Goal: Task Accomplishment & Management: Complete application form

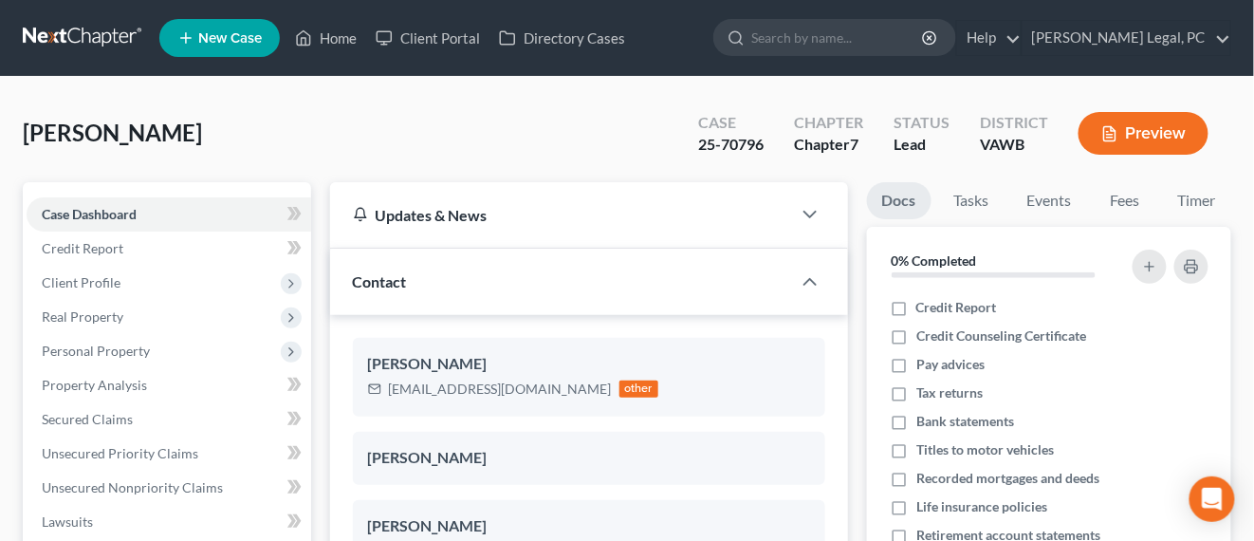
scroll to position [2878, 0]
click at [64, 42] on link at bounding box center [83, 38] width 121 height 34
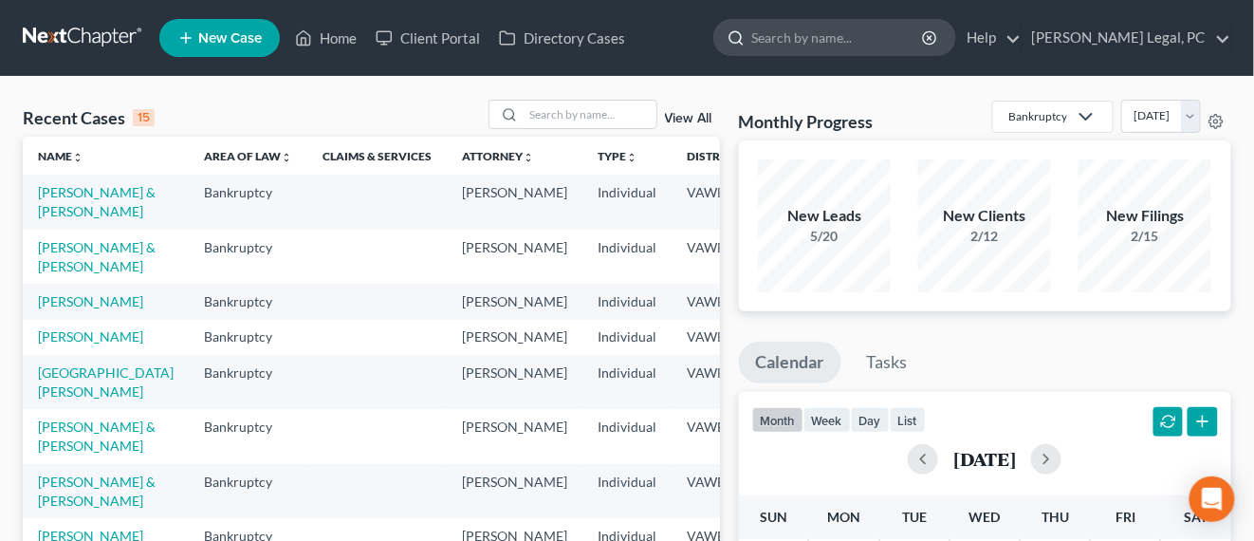
click at [816, 45] on input "search" at bounding box center [839, 37] width 174 height 35
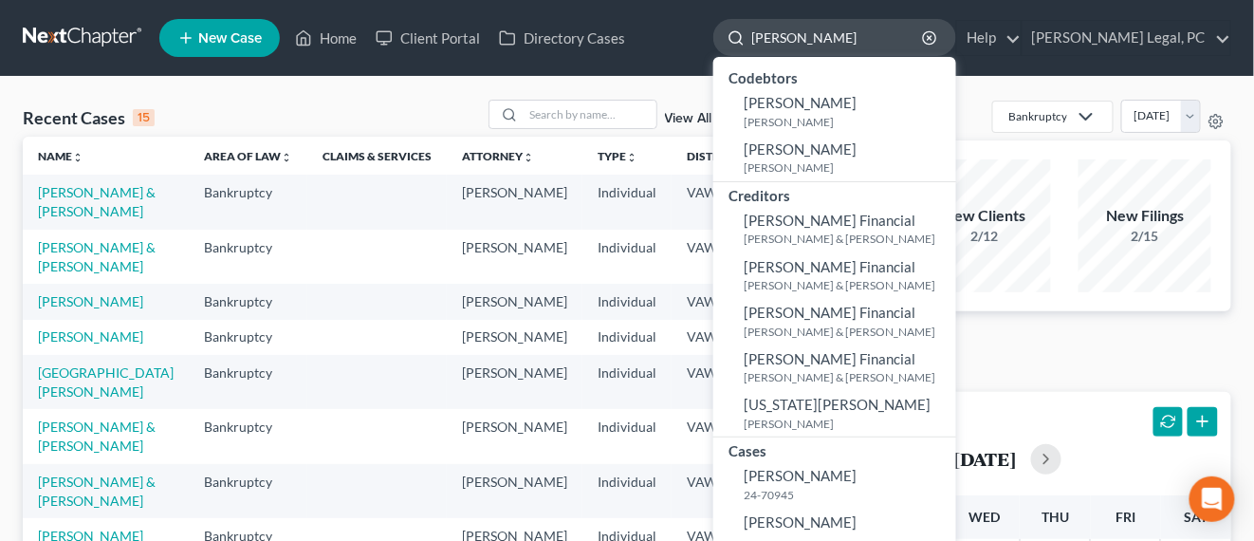
type input "jones betty"
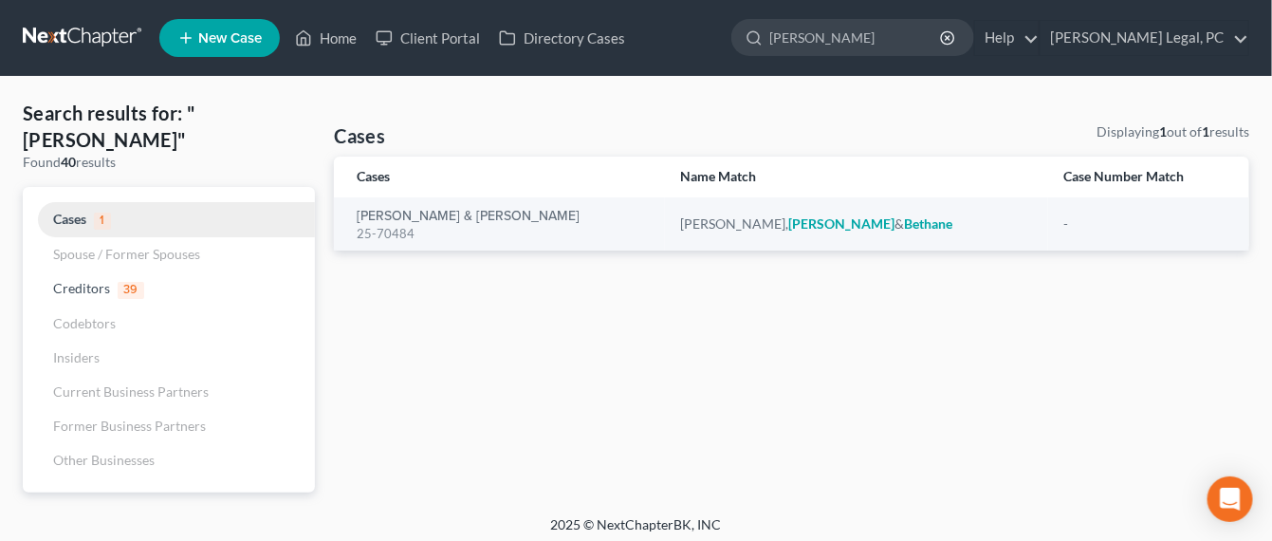
click at [74, 211] on span "Cases" at bounding box center [69, 219] width 33 height 16
click at [59, 50] on link at bounding box center [83, 38] width 121 height 34
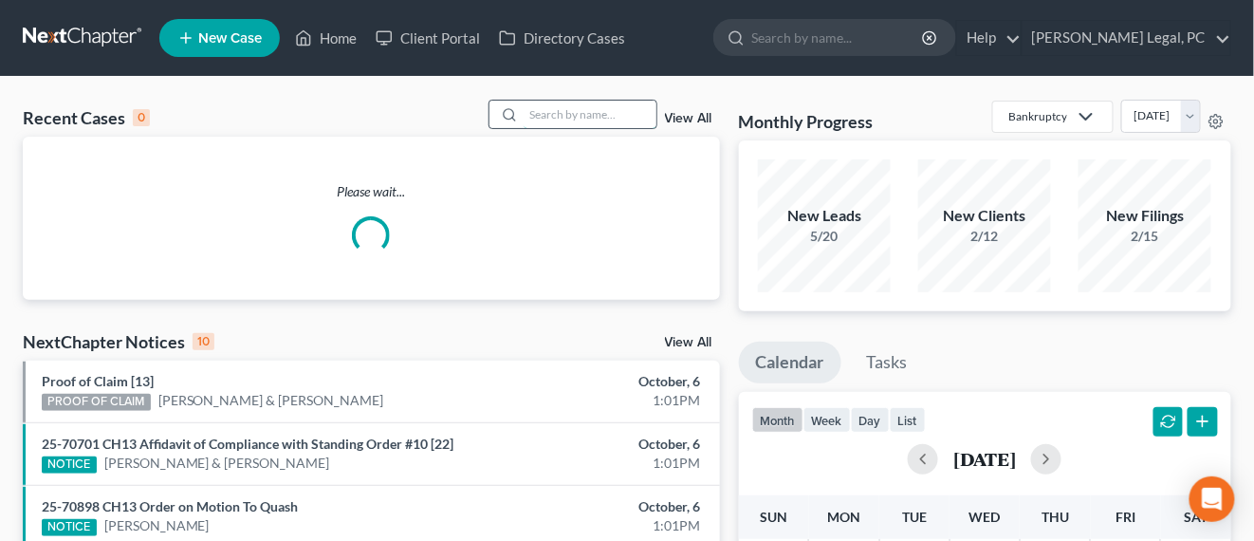
click at [570, 116] on input "search" at bounding box center [590, 115] width 133 height 28
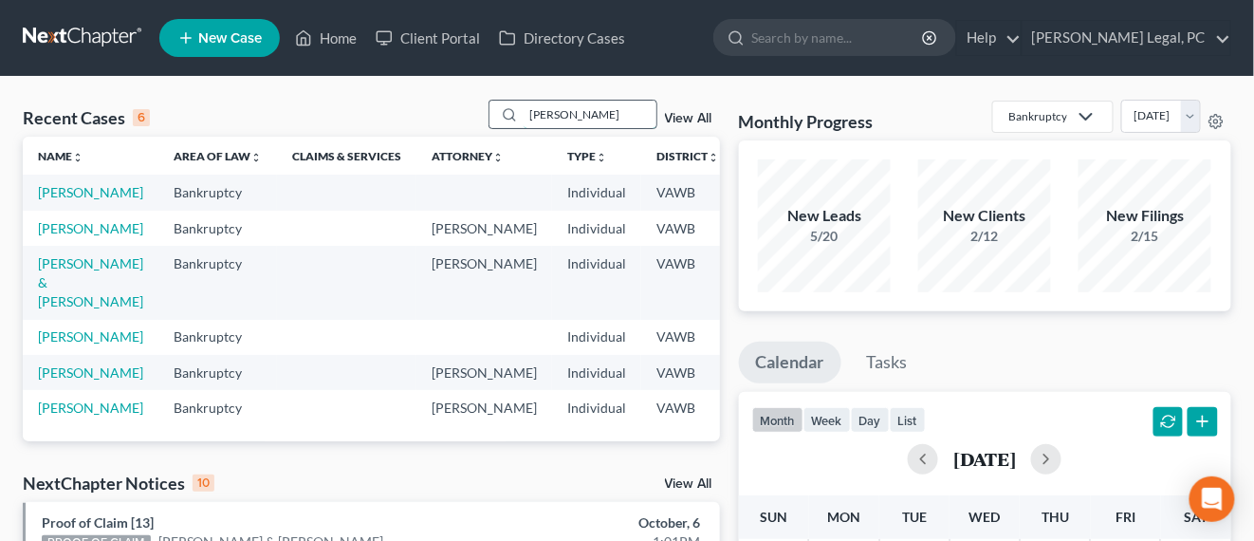
drag, startPoint x: 581, startPoint y: 113, endPoint x: 492, endPoint y: 104, distance: 88.7
click at [492, 104] on div "jones" at bounding box center [573, 114] width 169 height 29
type input "whitney"
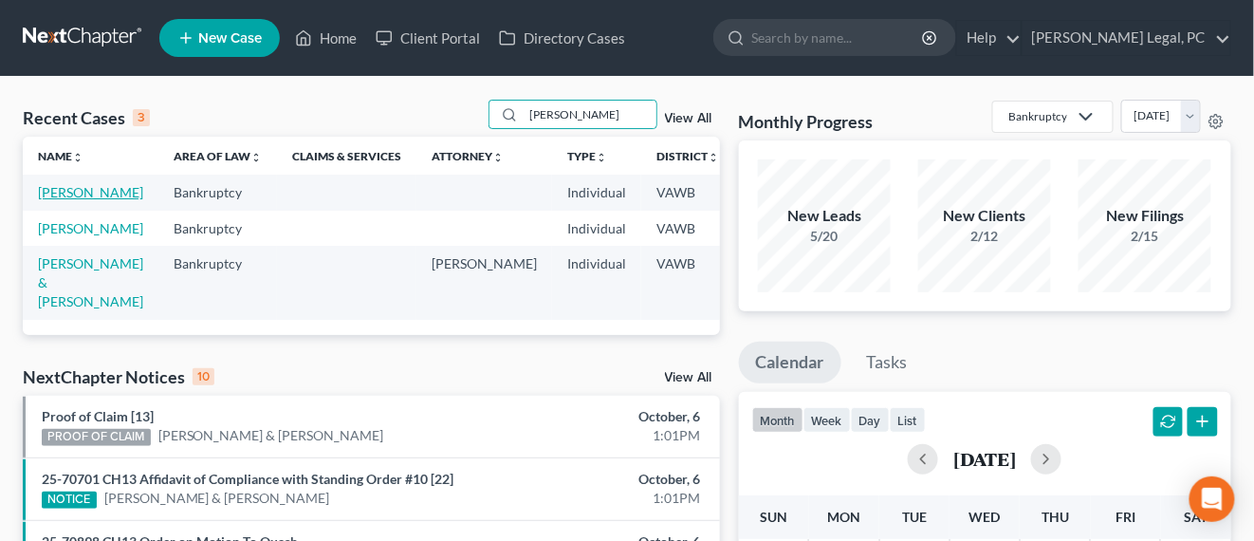
click at [70, 190] on link "[PERSON_NAME]" at bounding box center [90, 192] width 105 height 16
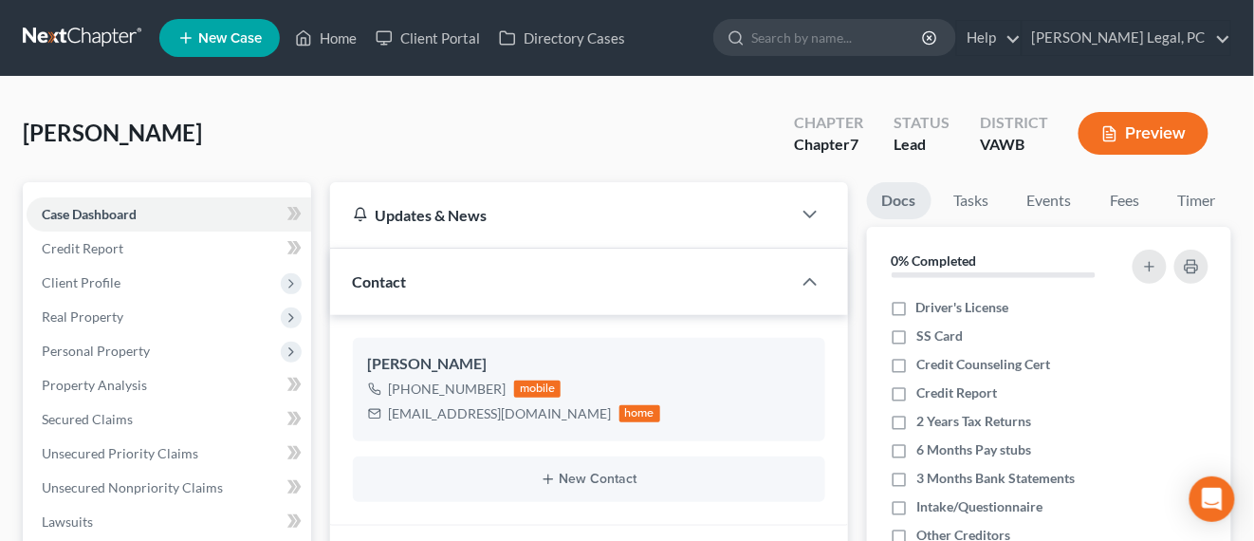
click at [102, 34] on link at bounding box center [83, 38] width 121 height 34
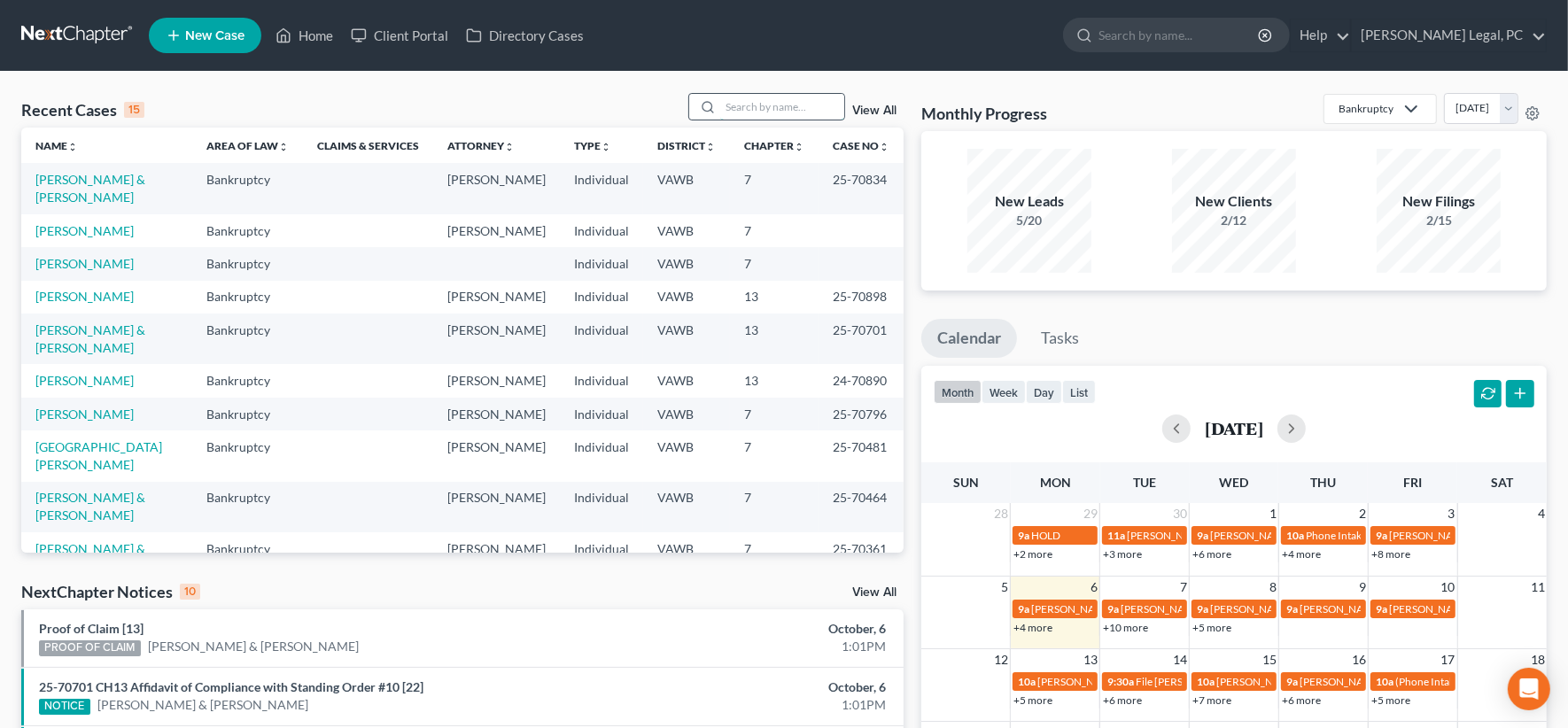
click at [755, 110] on input "search" at bounding box center [781, 107] width 124 height 26
type input "kiser"
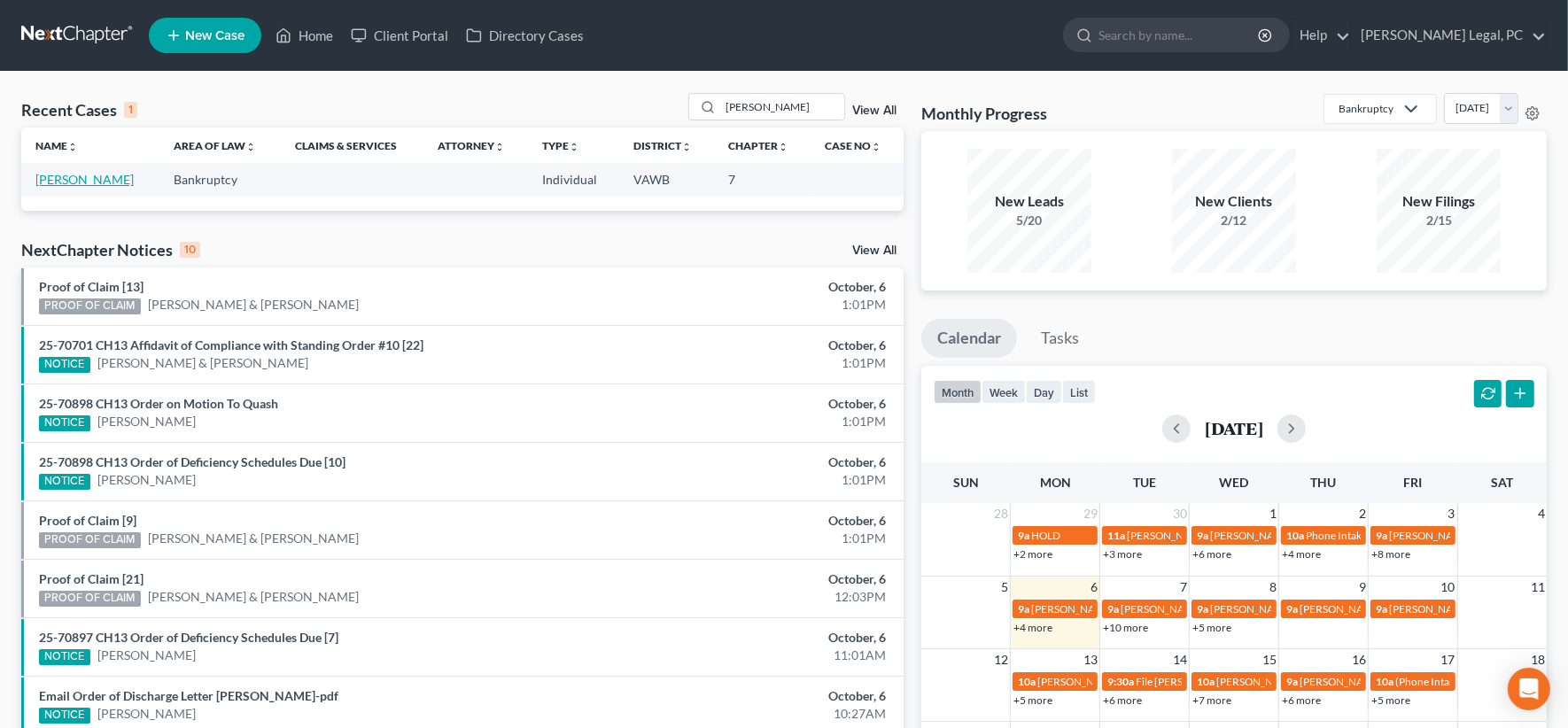
click at [59, 177] on link "[PERSON_NAME]" at bounding box center [84, 179] width 98 height 15
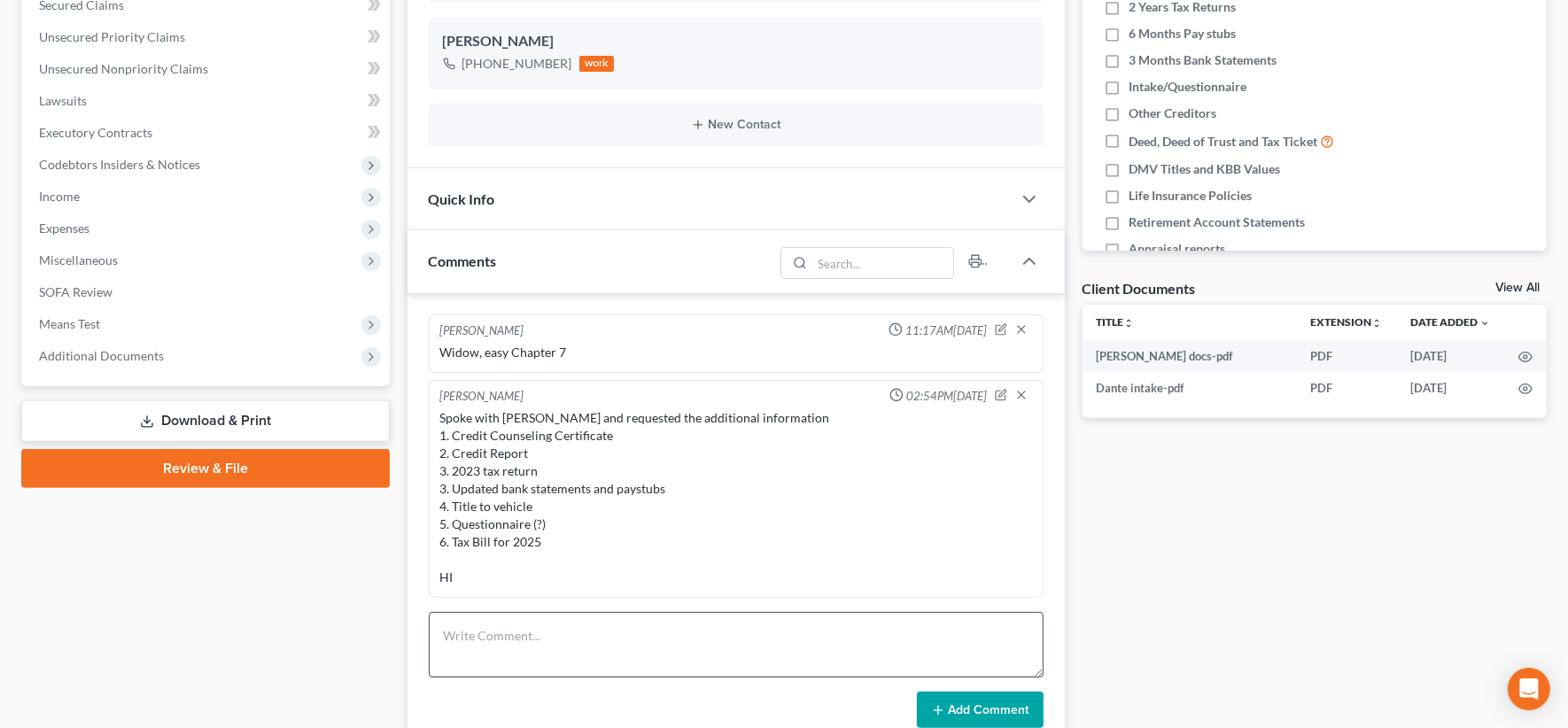
scroll to position [553, 0]
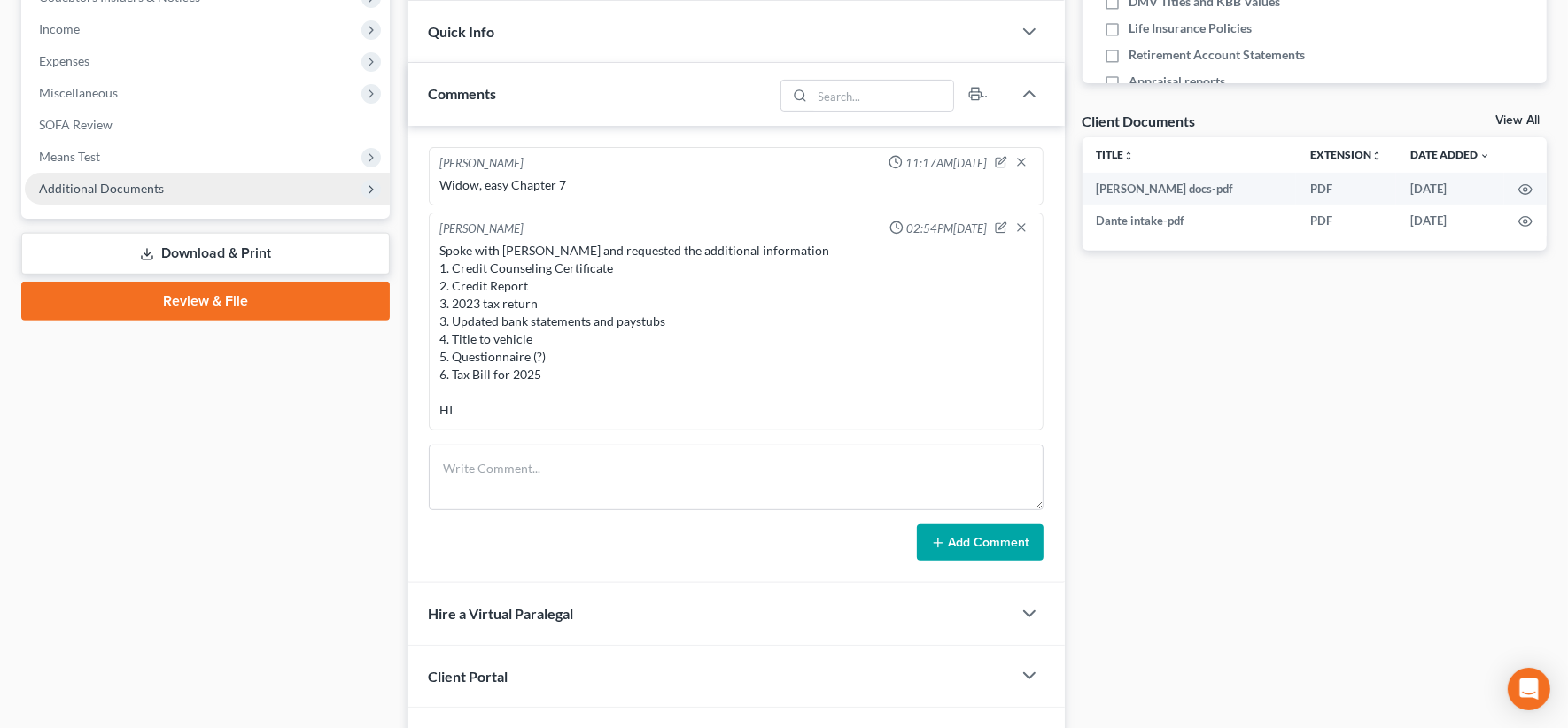
click at [147, 195] on span "Additional Documents" at bounding box center [207, 189] width 365 height 32
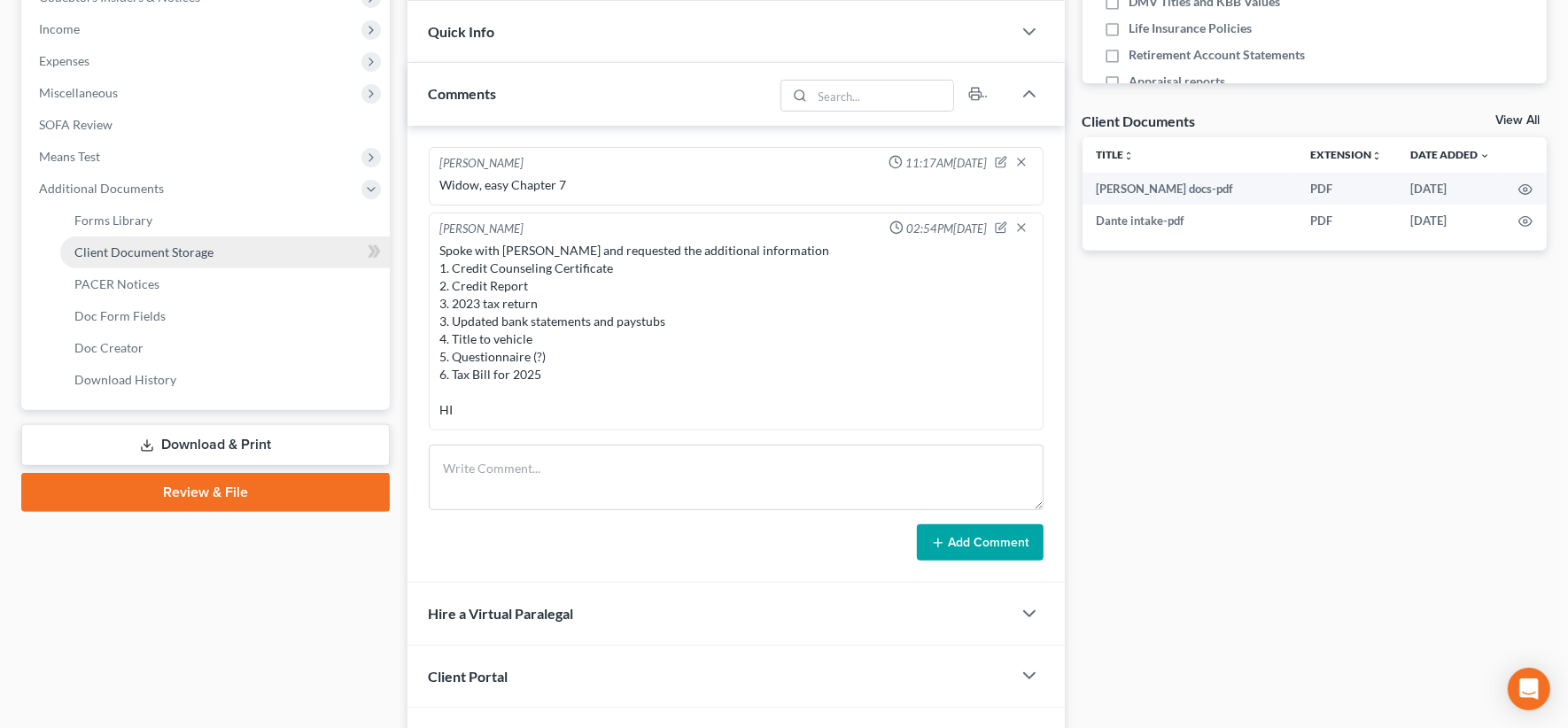
click at [214, 252] on link "Client Document Storage" at bounding box center [225, 252] width 329 height 32
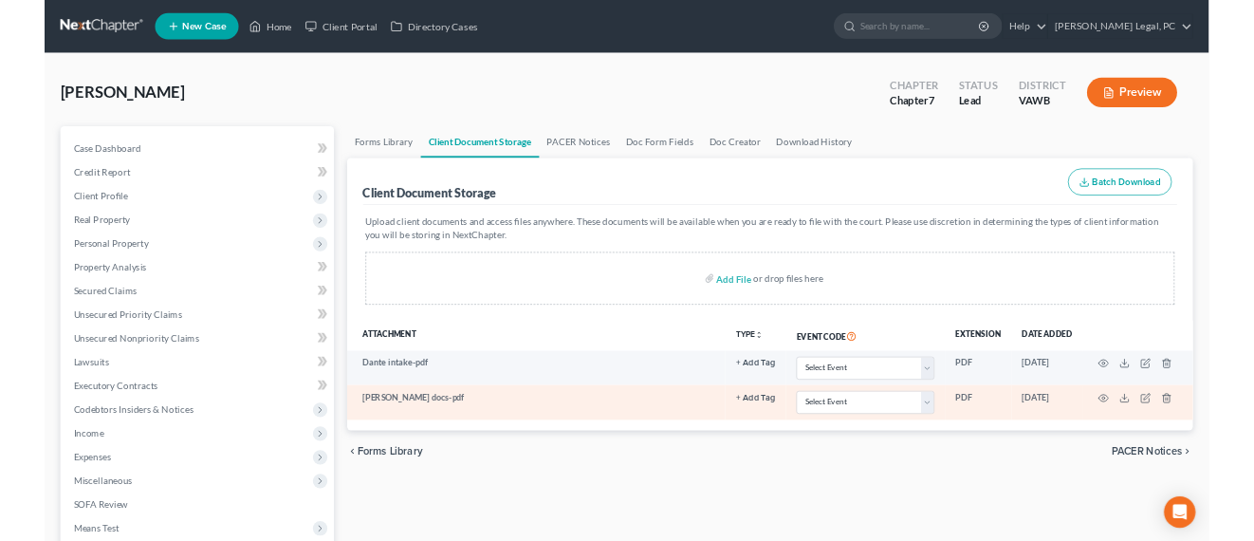
scroll to position [119, 0]
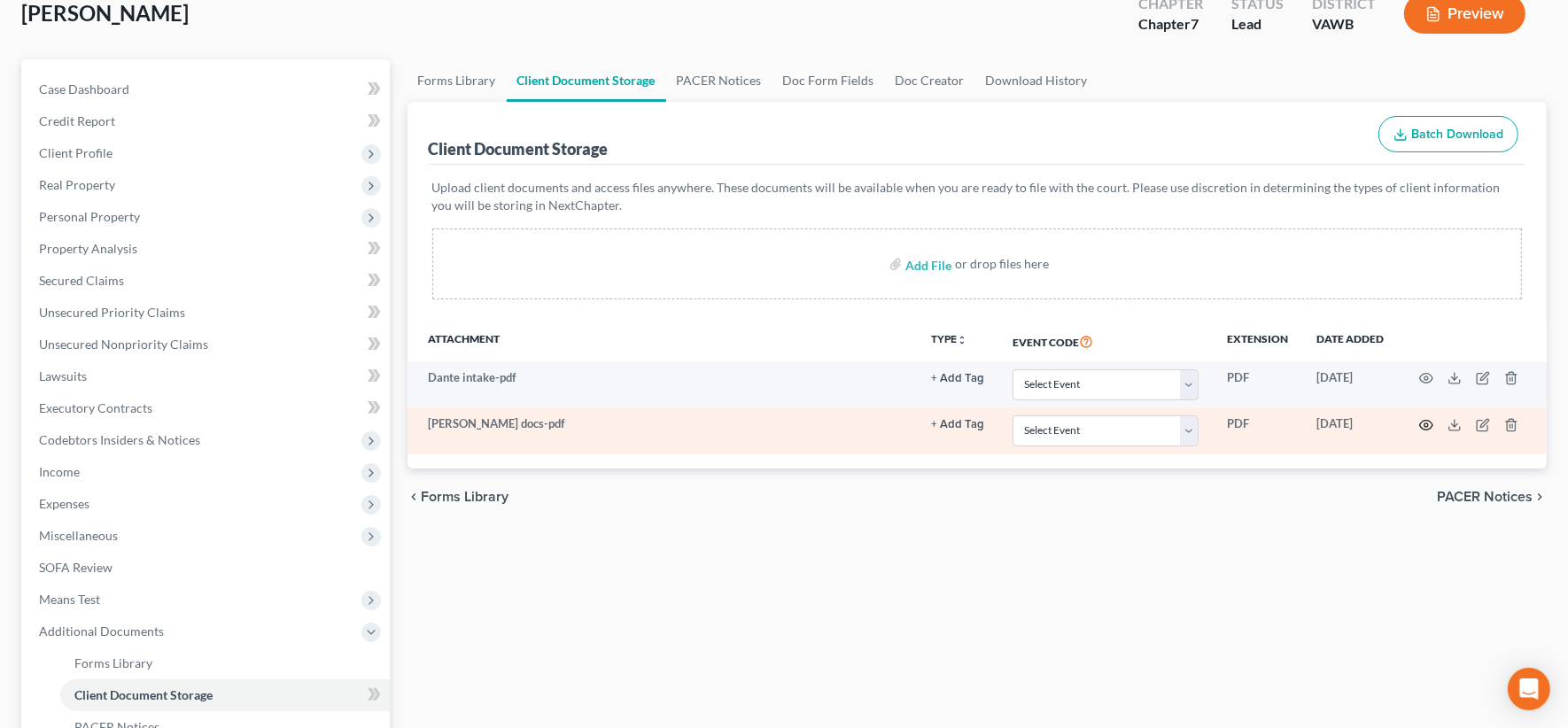
click at [1187, 422] on icon "button" at bounding box center [1425, 425] width 14 height 14
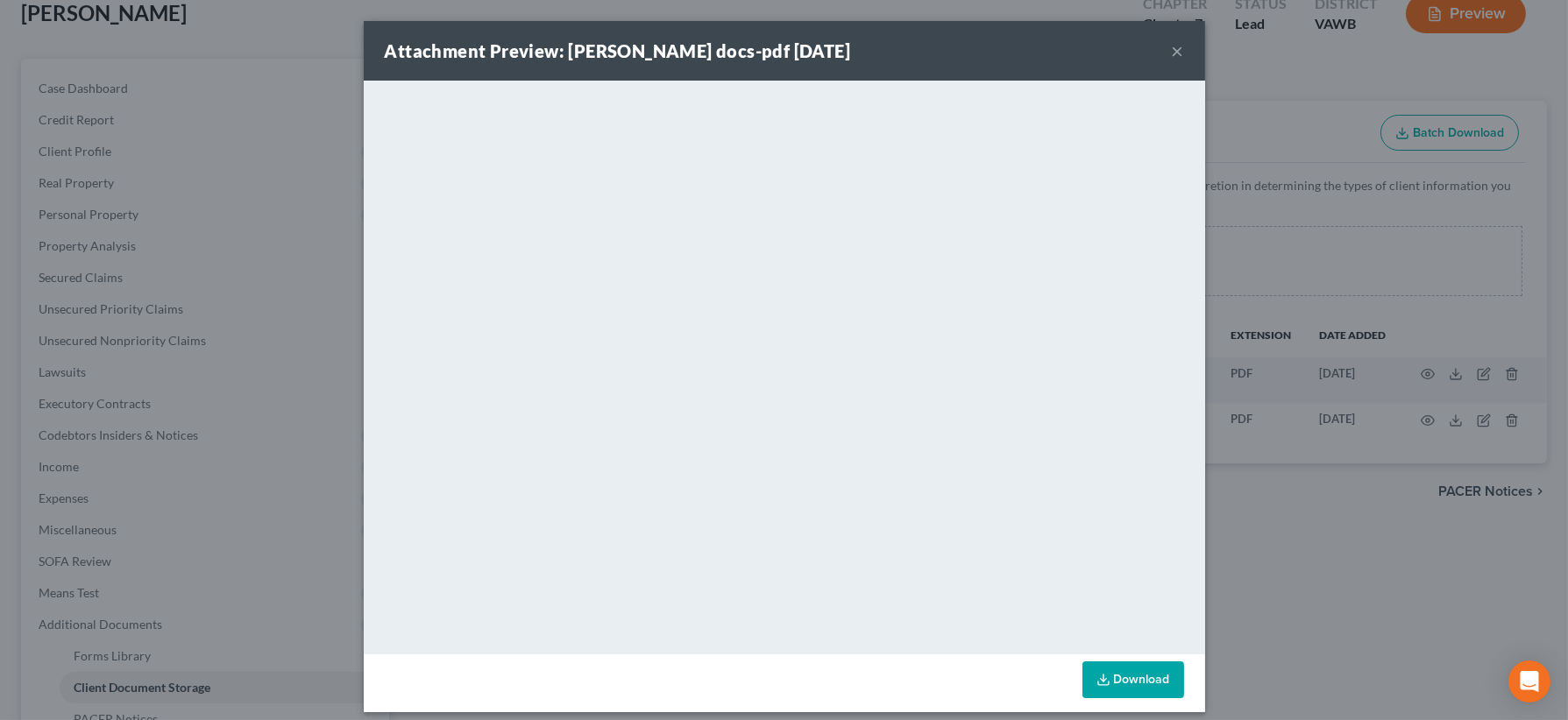
click at [1172, 55] on button "×" at bounding box center [1177, 51] width 12 height 21
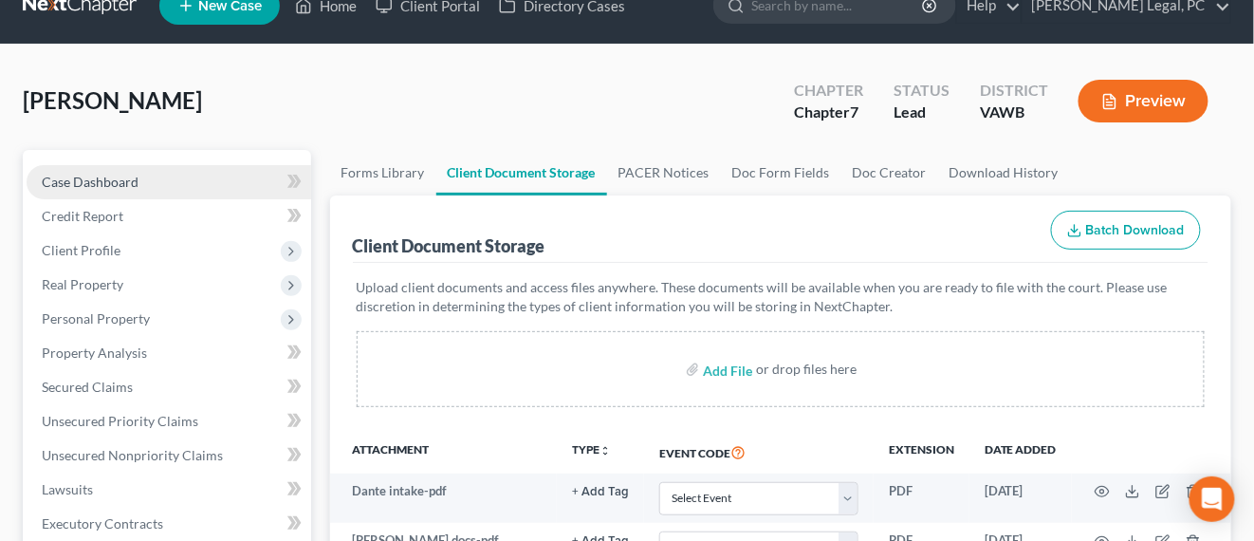
scroll to position [0, 0]
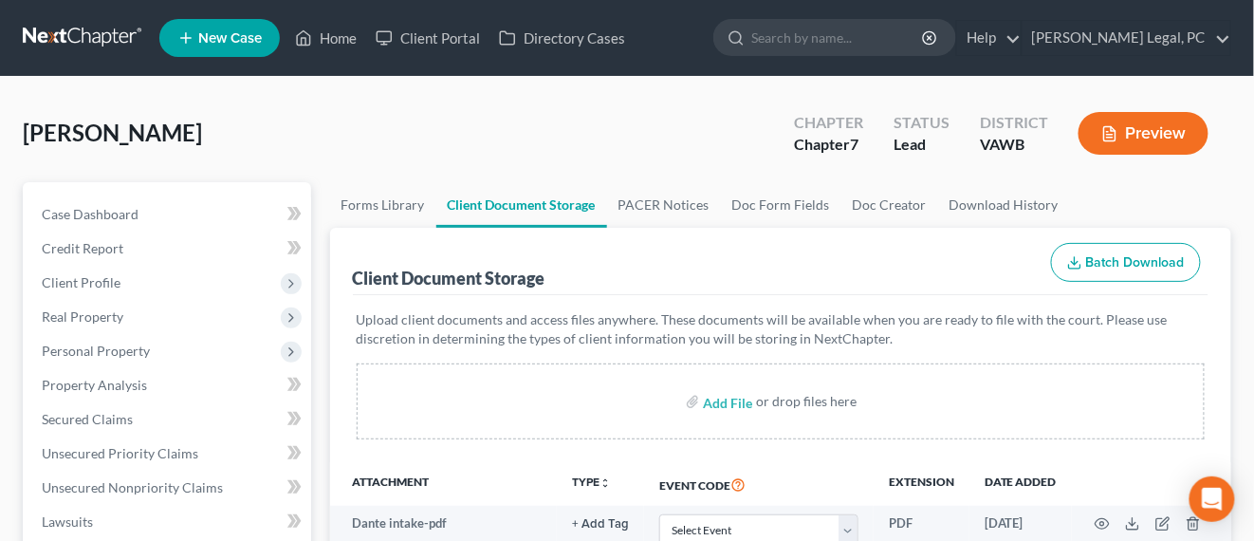
click at [106, 37] on link at bounding box center [83, 38] width 121 height 34
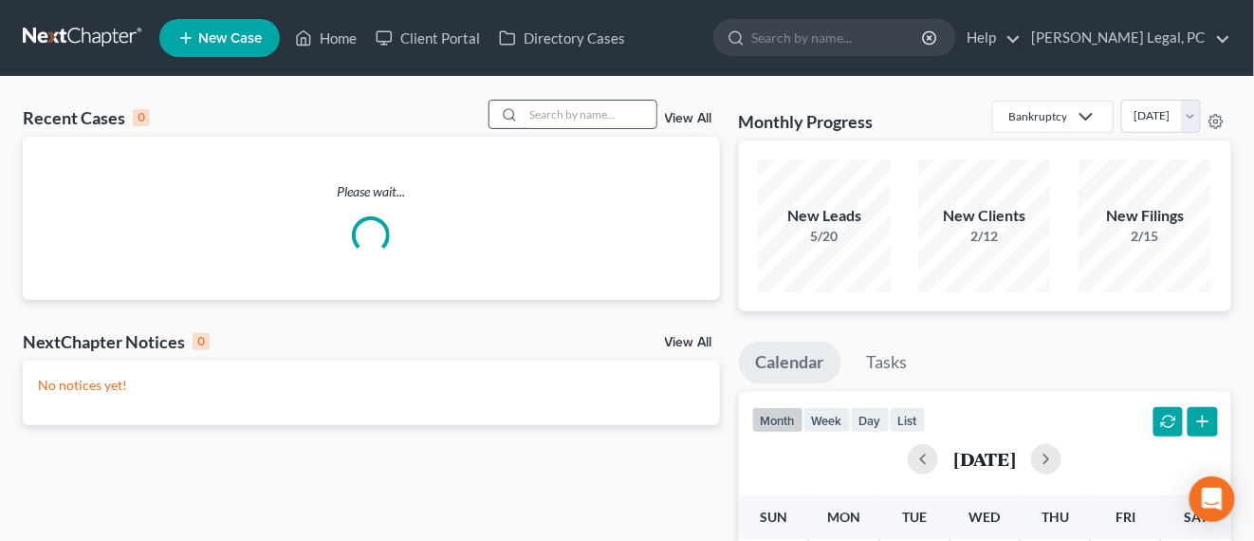
click at [585, 115] on input "search" at bounding box center [590, 115] width 133 height 28
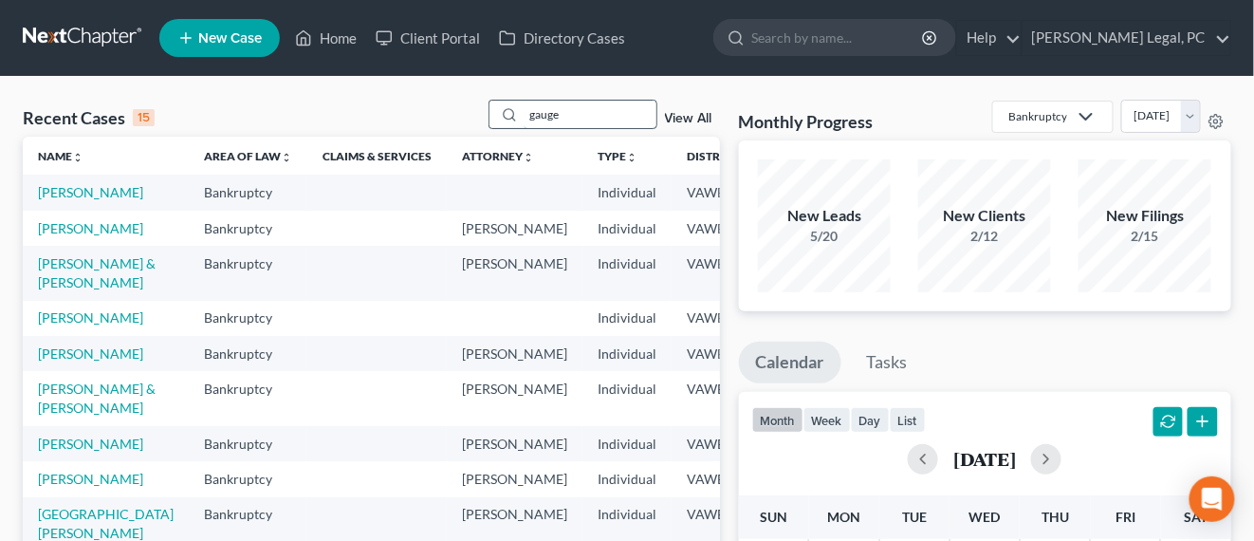
type input "gauge"
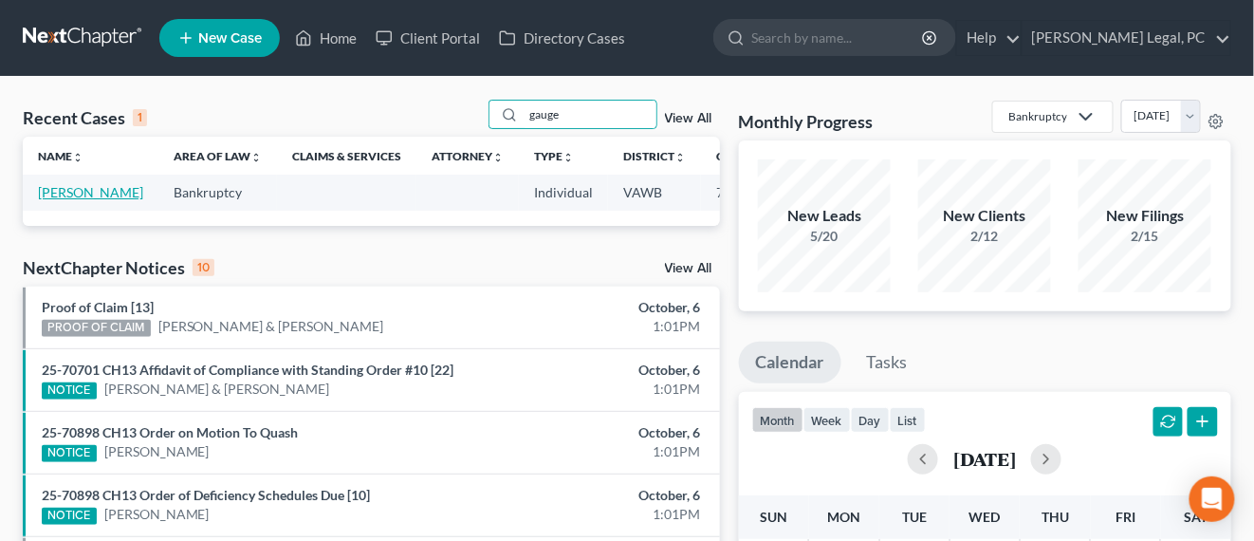
click at [52, 192] on link "[PERSON_NAME]" at bounding box center [90, 192] width 105 height 16
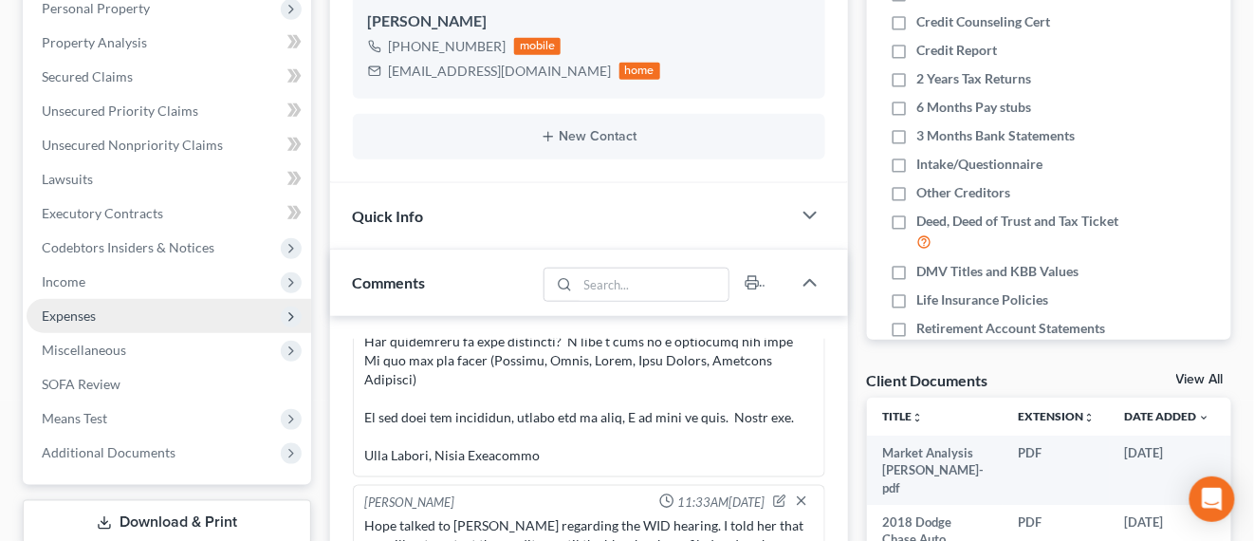
scroll to position [356, 0]
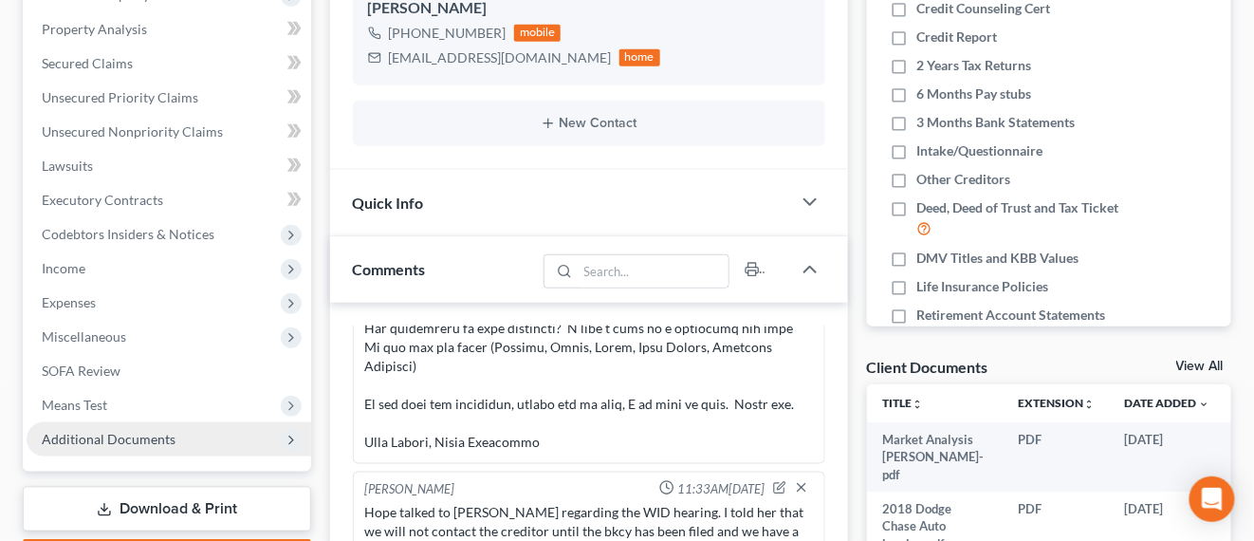
click at [128, 435] on span "Additional Documents" at bounding box center [109, 439] width 134 height 16
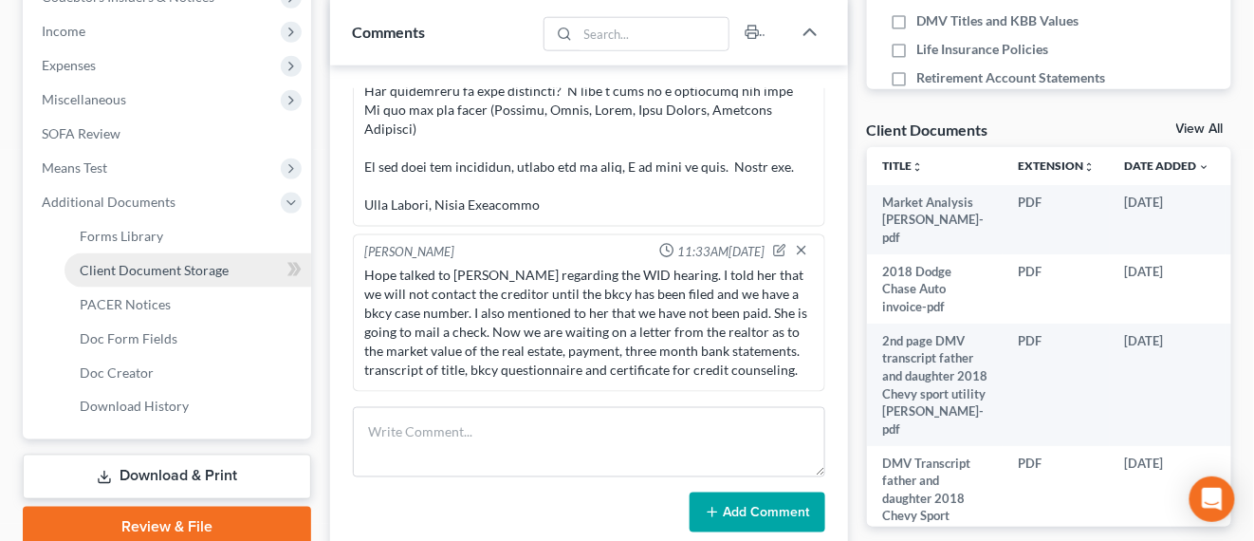
click at [176, 269] on span "Client Document Storage" at bounding box center [154, 270] width 149 height 16
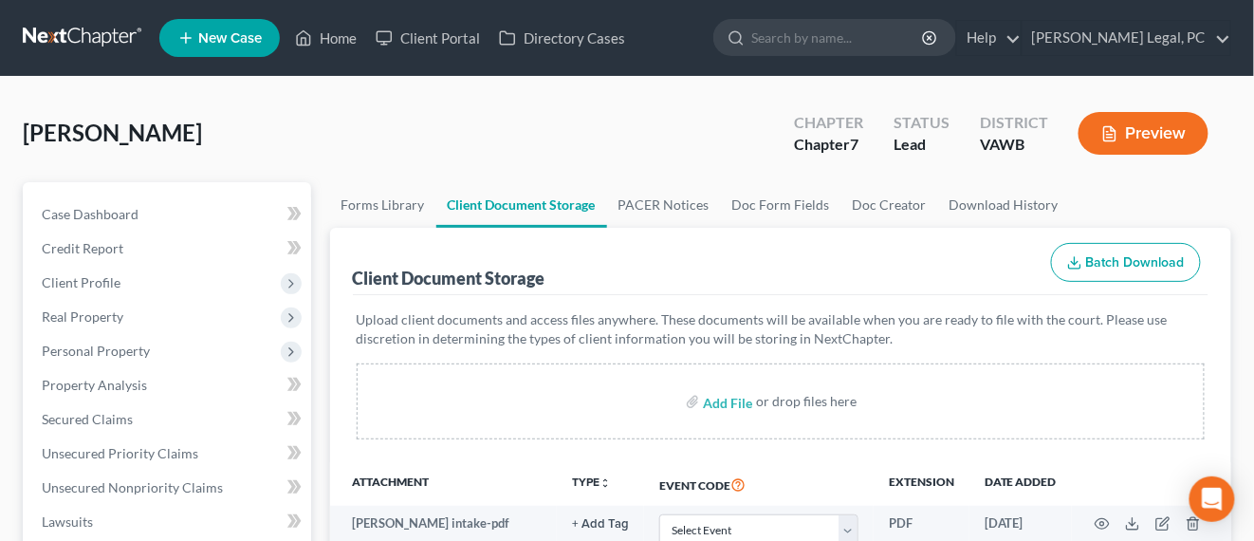
click at [74, 42] on link at bounding box center [83, 38] width 121 height 34
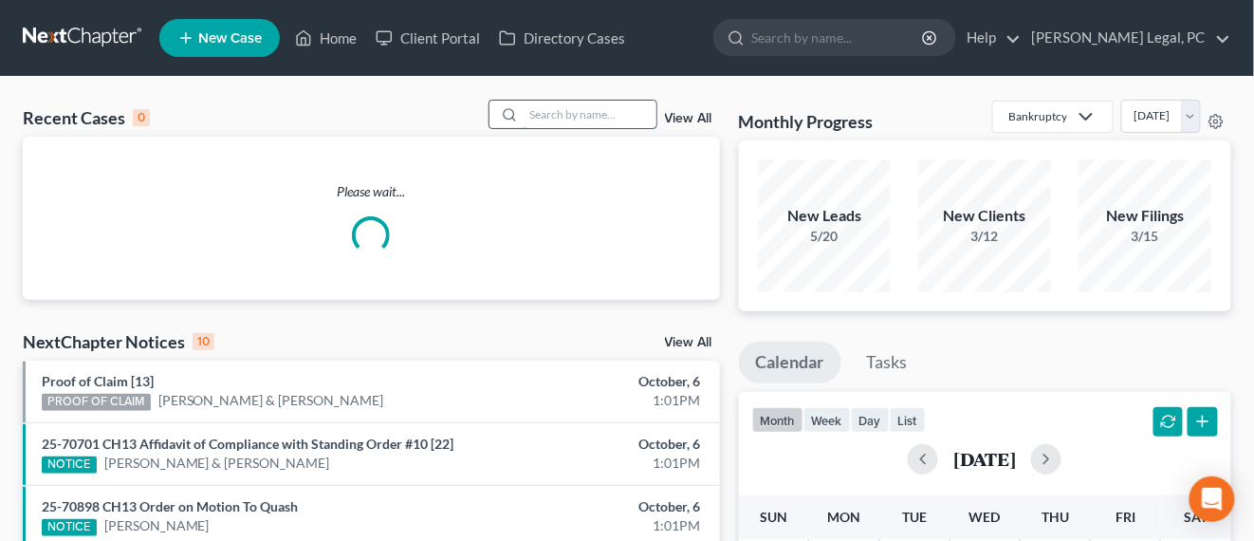
click at [534, 114] on input "search" at bounding box center [590, 115] width 133 height 28
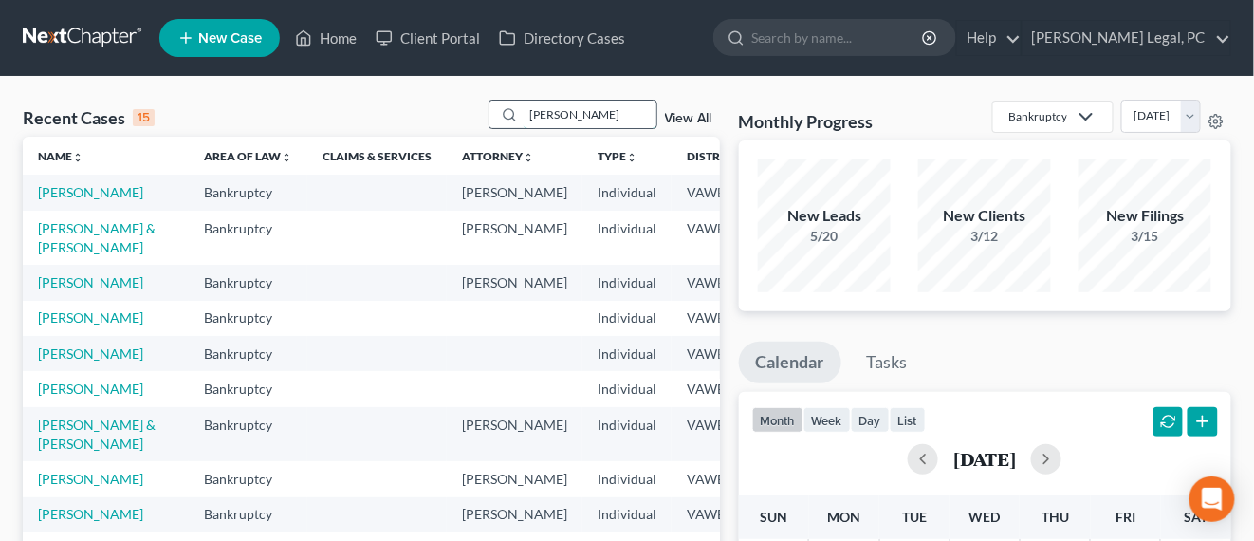
type input "[PERSON_NAME]"
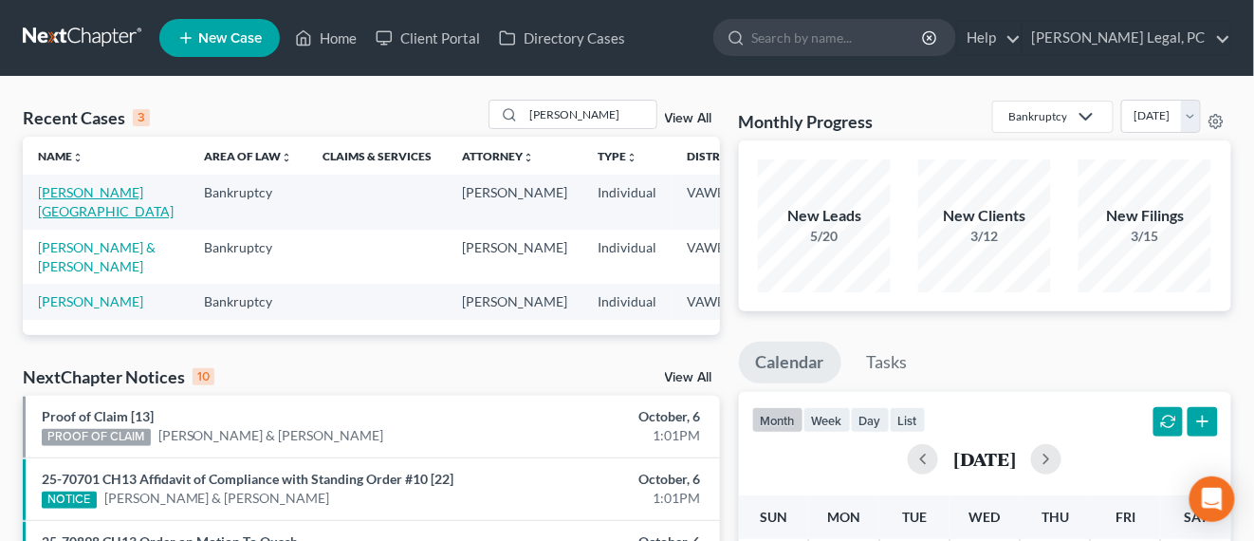
click at [74, 197] on link "[PERSON_NAME][GEOGRAPHIC_DATA]" at bounding box center [106, 201] width 136 height 35
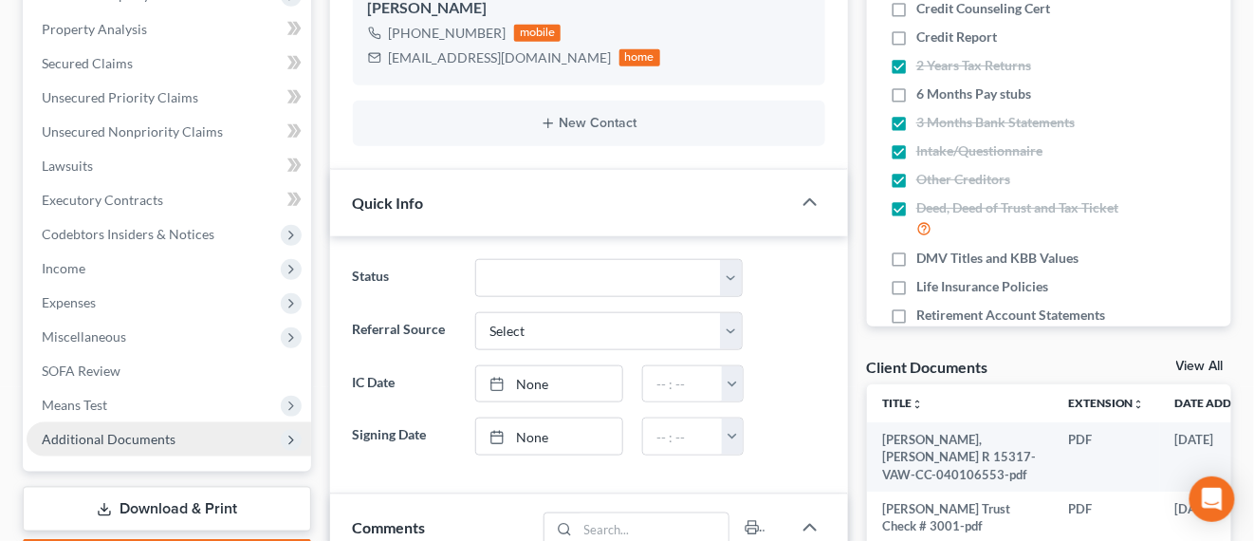
scroll to position [1168, 0]
click at [129, 436] on span "Additional Documents" at bounding box center [109, 439] width 134 height 16
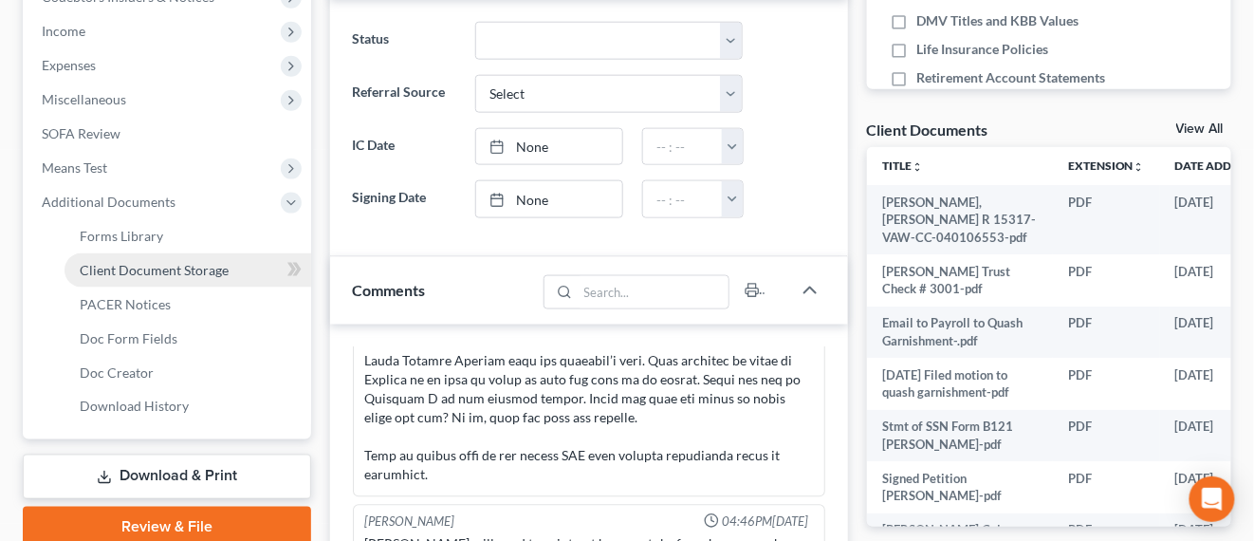
click at [169, 272] on span "Client Document Storage" at bounding box center [154, 270] width 149 height 16
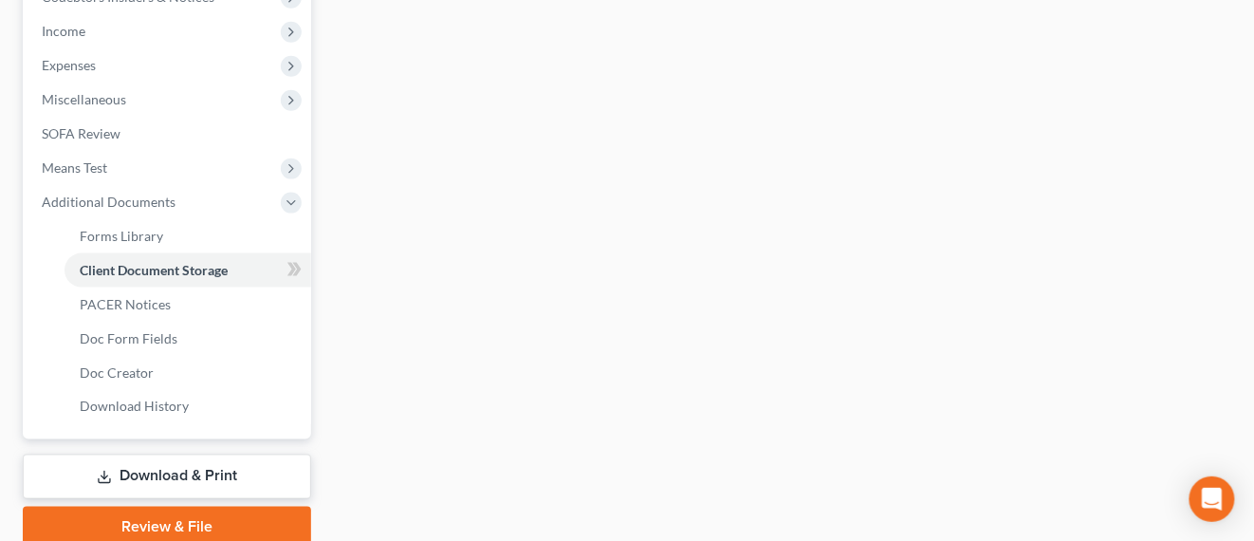
scroll to position [391, 0]
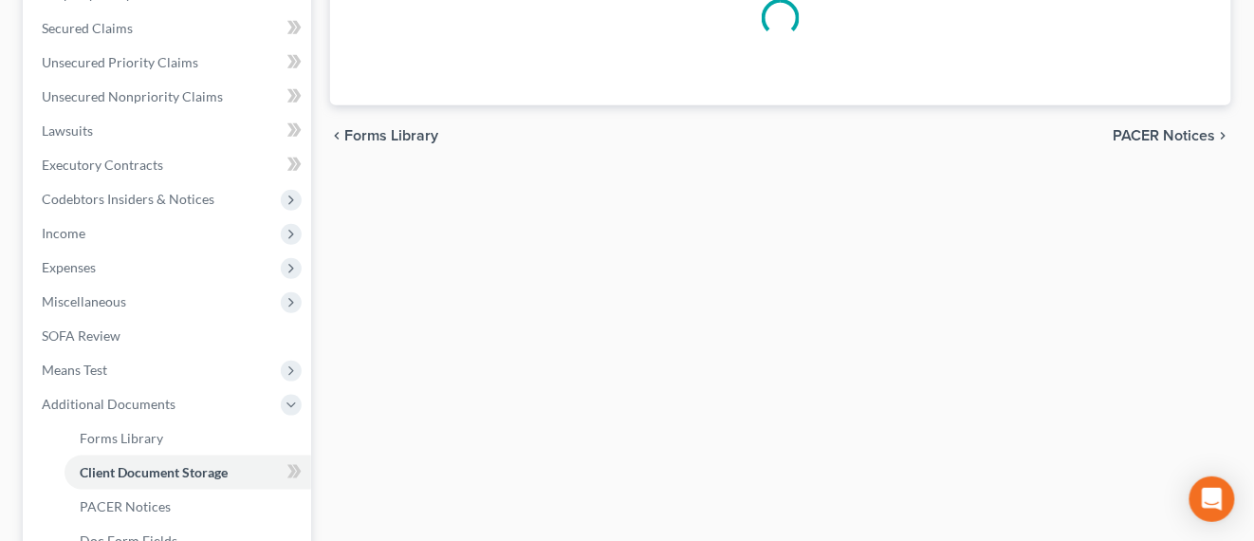
select select "0"
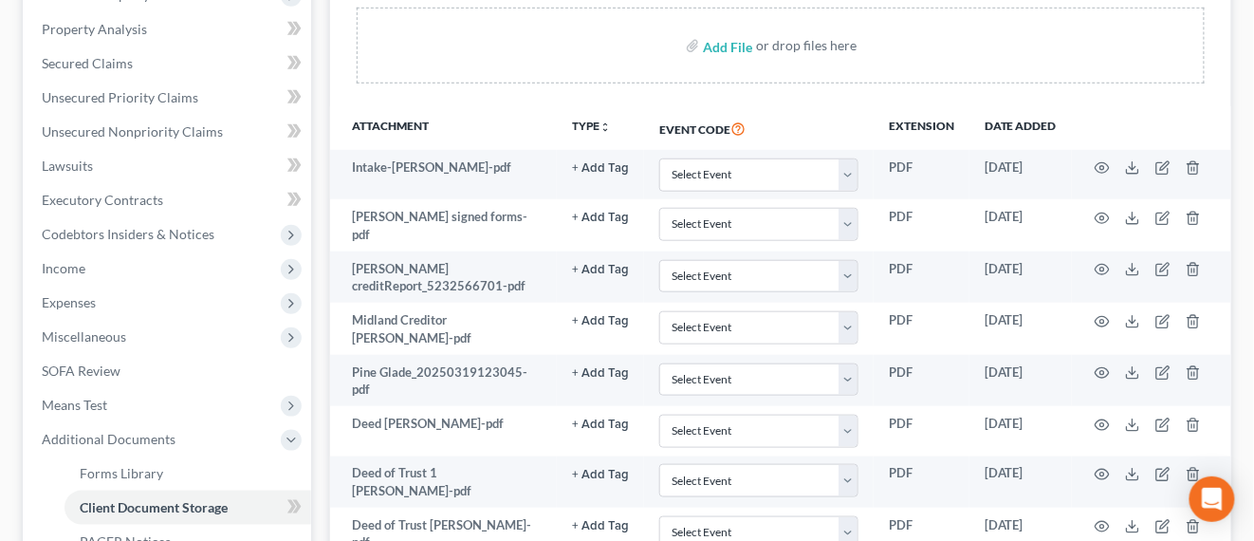
scroll to position [348, 0]
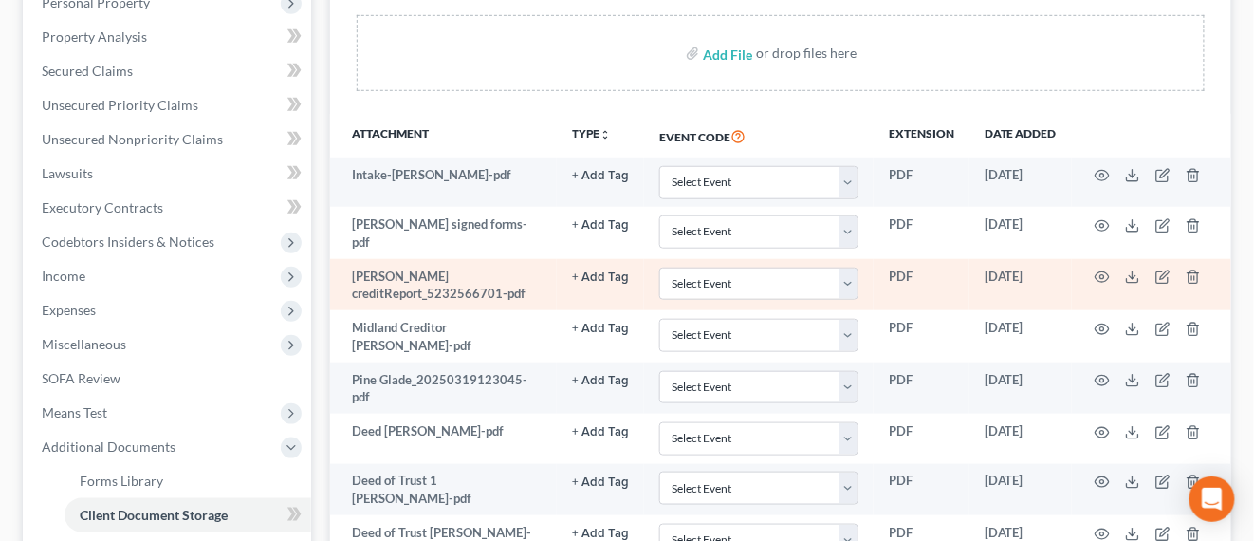
select select "0"
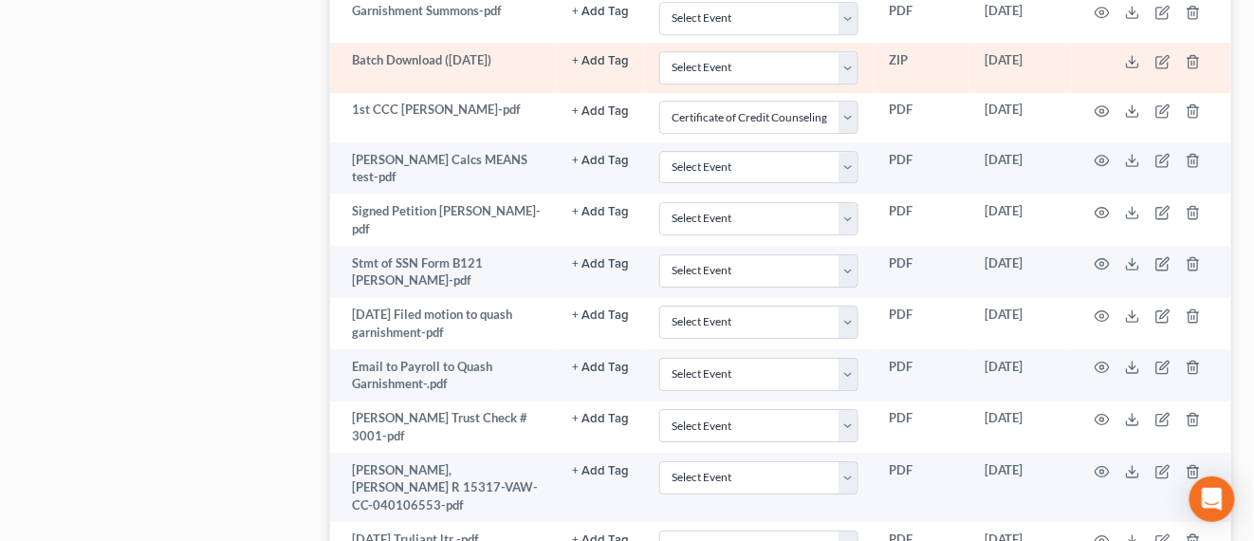
scroll to position [1703, 0]
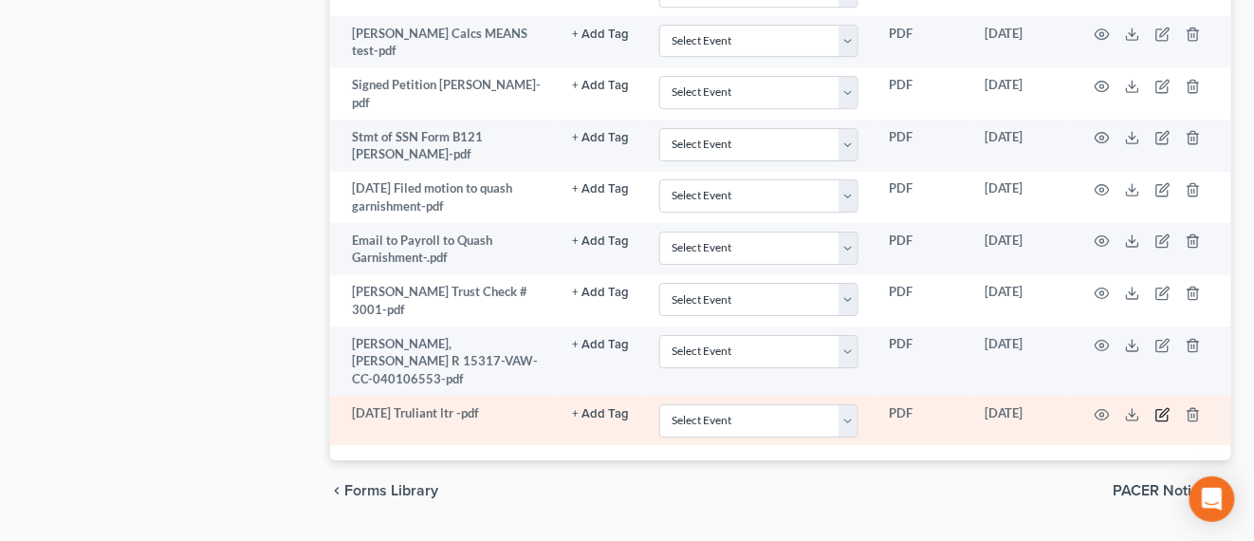
click at [1163, 407] on icon "button" at bounding box center [1163, 414] width 15 height 15
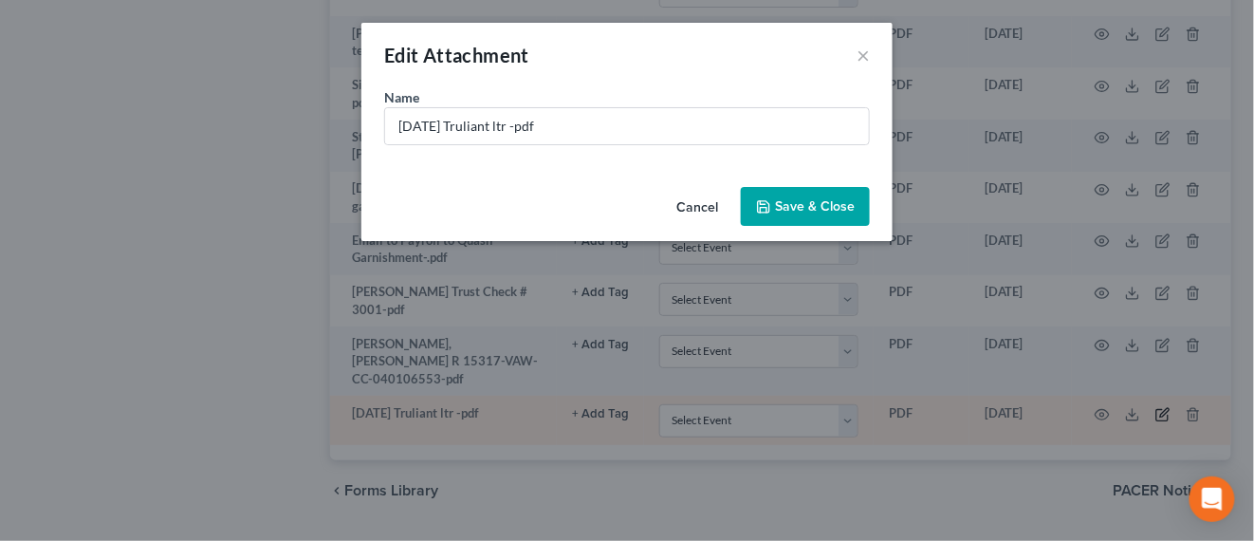
scroll to position [1698, 0]
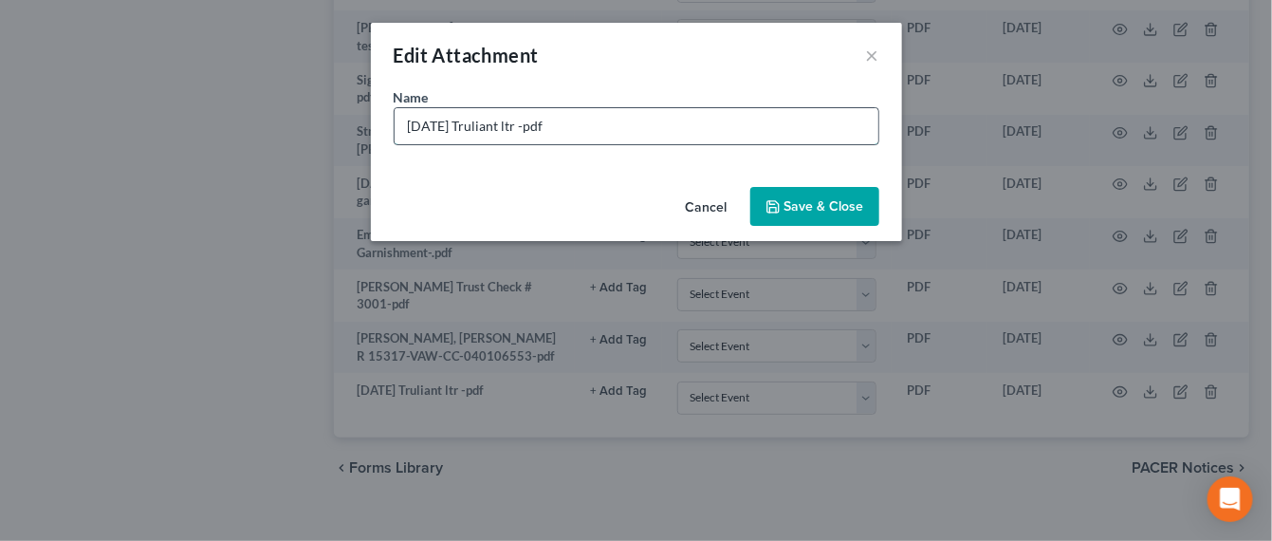
click at [525, 121] on input "09-23-25 Truliant ltr -pdf" at bounding box center [637, 126] width 484 height 36
type input "09-23-25 Truliant ltr emailed to Devon -pdf"
click at [804, 209] on span "Save & Close" at bounding box center [825, 206] width 80 height 16
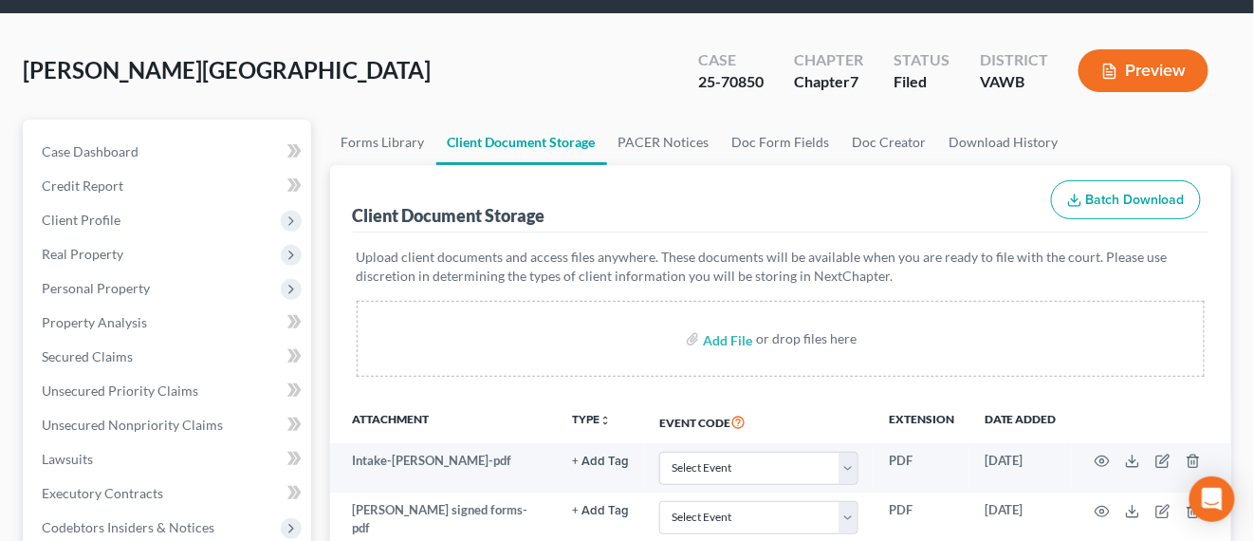
scroll to position [0, 0]
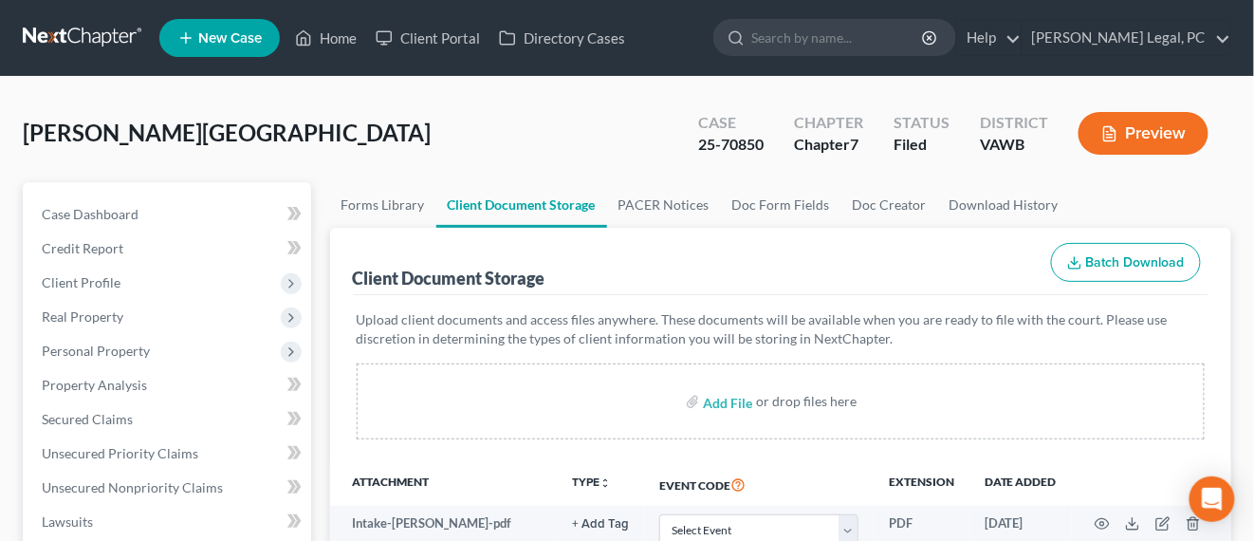
click at [67, 25] on link at bounding box center [83, 38] width 121 height 34
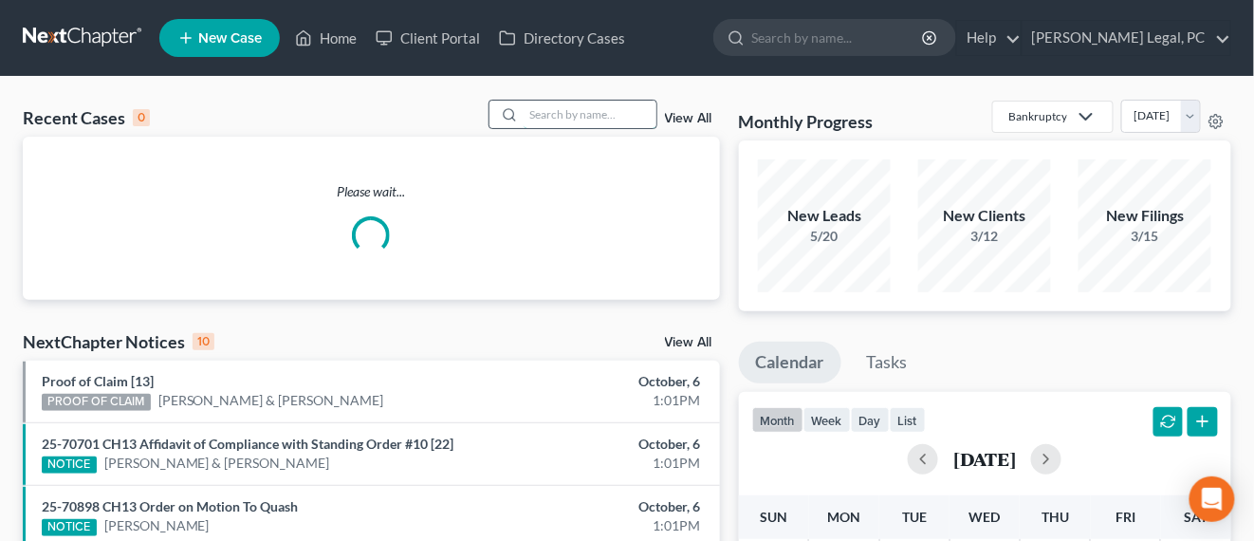
click at [612, 106] on input "search" at bounding box center [590, 115] width 133 height 28
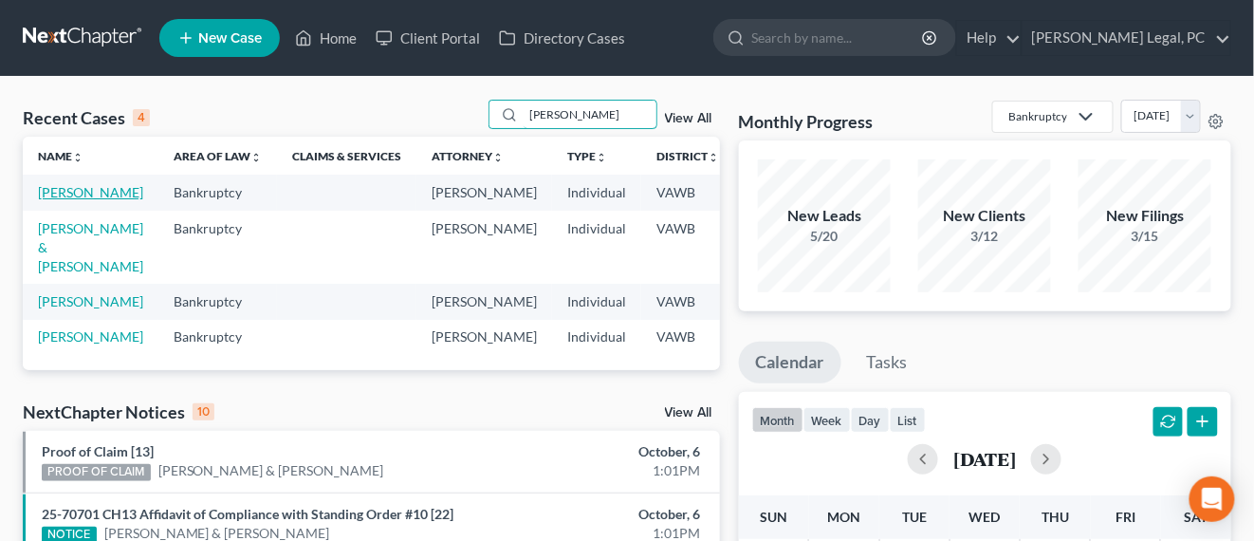
type input "[PERSON_NAME]"
click at [64, 196] on link "[PERSON_NAME]" at bounding box center [90, 192] width 105 height 16
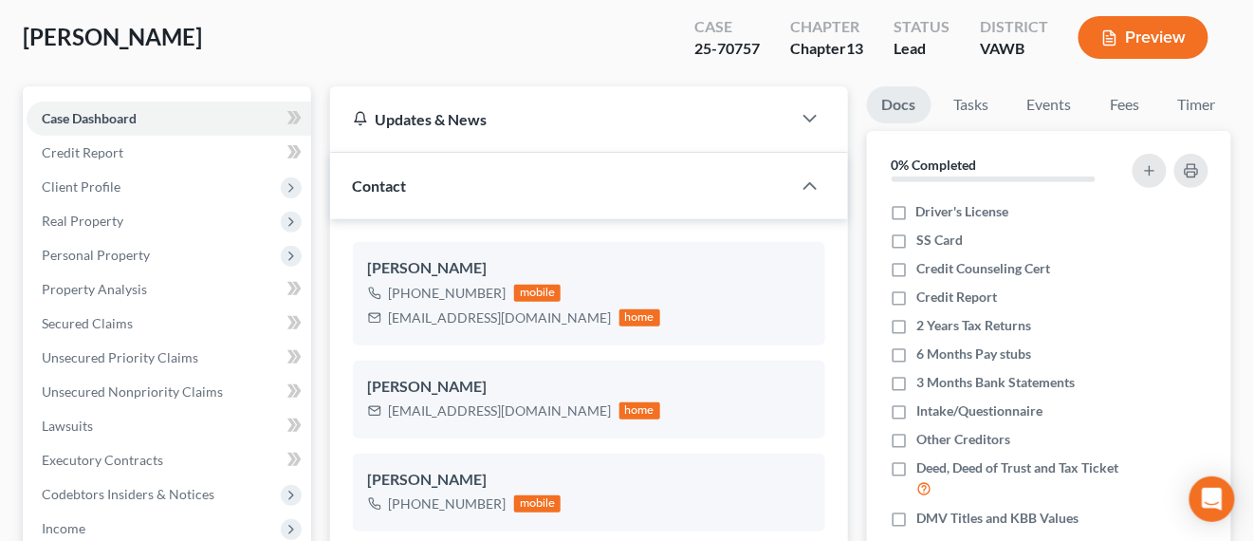
scroll to position [237, 0]
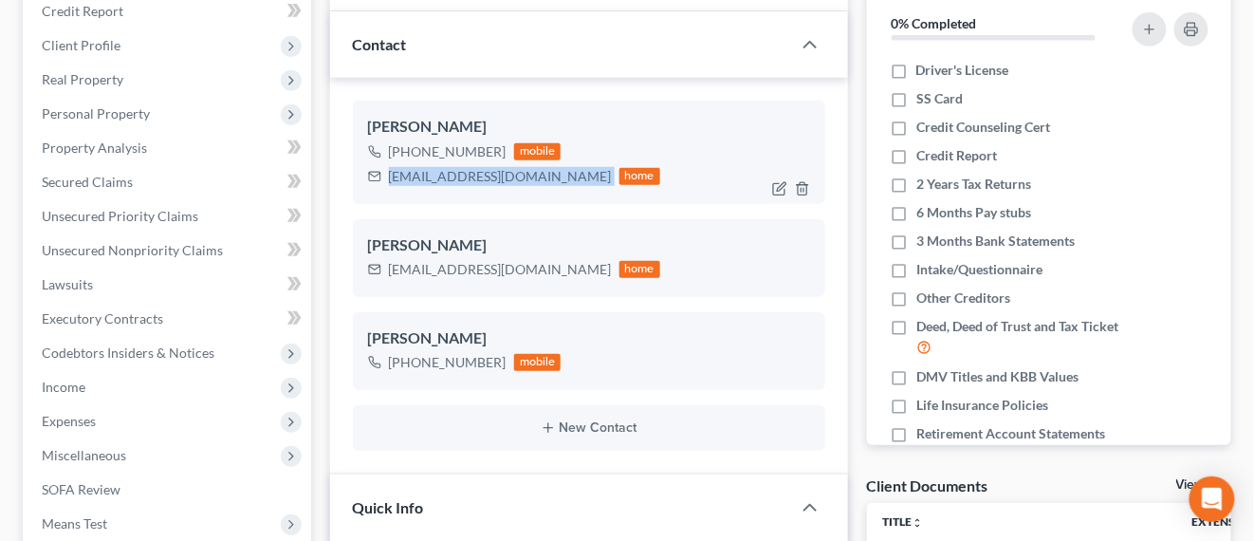
drag, startPoint x: 547, startPoint y: 180, endPoint x: 388, endPoint y: 183, distance: 158.5
click at [388, 183] on div "dkamoda@centurylink.net home" at bounding box center [514, 176] width 293 height 25
copy div "dkamoda@centurylink.net"
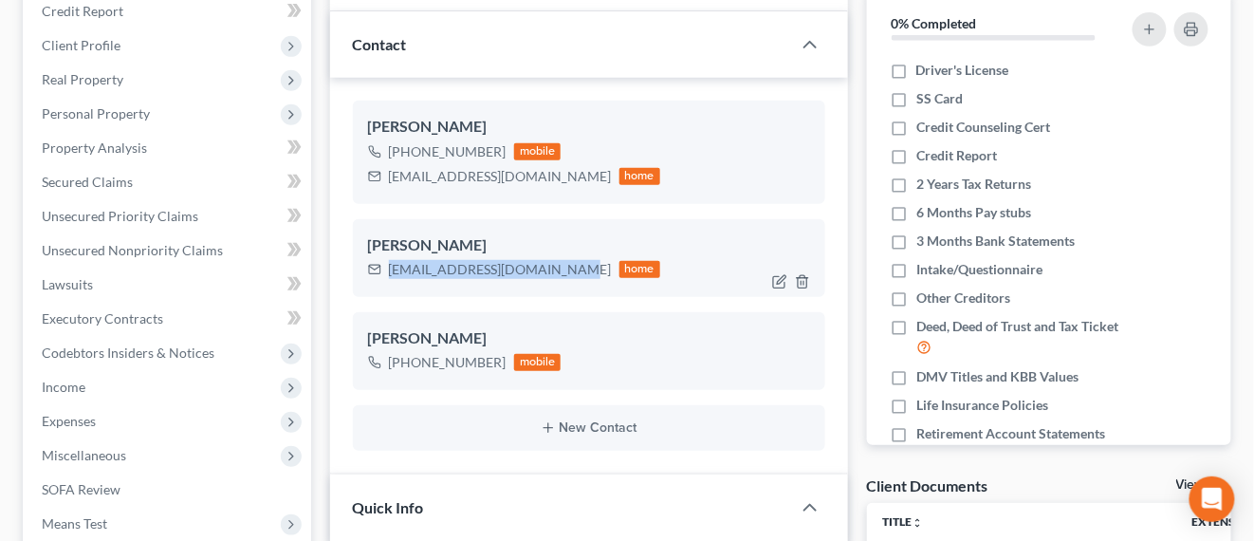
drag, startPoint x: 388, startPoint y: 271, endPoint x: 538, endPoint y: 274, distance: 150.0
click at [547, 280] on div "Rhonda Marshall rgmarshall@centurylink.net home" at bounding box center [589, 258] width 473 height 78
drag, startPoint x: 535, startPoint y: 272, endPoint x: 590, endPoint y: 297, distance: 60.3
click at [590, 297] on ng-include "David Komoda +1 (276) 733-3993 mobile dkamoda@centurylink.net home Rhonda Marsh…" at bounding box center [589, 276] width 473 height 350
drag, startPoint x: 552, startPoint y: 269, endPoint x: 385, endPoint y: 262, distance: 167.1
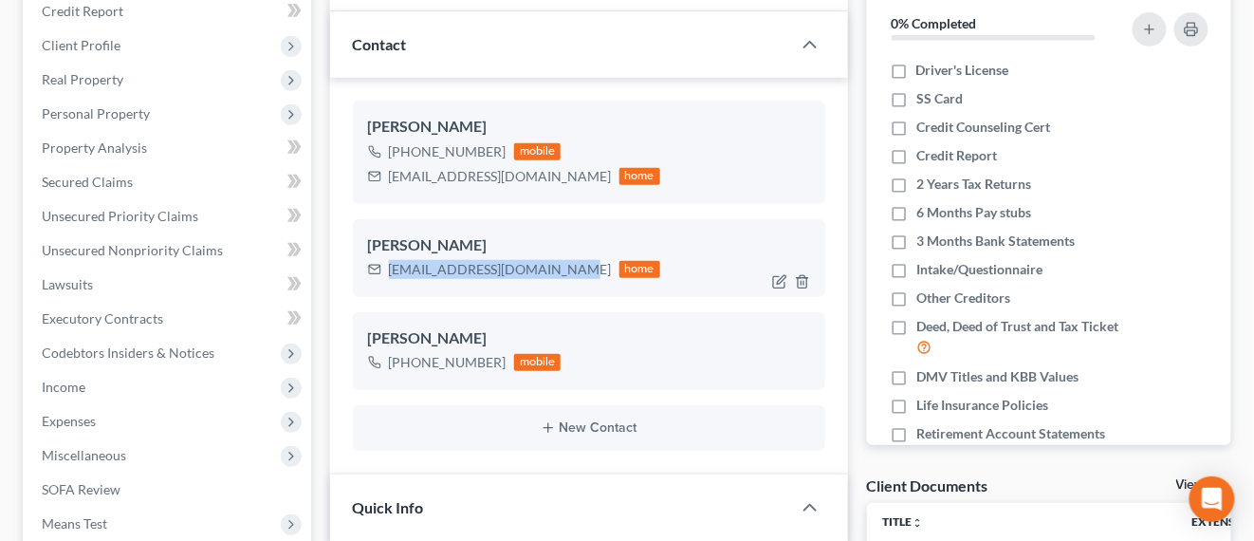
click at [385, 262] on div "rgmarshall@centurylink.net home" at bounding box center [514, 269] width 293 height 25
copy div "rgmarshall@centurylink.net"
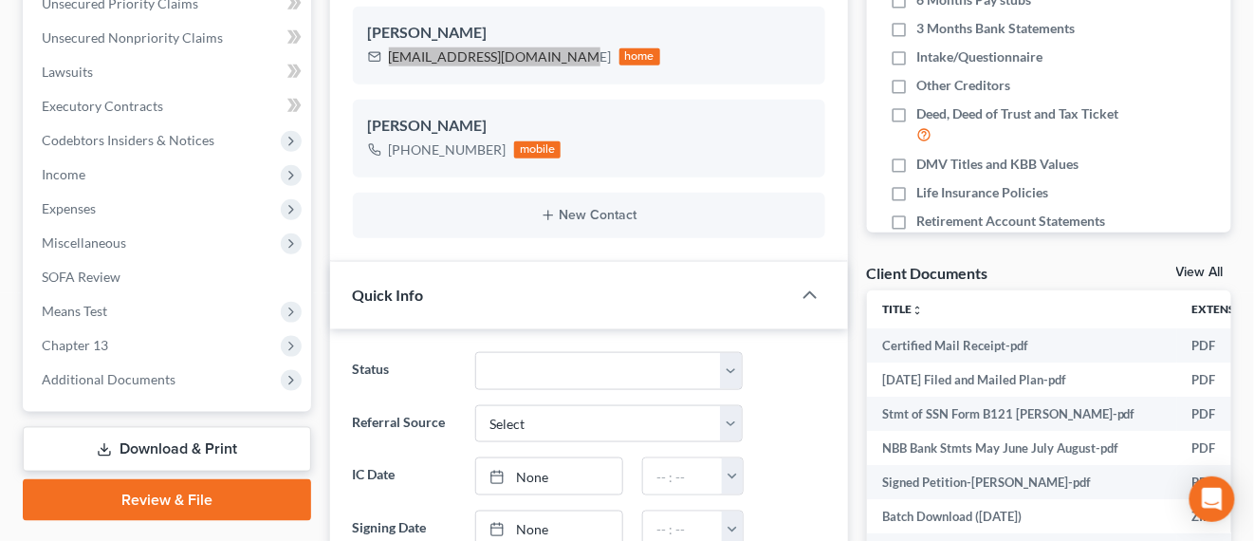
scroll to position [593, 0]
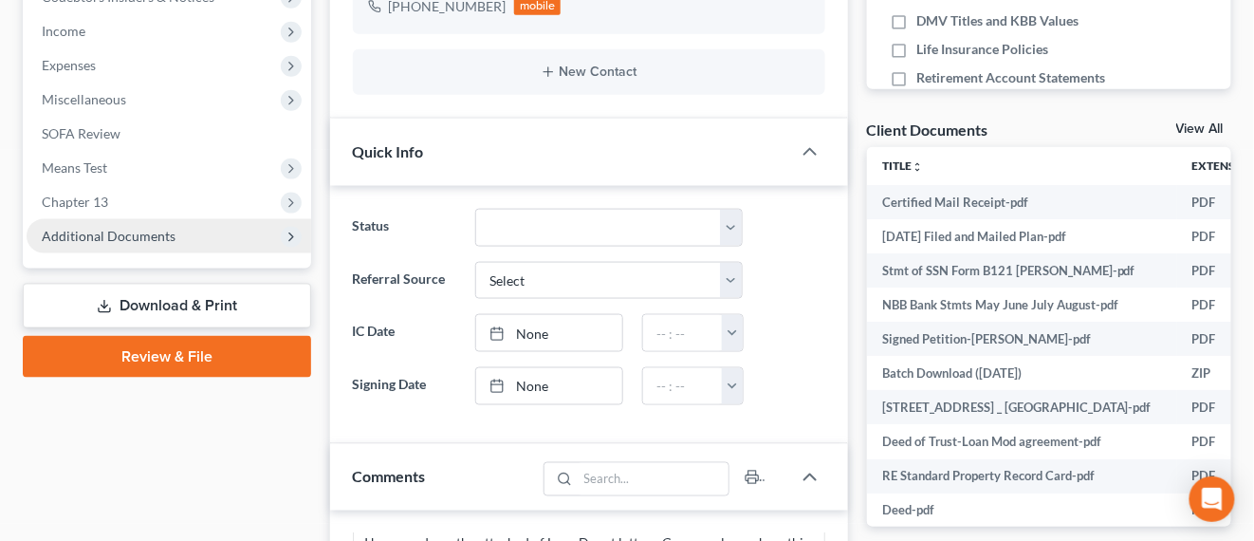
click at [176, 247] on span "Additional Documents" at bounding box center [169, 236] width 285 height 34
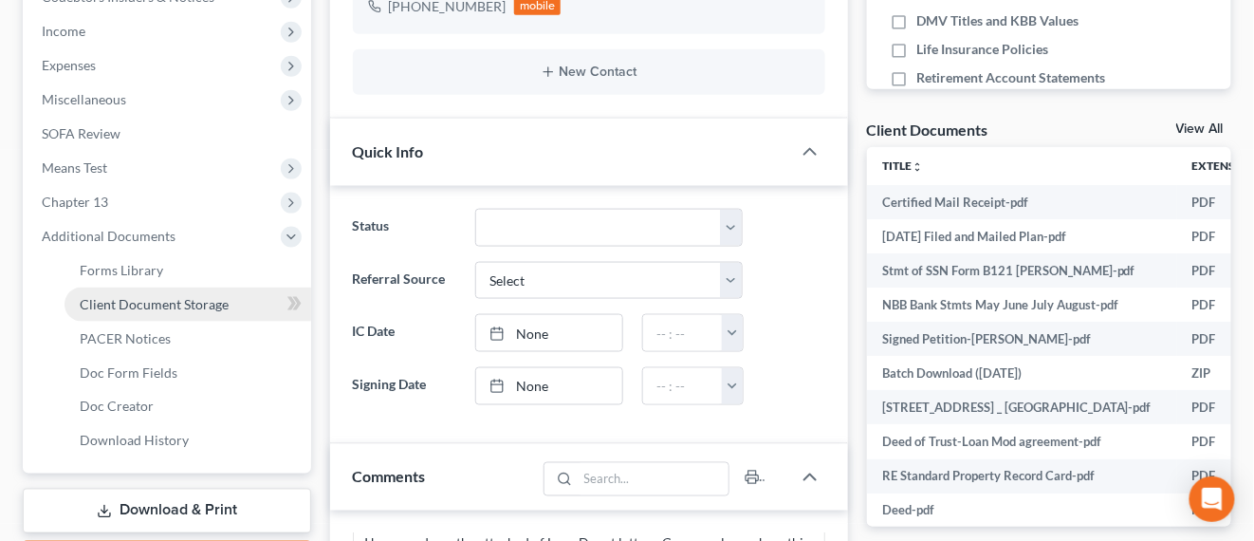
click at [219, 296] on span "Client Document Storage" at bounding box center [154, 304] width 149 height 16
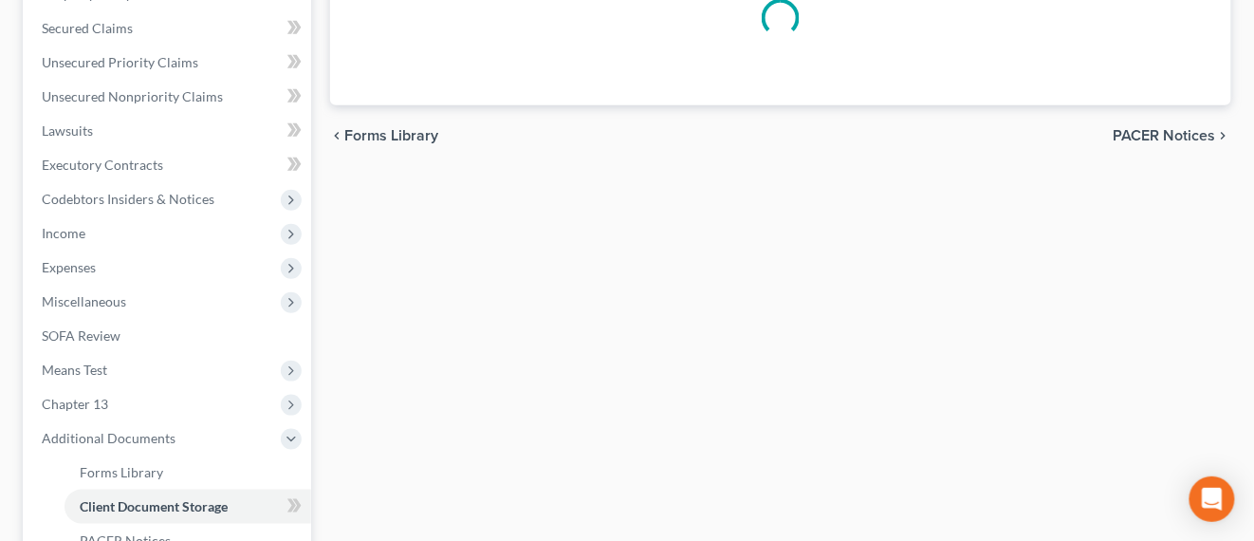
scroll to position [98, 0]
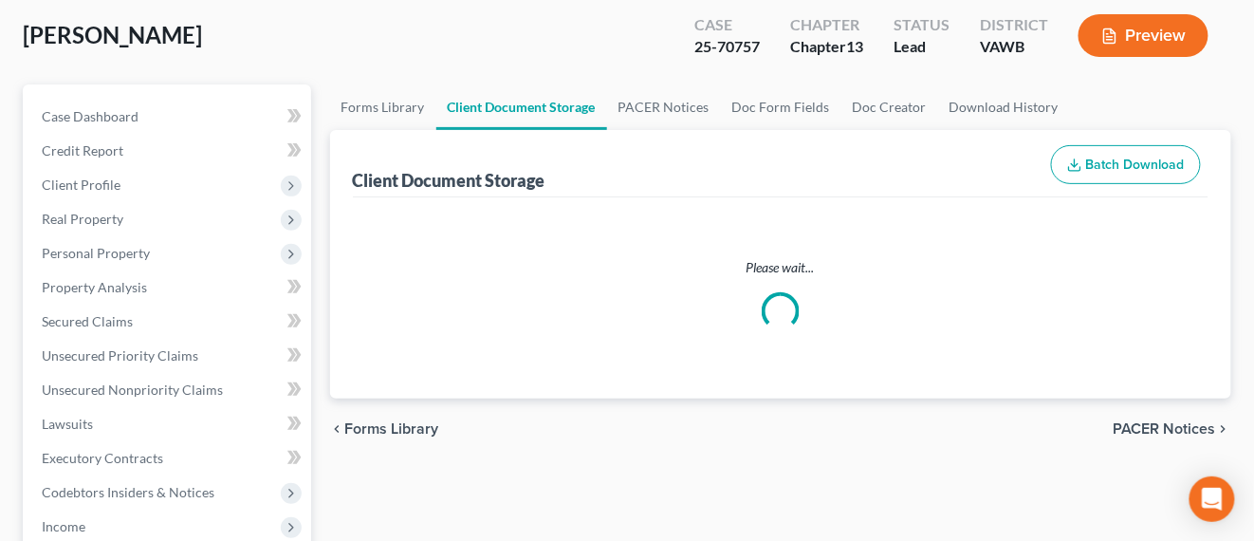
select select "0"
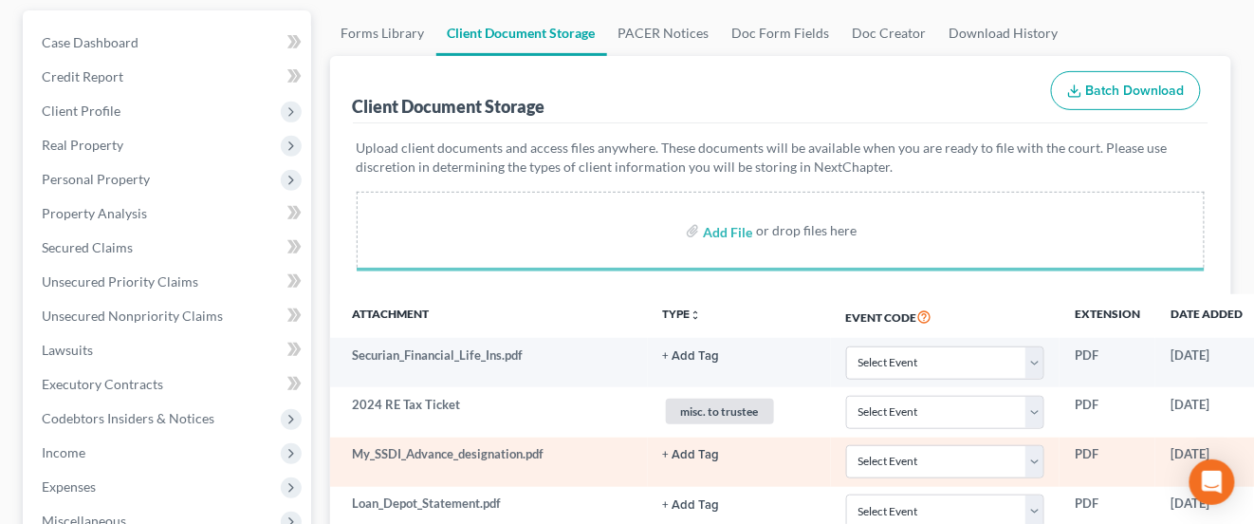
scroll to position [237, 0]
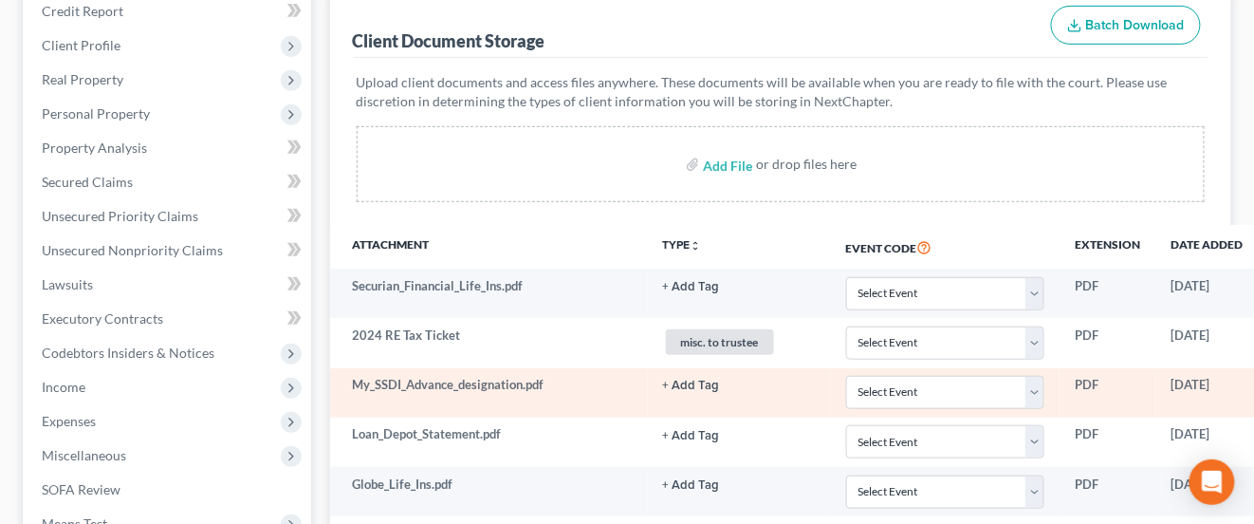
select select "0"
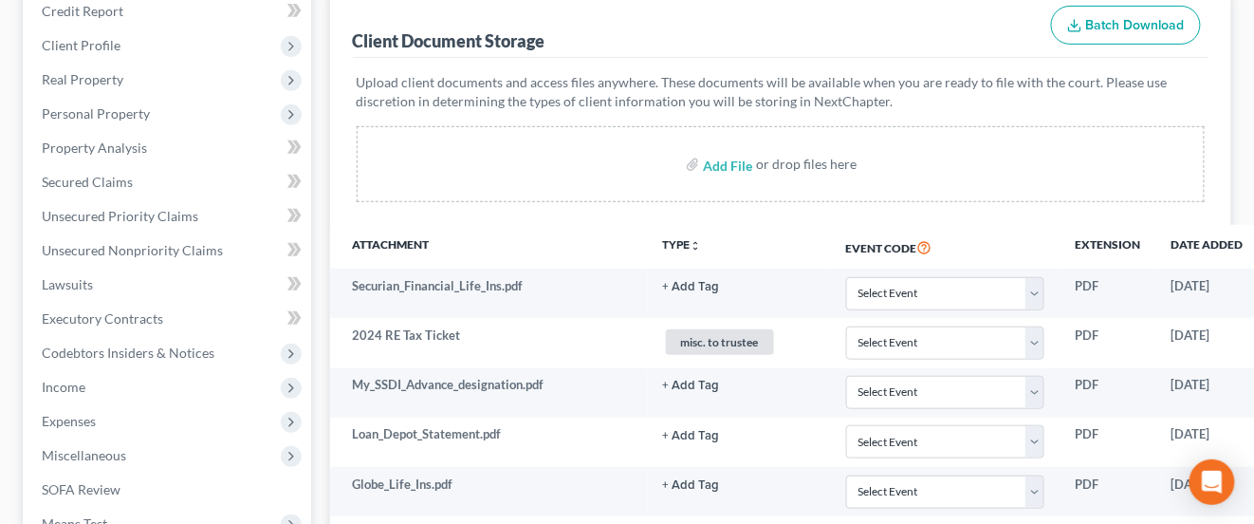
scroll to position [0, 0]
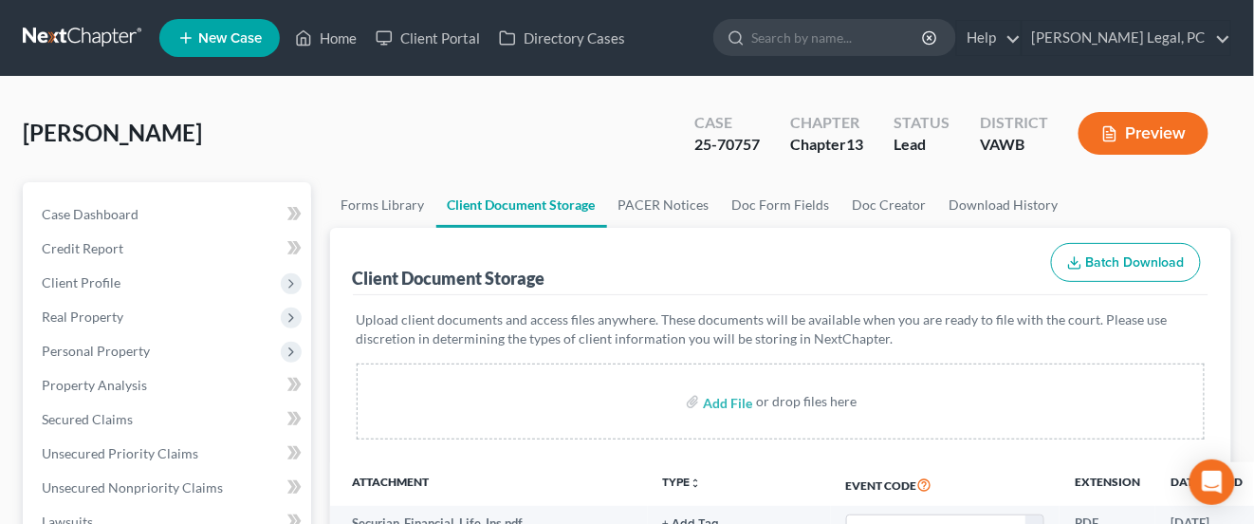
click at [69, 35] on link at bounding box center [83, 38] width 121 height 34
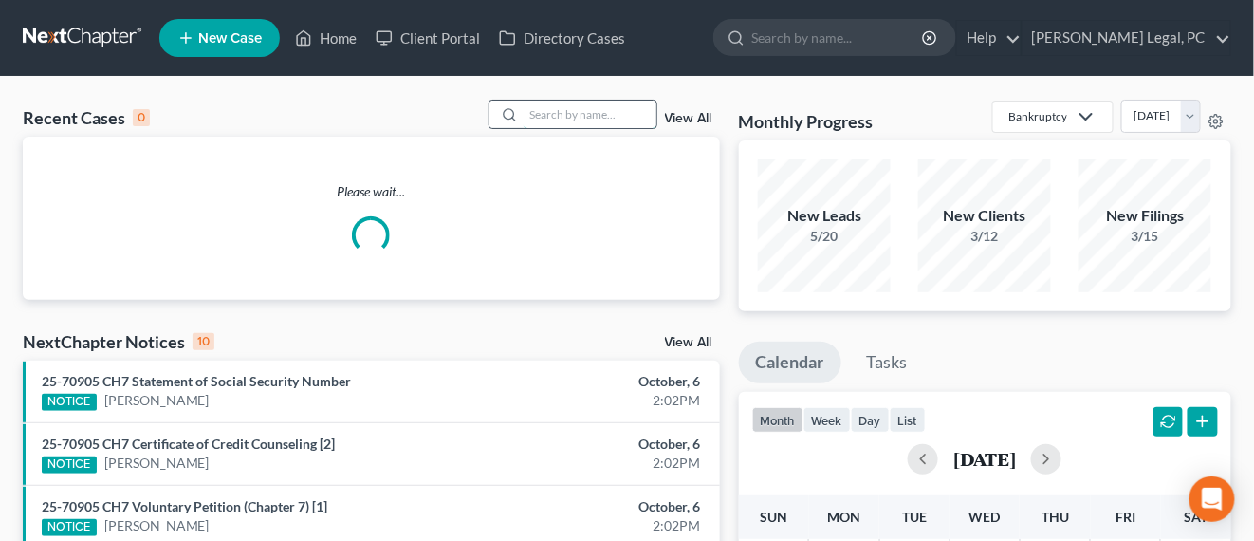
click at [623, 119] on input "search" at bounding box center [590, 115] width 133 height 28
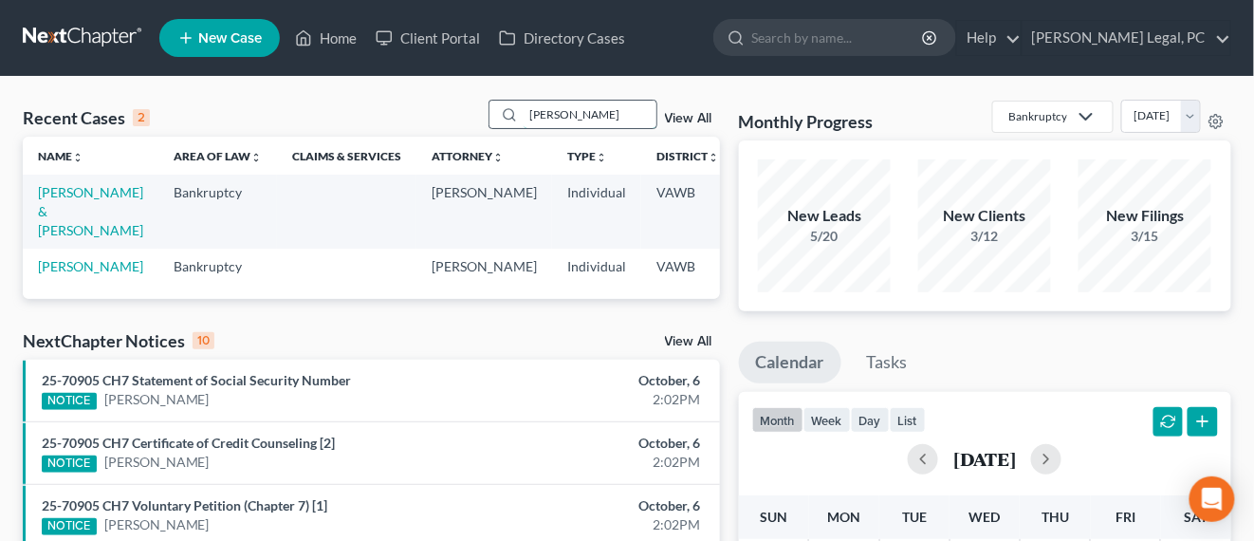
type input "[PERSON_NAME]"
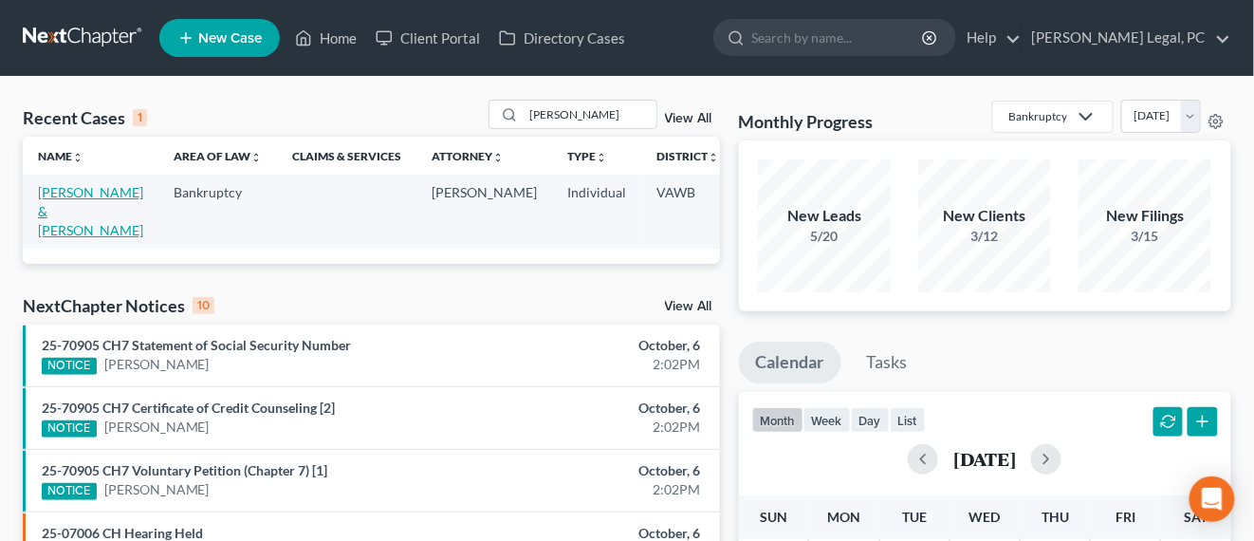
click at [59, 185] on link "[PERSON_NAME] & [PERSON_NAME]" at bounding box center [90, 211] width 105 height 54
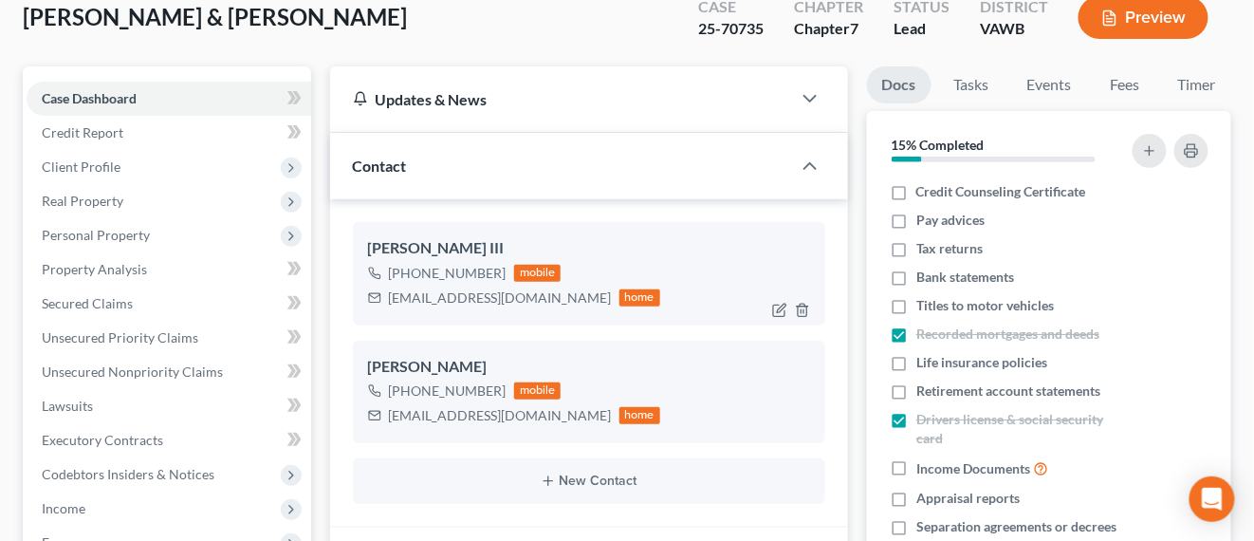
scroll to position [119, 0]
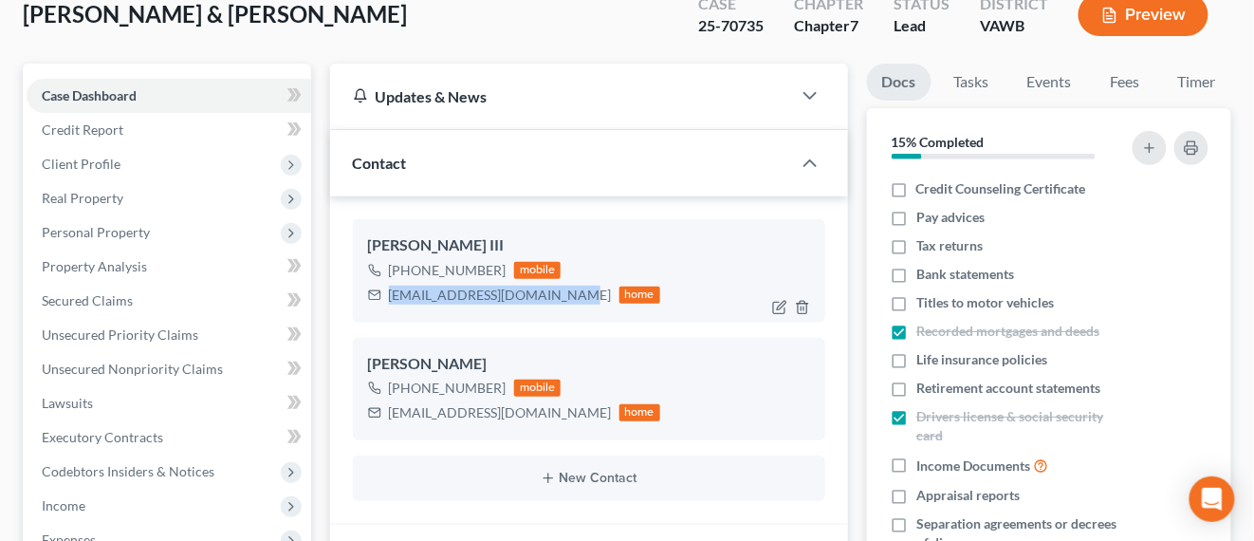
drag, startPoint x: 548, startPoint y: 291, endPoint x: 382, endPoint y: 313, distance: 167.5
click at [382, 313] on div "[PERSON_NAME] III [PHONE_NUMBER] mobile [EMAIL_ADDRESS][DOMAIN_NAME] home" at bounding box center [589, 270] width 473 height 102
copy div "[EMAIL_ADDRESS][DOMAIN_NAME]"
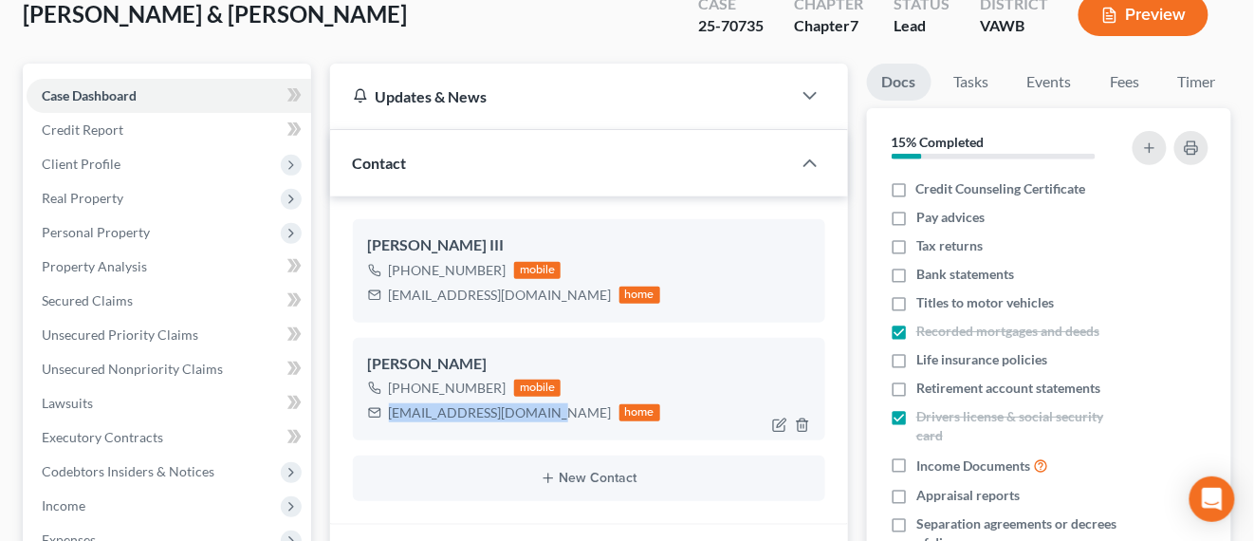
drag, startPoint x: 551, startPoint y: 418, endPoint x: 381, endPoint y: 422, distance: 169.9
click at [381, 422] on div "[EMAIL_ADDRESS][DOMAIN_NAME] home" at bounding box center [514, 412] width 293 height 25
copy div "[EMAIL_ADDRESS][DOMAIN_NAME]"
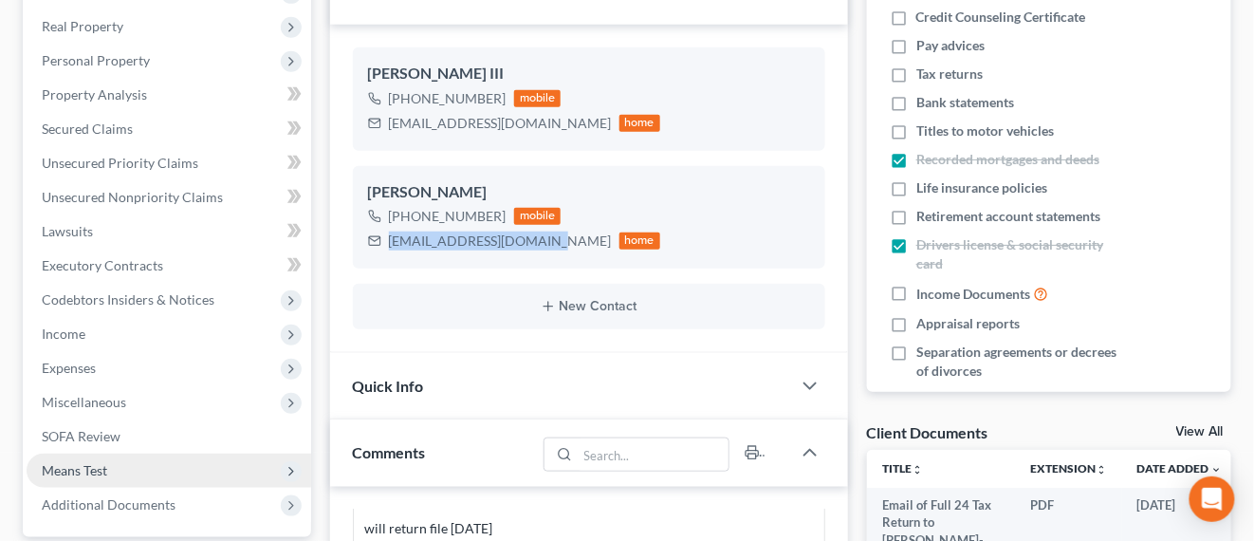
scroll to position [356, 0]
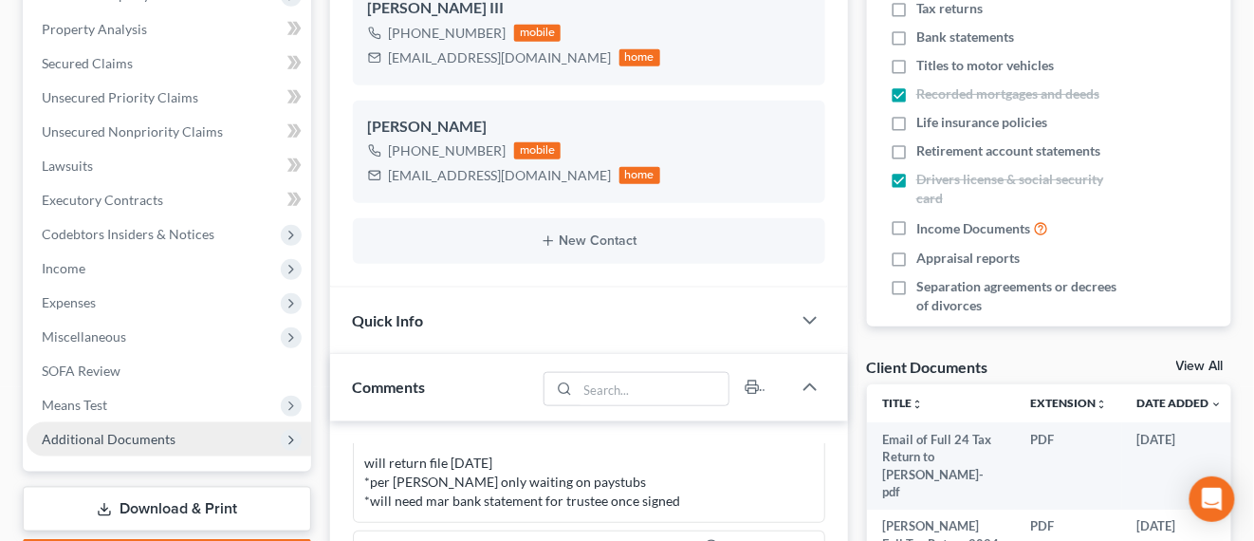
click at [109, 444] on span "Additional Documents" at bounding box center [109, 439] width 134 height 16
click at [173, 437] on span "Additional Documents" at bounding box center [169, 439] width 285 height 34
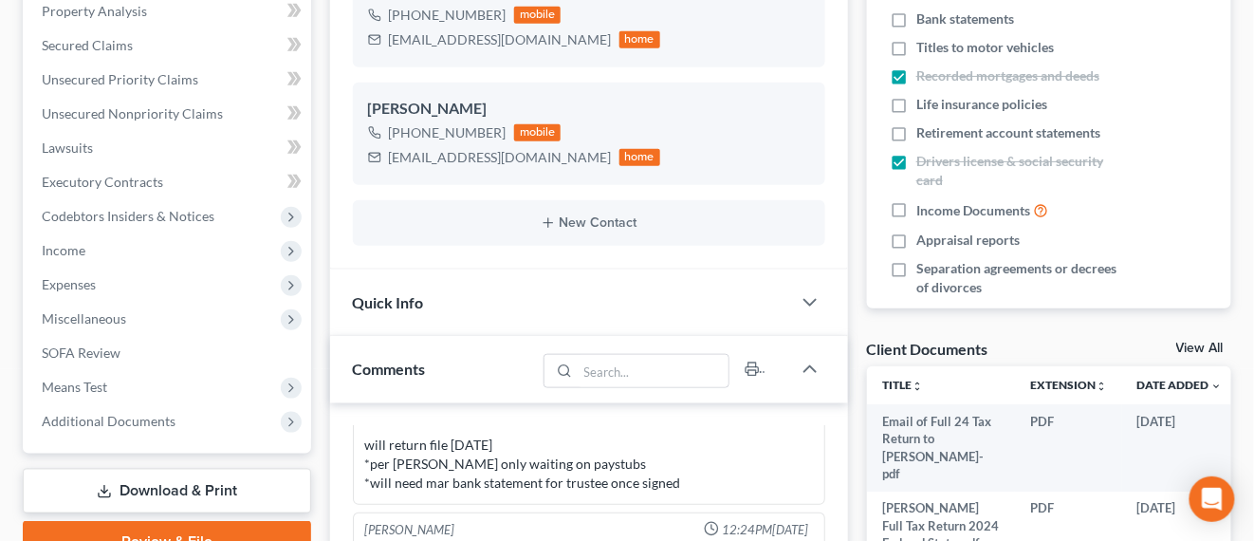
scroll to position [474, 0]
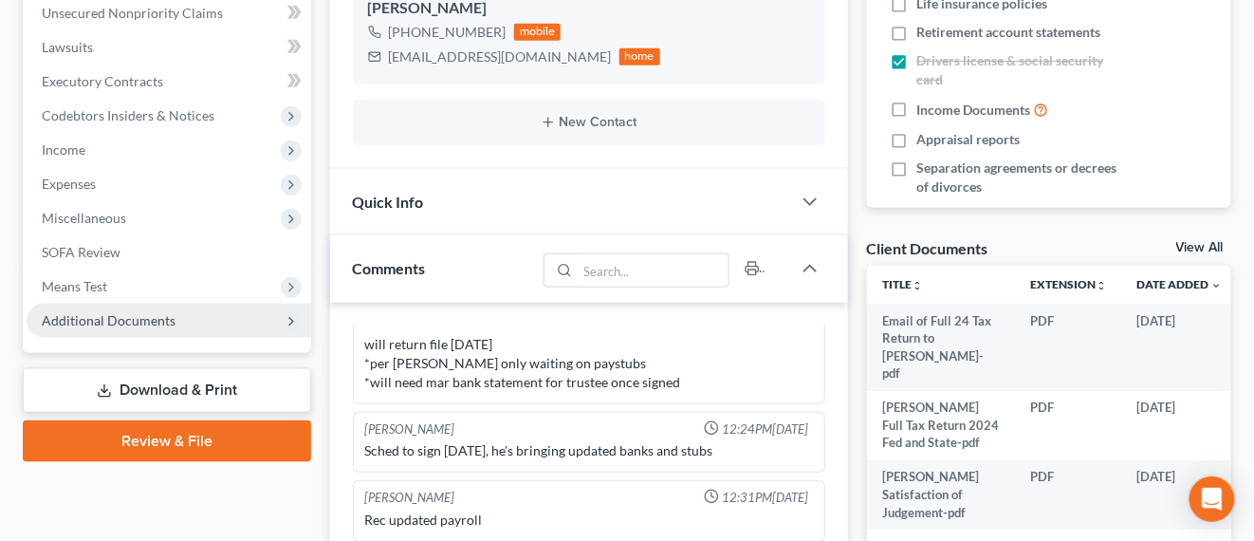
click at [165, 321] on span "Additional Documents" at bounding box center [109, 320] width 134 height 16
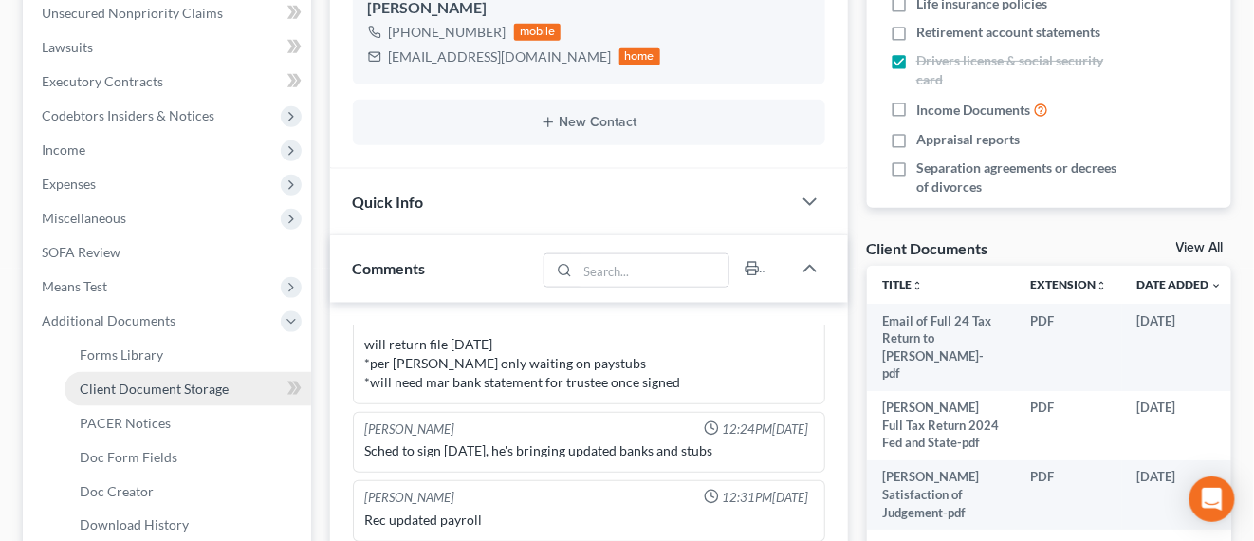
click at [176, 381] on span "Client Document Storage" at bounding box center [154, 389] width 149 height 16
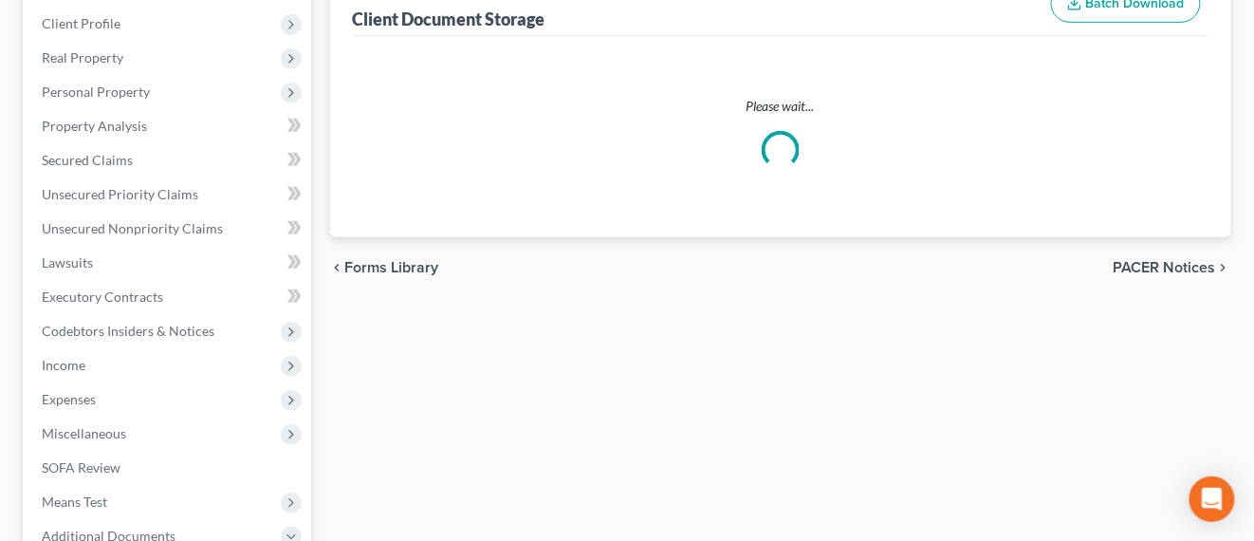
scroll to position [57, 0]
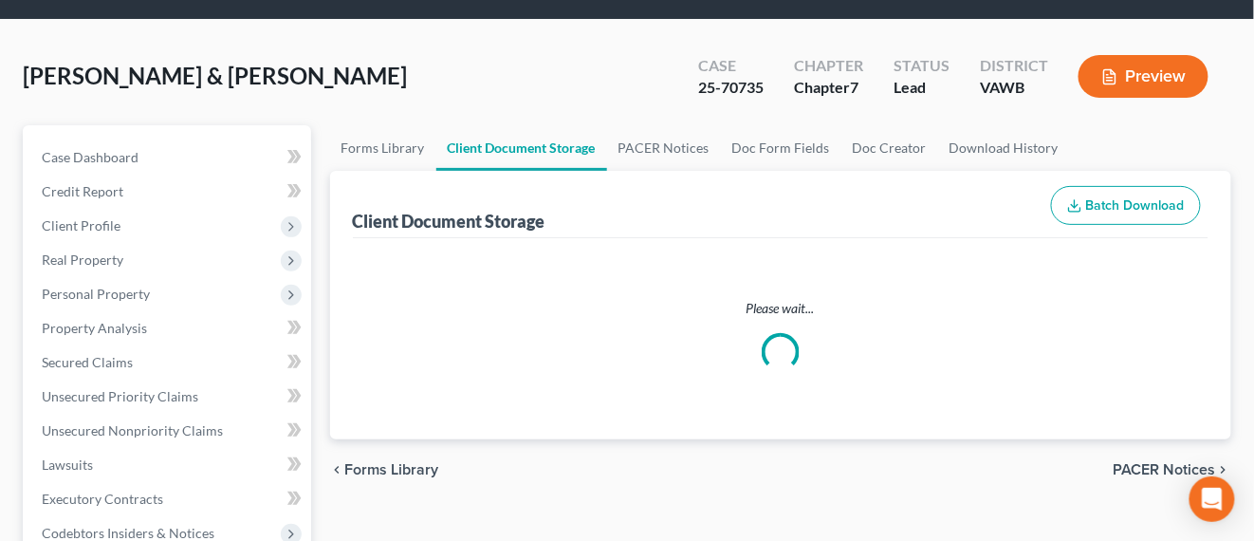
select select "0"
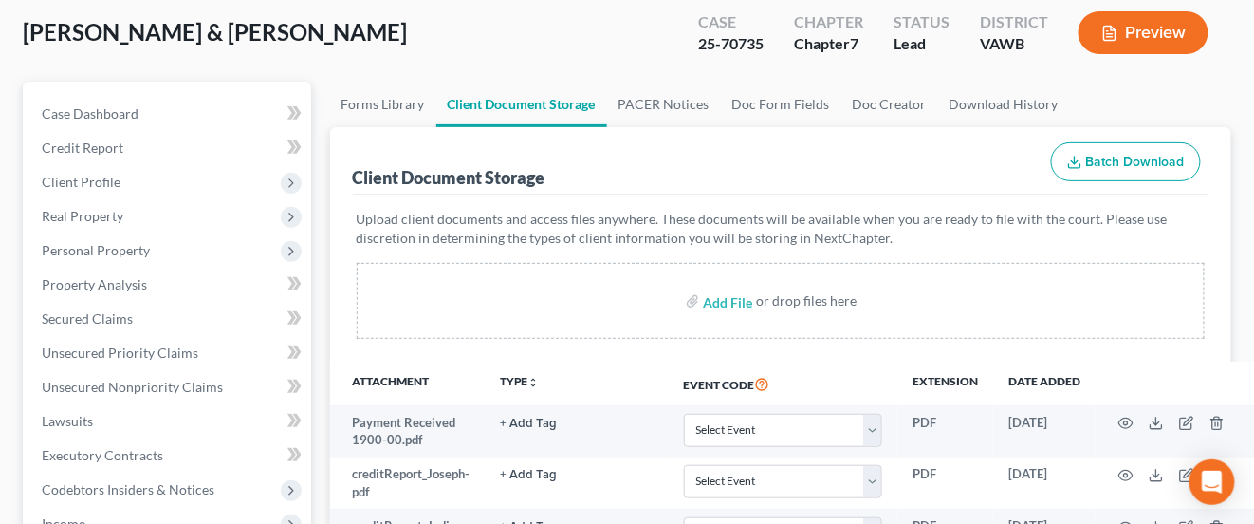
scroll to position [119, 0]
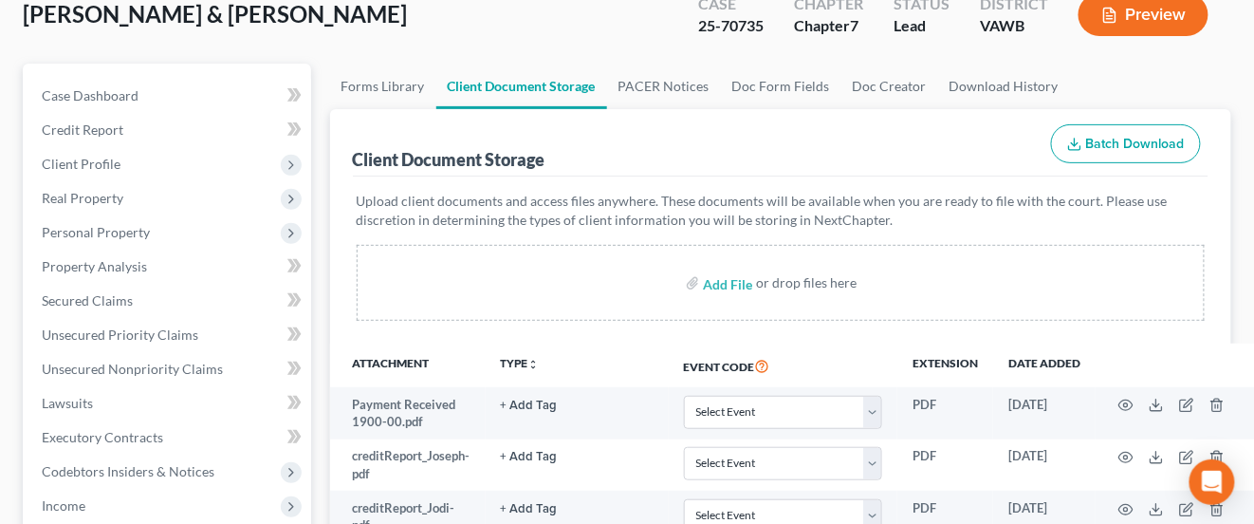
select select "0"
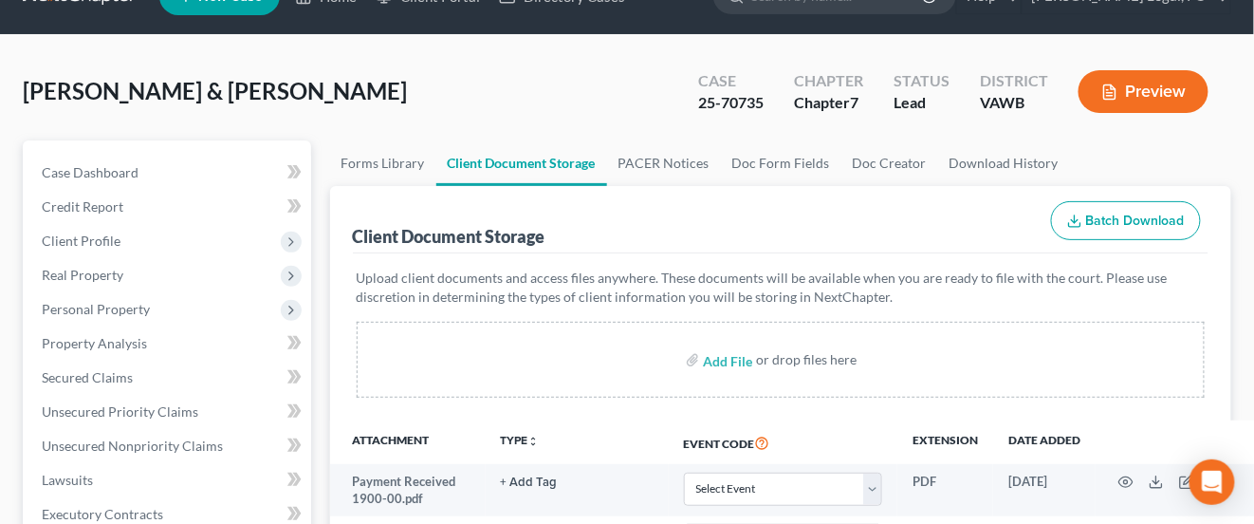
scroll to position [0, 0]
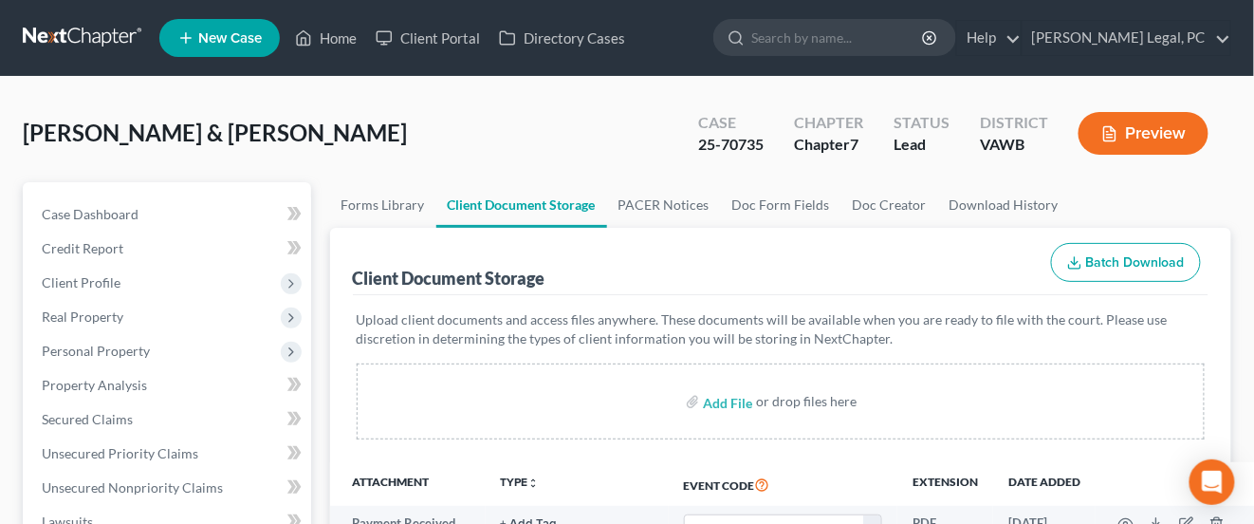
click at [85, 40] on link at bounding box center [83, 38] width 121 height 34
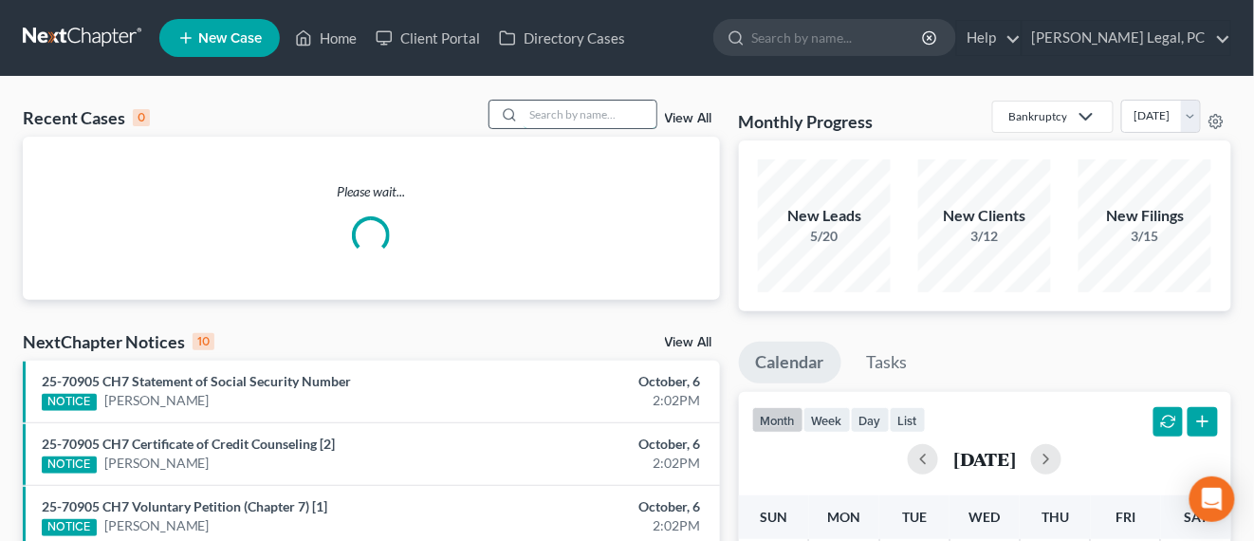
click at [564, 107] on input "search" at bounding box center [590, 115] width 133 height 28
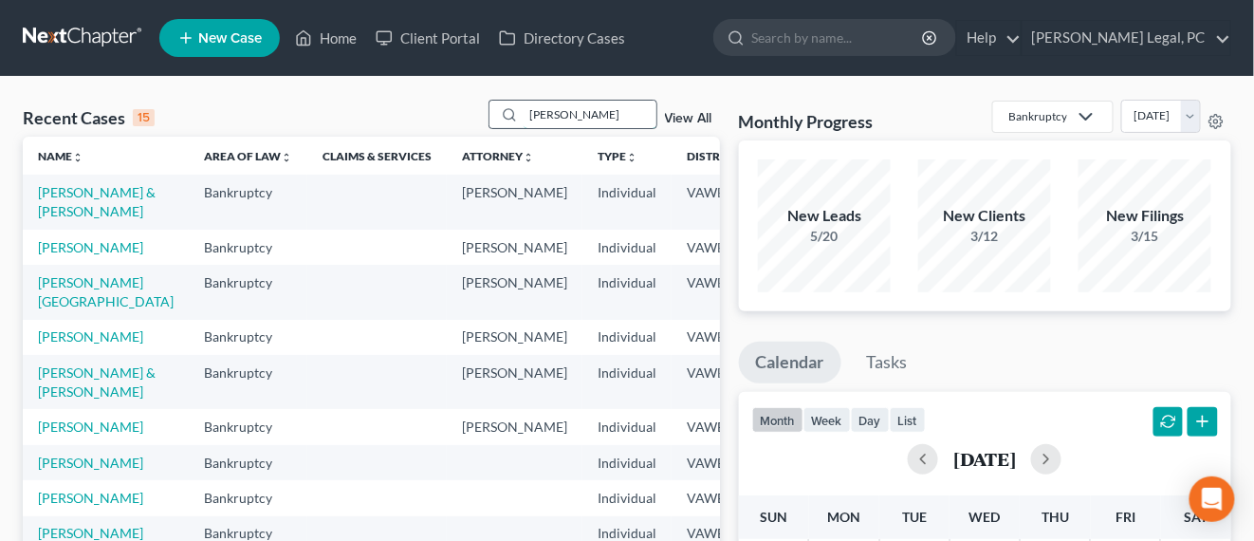
type input "[PERSON_NAME]"
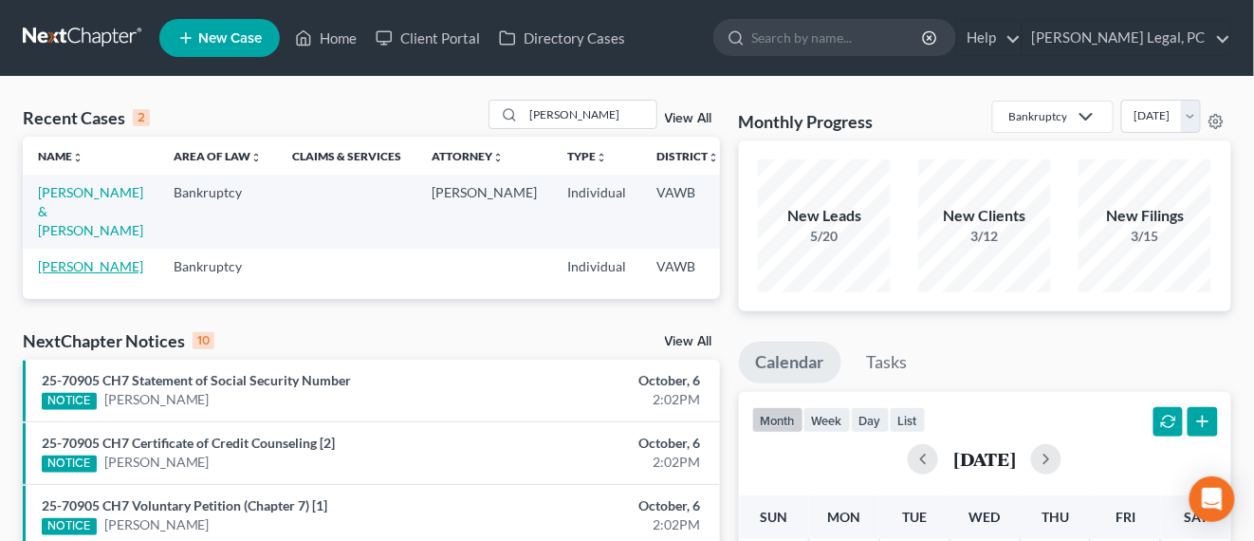
click at [66, 266] on link "[PERSON_NAME]" at bounding box center [90, 266] width 105 height 16
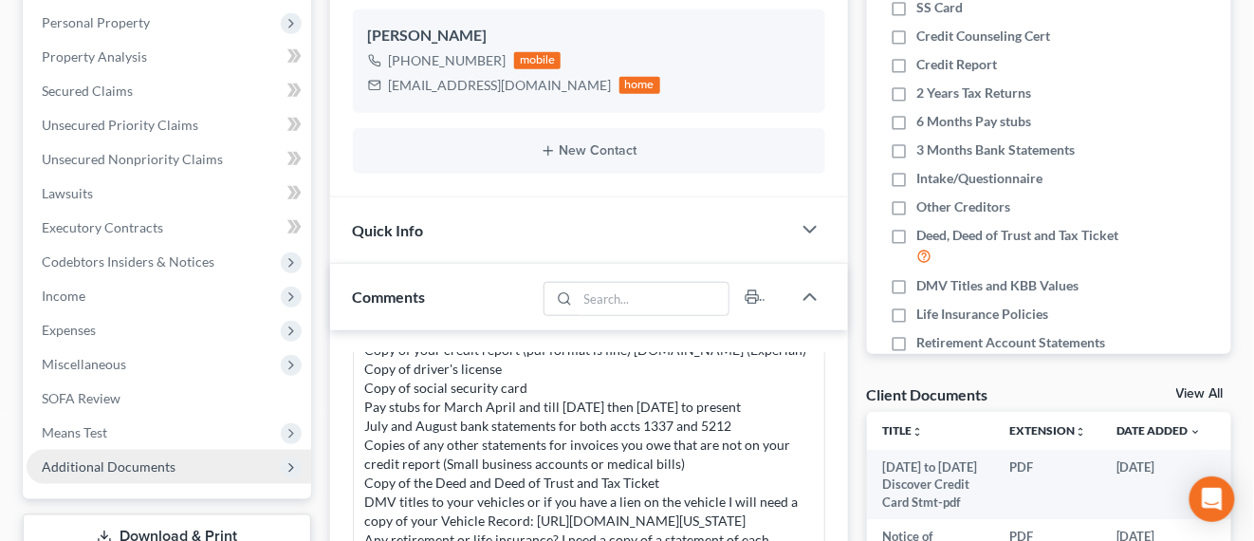
scroll to position [474, 0]
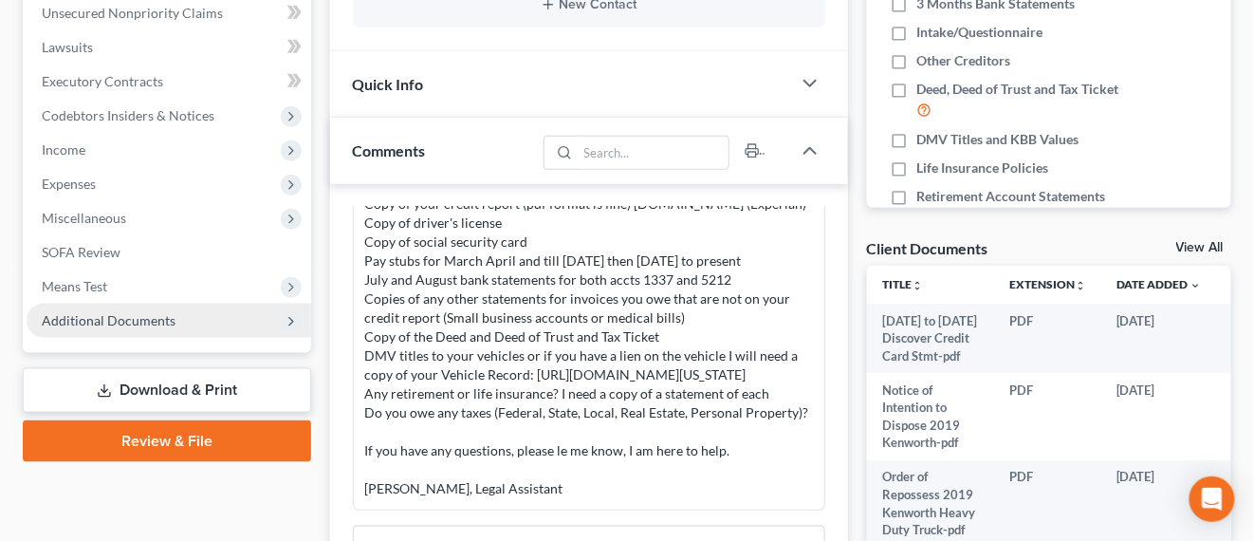
click at [139, 317] on span "Additional Documents" at bounding box center [109, 320] width 134 height 16
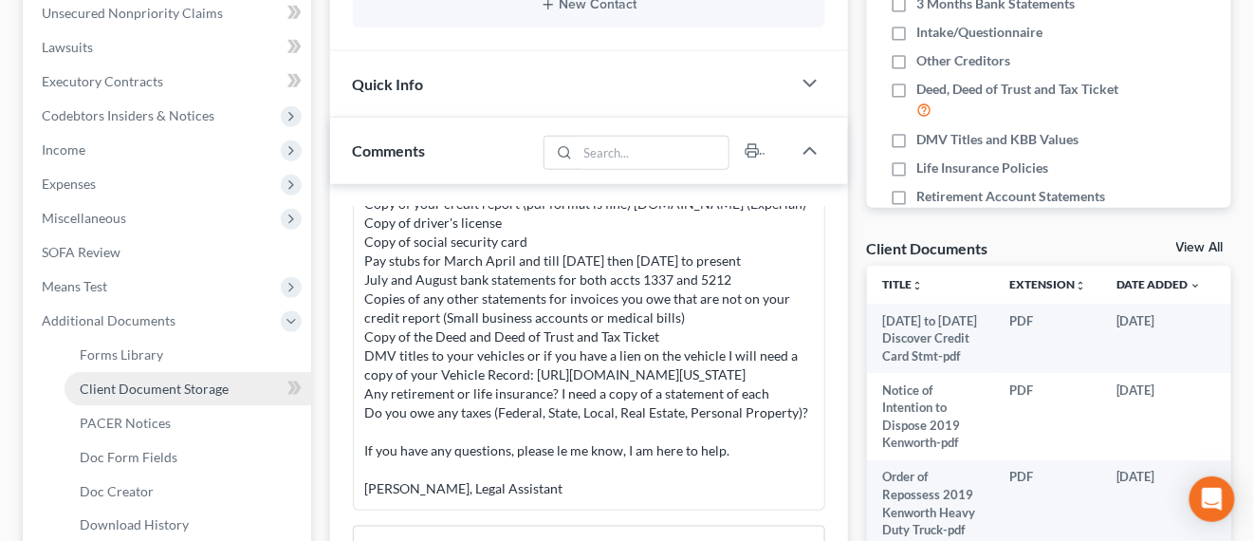
click at [148, 382] on span "Client Document Storage" at bounding box center [154, 389] width 149 height 16
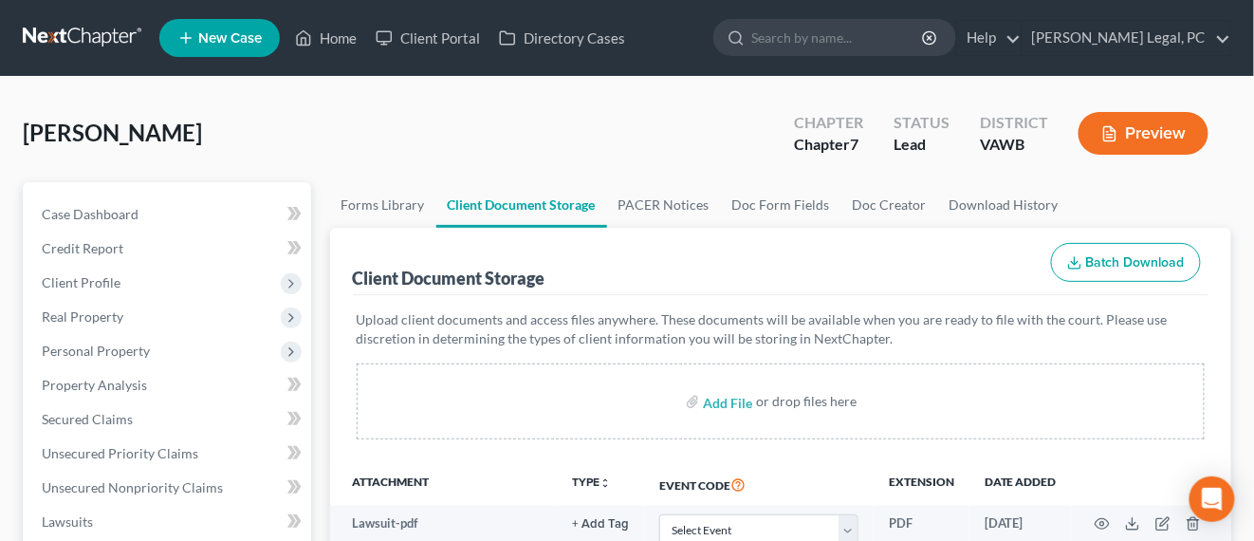
drag, startPoint x: 71, startPoint y: 43, endPoint x: 79, endPoint y: 50, distance: 10.7
click at [71, 43] on link at bounding box center [83, 38] width 121 height 34
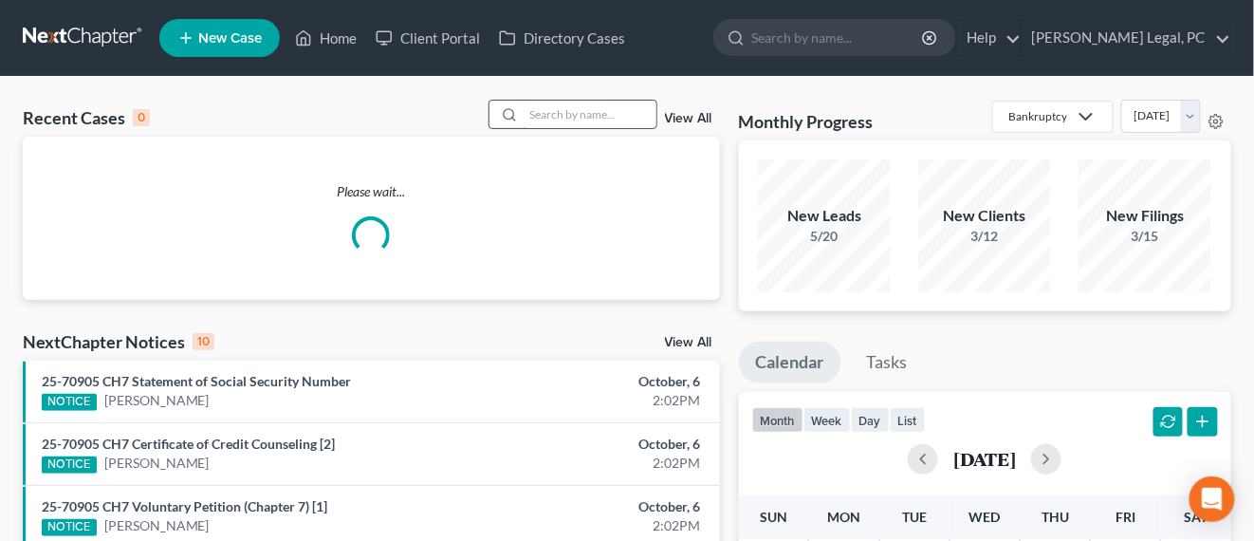
click at [562, 120] on input "search" at bounding box center [590, 115] width 133 height 28
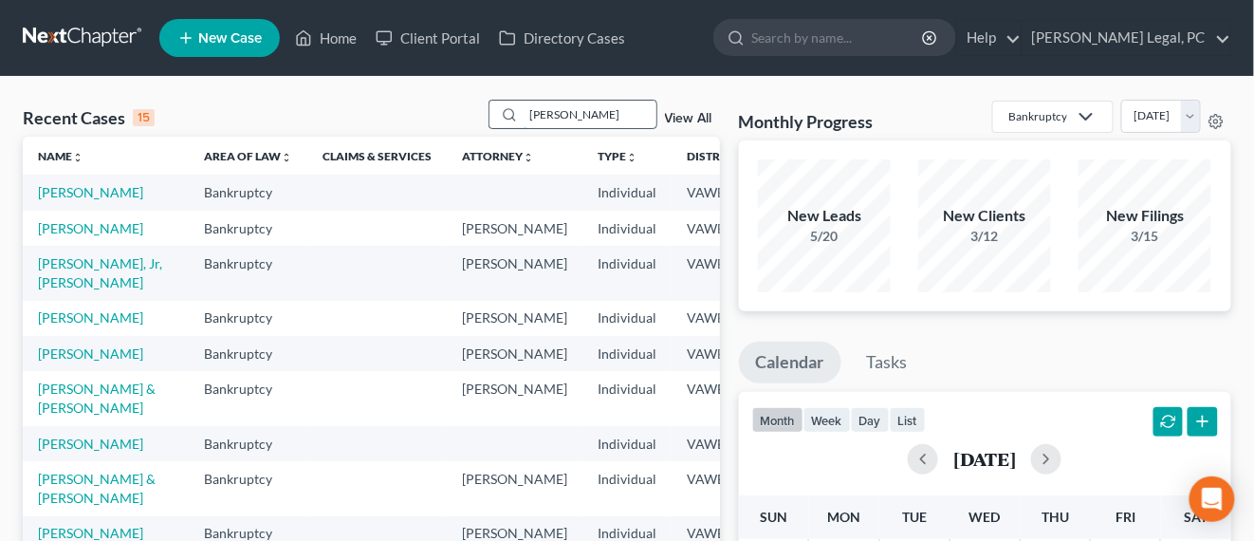
type input "[PERSON_NAME]"
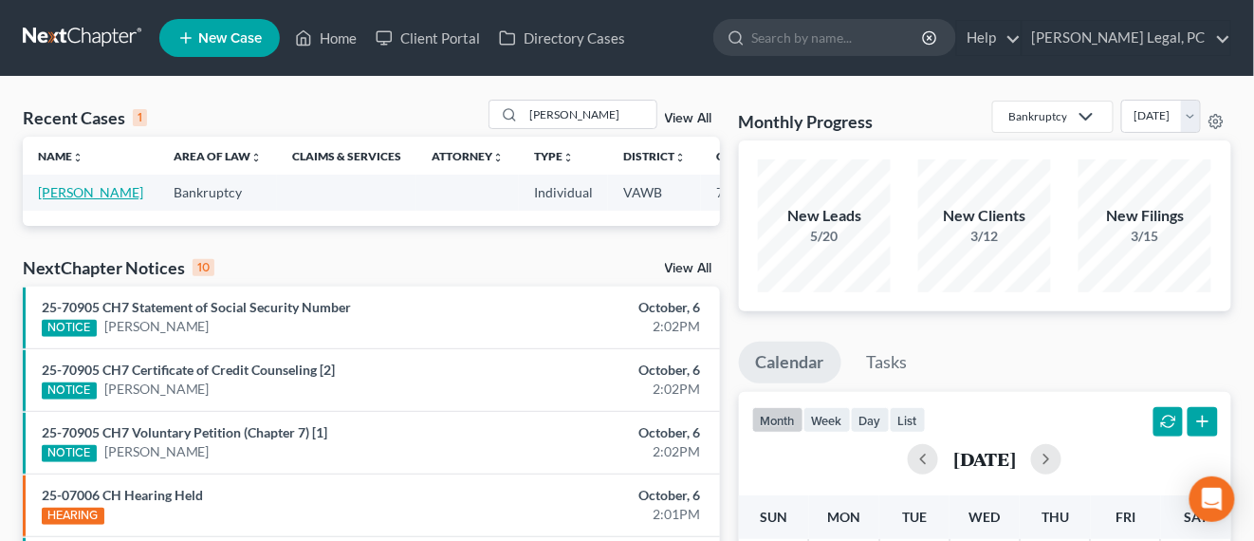
click at [60, 198] on link "[PERSON_NAME]" at bounding box center [90, 192] width 105 height 16
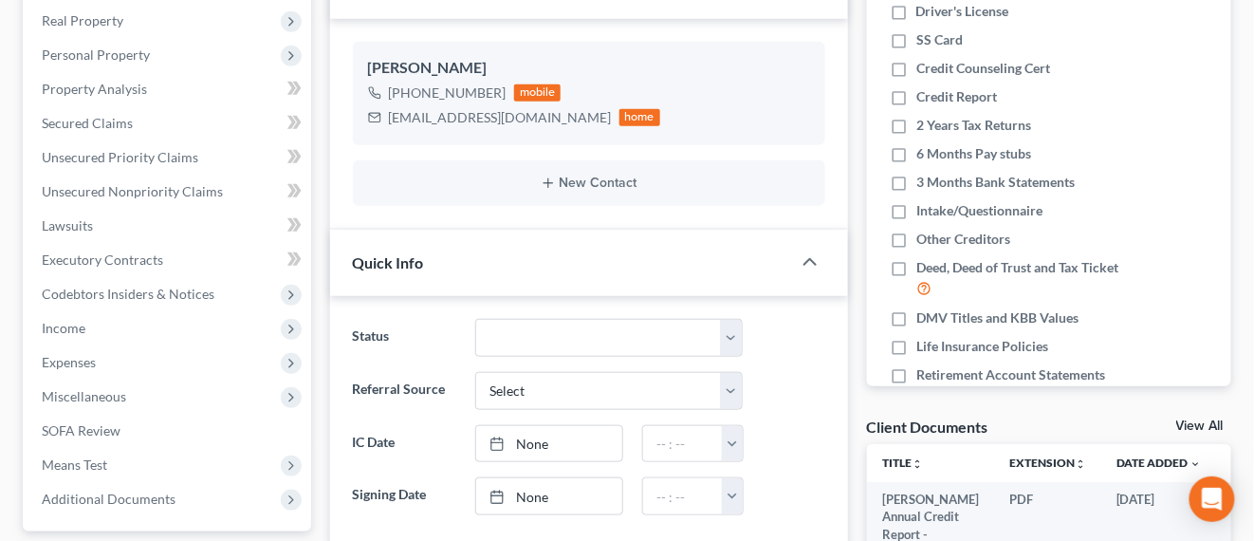
scroll to position [474, 0]
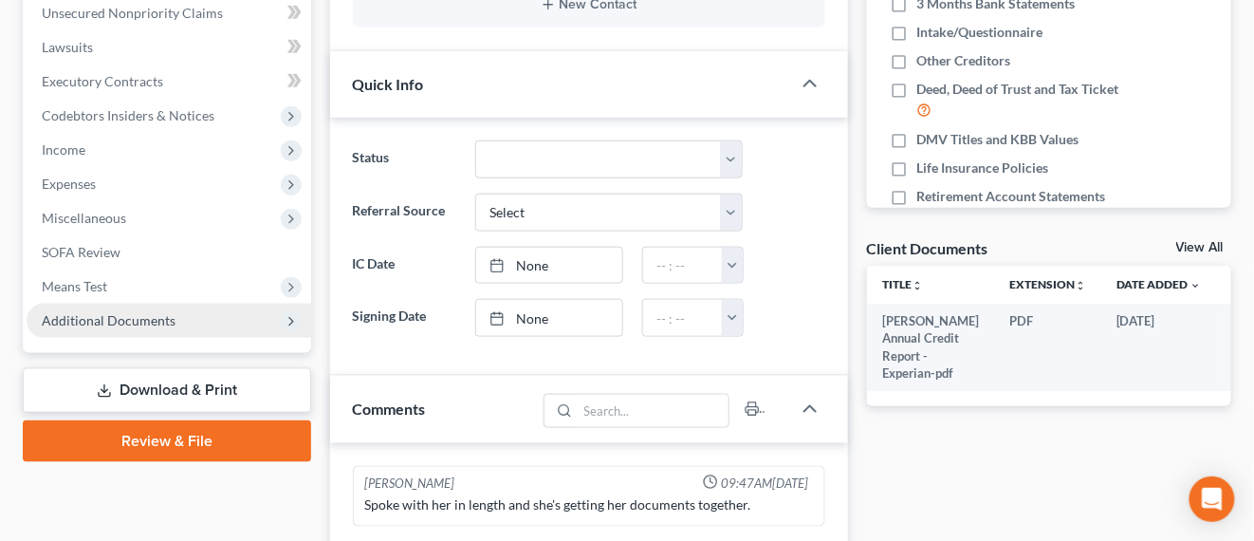
click at [116, 316] on span "Additional Documents" at bounding box center [109, 320] width 134 height 16
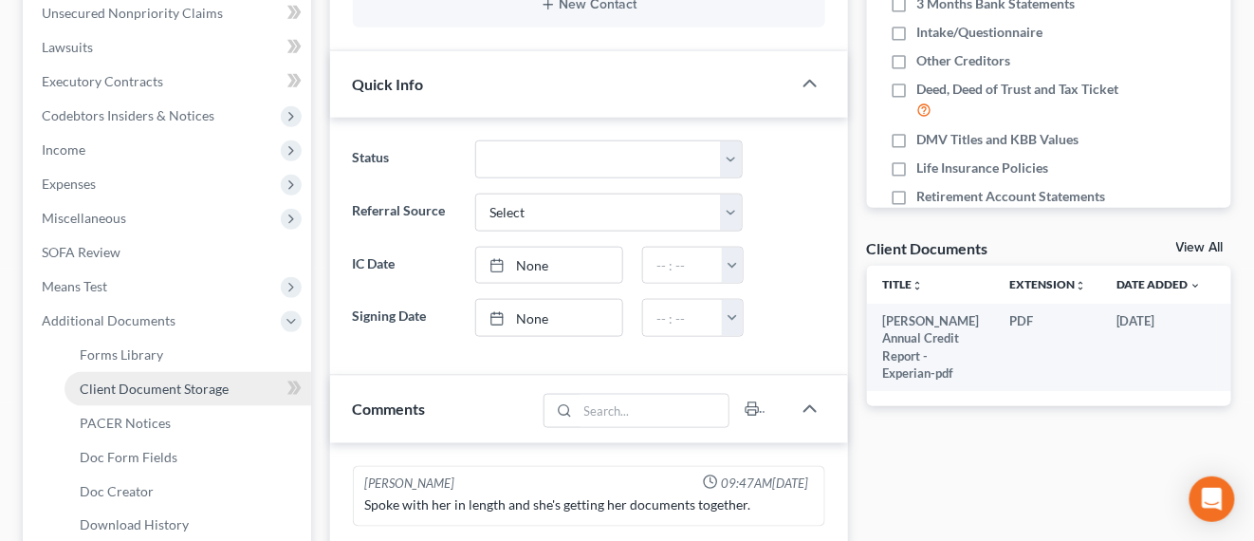
click at [156, 382] on span "Client Document Storage" at bounding box center [154, 389] width 149 height 16
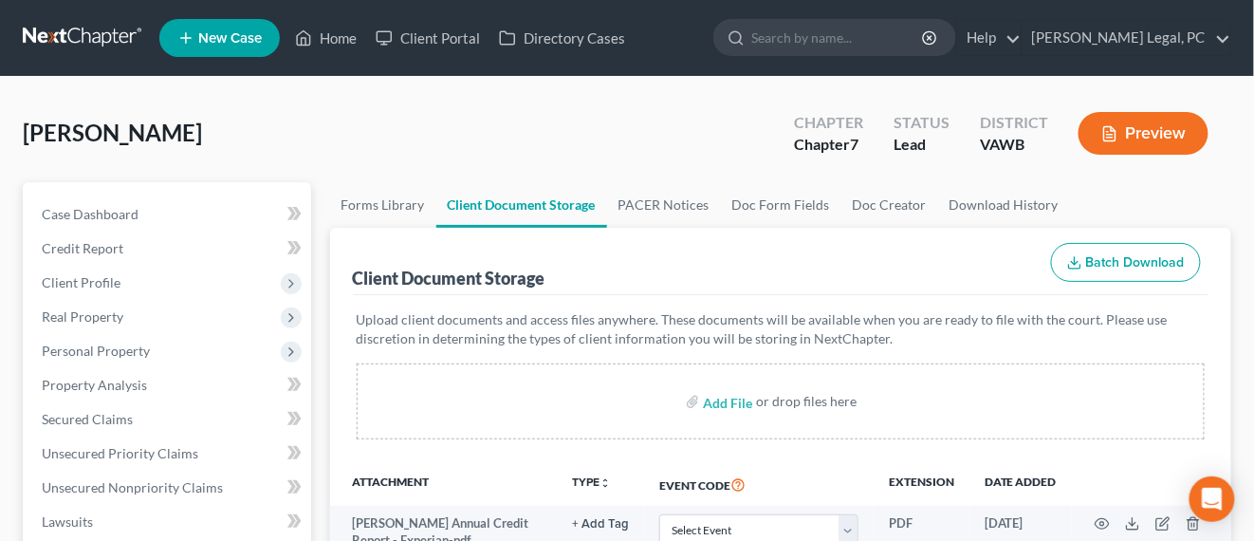
click at [89, 42] on link at bounding box center [83, 38] width 121 height 34
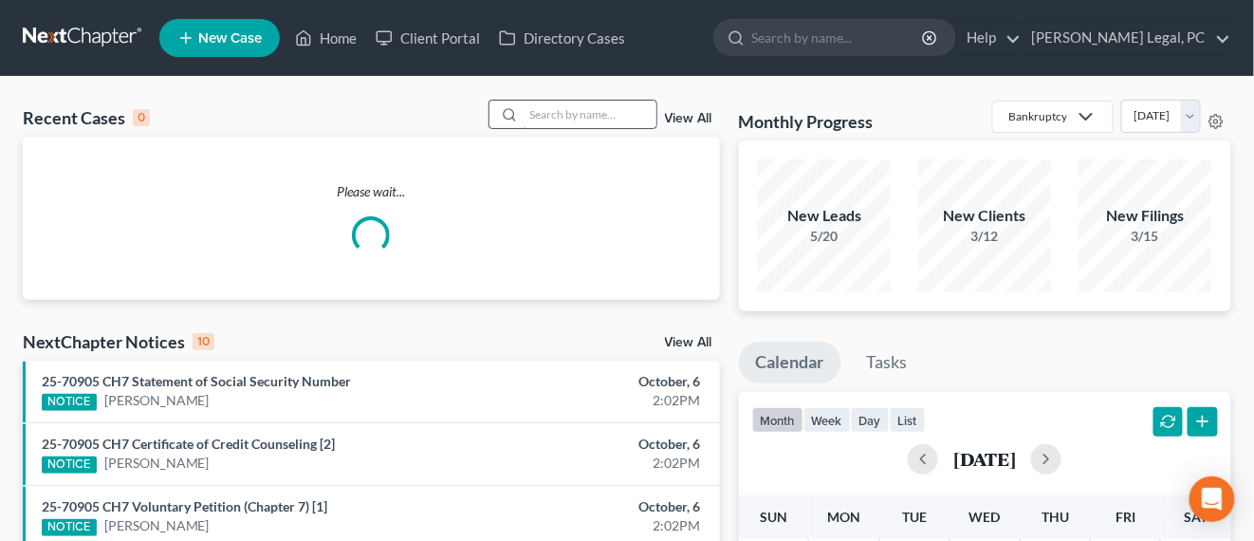
click at [592, 120] on input "search" at bounding box center [590, 115] width 133 height 28
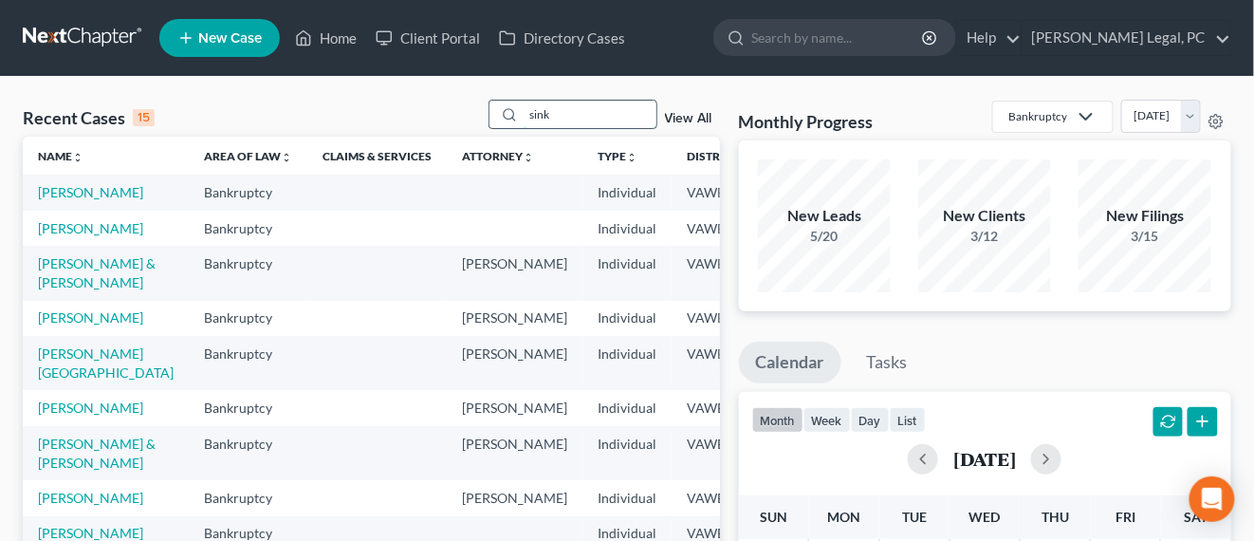
type input "sink"
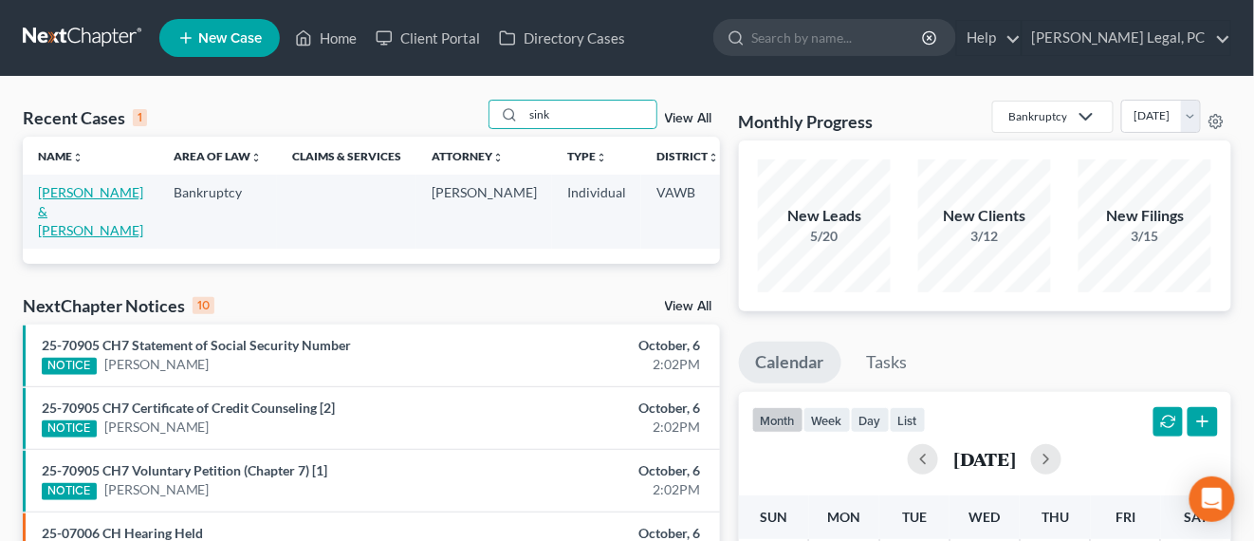
click at [71, 211] on link "[PERSON_NAME] & [PERSON_NAME]" at bounding box center [90, 211] width 105 height 54
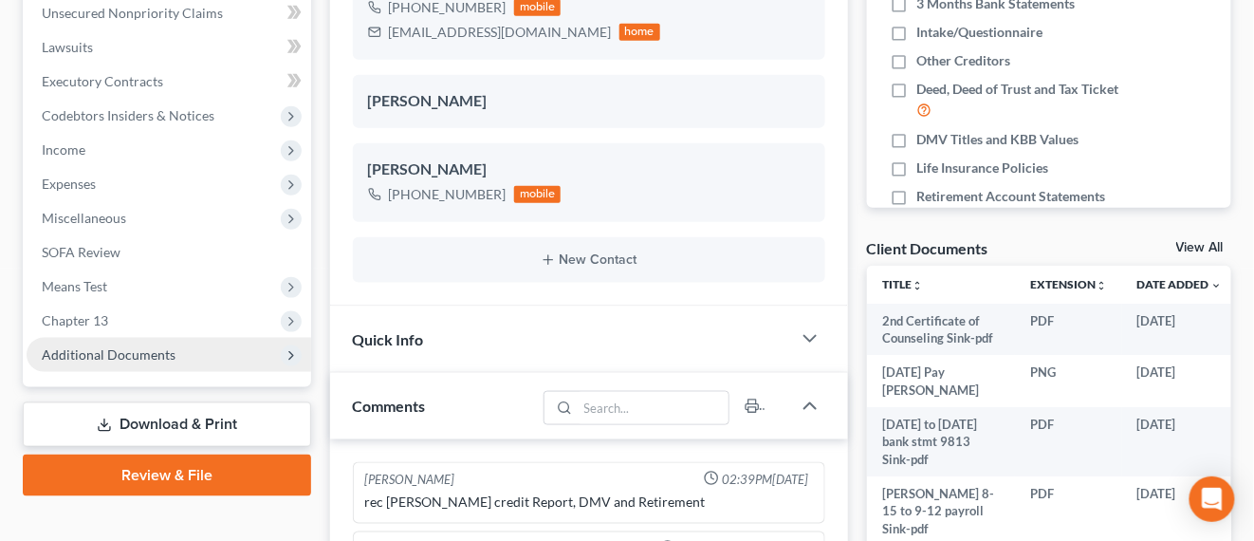
scroll to position [1002, 0]
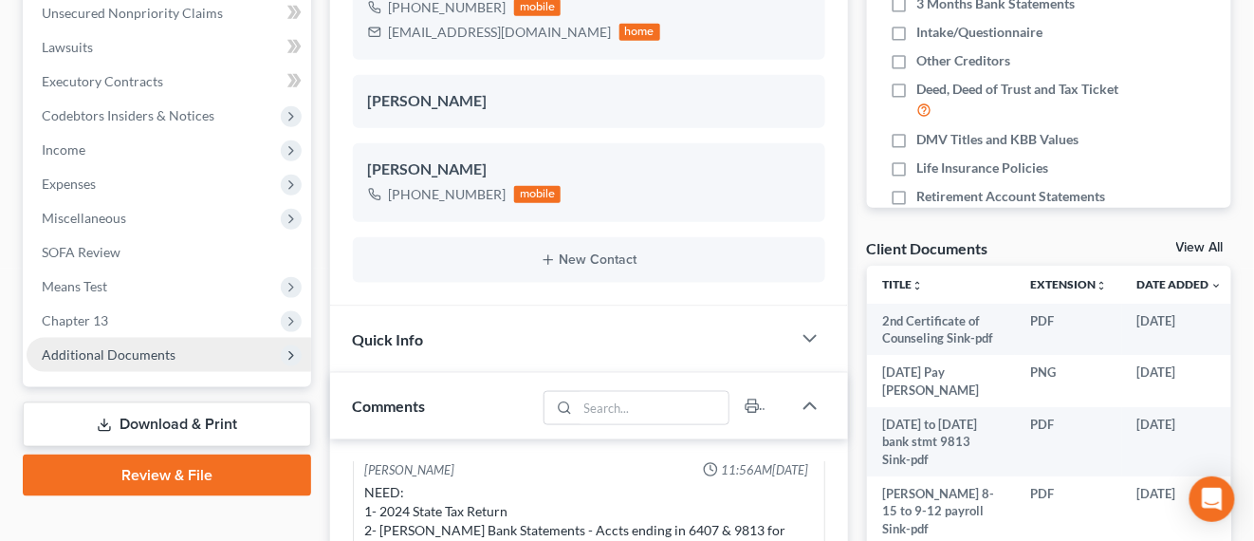
click at [168, 359] on span "Additional Documents" at bounding box center [109, 354] width 134 height 16
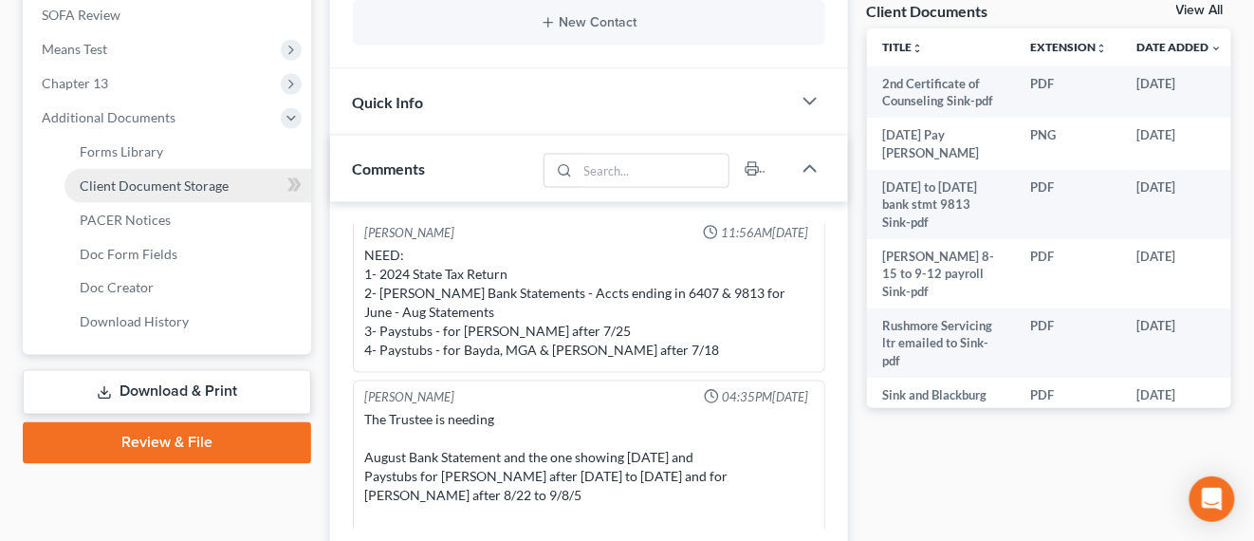
click at [234, 187] on link "Client Document Storage" at bounding box center [188, 186] width 247 height 34
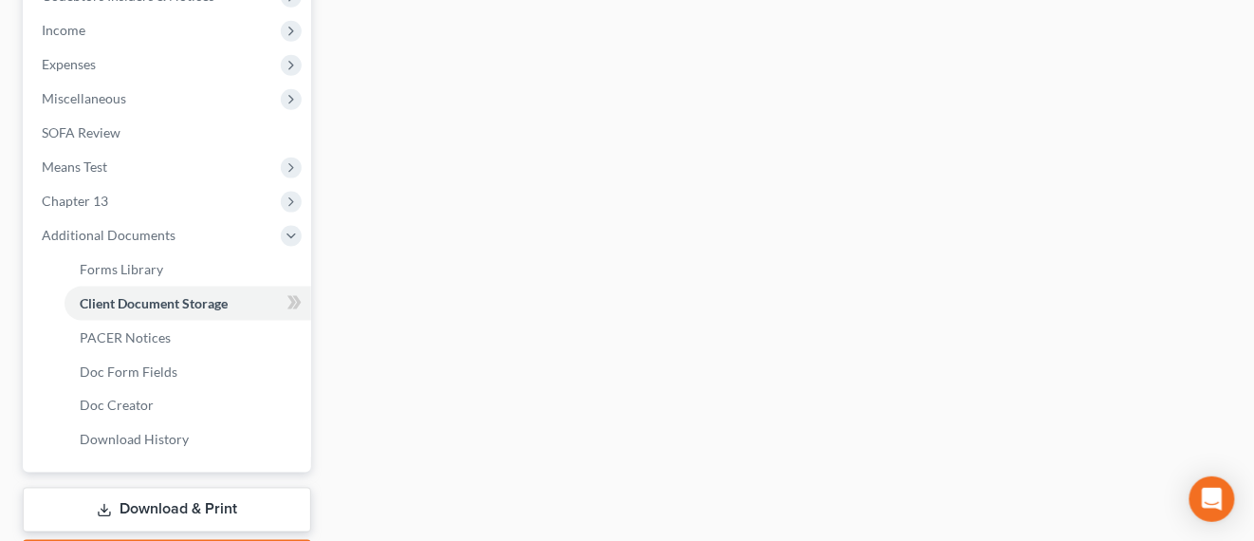
select select "0"
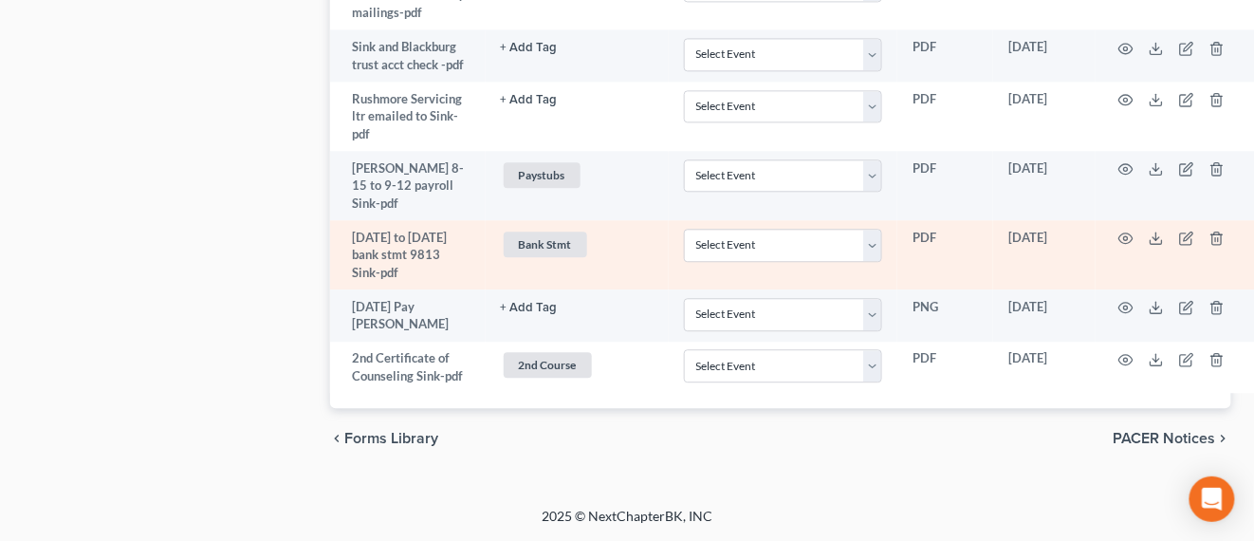
scroll to position [3274, 0]
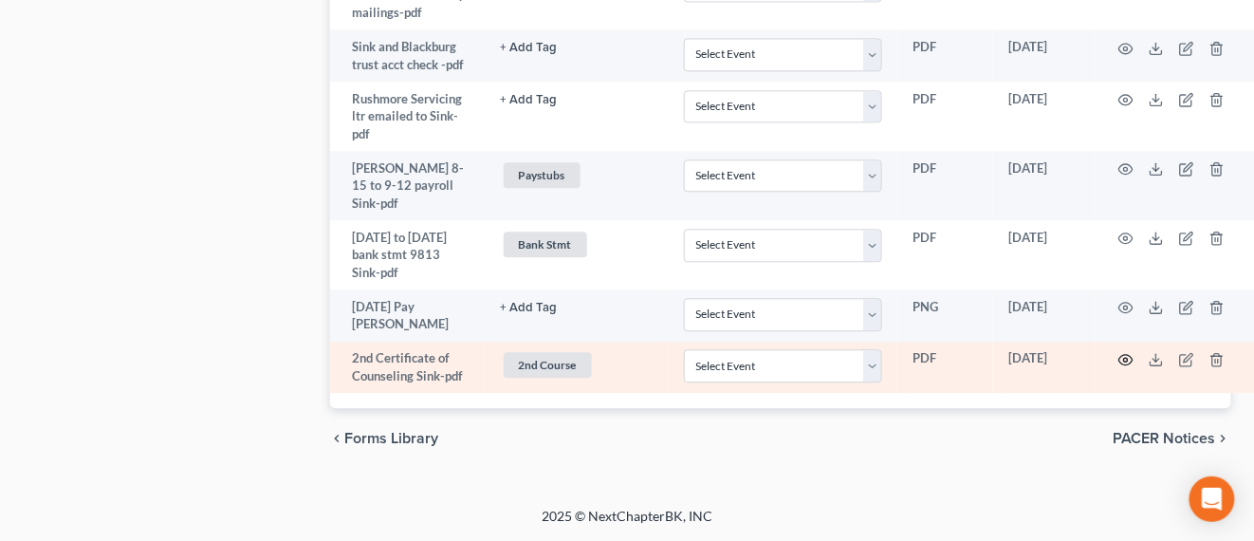
click at [1119, 352] on icon "button" at bounding box center [1126, 359] width 15 height 15
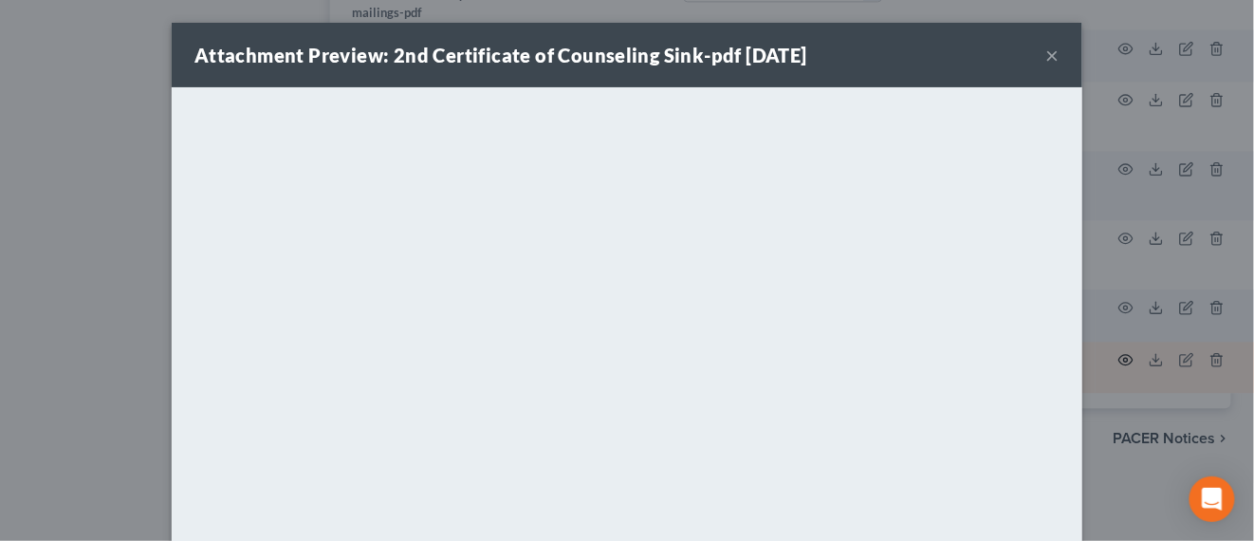
scroll to position [3125, 0]
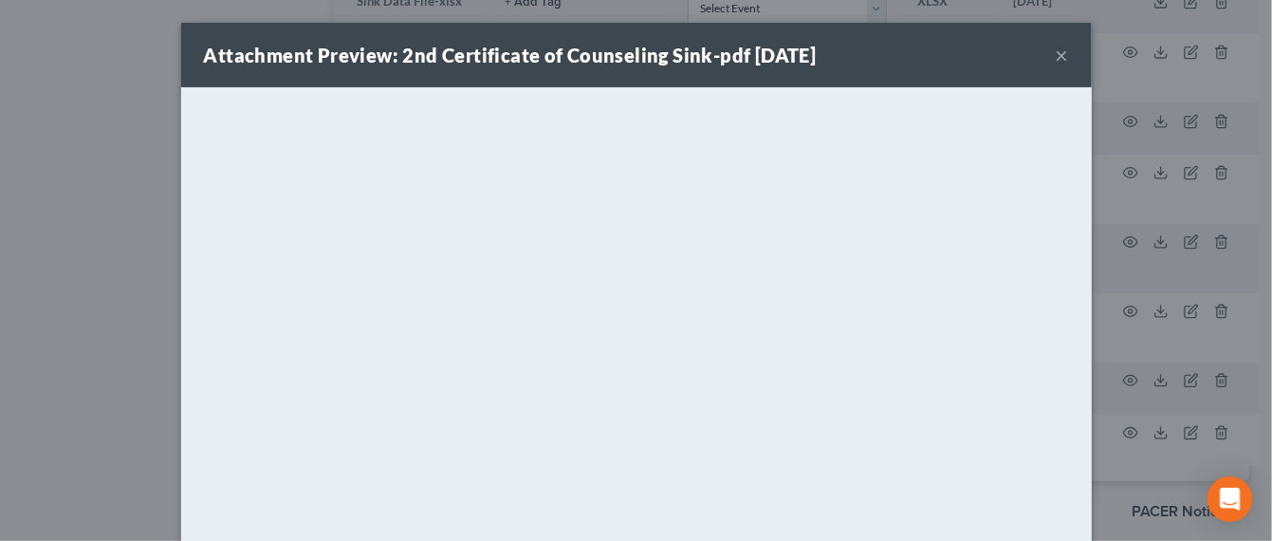
click at [1056, 65] on button "×" at bounding box center [1062, 55] width 13 height 23
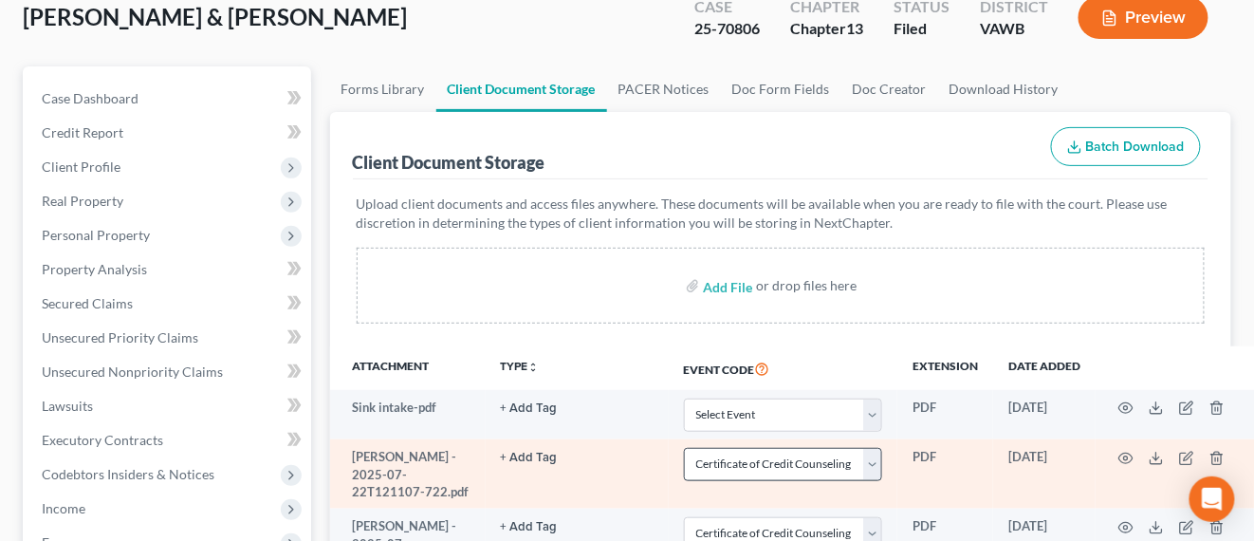
scroll to position [71, 0]
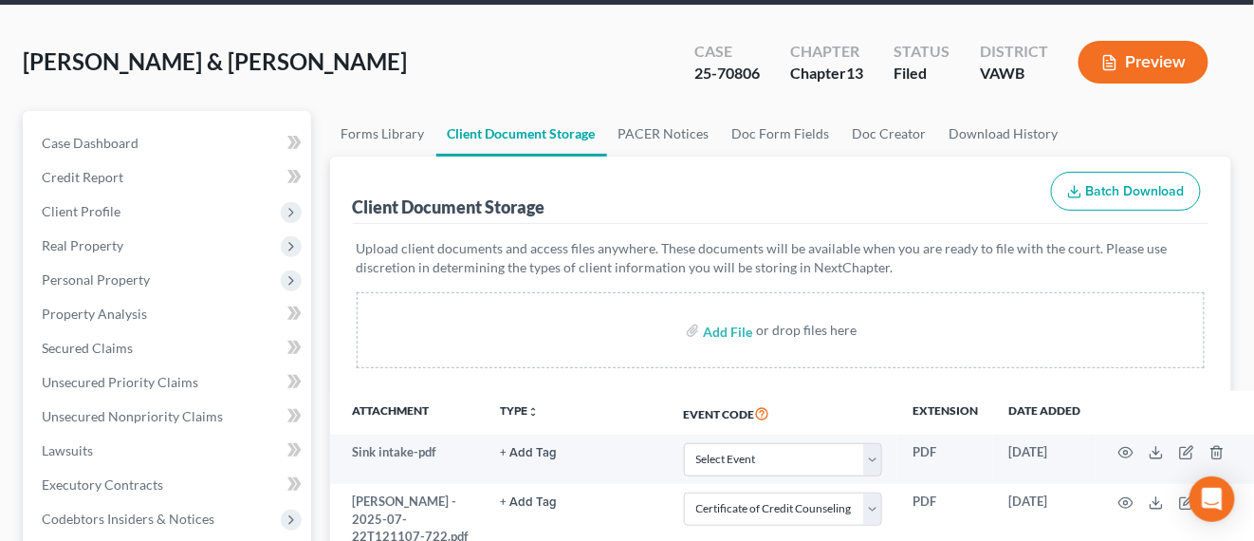
select select "0"
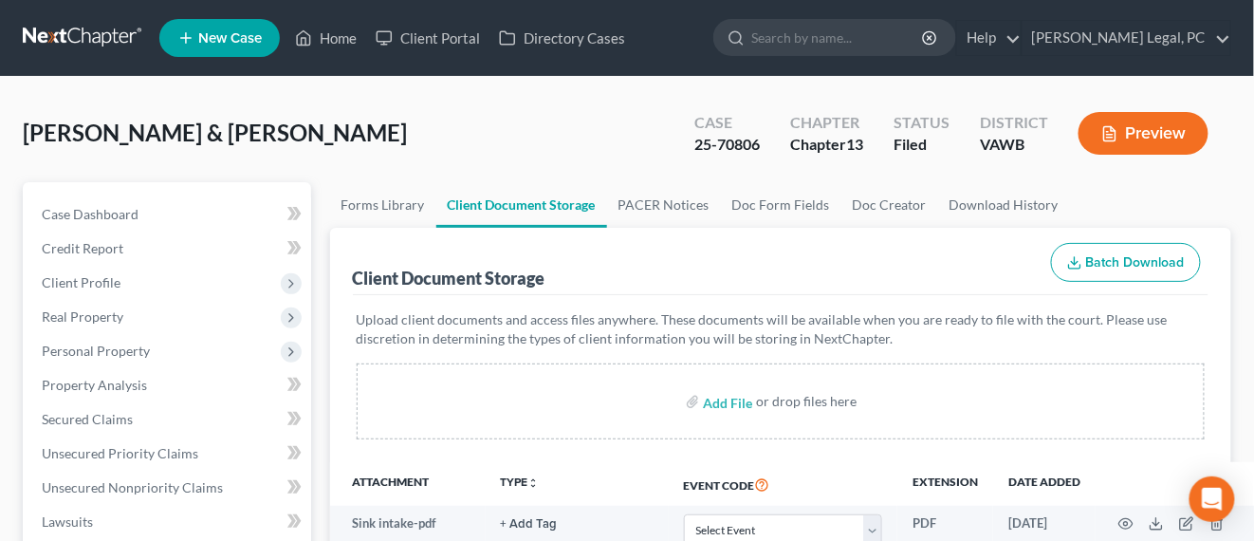
click at [110, 48] on link at bounding box center [83, 38] width 121 height 34
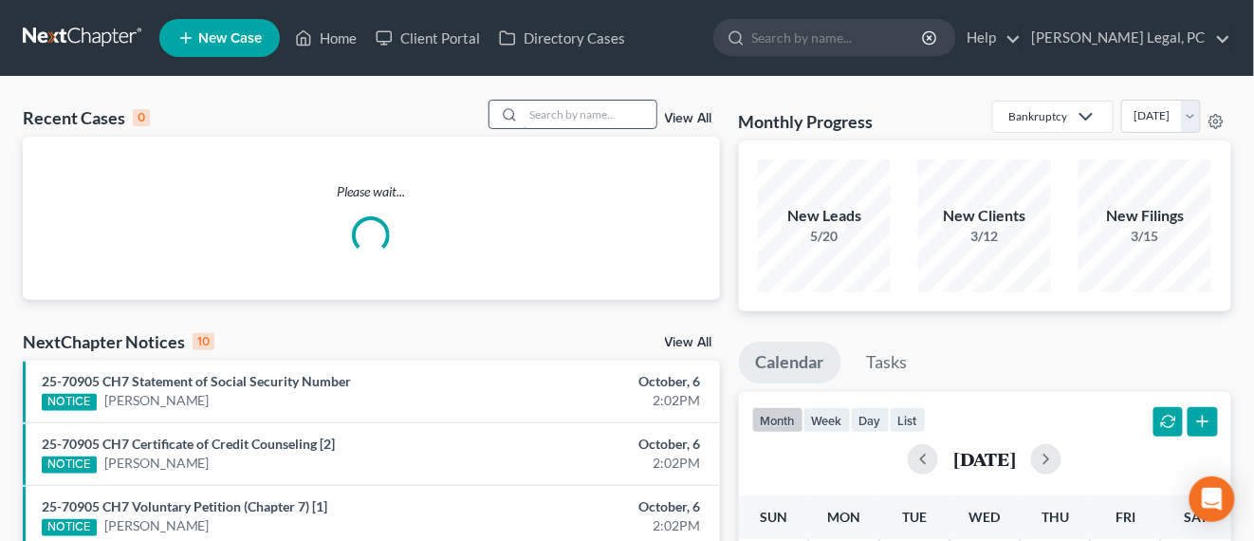
click at [562, 116] on input "search" at bounding box center [590, 115] width 133 height 28
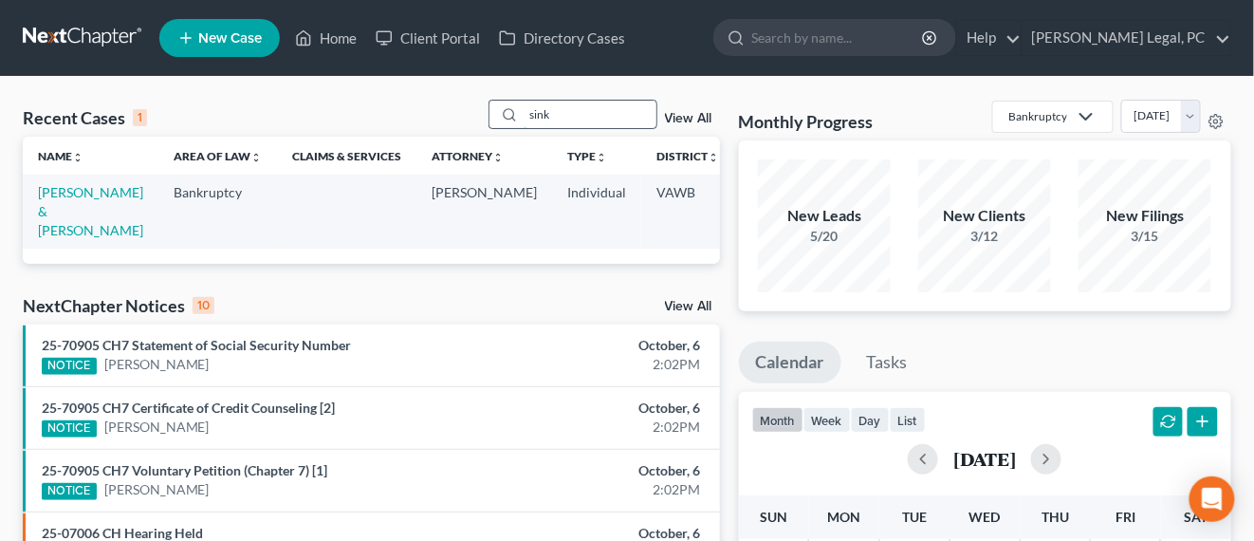
drag, startPoint x: 555, startPoint y: 116, endPoint x: 525, endPoint y: 113, distance: 30.5
click at [525, 113] on input "sink" at bounding box center [590, 115] width 133 height 28
type input "kent"
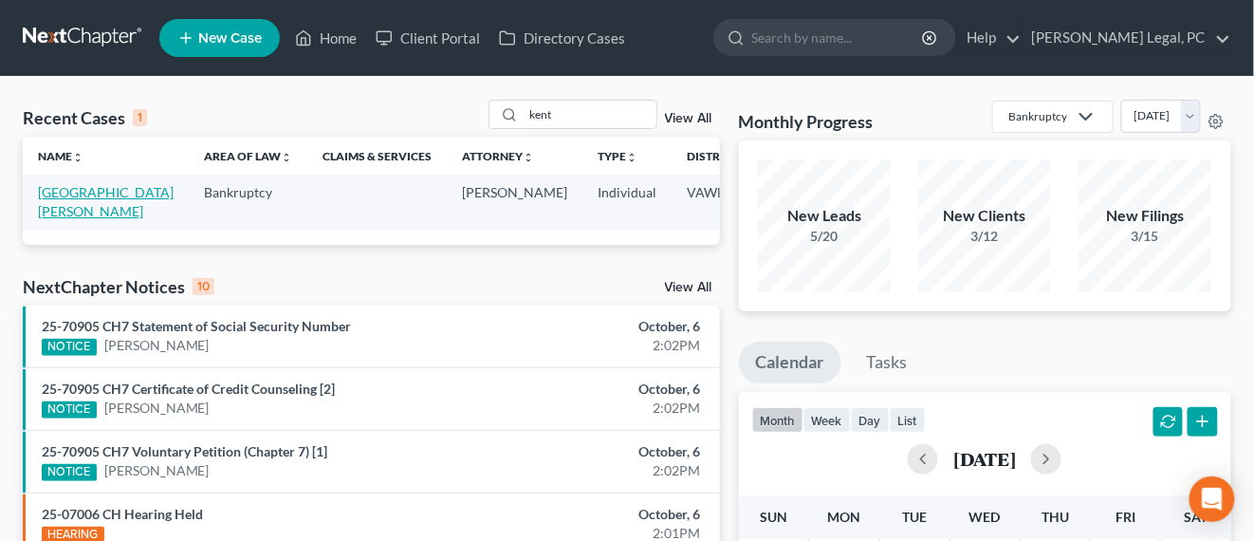
click at [46, 188] on link "[GEOGRAPHIC_DATA][PERSON_NAME]" at bounding box center [106, 201] width 136 height 35
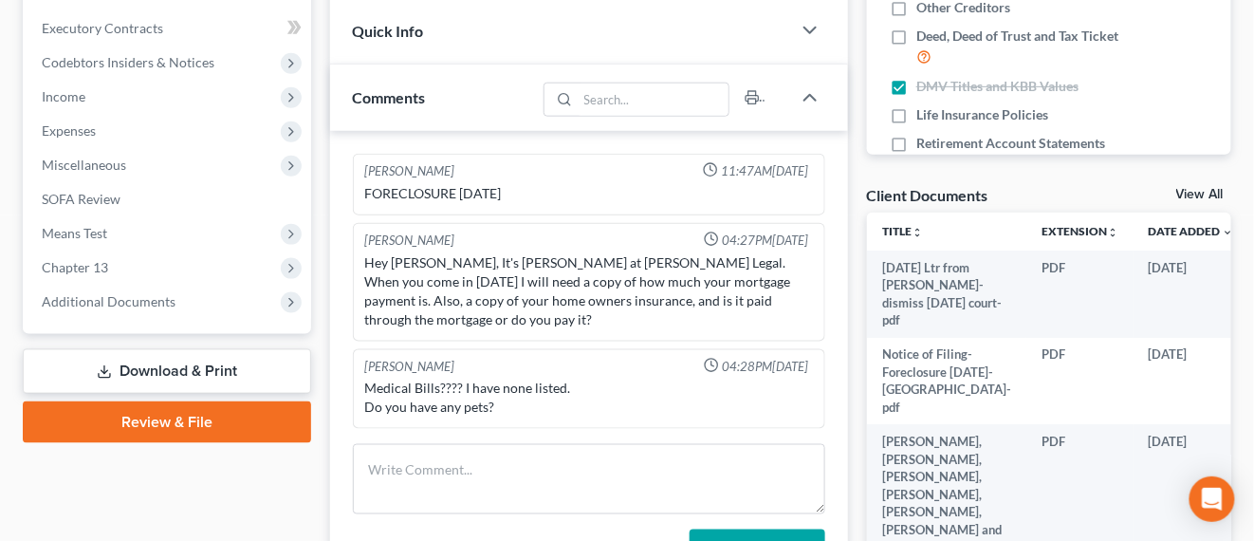
scroll to position [593, 0]
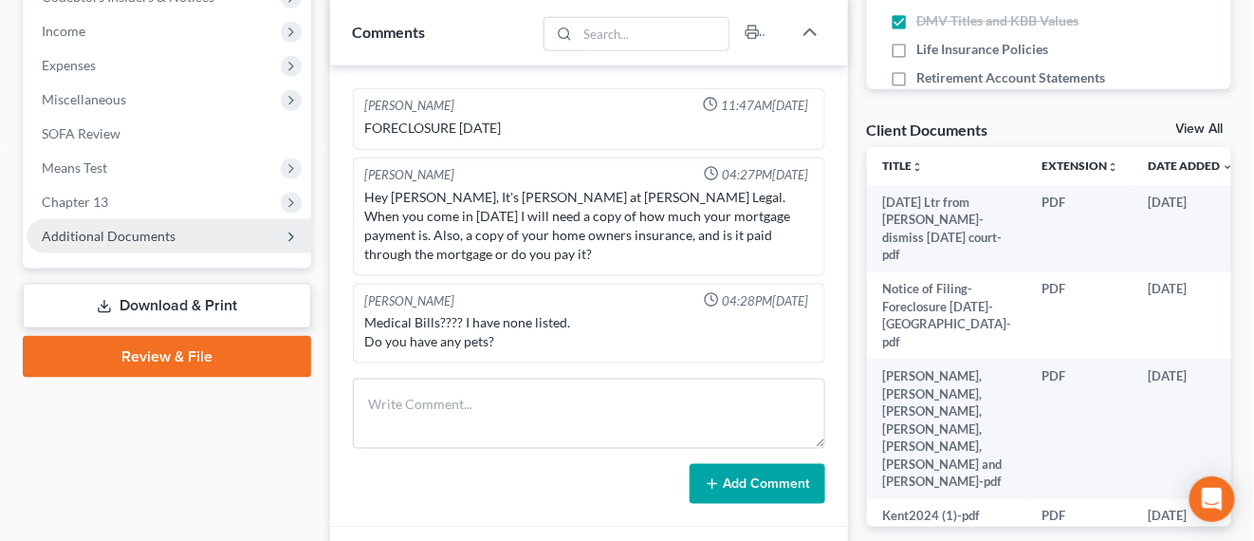
click at [154, 245] on span "Additional Documents" at bounding box center [169, 236] width 285 height 34
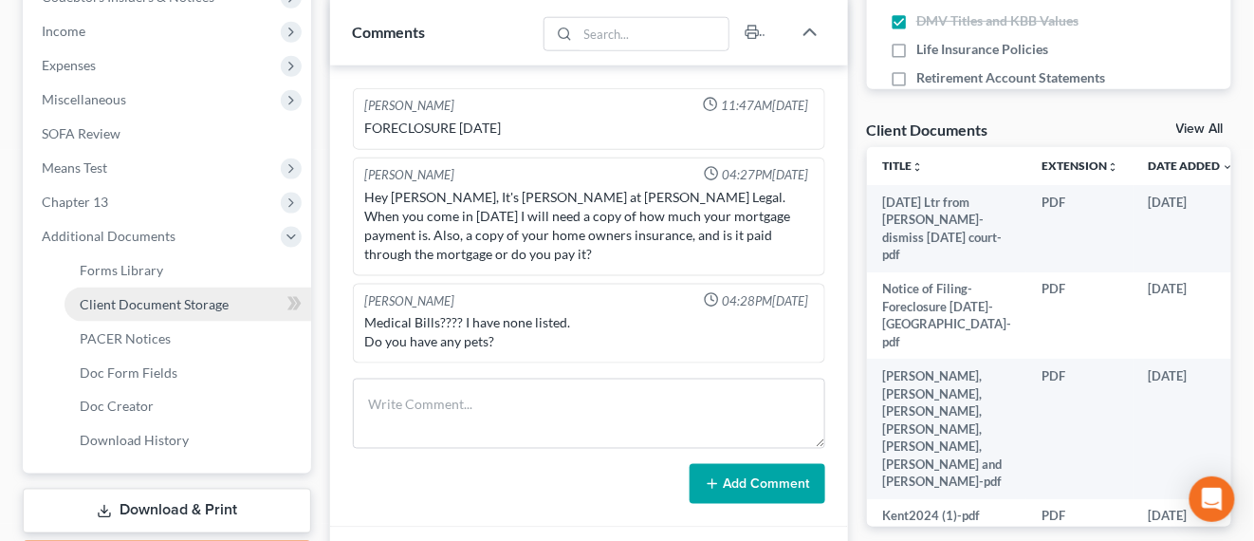
click at [166, 296] on span "Client Document Storage" at bounding box center [154, 304] width 149 height 16
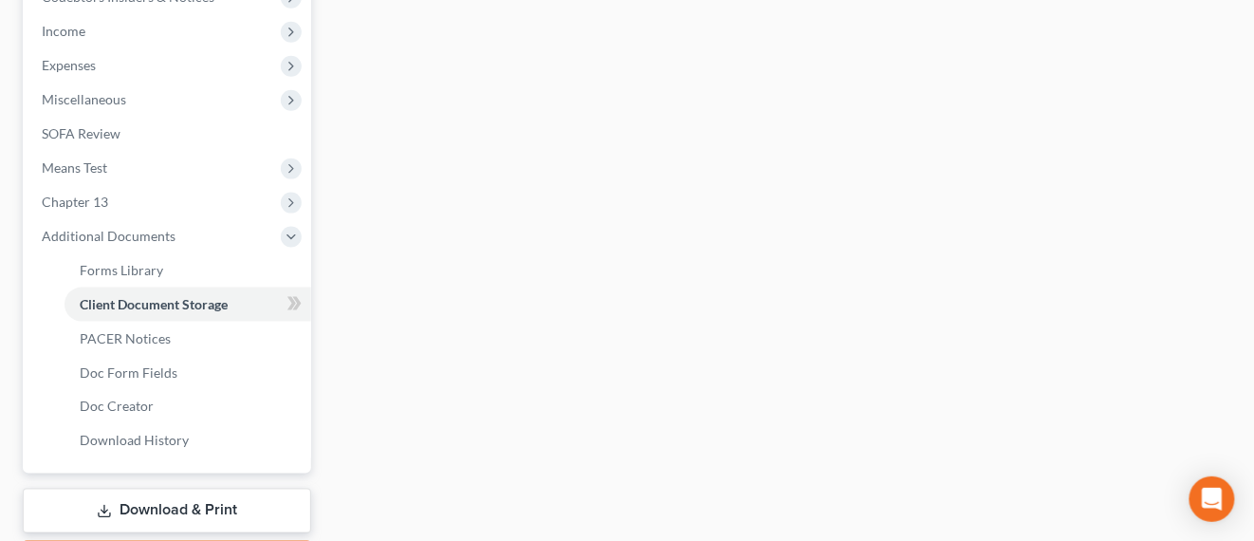
scroll to position [391, 0]
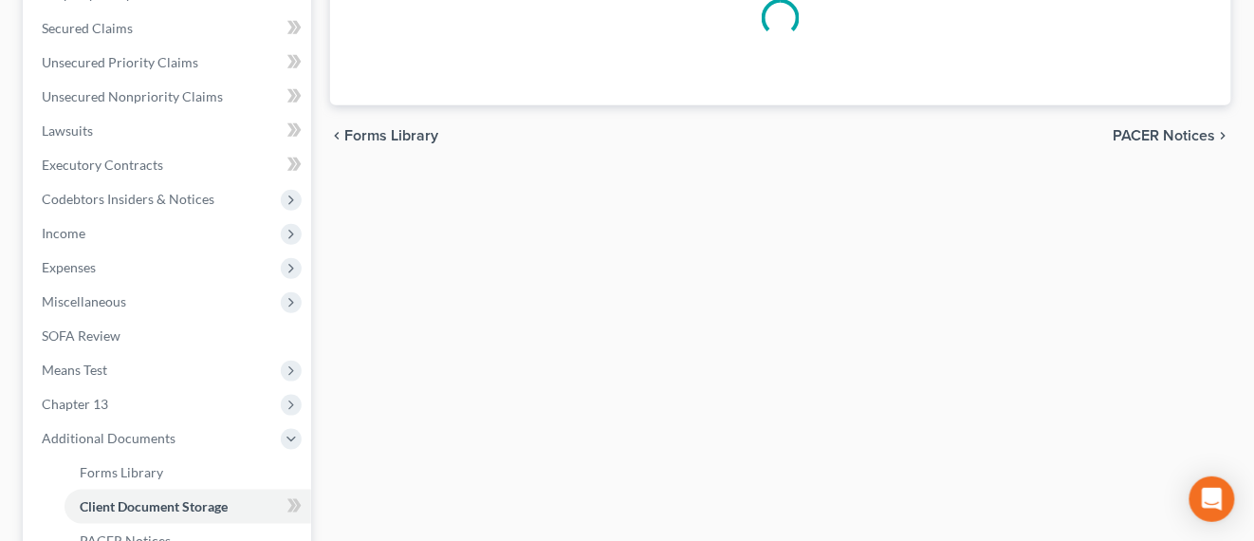
select select "0"
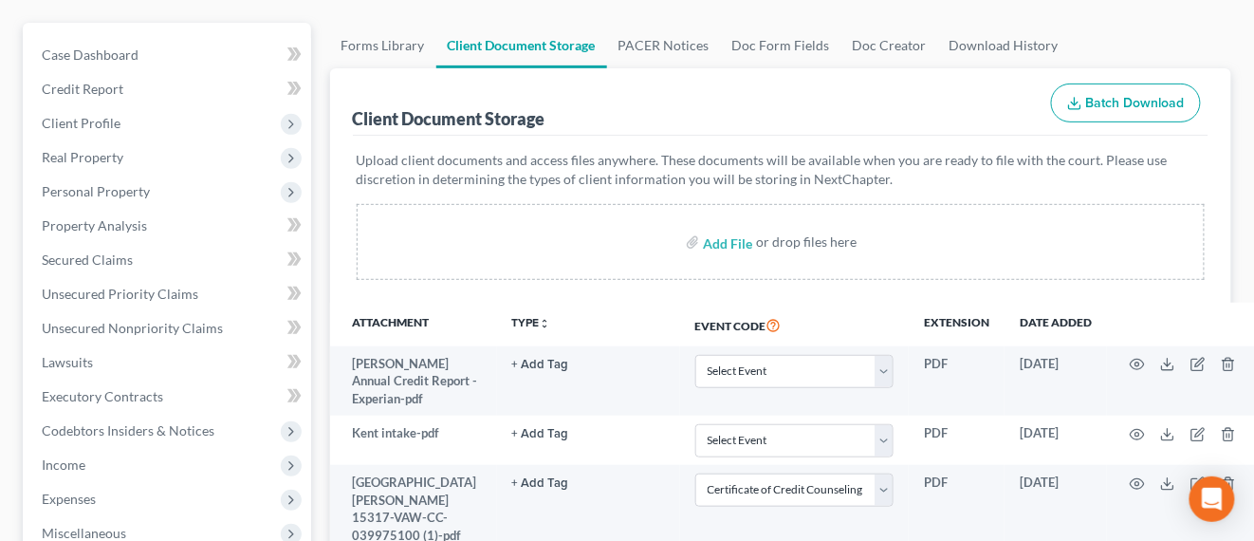
scroll to position [0, 0]
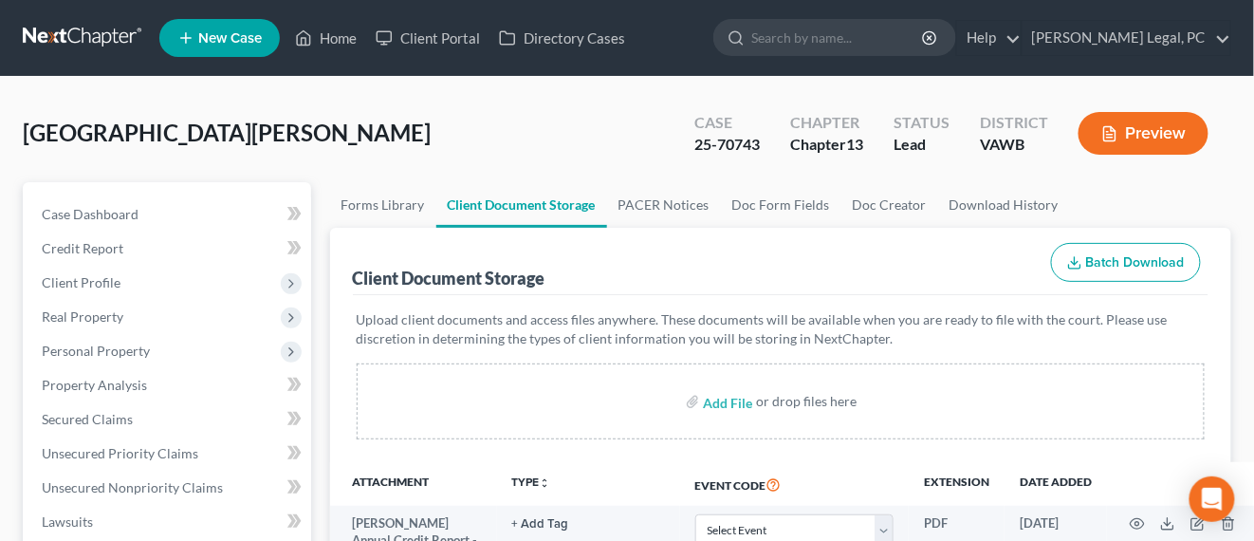
click at [57, 37] on link at bounding box center [83, 38] width 121 height 34
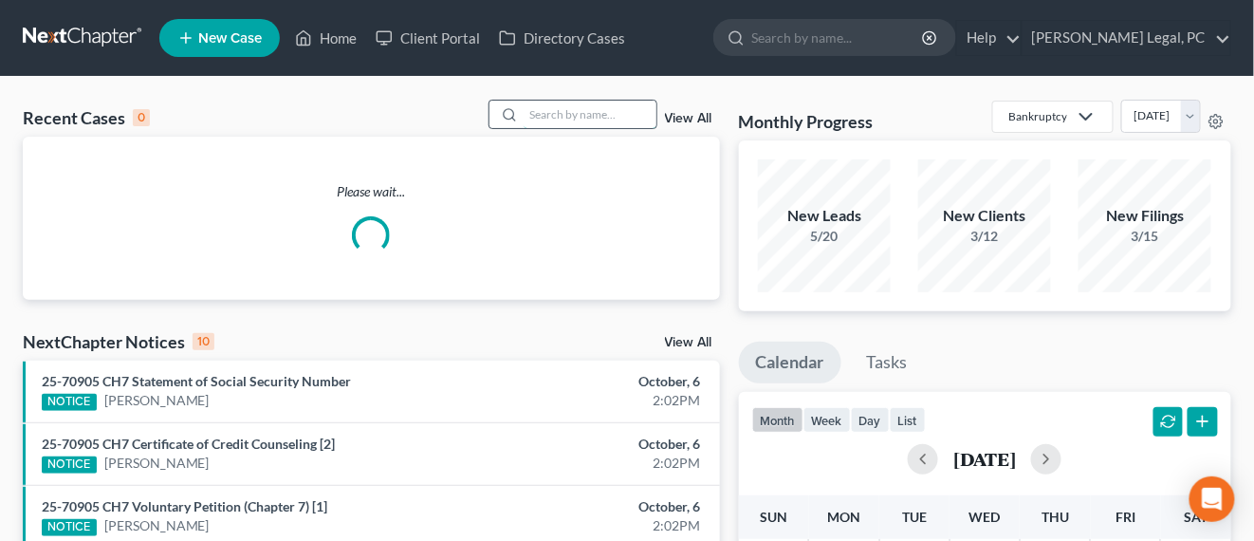
click at [575, 115] on input "search" at bounding box center [590, 115] width 133 height 28
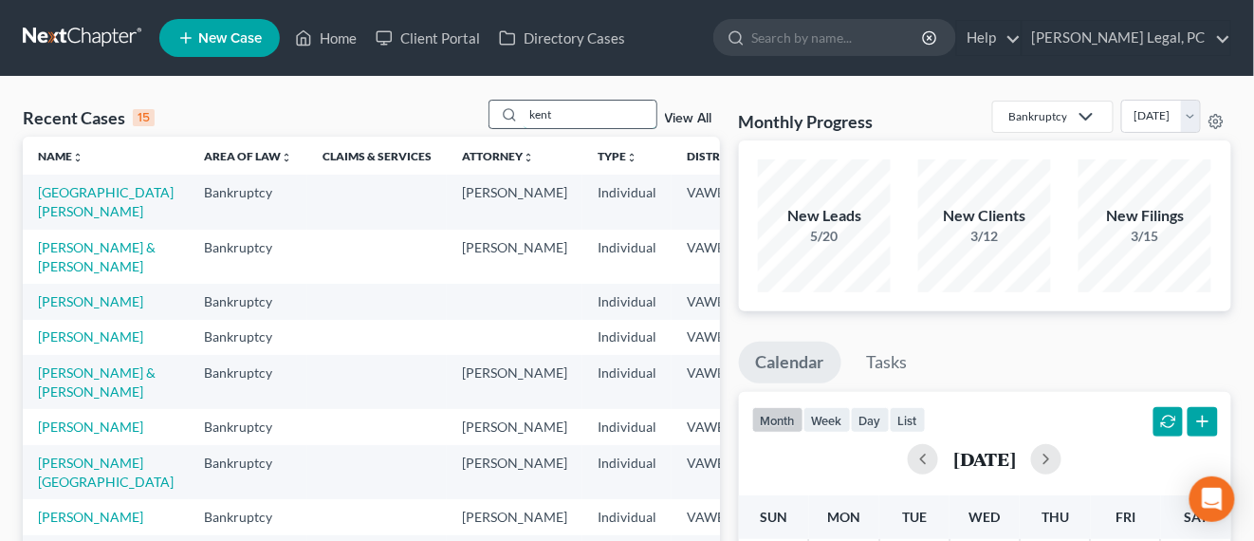
type input "kent"
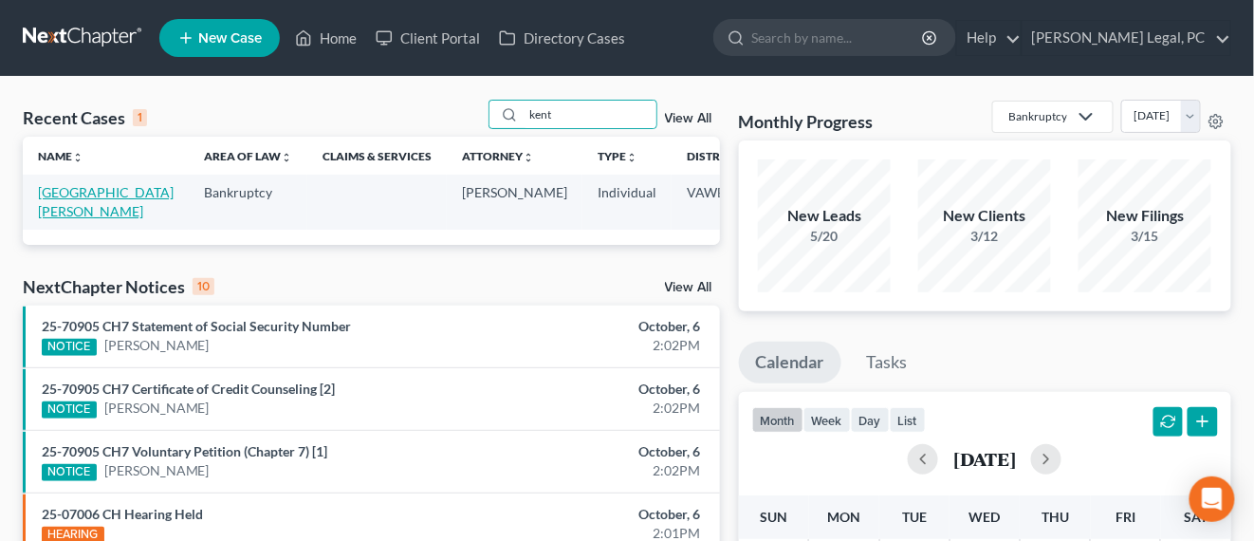
click at [40, 195] on link "[GEOGRAPHIC_DATA][PERSON_NAME]" at bounding box center [106, 201] width 136 height 35
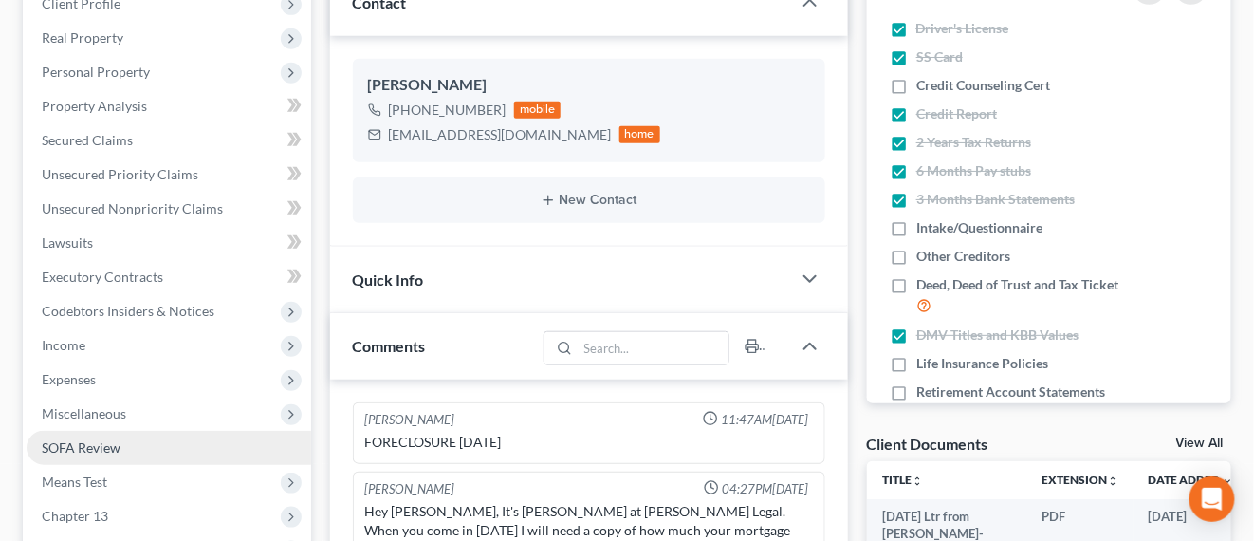
scroll to position [474, 0]
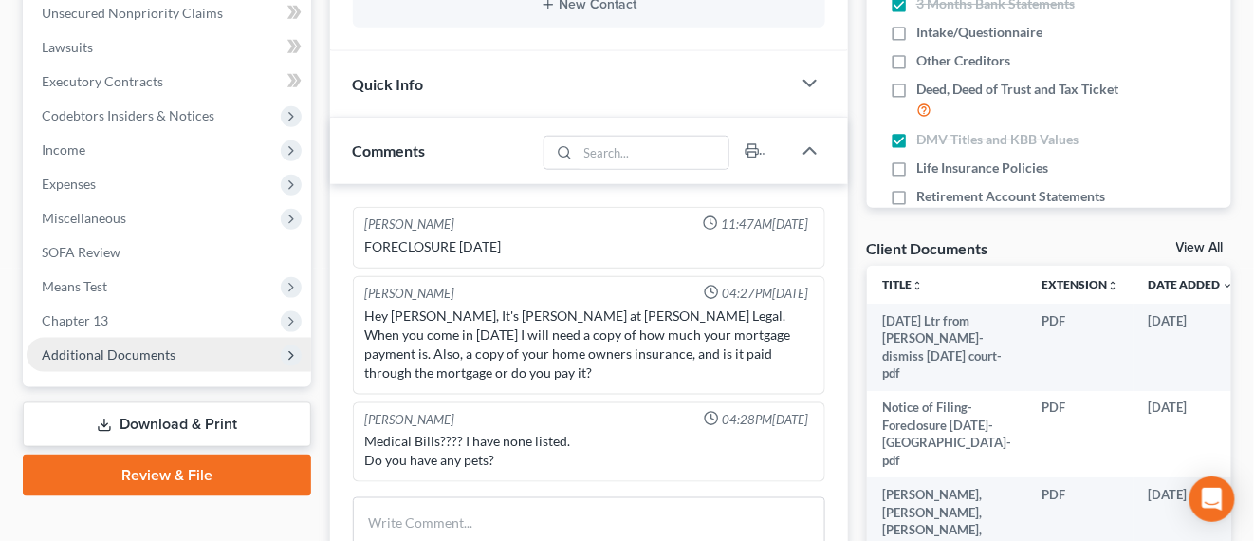
click at [122, 344] on span "Additional Documents" at bounding box center [169, 355] width 285 height 34
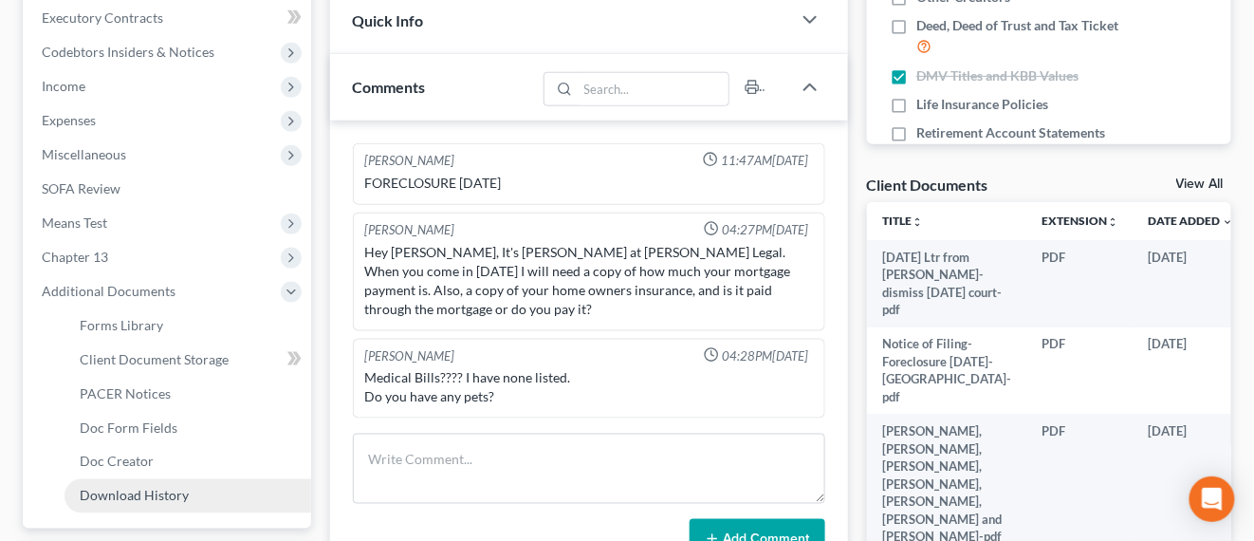
scroll to position [712, 0]
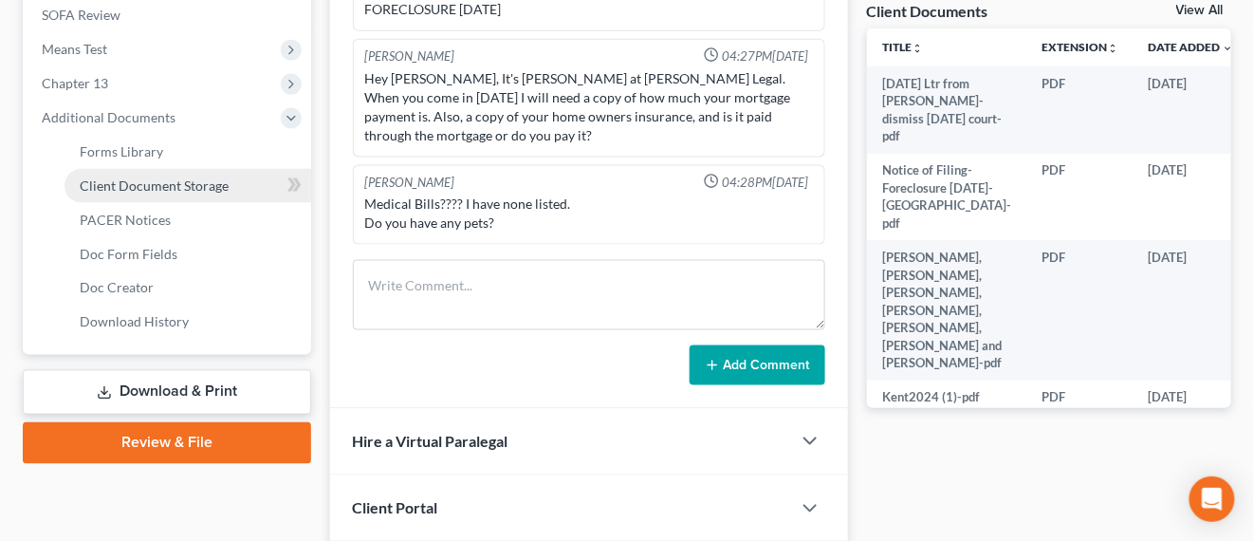
click at [170, 190] on span "Client Document Storage" at bounding box center [154, 185] width 149 height 16
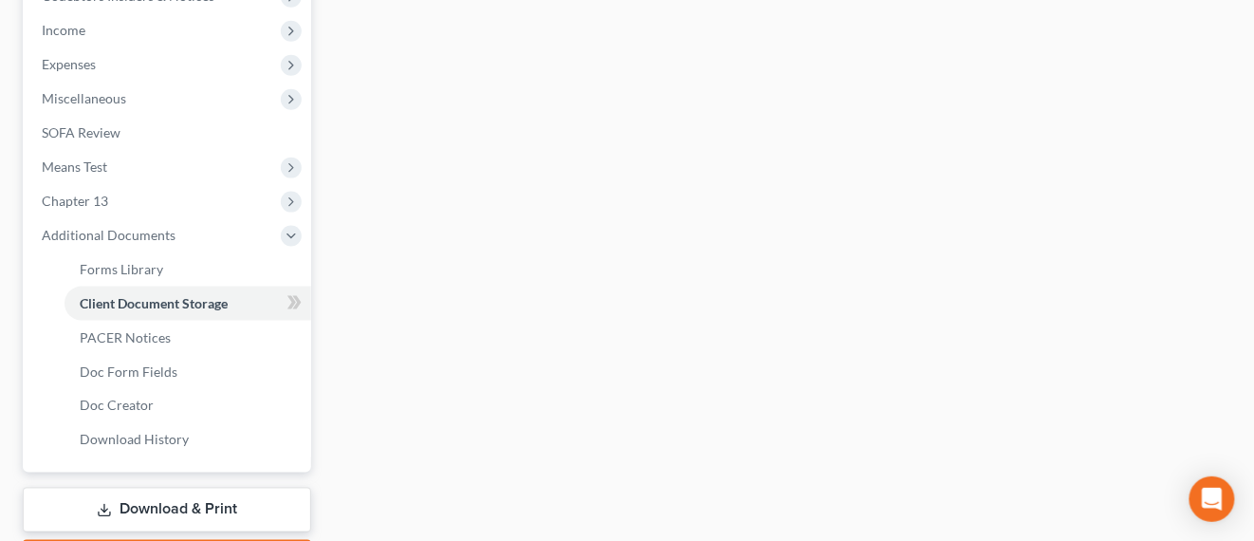
select select "0"
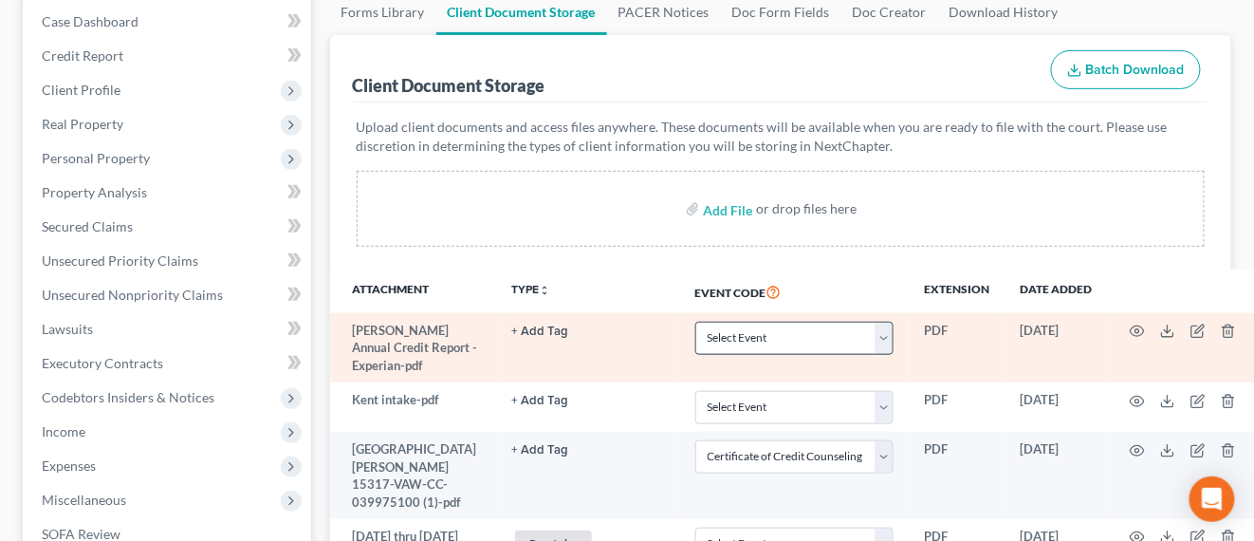
scroll to position [237, 0]
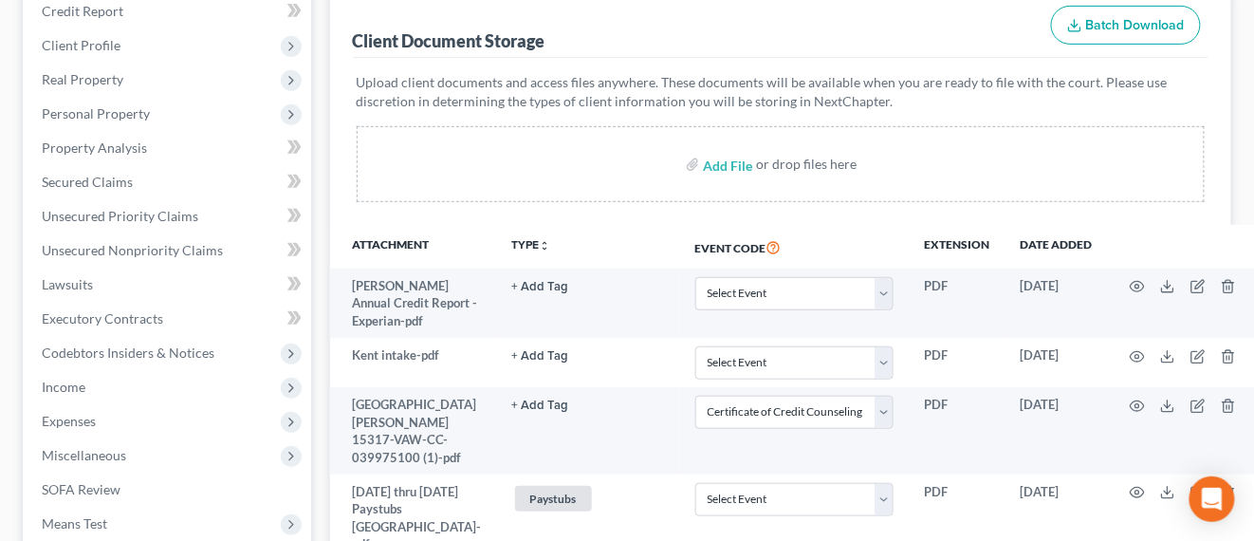
select select "0"
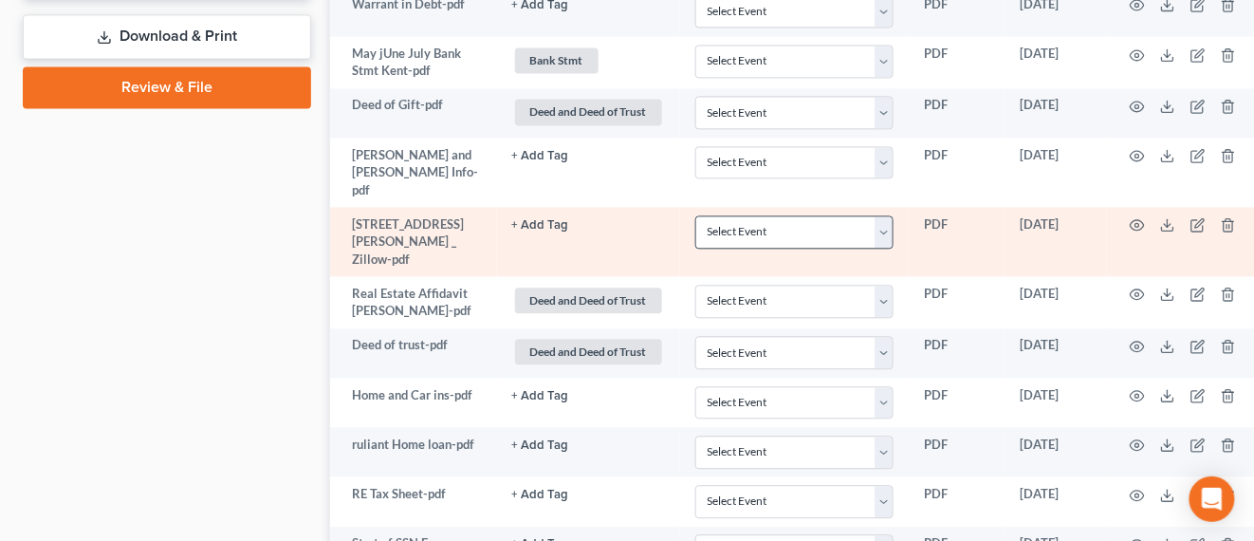
select select "0"
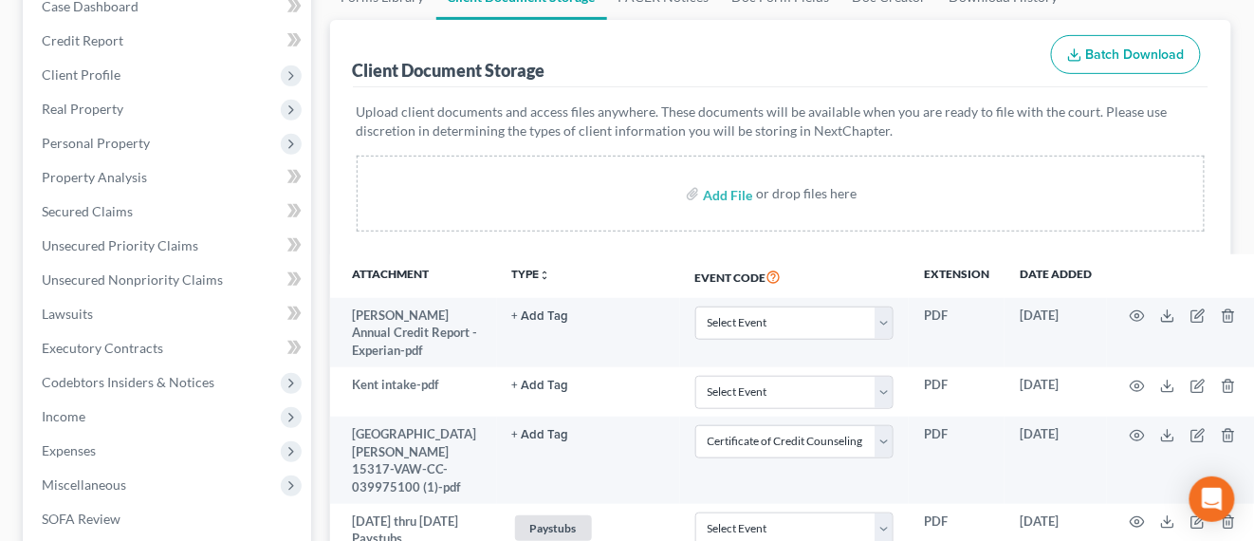
scroll to position [26, 0]
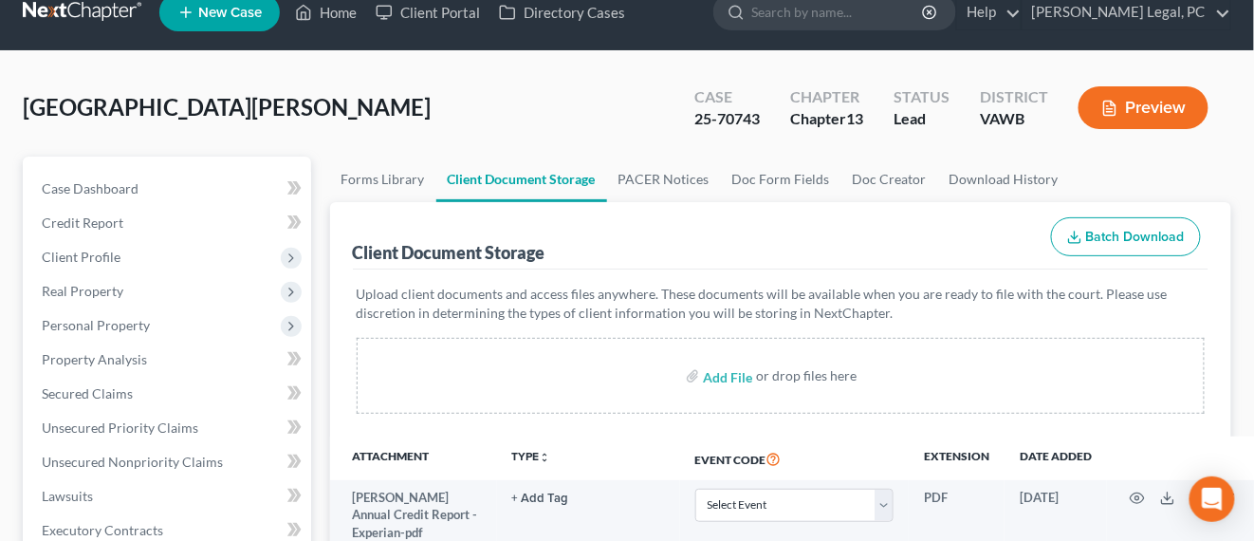
click at [77, 106] on span "[GEOGRAPHIC_DATA][PERSON_NAME]" at bounding box center [227, 107] width 408 height 28
drag, startPoint x: 84, startPoint y: 184, endPoint x: 204, endPoint y: 213, distance: 123.8
click at [84, 182] on span "Case Dashboard" at bounding box center [90, 188] width 97 height 16
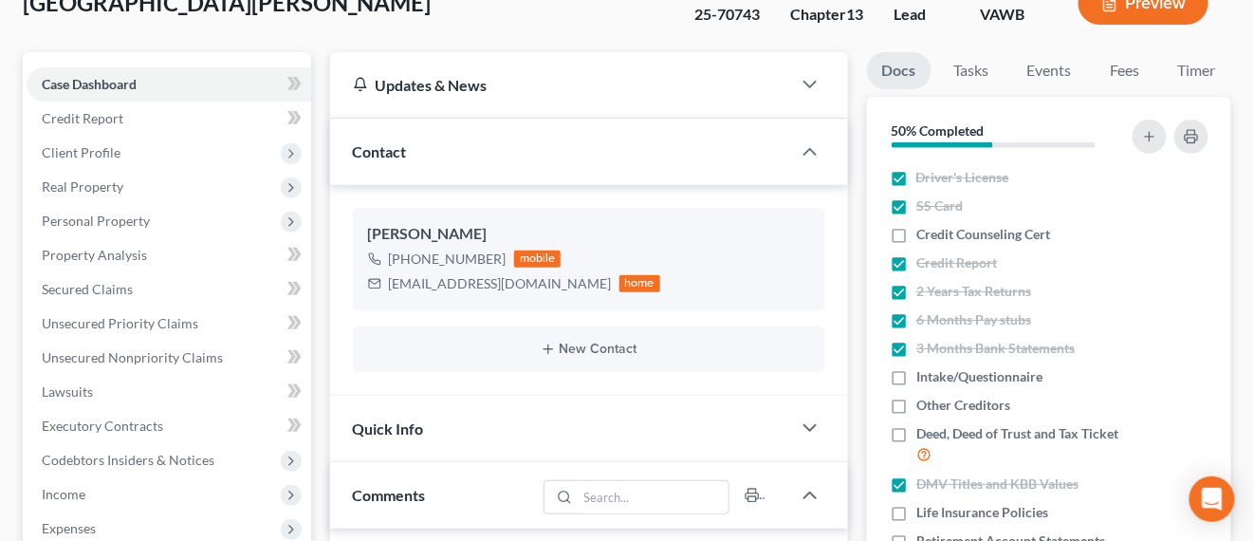
scroll to position [356, 0]
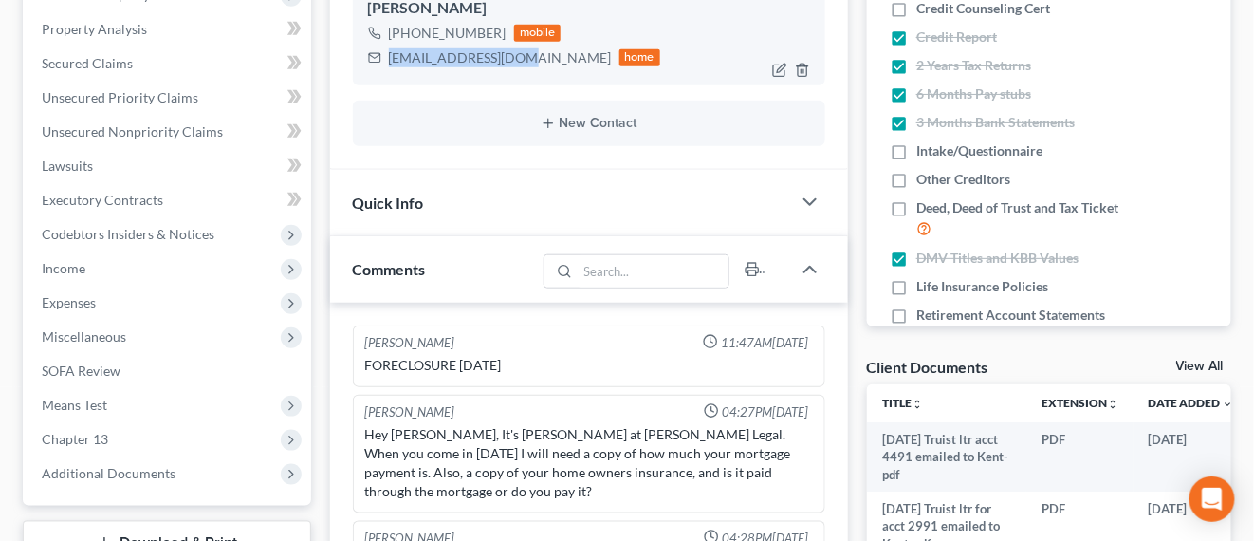
drag, startPoint x: 525, startPoint y: 64, endPoint x: 387, endPoint y: 71, distance: 137.8
click at [387, 71] on div "Wilma Kent +1 (276) 620-7490 mobile wilmakent@yahoo.com home" at bounding box center [589, 33] width 473 height 102
copy div "wilmakent@yahoo.com"
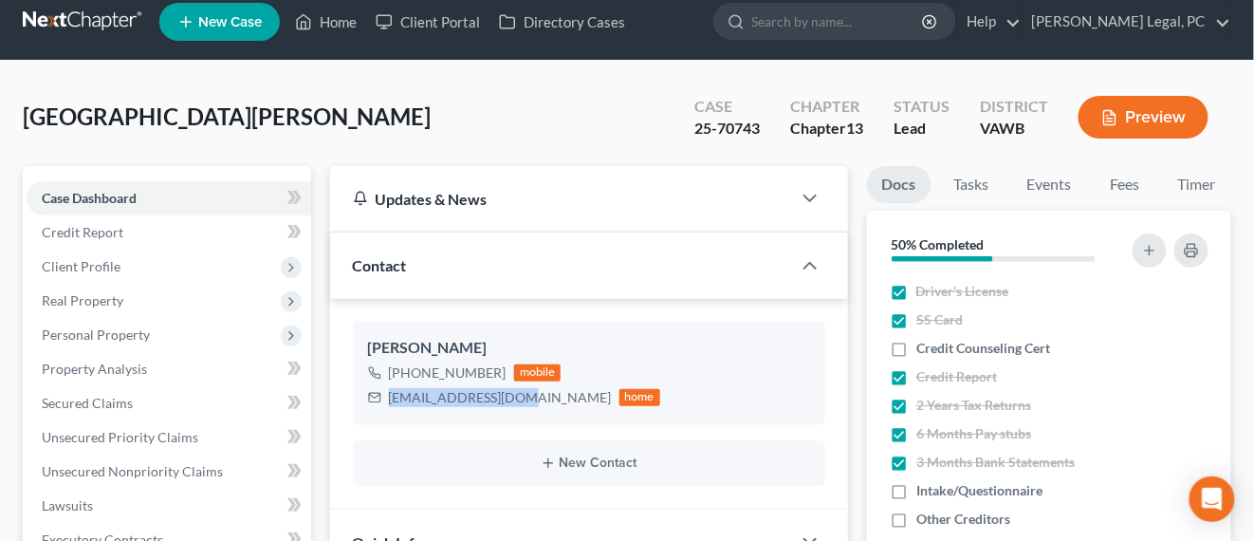
scroll to position [0, 0]
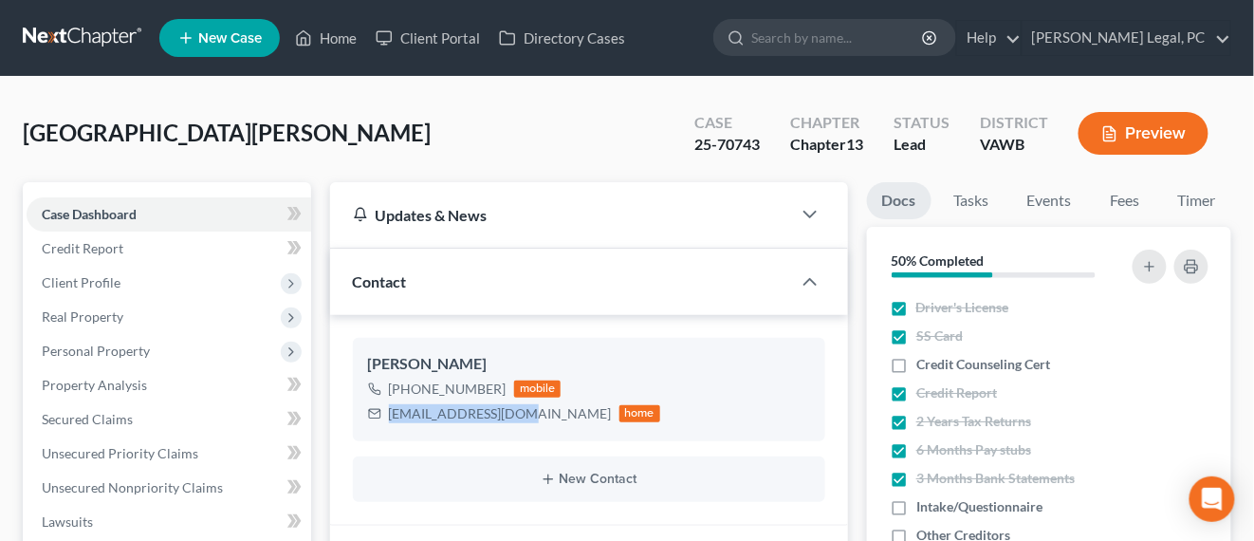
click at [55, 51] on link at bounding box center [83, 38] width 121 height 34
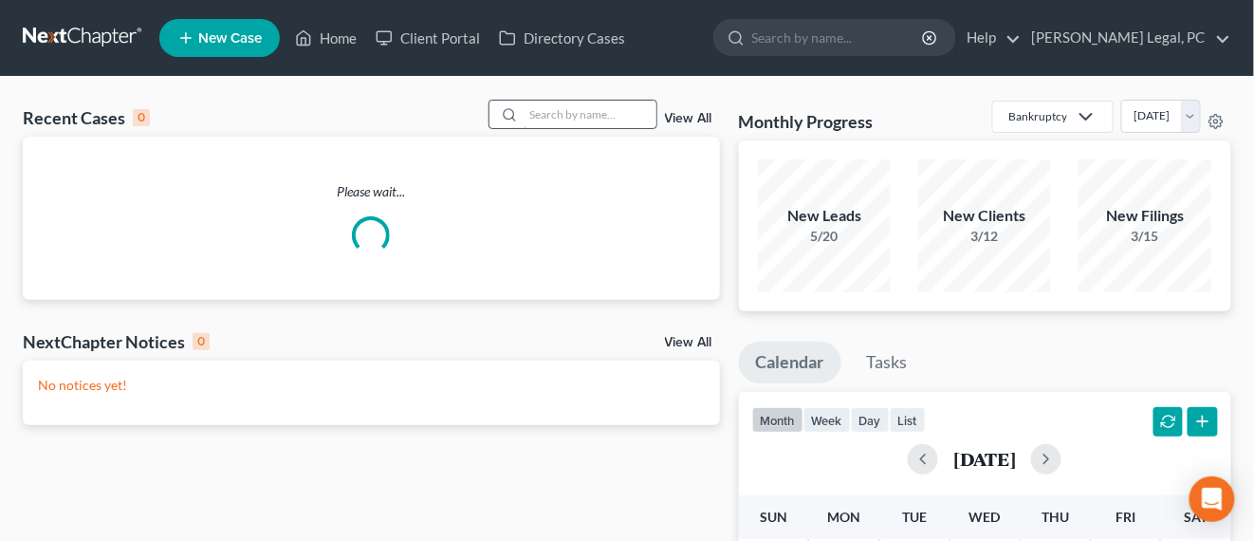
click at [630, 119] on input "search" at bounding box center [590, 115] width 133 height 28
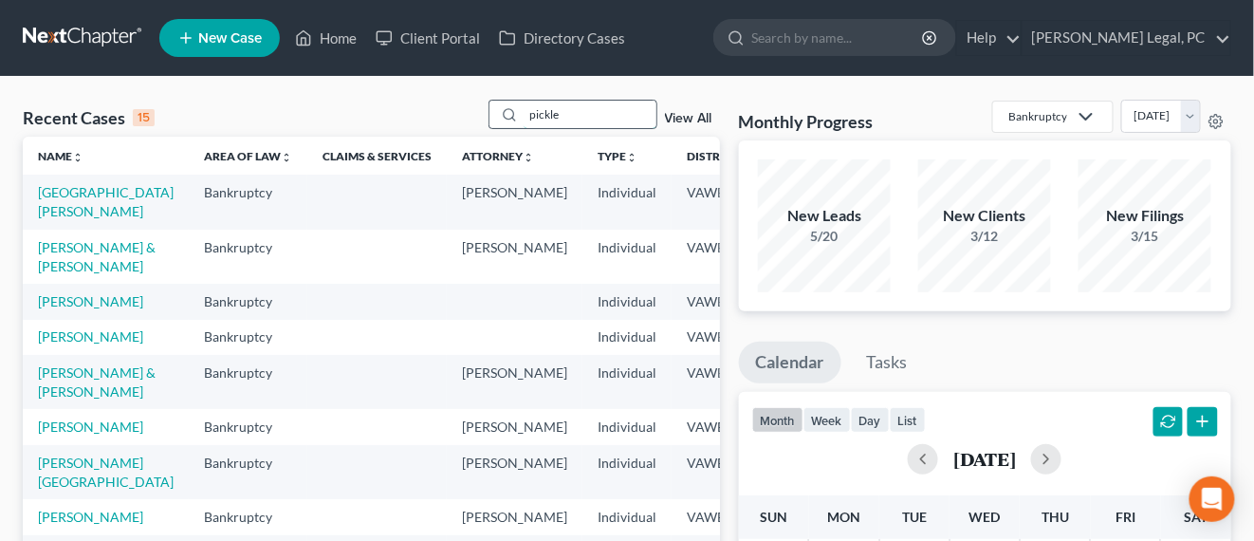
type input "pickle"
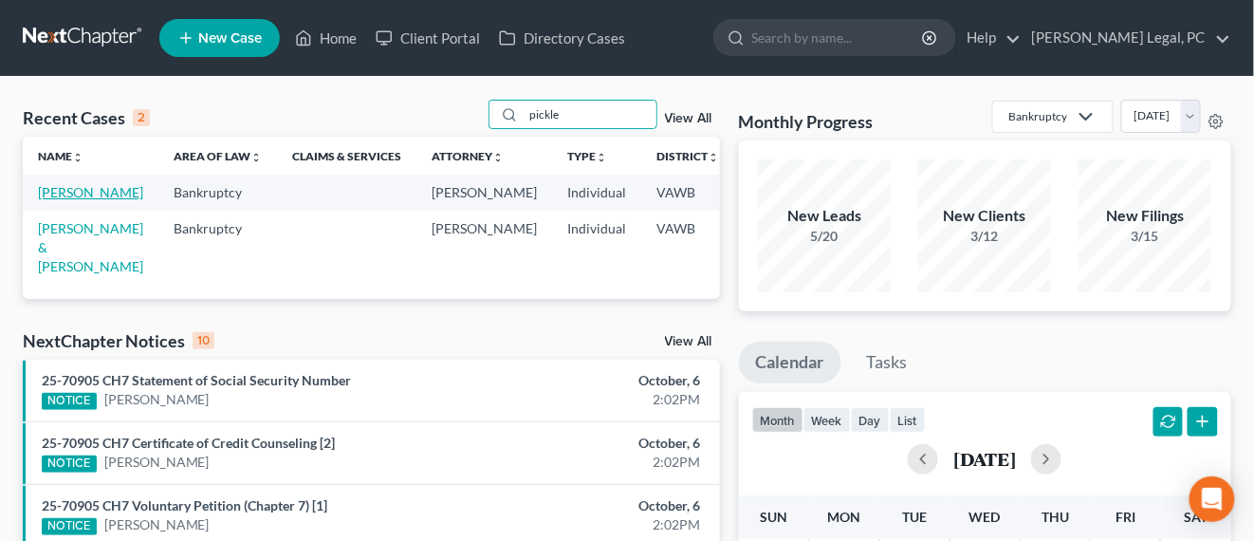
click at [47, 195] on link "[PERSON_NAME]" at bounding box center [90, 192] width 105 height 16
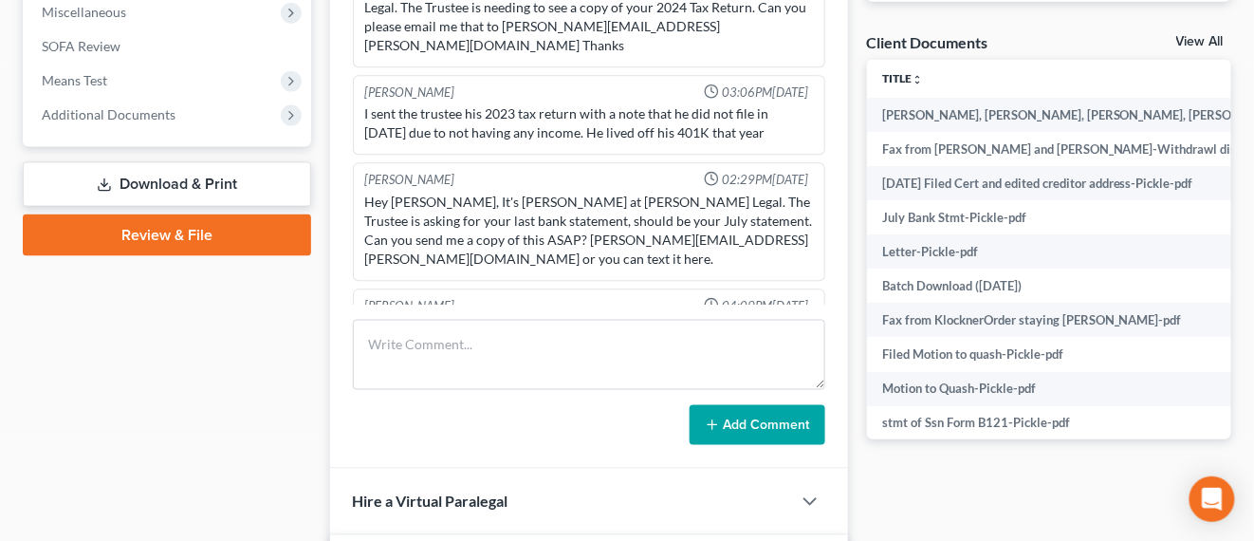
scroll to position [712, 0]
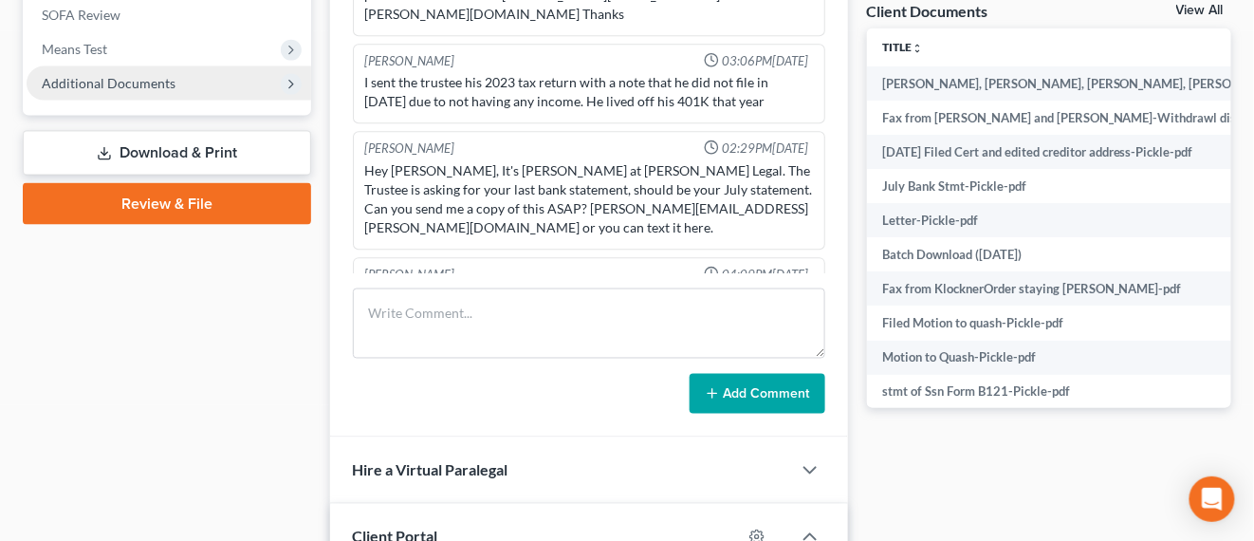
click at [144, 82] on span "Additional Documents" at bounding box center [109, 83] width 134 height 16
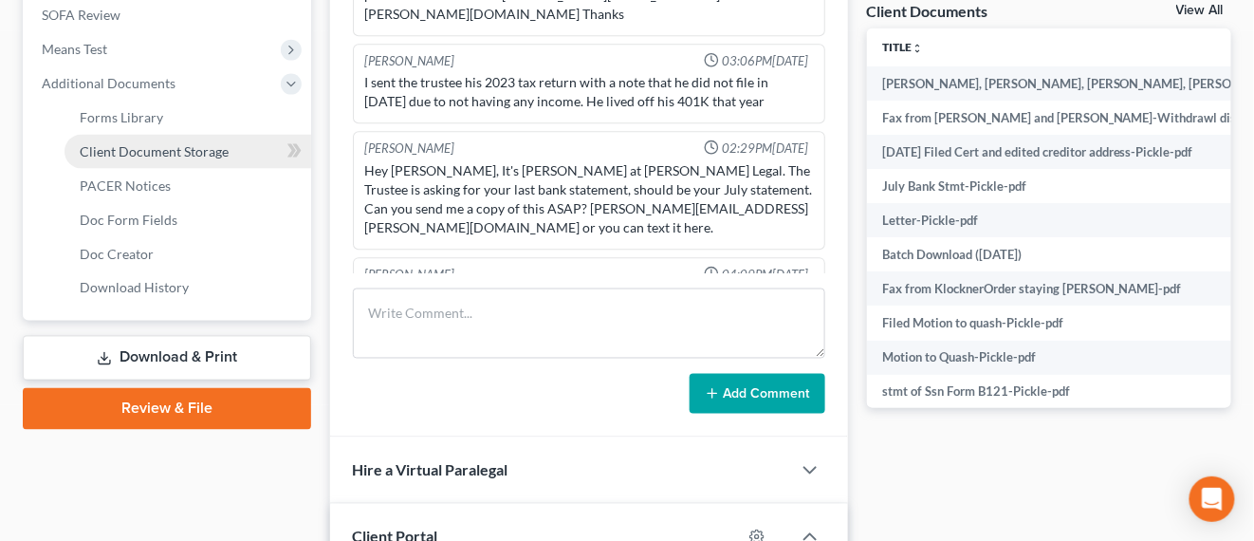
click at [189, 145] on span "Client Document Storage" at bounding box center [154, 151] width 149 height 16
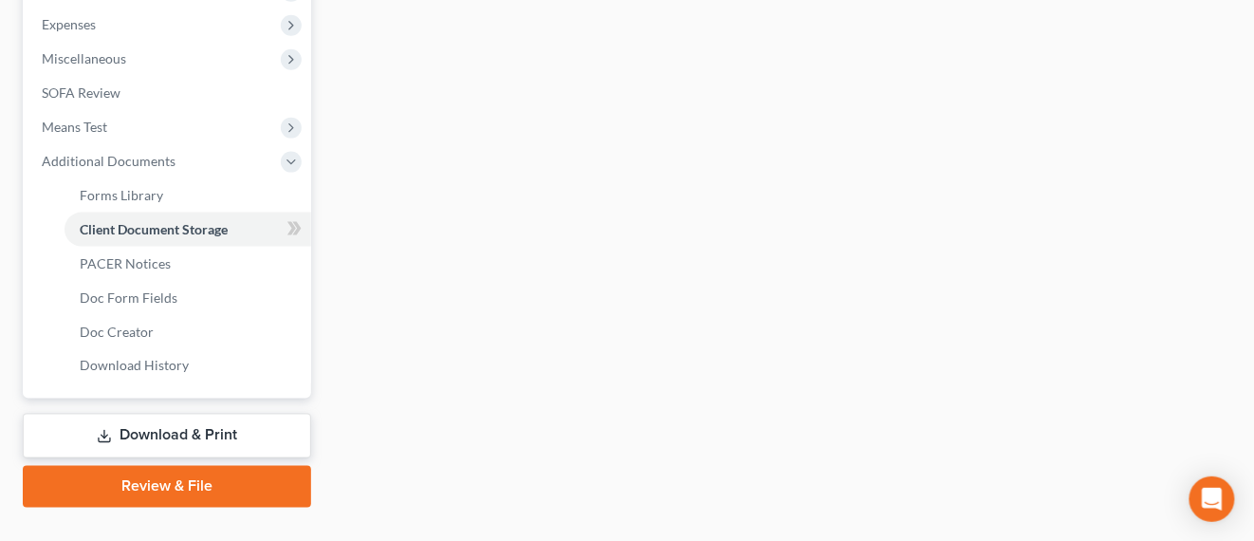
select select "0"
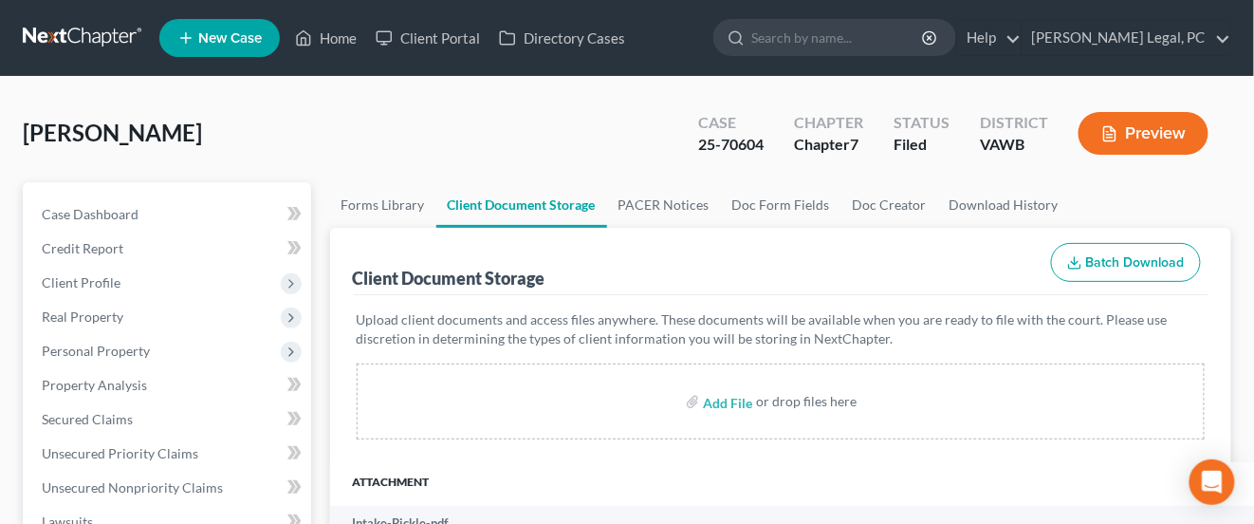
scroll to position [140, 0]
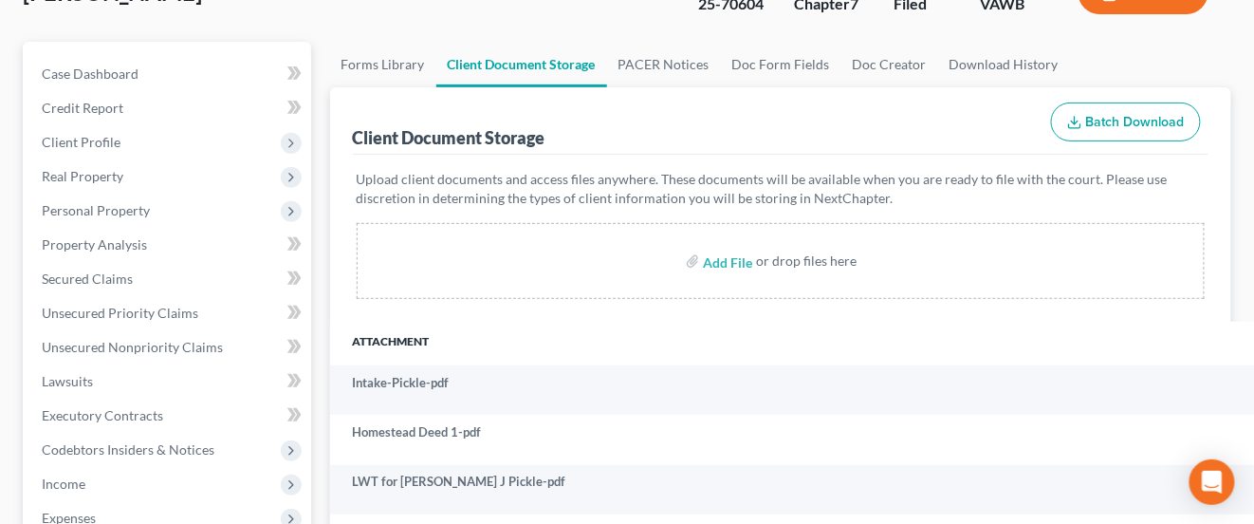
select select "0"
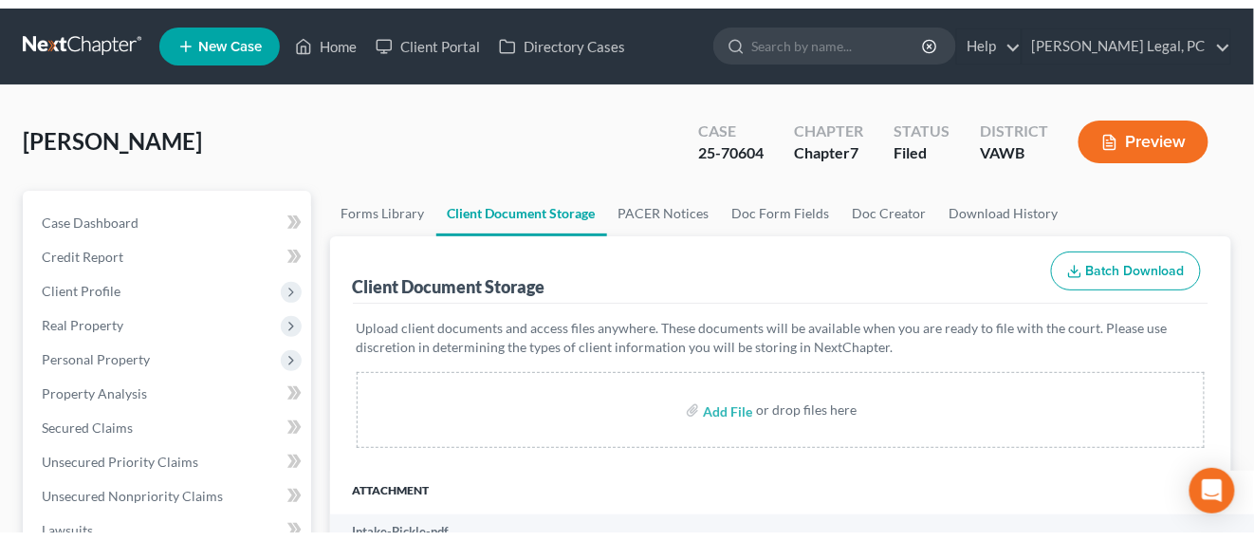
scroll to position [0, 0]
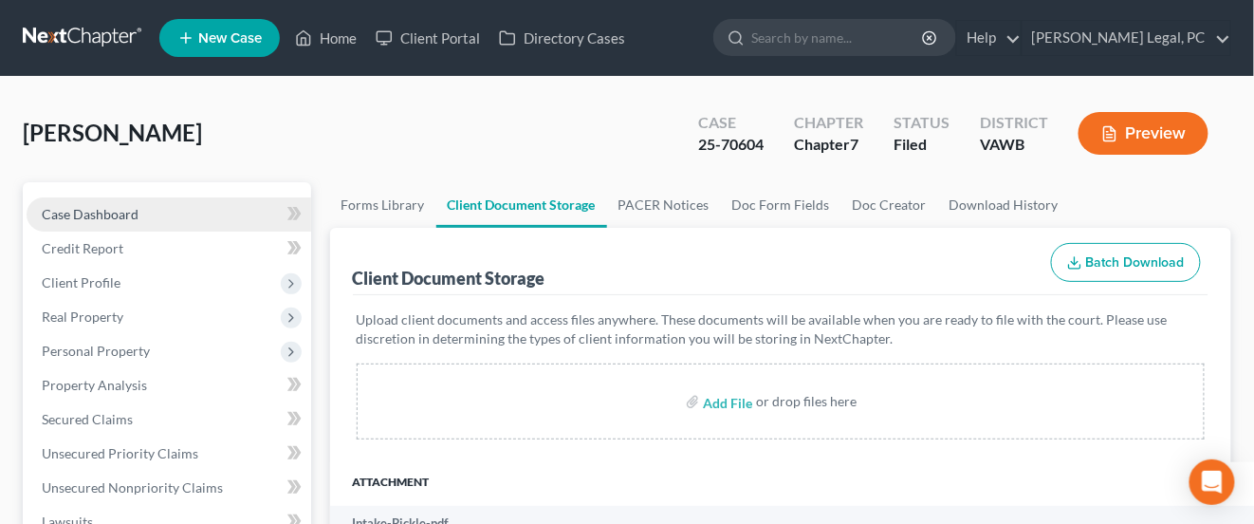
click at [83, 206] on span "Case Dashboard" at bounding box center [90, 214] width 97 height 16
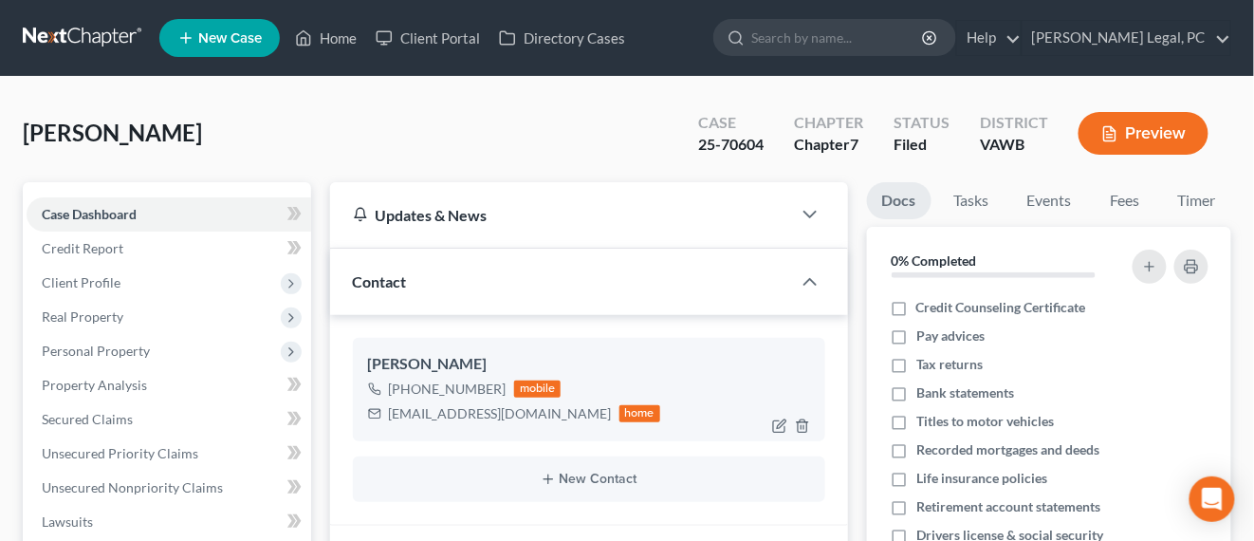
scroll to position [237, 0]
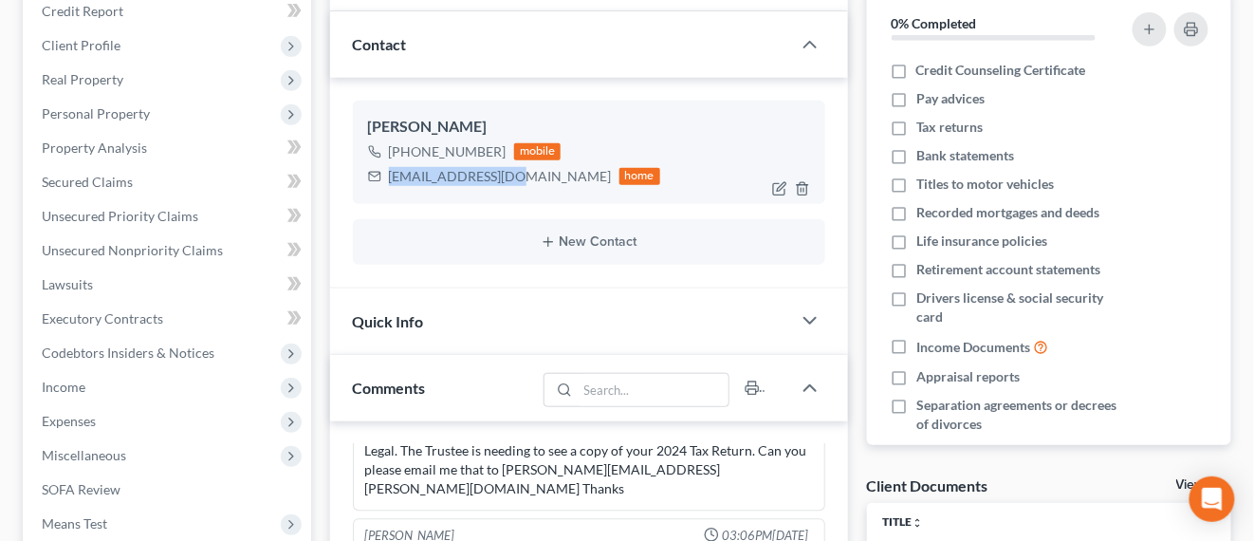
drag, startPoint x: 509, startPoint y: 181, endPoint x: 389, endPoint y: 179, distance: 119.6
click at [389, 179] on div "[EMAIL_ADDRESS][DOMAIN_NAME] home" at bounding box center [514, 176] width 293 height 25
copy div "[EMAIL_ADDRESS][DOMAIN_NAME]"
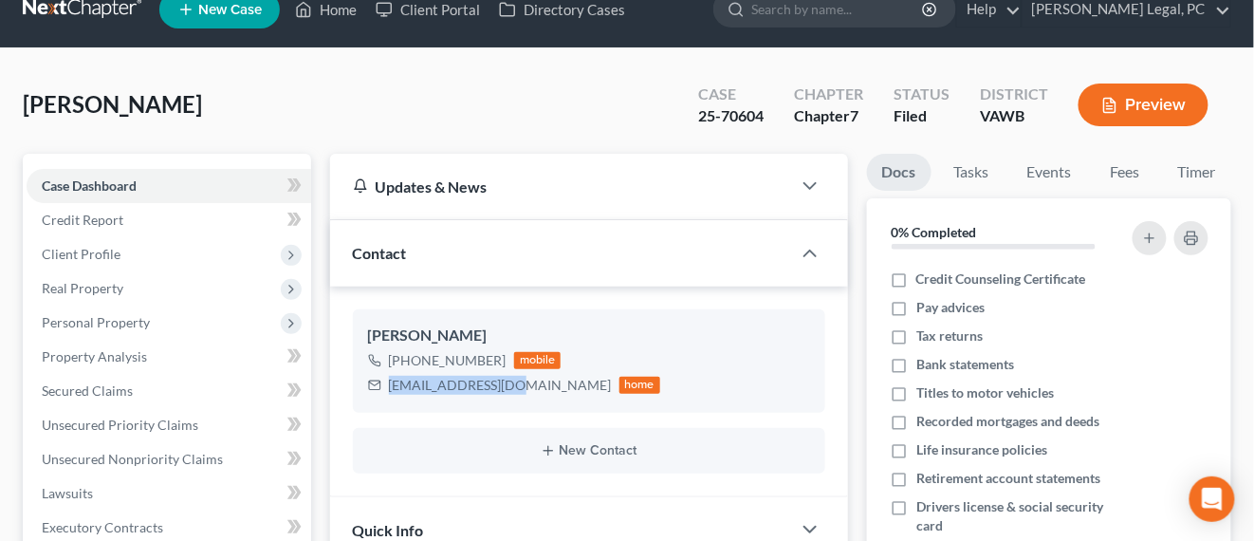
scroll to position [0, 0]
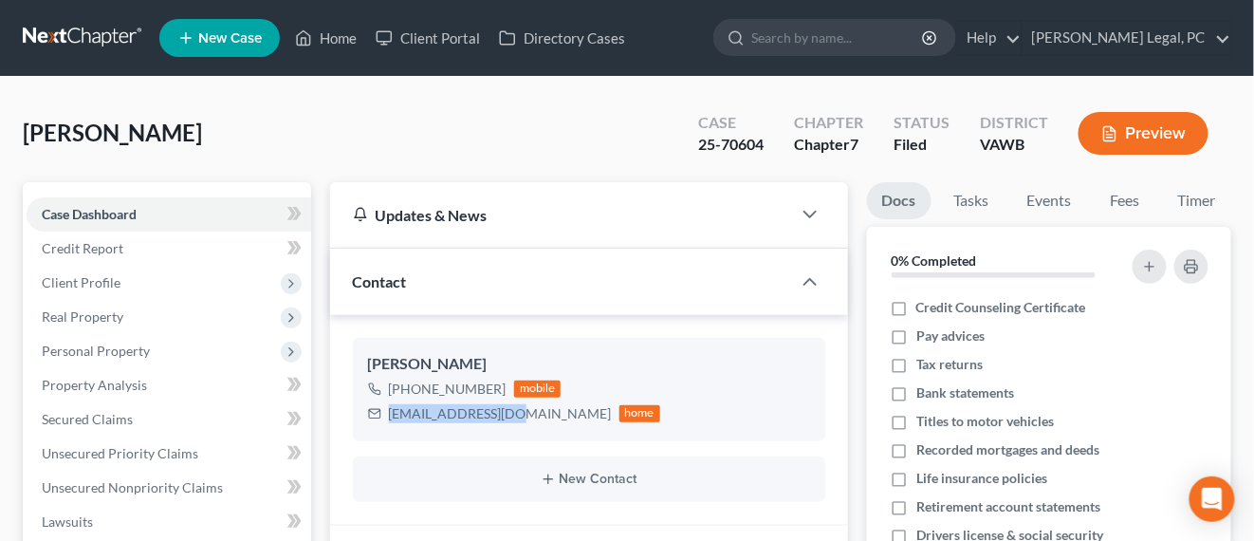
click at [80, 26] on link at bounding box center [83, 38] width 121 height 34
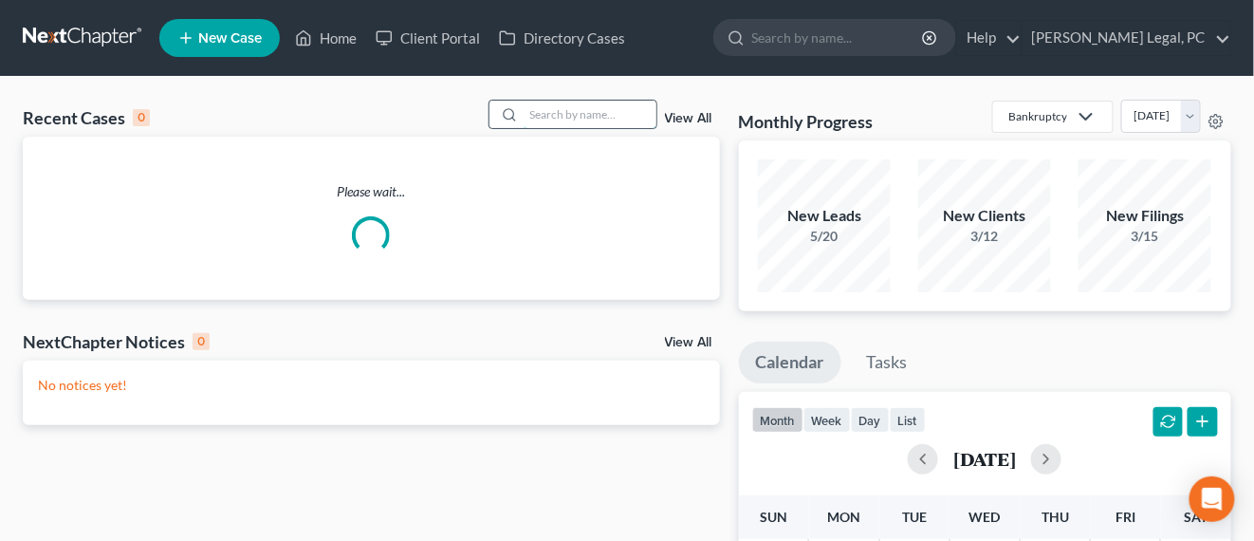
click at [564, 121] on input "search" at bounding box center [590, 115] width 133 height 28
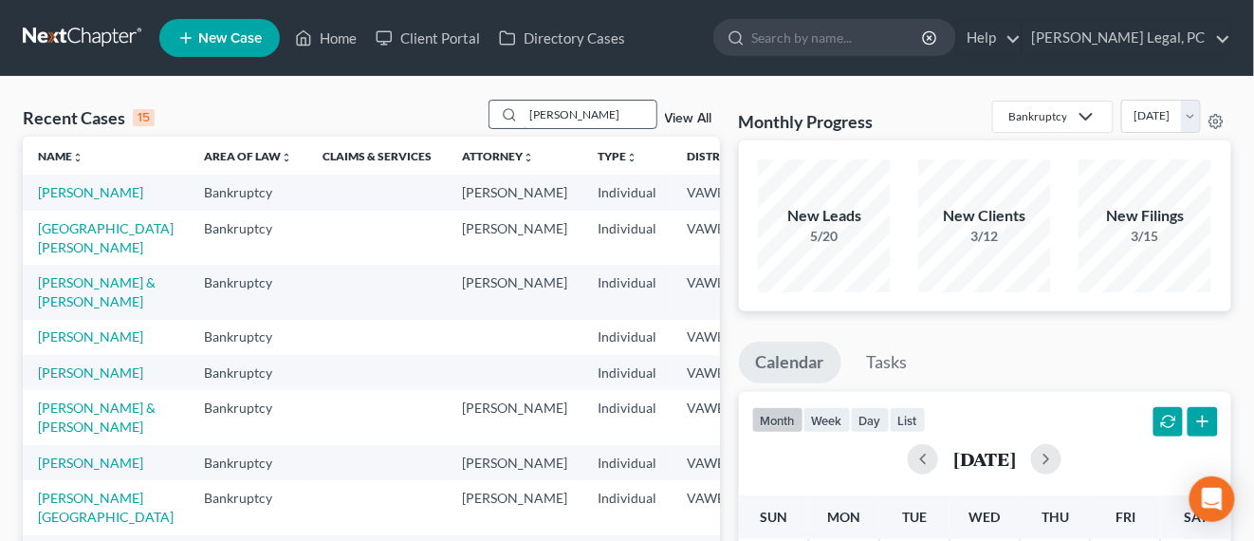
type input "[PERSON_NAME]"
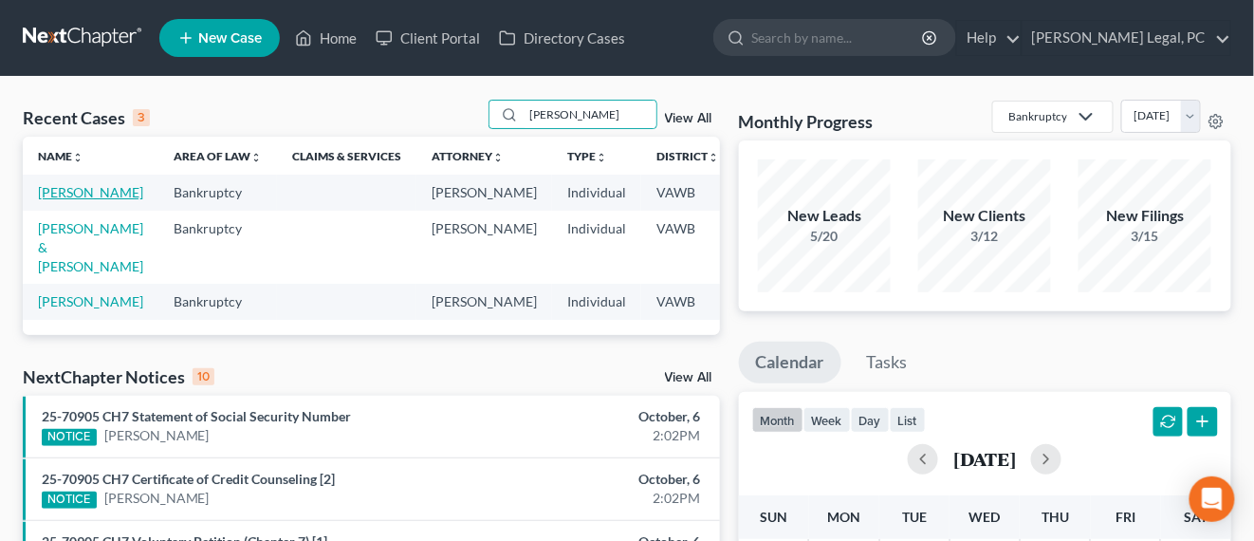
click at [50, 200] on td "[PERSON_NAME]" at bounding box center [91, 192] width 136 height 35
click at [54, 191] on link "[PERSON_NAME]" at bounding box center [90, 192] width 105 height 16
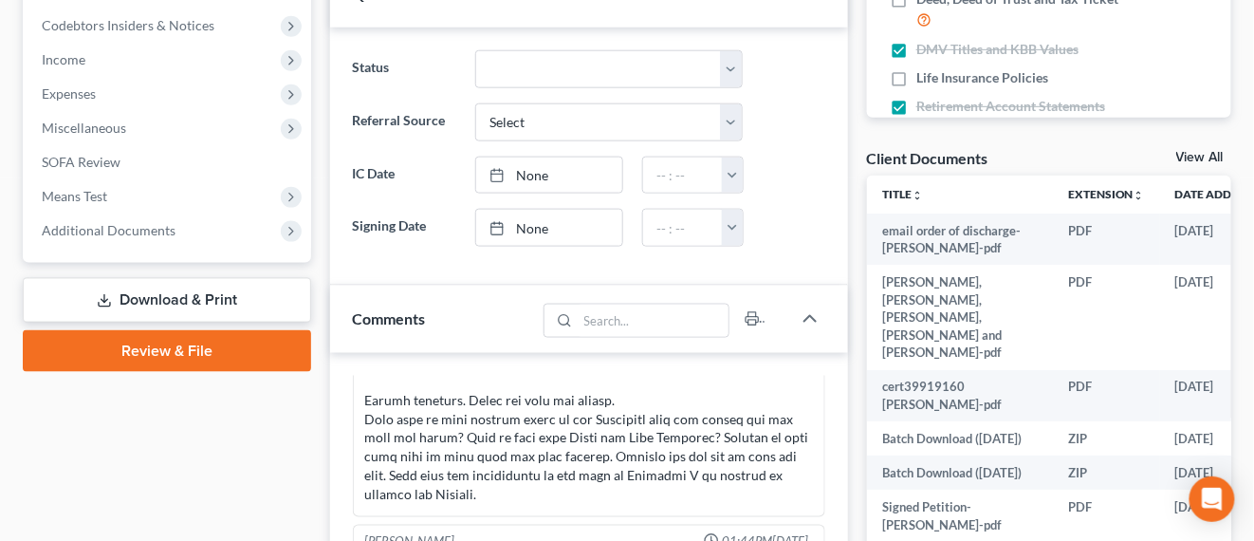
scroll to position [593, 0]
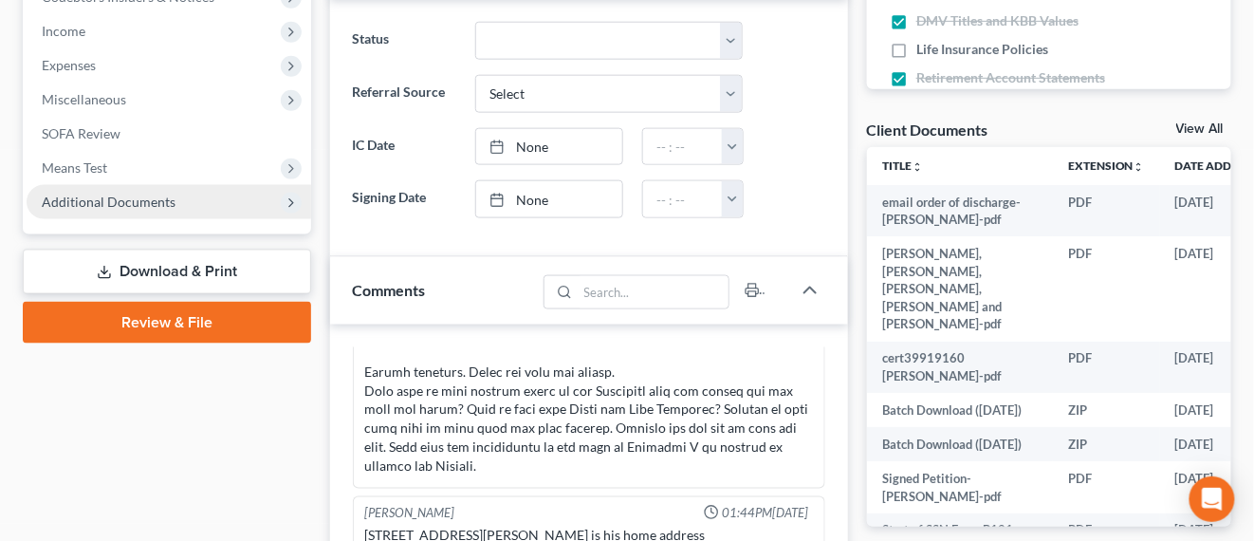
click at [102, 198] on span "Additional Documents" at bounding box center [109, 202] width 134 height 16
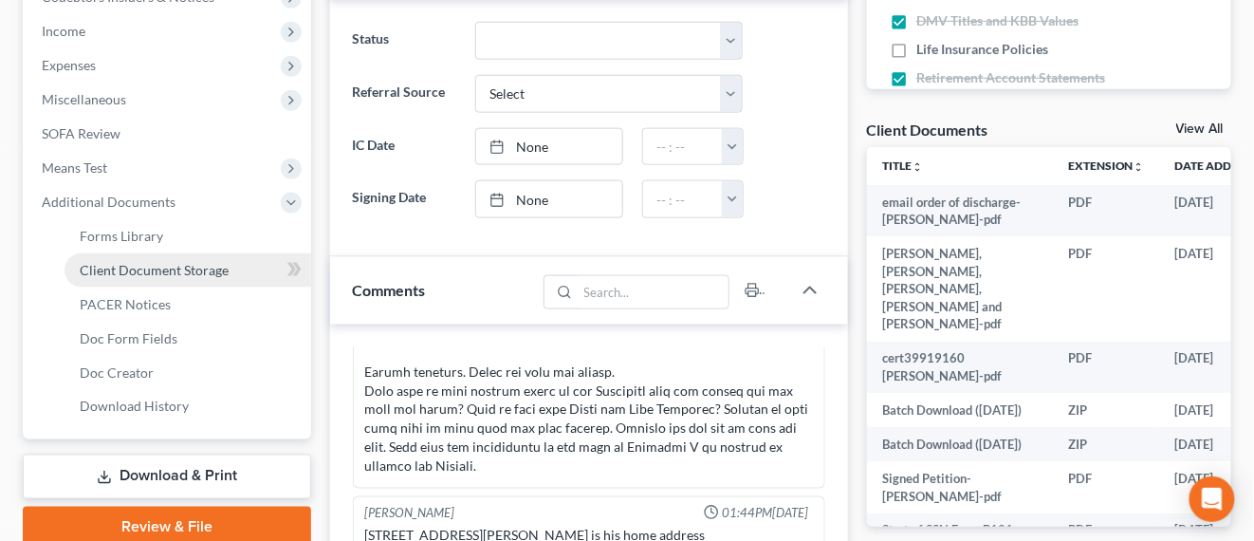
drag, startPoint x: 179, startPoint y: 267, endPoint x: 205, endPoint y: 270, distance: 25.9
click at [179, 266] on span "Client Document Storage" at bounding box center [154, 270] width 149 height 16
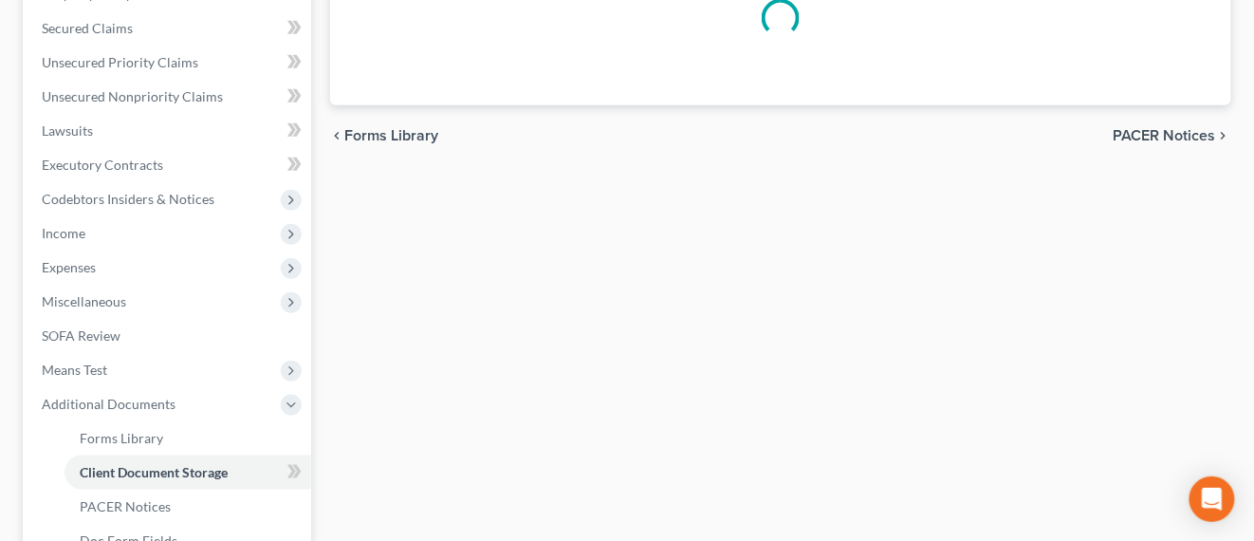
select select "0"
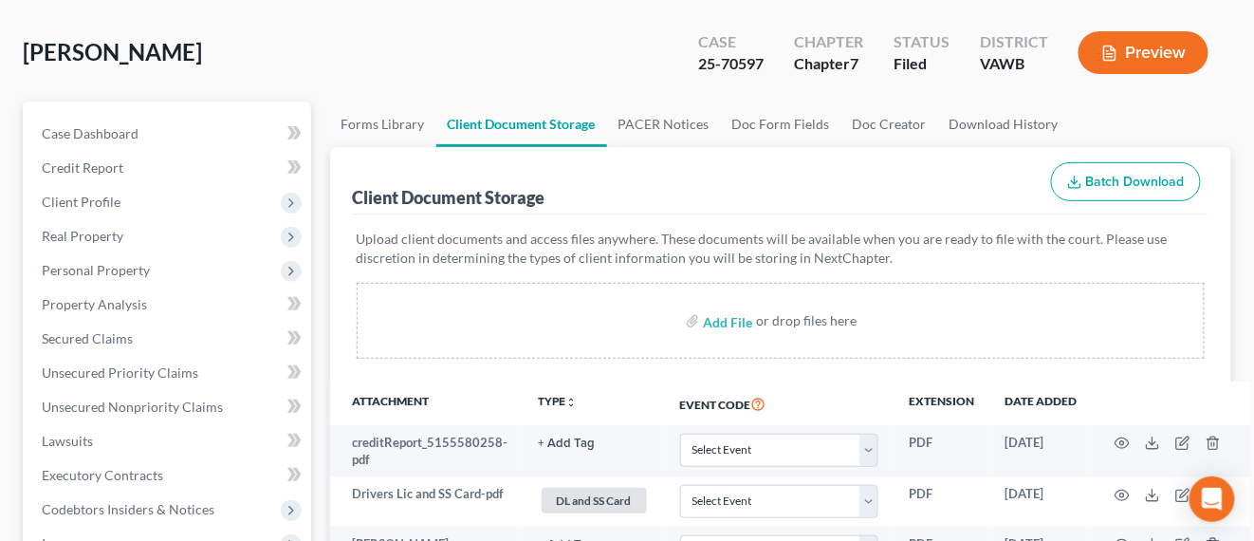
scroll to position [237, 0]
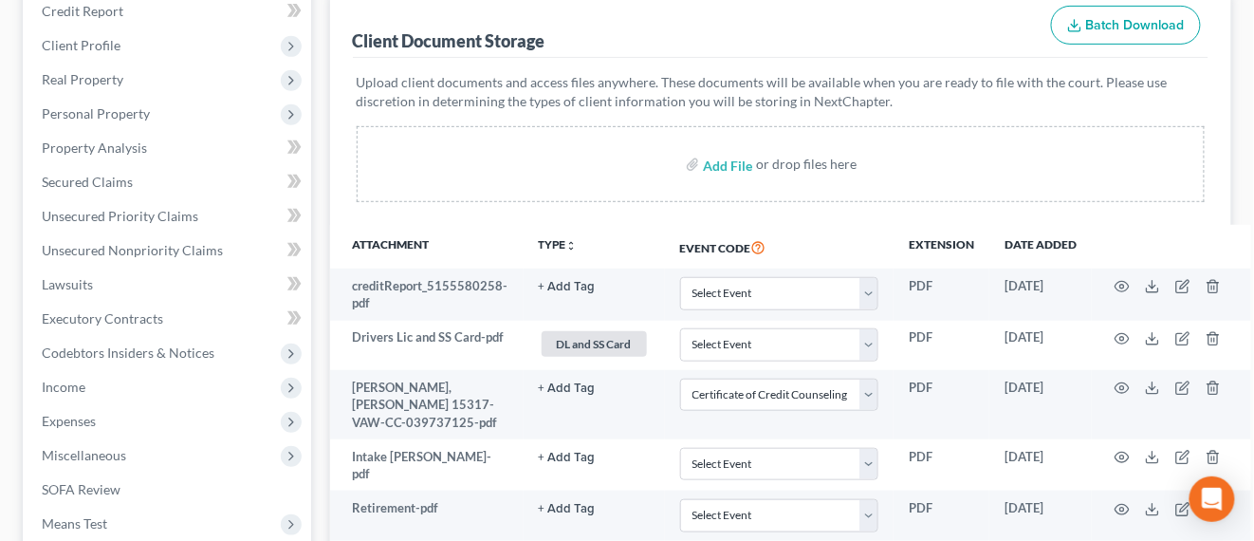
select select "0"
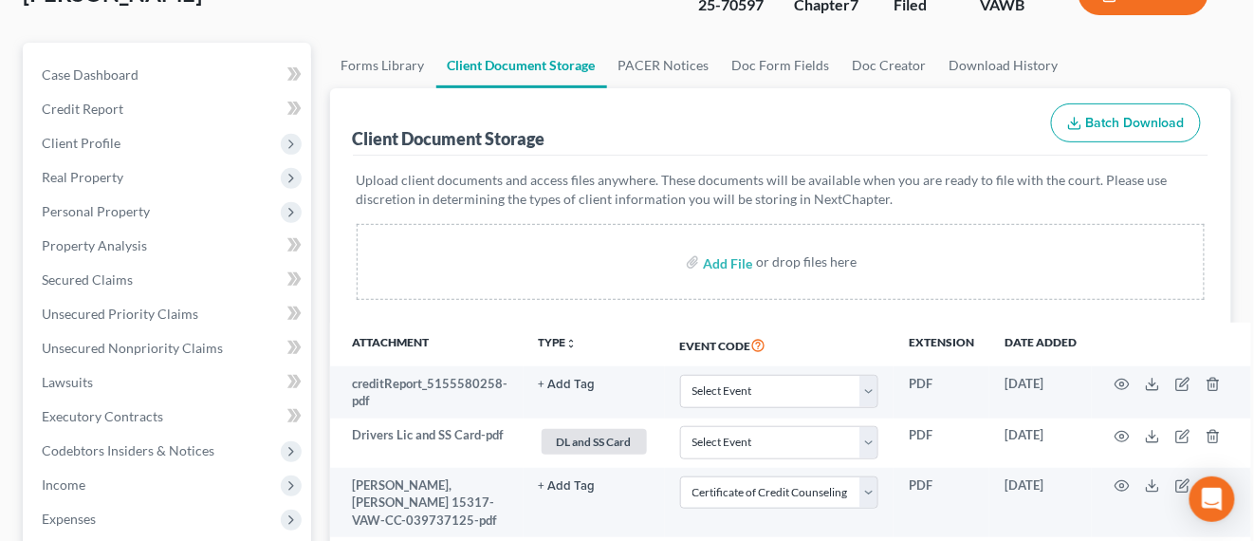
scroll to position [0, 0]
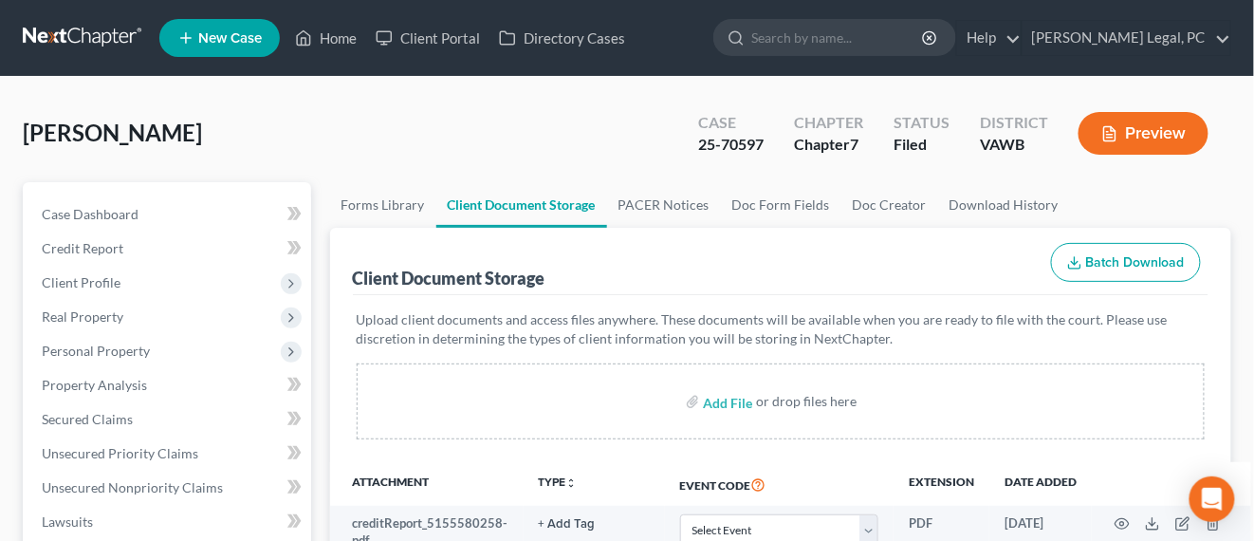
click at [89, 143] on span "[PERSON_NAME]" at bounding box center [112, 133] width 179 height 28
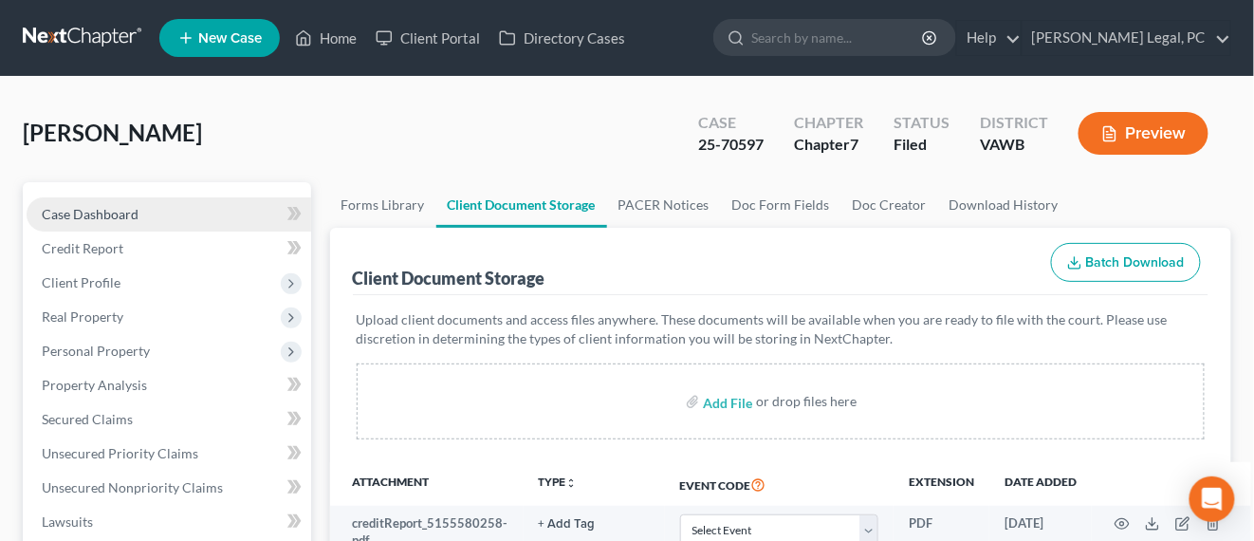
click at [74, 212] on span "Case Dashboard" at bounding box center [90, 214] width 97 height 16
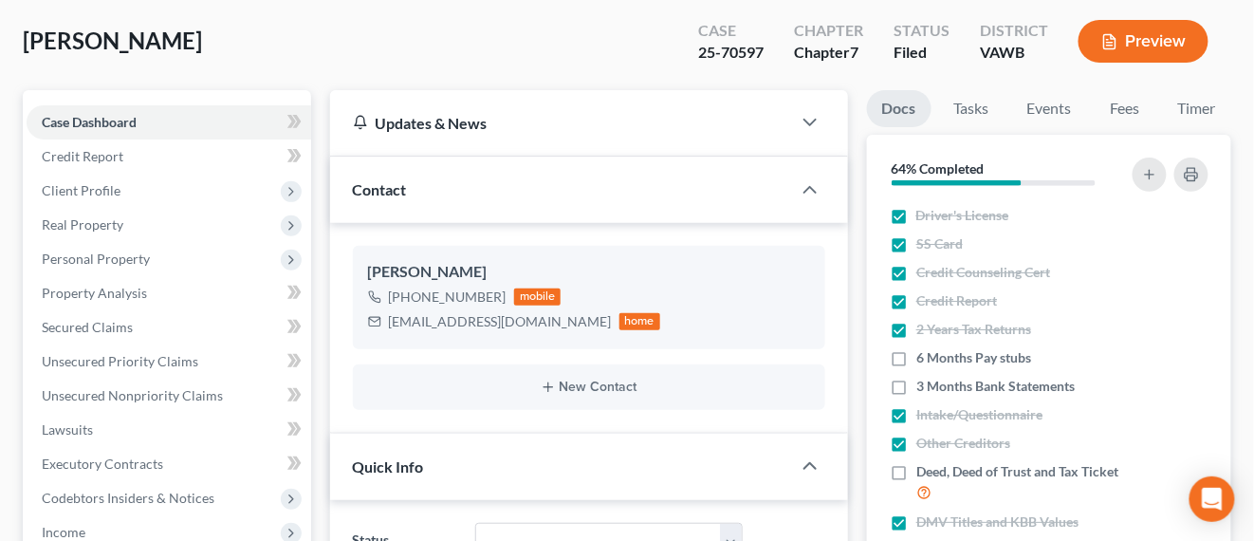
scroll to position [119, 0]
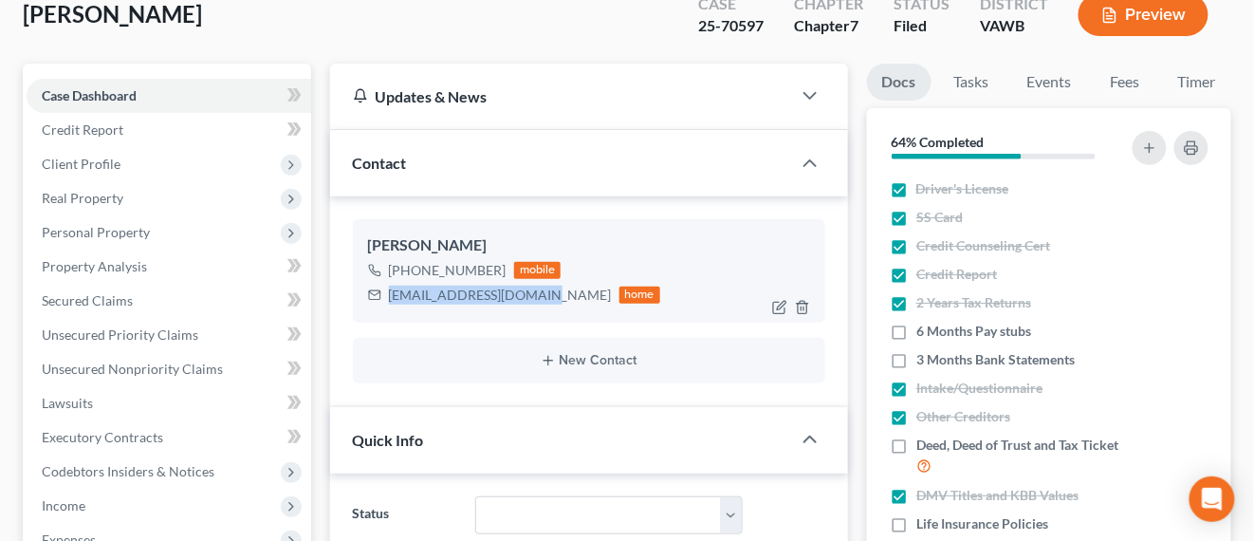
drag, startPoint x: 540, startPoint y: 298, endPoint x: 388, endPoint y: 289, distance: 152.1
click at [389, 289] on div "[EMAIL_ADDRESS][DOMAIN_NAME]" at bounding box center [500, 295] width 223 height 19
copy div "us.army10511@gmail.com"
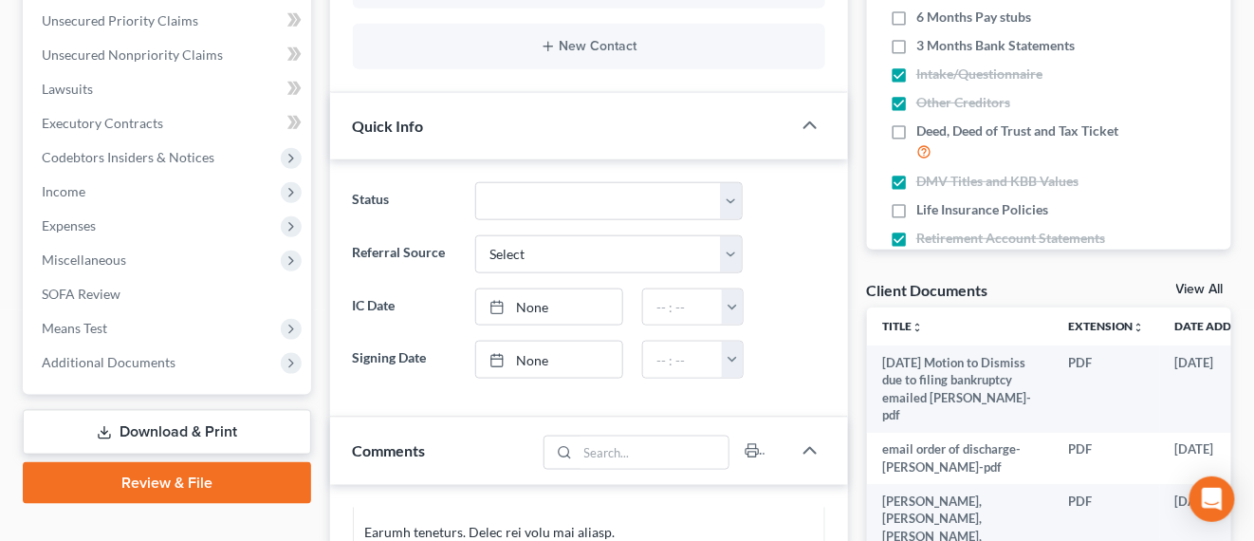
scroll to position [474, 0]
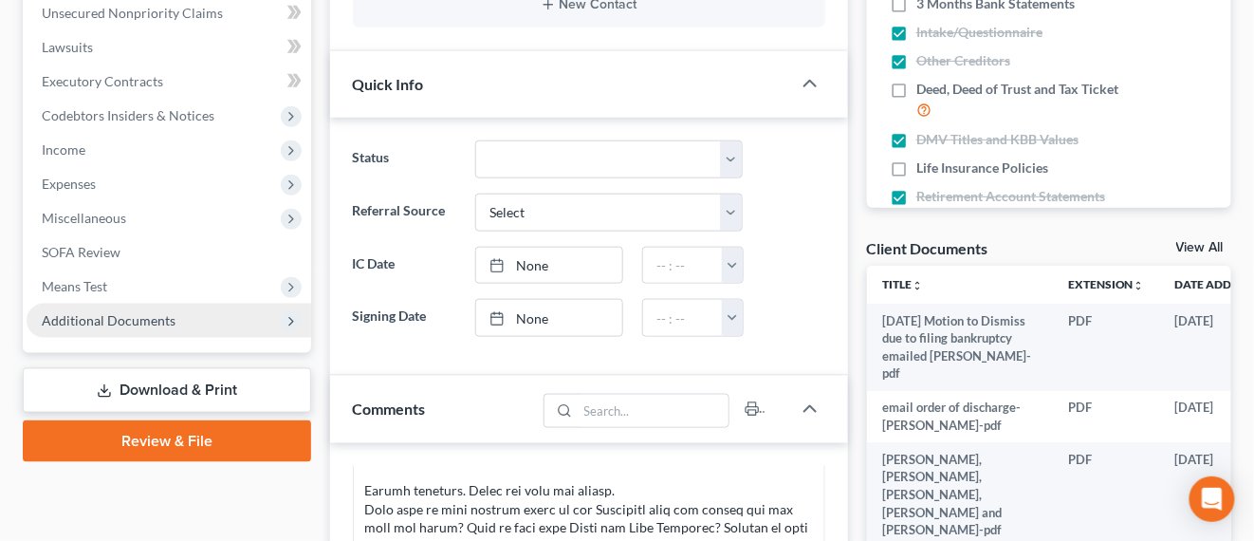
click at [150, 317] on span "Additional Documents" at bounding box center [109, 320] width 134 height 16
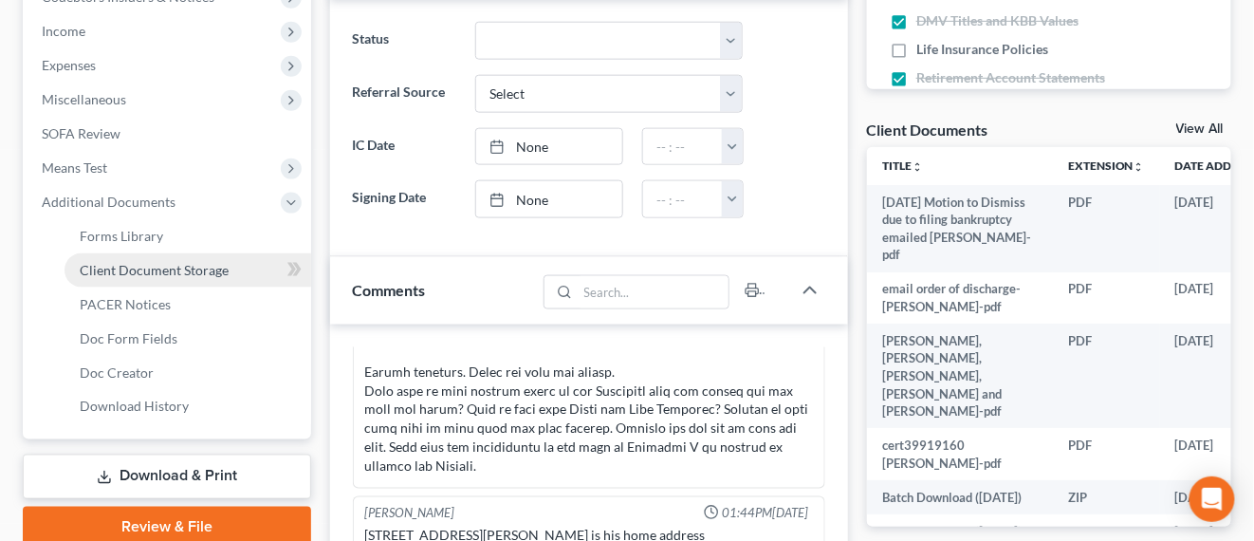
drag, startPoint x: 227, startPoint y: 257, endPoint x: 248, endPoint y: 260, distance: 21.1
click at [226, 256] on link "Client Document Storage" at bounding box center [188, 270] width 247 height 34
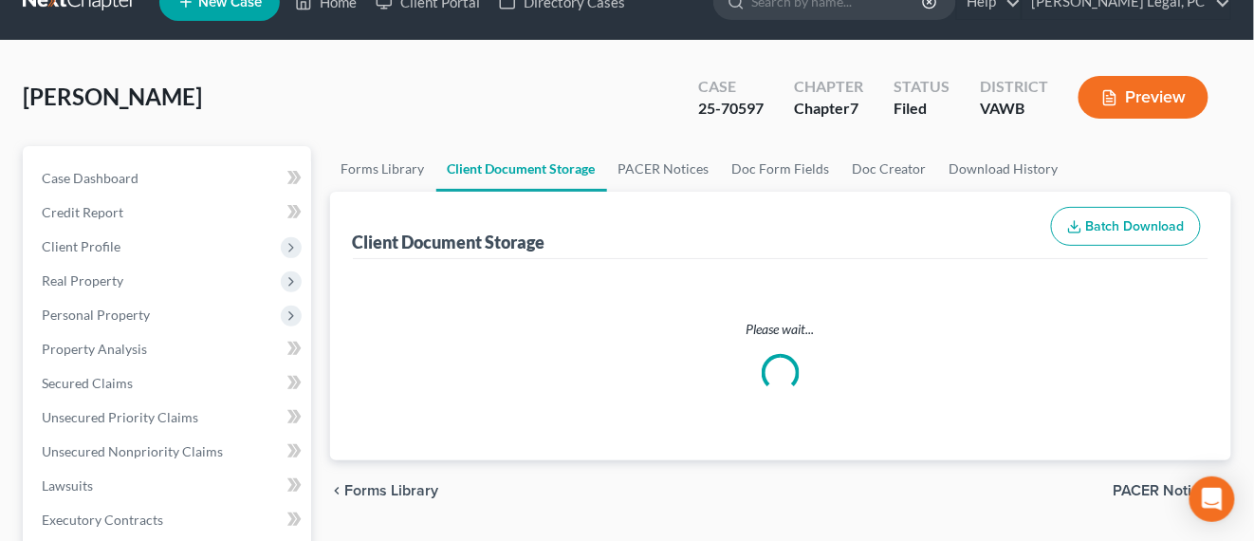
select select "0"
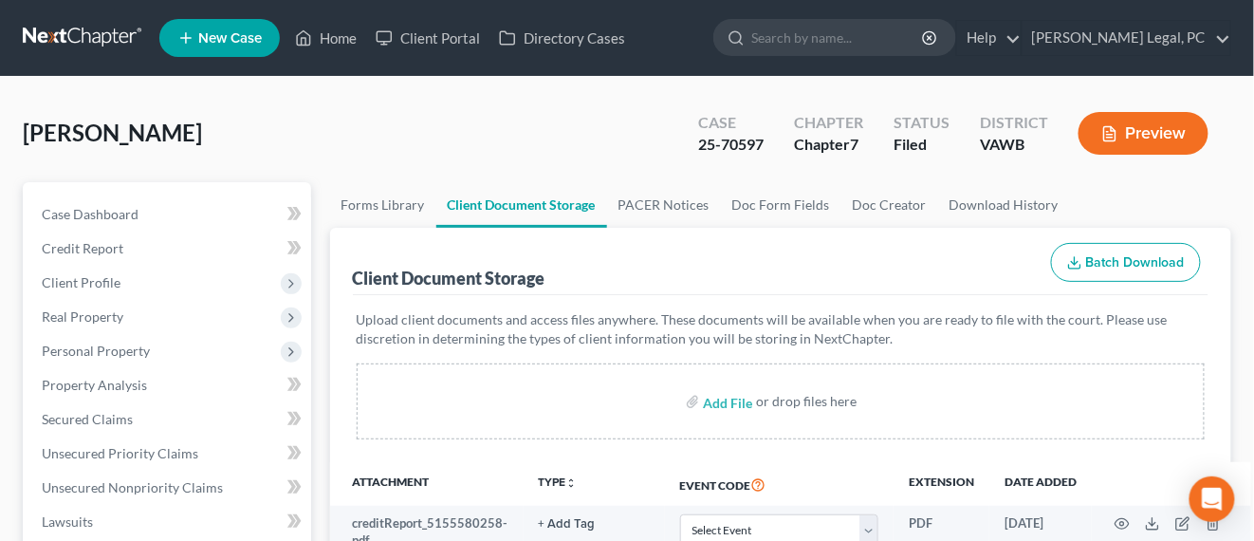
click at [103, 42] on link at bounding box center [83, 38] width 121 height 34
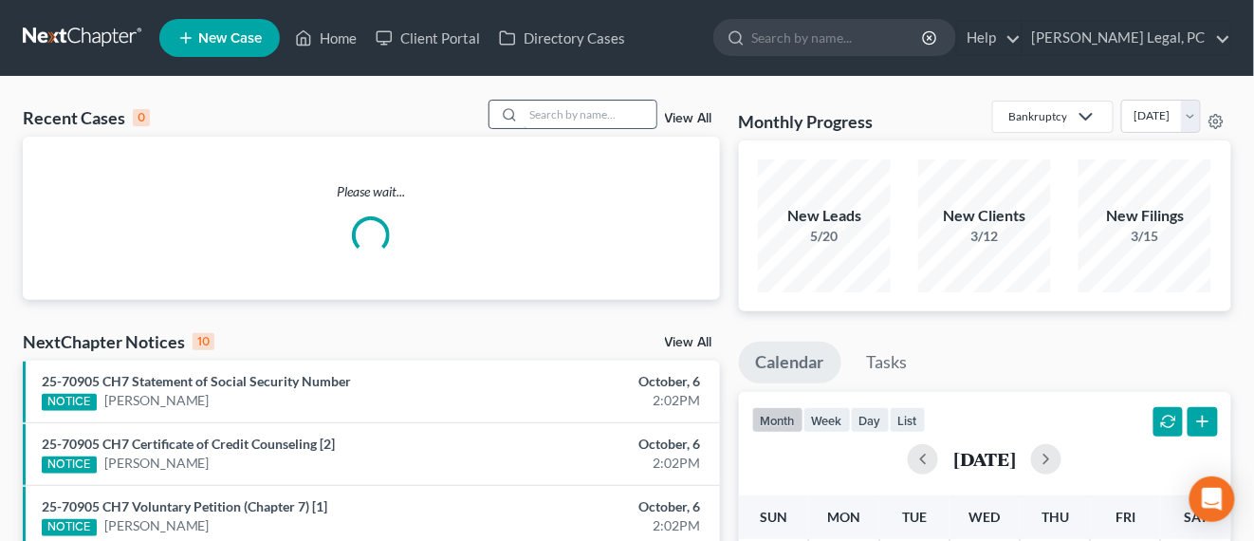
click at [605, 114] on input "search" at bounding box center [590, 115] width 133 height 28
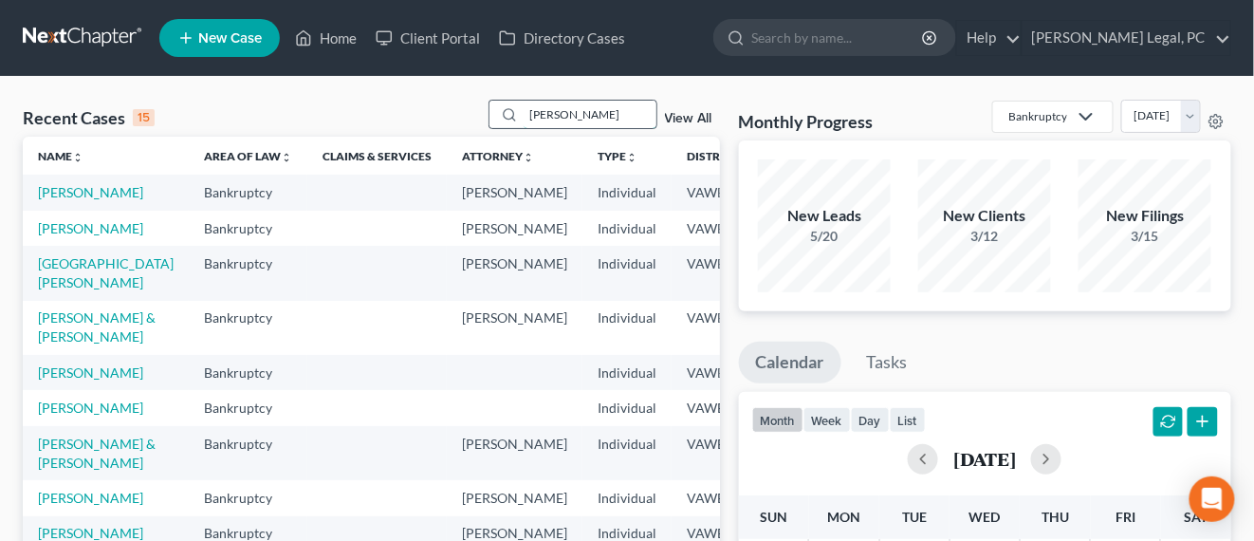
type input "[PERSON_NAME]"
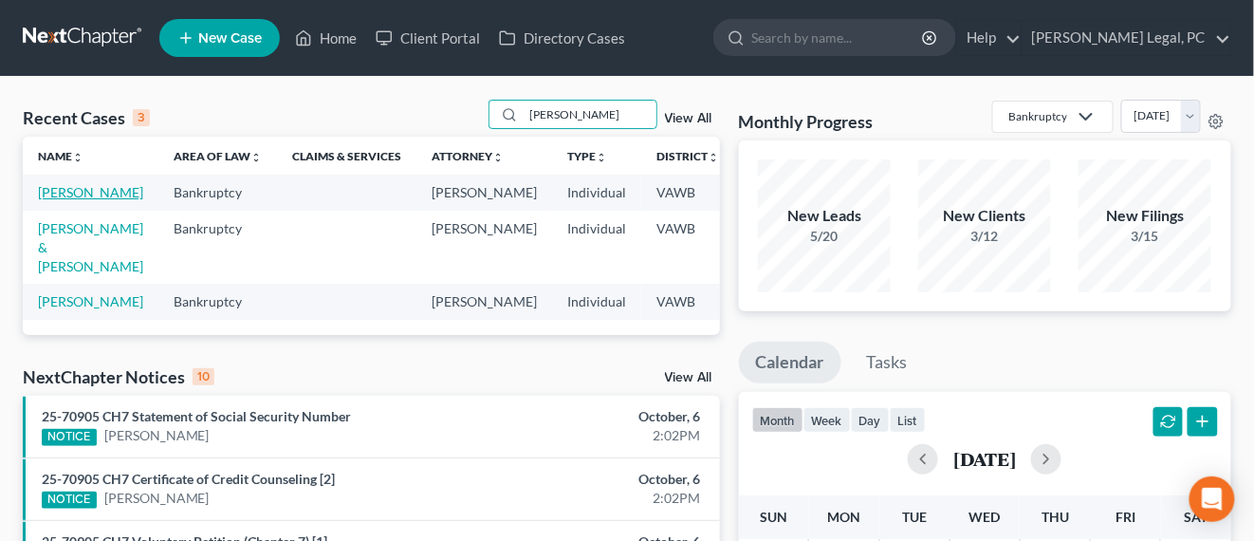
click at [74, 197] on td "[PERSON_NAME]" at bounding box center [91, 192] width 136 height 35
click at [85, 200] on link "[PERSON_NAME]" at bounding box center [90, 192] width 105 height 16
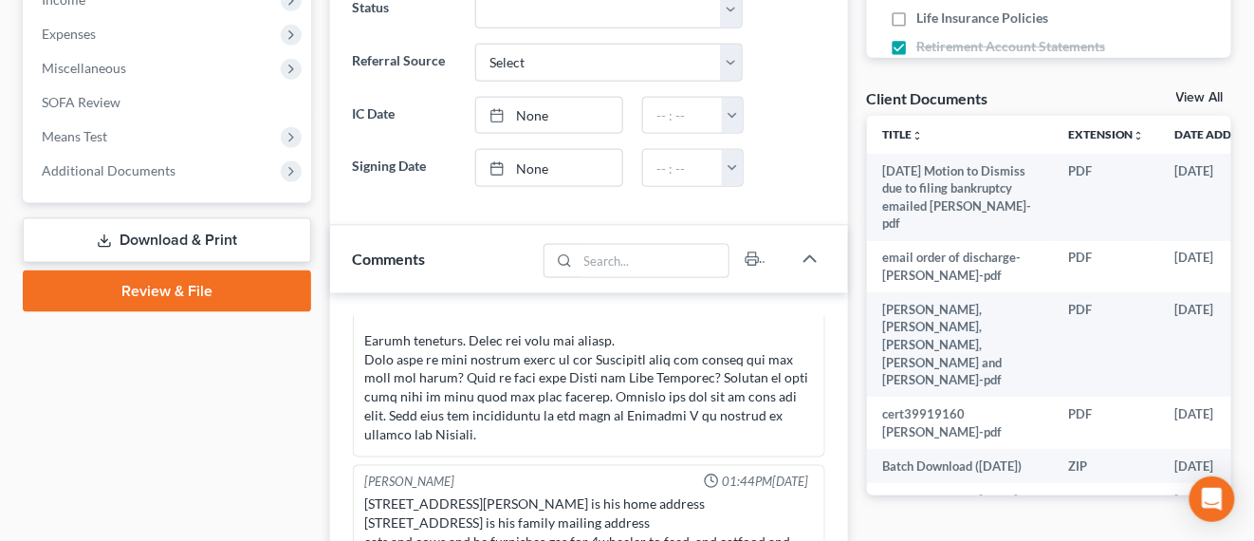
scroll to position [593, 0]
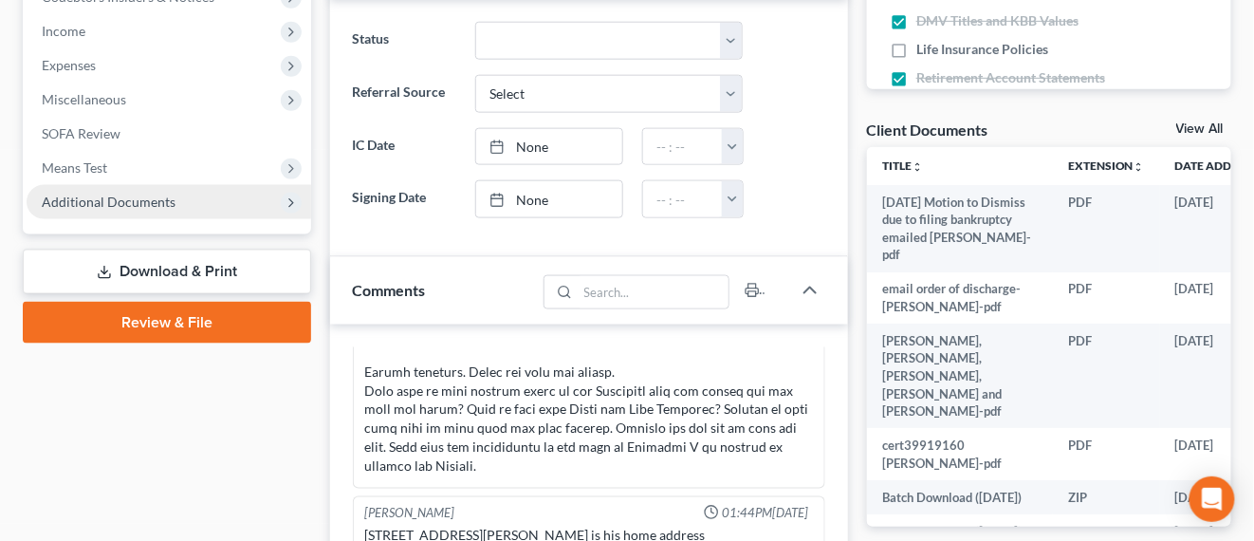
click at [176, 212] on span "Additional Documents" at bounding box center [169, 202] width 285 height 34
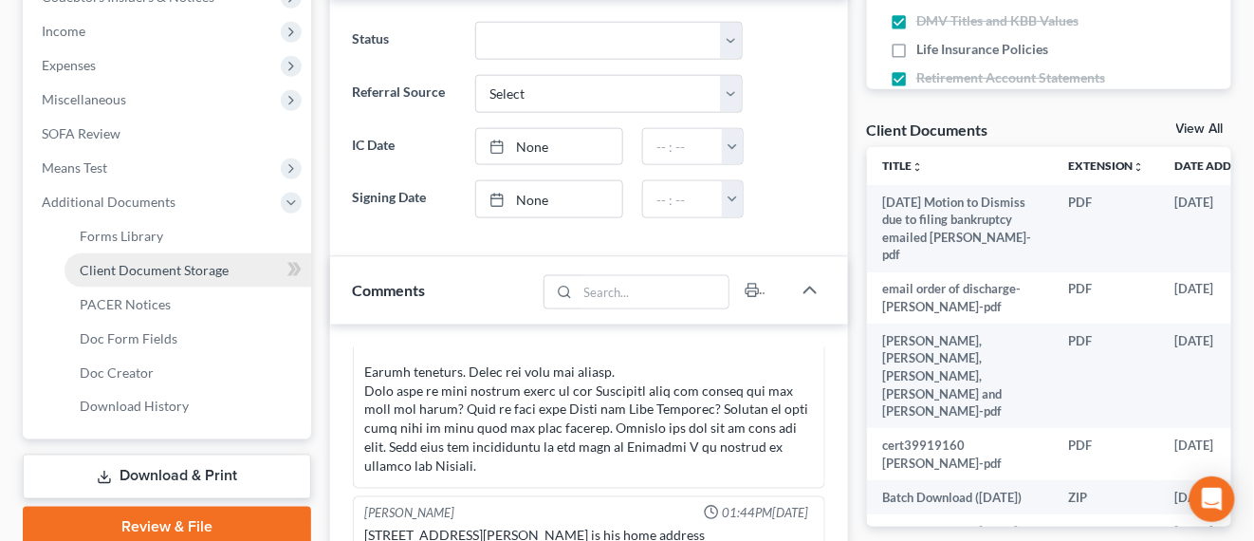
click at [194, 269] on span "Client Document Storage" at bounding box center [154, 270] width 149 height 16
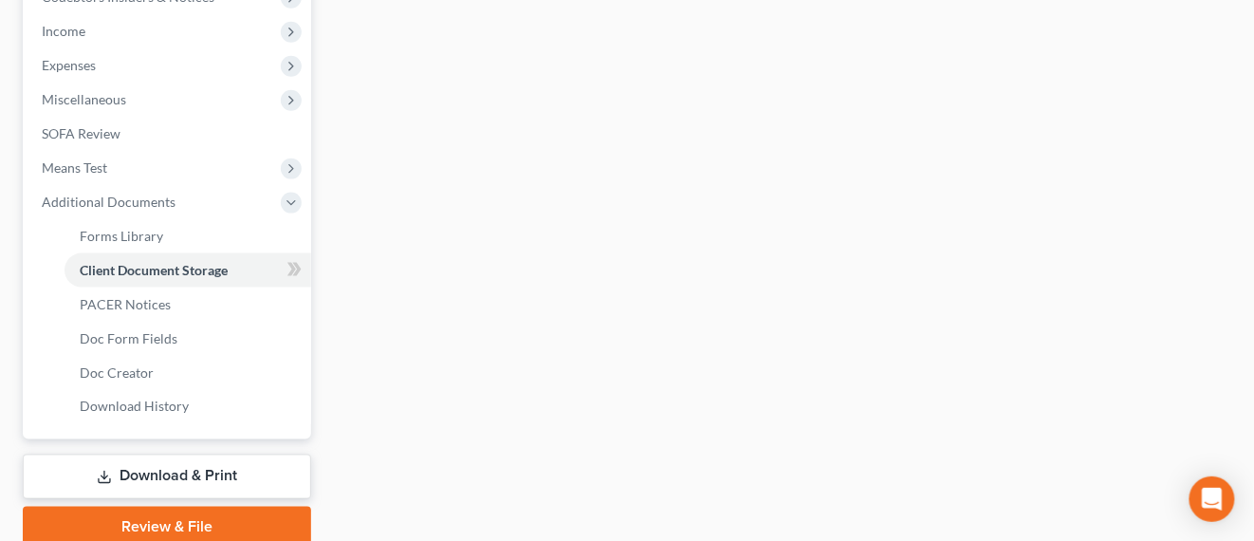
scroll to position [311, 0]
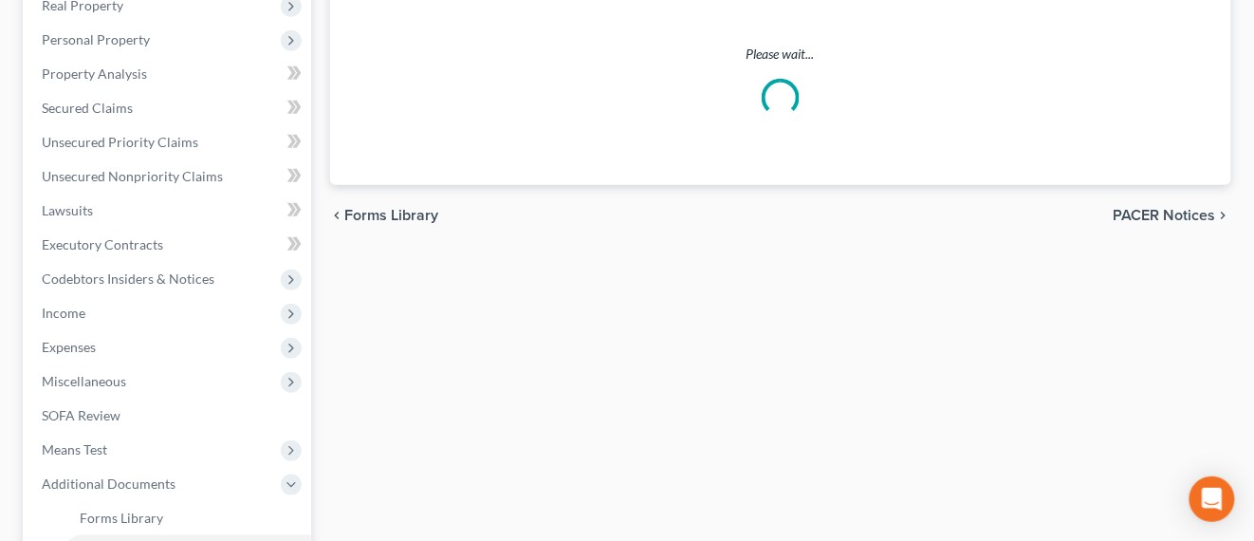
select select "0"
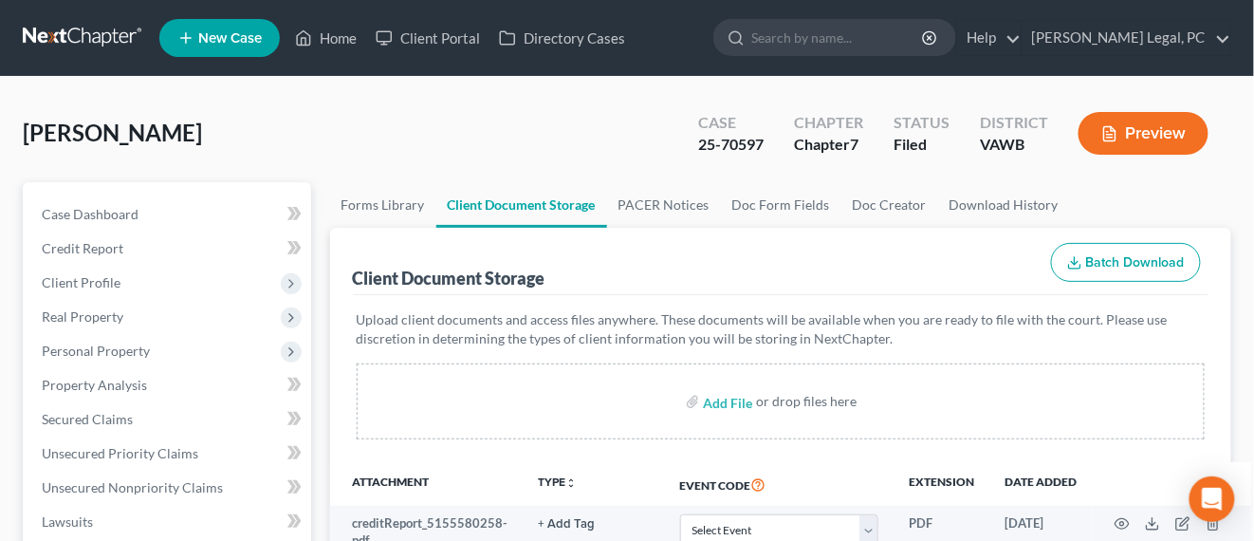
scroll to position [0, 0]
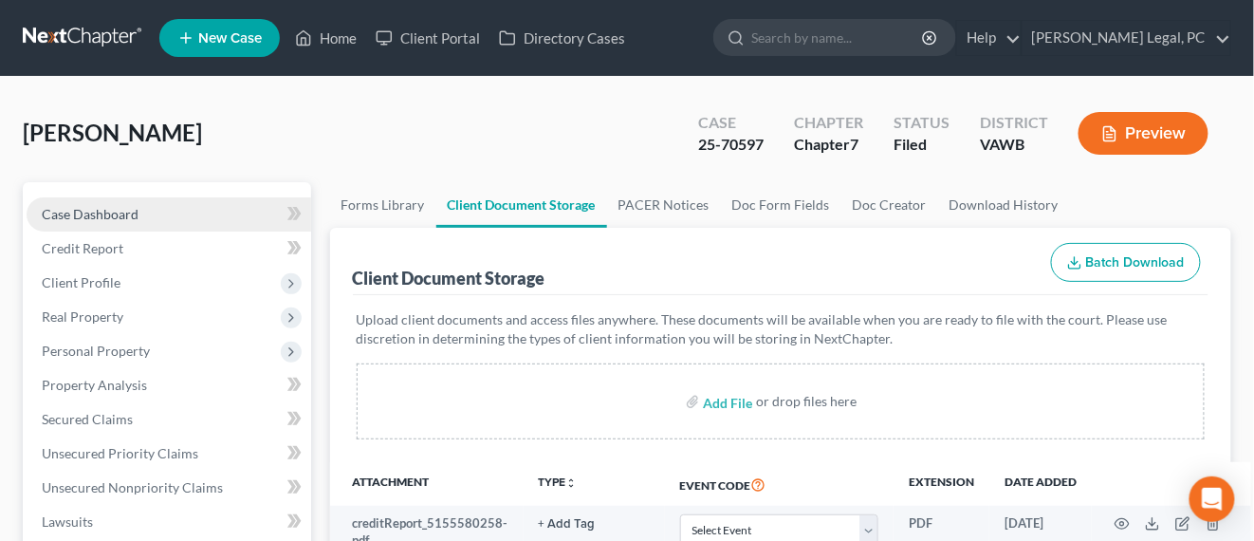
click at [78, 201] on link "Case Dashboard" at bounding box center [169, 214] width 285 height 34
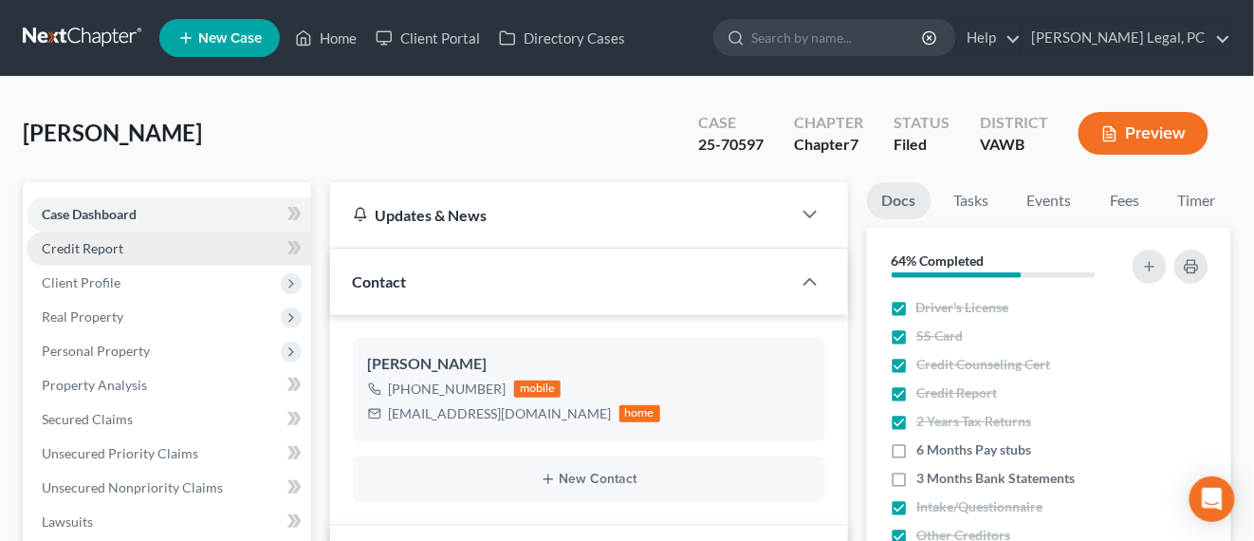
scroll to position [375, 0]
click at [74, 40] on link at bounding box center [83, 38] width 121 height 34
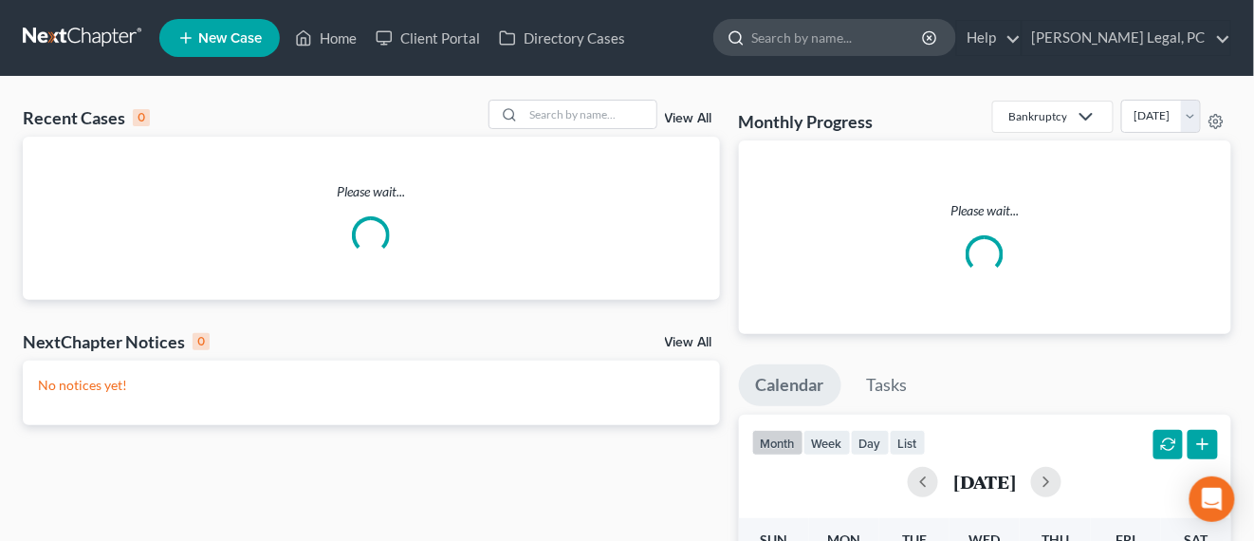
click at [859, 47] on input "search" at bounding box center [839, 37] width 174 height 35
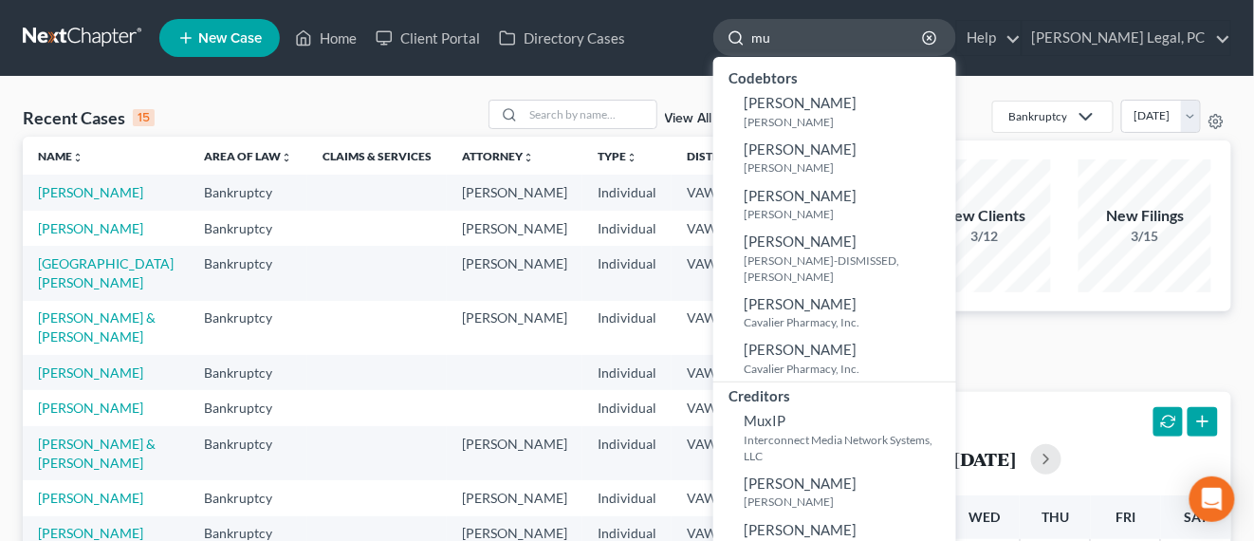
type input "m"
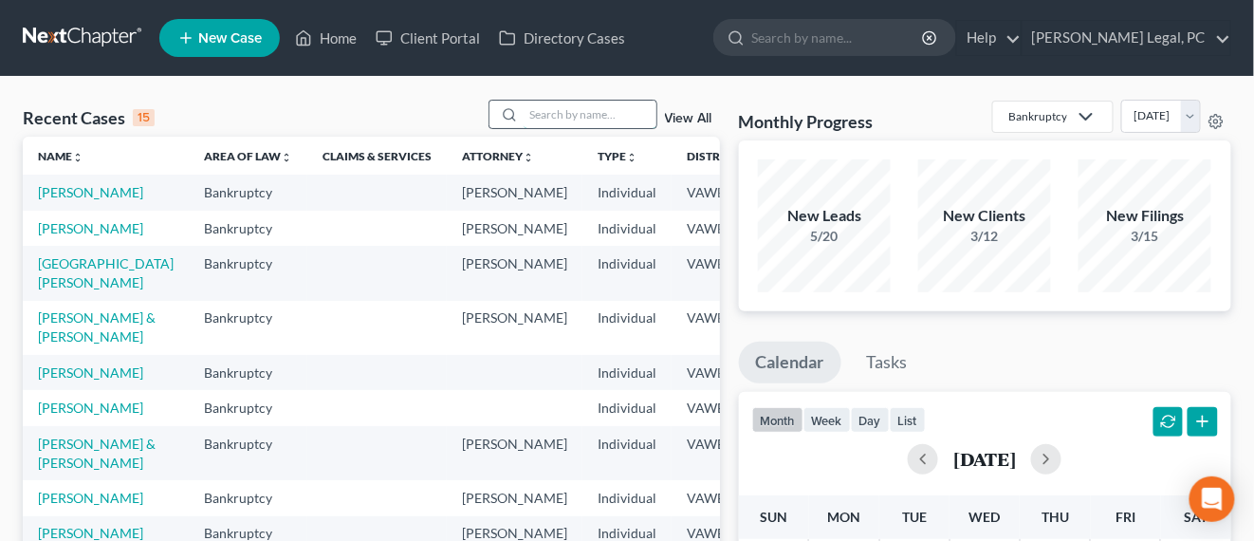
click at [605, 106] on input "search" at bounding box center [590, 115] width 133 height 28
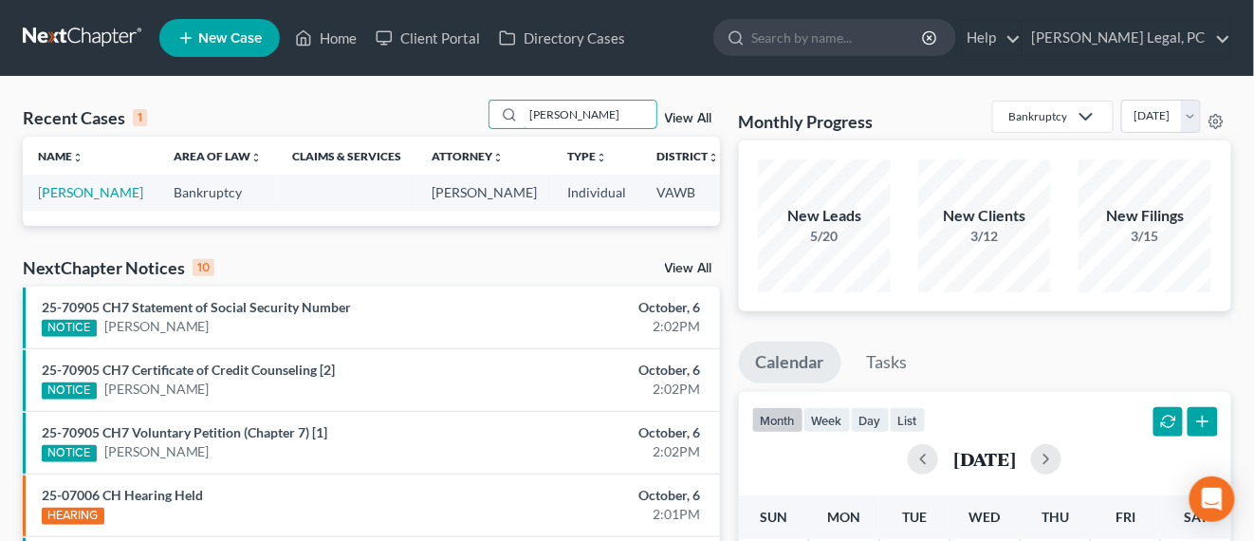
type input "[PERSON_NAME]"
click at [76, 195] on link "[PERSON_NAME]" at bounding box center [90, 192] width 105 height 16
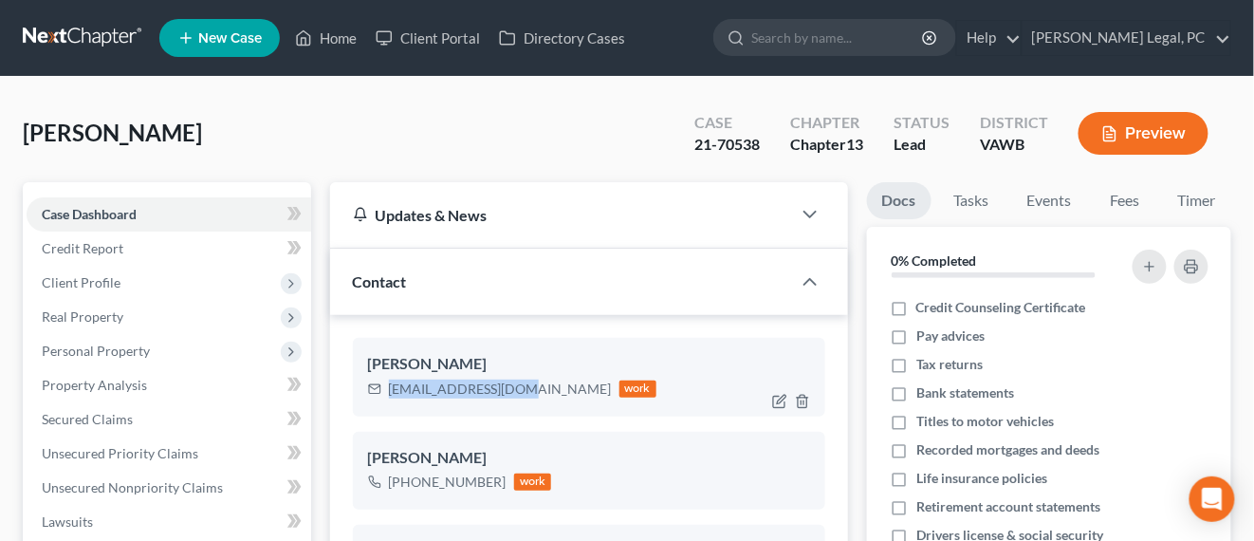
drag, startPoint x: 520, startPoint y: 393, endPoint x: 385, endPoint y: 394, distance: 134.7
click at [385, 394] on div "fro1969@hotmail.com work" at bounding box center [512, 389] width 289 height 25
copy div "fro1969@hotmail.com"
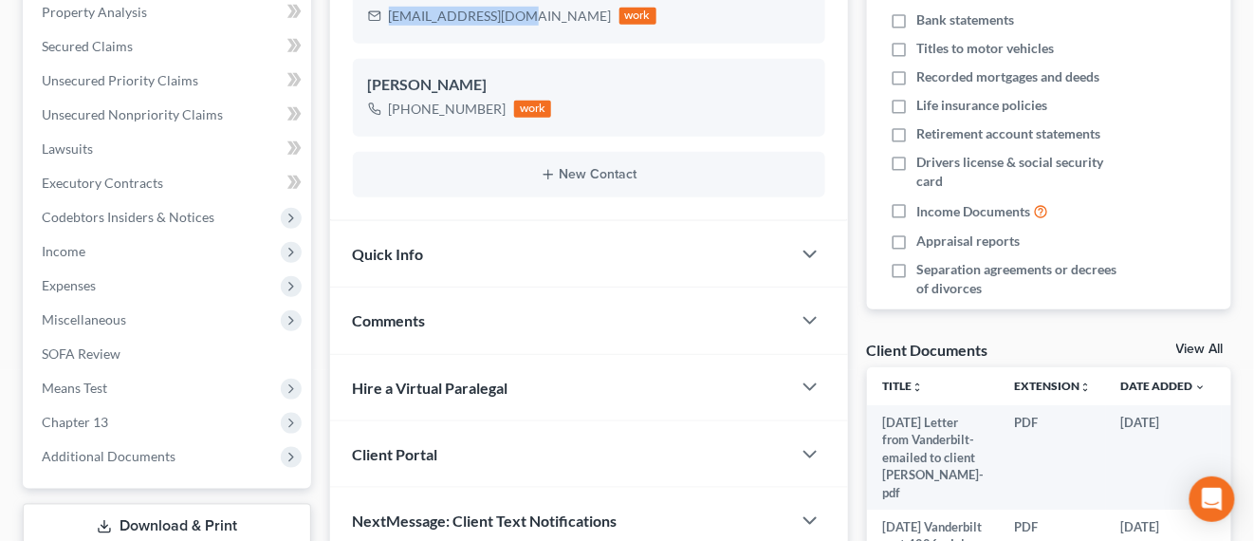
scroll to position [474, 0]
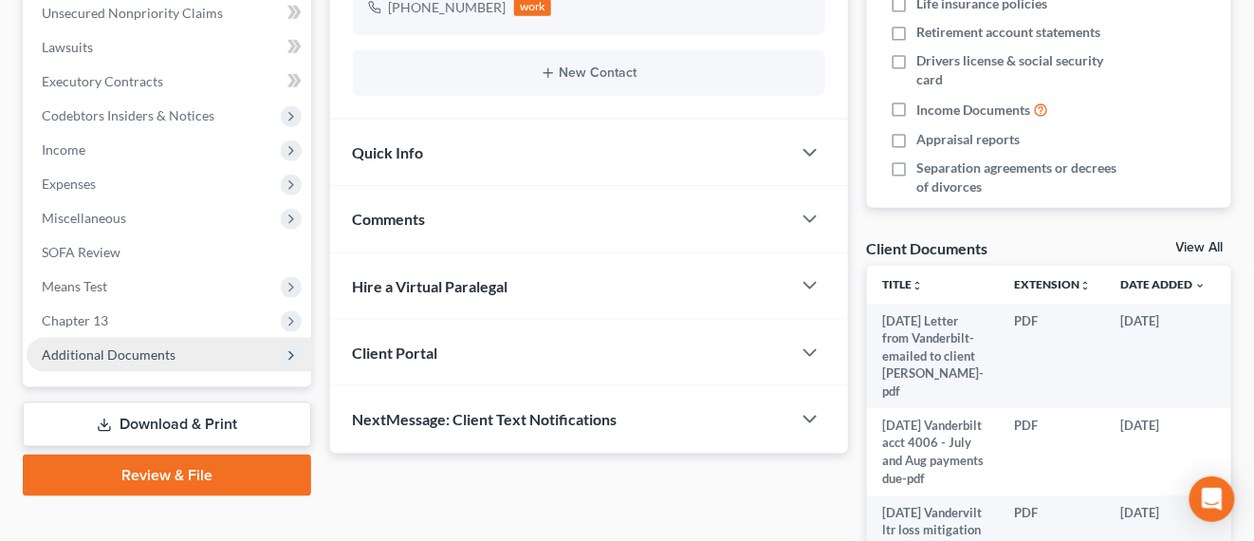
click at [165, 343] on span "Additional Documents" at bounding box center [169, 355] width 285 height 34
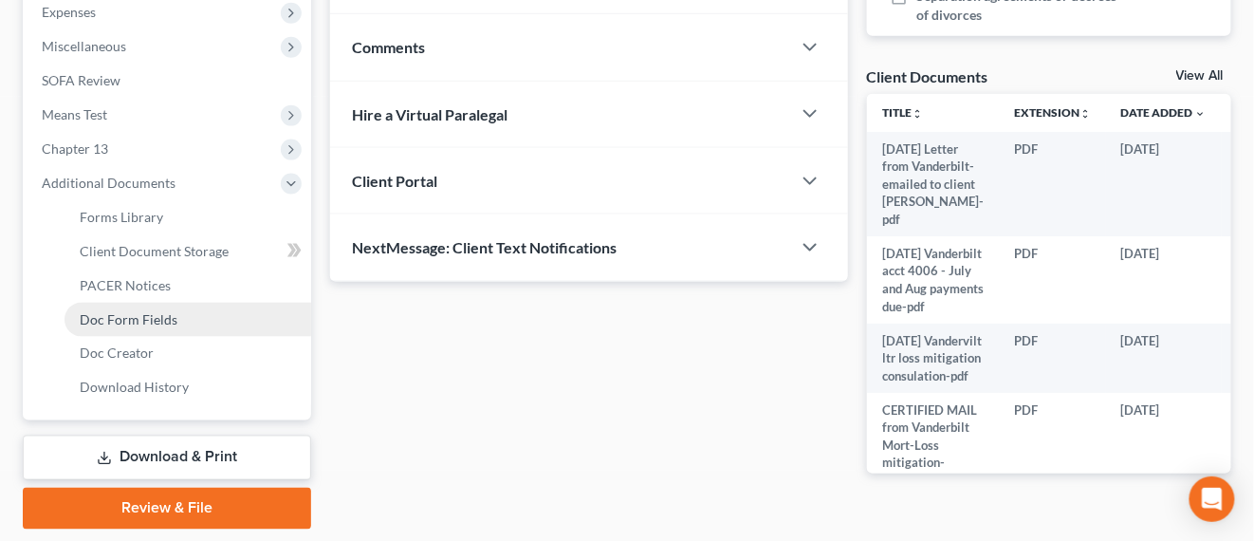
scroll to position [712, 0]
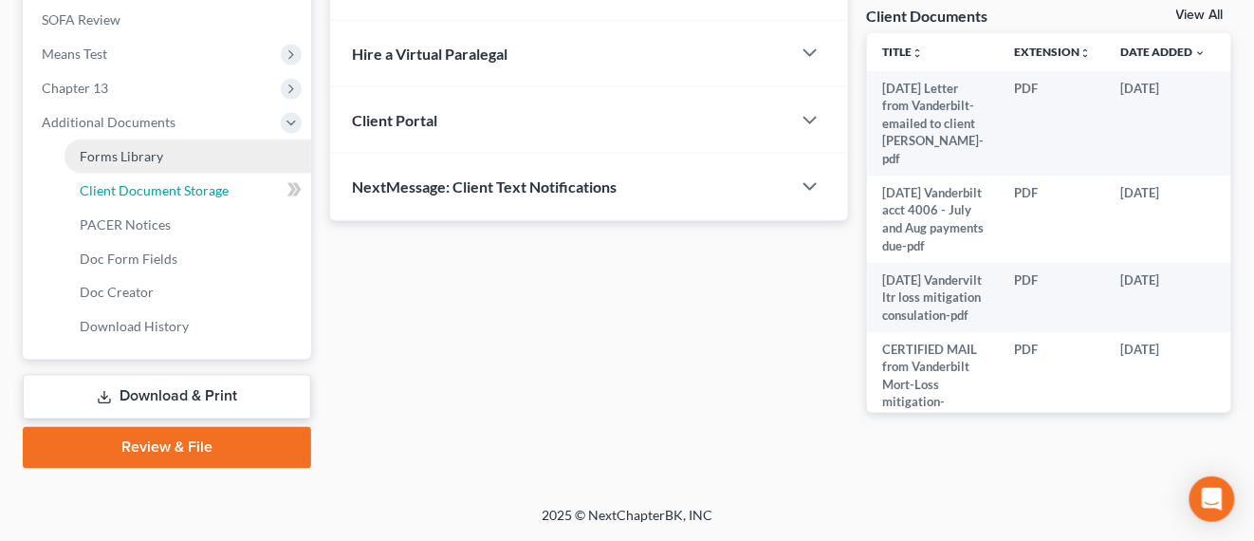
click at [182, 182] on span "Client Document Storage" at bounding box center [154, 190] width 149 height 16
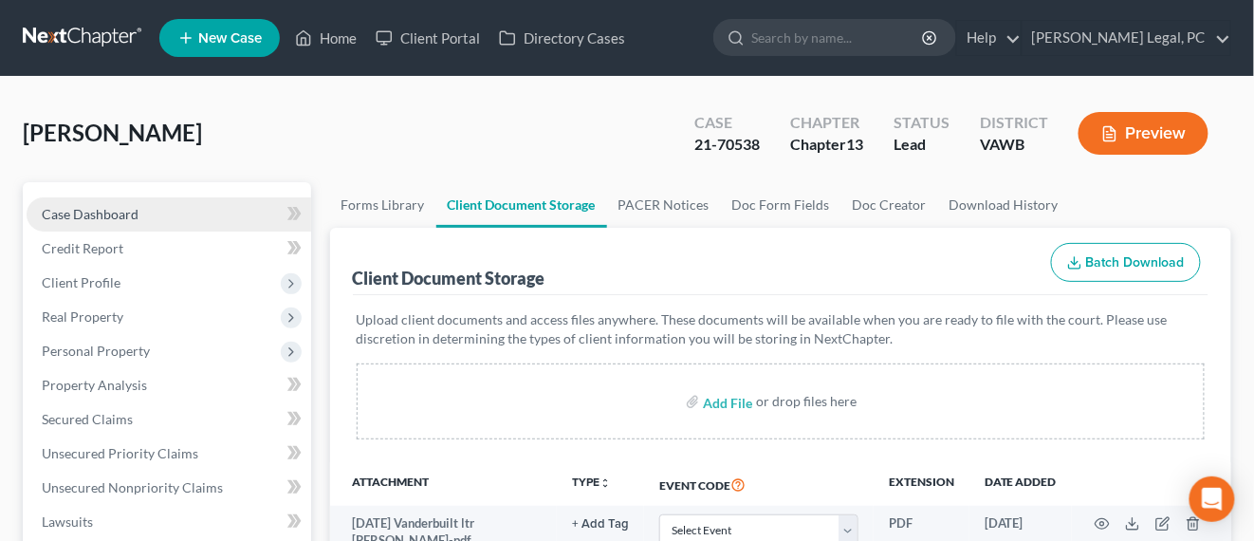
drag, startPoint x: 136, startPoint y: 216, endPoint x: 176, endPoint y: 218, distance: 39.9
click at [136, 216] on span "Case Dashboard" at bounding box center [90, 214] width 97 height 16
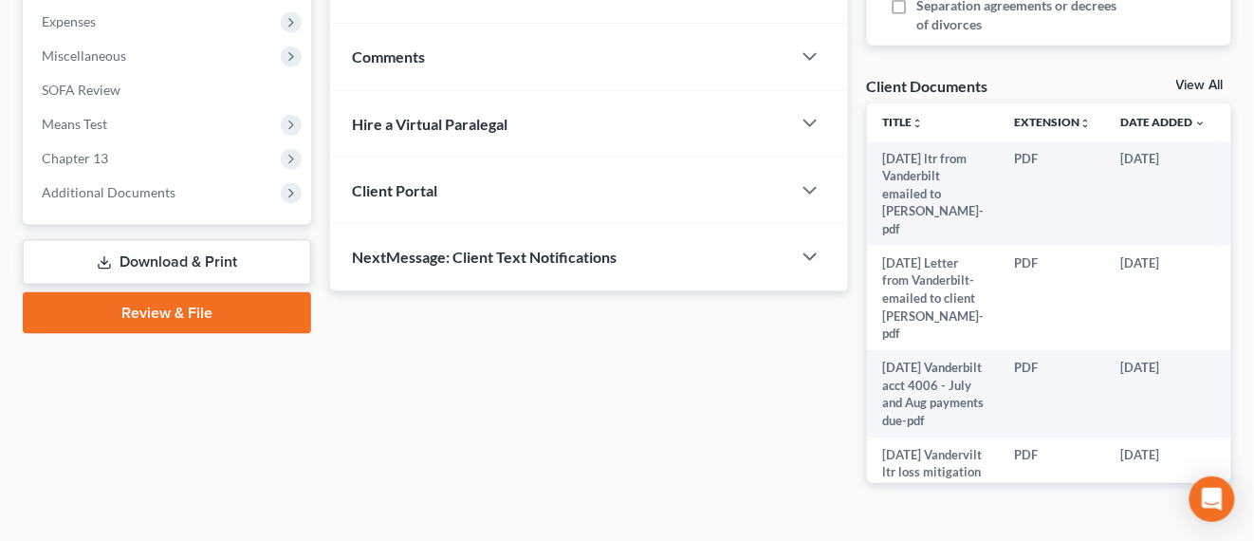
scroll to position [605, 0]
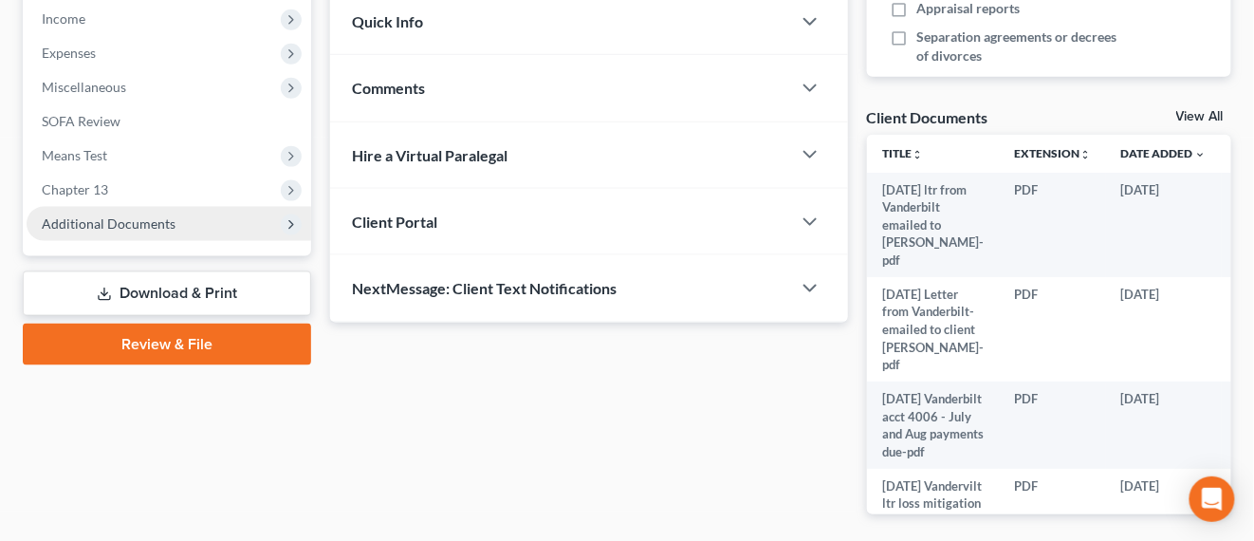
click at [151, 225] on span "Additional Documents" at bounding box center [109, 223] width 134 height 16
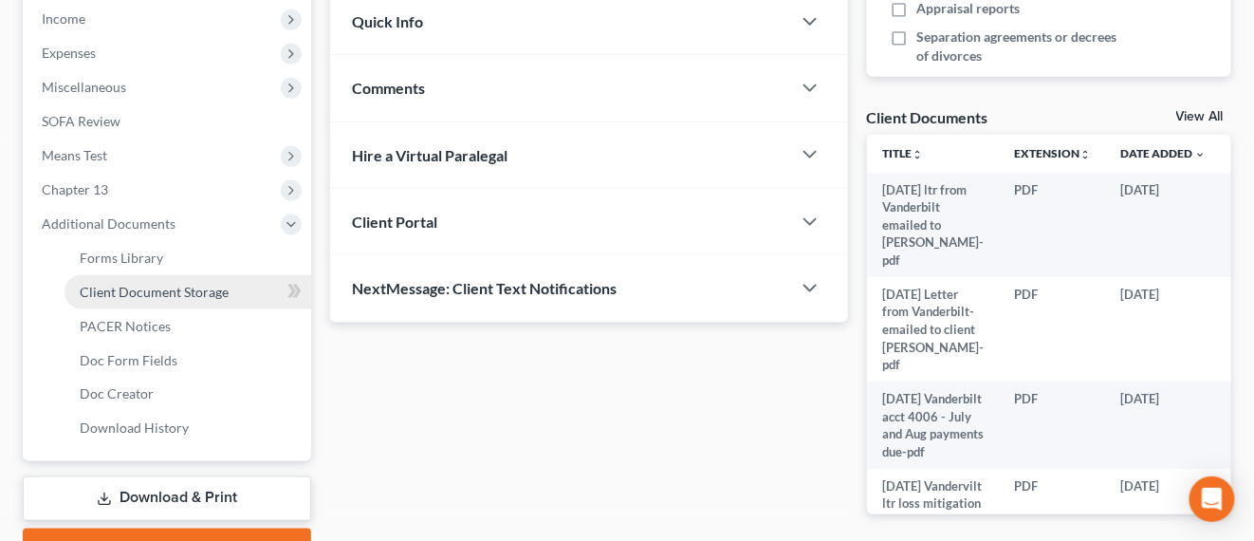
click at [164, 290] on span "Client Document Storage" at bounding box center [154, 292] width 149 height 16
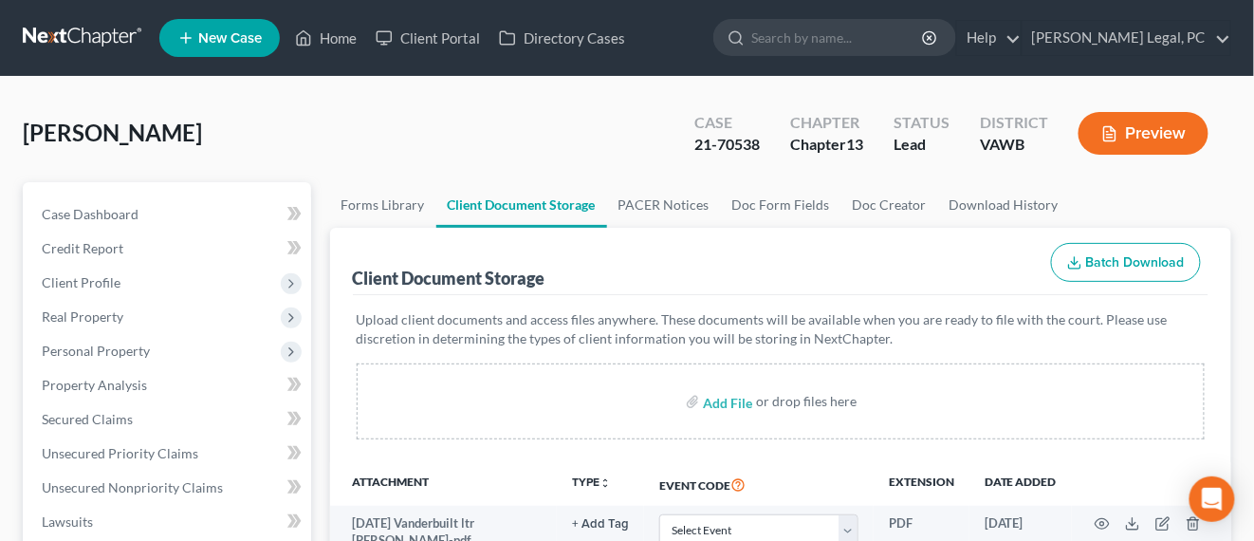
click at [40, 38] on link at bounding box center [83, 38] width 121 height 34
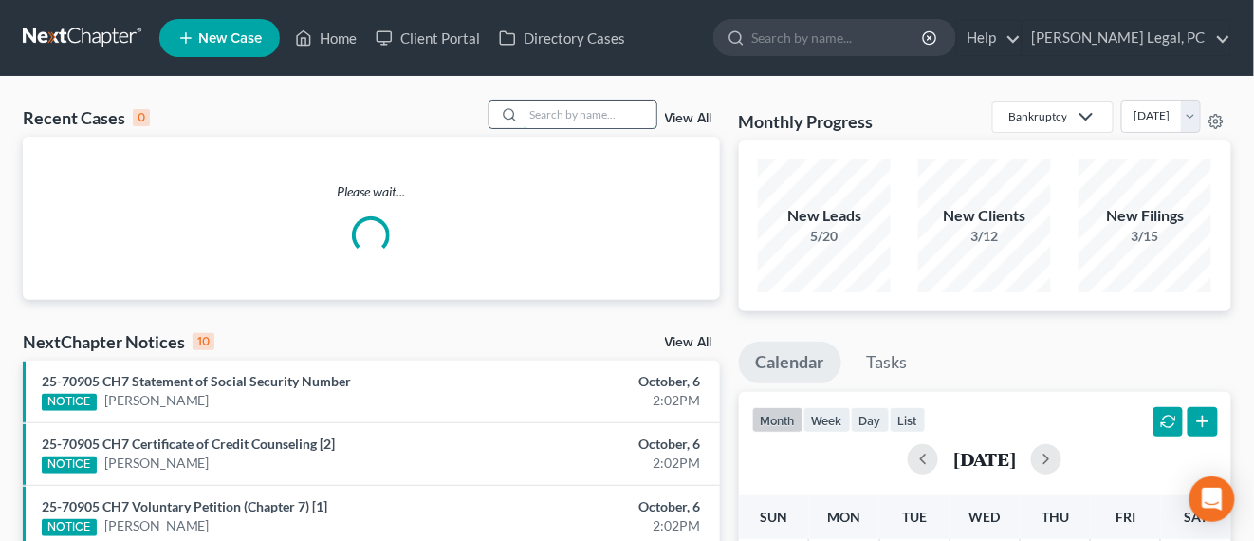
click at [562, 118] on input "search" at bounding box center [590, 115] width 133 height 28
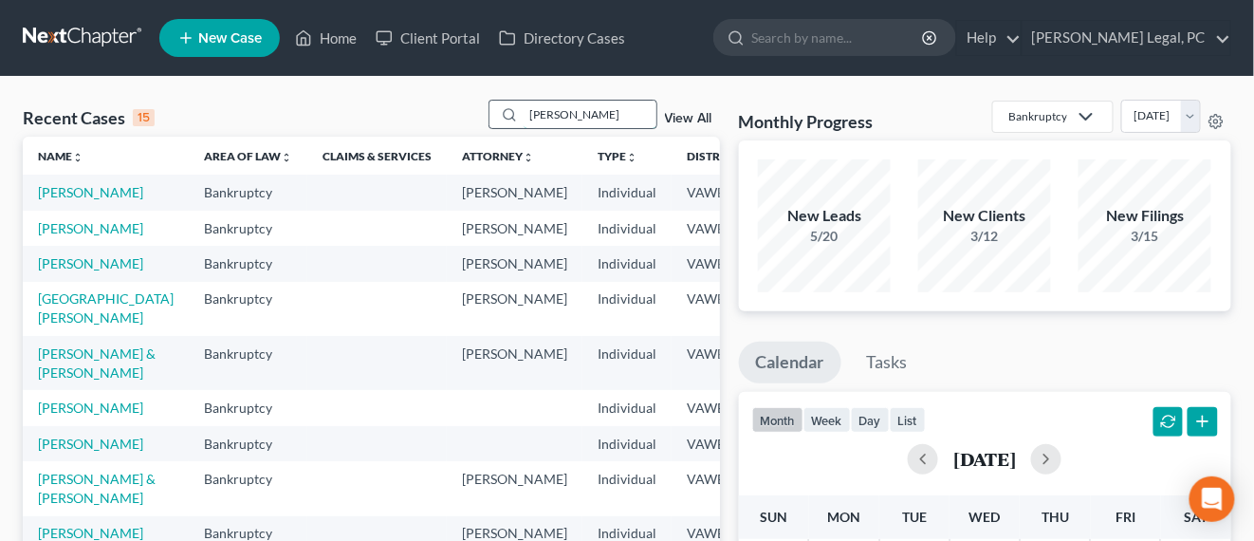
type input "[PERSON_NAME]"
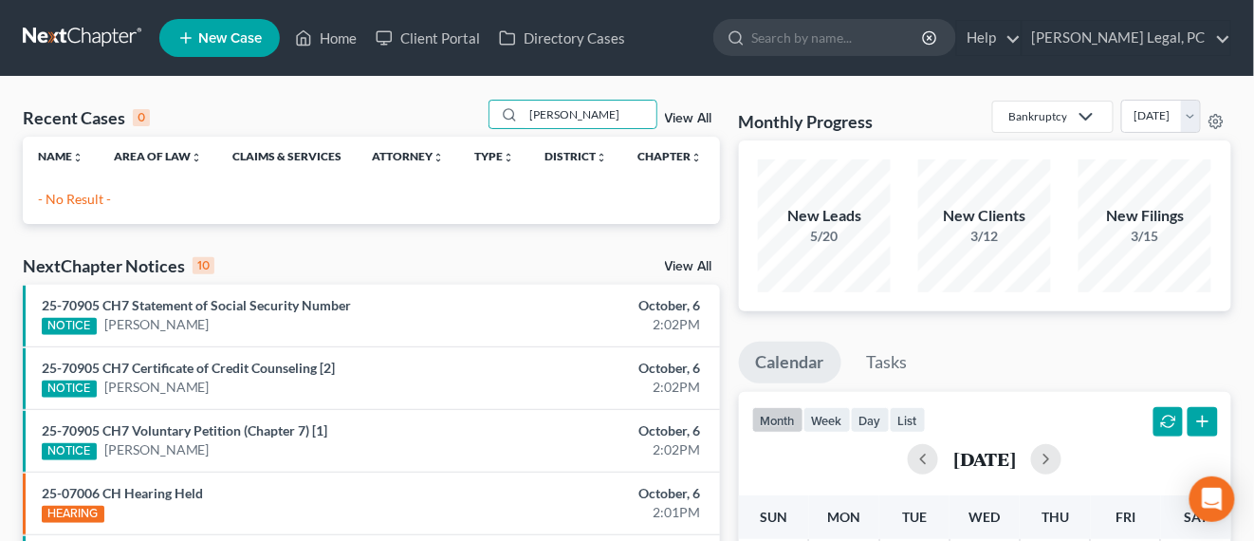
click at [210, 51] on link "New Case" at bounding box center [219, 38] width 121 height 38
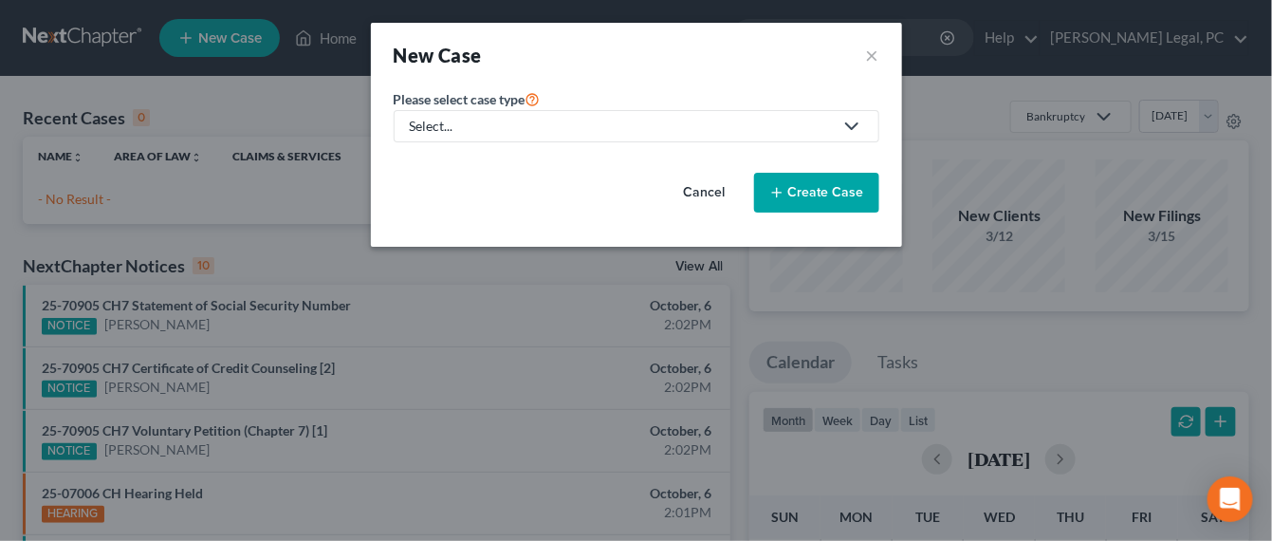
click at [472, 133] on div "Select..." at bounding box center [621, 126] width 423 height 19
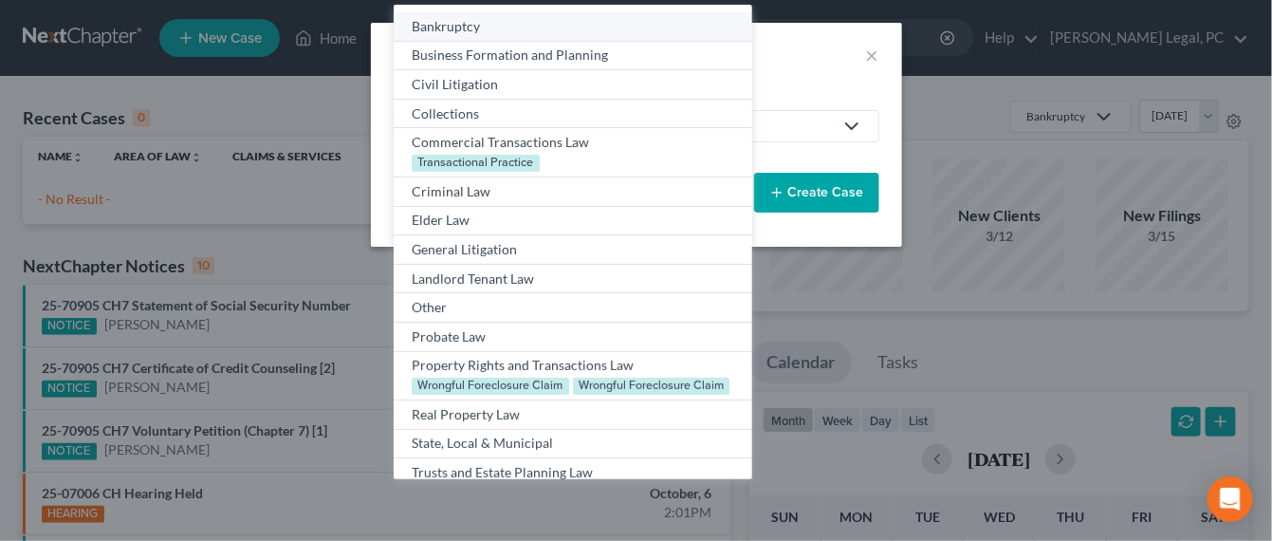
click at [416, 27] on div "Bankruptcy" at bounding box center [573, 26] width 322 height 19
select select "84"
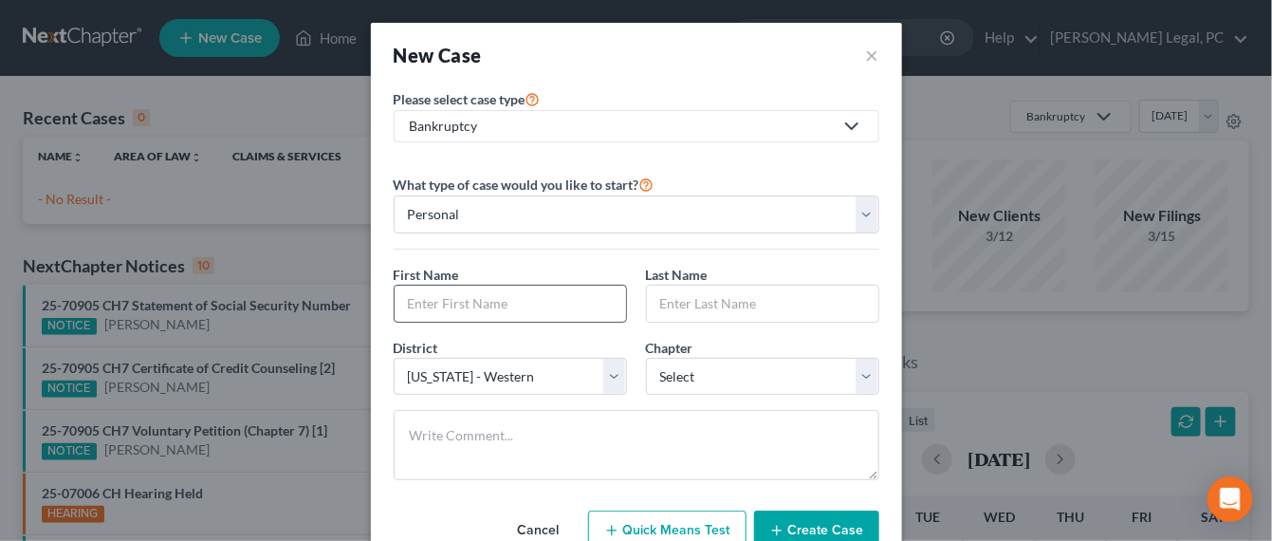
click at [449, 295] on input "text" at bounding box center [511, 304] width 232 height 36
type input "[PERSON_NAME]"
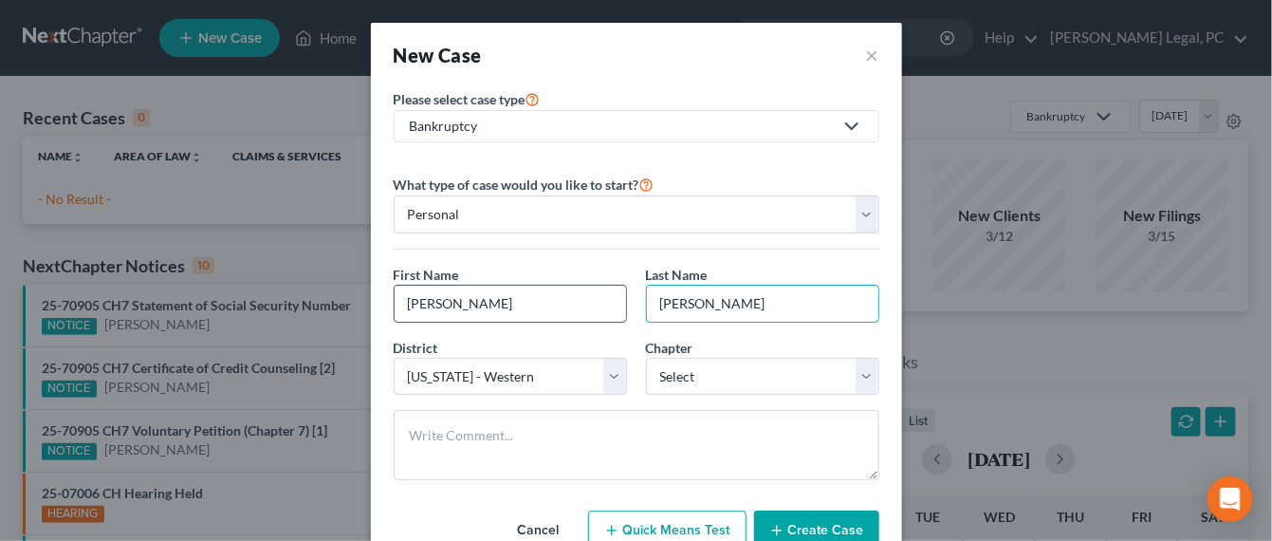
type input "[PERSON_NAME]"
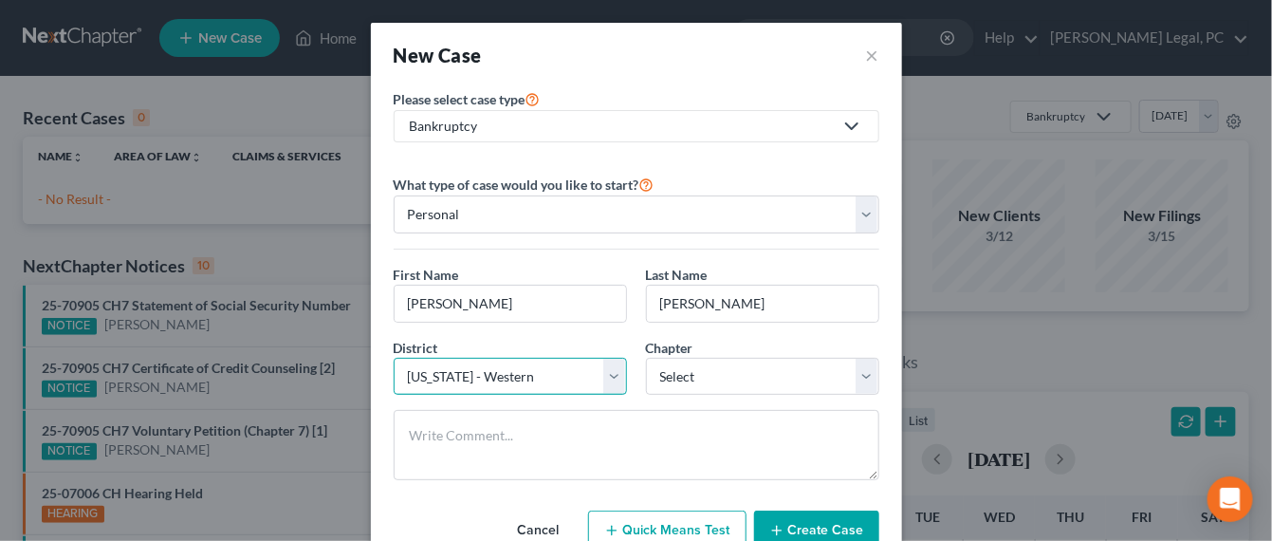
click at [590, 377] on select "Select Alabama - Middle Alabama - Northern Alabama - Southern Alaska Arizona Ar…" at bounding box center [510, 377] width 233 height 38
click at [394, 358] on select "Select Alabama - Middle Alabama - Northern Alabama - Southern Alaska Arizona Ar…" at bounding box center [510, 377] width 233 height 38
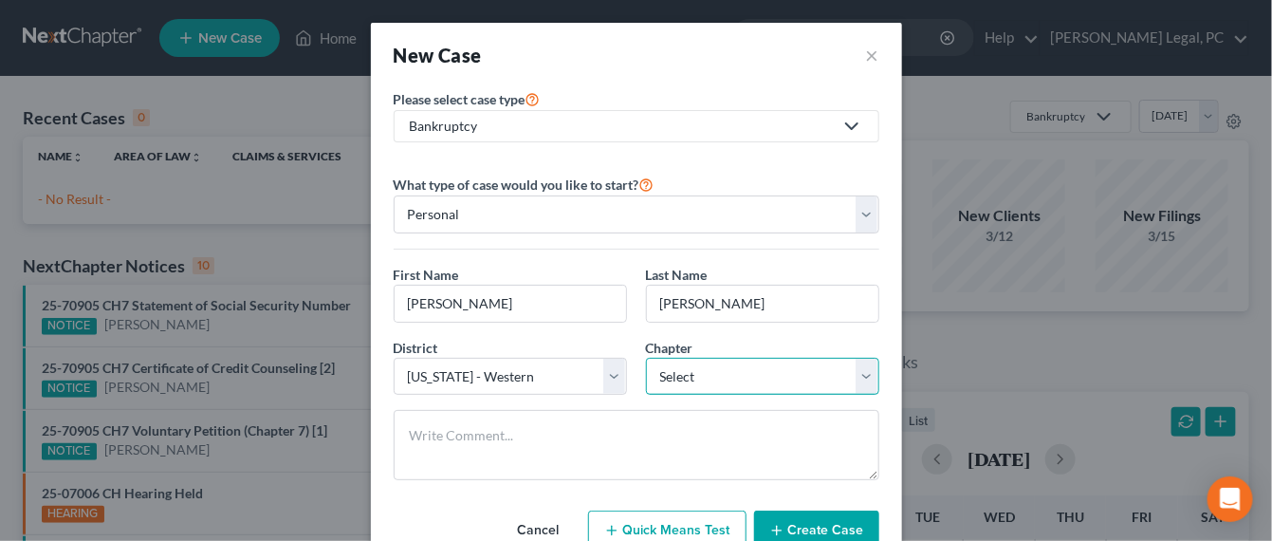
click at [859, 382] on select "Select 7 11 12 13" at bounding box center [762, 377] width 233 height 38
select select "0"
click at [646, 358] on select "Select 7 11 12 13" at bounding box center [762, 377] width 233 height 38
click at [822, 512] on button "Create Case" at bounding box center [816, 531] width 125 height 40
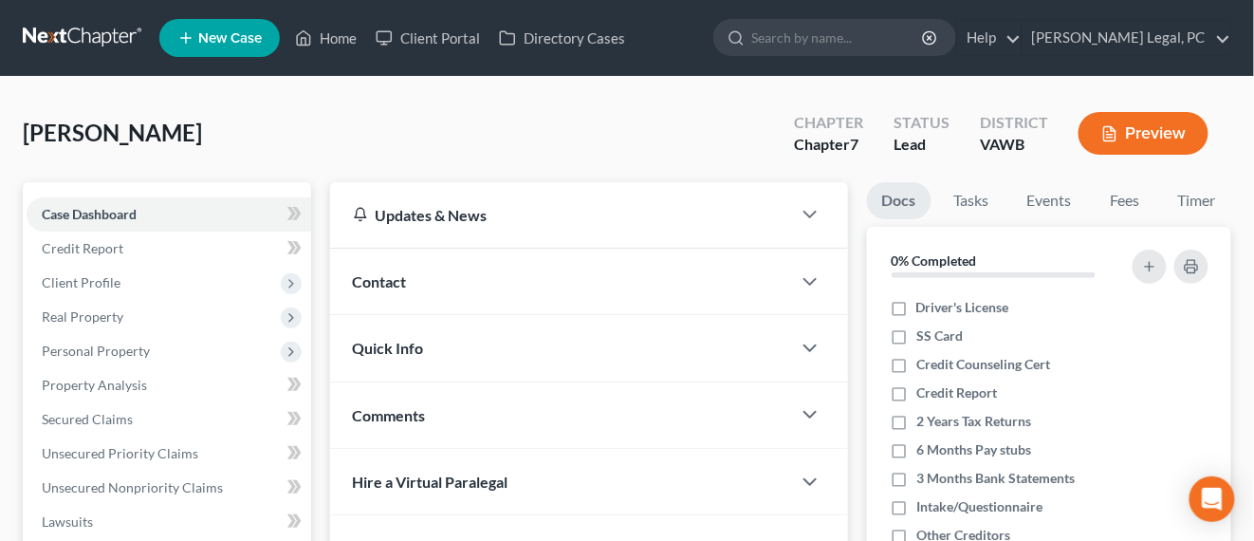
click at [401, 284] on span "Contact" at bounding box center [380, 281] width 54 height 18
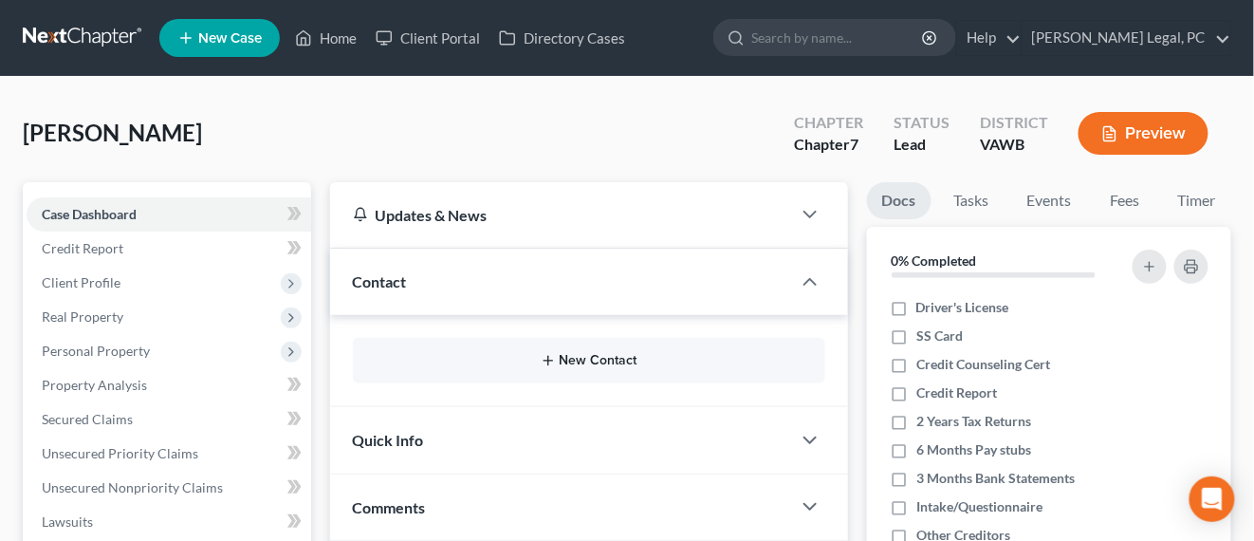
click at [580, 359] on button "New Contact" at bounding box center [589, 360] width 442 height 15
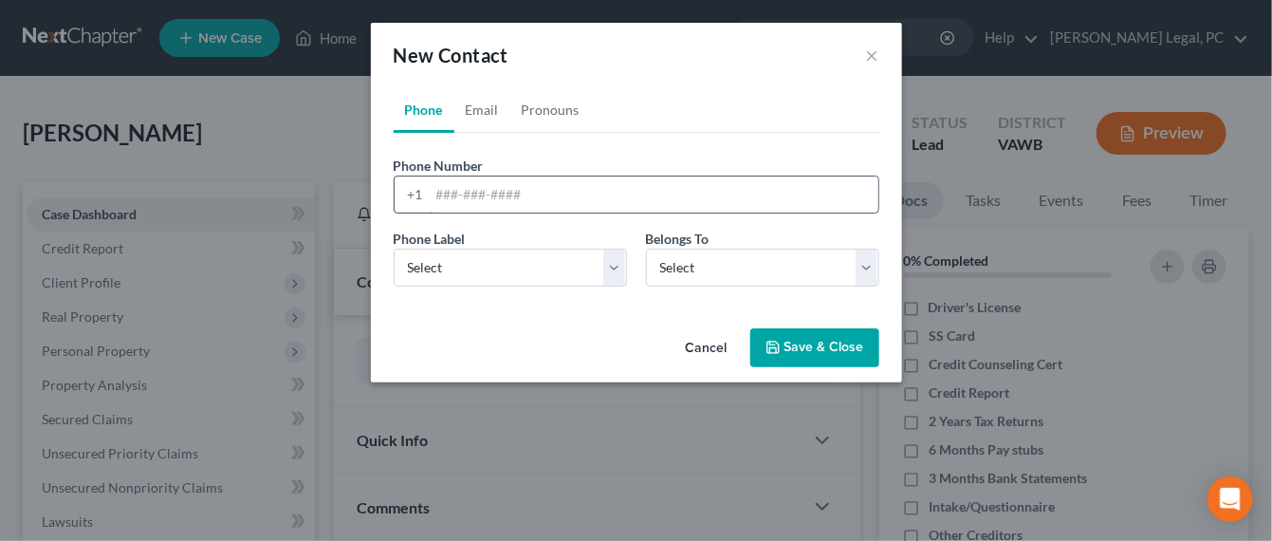
click at [507, 183] on input "tel" at bounding box center [654, 194] width 449 height 36
type input "276-285-7954"
click at [608, 273] on select "Select Mobile Home Work Other" at bounding box center [510, 268] width 233 height 38
select select "0"
click at [394, 249] on select "Select Mobile Home Work Other" at bounding box center [510, 268] width 233 height 38
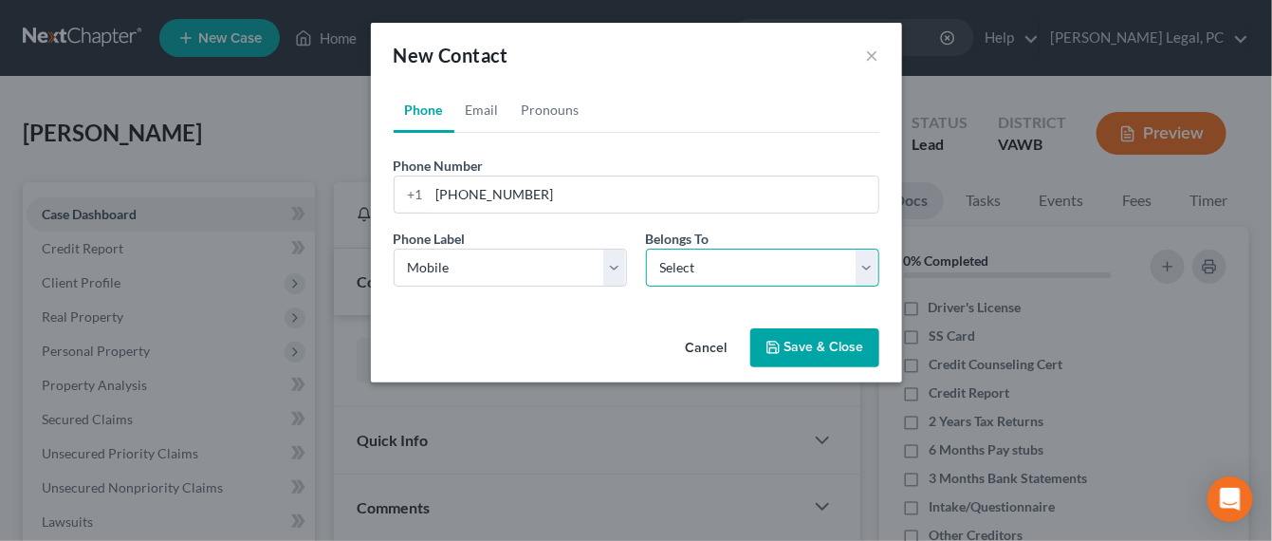
click at [709, 275] on select "Select Client Other" at bounding box center [762, 268] width 233 height 38
click at [646, 249] on select "Select Client Other" at bounding box center [762, 268] width 233 height 38
click at [487, 104] on link "Email" at bounding box center [483, 110] width 56 height 46
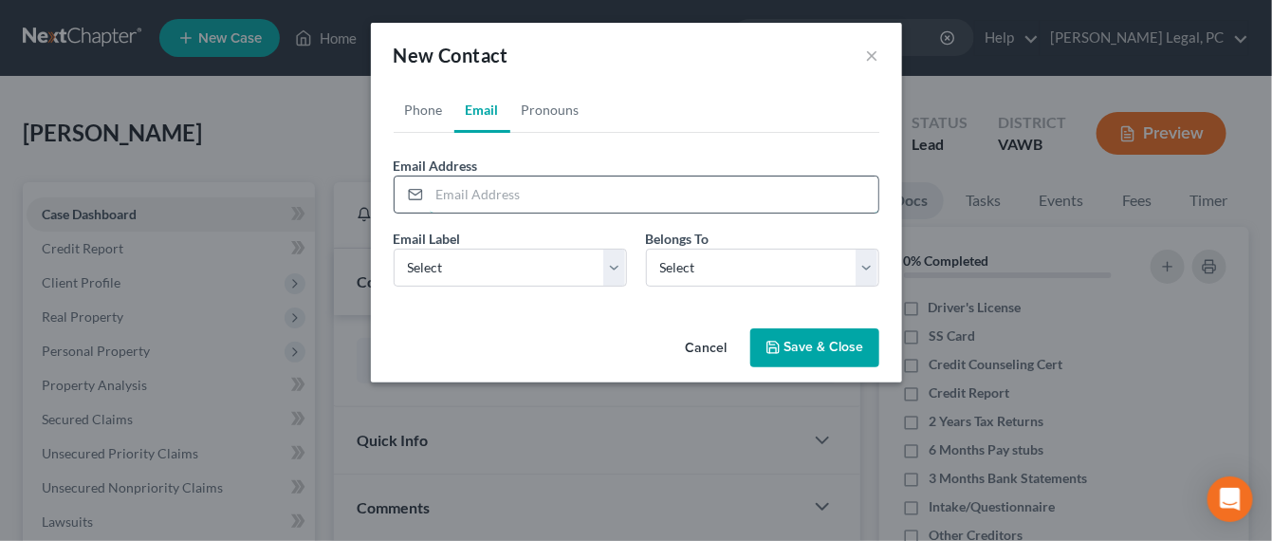
click at [476, 194] on input "email" at bounding box center [654, 194] width 449 height 36
type input "[EMAIL_ADDRESS][DOMAIN_NAME]"
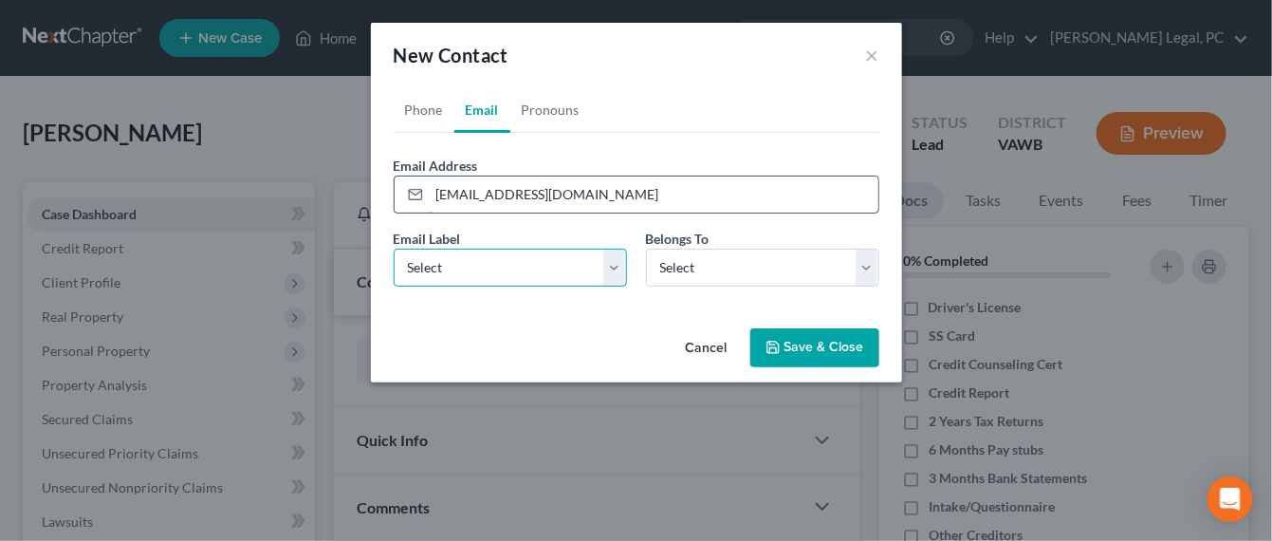
select select "0"
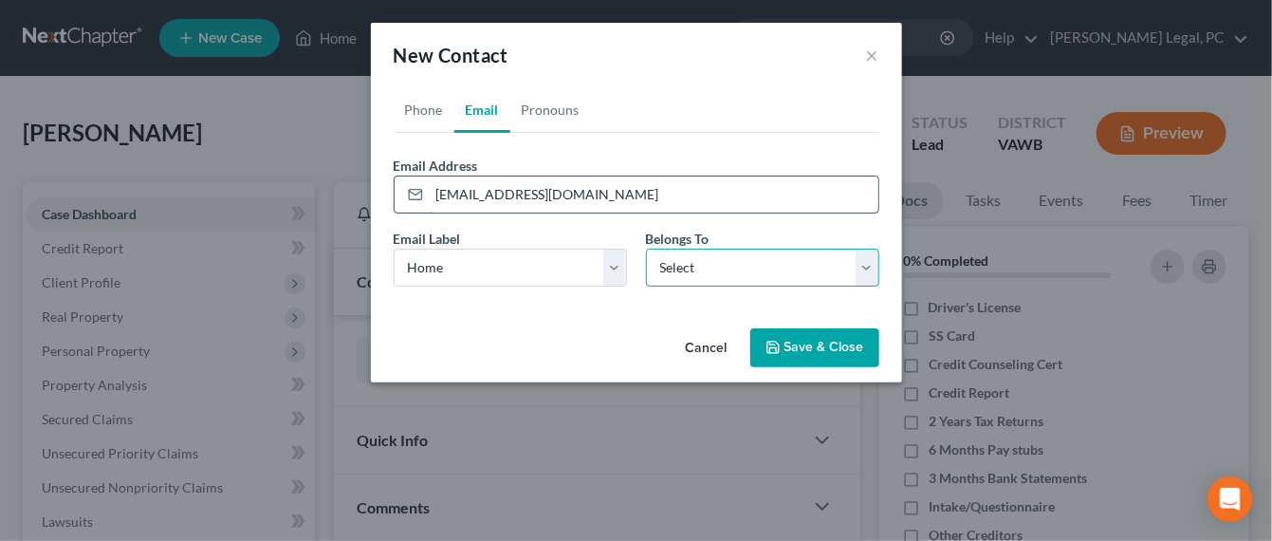
select select "0"
click at [802, 352] on button "Save & Close" at bounding box center [815, 348] width 129 height 40
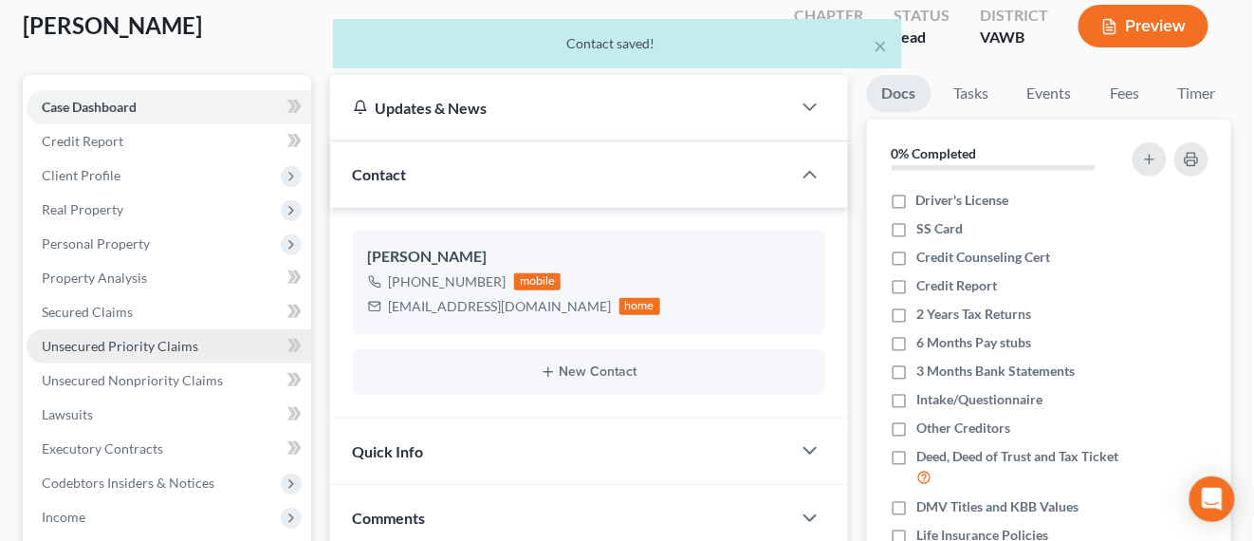
scroll to position [237, 0]
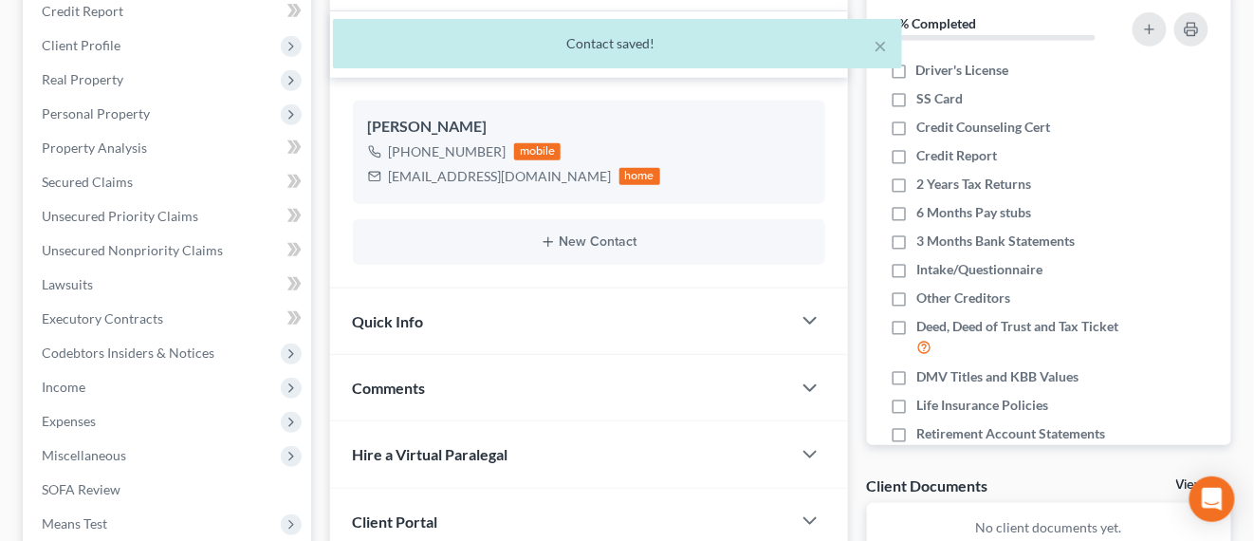
click at [89, 49] on div "× Contact saved!" at bounding box center [618, 48] width 1254 height 59
click at [103, 35] on div "× Contact saved!" at bounding box center [618, 48] width 1254 height 59
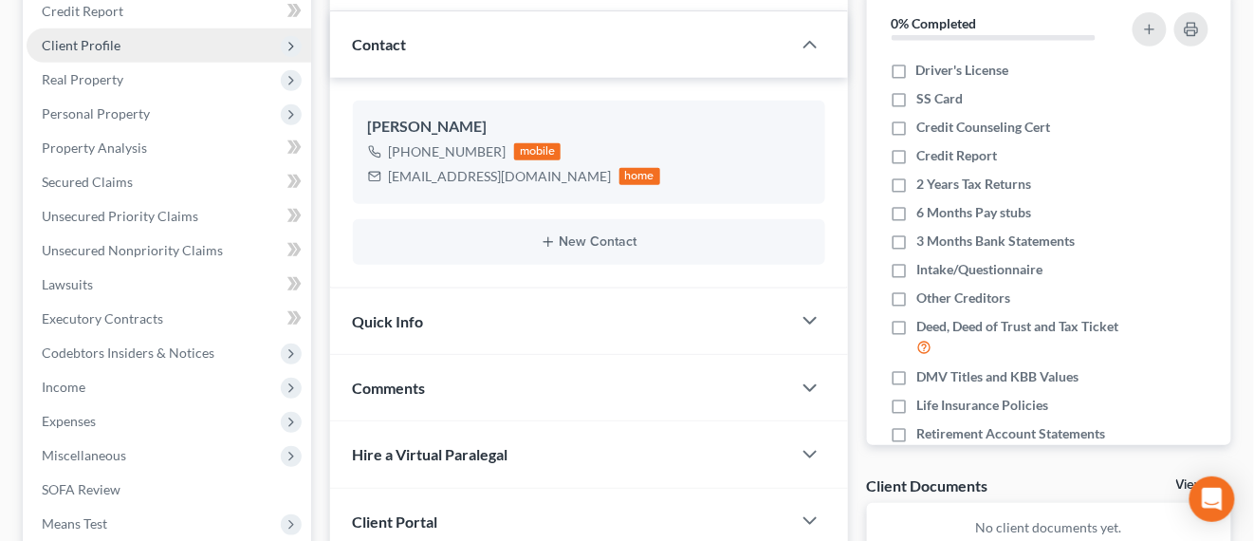
click at [105, 44] on span "Client Profile" at bounding box center [81, 45] width 79 height 16
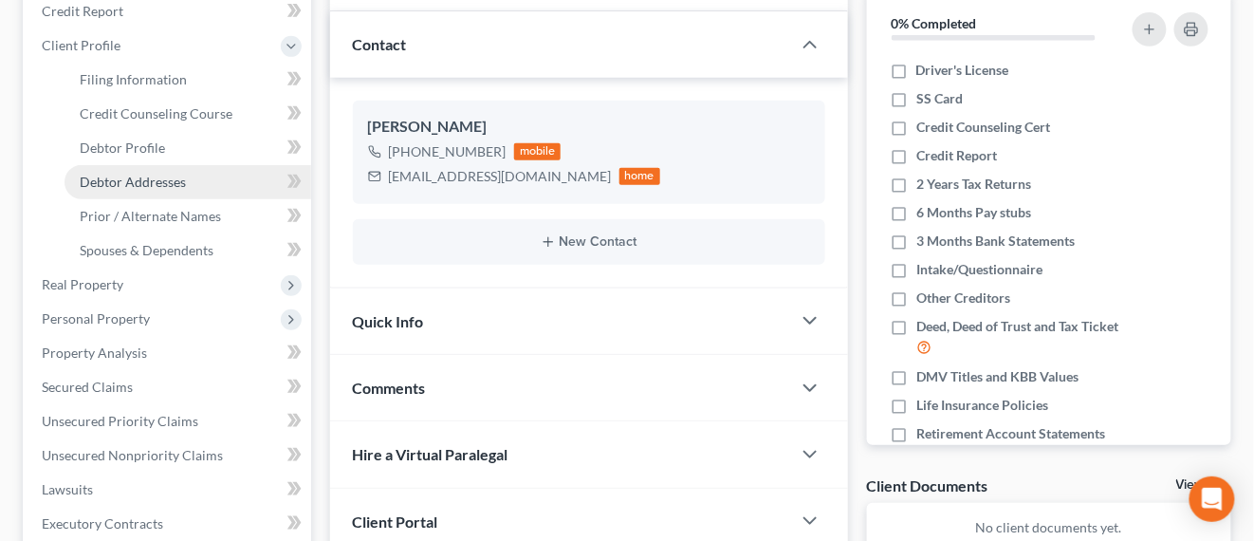
click at [138, 171] on link "Debtor Addresses" at bounding box center [188, 182] width 247 height 34
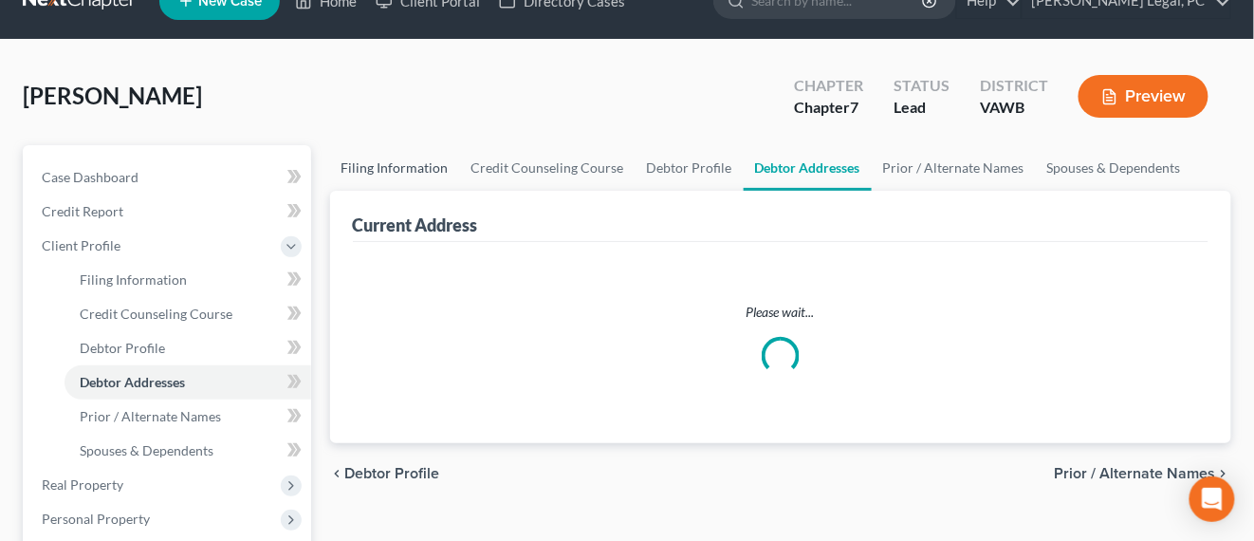
select select "0"
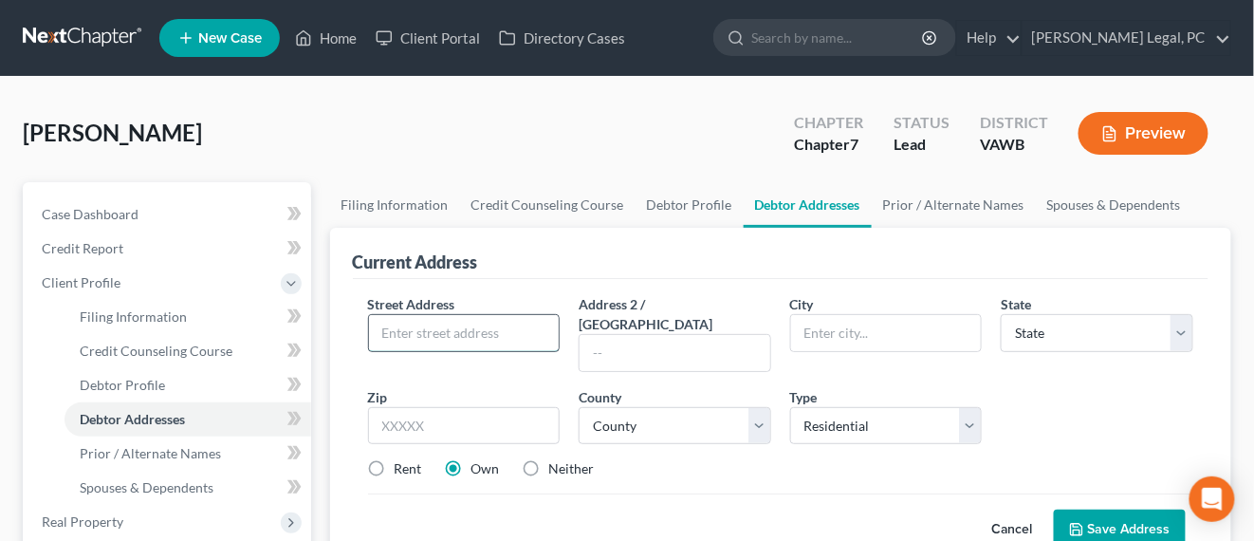
click at [440, 341] on input "text" at bounding box center [464, 333] width 191 height 36
type input "9078 Rich Valley Road"
type input "Bristol"
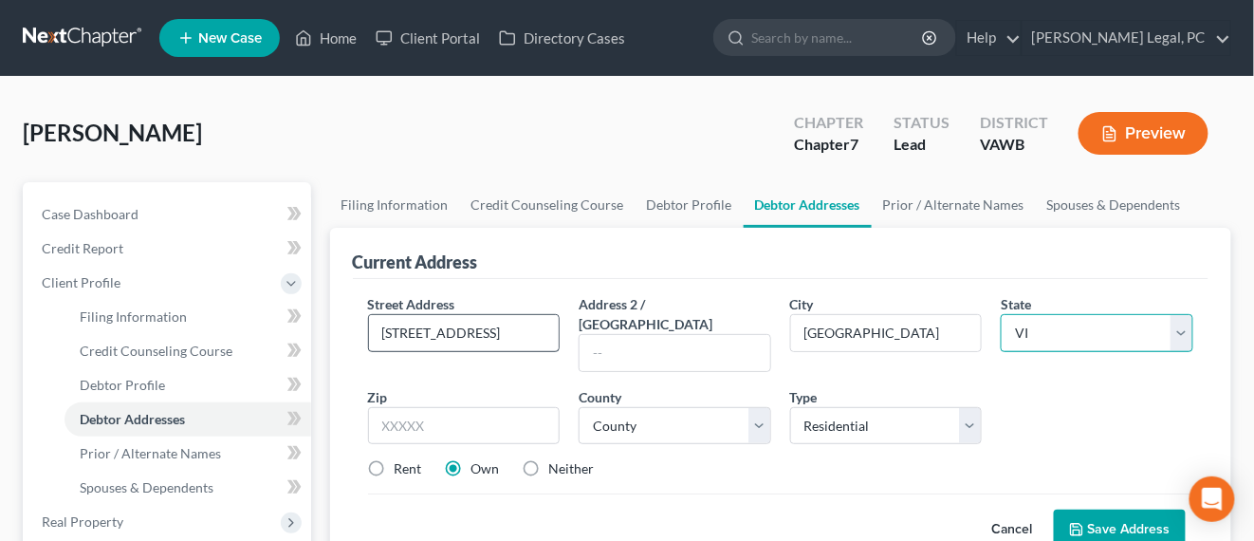
select select "48"
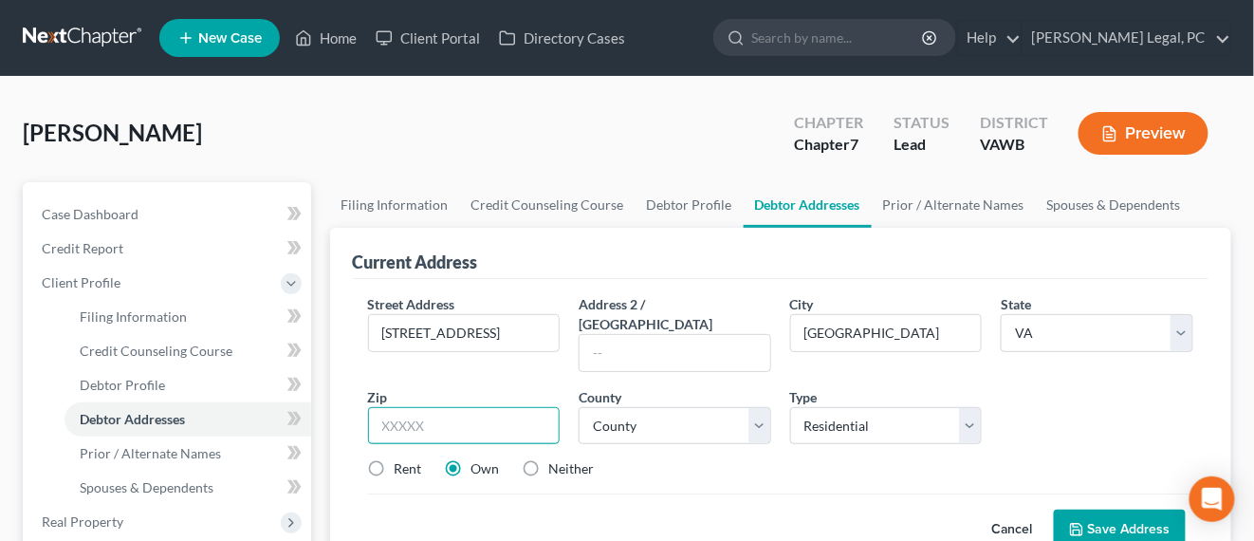
click at [547, 409] on input "text" at bounding box center [464, 426] width 193 height 38
type input "24202"
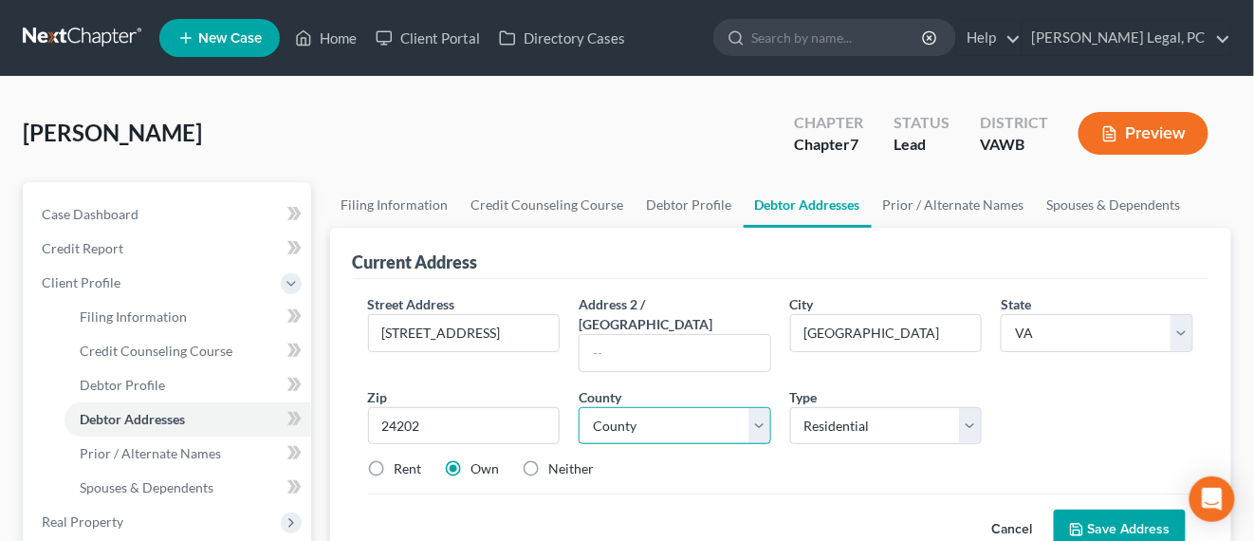
click at [753, 407] on select "County Accomack County Albemarle County Alexandria city Alleghany County Amelia…" at bounding box center [675, 426] width 193 height 38
select select "14"
click at [579, 407] on select "County Accomack County Albemarle County Alexandria city Alleghany County Amelia…" at bounding box center [675, 426] width 193 height 38
click at [1082, 522] on icon at bounding box center [1076, 529] width 15 height 15
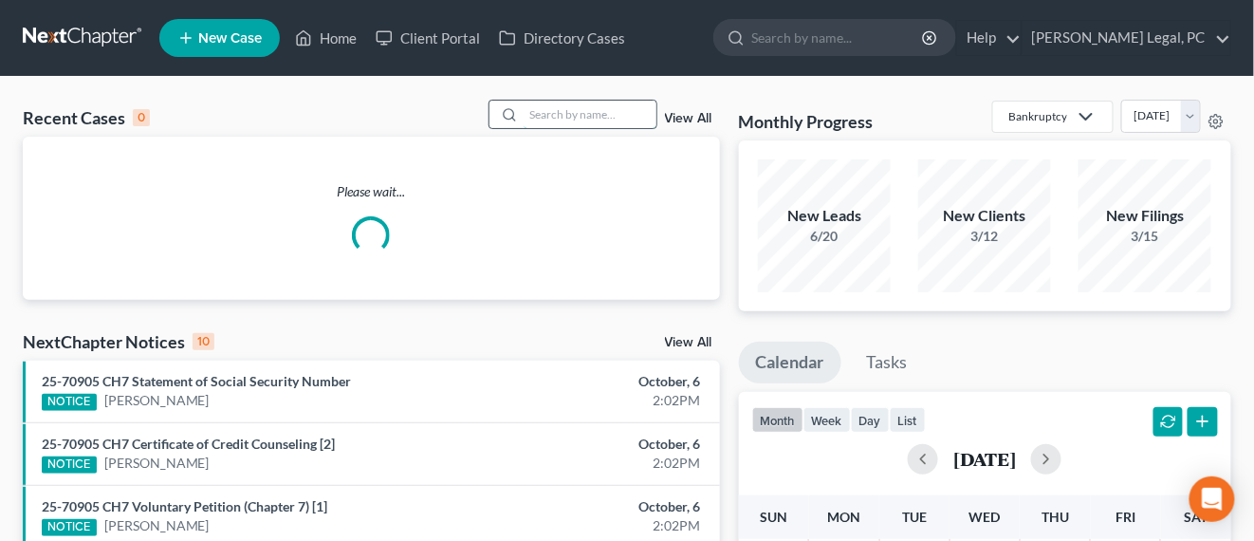
click at [529, 123] on input "search" at bounding box center [590, 115] width 133 height 28
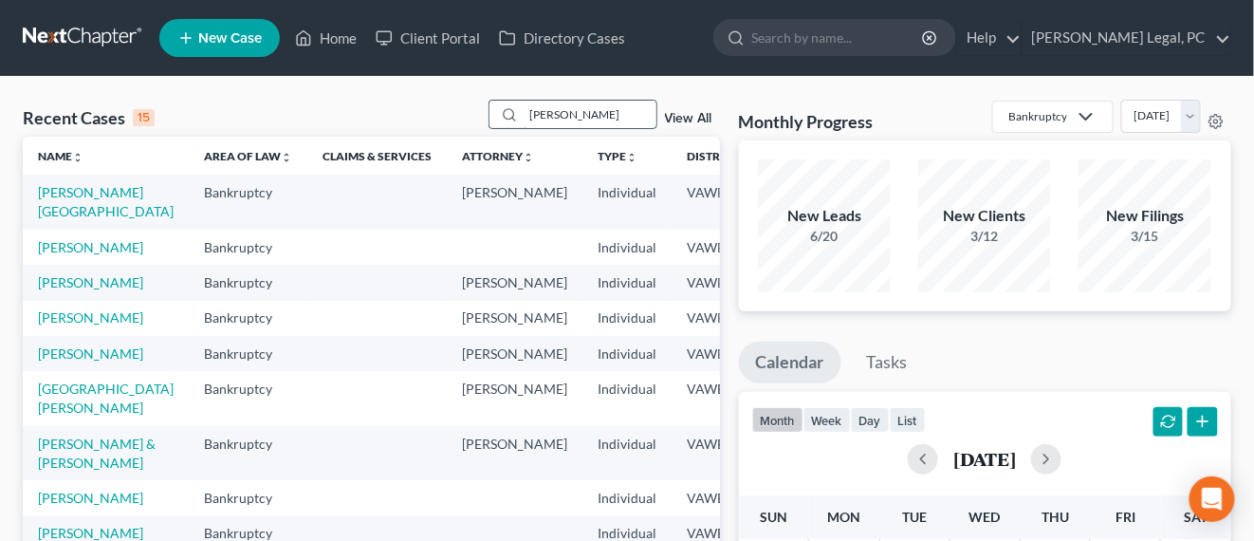
type input "[PERSON_NAME]"
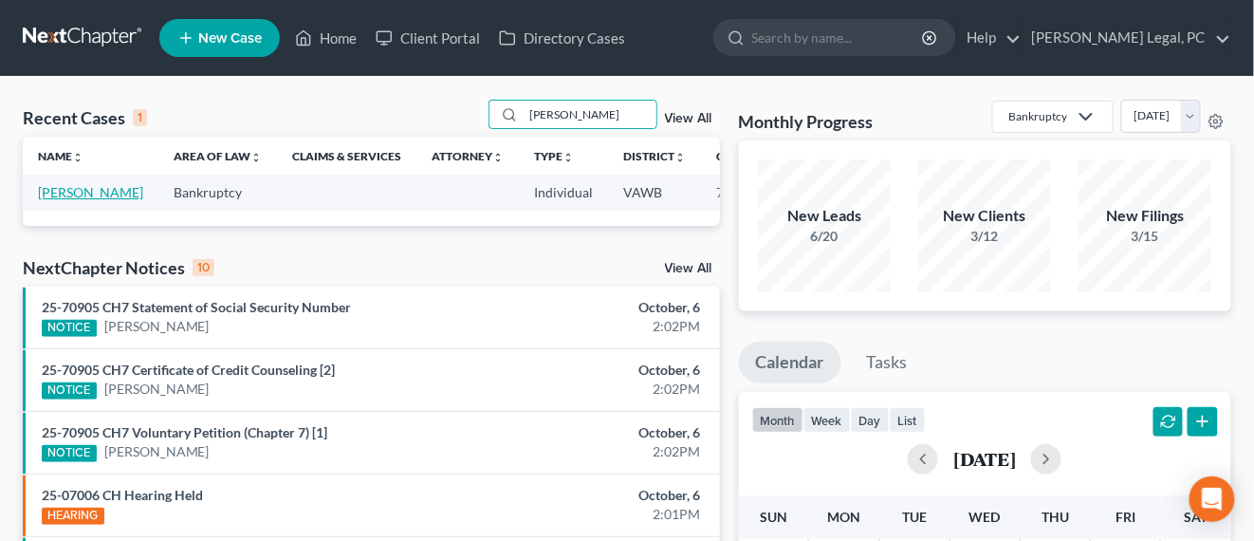
drag, startPoint x: 62, startPoint y: 192, endPoint x: 85, endPoint y: 197, distance: 24.4
click at [61, 192] on link "[PERSON_NAME]" at bounding box center [90, 192] width 105 height 16
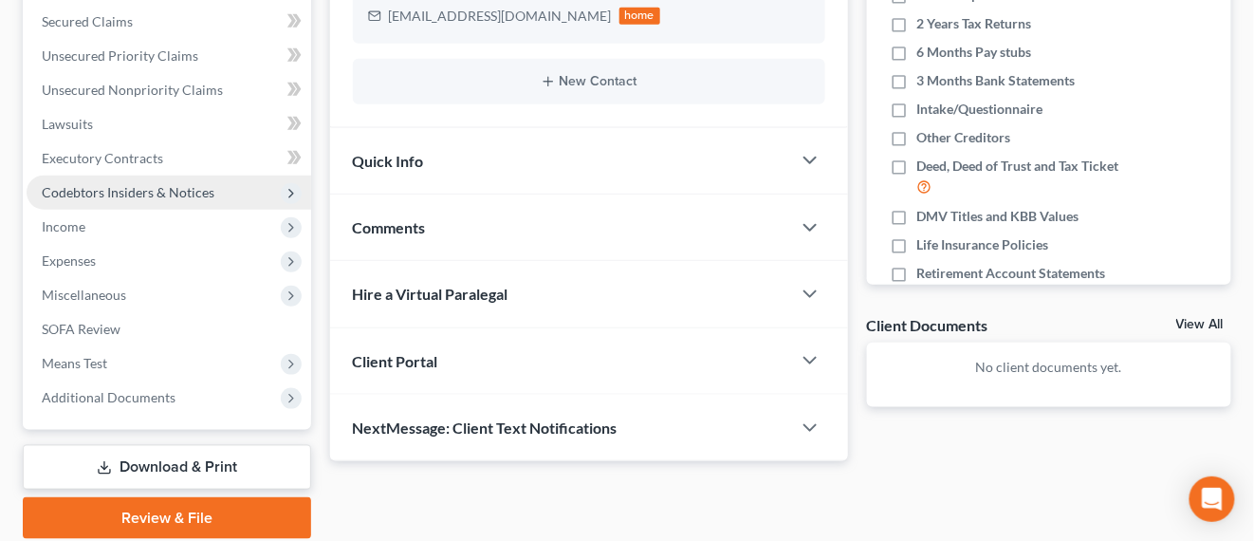
scroll to position [465, 0]
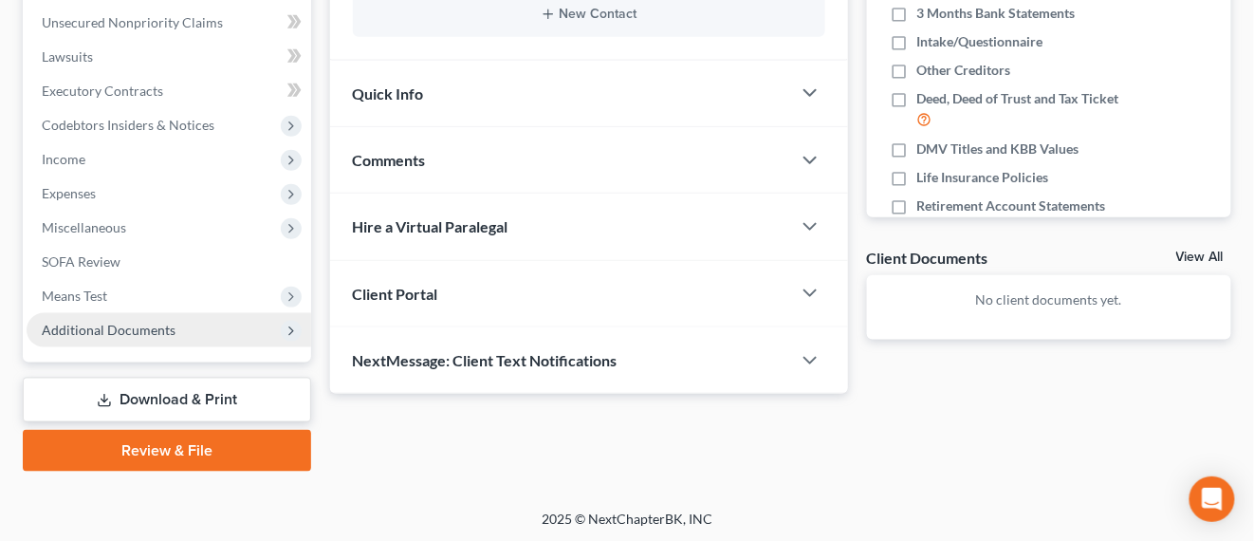
click at [136, 328] on span "Additional Documents" at bounding box center [109, 330] width 134 height 16
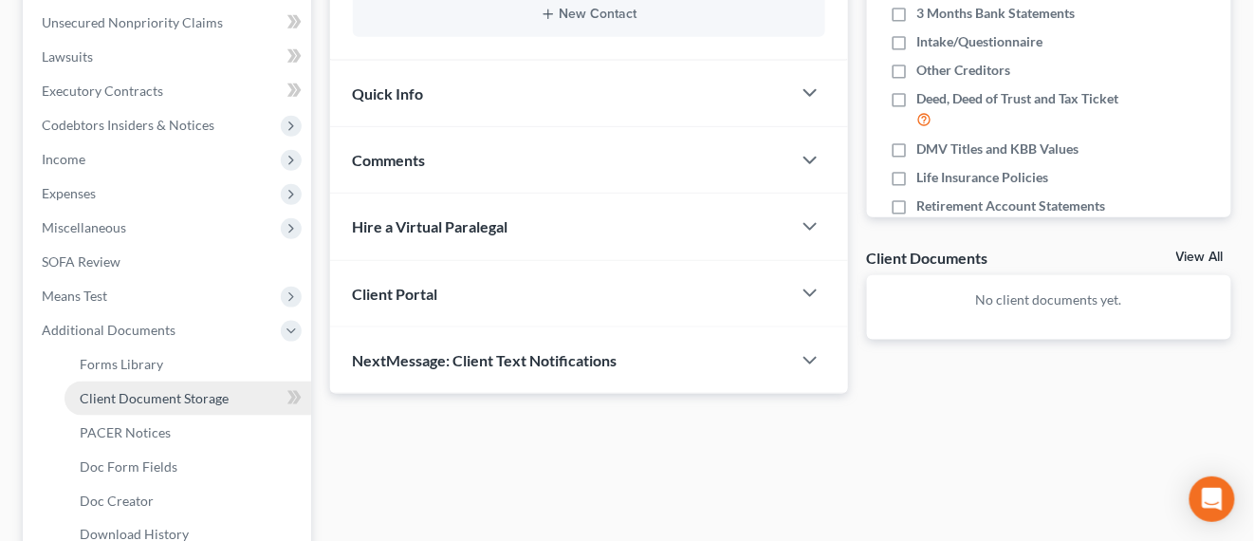
drag, startPoint x: 129, startPoint y: 387, endPoint x: 162, endPoint y: 382, distance: 33.5
click at [129, 390] on span "Client Document Storage" at bounding box center [154, 398] width 149 height 16
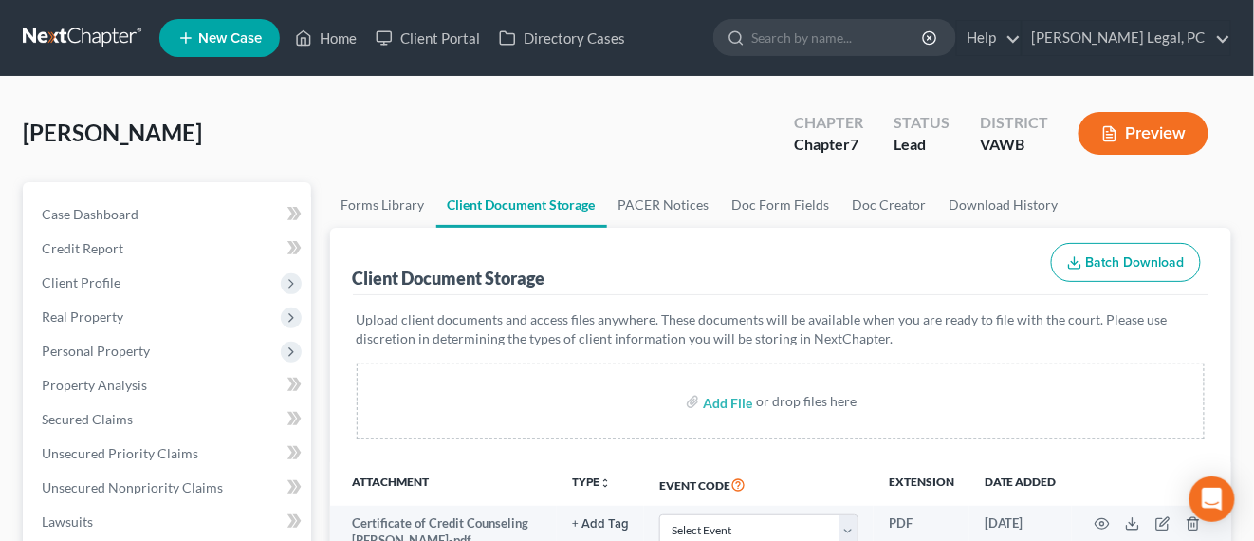
click at [72, 25] on link at bounding box center [83, 38] width 121 height 34
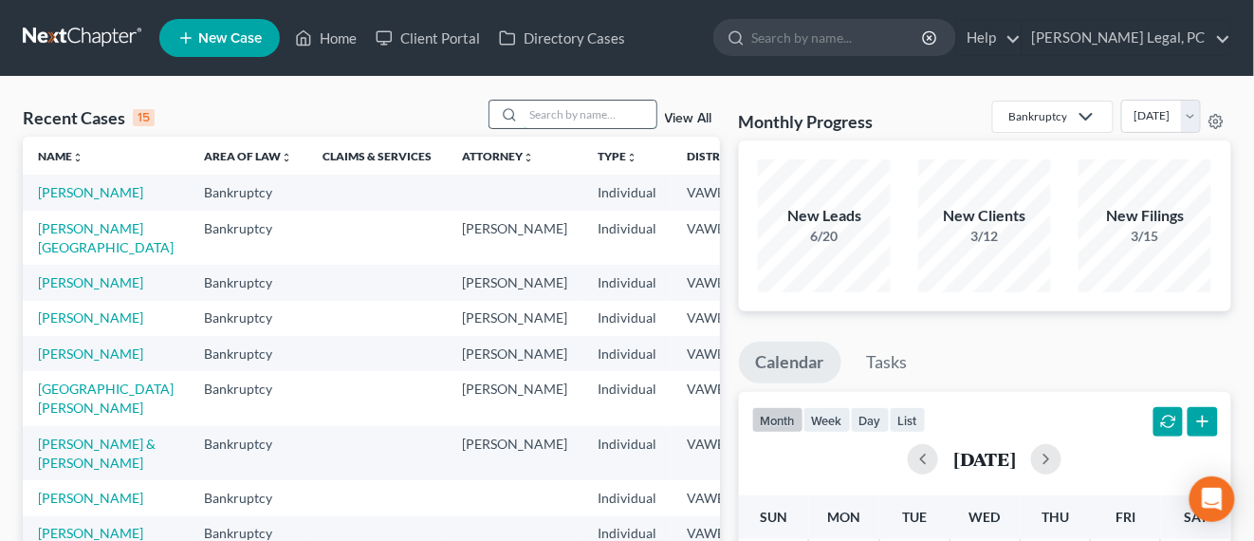
click at [586, 110] on input "search" at bounding box center [590, 115] width 133 height 28
type input "Lindsey"
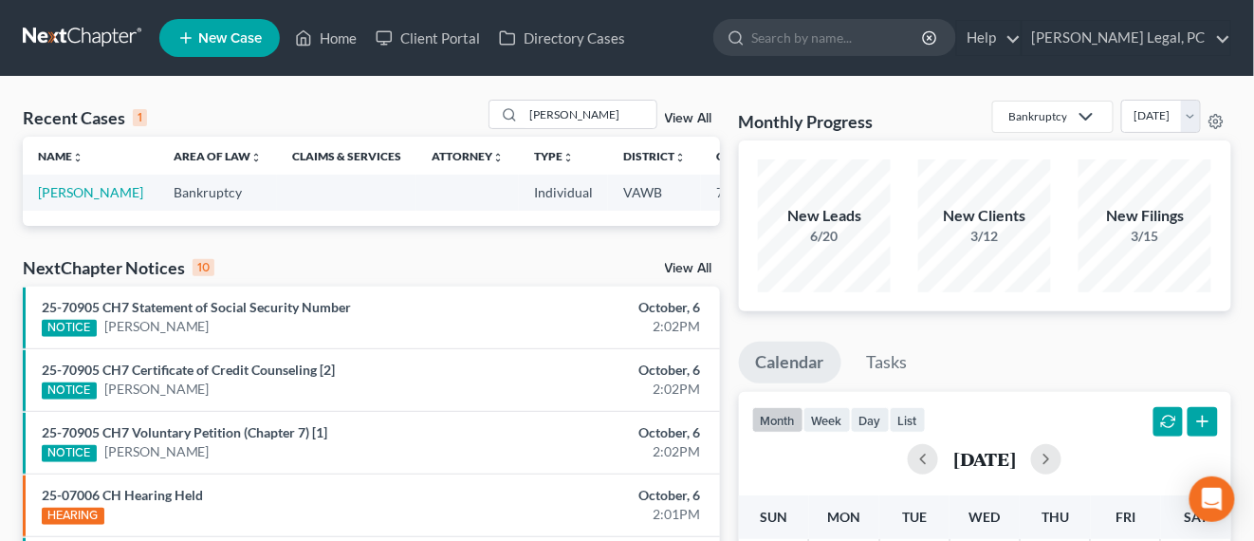
click at [217, 48] on link "New Case" at bounding box center [219, 38] width 121 height 38
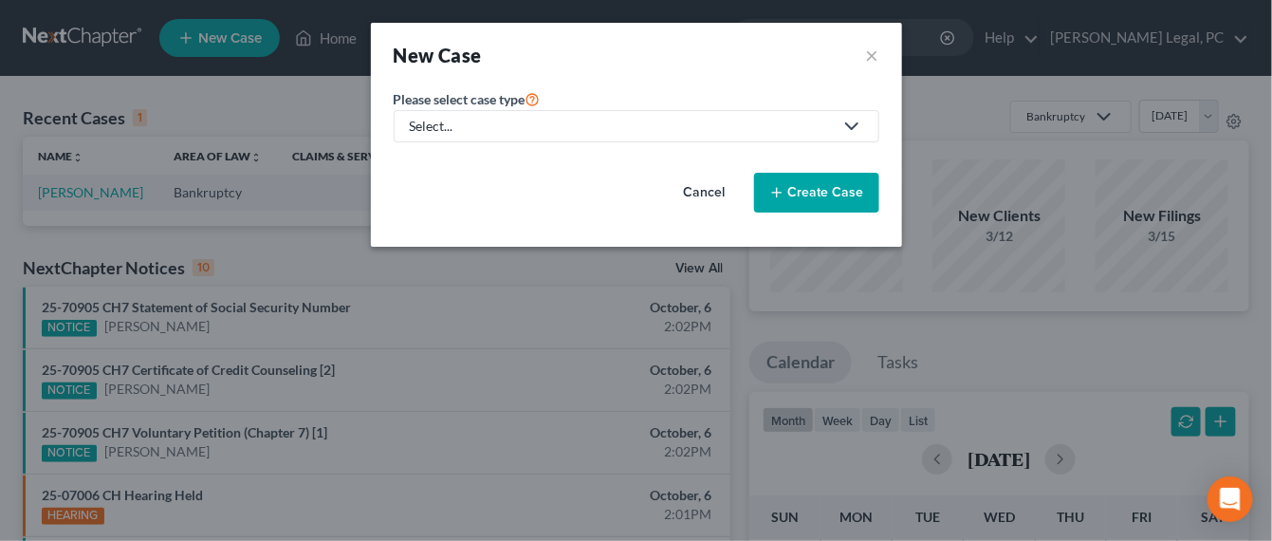
click at [494, 118] on div "Select..." at bounding box center [621, 126] width 423 height 19
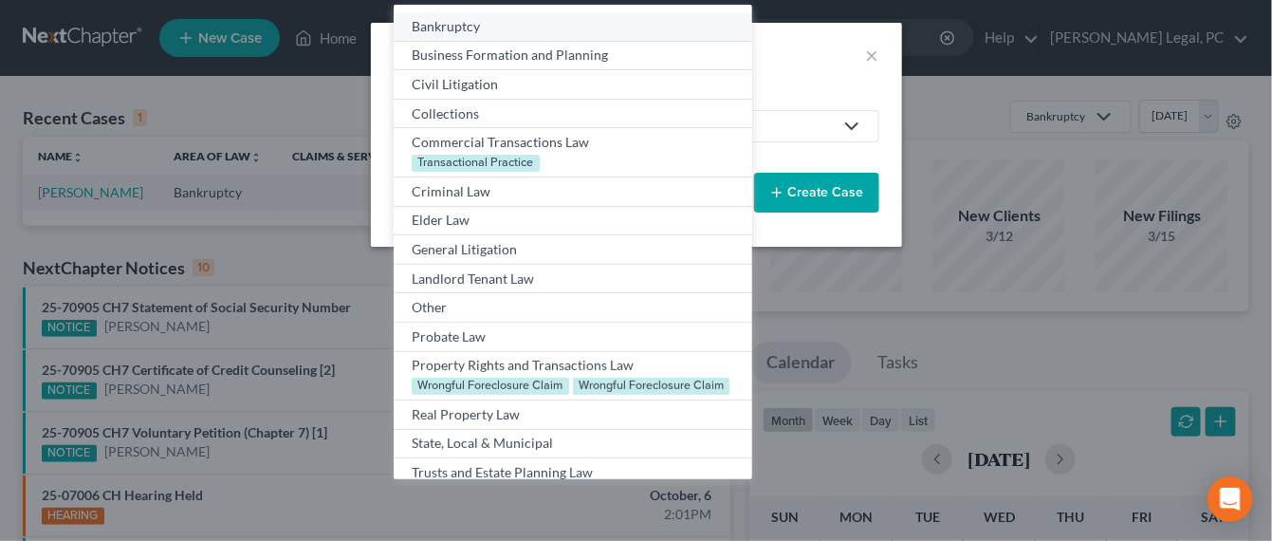
click at [470, 26] on div "Bankruptcy" at bounding box center [573, 26] width 322 height 19
select select "84"
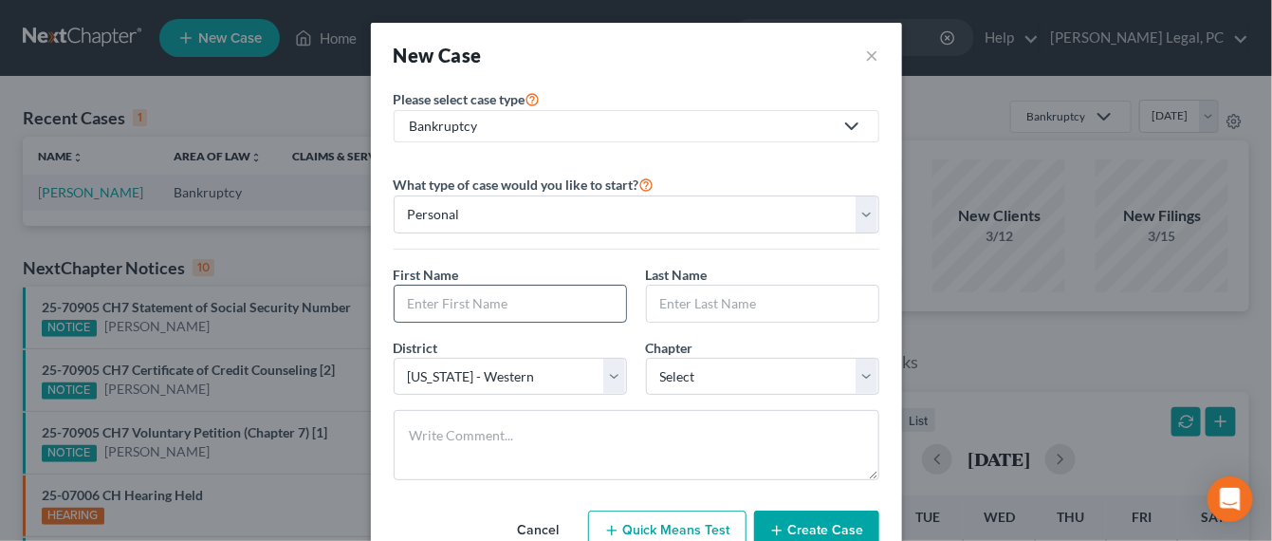
click at [454, 288] on input "text" at bounding box center [511, 304] width 232 height 36
type input "Maria"
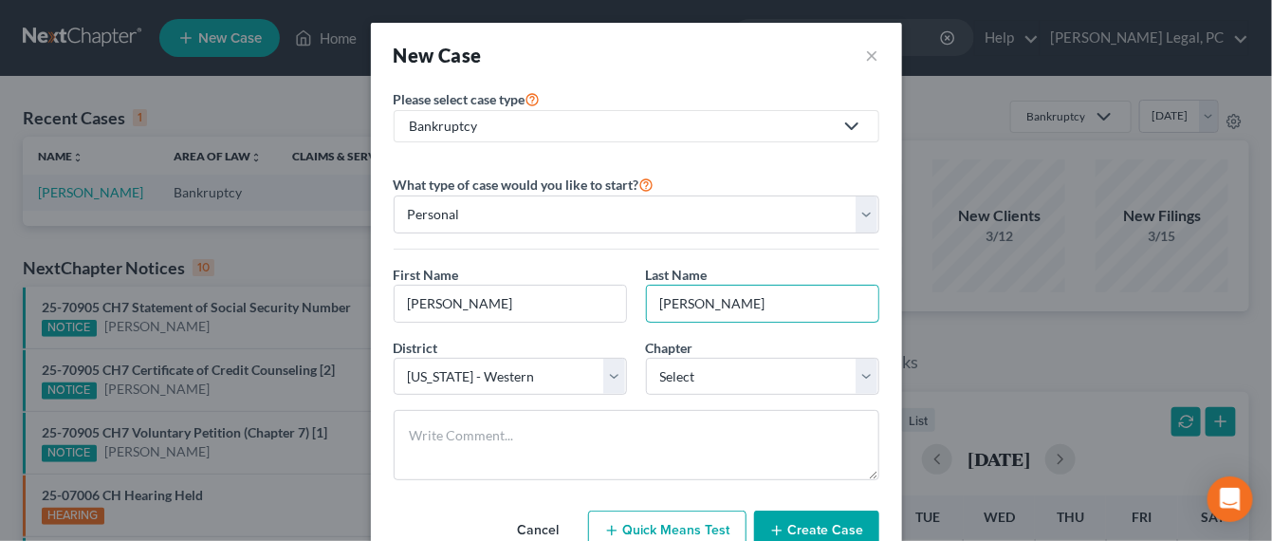
type input "Lindsey"
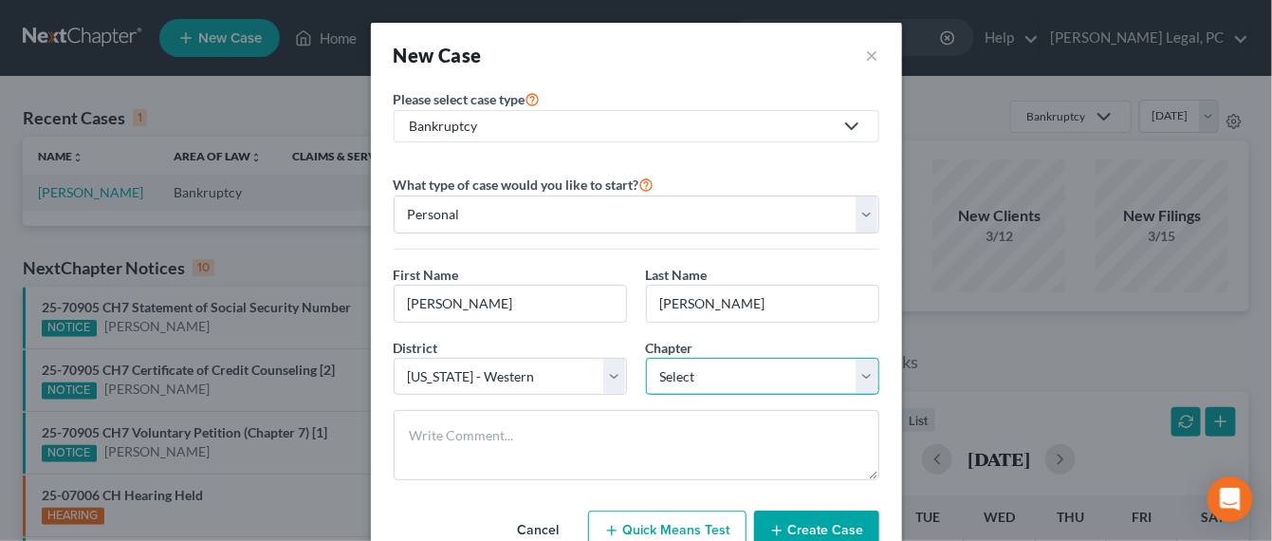
select select "0"
click at [773, 517] on button "Create Case" at bounding box center [816, 531] width 125 height 40
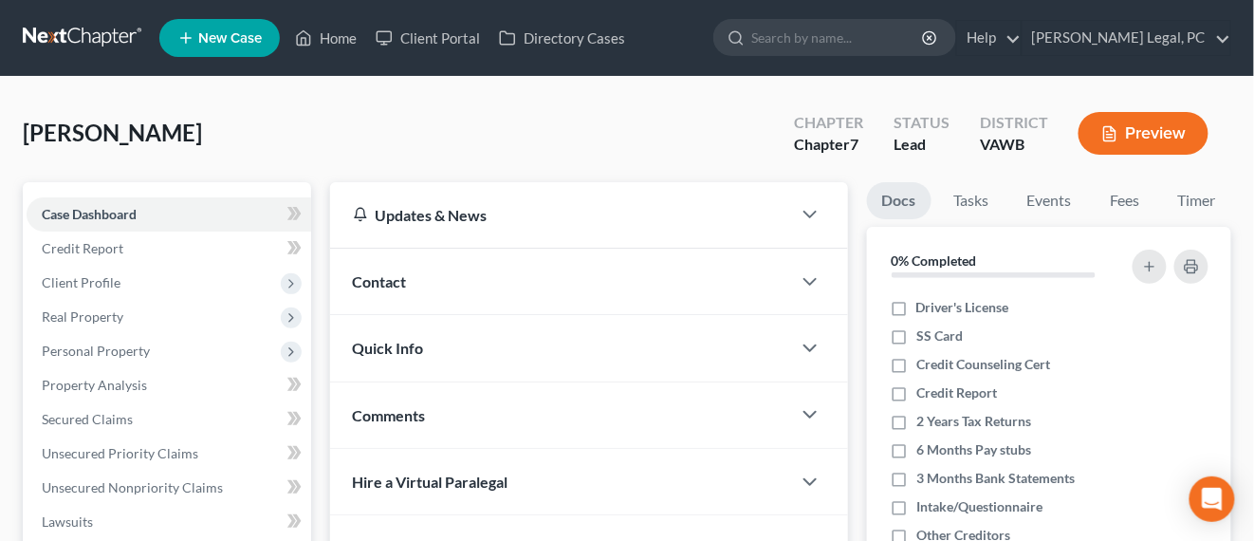
click at [370, 279] on span "Contact" at bounding box center [380, 281] width 54 height 18
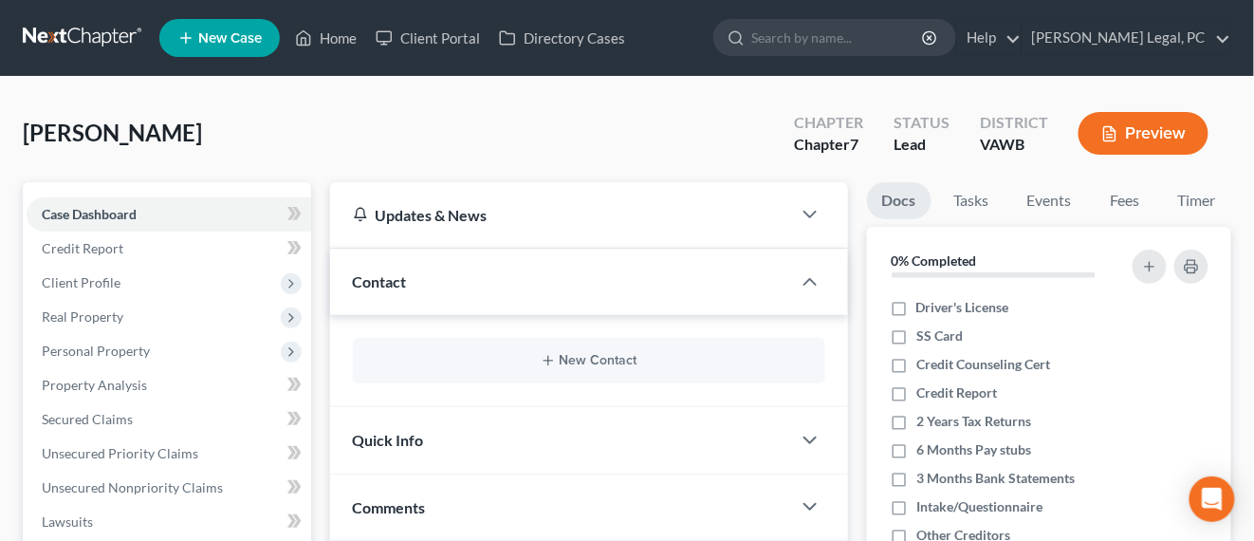
click at [615, 376] on div "New Contact" at bounding box center [589, 361] width 473 height 46
click at [605, 361] on button "New Contact" at bounding box center [589, 360] width 442 height 15
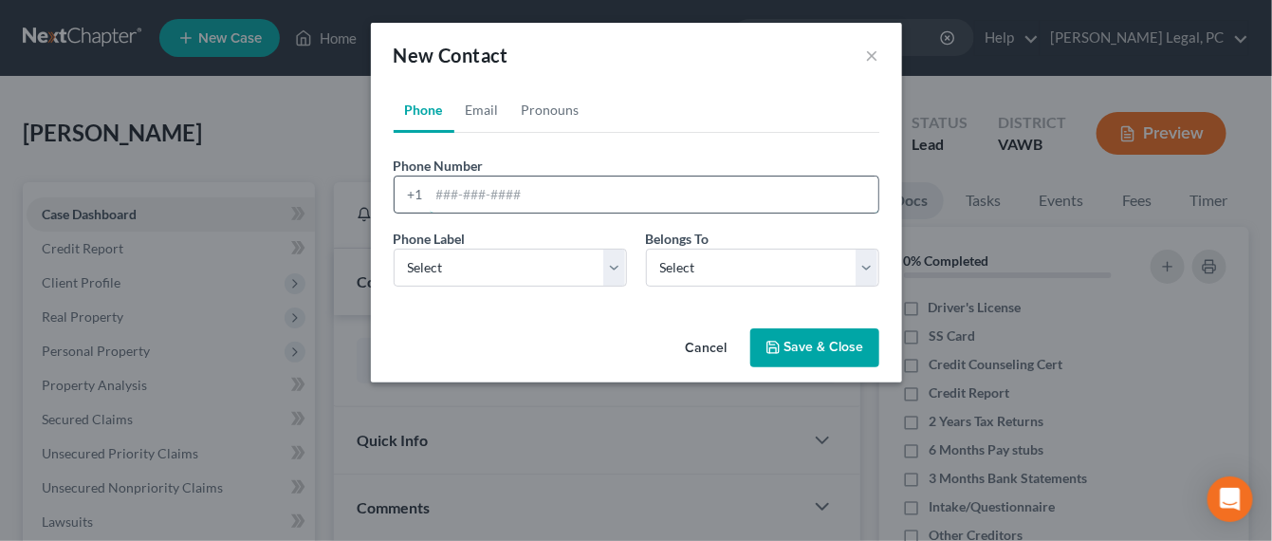
click at [452, 186] on input "tel" at bounding box center [654, 194] width 449 height 36
type input "3"
type input "540-505-9997"
click at [604, 277] on select "Select Mobile Home Work Other" at bounding box center [510, 268] width 233 height 38
select select "0"
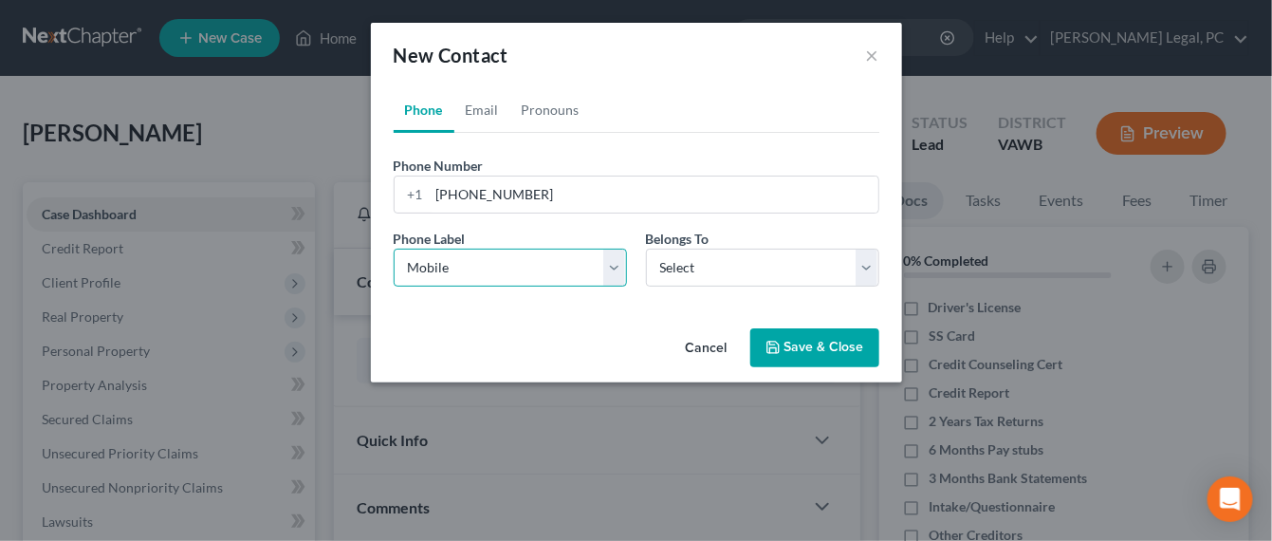
click at [394, 249] on select "Select Mobile Home Work Other" at bounding box center [510, 268] width 233 height 38
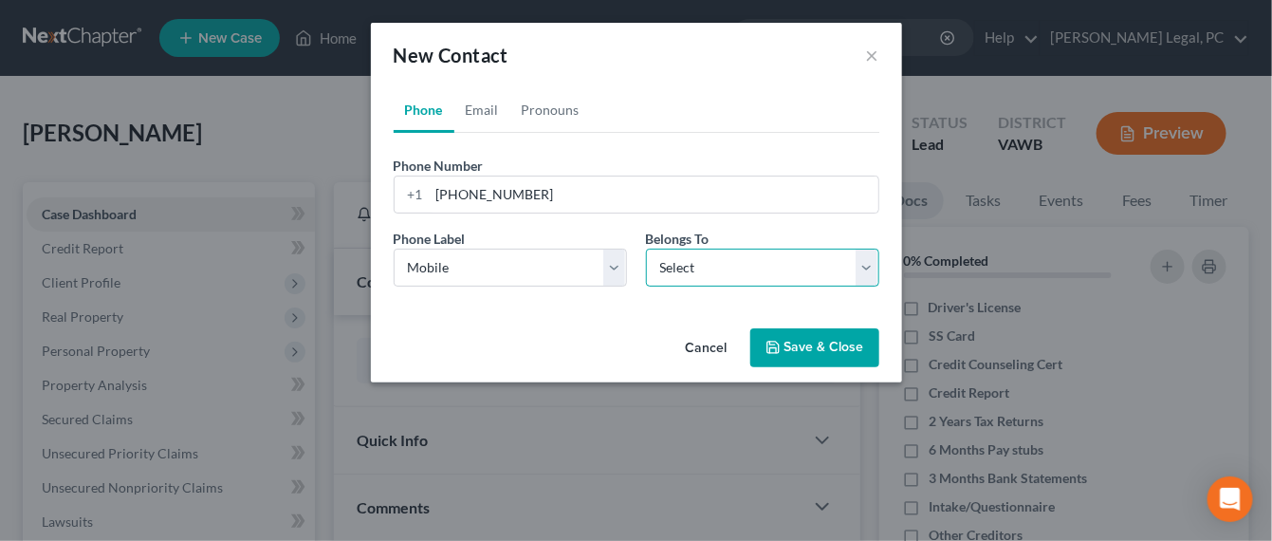
click at [716, 278] on select "Select Client Other" at bounding box center [762, 268] width 233 height 38
select select "0"
click at [646, 249] on select "Select Client Other" at bounding box center [762, 268] width 233 height 38
click at [466, 106] on link "Email" at bounding box center [483, 110] width 56 height 46
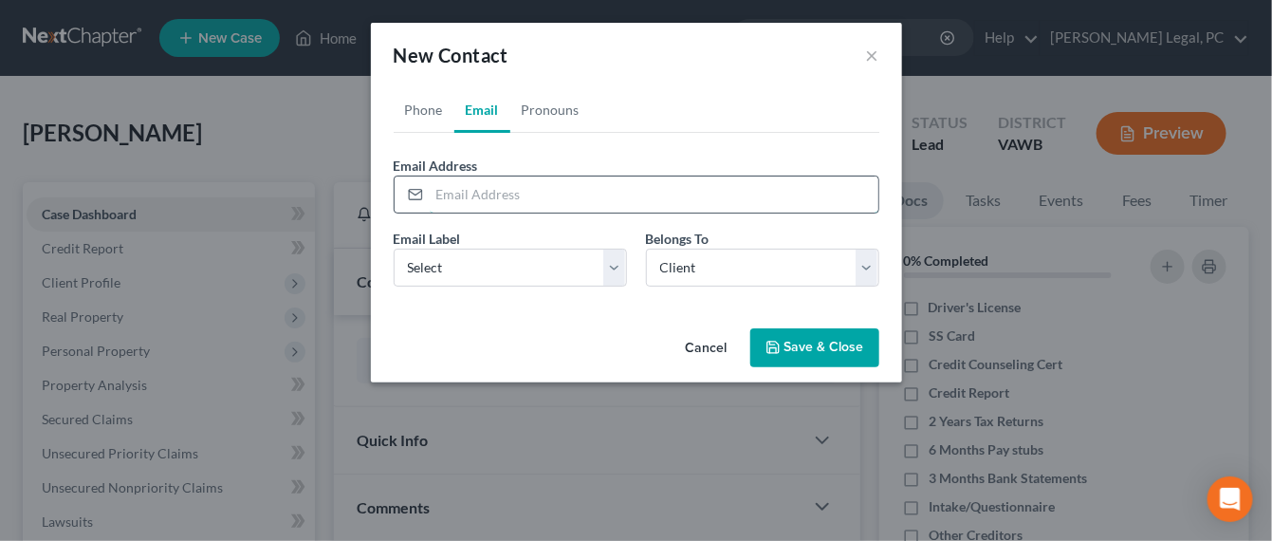
click at [496, 187] on input "email" at bounding box center [654, 194] width 449 height 36
type input "lindseymaria8@gmail.com"
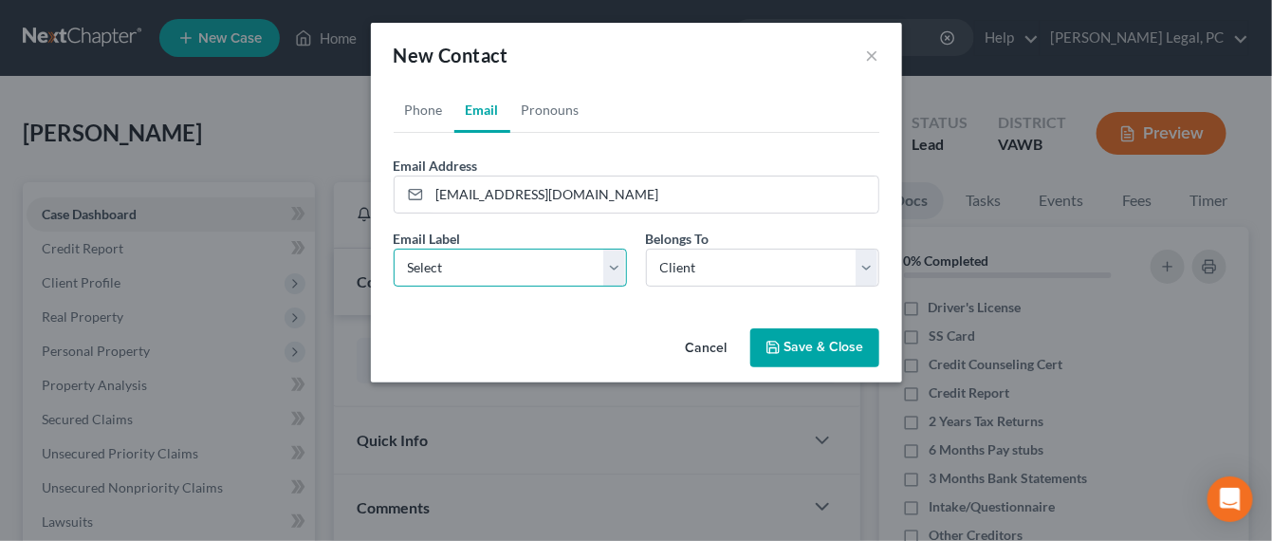
drag, startPoint x: 610, startPoint y: 267, endPoint x: 577, endPoint y: 258, distance: 34.3
click at [590, 264] on select "Select Home Work Other" at bounding box center [510, 268] width 233 height 38
select select "0"
click at [394, 249] on select "Select Home Work Other" at bounding box center [510, 268] width 233 height 38
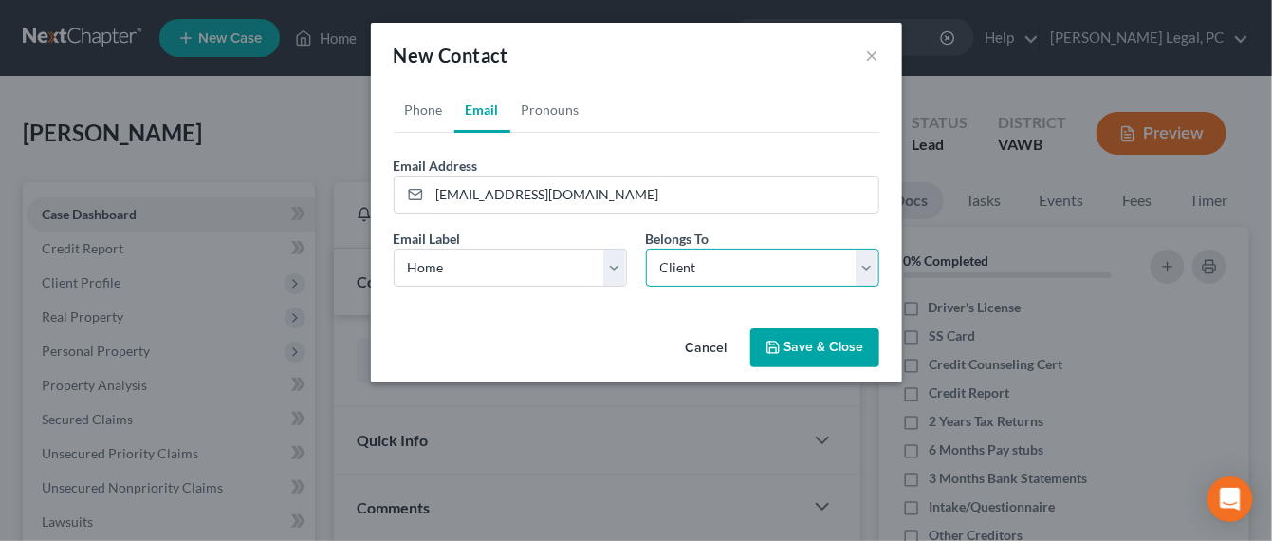
drag, startPoint x: 862, startPoint y: 277, endPoint x: 847, endPoint y: 283, distance: 15.3
click at [862, 277] on select "Select Client Other" at bounding box center [762, 268] width 233 height 38
click at [646, 249] on select "Select Client Other" at bounding box center [762, 268] width 233 height 38
click at [814, 359] on button "Save & Close" at bounding box center [815, 348] width 129 height 40
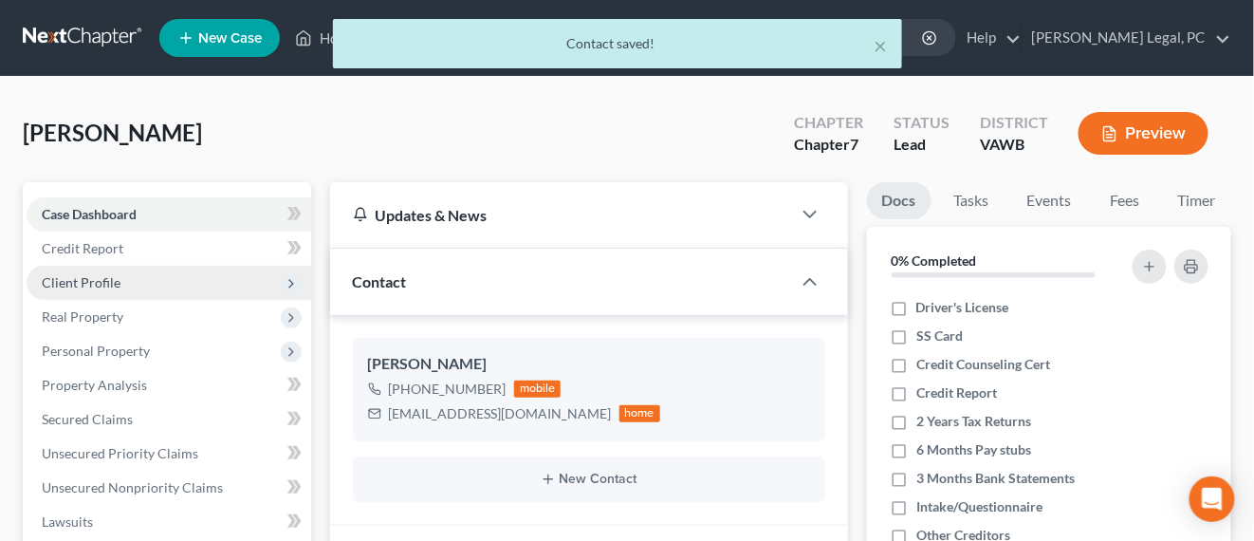
click at [107, 280] on span "Client Profile" at bounding box center [81, 282] width 79 height 16
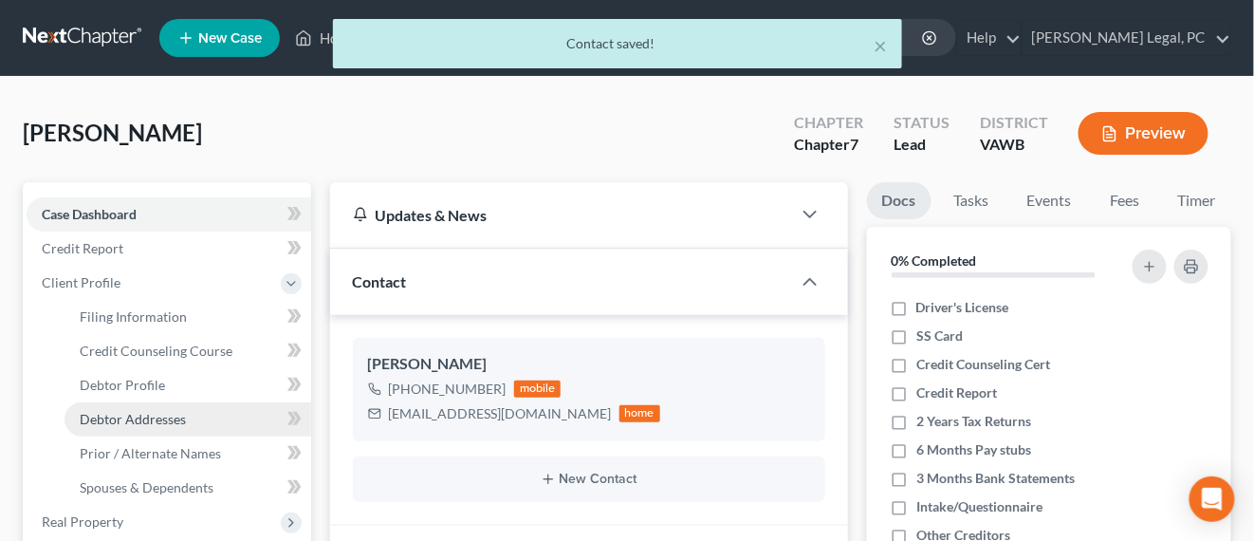
click at [163, 411] on span "Debtor Addresses" at bounding box center [133, 419] width 106 height 16
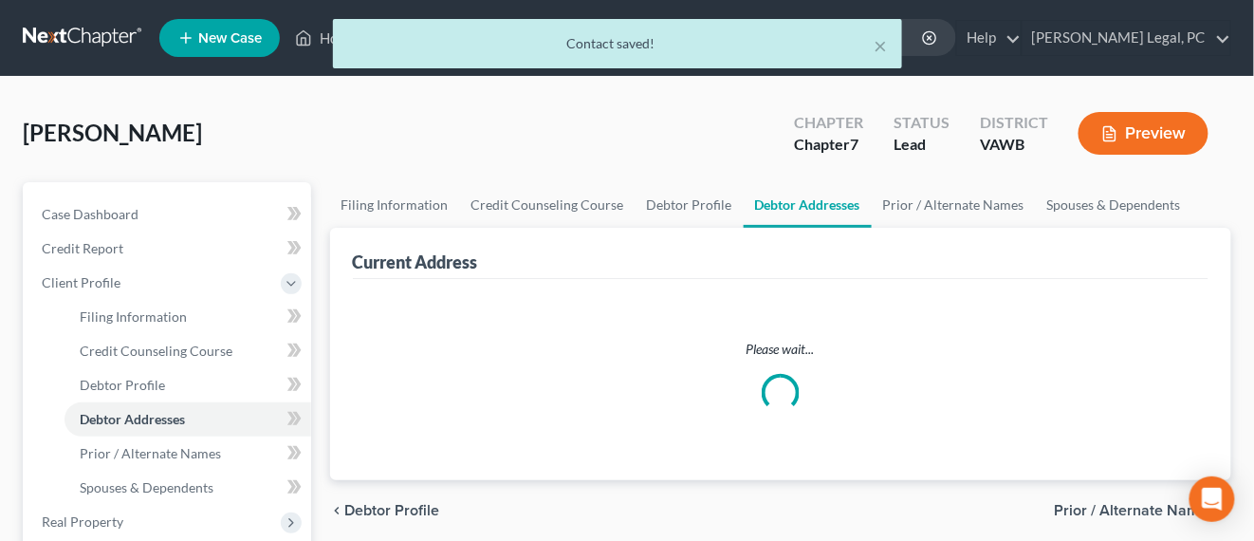
select select "0"
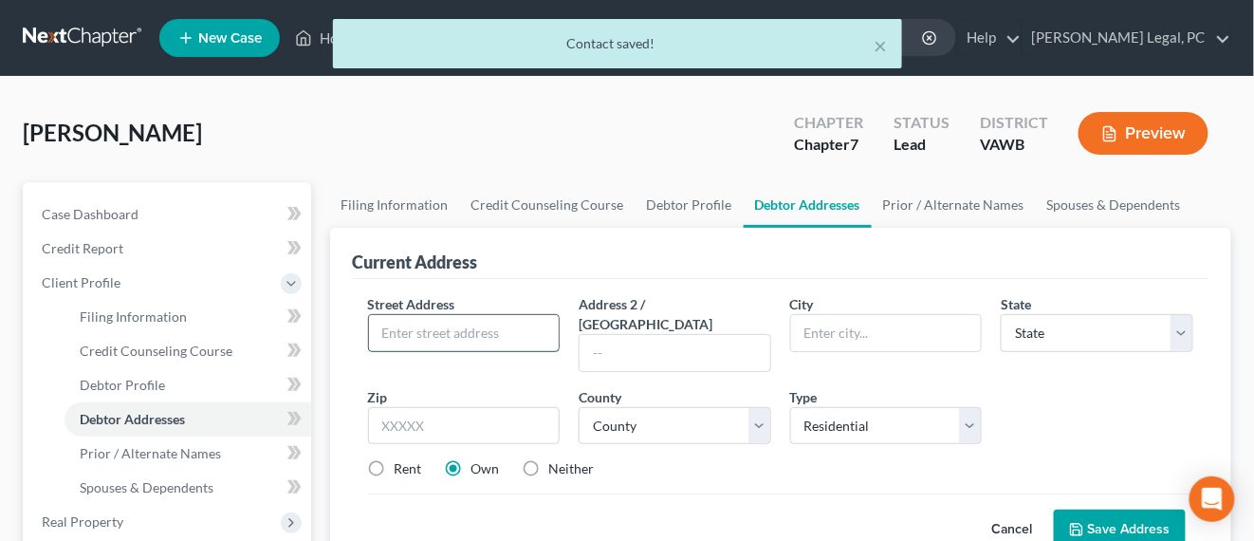
click at [408, 340] on input "text" at bounding box center [464, 333] width 191 height 36
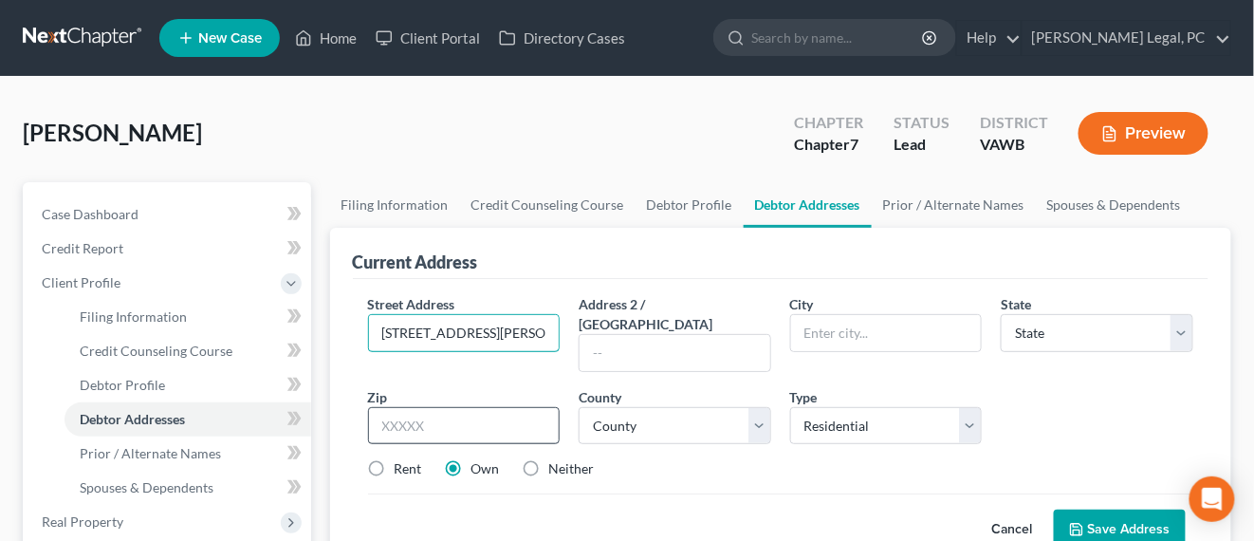
type input "420 Harmon Circle"
type input "Christiansburg"
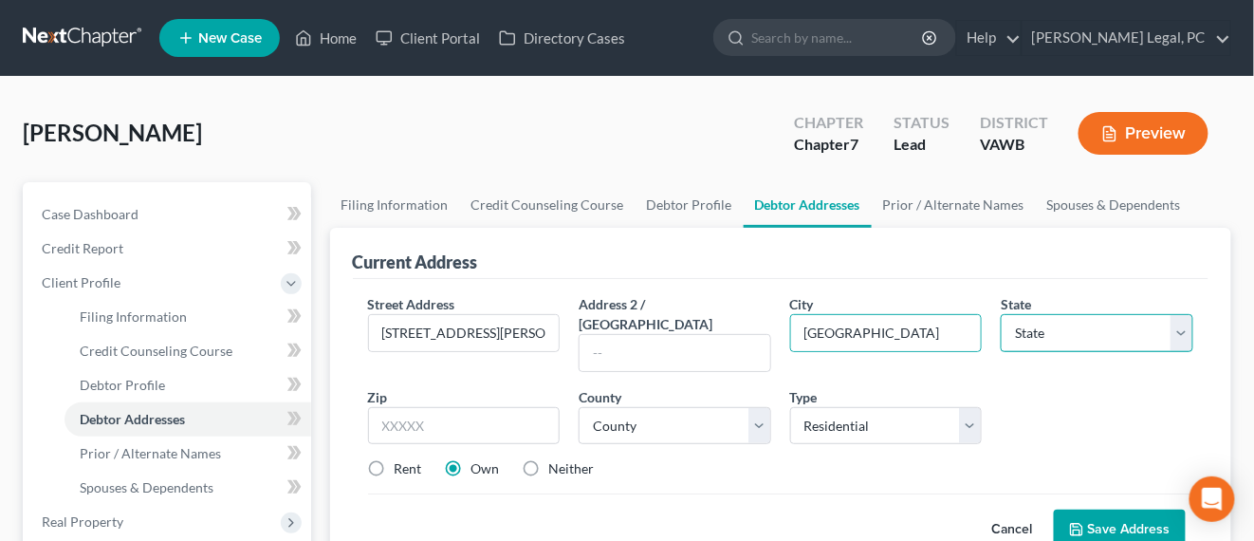
click at [1042, 343] on select "State AL AK AR AZ CA CO CT DE DC FL GA GU HI ID IL IN IA KS KY LA ME MD MA MI M…" at bounding box center [1097, 333] width 193 height 38
select select "48"
click at [1033, 333] on select "State AL AK AR AZ CA CO CT DE DC FL GA GU HI ID IL IN IA KS KY LA ME MD MA MI M…" at bounding box center [1097, 333] width 193 height 38
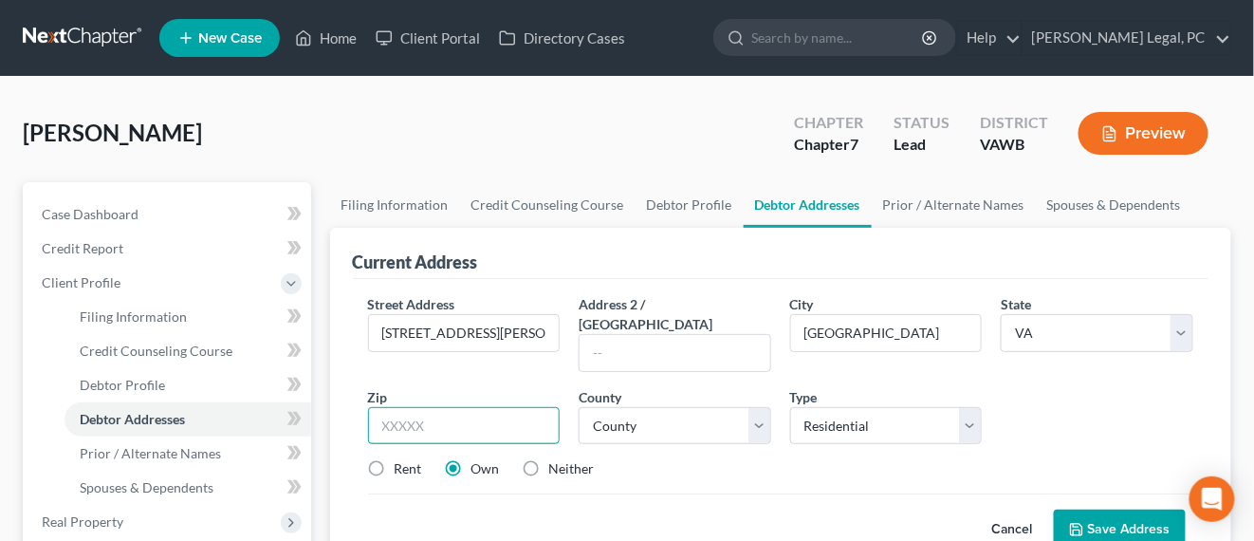
click at [529, 407] on input "text" at bounding box center [464, 426] width 193 height 38
type input "24073"
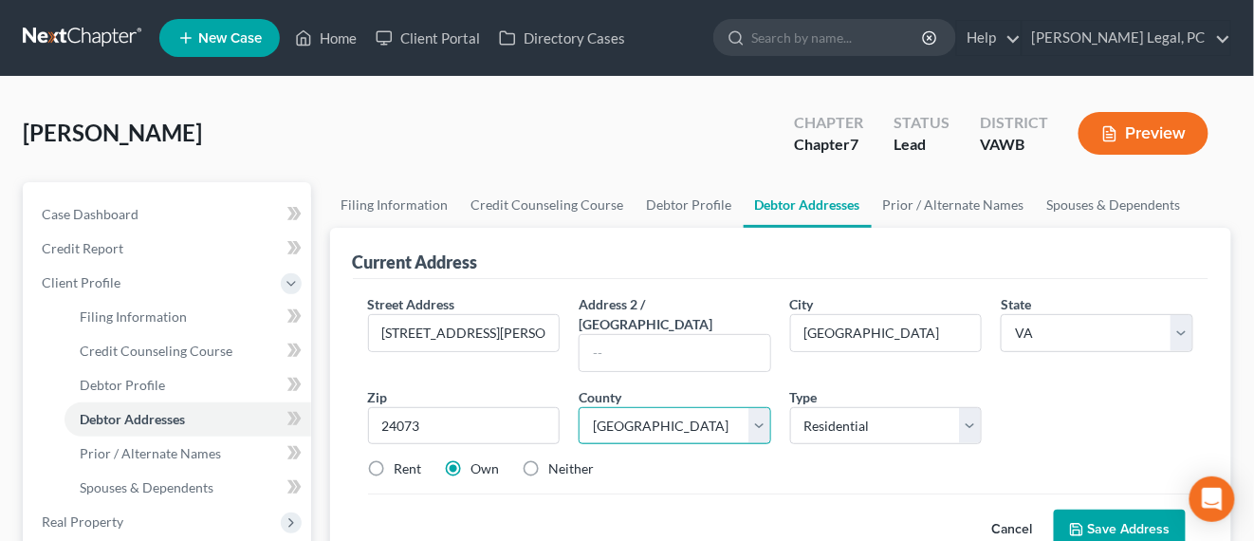
select select "82"
click at [1131, 510] on button "Save Address" at bounding box center [1120, 530] width 132 height 40
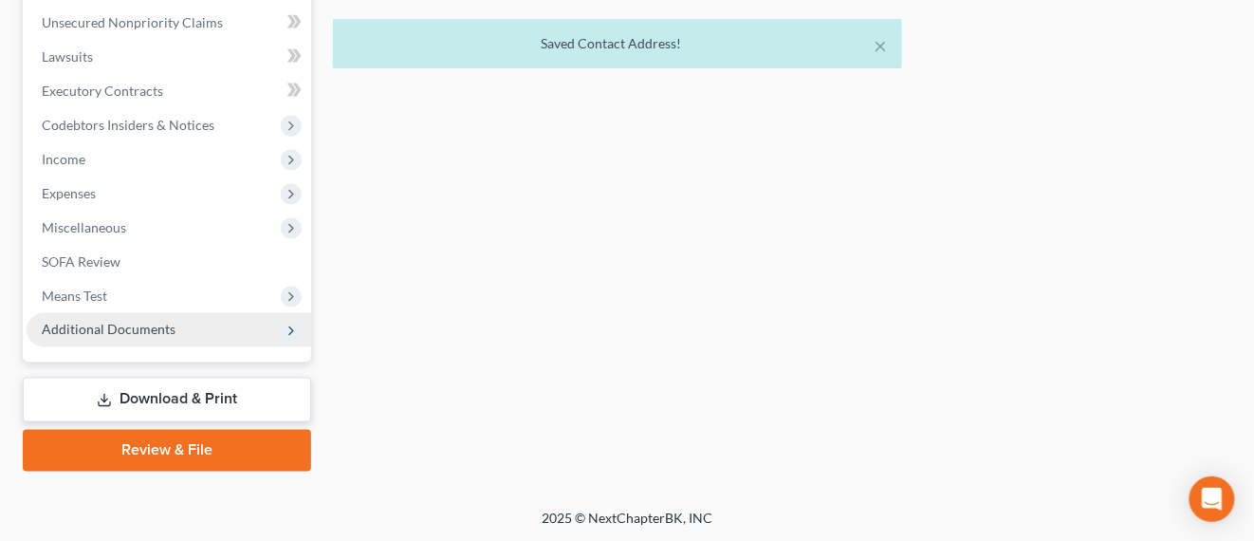
click at [116, 338] on span "Additional Documents" at bounding box center [169, 330] width 285 height 34
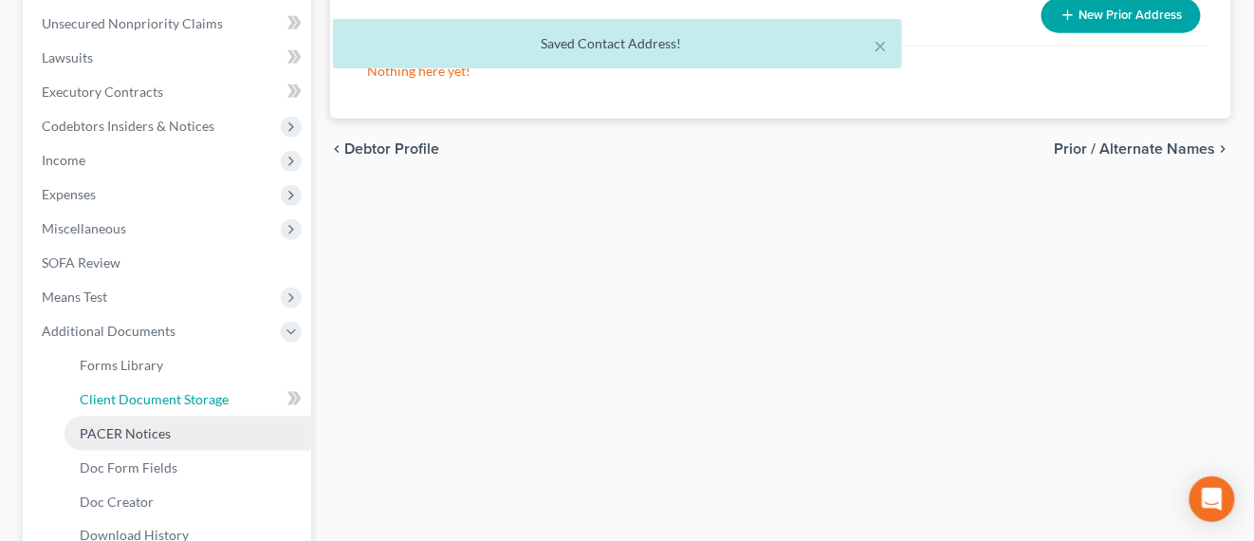
drag, startPoint x: 171, startPoint y: 400, endPoint x: 215, endPoint y: 418, distance: 47.8
click at [171, 400] on span "Client Document Storage" at bounding box center [154, 399] width 149 height 16
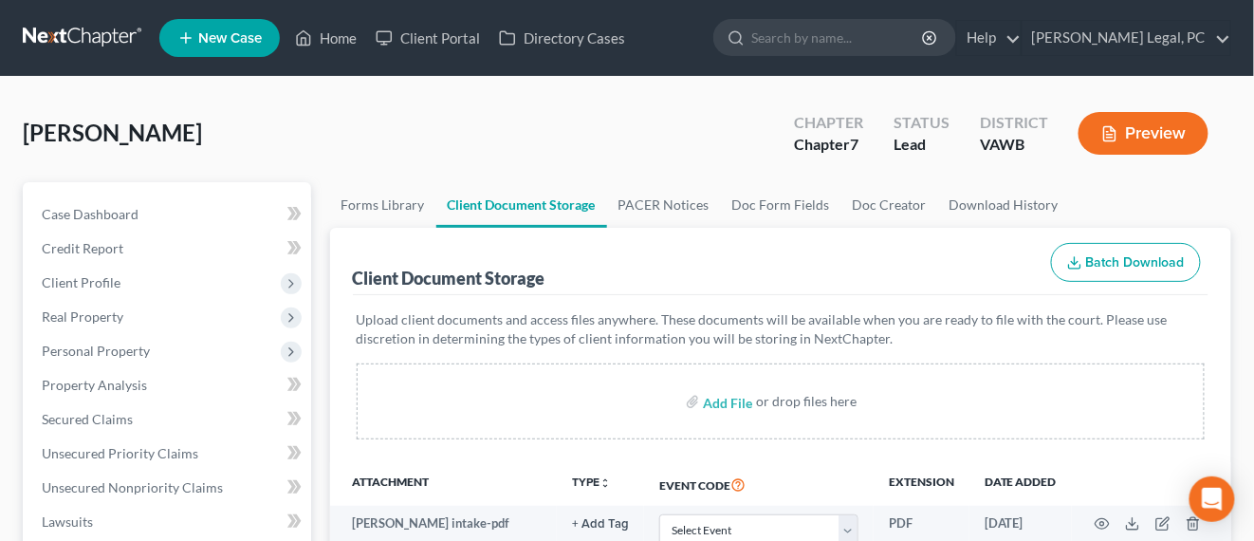
drag, startPoint x: 74, startPoint y: 33, endPoint x: 112, endPoint y: 65, distance: 49.2
click at [74, 33] on link at bounding box center [83, 38] width 121 height 34
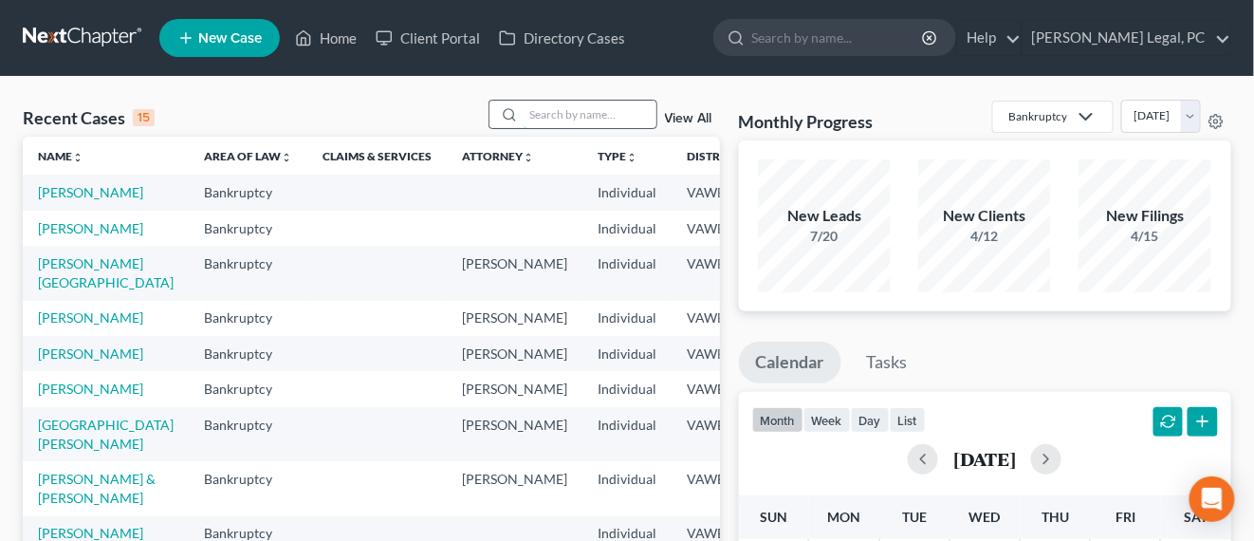
click at [548, 120] on input "search" at bounding box center [590, 115] width 133 height 28
type input "[PERSON_NAME]"
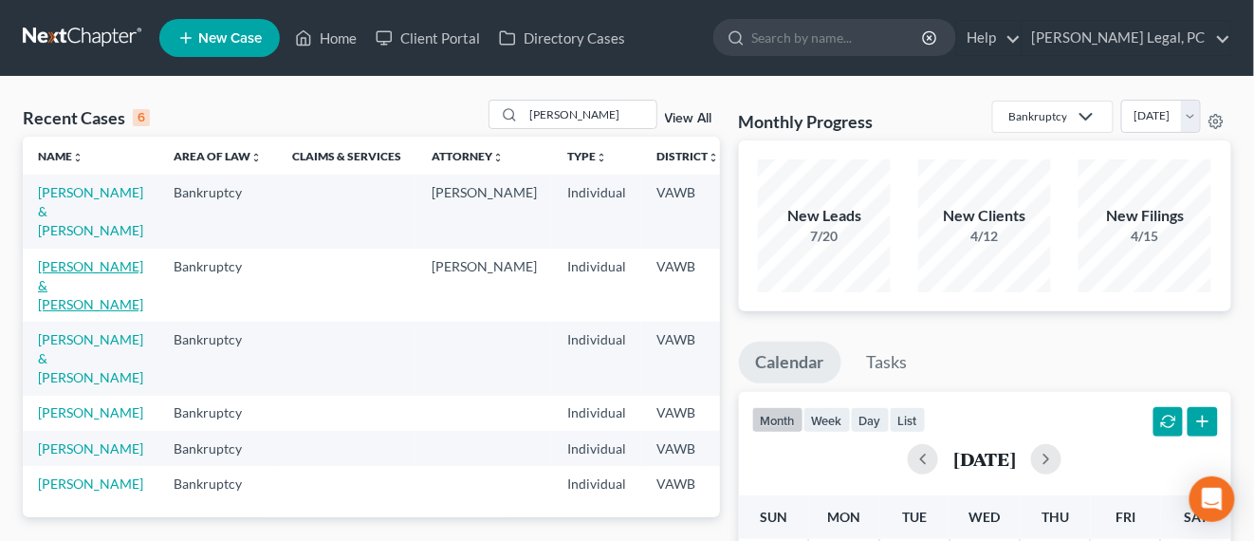
click at [63, 306] on link "[PERSON_NAME] & [PERSON_NAME]" at bounding box center [90, 285] width 105 height 54
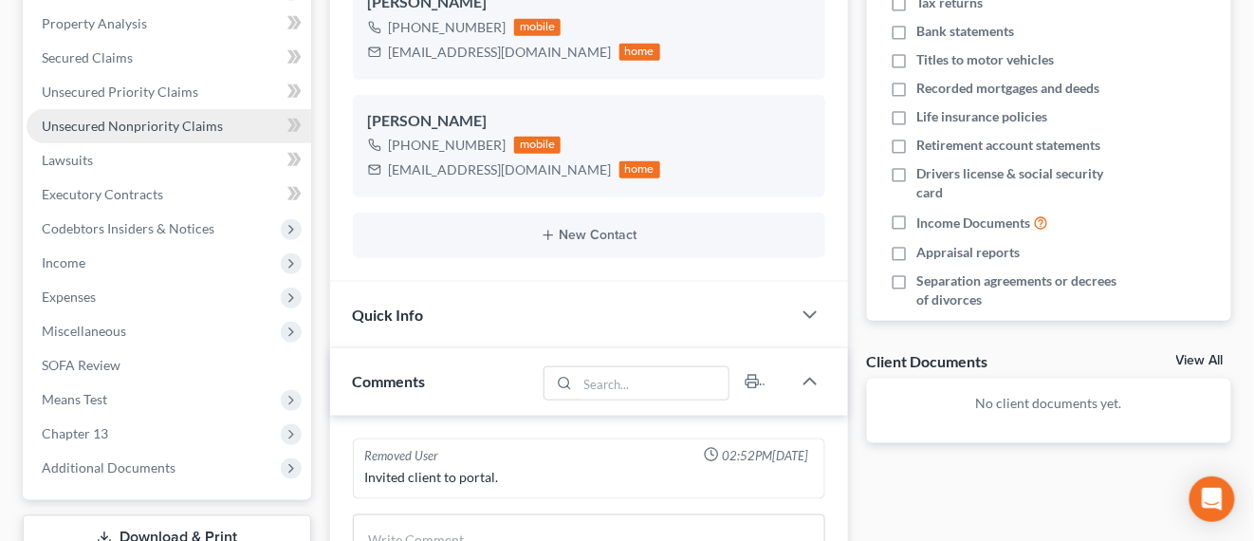
scroll to position [474, 0]
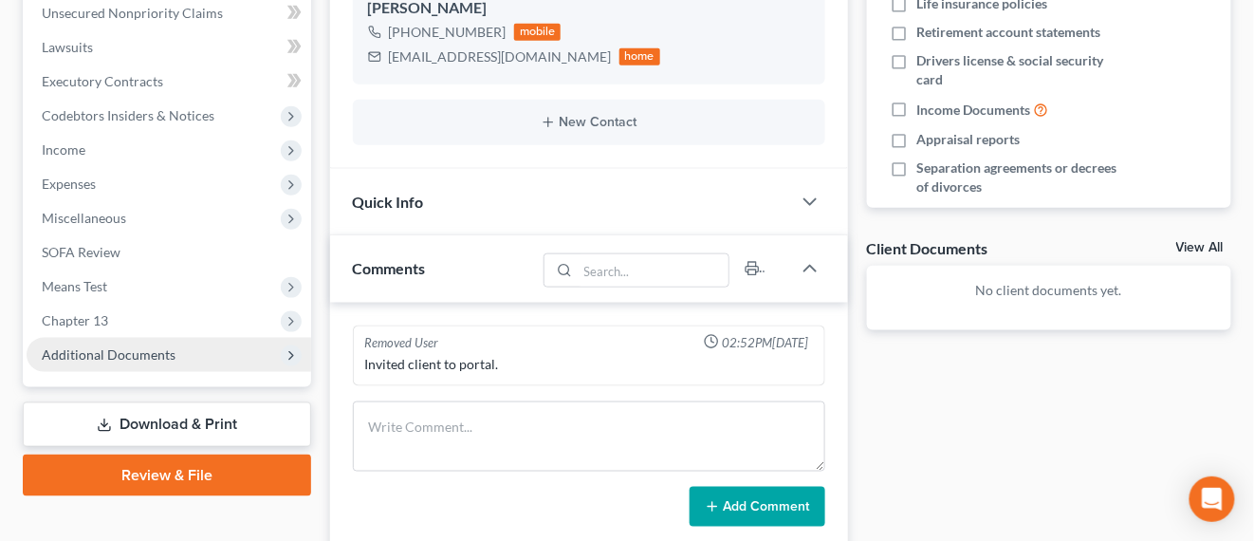
click at [203, 354] on span "Additional Documents" at bounding box center [169, 355] width 285 height 34
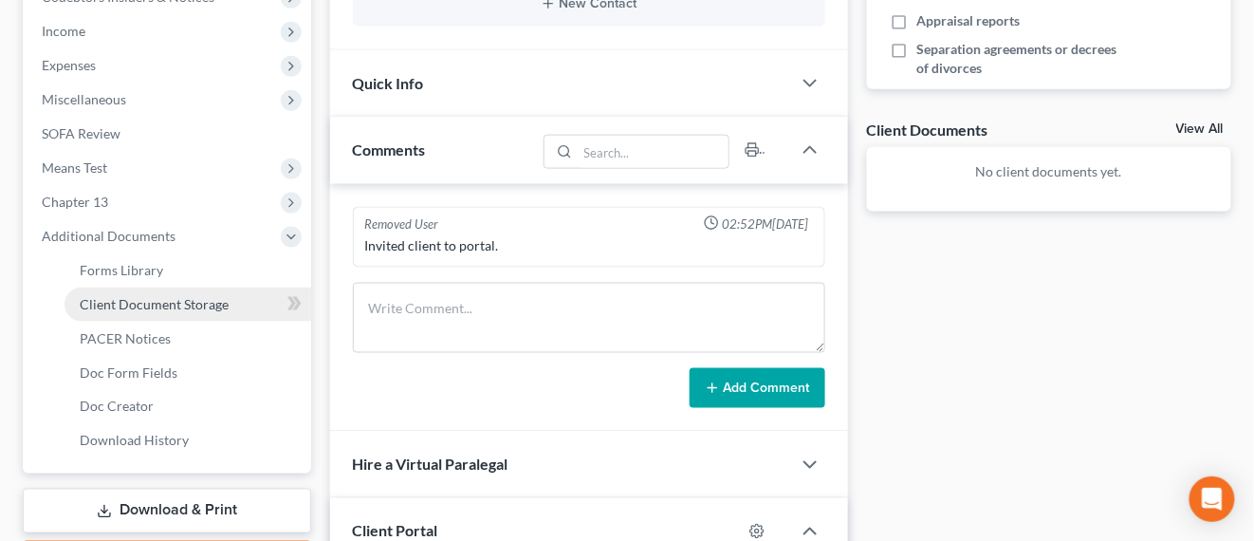
click at [228, 304] on link "Client Document Storage" at bounding box center [188, 305] width 247 height 34
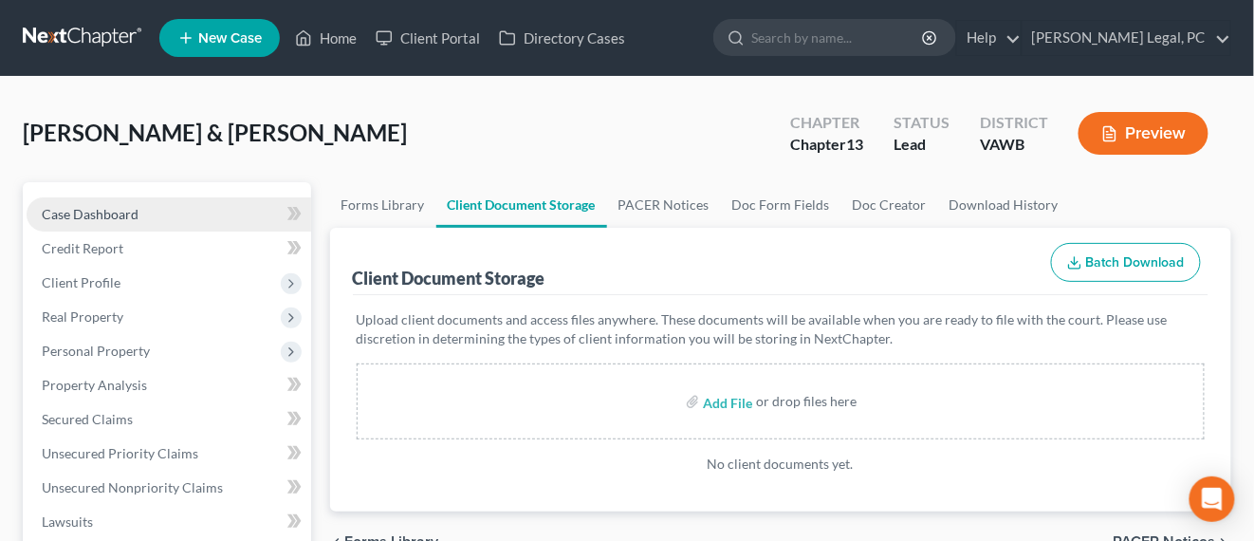
click at [77, 218] on span "Case Dashboard" at bounding box center [90, 214] width 97 height 16
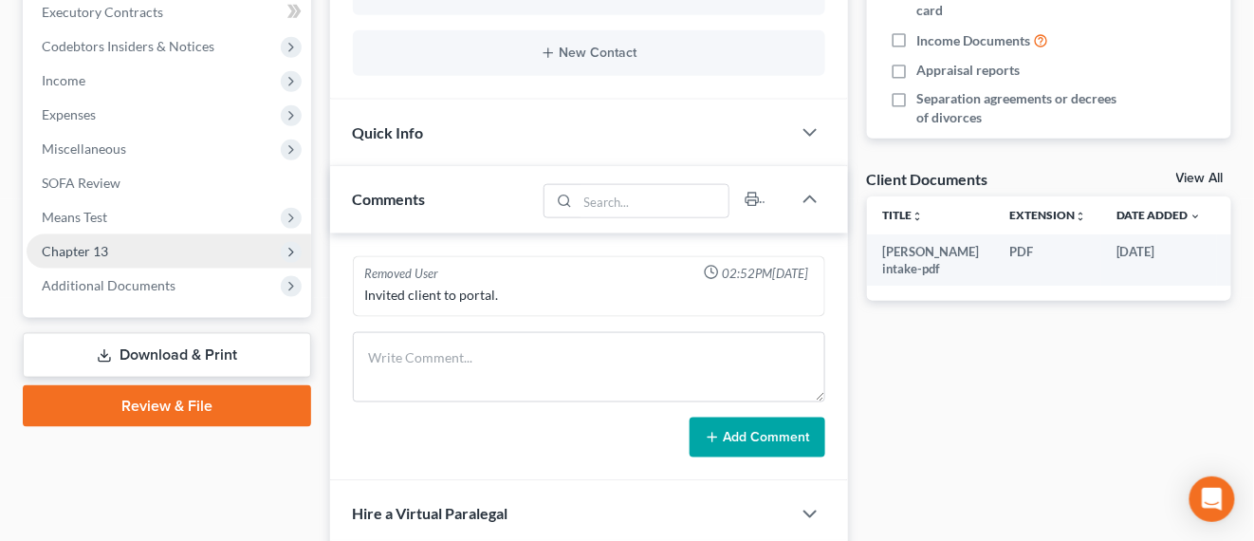
scroll to position [712, 0]
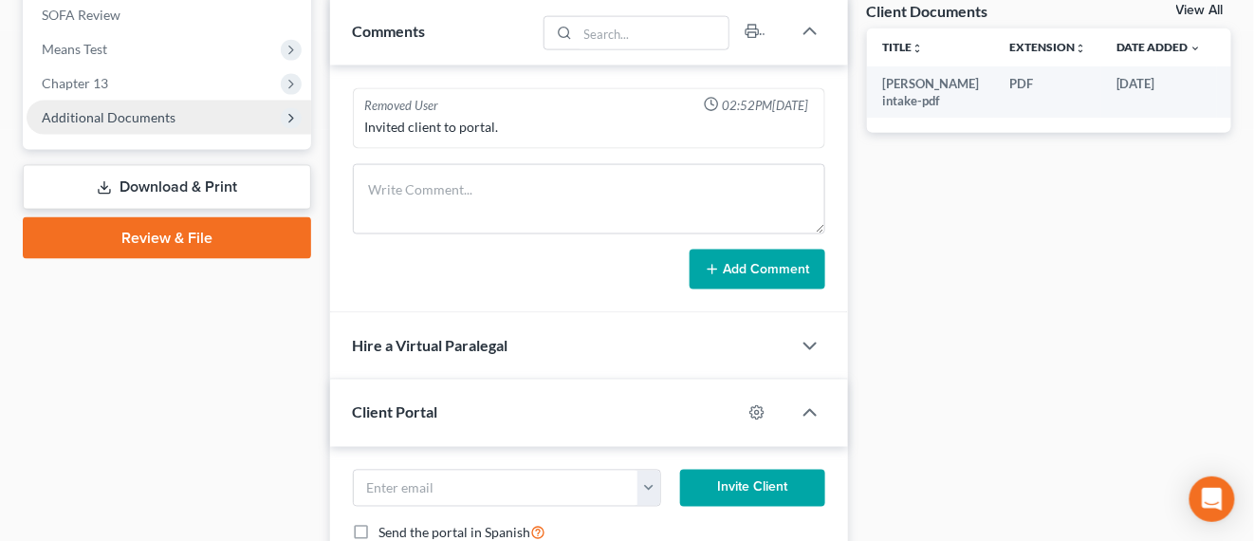
click at [143, 125] on span "Additional Documents" at bounding box center [169, 118] width 285 height 34
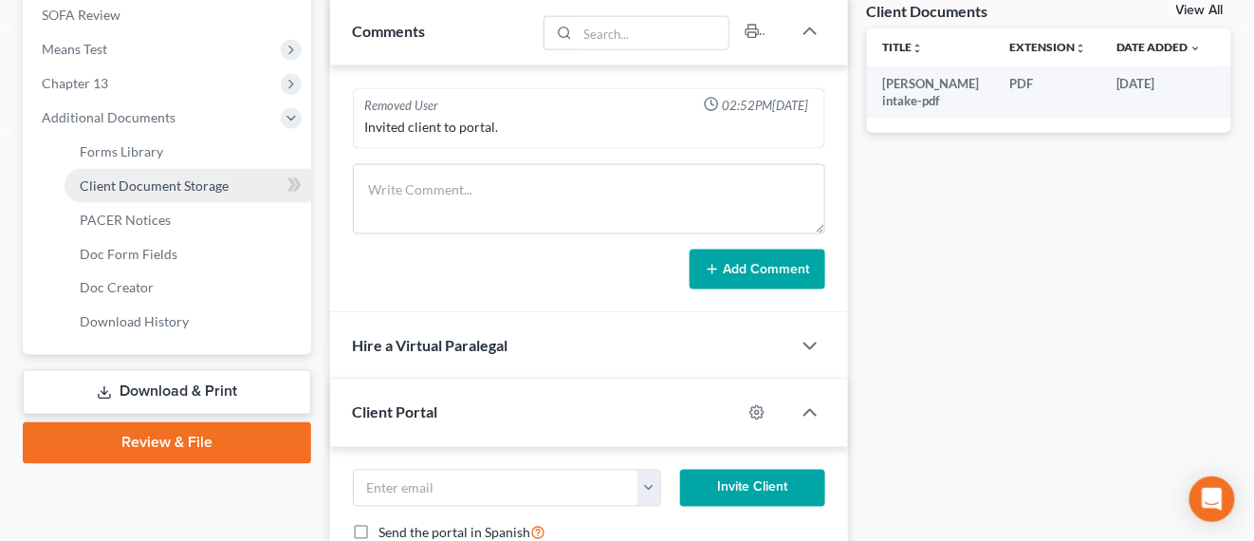
click at [158, 187] on span "Client Document Storage" at bounding box center [154, 185] width 149 height 16
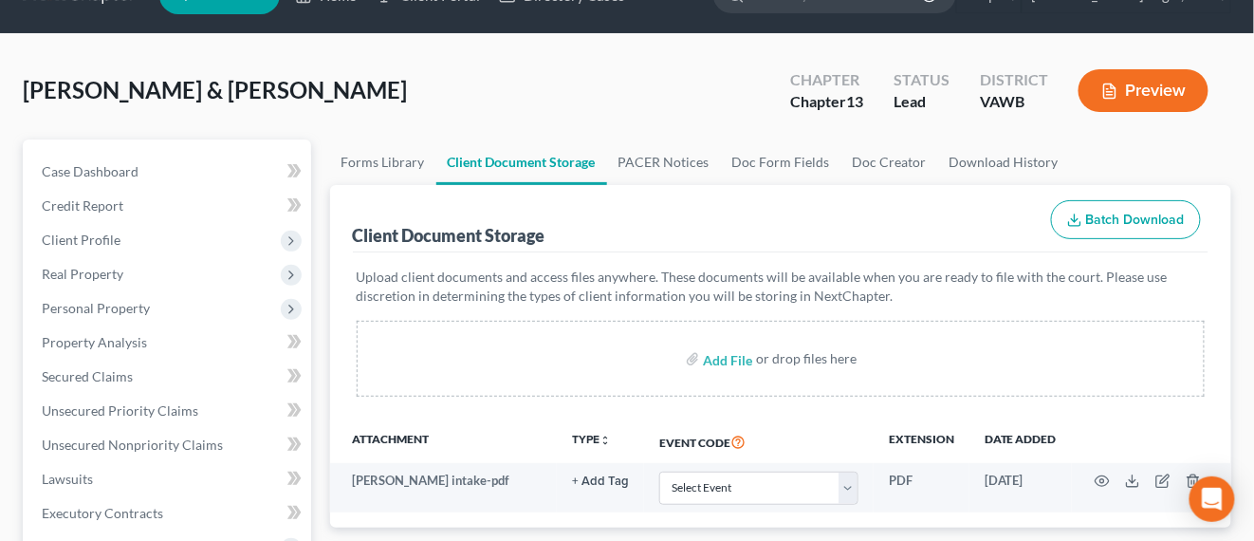
scroll to position [237, 0]
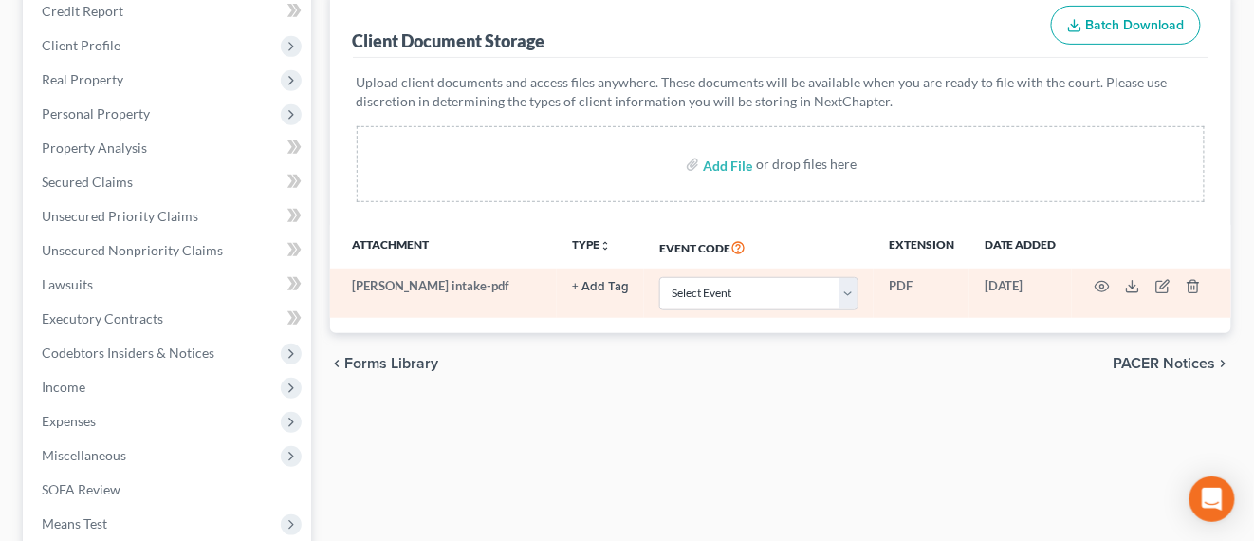
click at [1194, 296] on td at bounding box center [1151, 293] width 159 height 49
click at [1193, 287] on line "button" at bounding box center [1193, 289] width 0 height 4
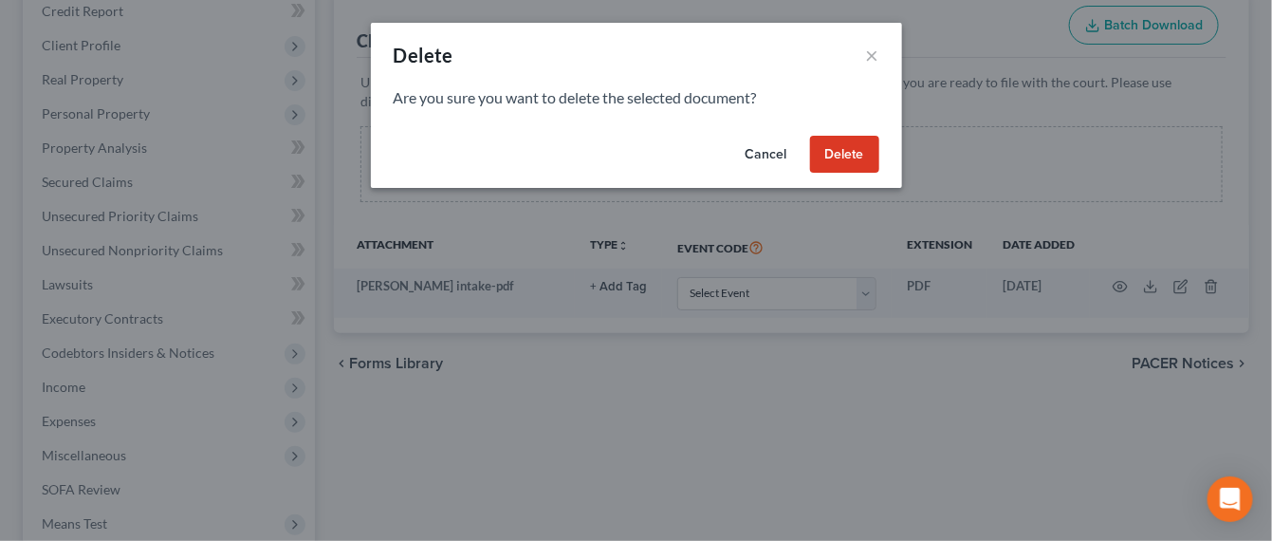
drag, startPoint x: 839, startPoint y: 128, endPoint x: 834, endPoint y: 143, distance: 15.9
click at [834, 136] on div "Cancel Delete" at bounding box center [636, 158] width 531 height 61
click at [839, 152] on button "Delete" at bounding box center [844, 155] width 69 height 38
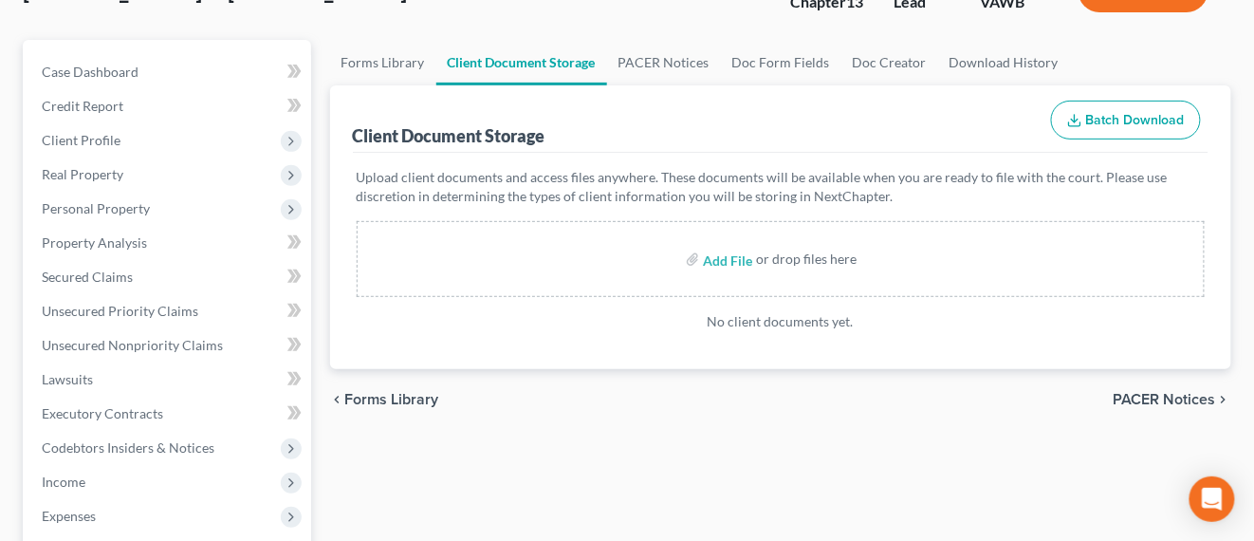
scroll to position [0, 0]
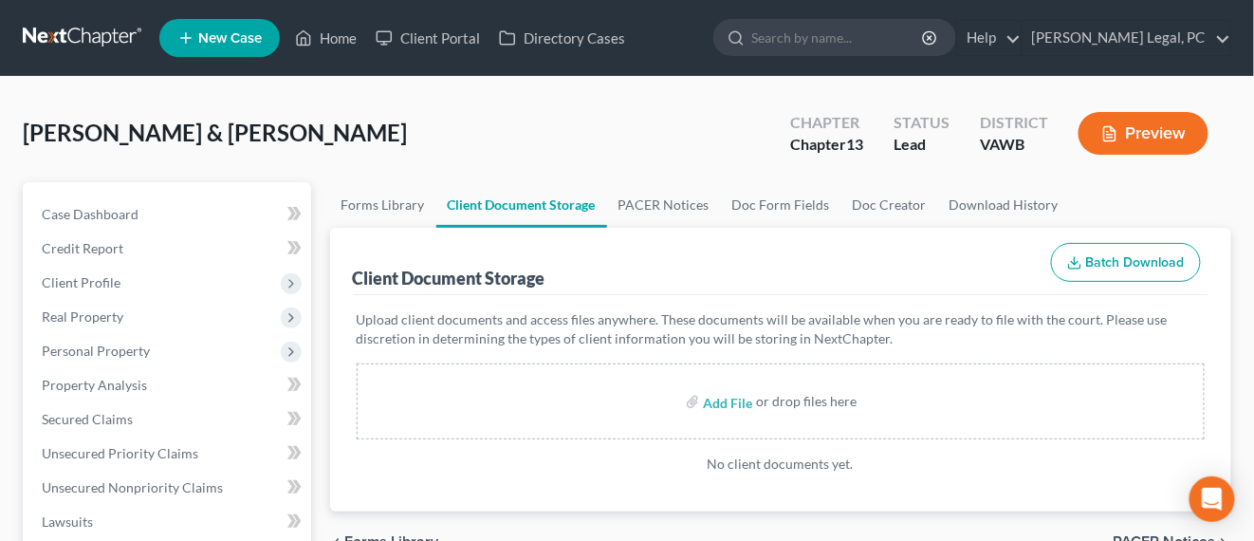
click at [89, 31] on link at bounding box center [83, 38] width 121 height 34
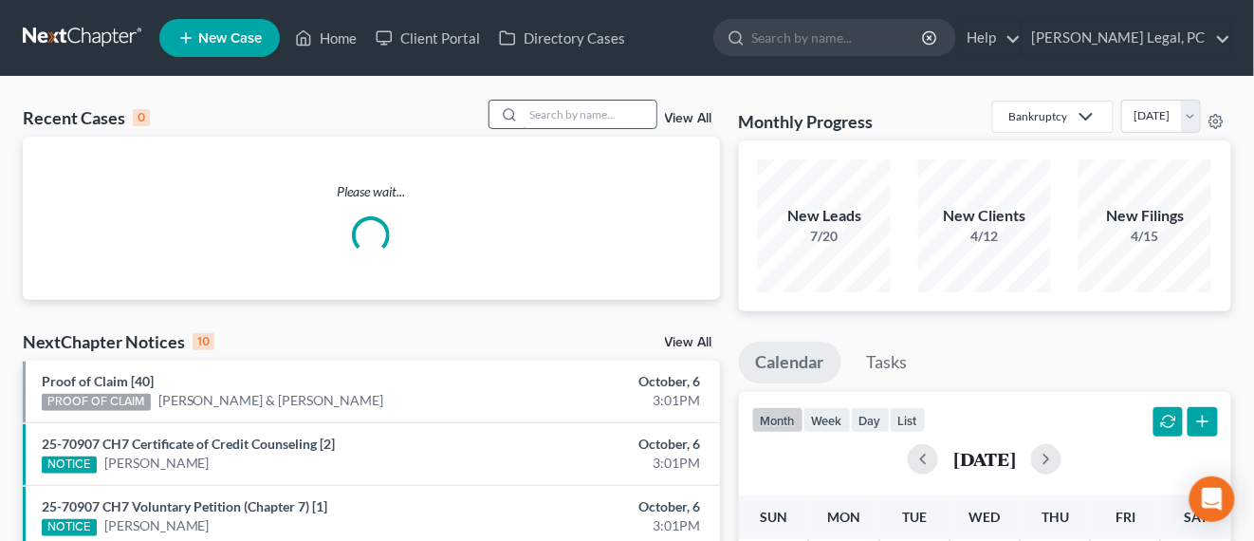
click at [577, 123] on input "search" at bounding box center [590, 115] width 133 height 28
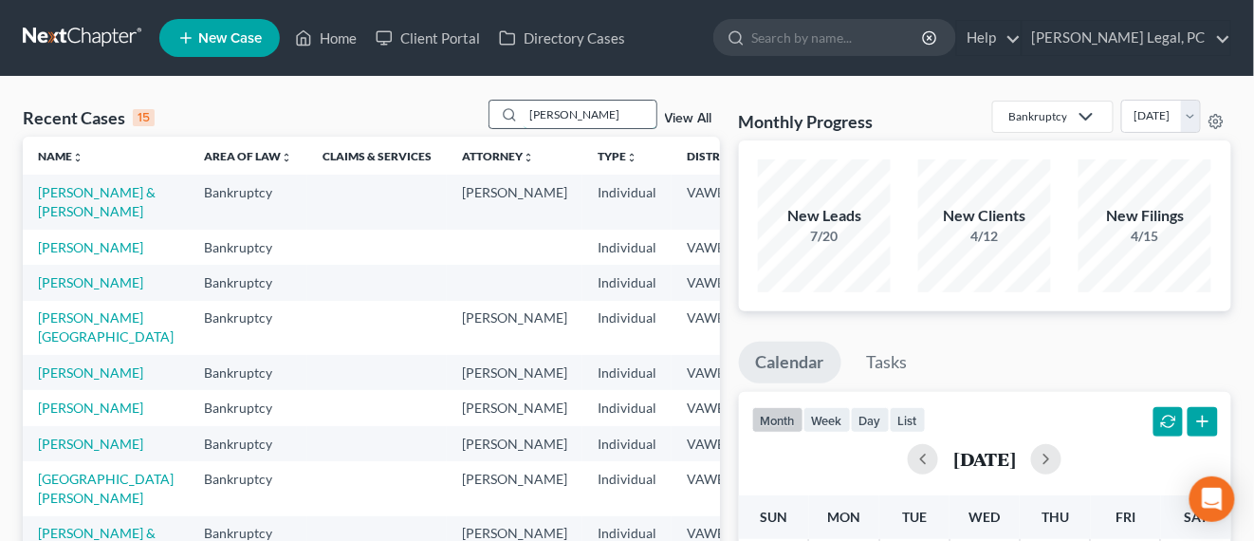
type input "[PERSON_NAME]"
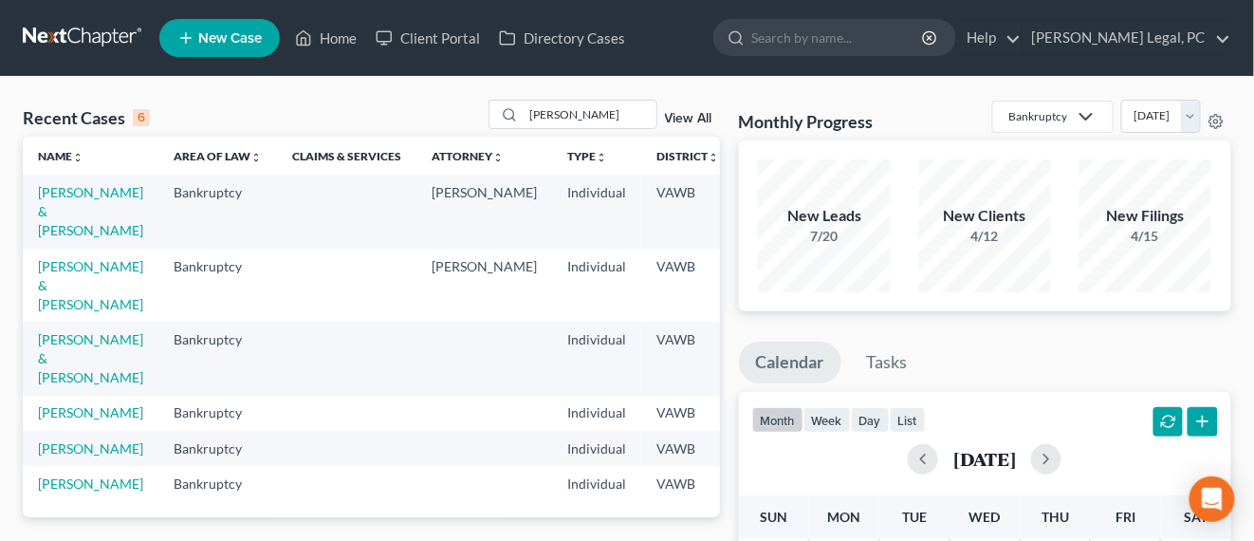
click at [266, 29] on link "New Case" at bounding box center [219, 38] width 121 height 38
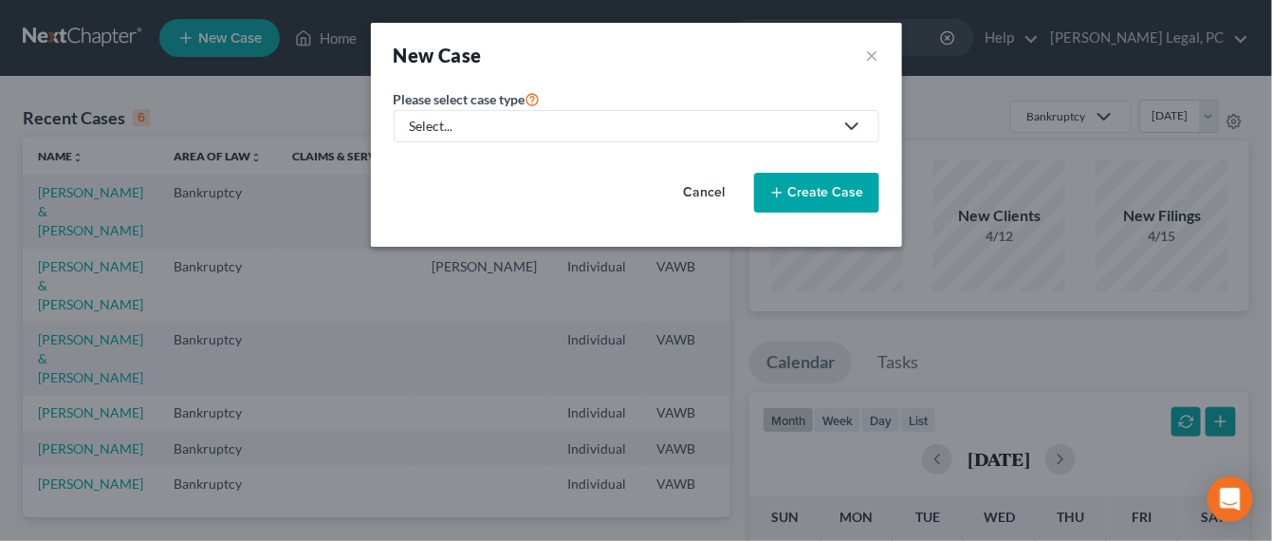
click at [500, 132] on div "Select..." at bounding box center [621, 126] width 423 height 19
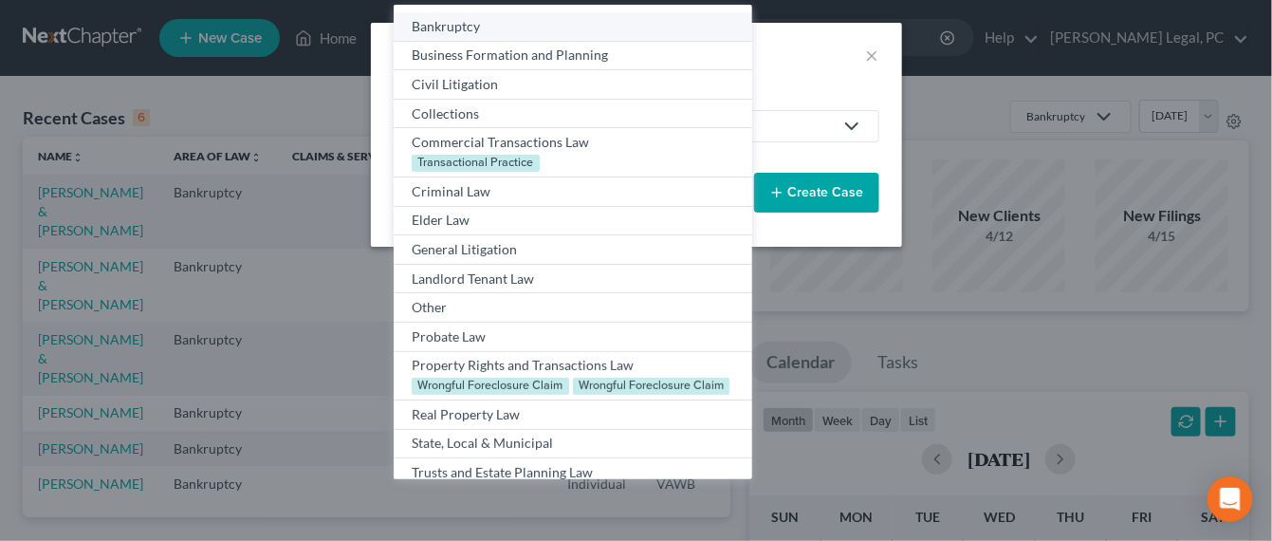
click at [465, 31] on div "Bankruptcy" at bounding box center [573, 26] width 322 height 19
select select "84"
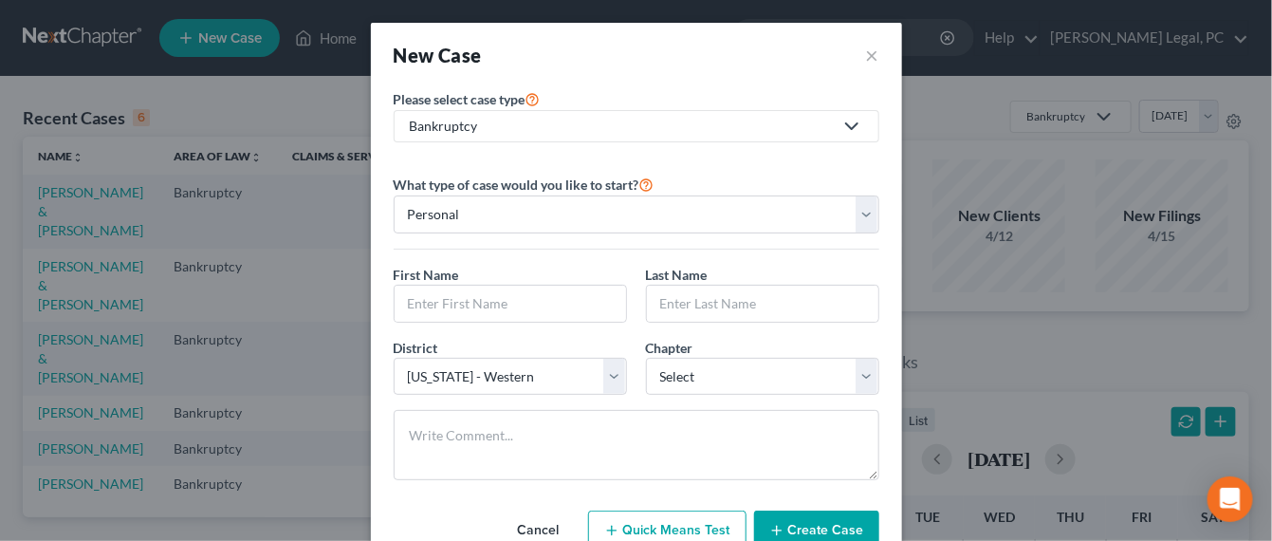
click at [470, 276] on div "First Name *" at bounding box center [510, 294] width 252 height 58
drag, startPoint x: 472, startPoint y: 289, endPoint x: 473, endPoint y: 280, distance: 9.5
click at [473, 280] on div "First Name *" at bounding box center [510, 294] width 252 height 58
type input "[PERSON_NAME]"
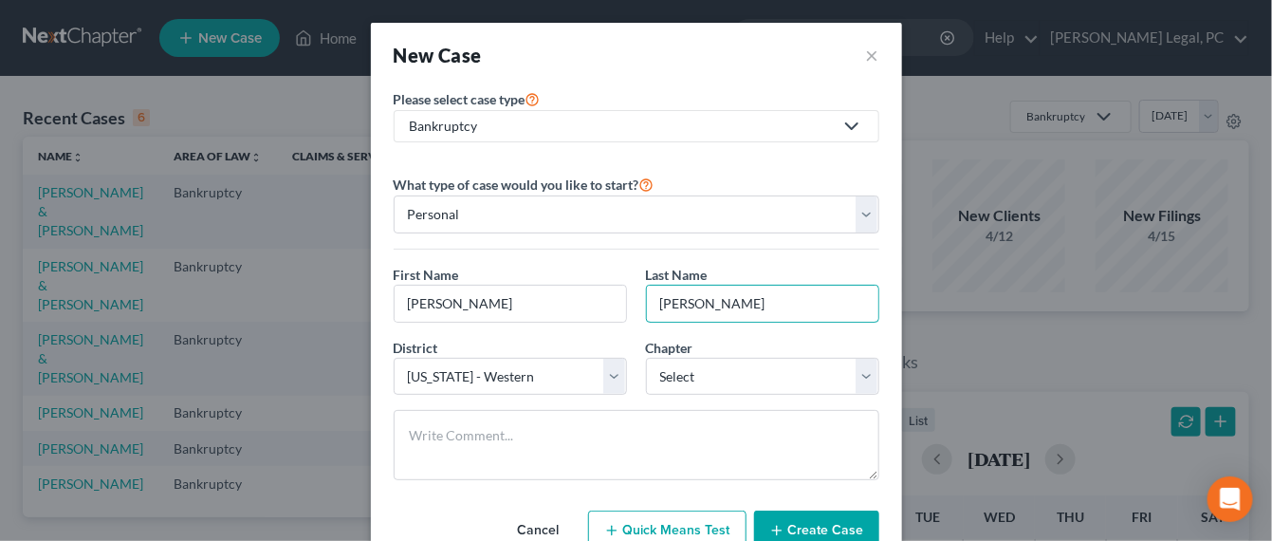
type input "[PERSON_NAME]"
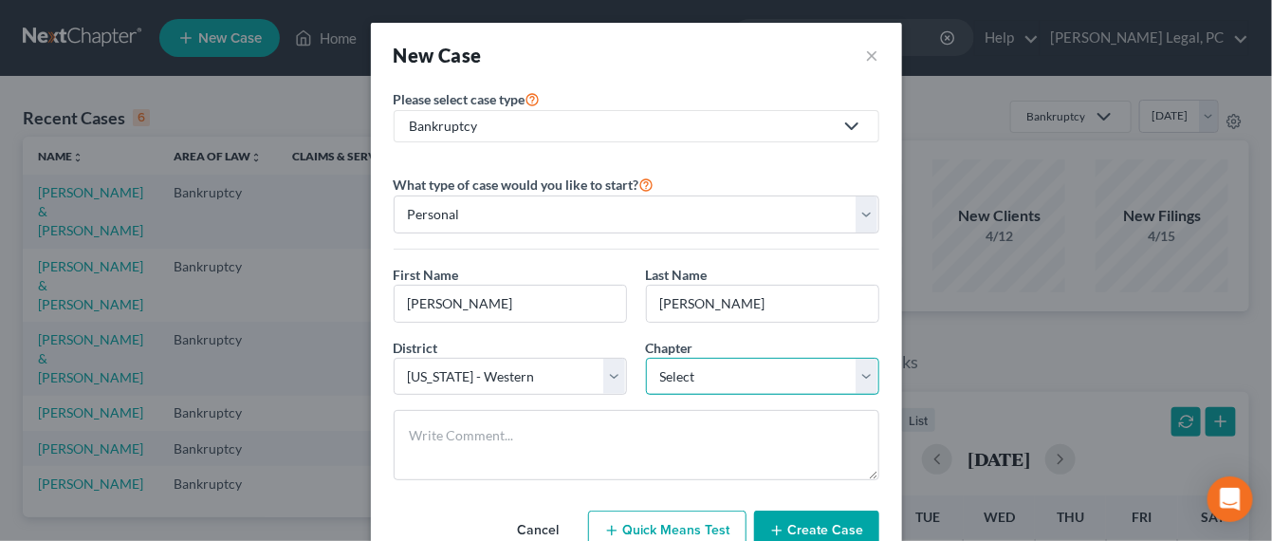
select select "0"
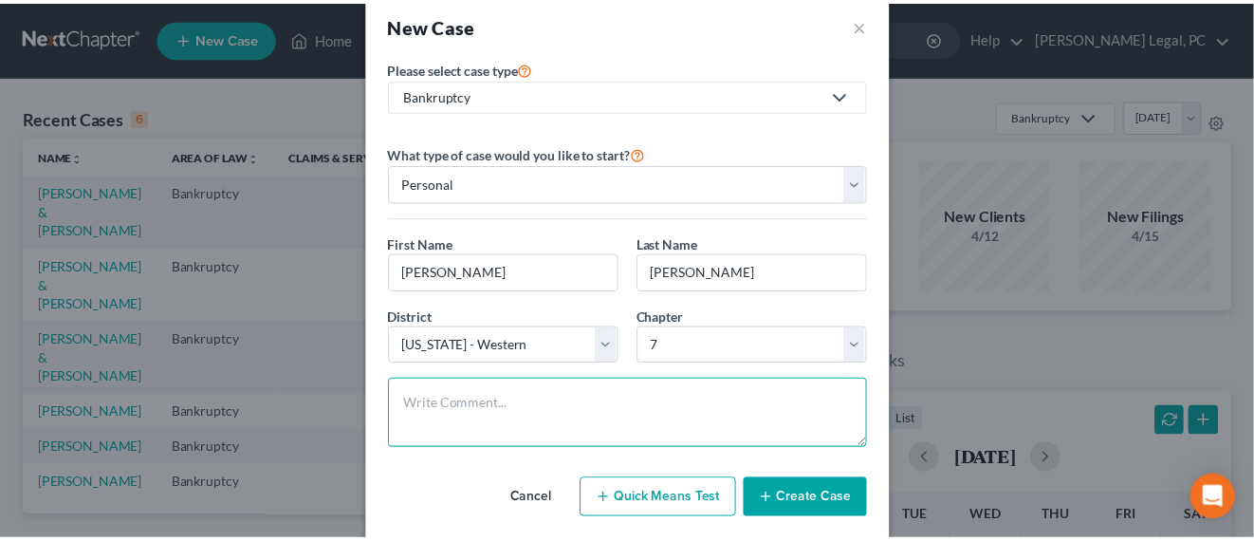
scroll to position [62, 0]
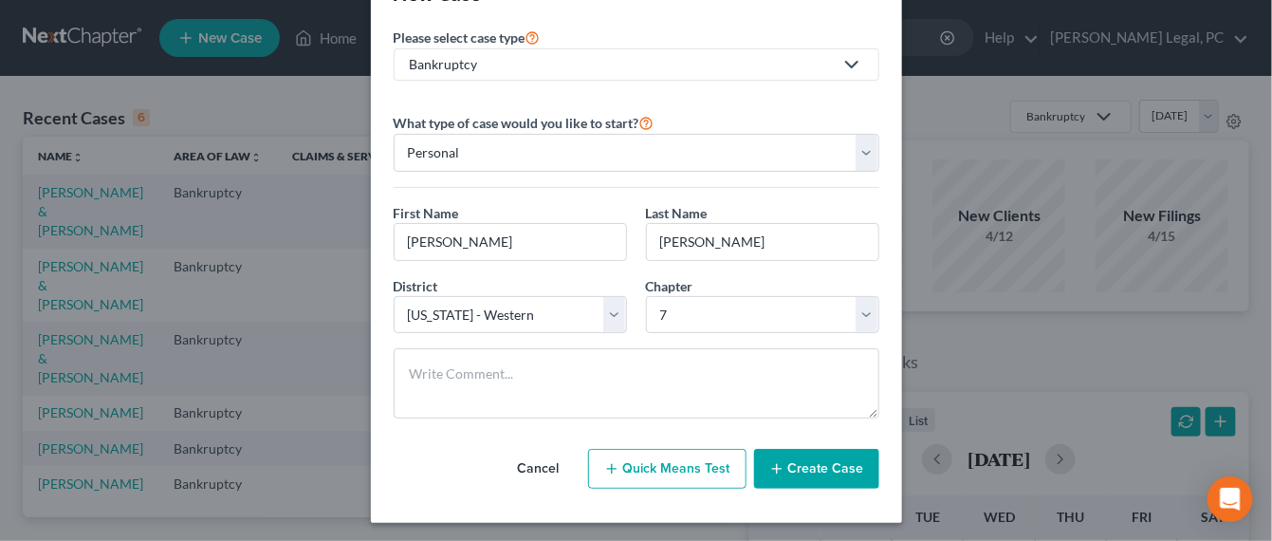
click at [784, 465] on button "Create Case" at bounding box center [816, 469] width 125 height 40
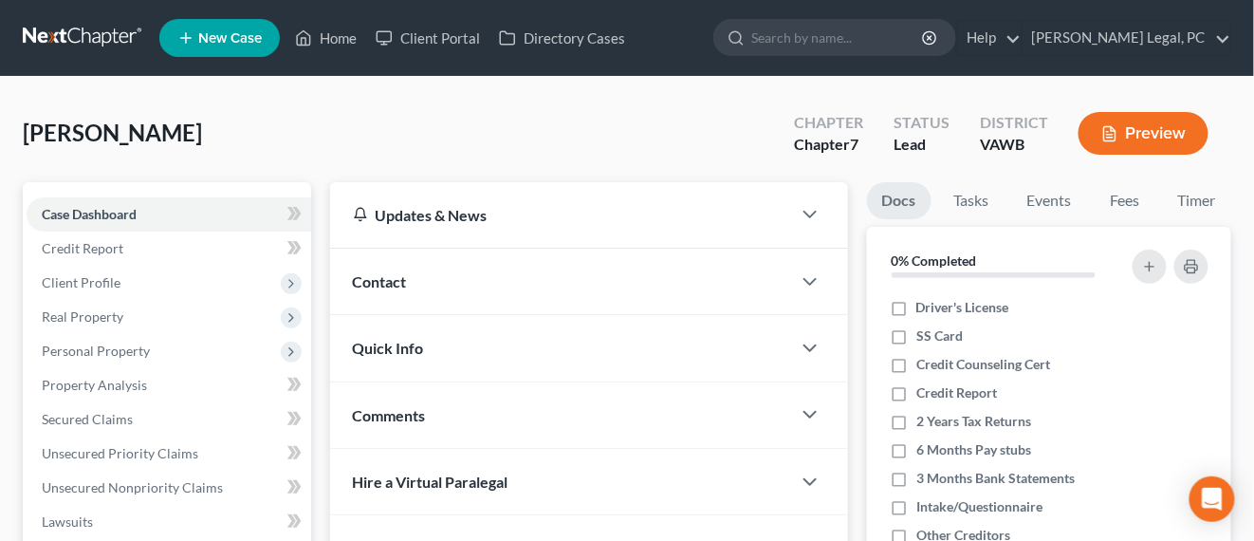
click at [485, 269] on div "Contact" at bounding box center [560, 281] width 461 height 65
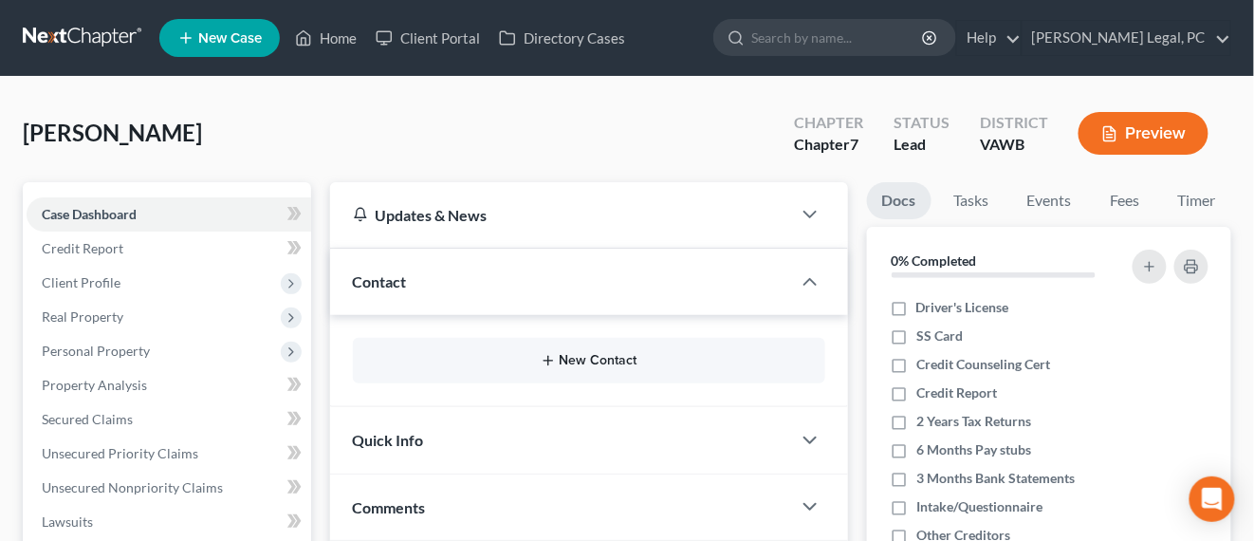
click at [591, 366] on button "New Contact" at bounding box center [589, 360] width 442 height 15
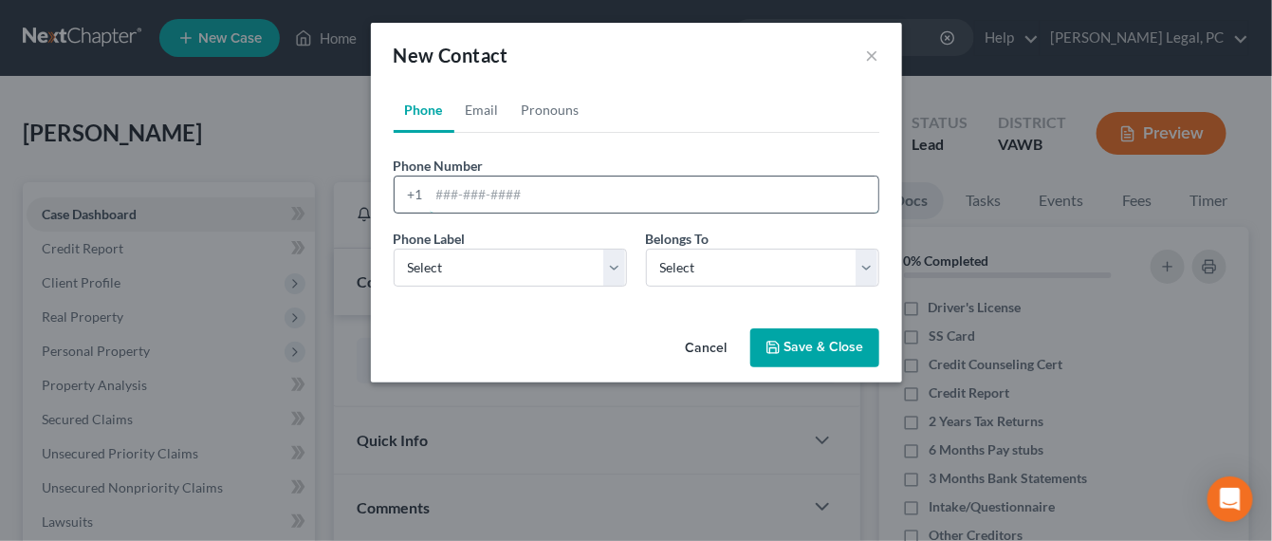
click at [442, 193] on input "tel" at bounding box center [654, 194] width 449 height 36
type input "804-335-8747"
drag, startPoint x: 590, startPoint y: 275, endPoint x: 581, endPoint y: 274, distance: 9.5
click at [586, 274] on select "Select Mobile Home Work Other" at bounding box center [510, 268] width 233 height 38
select select "0"
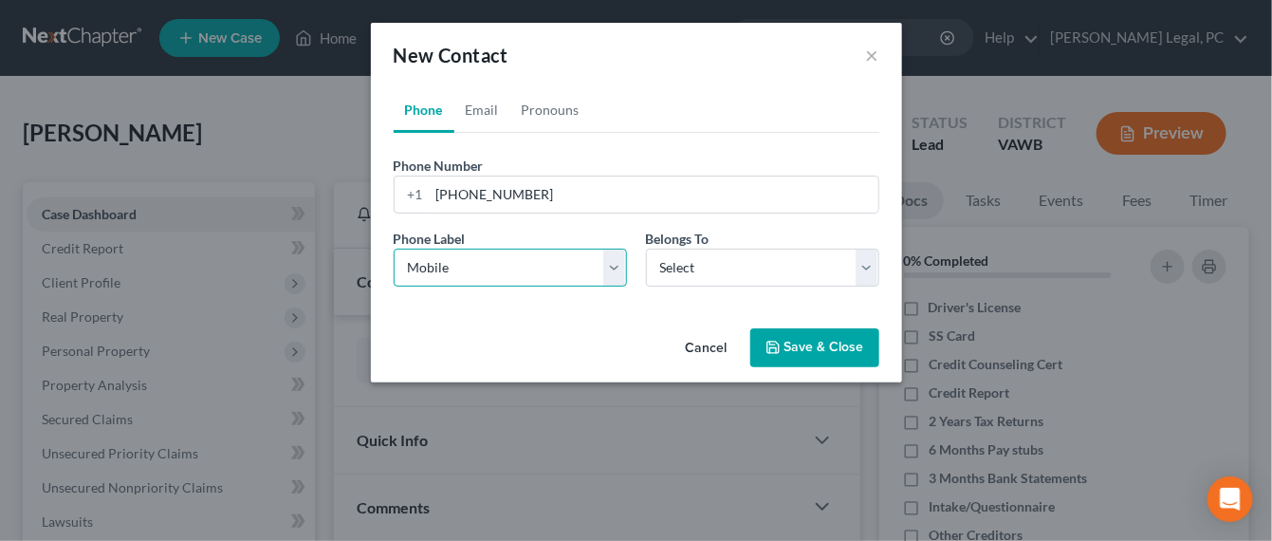
click at [394, 249] on select "Select Mobile Home Work Other" at bounding box center [510, 268] width 233 height 38
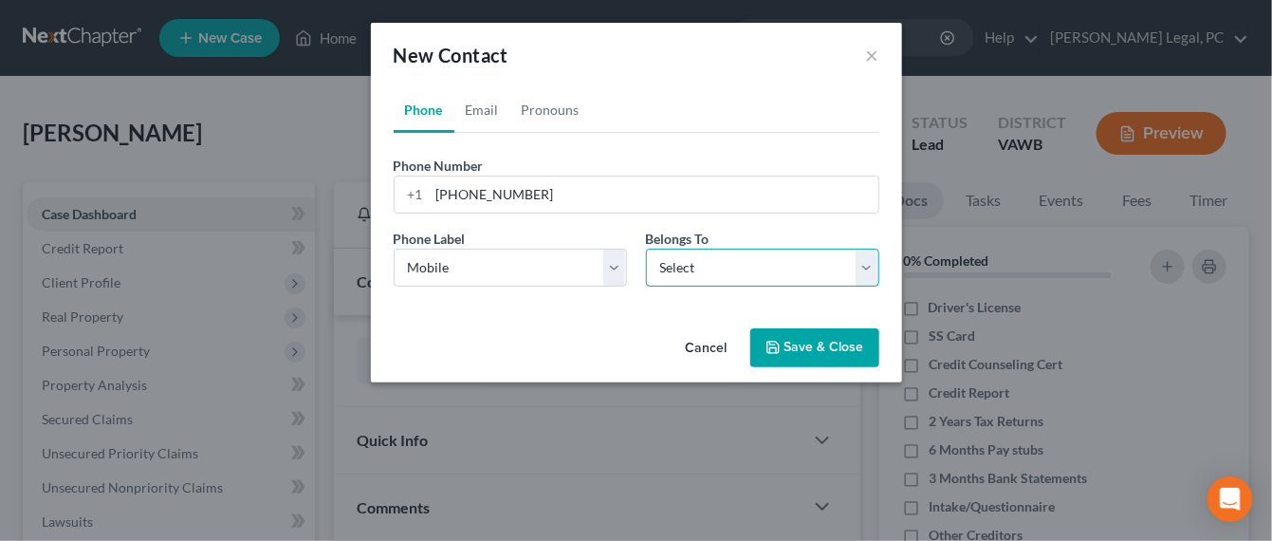
click at [700, 283] on select "Select Client Other" at bounding box center [762, 268] width 233 height 38
select select "0"
click at [646, 249] on select "Select Client Other" at bounding box center [762, 268] width 233 height 38
click at [826, 354] on button "Save & Close" at bounding box center [815, 348] width 129 height 40
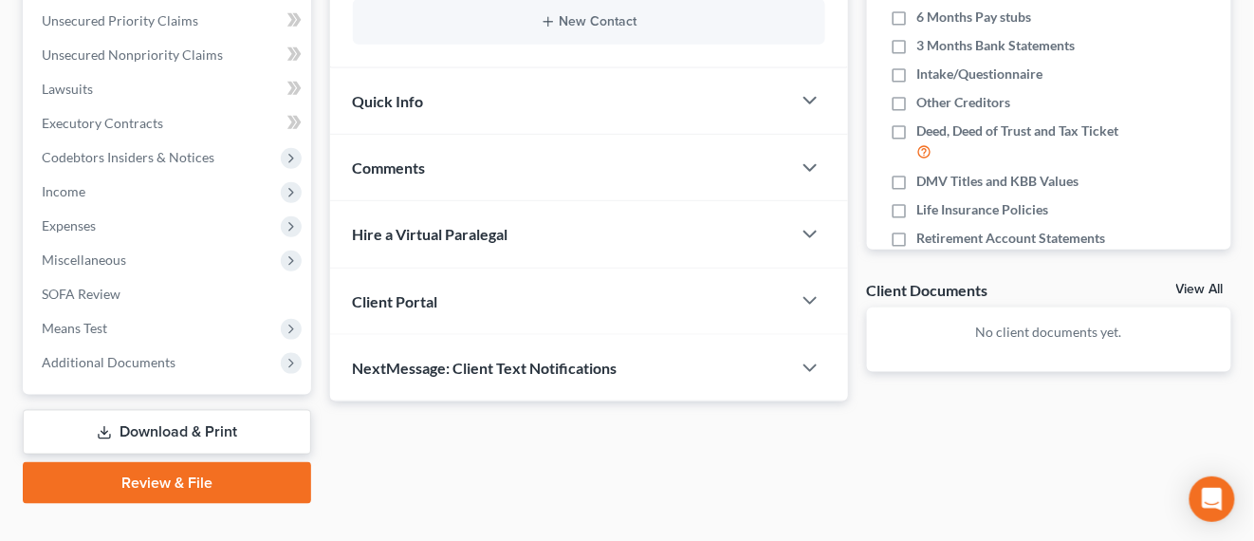
scroll to position [465, 0]
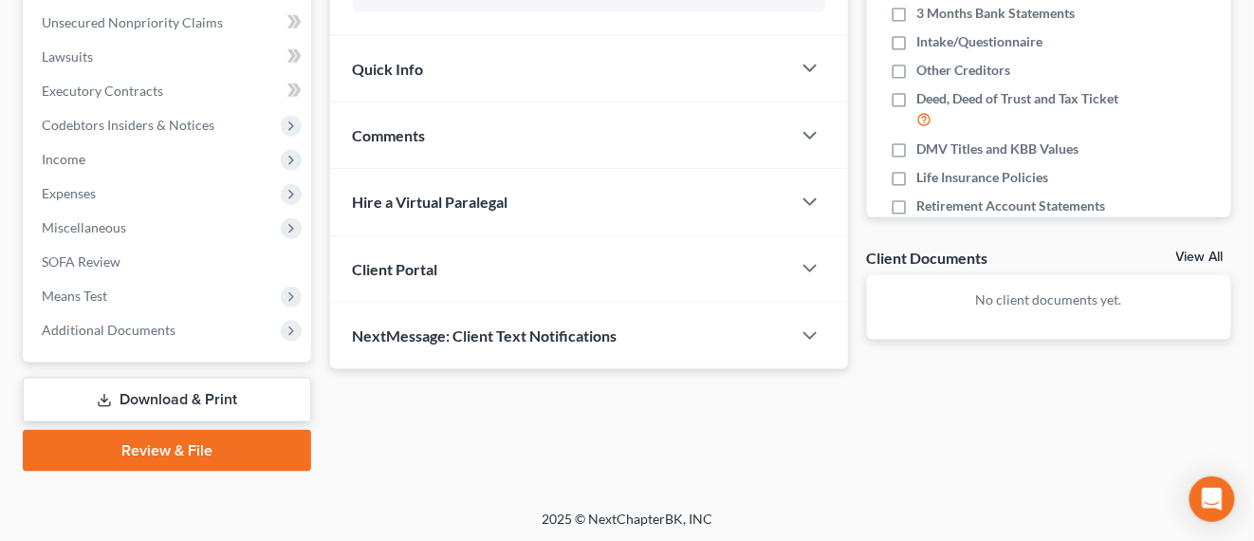
click at [391, 271] on span "Client Portal" at bounding box center [395, 269] width 85 height 18
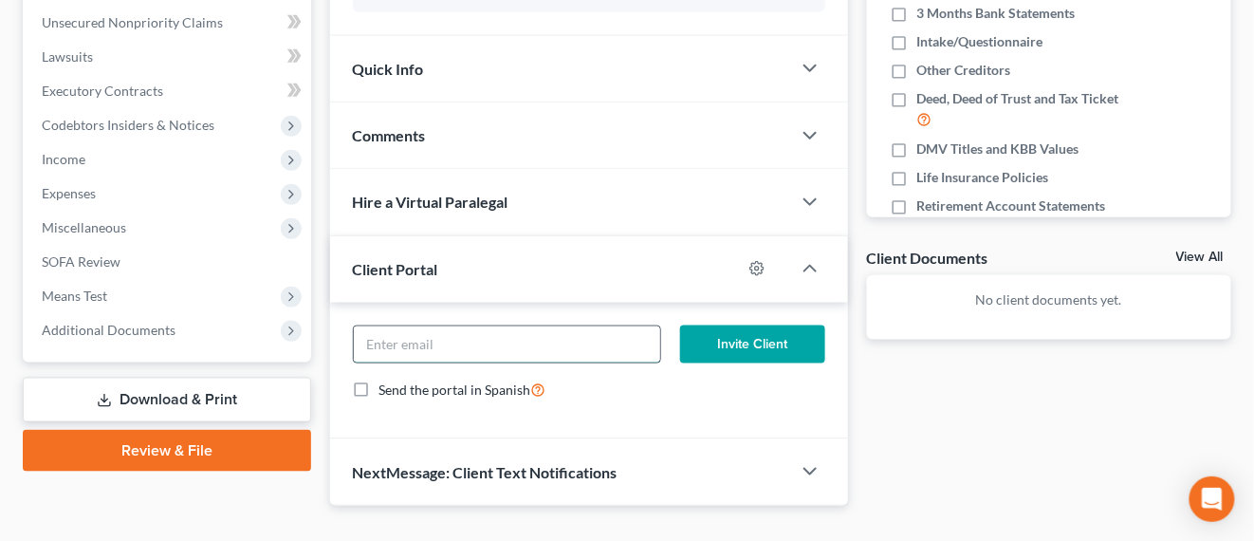
click at [658, 349] on input "email" at bounding box center [507, 344] width 306 height 36
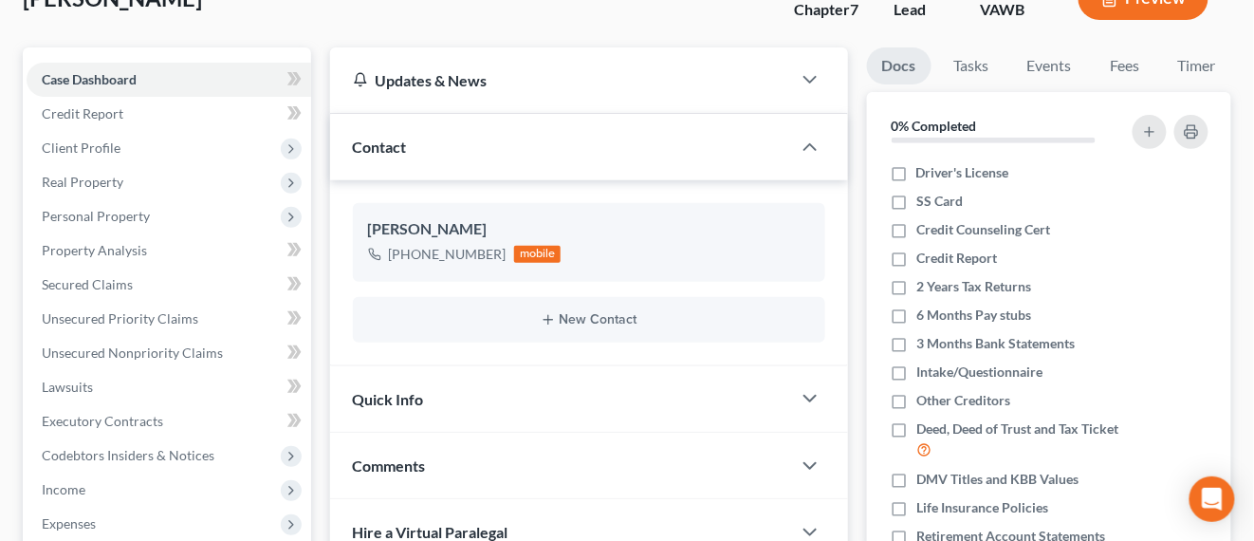
scroll to position [0, 0]
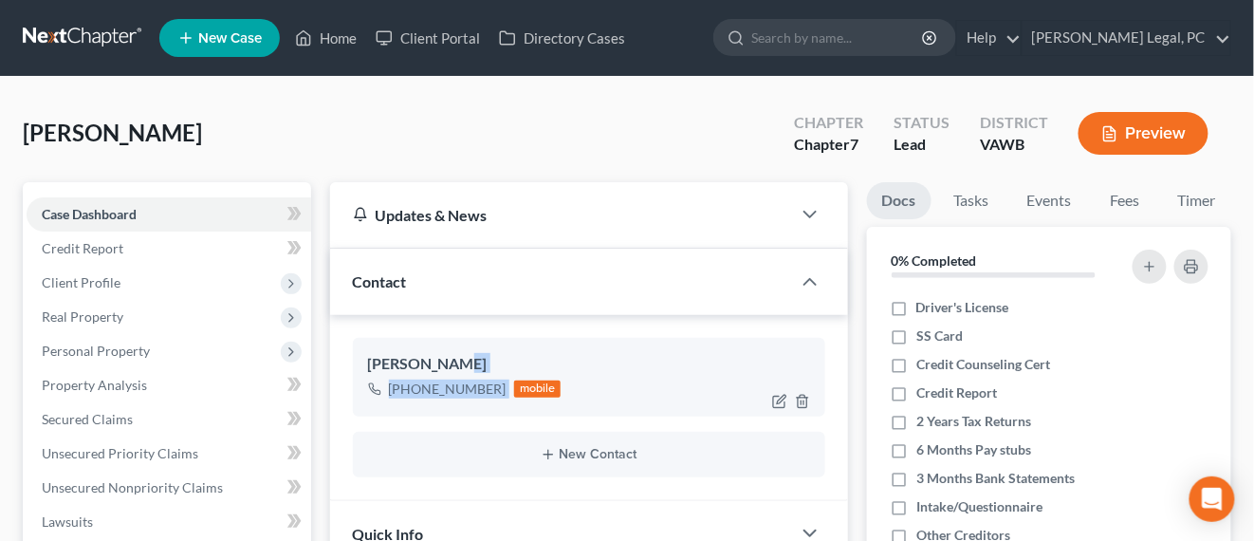
drag, startPoint x: 458, startPoint y: 370, endPoint x: 704, endPoint y: 400, distance: 247.6
click at [560, 400] on div "Gary Holmes +1 (804) 335-8747 mobile" at bounding box center [589, 377] width 473 height 78
click at [776, 396] on icon "button" at bounding box center [779, 401] width 15 height 15
select select "0"
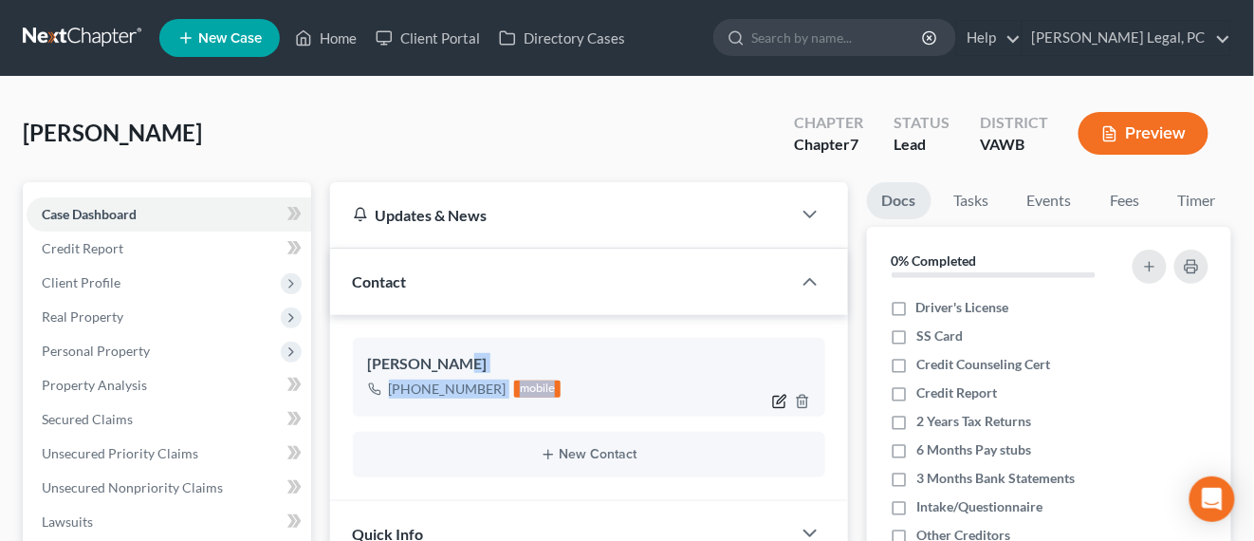
select select "0"
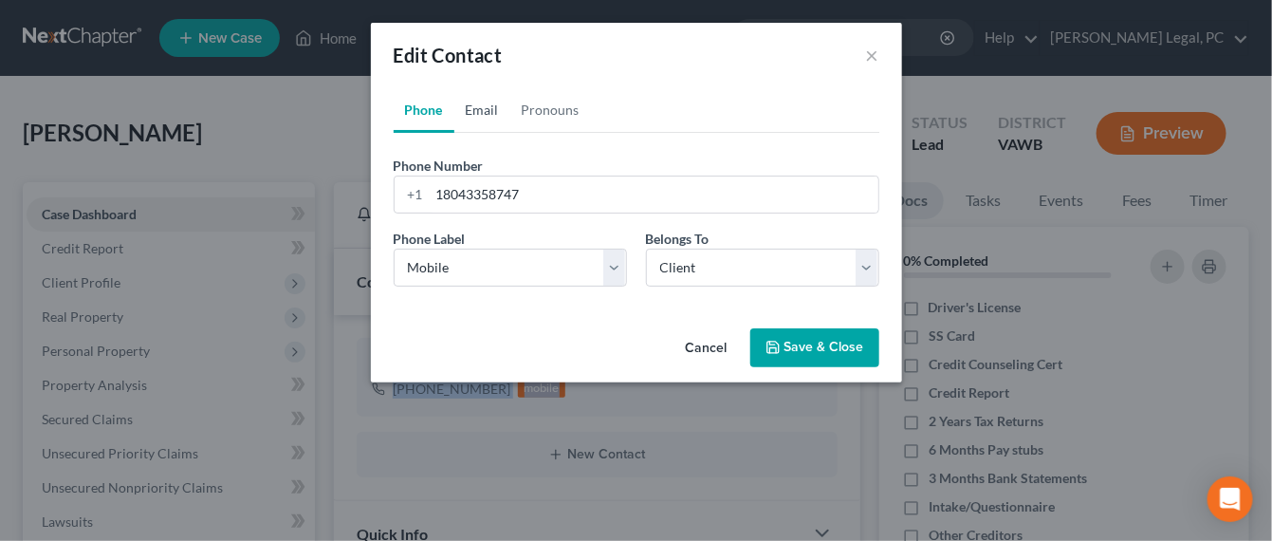
click at [485, 110] on link "Email" at bounding box center [483, 110] width 56 height 46
click at [503, 192] on input "email" at bounding box center [654, 194] width 449 height 36
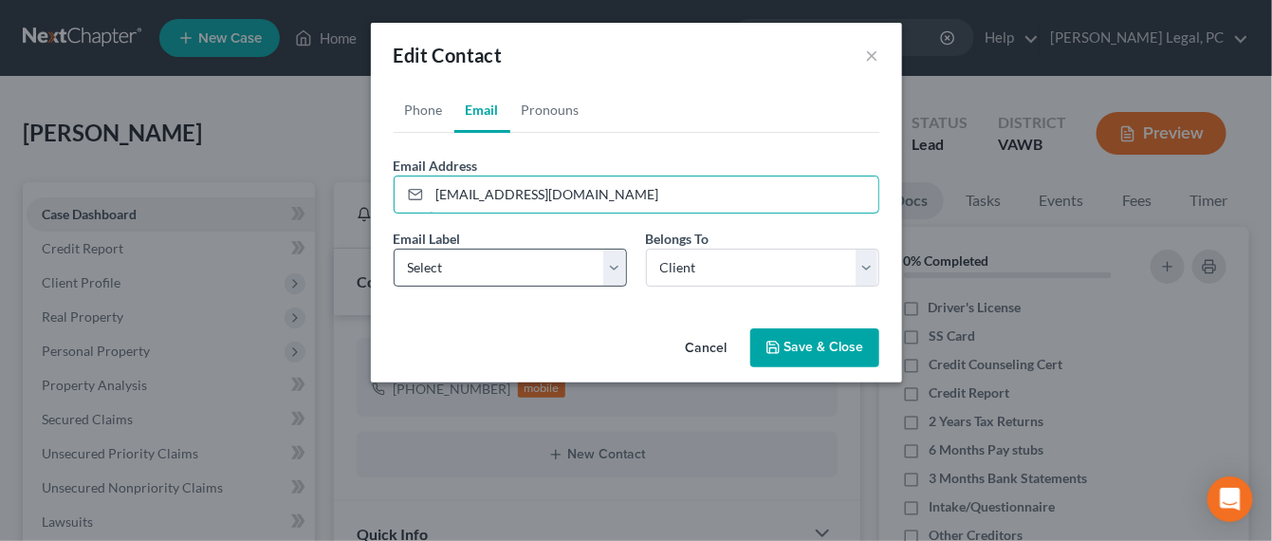
type input "mgm201@email.vccs.edu"
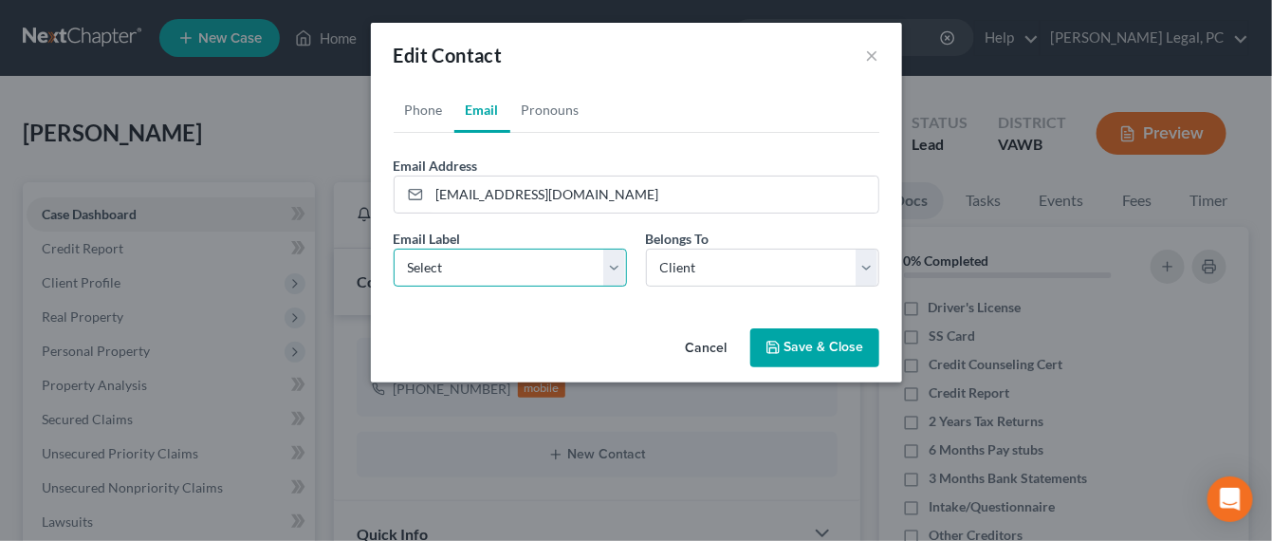
click at [625, 267] on select "Select Home Work Other" at bounding box center [510, 268] width 233 height 38
click at [394, 249] on select "Select Home Work Other" at bounding box center [510, 268] width 233 height 38
click at [541, 267] on select "Select Home Work Other" at bounding box center [510, 268] width 233 height 38
select select "0"
click at [394, 249] on select "Select Home Work Other" at bounding box center [510, 268] width 233 height 38
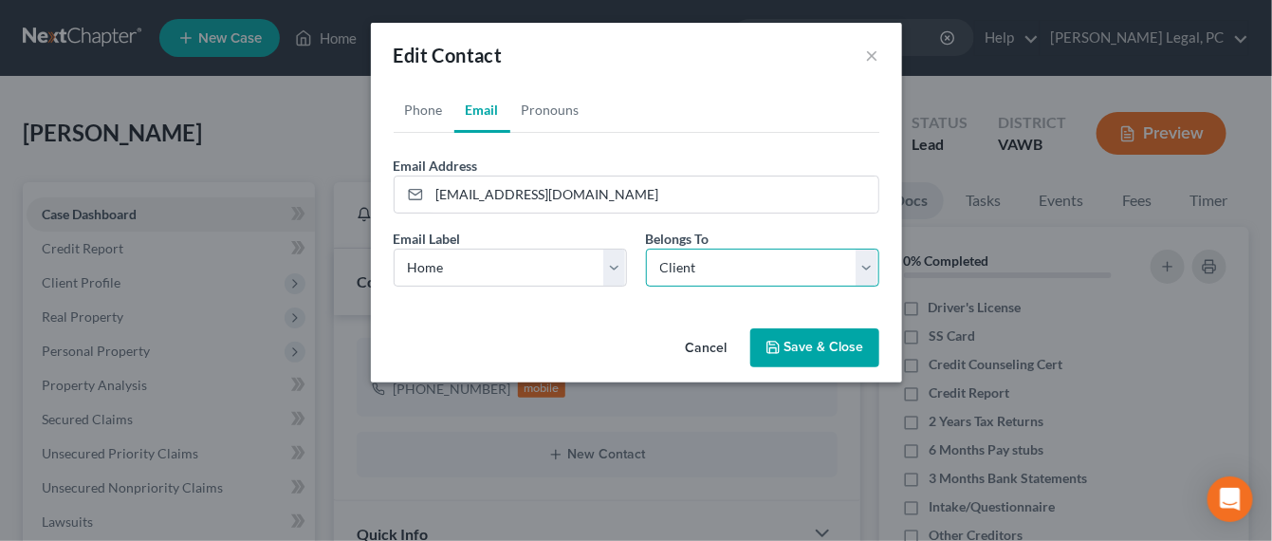
click at [660, 271] on select "Select Client Other" at bounding box center [762, 268] width 233 height 38
click at [646, 249] on select "Select Client Other" at bounding box center [762, 268] width 233 height 38
drag, startPoint x: 786, startPoint y: 348, endPoint x: 769, endPoint y: 345, distance: 17.3
click at [779, 347] on button "Save & Close" at bounding box center [815, 348] width 129 height 40
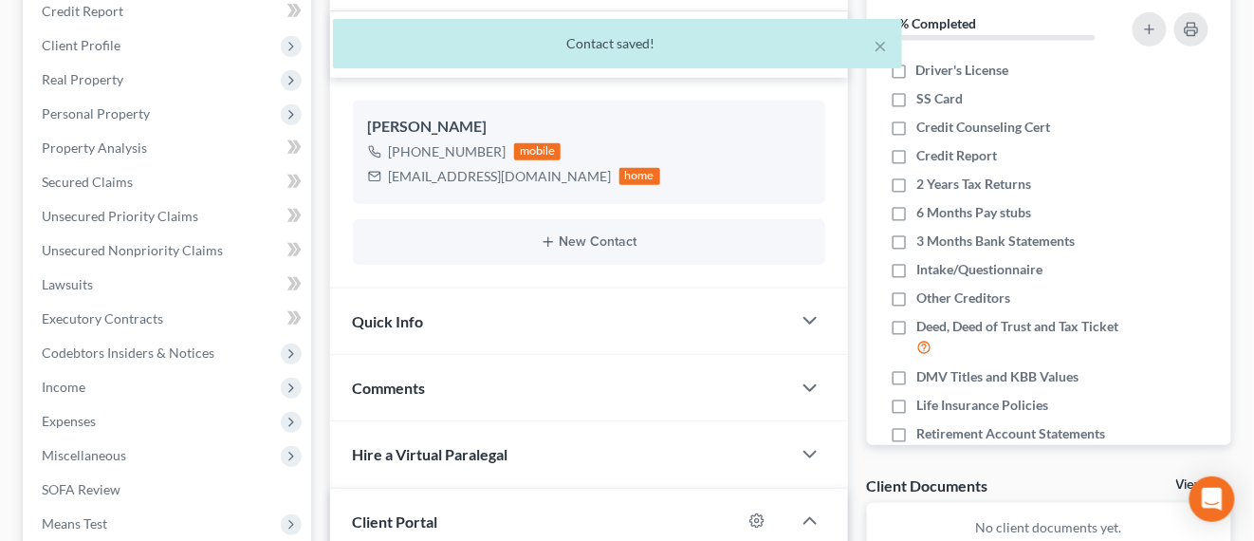
scroll to position [522, 0]
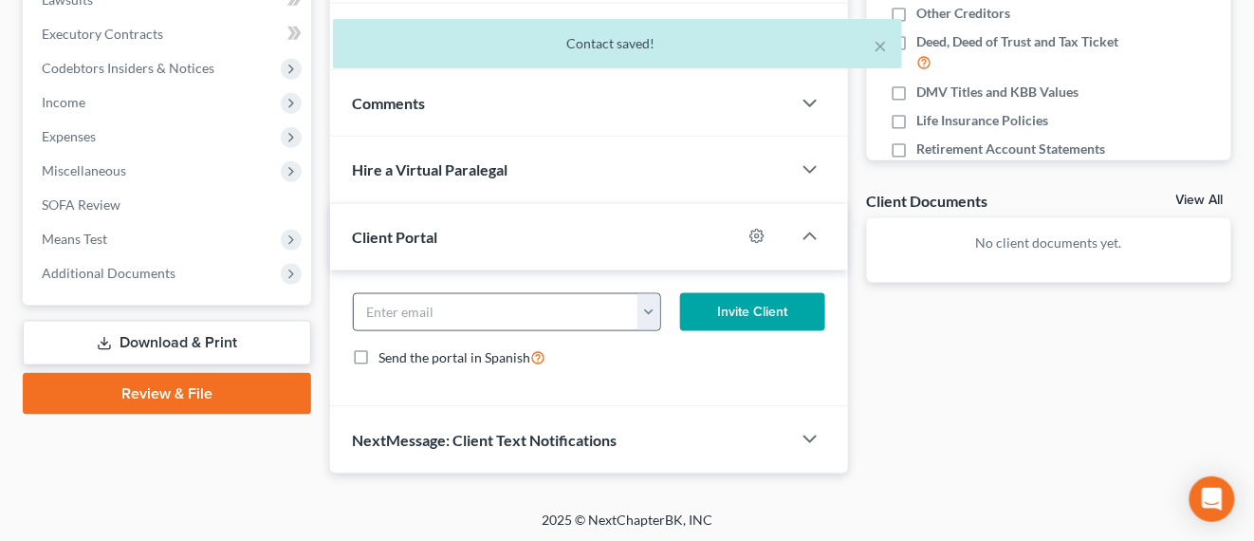
click at [653, 323] on button "button" at bounding box center [649, 312] width 23 height 36
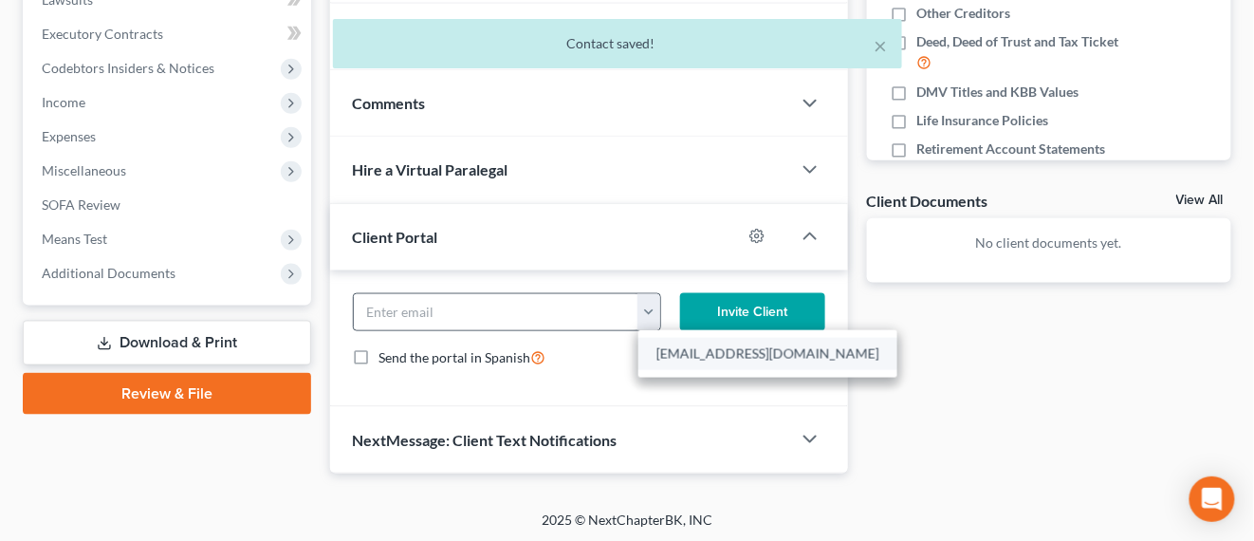
click at [673, 356] on link "mgm201@email.vccs.edu" at bounding box center [768, 354] width 259 height 32
type input "mgm201@email.vccs.edu"
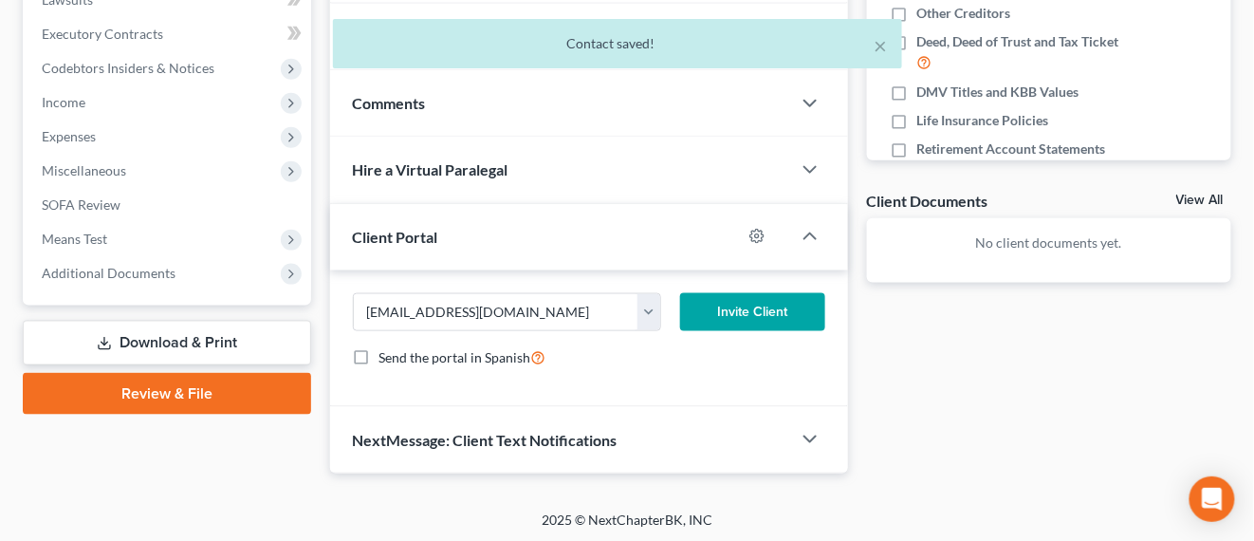
click at [730, 325] on form "mgm201@email.vccs.edu mgm201@email.vccs.edu Invite Client Send the portal in Sp…" at bounding box center [590, 338] width 492 height 90
click at [733, 317] on button "Invite Client" at bounding box center [752, 312] width 145 height 38
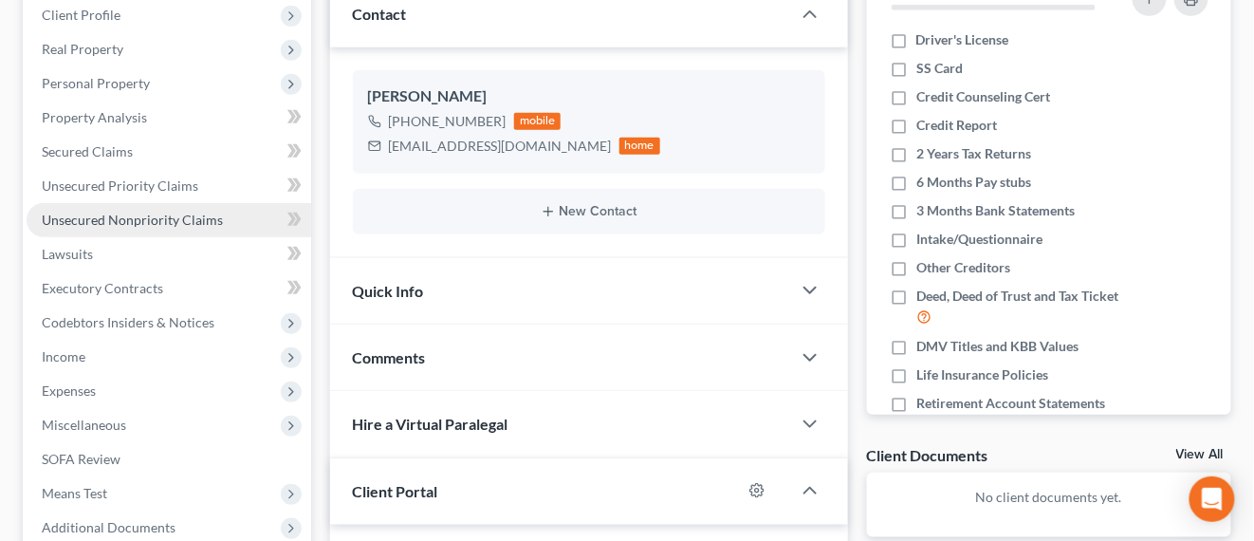
scroll to position [149, 0]
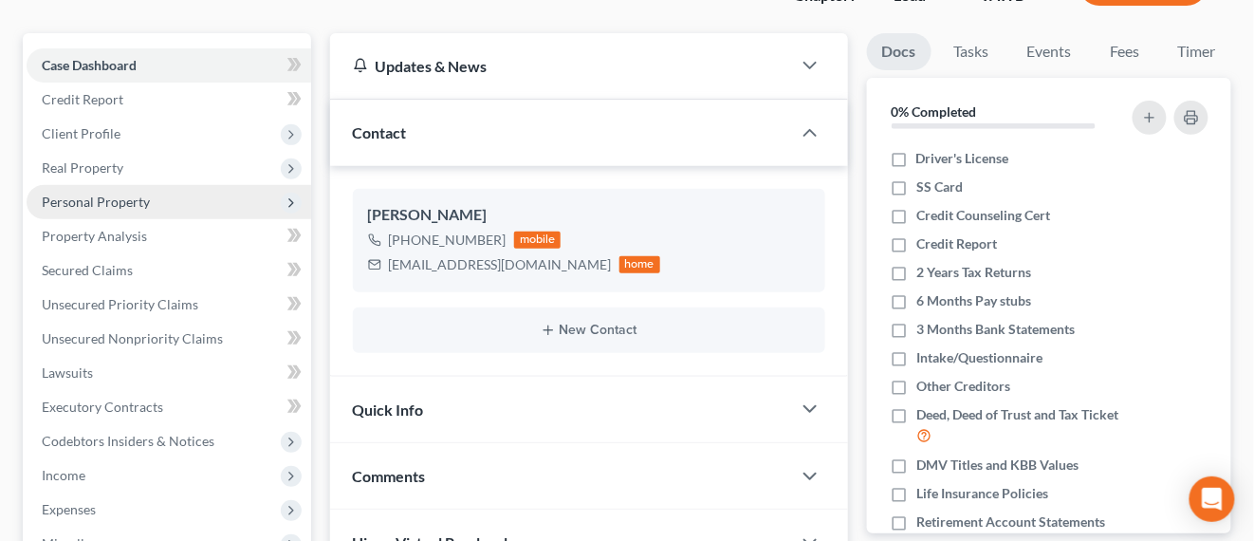
click at [142, 214] on span "Personal Property" at bounding box center [169, 202] width 285 height 34
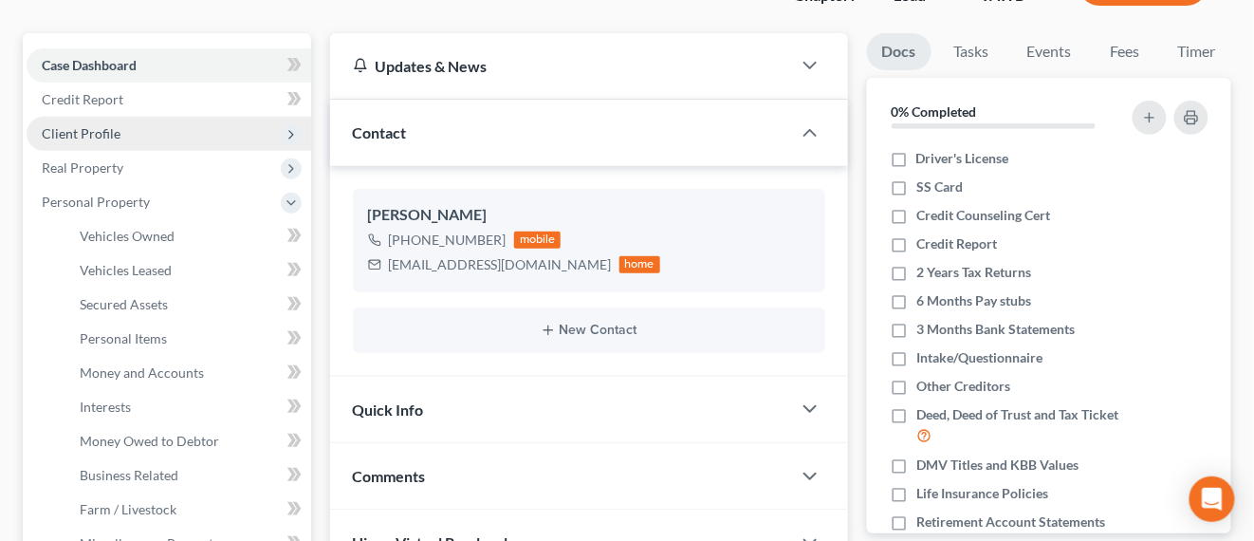
click at [114, 143] on span "Client Profile" at bounding box center [169, 134] width 285 height 34
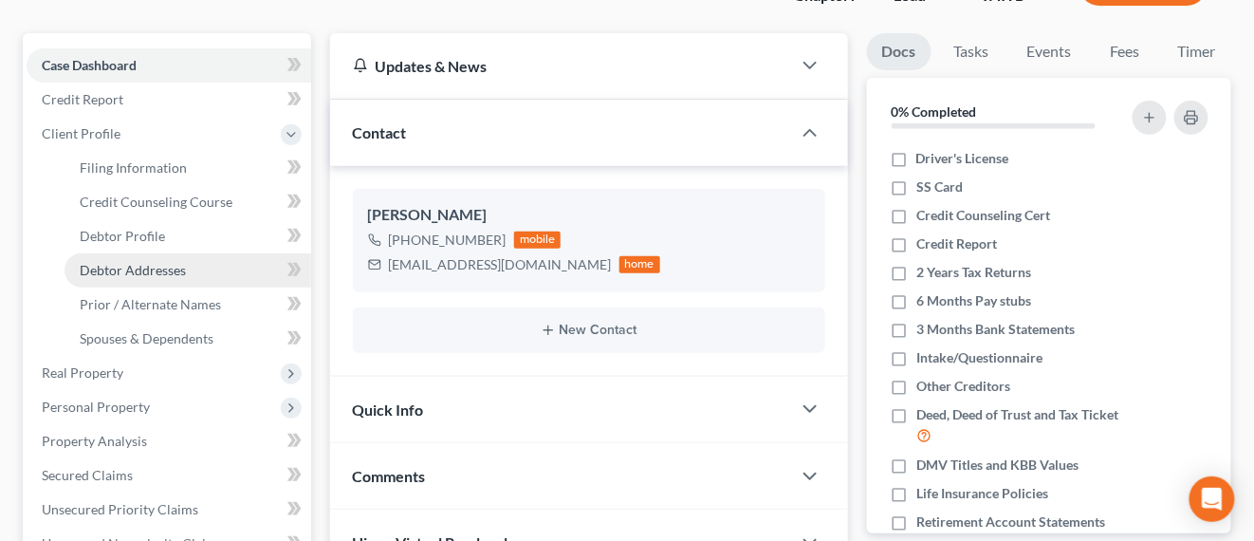
drag, startPoint x: 166, startPoint y: 261, endPoint x: 252, endPoint y: 269, distance: 86.7
click at [166, 262] on span "Debtor Addresses" at bounding box center [133, 270] width 106 height 16
select select "0"
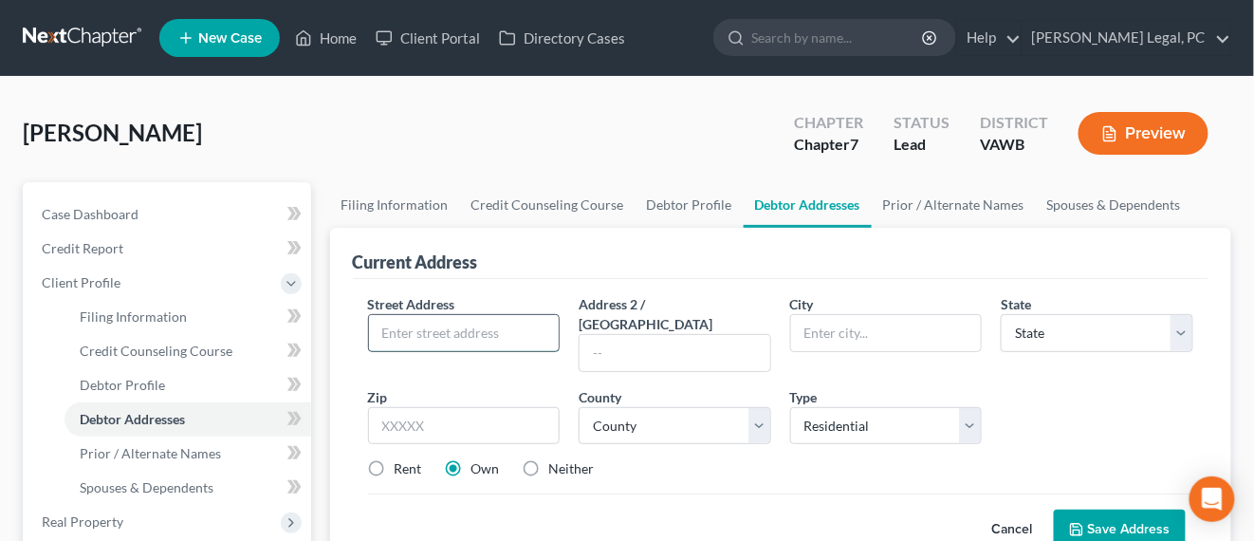
click at [515, 332] on input "text" at bounding box center [464, 333] width 191 height 36
type input "806 Old Mountain"
type input "Wytheville"
select select "48"
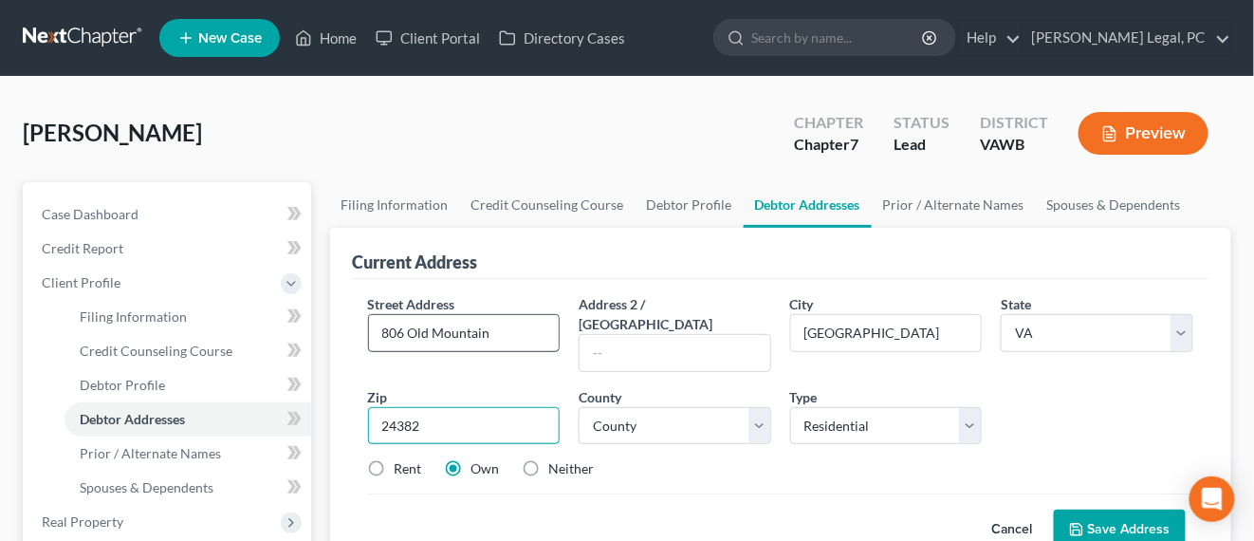
type input "24382"
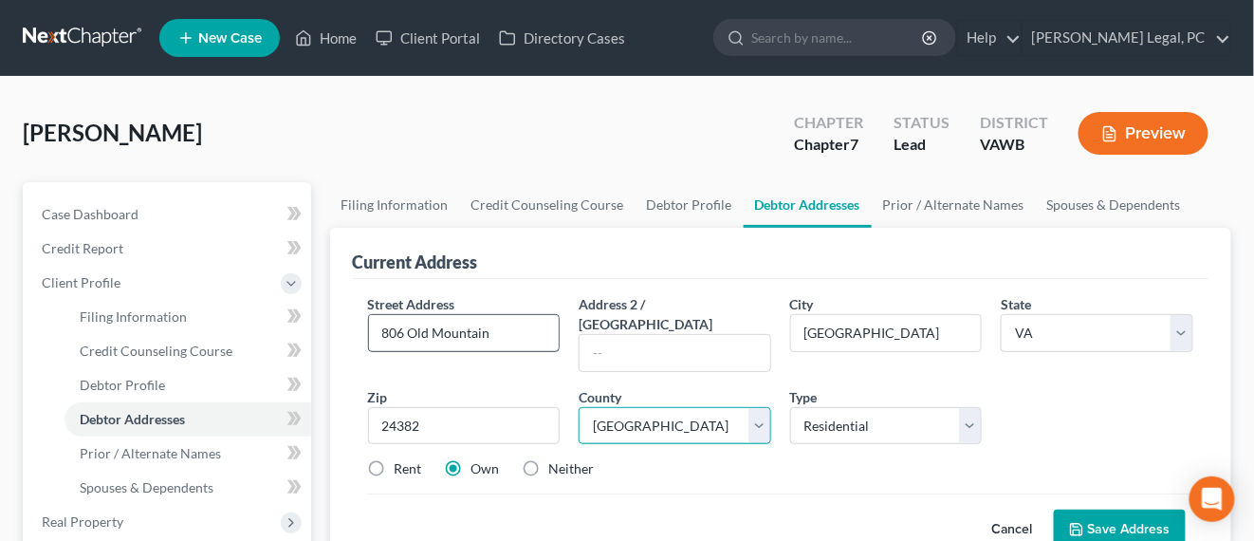
select select "132"
click at [1098, 510] on button "Save Address" at bounding box center [1120, 530] width 132 height 40
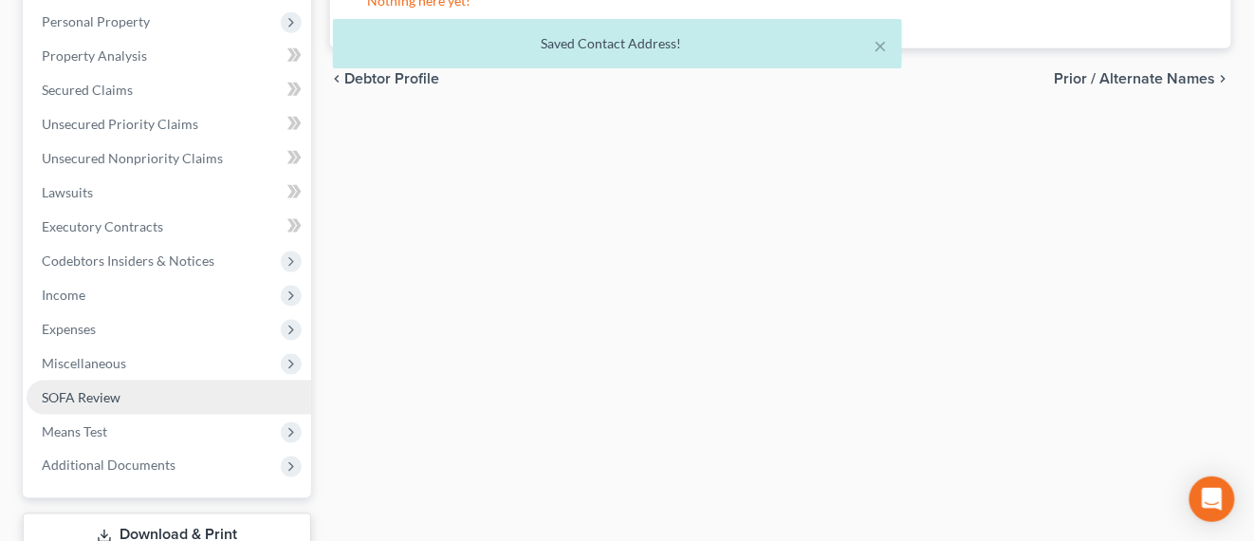
scroll to position [593, 0]
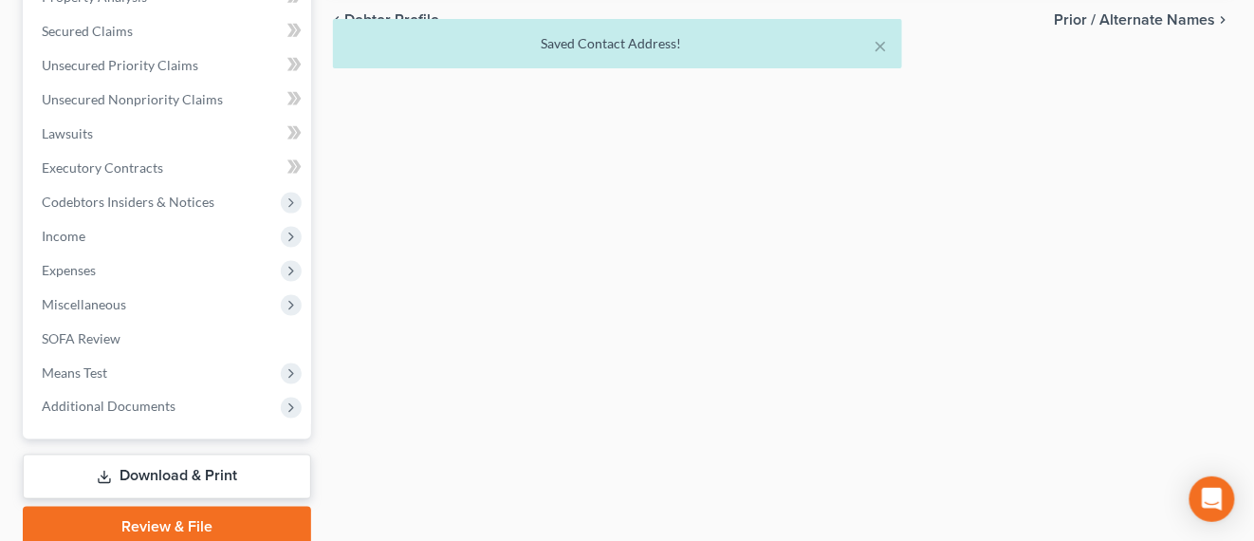
click at [167, 424] on div "Case Dashboard Payments Invoices Payments Payments Credit Report Client Profile…" at bounding box center [167, 14] width 288 height 850
click at [161, 402] on span "Additional Documents" at bounding box center [109, 407] width 134 height 16
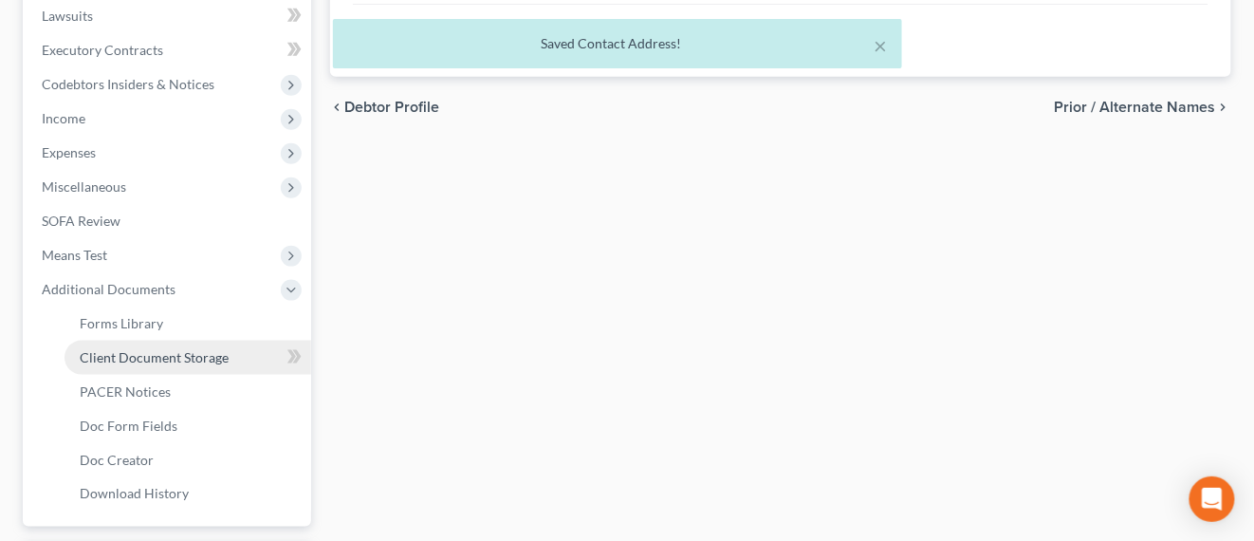
click at [158, 365] on link "Client Document Storage" at bounding box center [188, 358] width 247 height 34
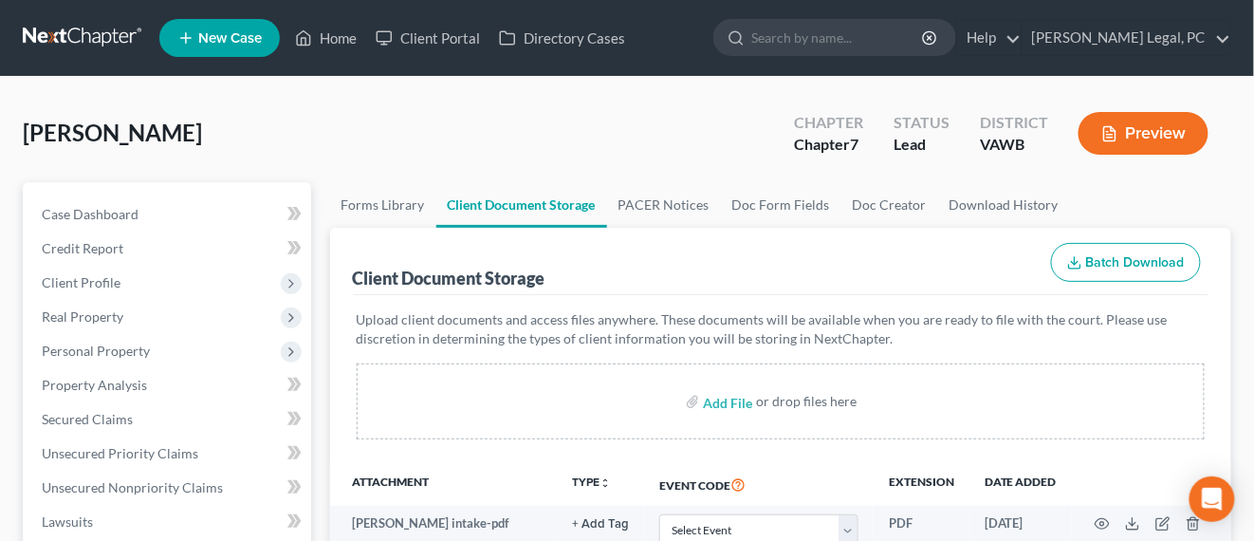
click at [97, 42] on link at bounding box center [83, 38] width 121 height 34
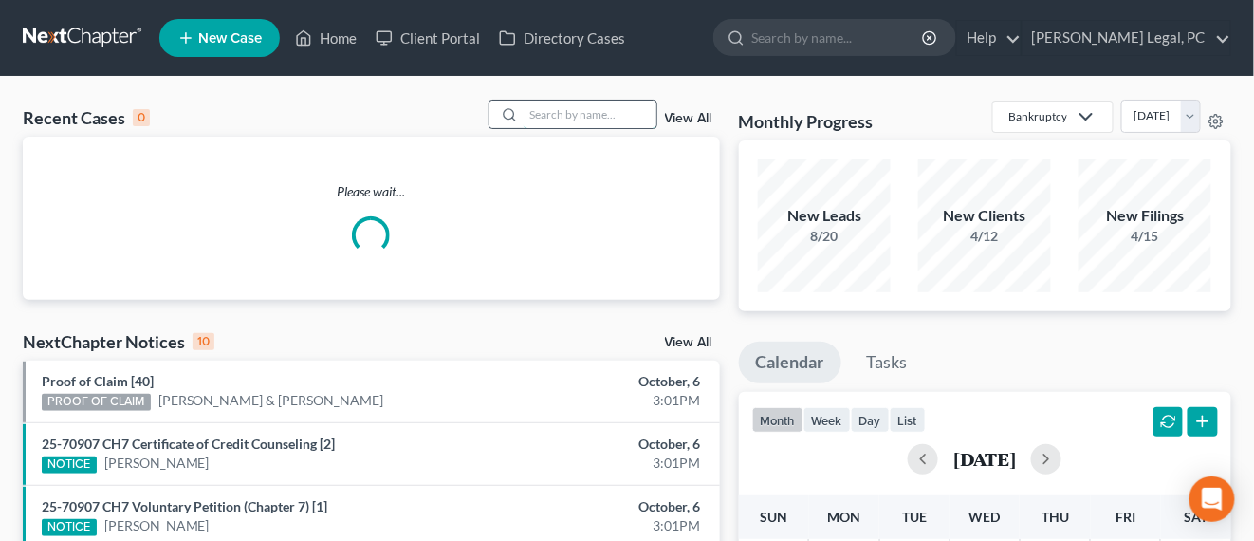
click at [608, 116] on input "search" at bounding box center [590, 115] width 133 height 28
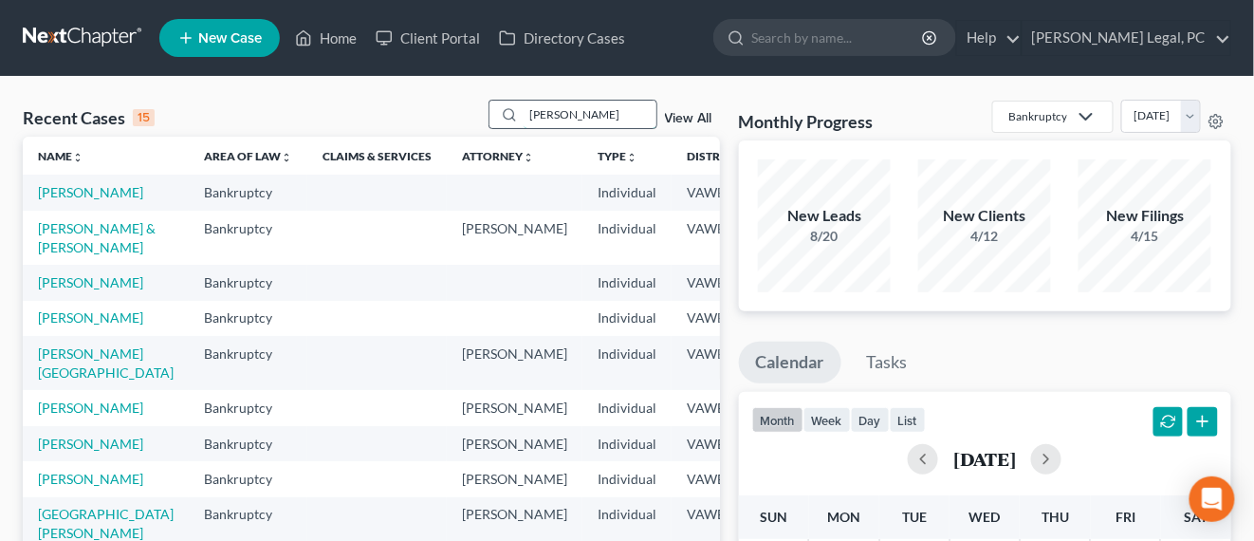
type input "[PERSON_NAME]"
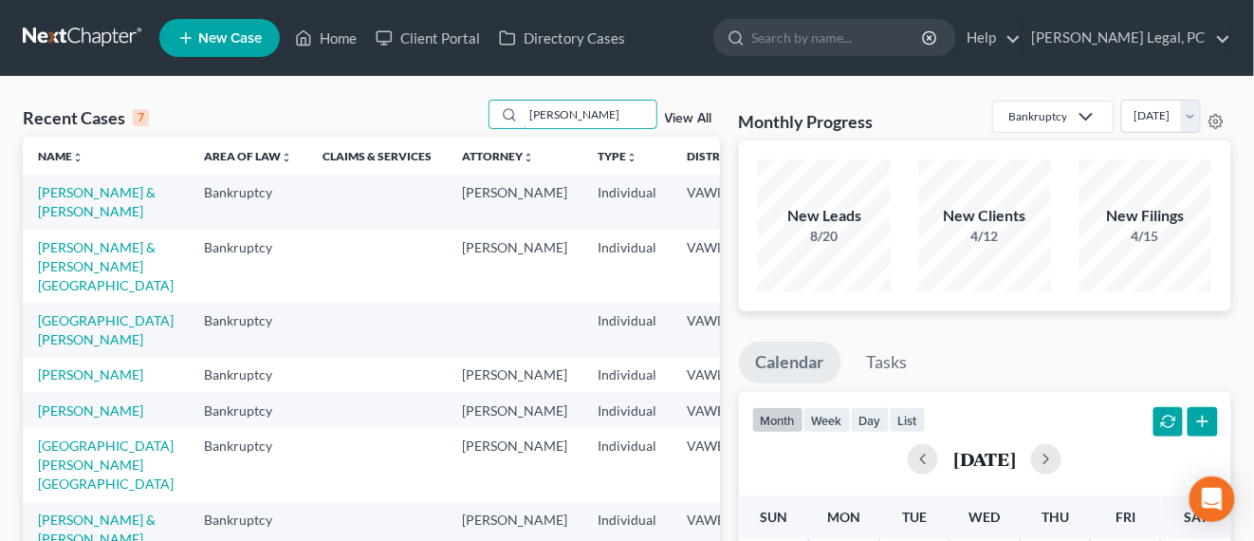
scroll to position [72, 0]
click at [37, 45] on link at bounding box center [83, 38] width 121 height 34
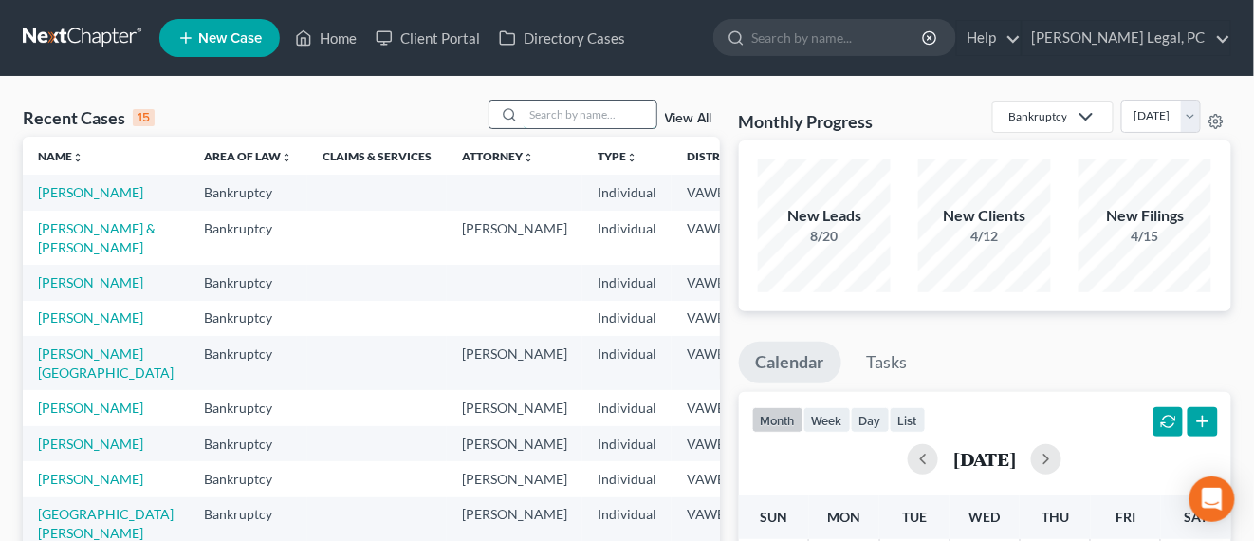
click at [531, 119] on input "search" at bounding box center [590, 115] width 133 height 28
type input "[PERSON_NAME]"
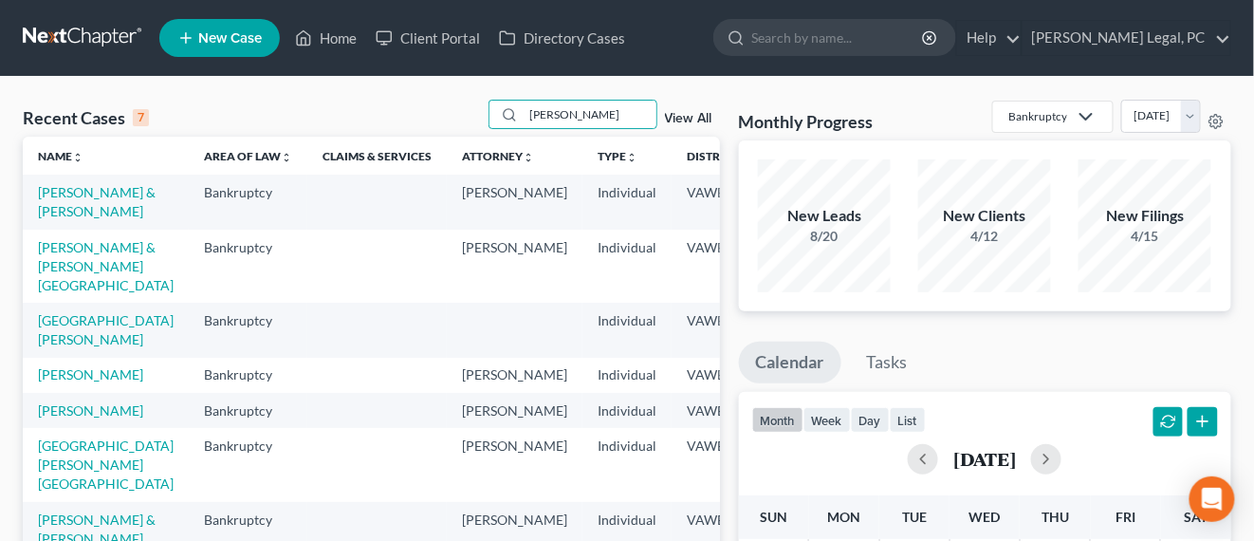
click at [187, 42] on icon at bounding box center [185, 38] width 17 height 23
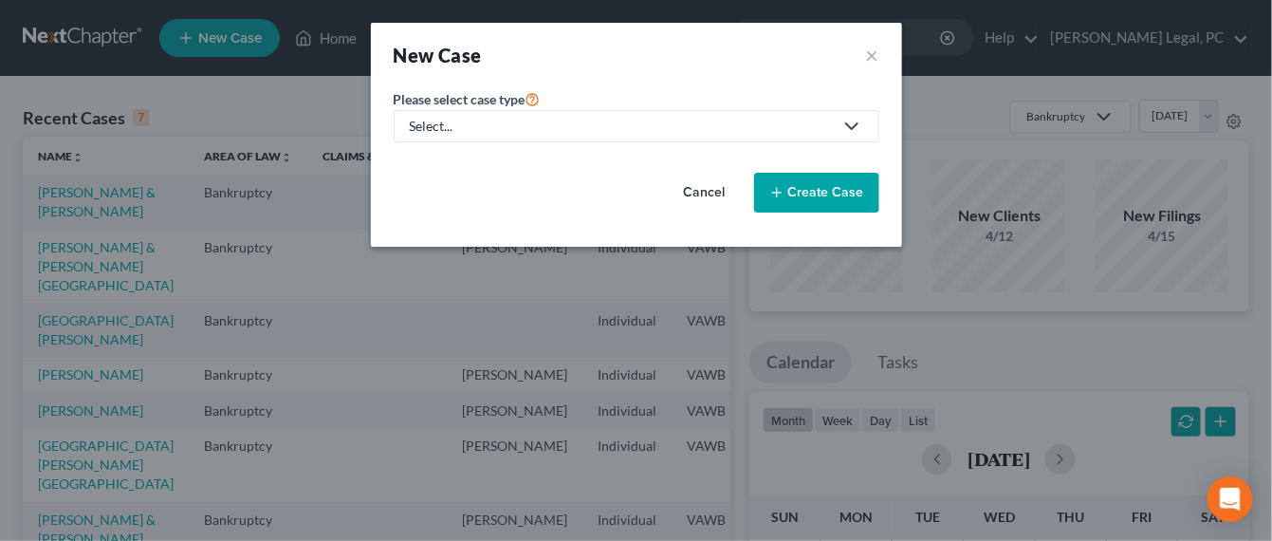
click at [499, 130] on div "Select..." at bounding box center [621, 126] width 423 height 19
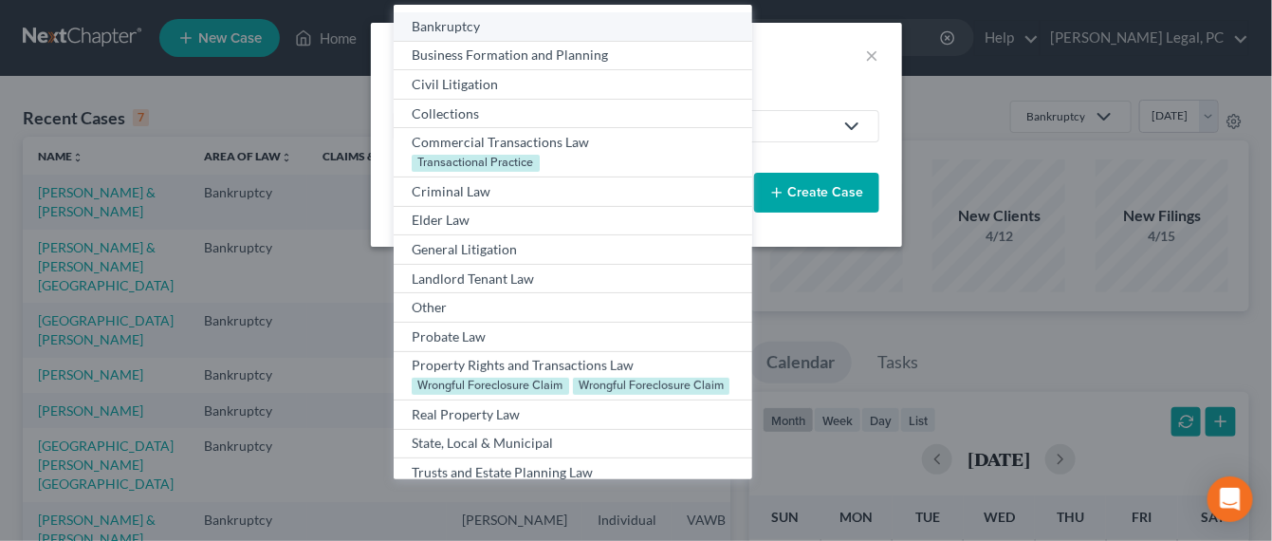
click at [443, 23] on div "Bankruptcy" at bounding box center [573, 26] width 322 height 19
select select "84"
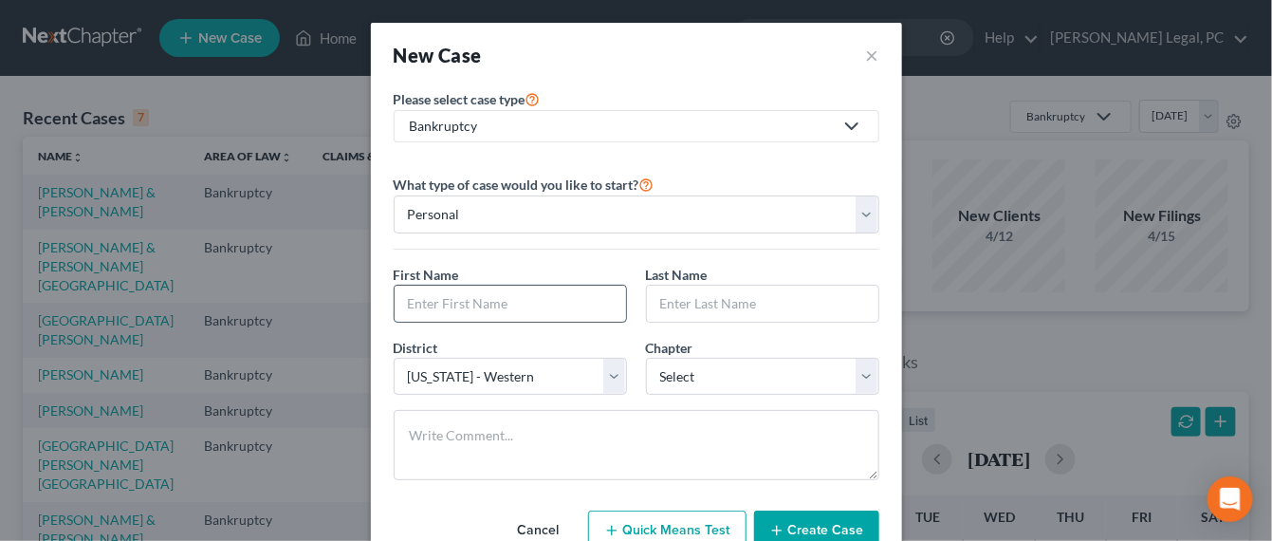
click at [456, 302] on input "text" at bounding box center [511, 304] width 232 height 36
type input "[PERSON_NAME]"
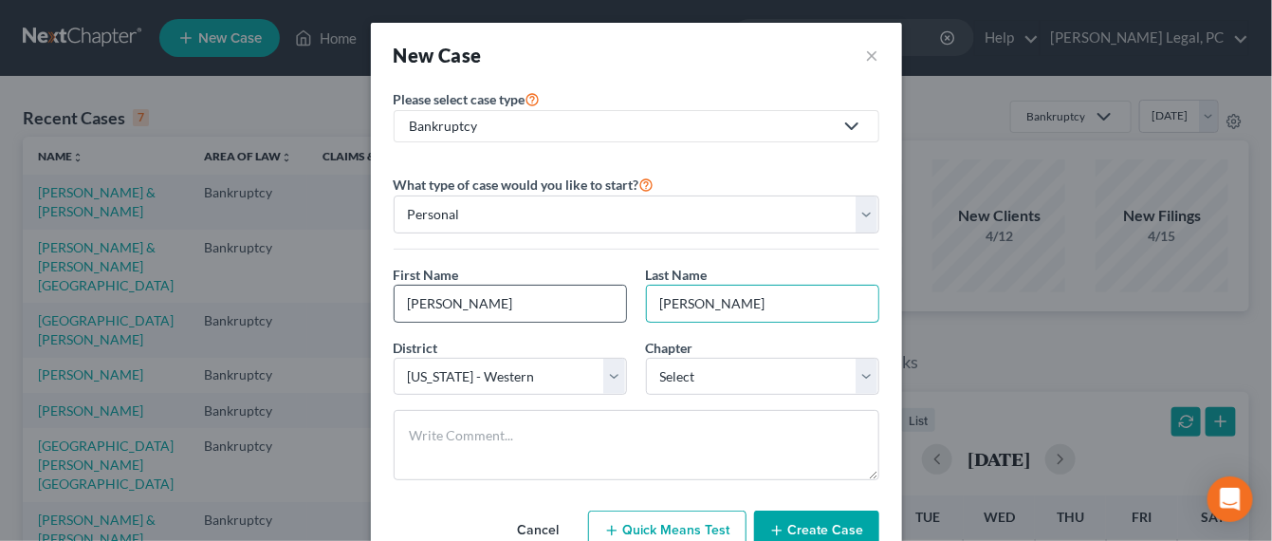
type input "[PERSON_NAME]"
click at [532, 521] on button "Cancel" at bounding box center [539, 530] width 84 height 38
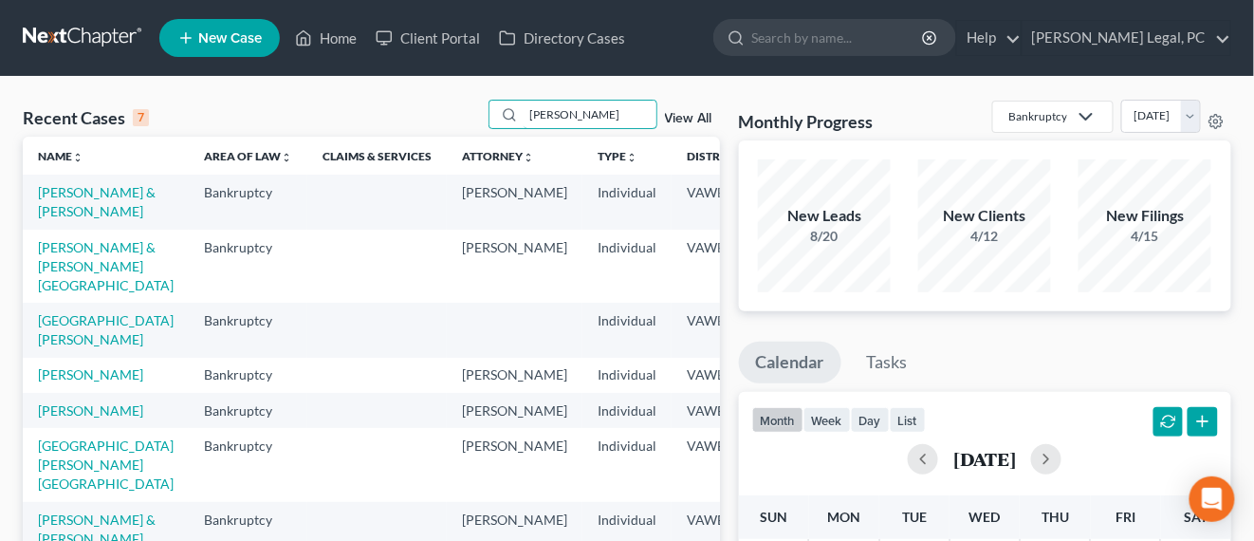
drag, startPoint x: 585, startPoint y: 115, endPoint x: 401, endPoint y: 60, distance: 192.1
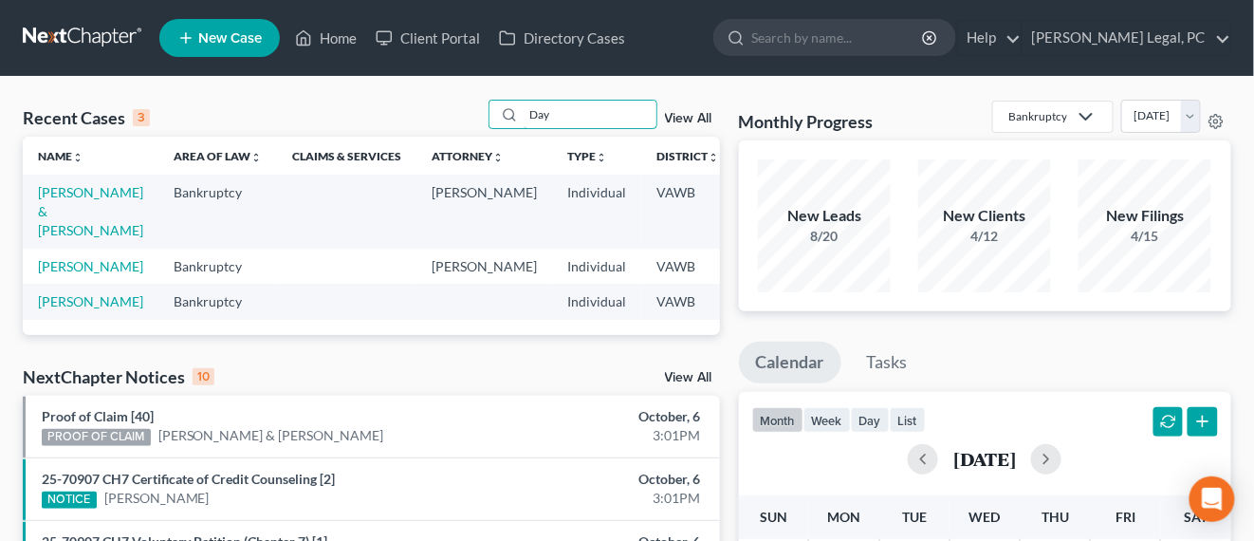
type input "Day"
click at [198, 45] on span "New Case" at bounding box center [230, 38] width 64 height 14
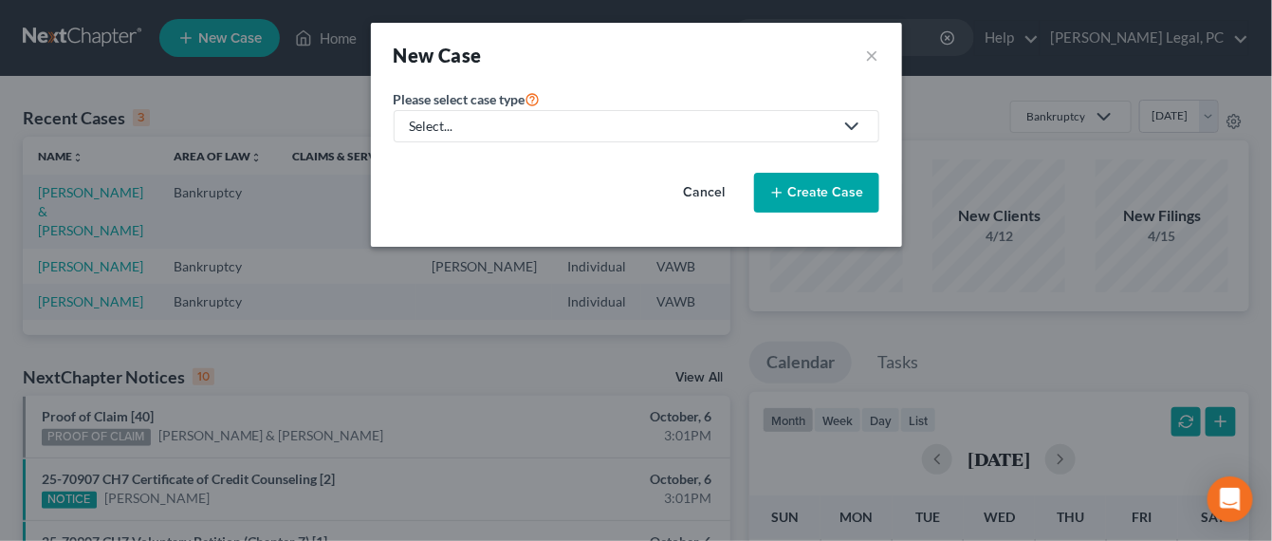
click at [496, 127] on div "Select..." at bounding box center [621, 126] width 423 height 19
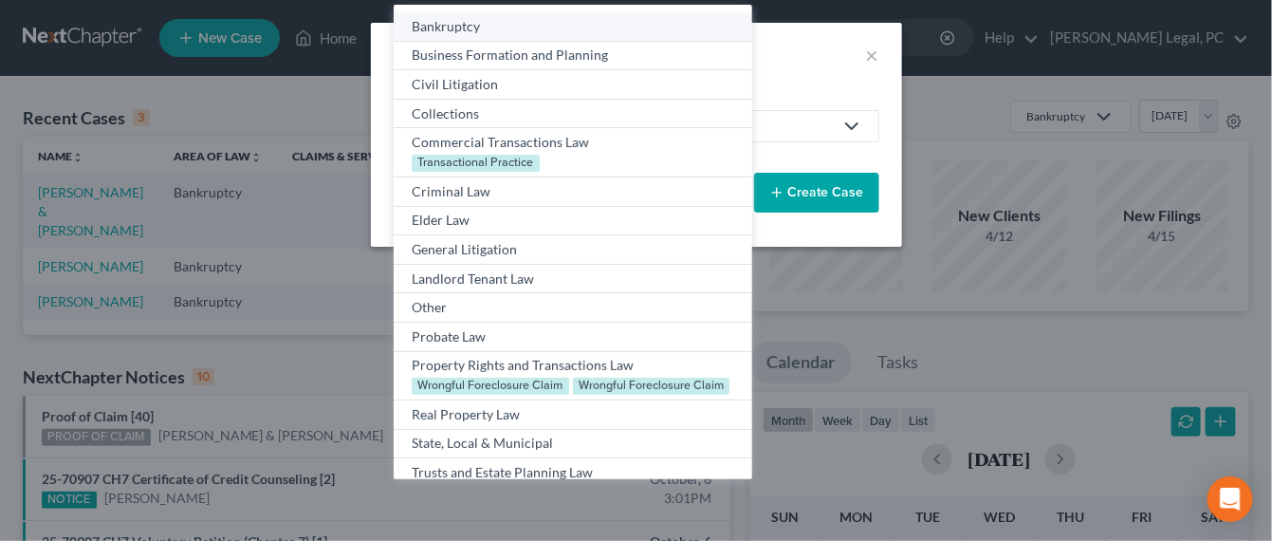
drag, startPoint x: 453, startPoint y: 31, endPoint x: 455, endPoint y: 54, distance: 22.9
click at [452, 31] on div "Bankruptcy" at bounding box center [573, 26] width 322 height 19
select select "84"
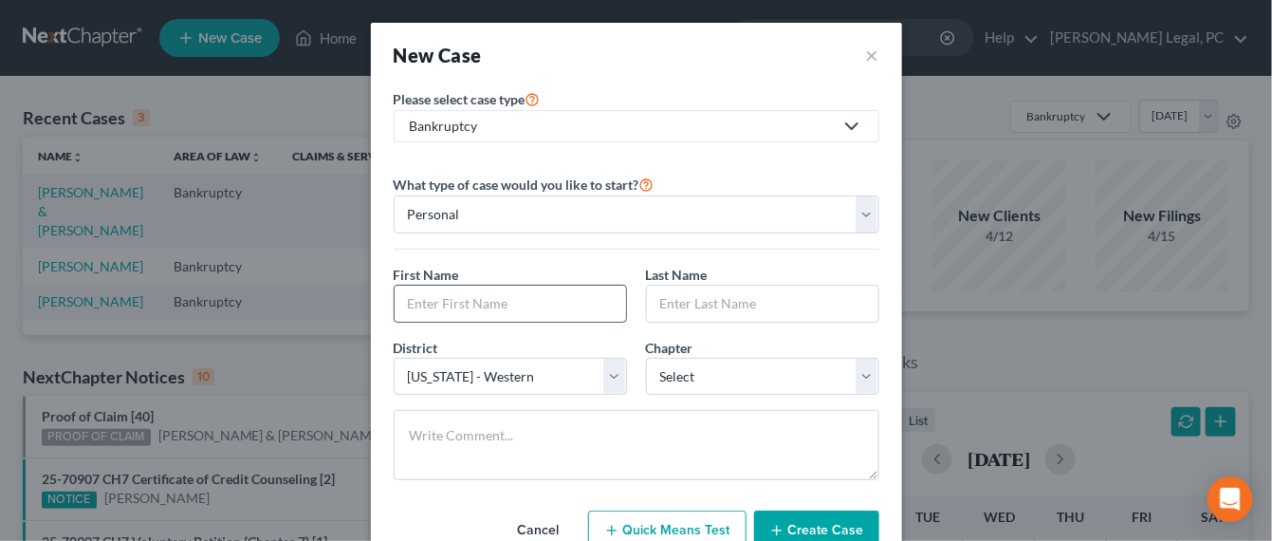
click at [466, 286] on input "text" at bounding box center [511, 304] width 232 height 36
type input "Candace"
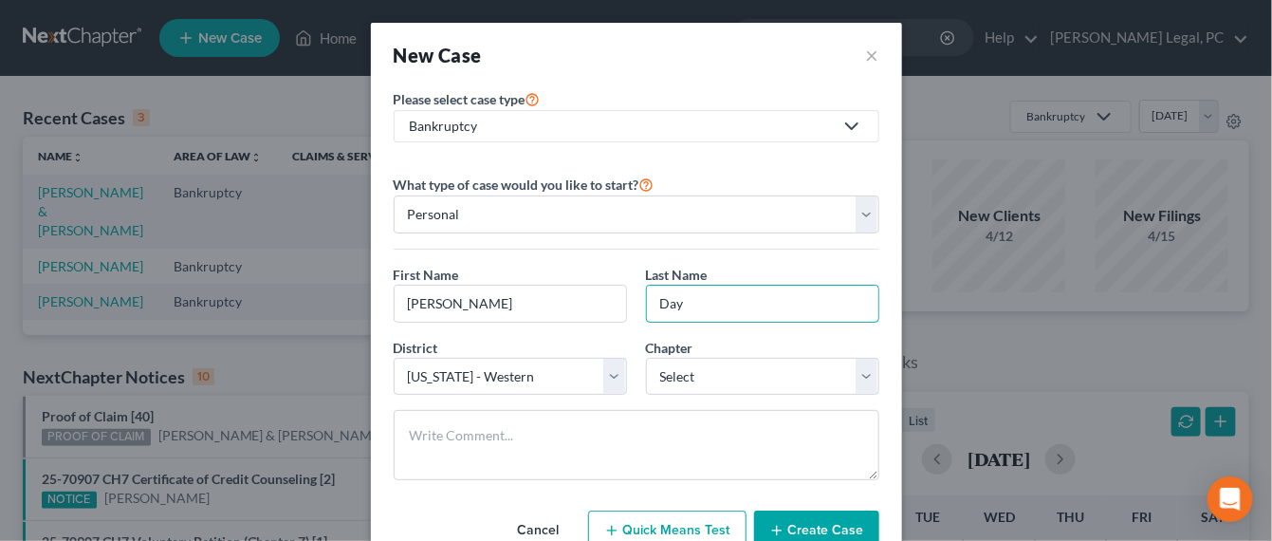
type input "Day"
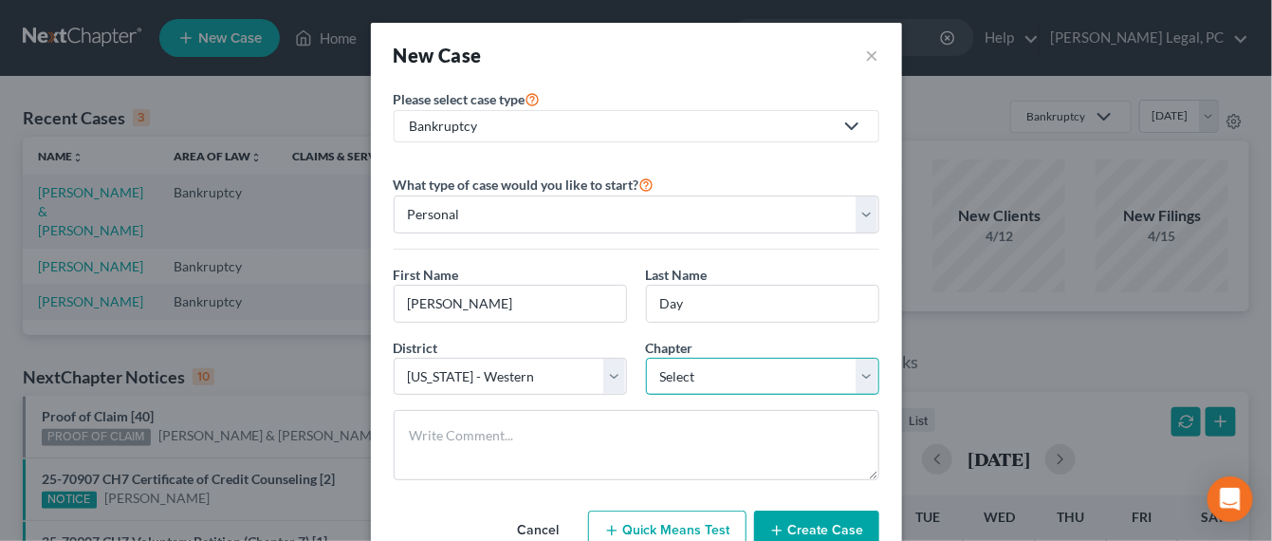
select select "0"
click at [646, 358] on select "Select 7 11 12 13" at bounding box center [762, 377] width 233 height 38
click at [797, 517] on button "Create Case" at bounding box center [816, 531] width 125 height 40
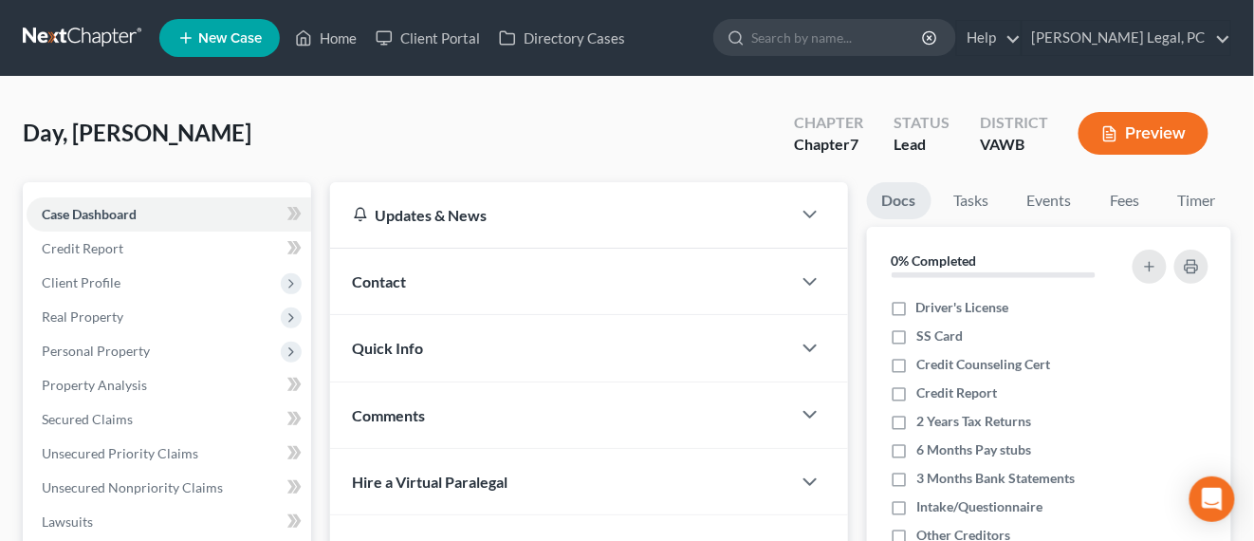
click at [431, 271] on div "Contact" at bounding box center [560, 281] width 461 height 65
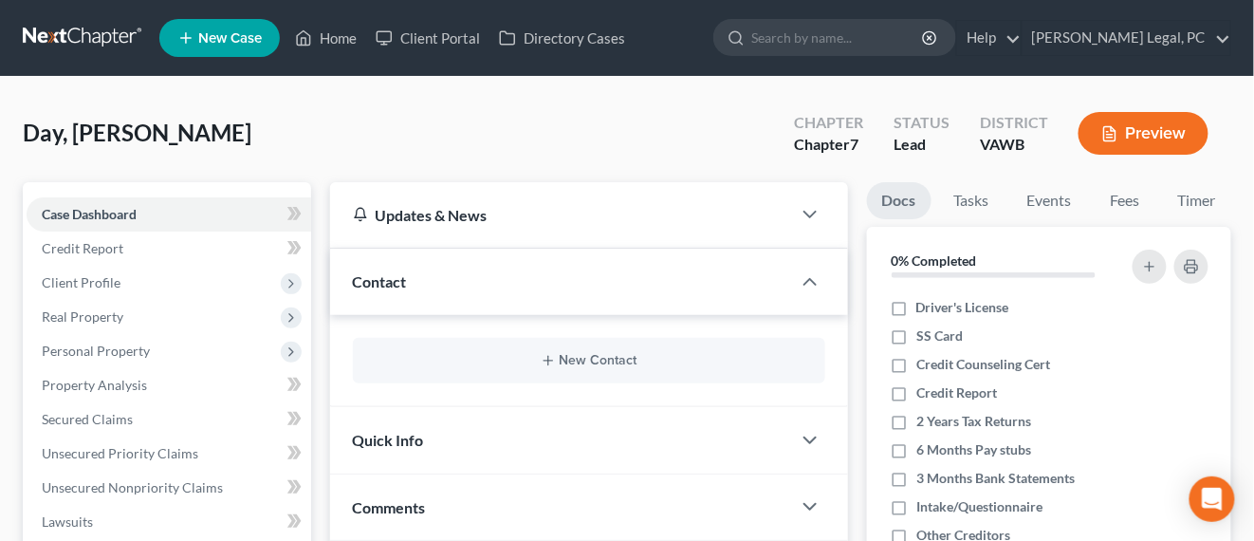
click at [599, 374] on div "New Contact" at bounding box center [589, 361] width 473 height 46
click at [597, 356] on button "New Contact" at bounding box center [589, 360] width 442 height 15
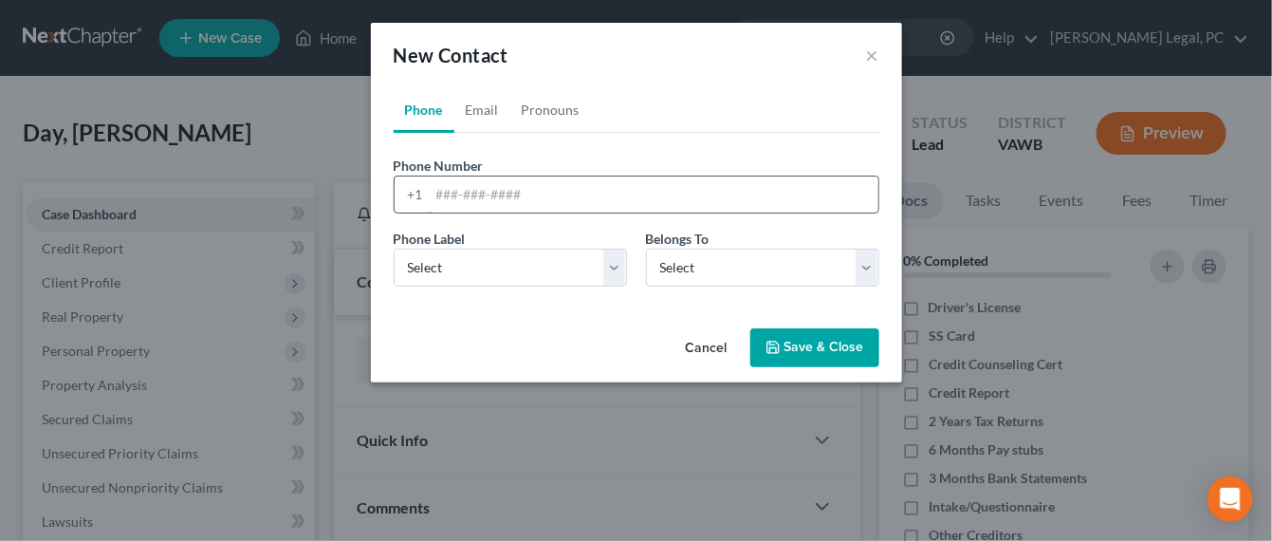
click at [447, 194] on input "tel" at bounding box center [654, 194] width 449 height 36
type input "276-220-7094"
click at [514, 259] on select "Select Mobile Home Work Other" at bounding box center [510, 268] width 233 height 38
click at [495, 279] on select "Select Mobile Home Work Other" at bounding box center [510, 268] width 233 height 38
select select "0"
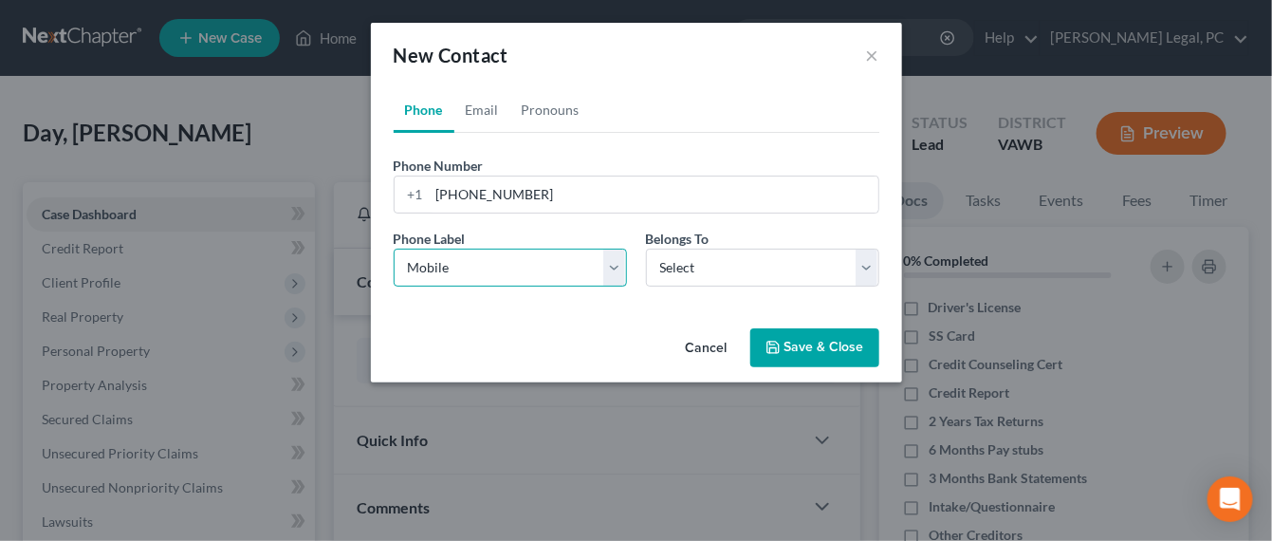
click at [394, 249] on select "Select Mobile Home Work Other" at bounding box center [510, 268] width 233 height 38
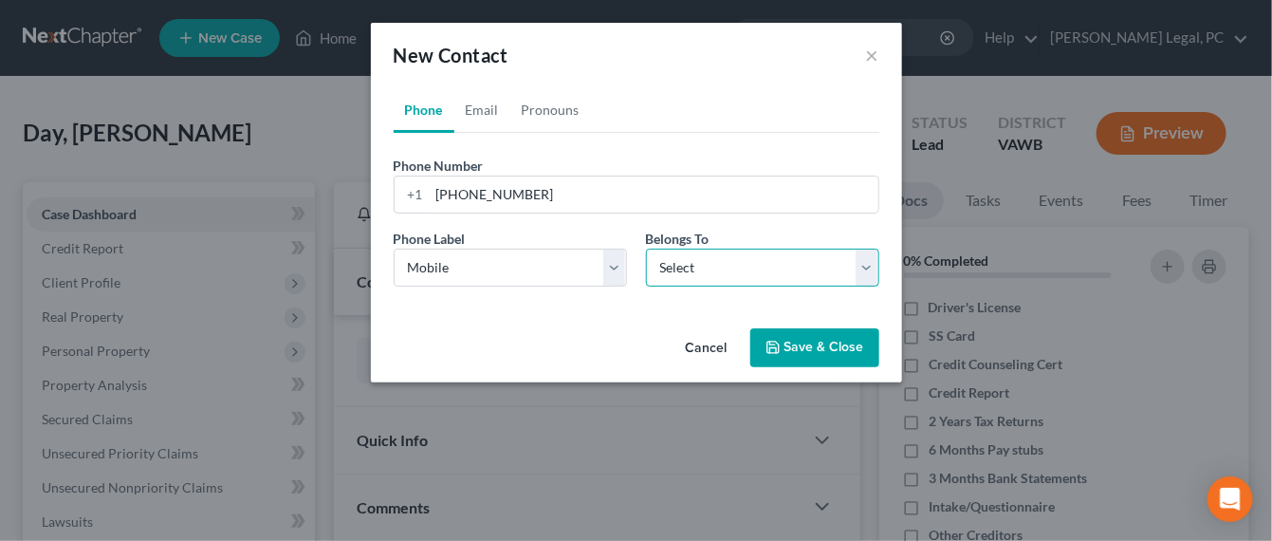
click at [663, 275] on select "Select Client Other" at bounding box center [762, 268] width 233 height 38
select select "0"
click at [646, 249] on select "Select Client Other" at bounding box center [762, 268] width 233 height 38
select select "0"
drag, startPoint x: 472, startPoint y: 96, endPoint x: 487, endPoint y: 115, distance: 24.3
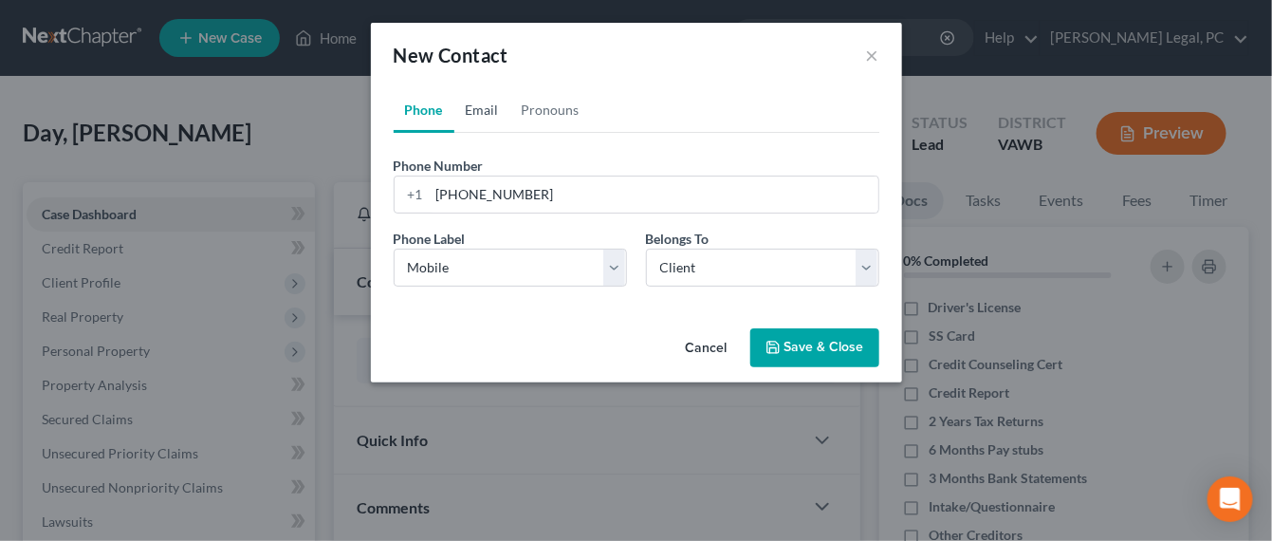
click at [473, 97] on link "Email" at bounding box center [483, 110] width 56 height 46
click at [480, 186] on input "email" at bounding box center [654, 194] width 449 height 36
type input "candacebrea16@gmail.com"
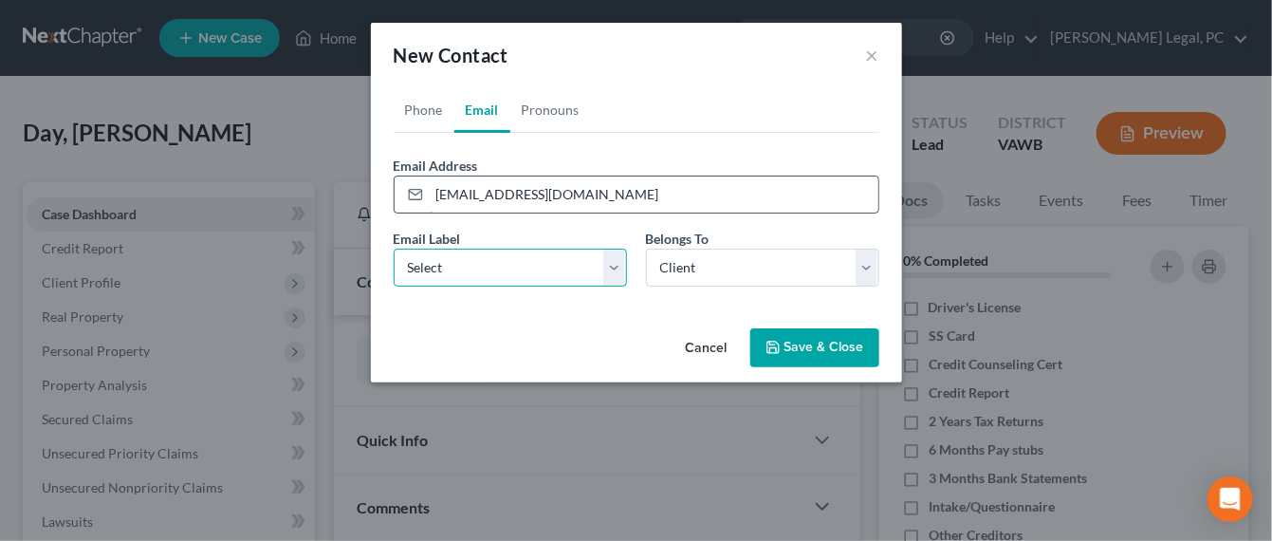
select select "0"
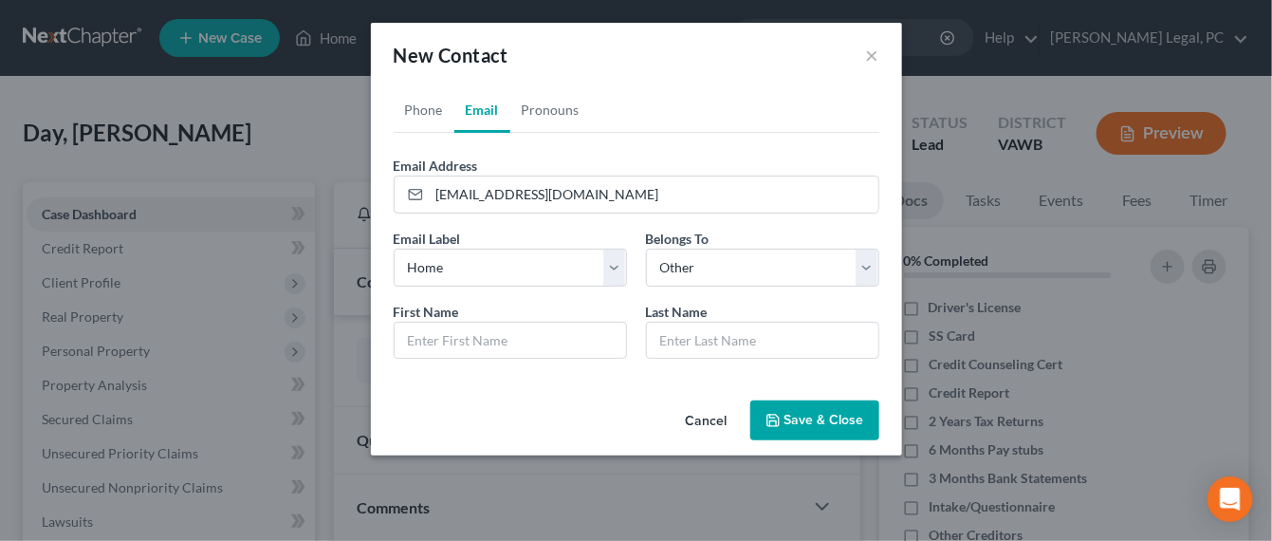
click at [810, 415] on button "Save & Close" at bounding box center [815, 420] width 129 height 40
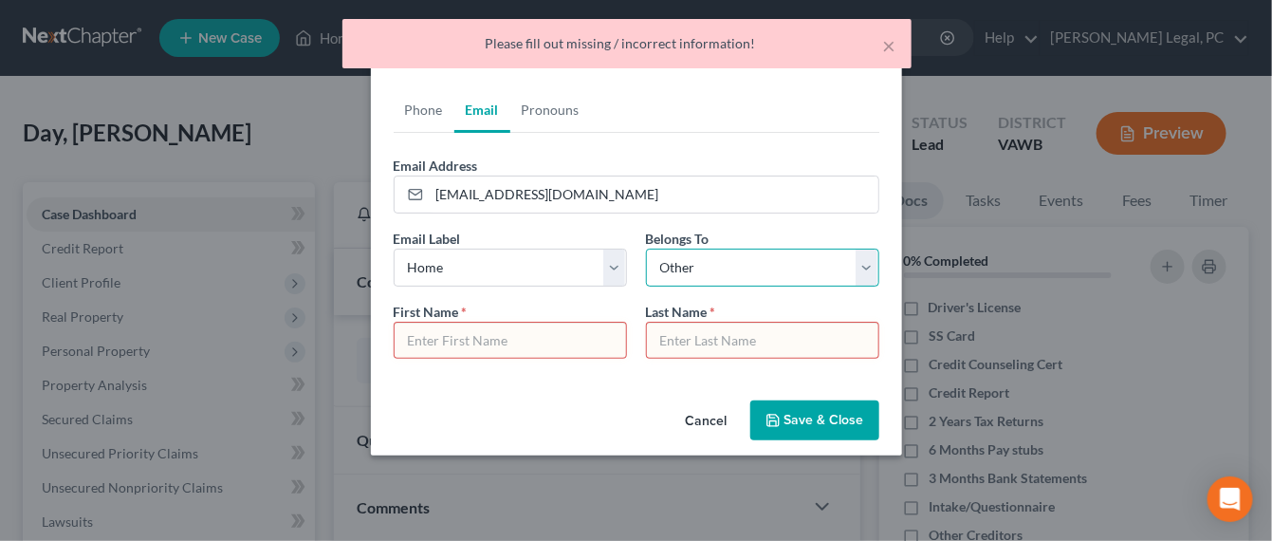
click at [860, 264] on select "Select Client Other" at bounding box center [762, 268] width 233 height 38
select select "0"
click at [646, 249] on select "Select Client Other" at bounding box center [762, 268] width 233 height 38
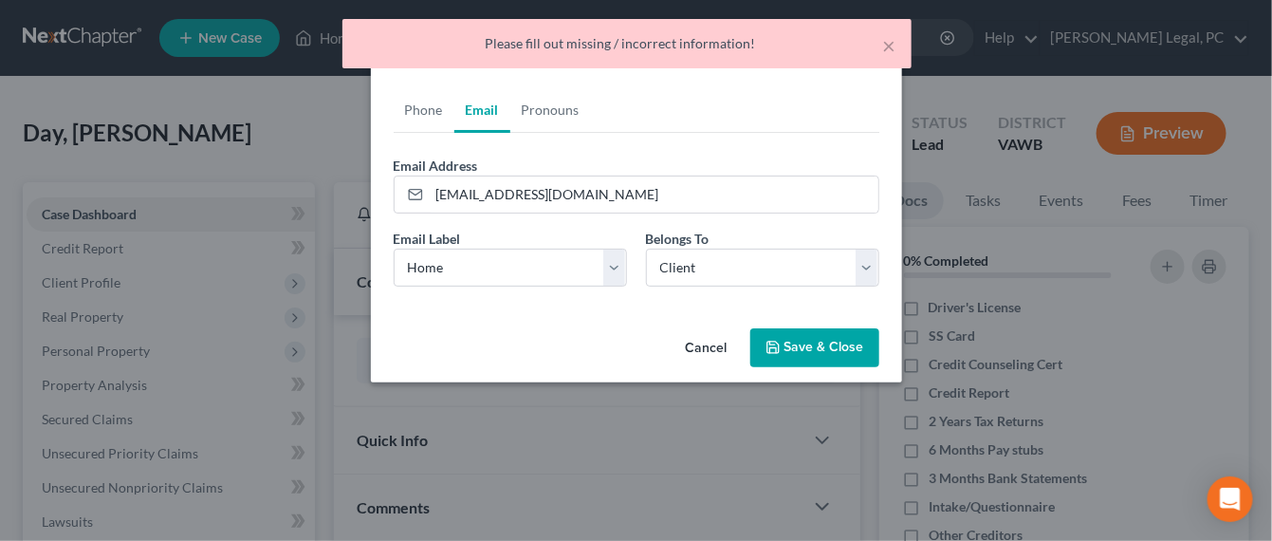
click at [800, 341] on button "Save & Close" at bounding box center [815, 348] width 129 height 40
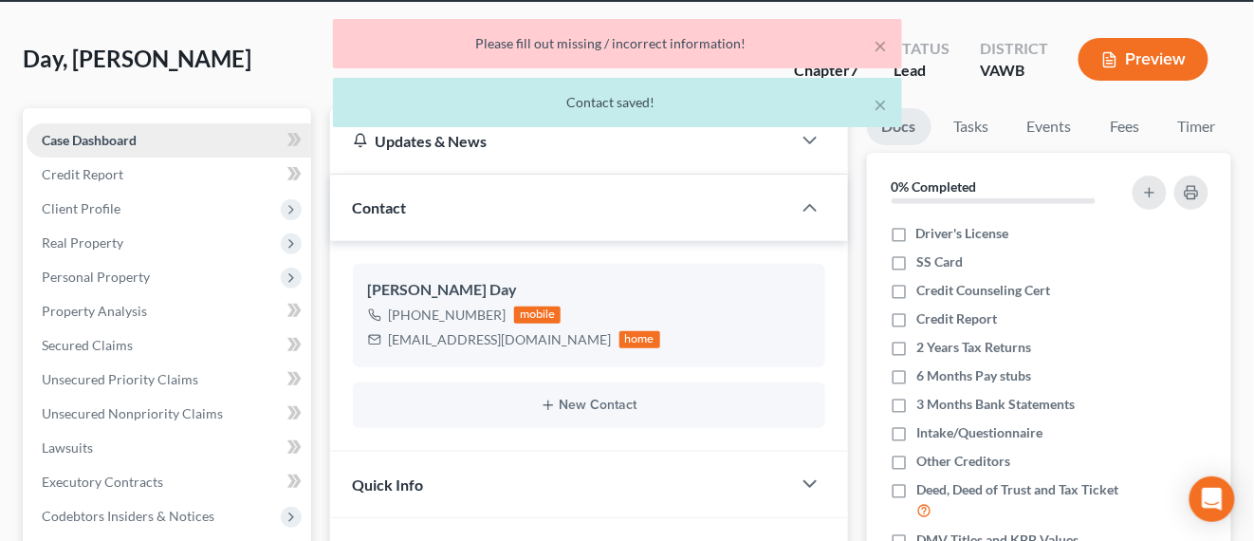
scroll to position [119, 0]
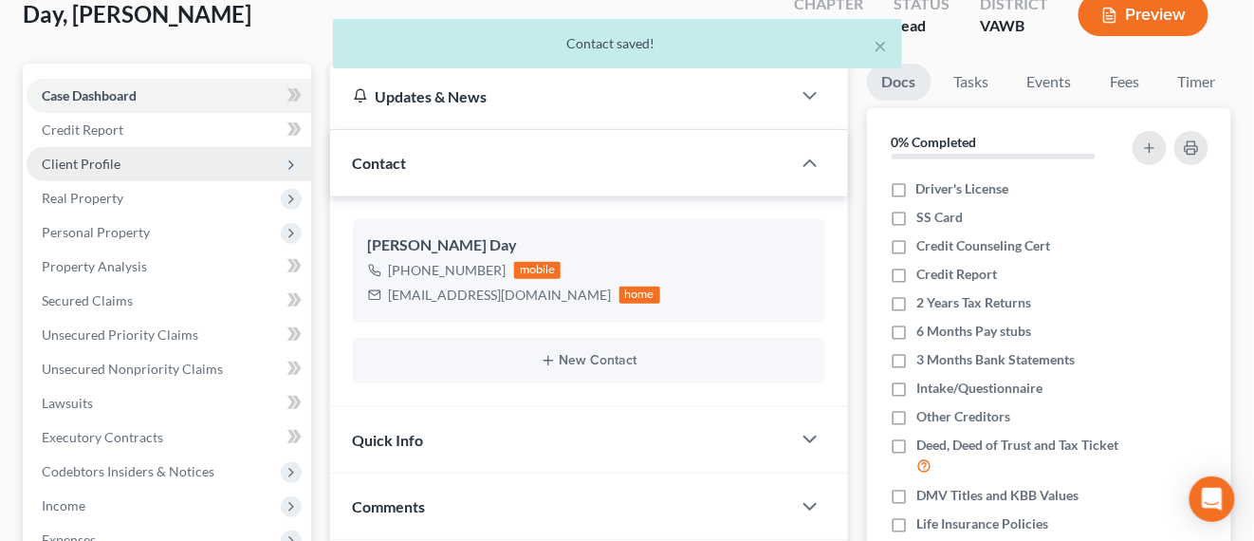
click at [100, 167] on span "Client Profile" at bounding box center [81, 164] width 79 height 16
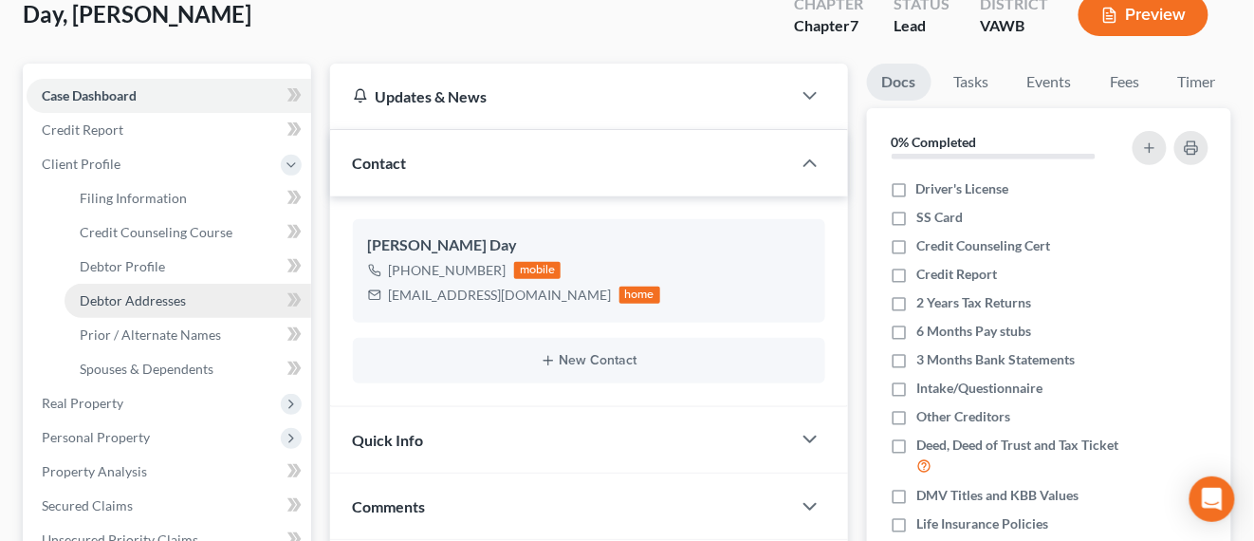
click at [135, 299] on span "Debtor Addresses" at bounding box center [133, 300] width 106 height 16
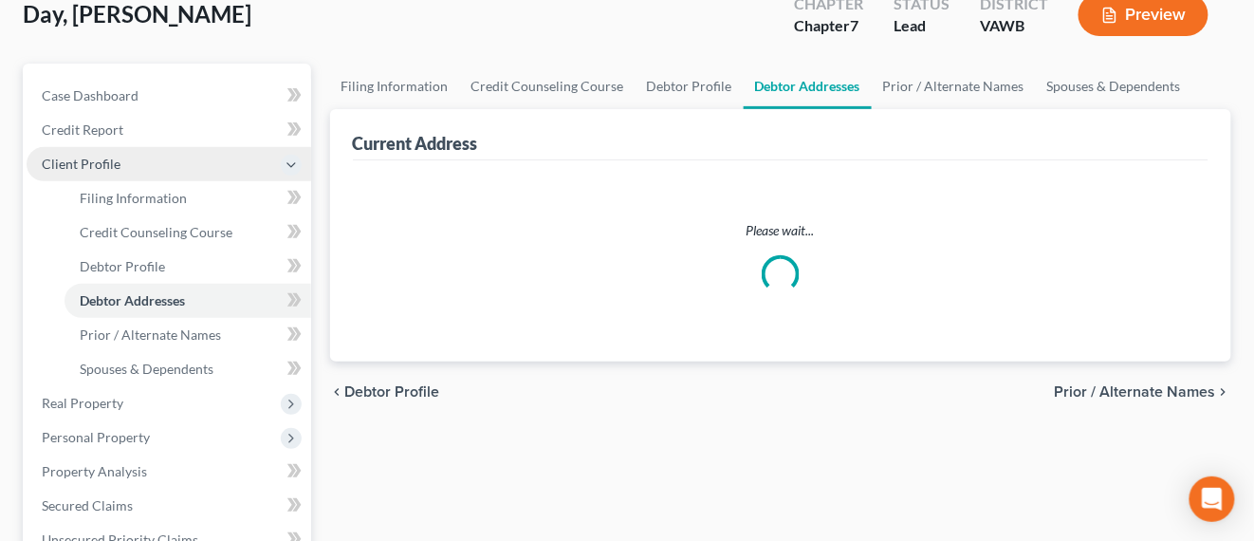
scroll to position [14, 0]
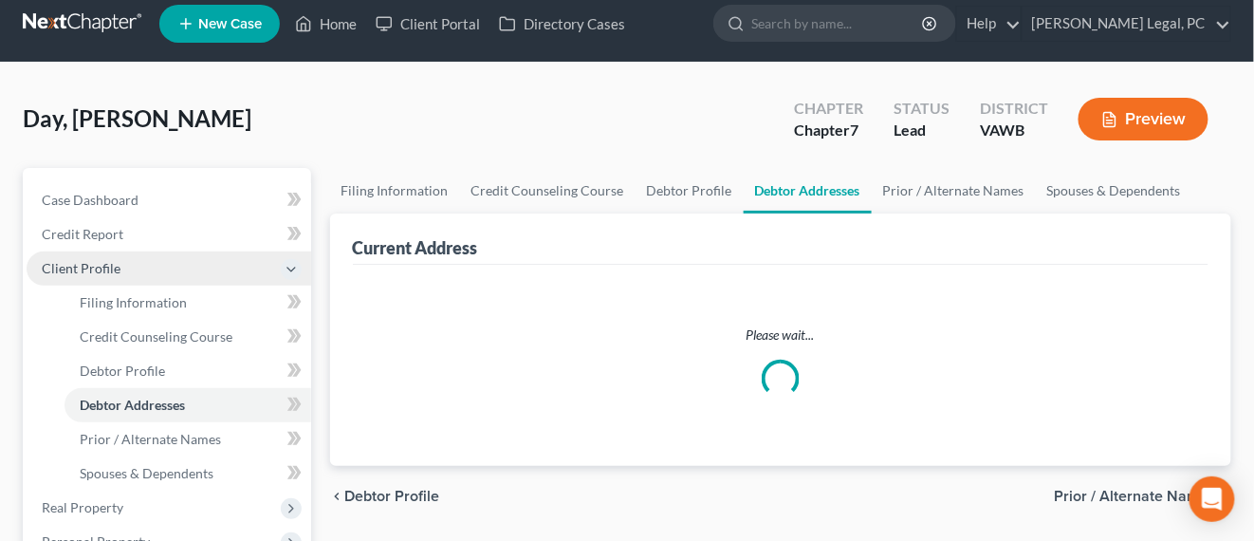
select select "0"
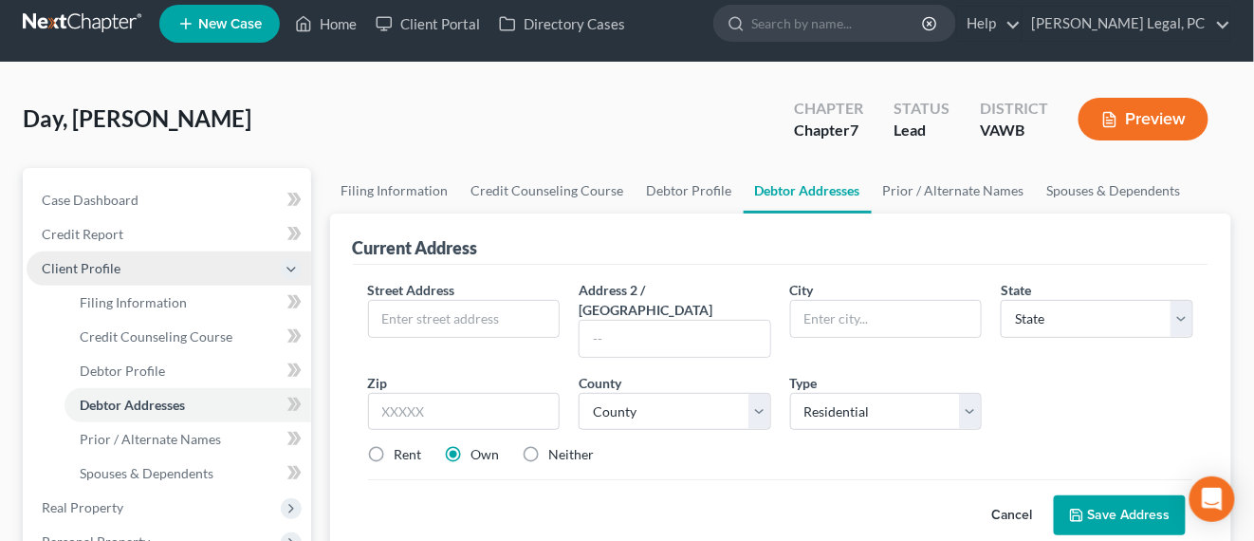
scroll to position [0, 0]
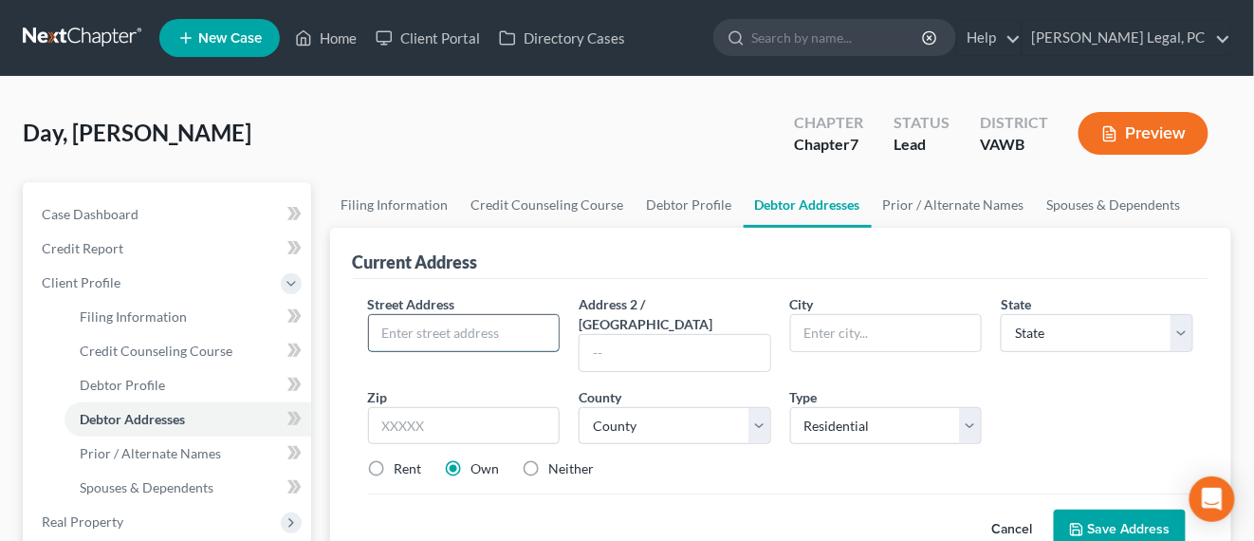
click at [438, 339] on input "text" at bounding box center [464, 333] width 191 height 36
type input "214 E 29th Street South"
type input "Big Stone Gap"
select select "48"
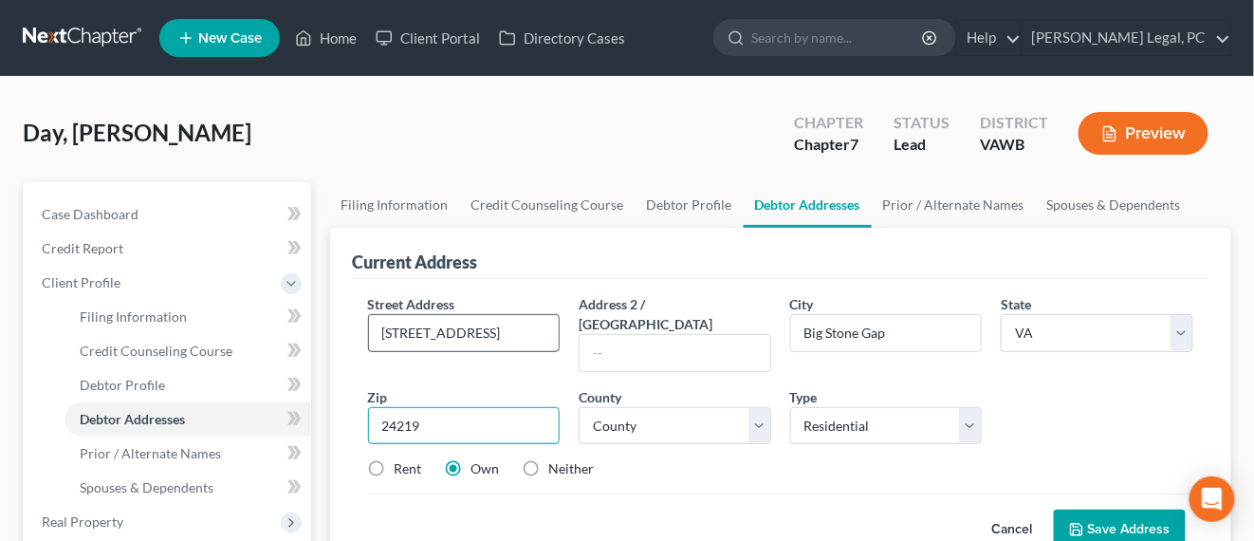
type input "24219"
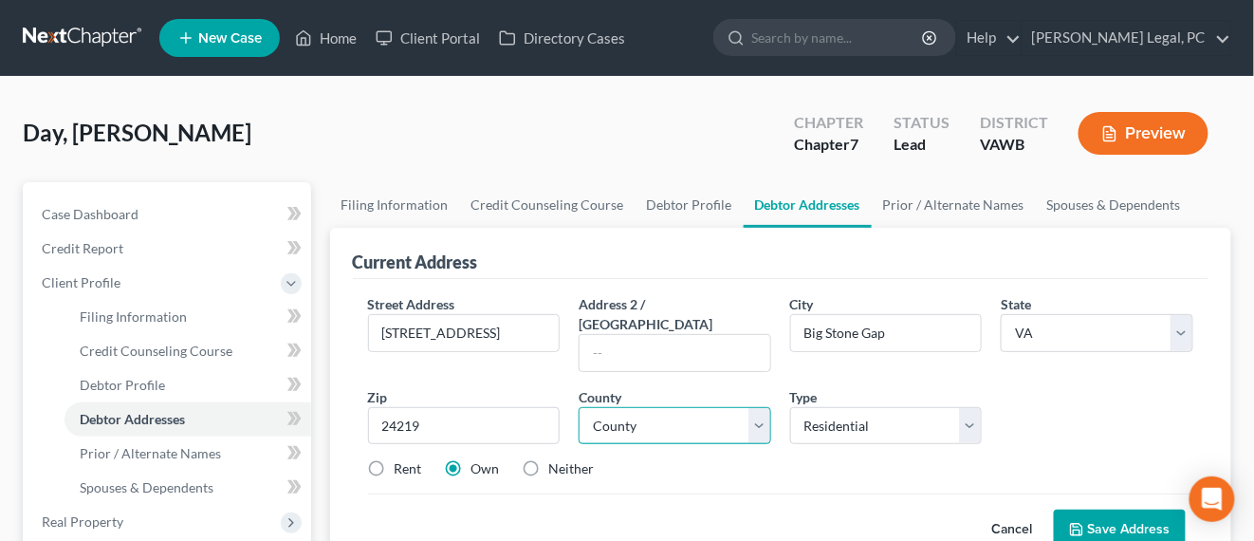
click at [660, 407] on select "County Accomack County Albemarle County Alexandria city Alleghany County Amelia…" at bounding box center [675, 426] width 193 height 38
select select "131"
click at [579, 407] on select "County Accomack County Albemarle County Alexandria city Alleghany County Amelia…" at bounding box center [675, 426] width 193 height 38
click at [1126, 514] on button "Save Address" at bounding box center [1120, 530] width 132 height 40
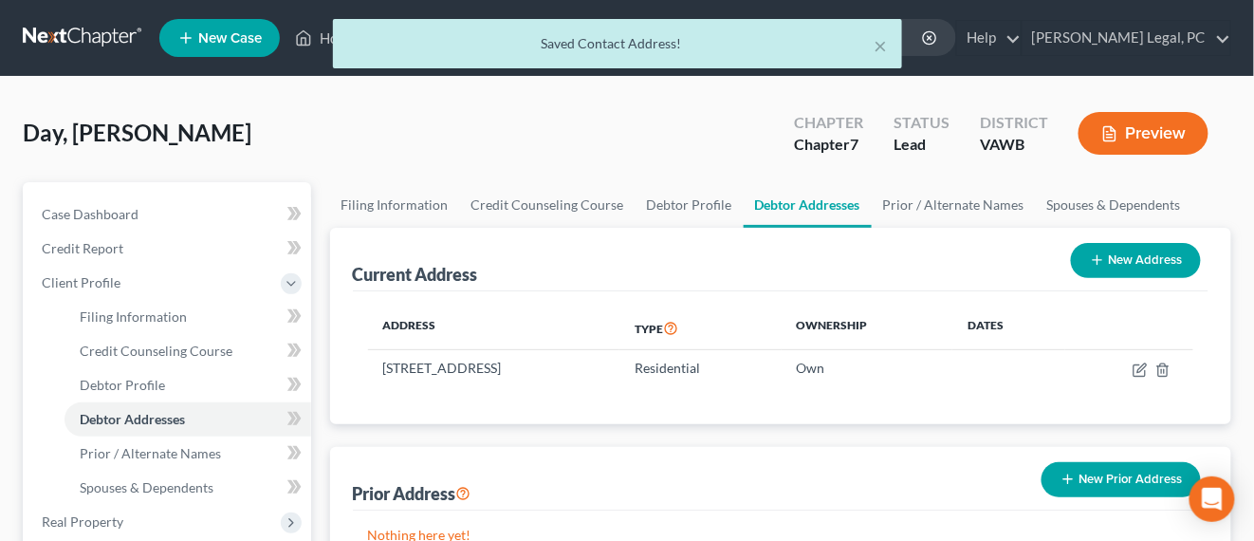
click at [70, 132] on span "Day, [PERSON_NAME]" at bounding box center [137, 133] width 229 height 28
click at [94, 208] on span "Case Dashboard" at bounding box center [90, 214] width 97 height 16
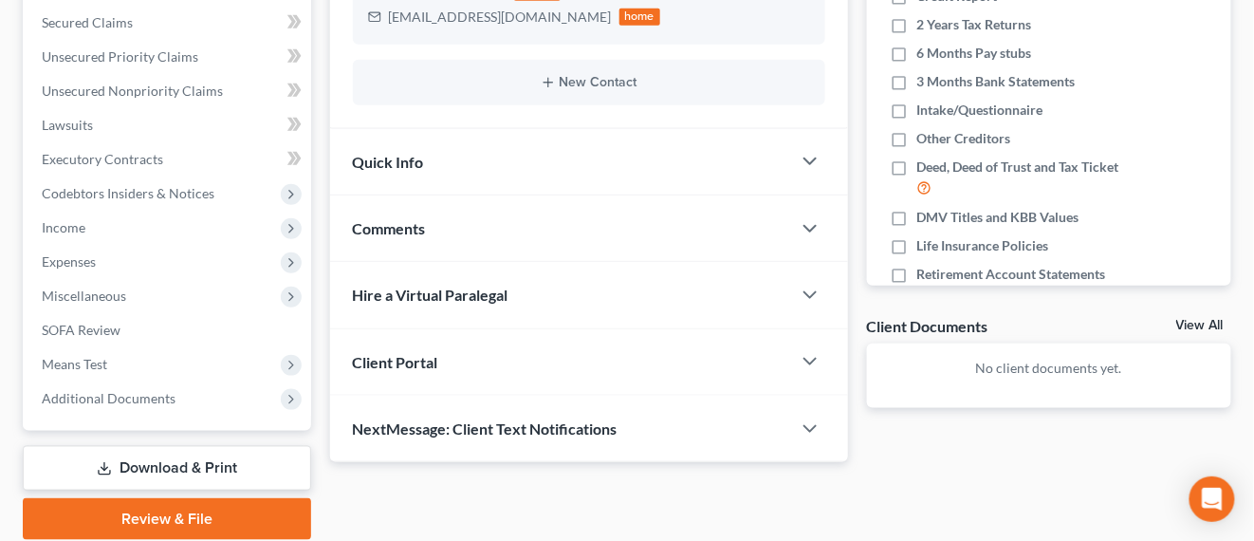
scroll to position [465, 0]
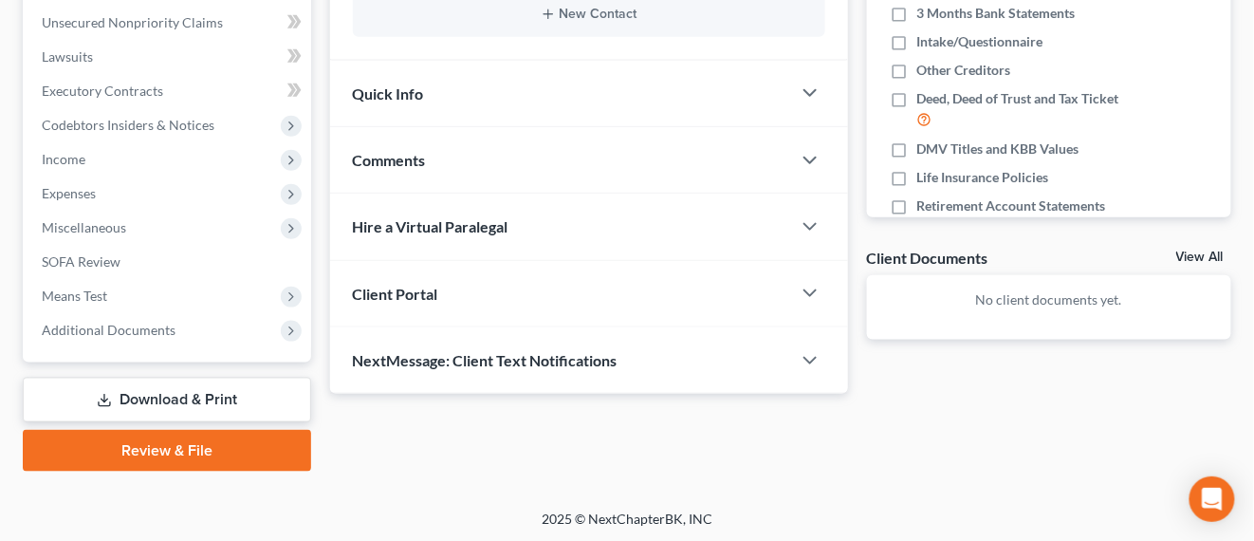
click at [480, 299] on div "Client Portal" at bounding box center [560, 293] width 461 height 65
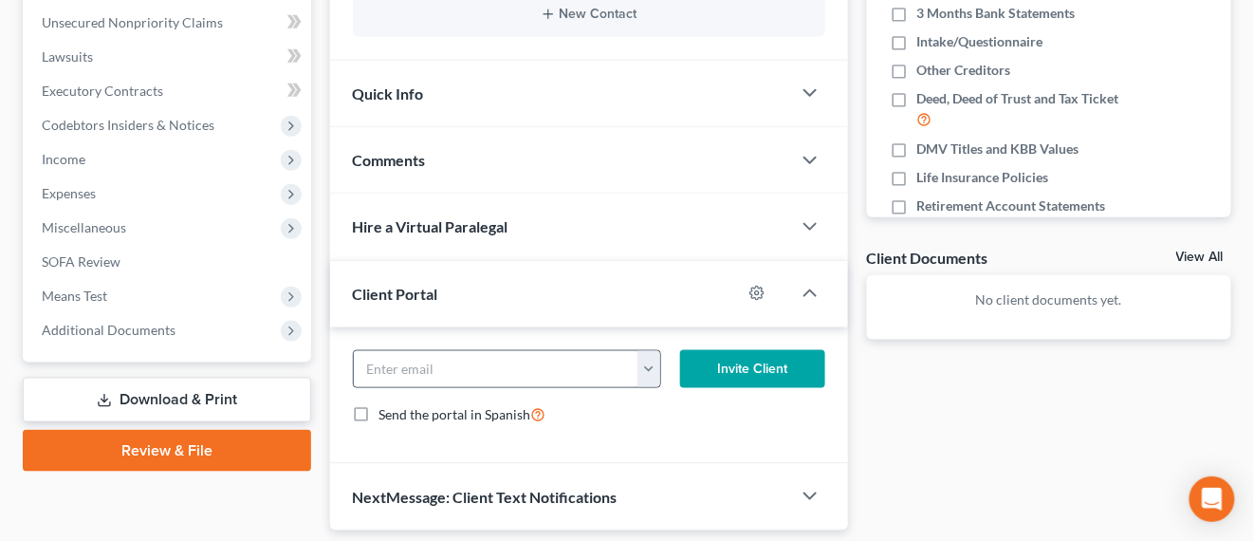
click at [645, 371] on button "button" at bounding box center [649, 369] width 23 height 36
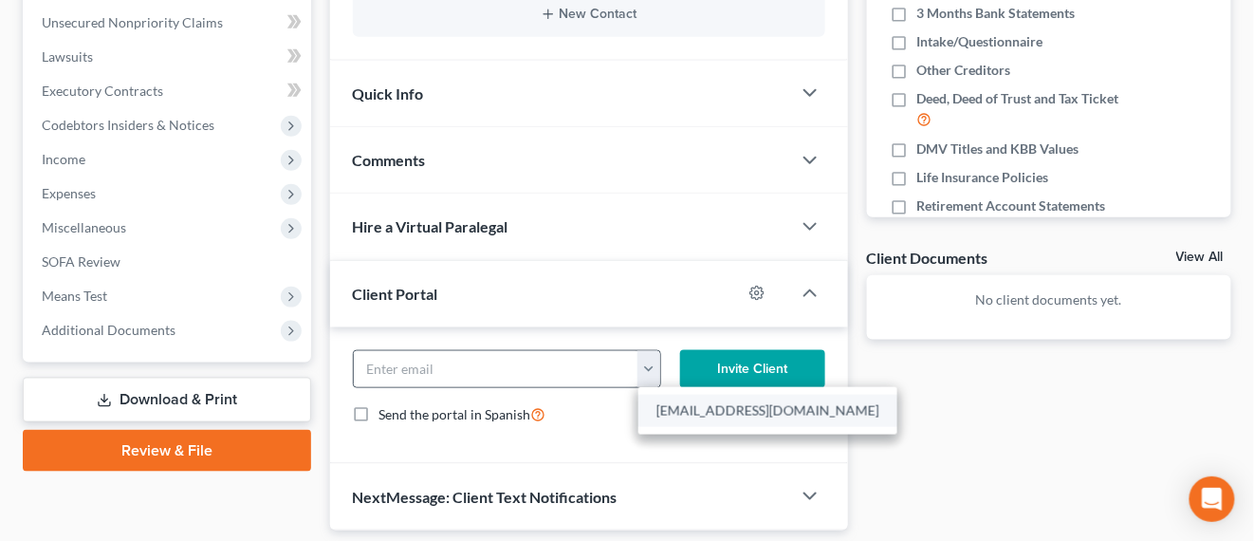
click at [651, 409] on link "candacebrea16@gmail.com" at bounding box center [768, 411] width 259 height 32
type input "candacebrea16@gmail.com"
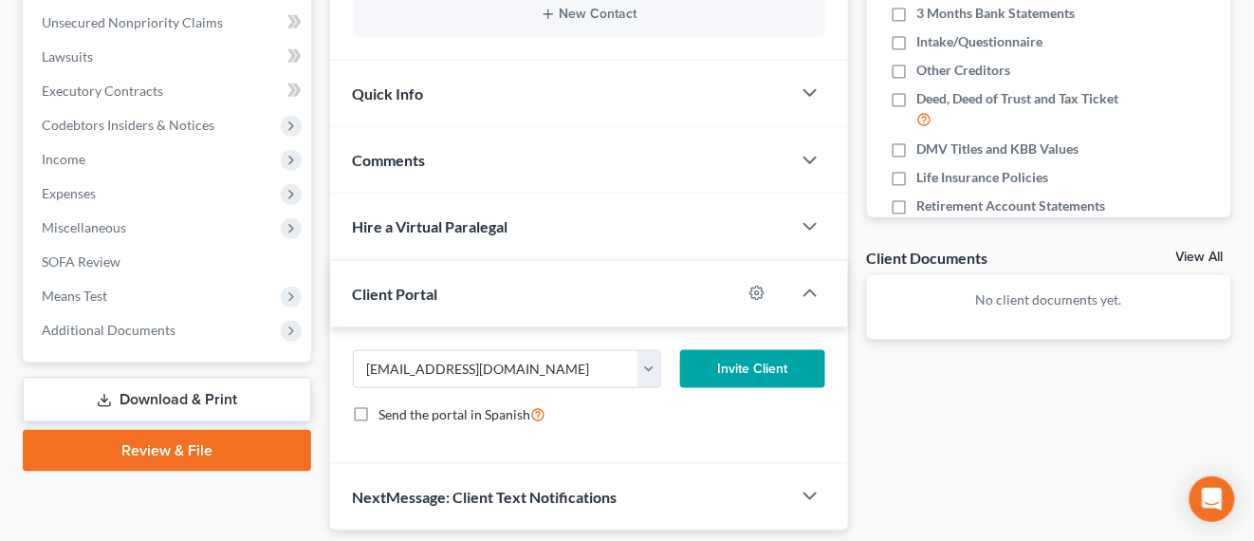
drag, startPoint x: 752, startPoint y: 367, endPoint x: 729, endPoint y: 381, distance: 27.2
click at [751, 367] on button "Invite Client" at bounding box center [752, 369] width 145 height 38
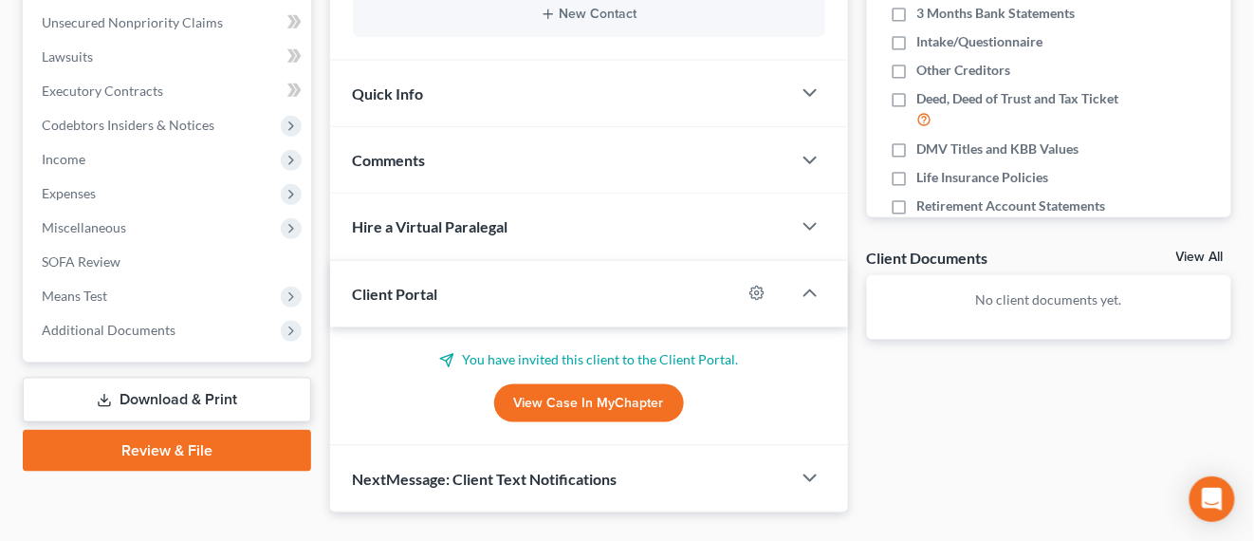
drag, startPoint x: 121, startPoint y: 327, endPoint x: 194, endPoint y: 357, distance: 77.9
click at [123, 329] on span "Additional Documents" at bounding box center [109, 330] width 134 height 16
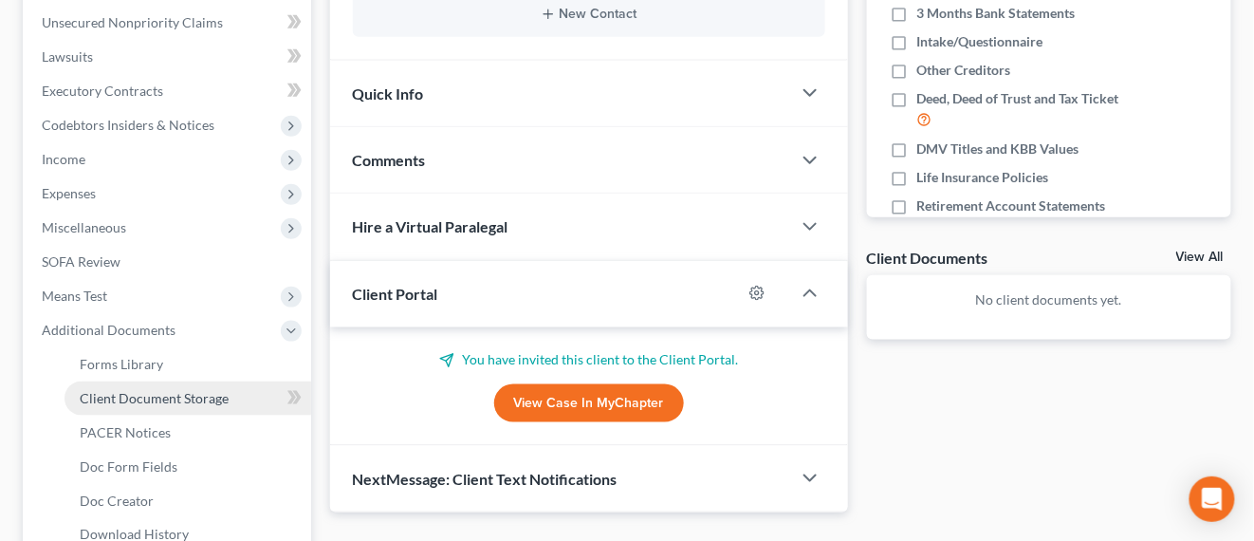
drag, startPoint x: 181, startPoint y: 398, endPoint x: 189, endPoint y: 389, distance: 11.4
click at [182, 396] on span "Client Document Storage" at bounding box center [154, 398] width 149 height 16
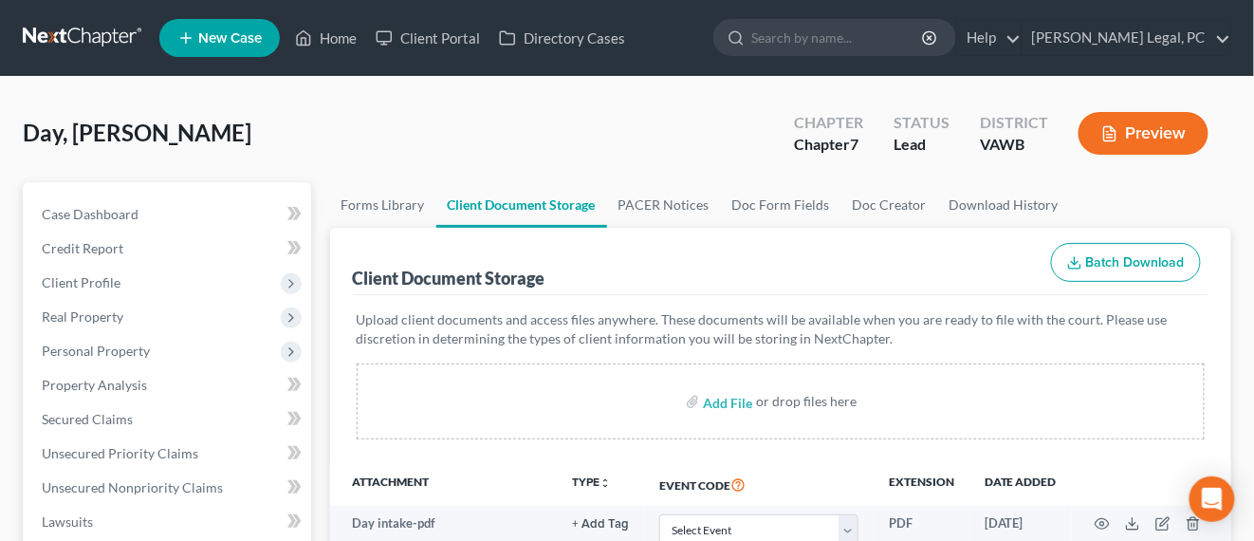
click at [55, 31] on link at bounding box center [83, 38] width 121 height 34
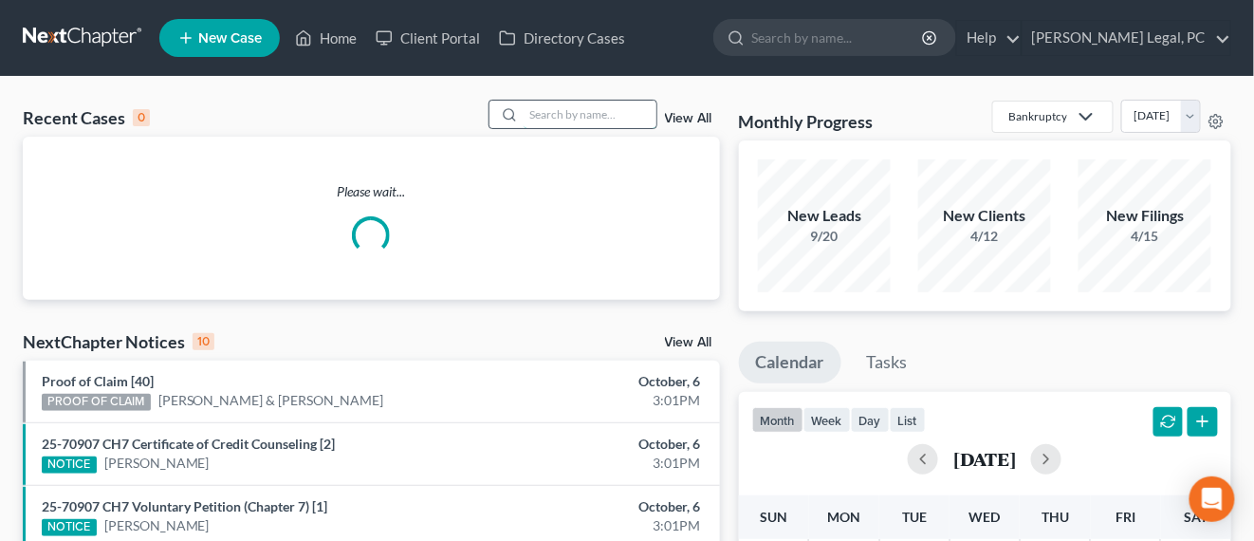
click at [551, 121] on input "search" at bounding box center [590, 115] width 133 height 28
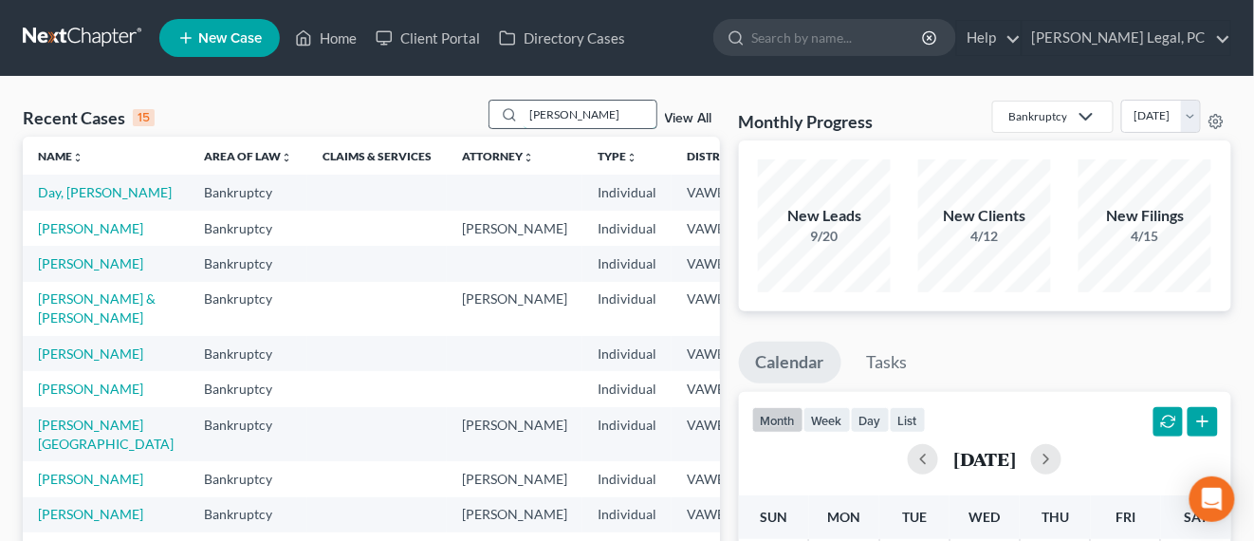
type input "[PERSON_NAME]"
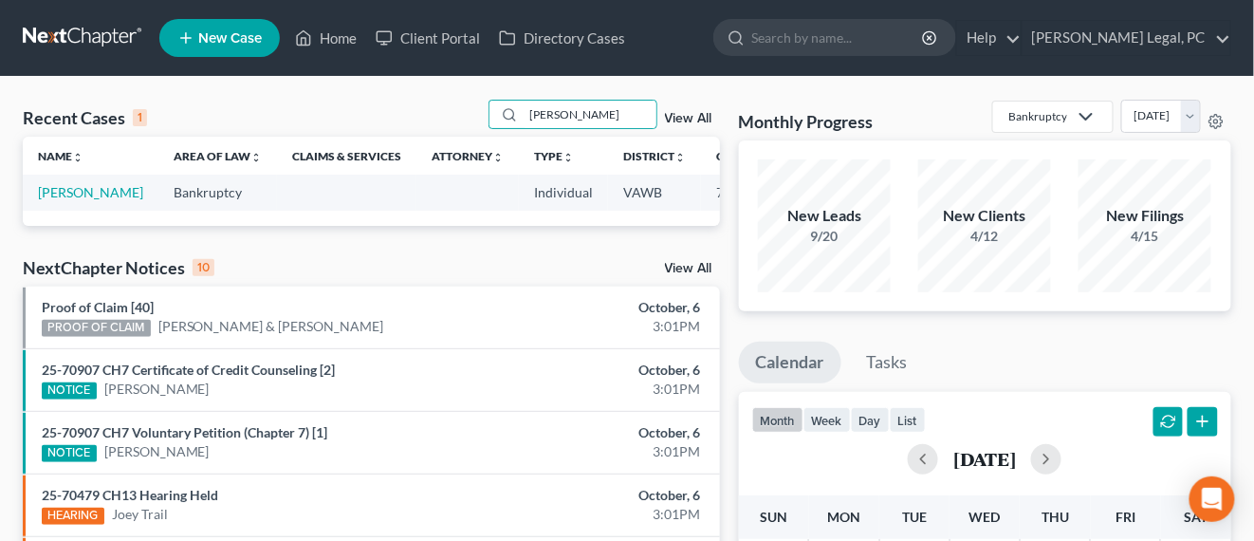
click at [67, 180] on td "[PERSON_NAME]" at bounding box center [91, 192] width 136 height 35
click at [65, 189] on link "[PERSON_NAME]" at bounding box center [90, 192] width 105 height 16
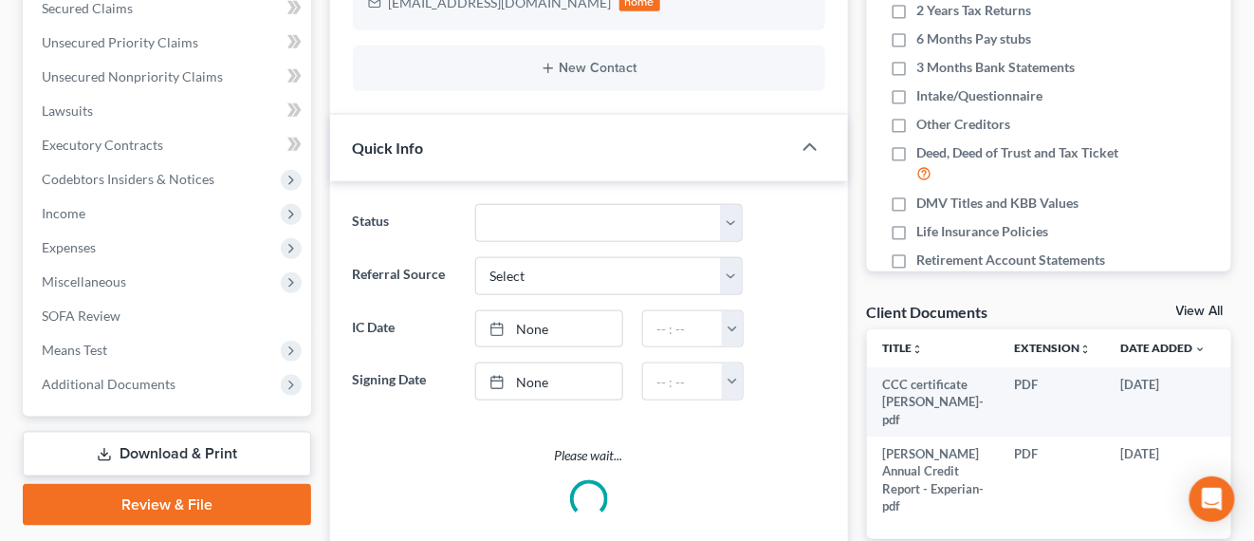
scroll to position [474, 0]
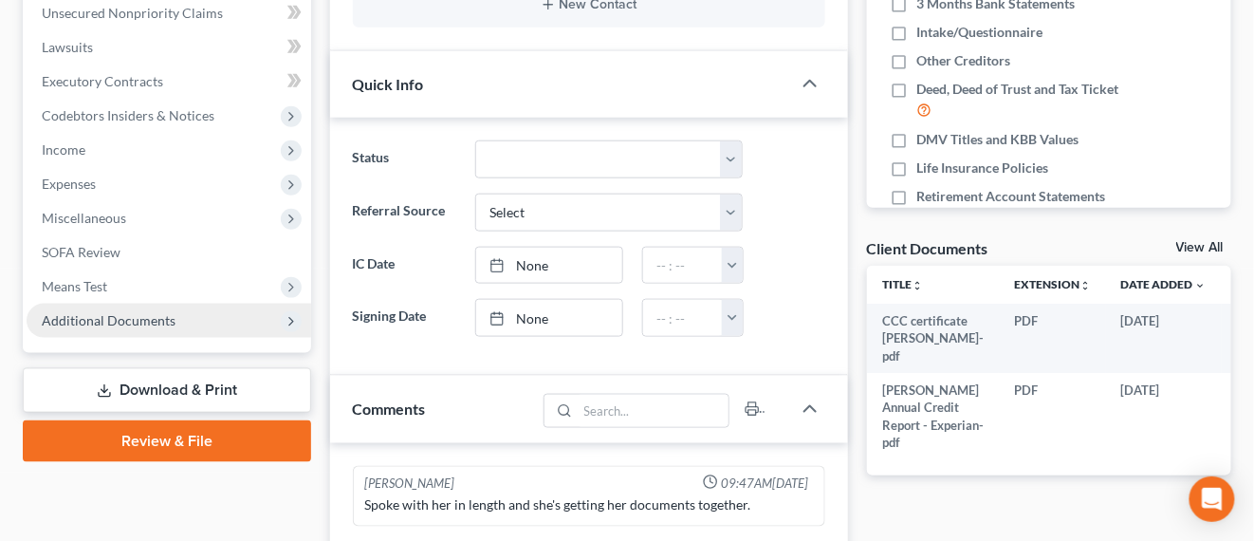
click at [191, 313] on span "Additional Documents" at bounding box center [169, 321] width 285 height 34
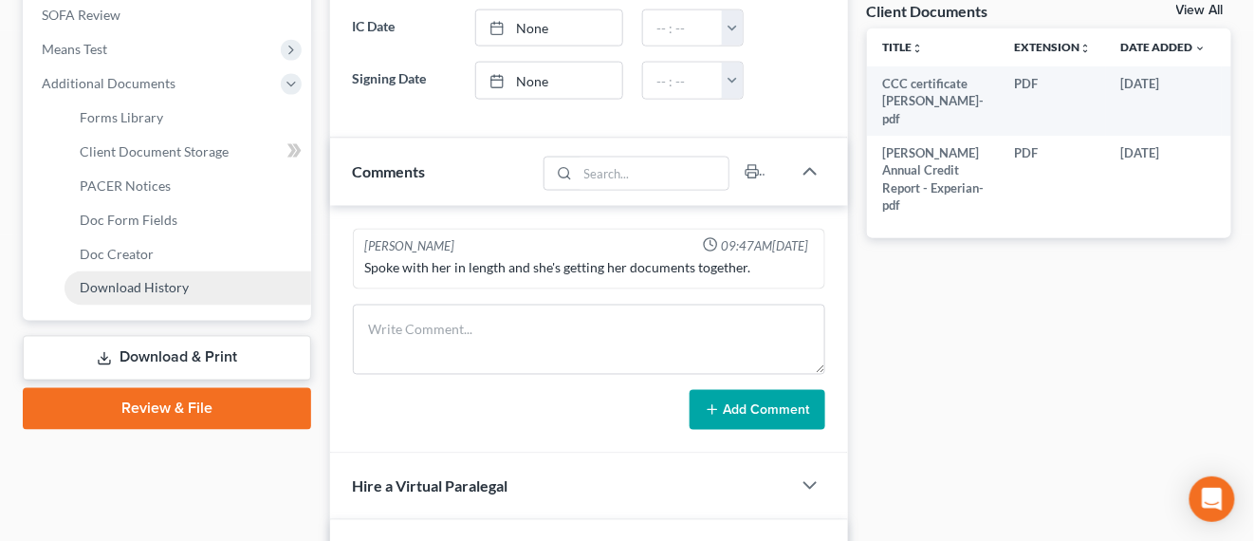
click at [189, 290] on link "Download History" at bounding box center [188, 288] width 247 height 34
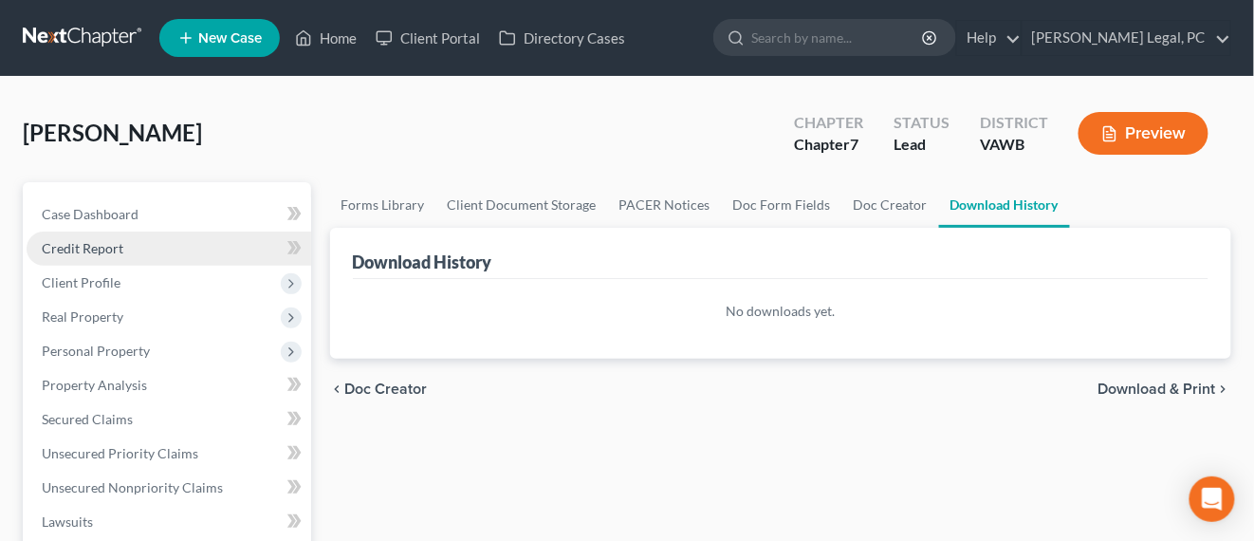
click at [102, 252] on span "Credit Report" at bounding box center [83, 248] width 82 height 16
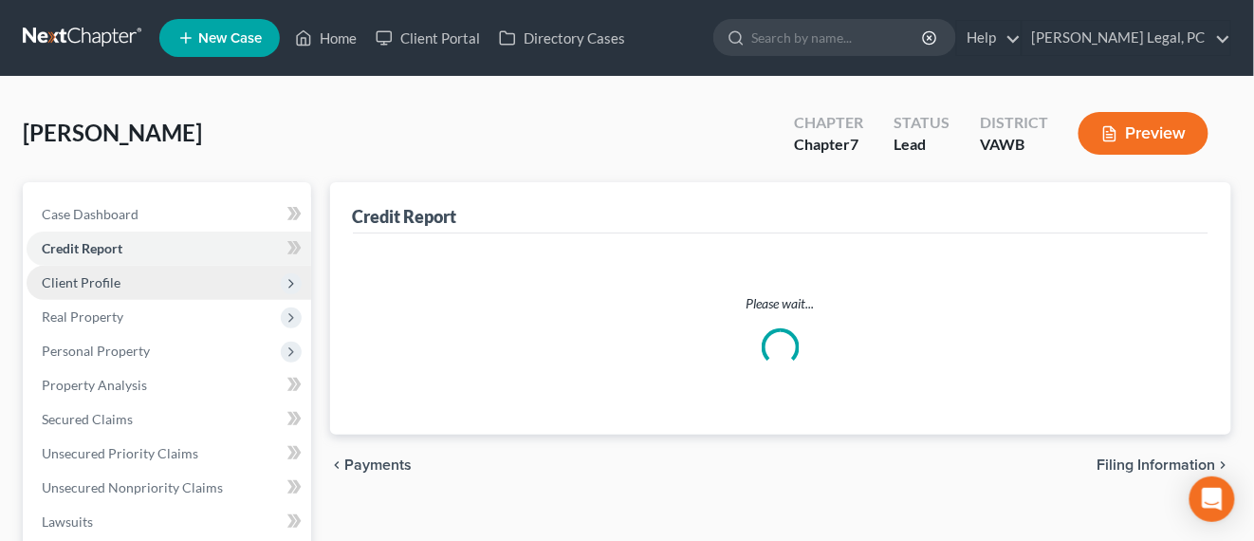
click at [119, 279] on span "Client Profile" at bounding box center [169, 283] width 285 height 34
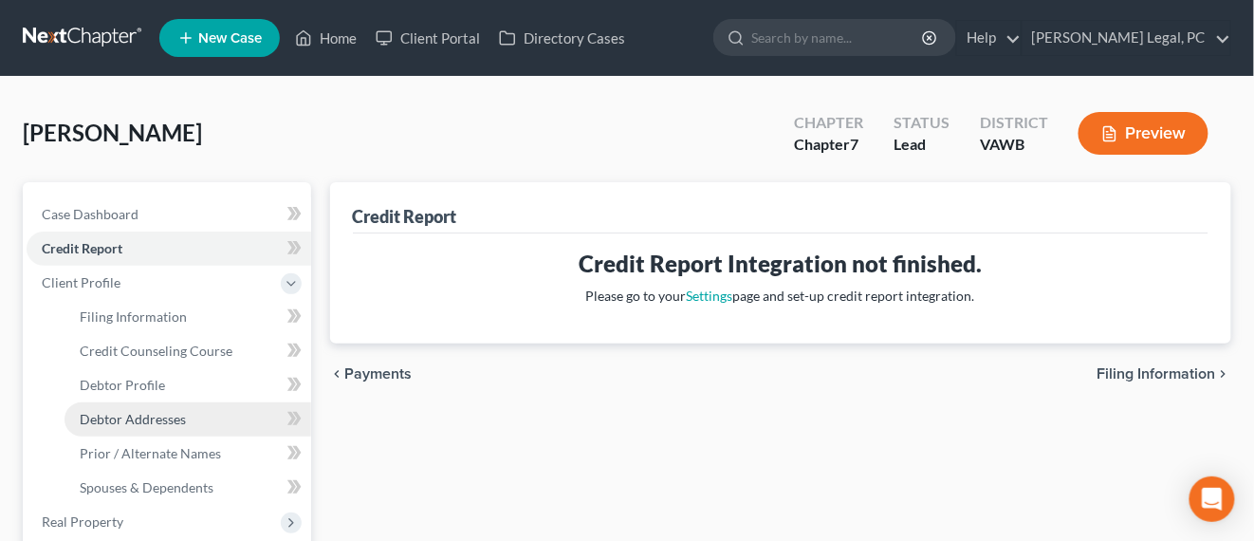
click at [167, 411] on span "Debtor Addresses" at bounding box center [133, 419] width 106 height 16
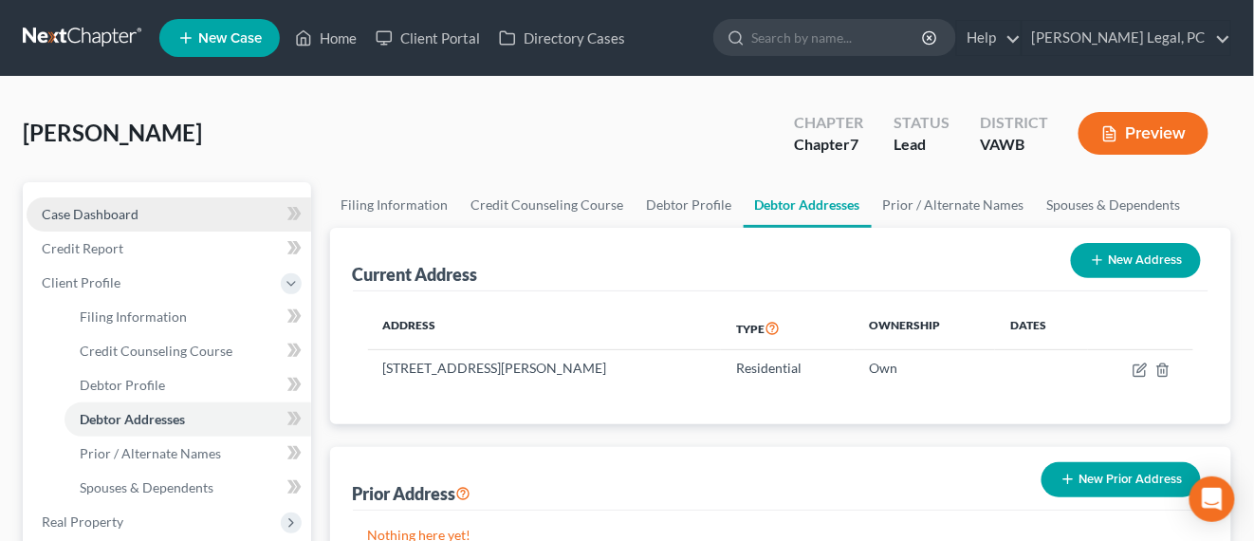
click at [120, 207] on span "Case Dashboard" at bounding box center [90, 214] width 97 height 16
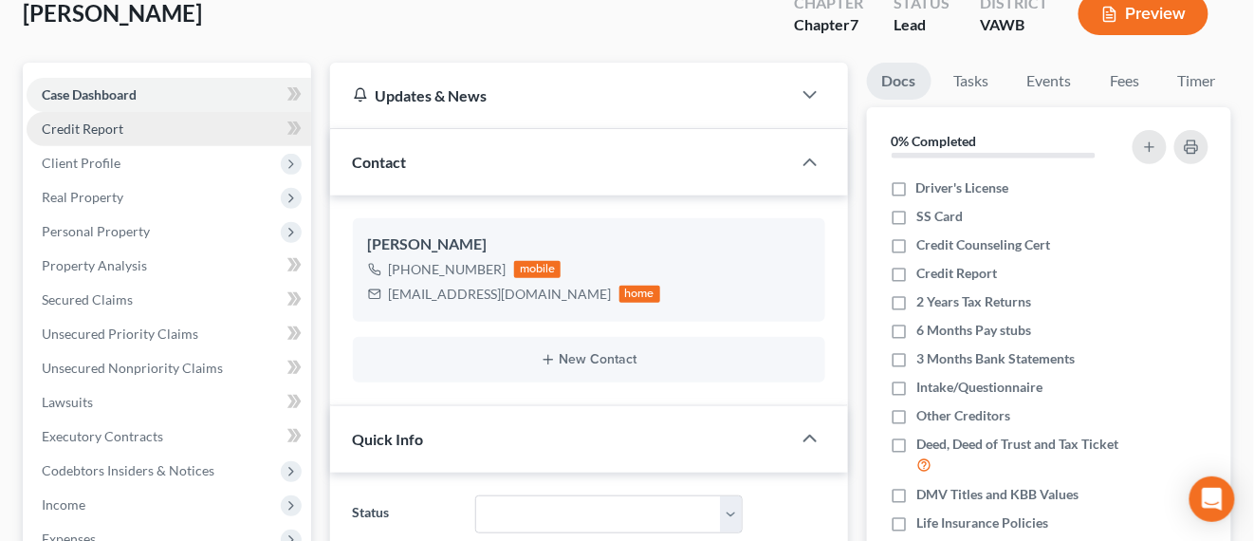
scroll to position [119, 0]
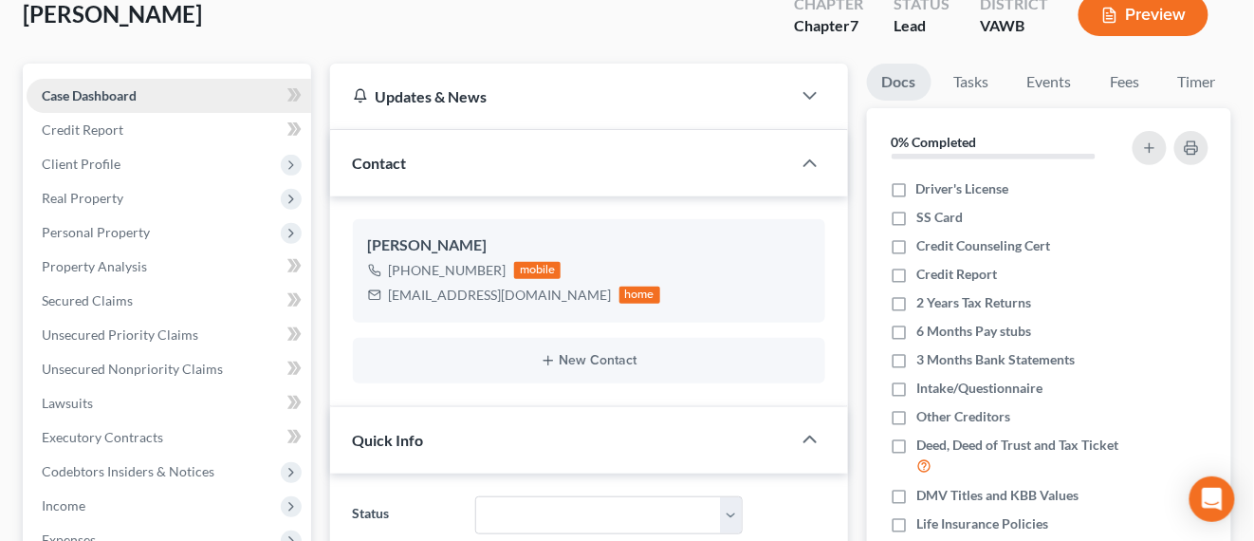
click at [124, 104] on link "Case Dashboard" at bounding box center [169, 96] width 285 height 34
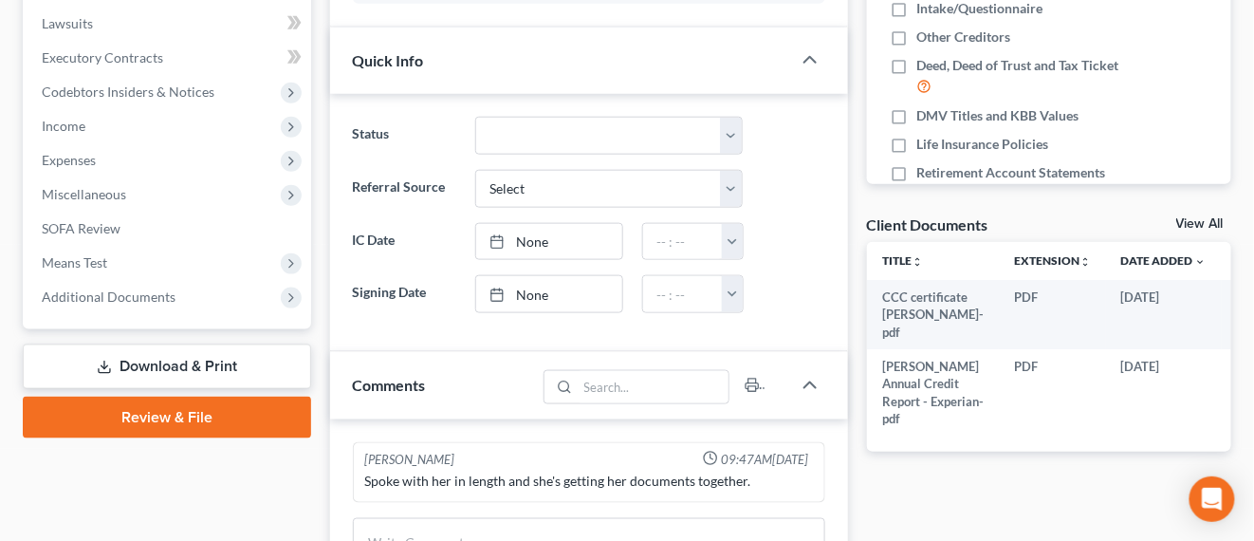
scroll to position [593, 0]
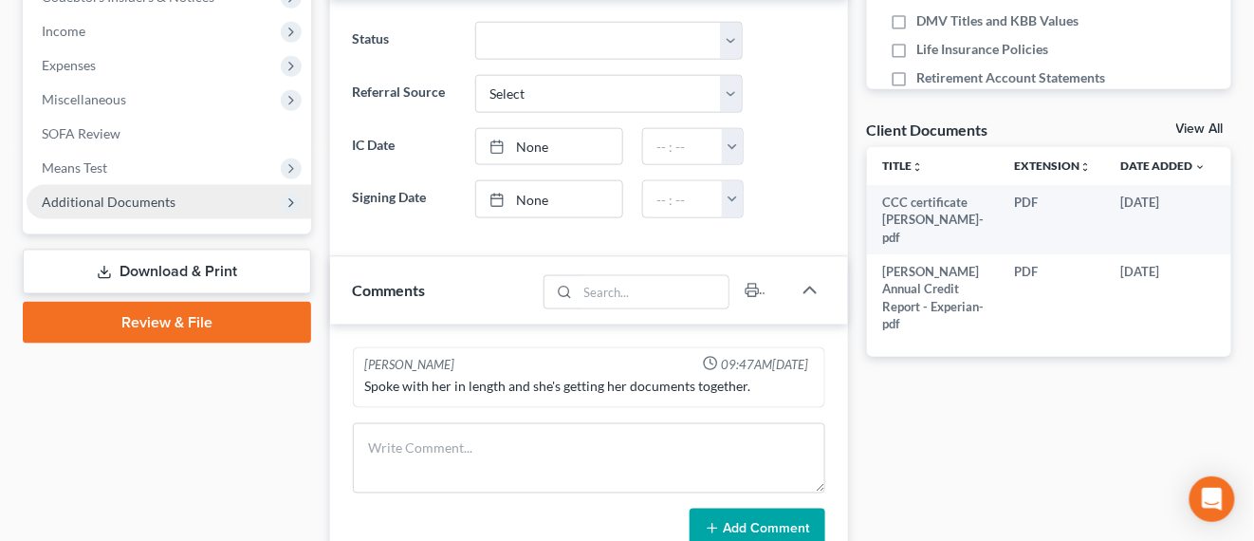
click at [165, 208] on span "Additional Documents" at bounding box center [169, 202] width 285 height 34
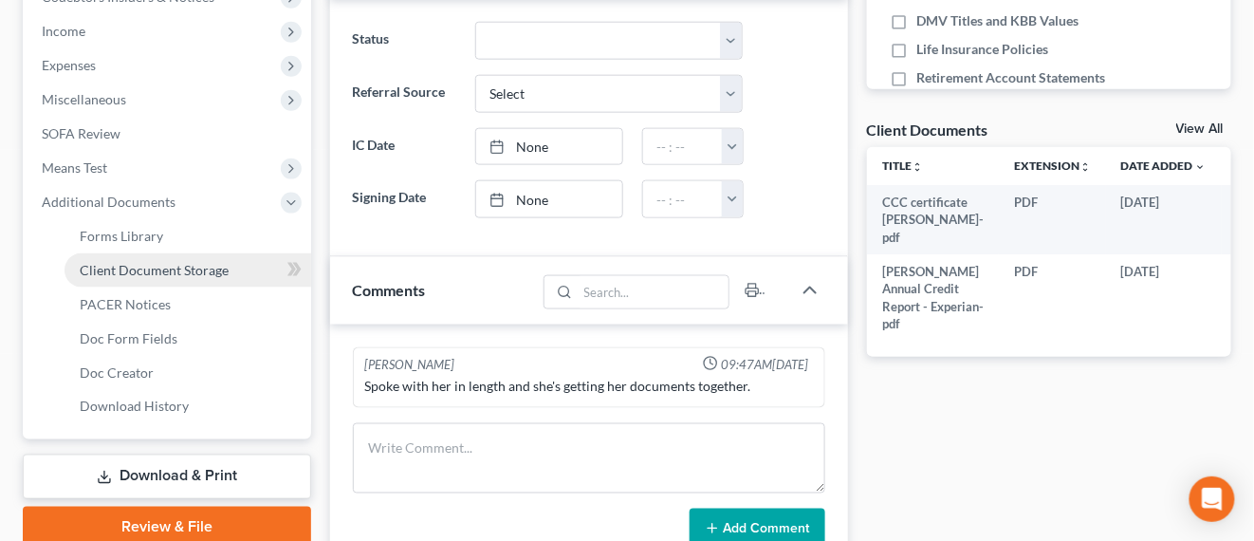
click at [190, 266] on span "Client Document Storage" at bounding box center [154, 270] width 149 height 16
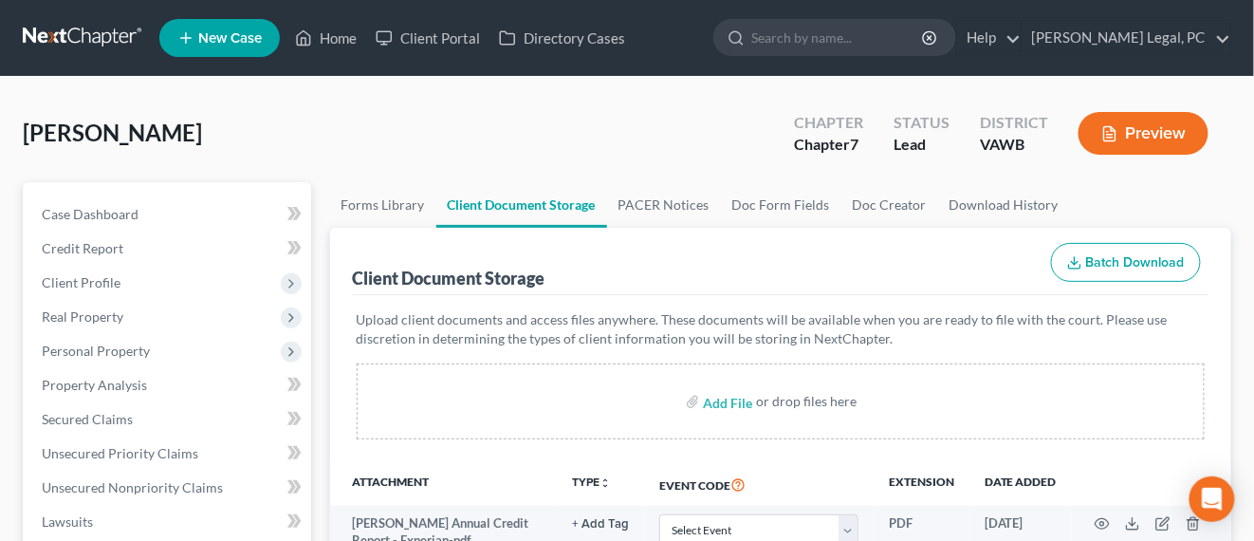
click at [112, 40] on link at bounding box center [83, 38] width 121 height 34
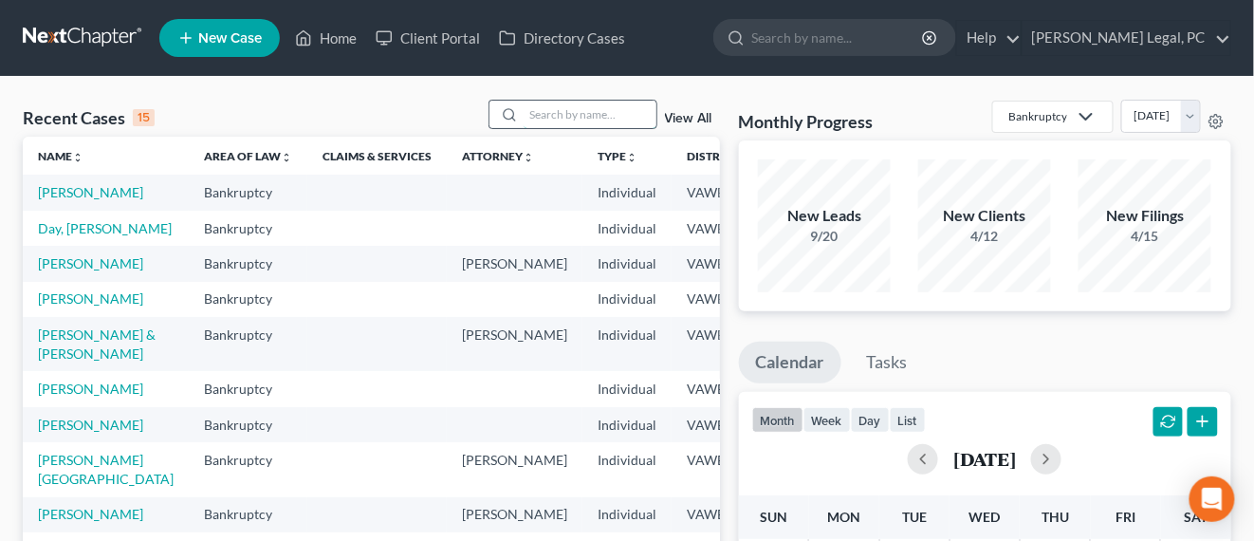
click at [608, 125] on input "search" at bounding box center [590, 115] width 133 height 28
type input "[PERSON_NAME]"
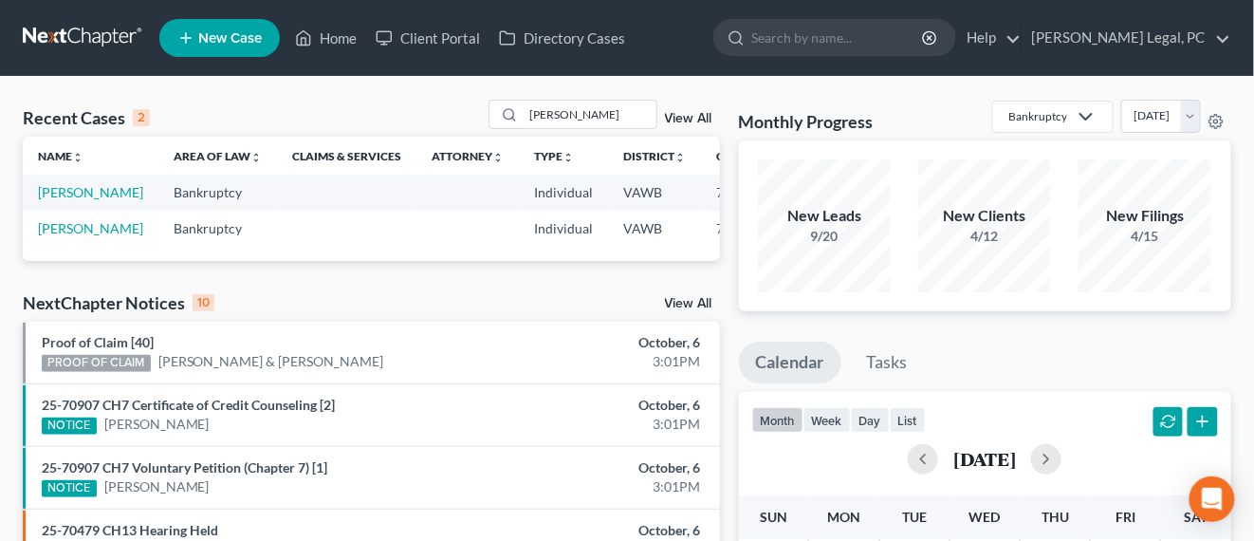
click at [37, 187] on td "[PERSON_NAME]" at bounding box center [91, 192] width 136 height 35
click at [57, 196] on link "[PERSON_NAME]" at bounding box center [90, 192] width 105 height 16
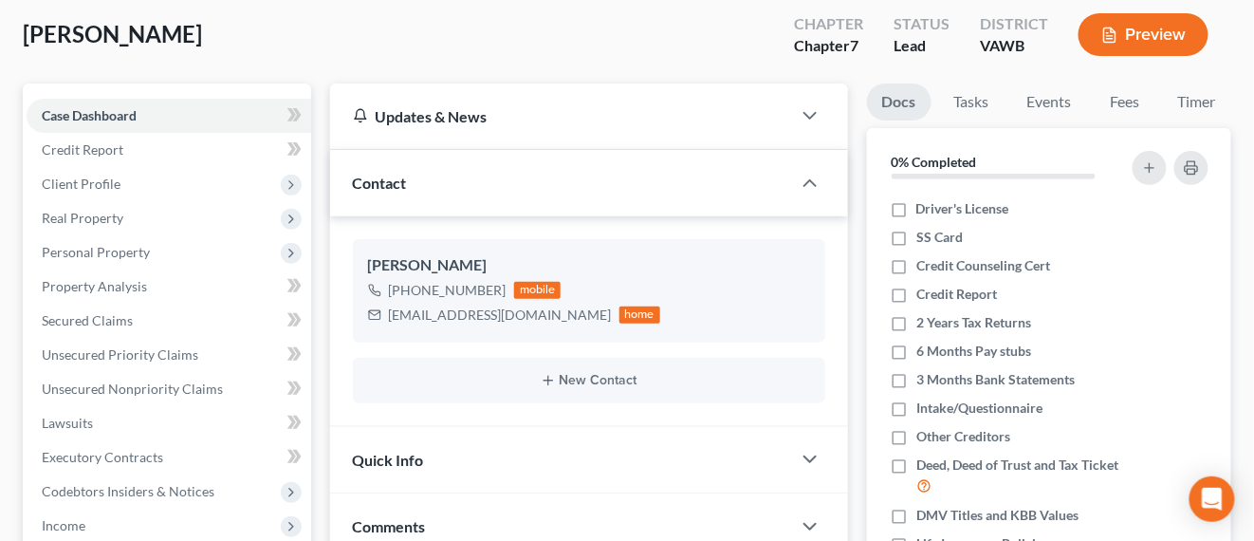
scroll to position [237, 0]
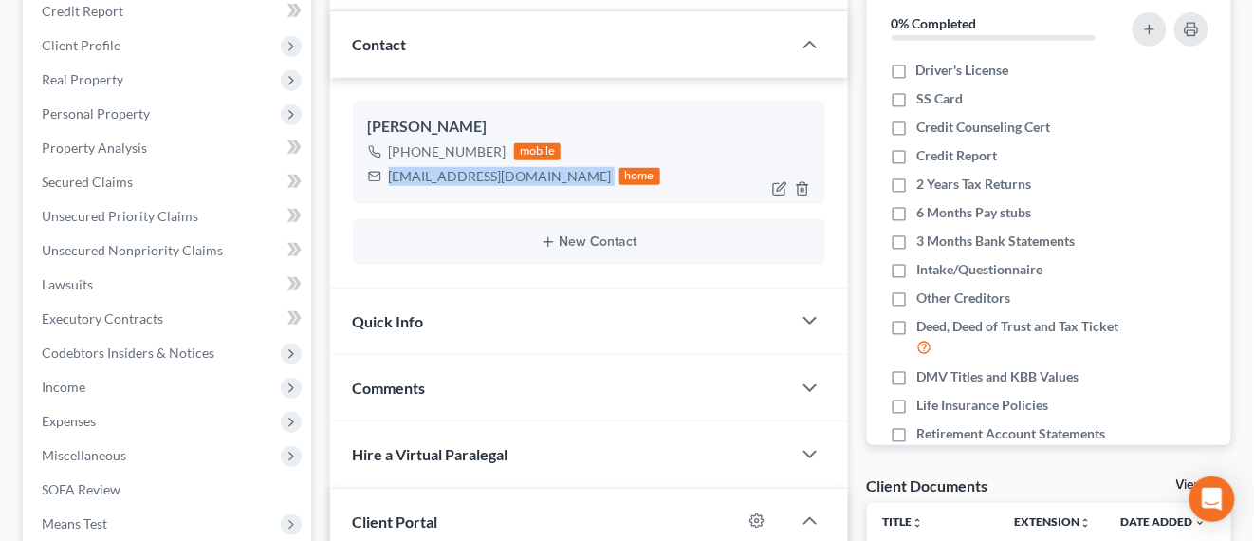
drag, startPoint x: 514, startPoint y: 183, endPoint x: 388, endPoint y: 171, distance: 126.8
click at [388, 171] on div "[EMAIL_ADDRESS][DOMAIN_NAME] home" at bounding box center [514, 176] width 293 height 25
copy div "[EMAIL_ADDRESS][DOMAIN_NAME]"
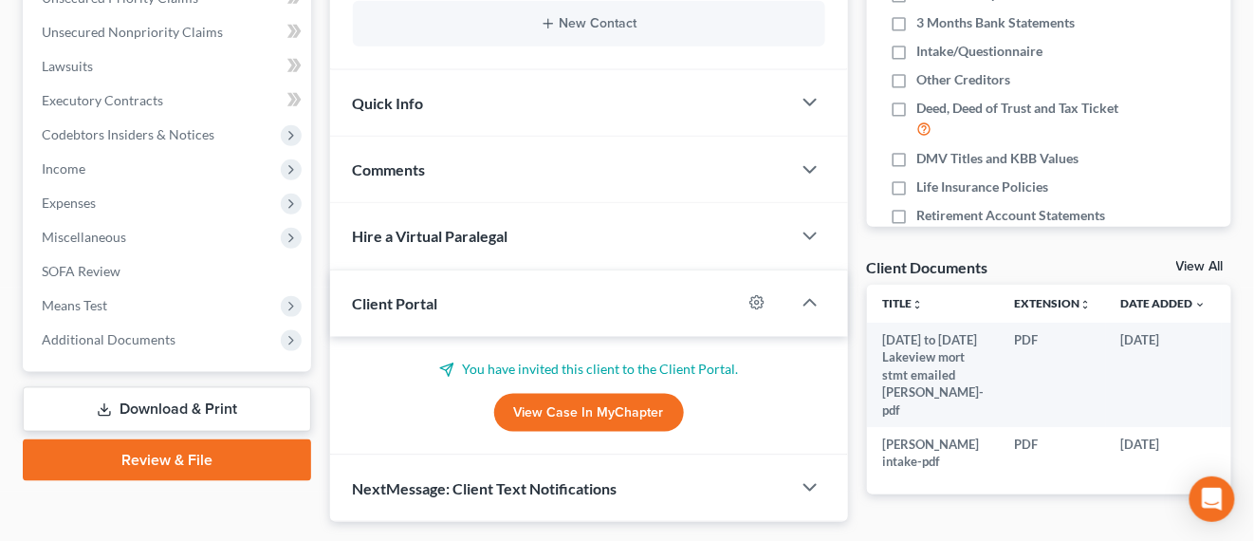
scroll to position [589, 0]
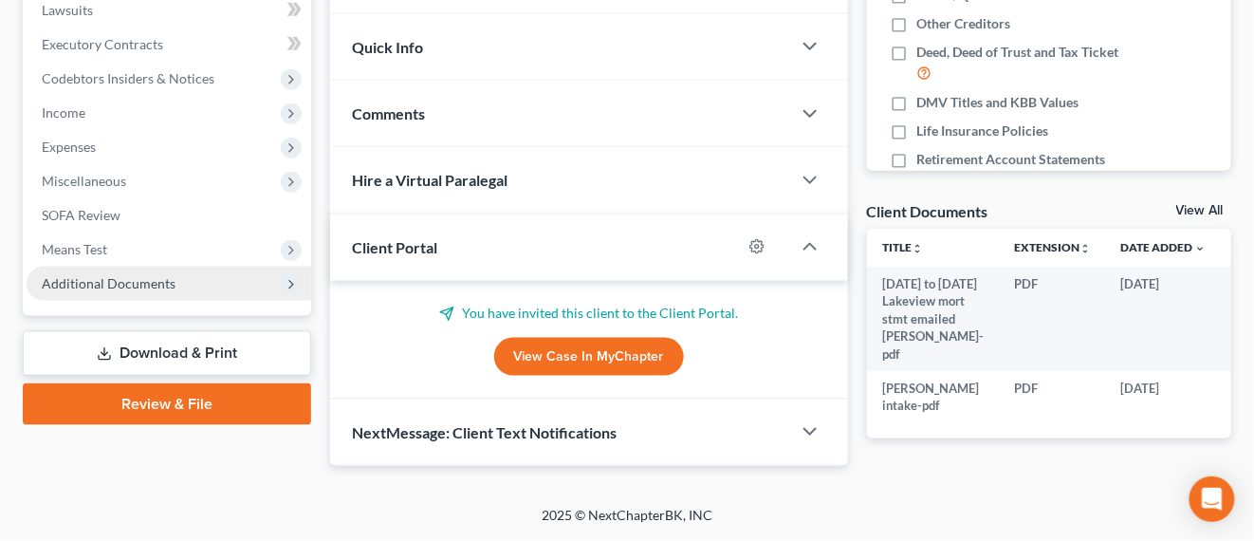
click at [72, 267] on span "Additional Documents" at bounding box center [169, 284] width 285 height 34
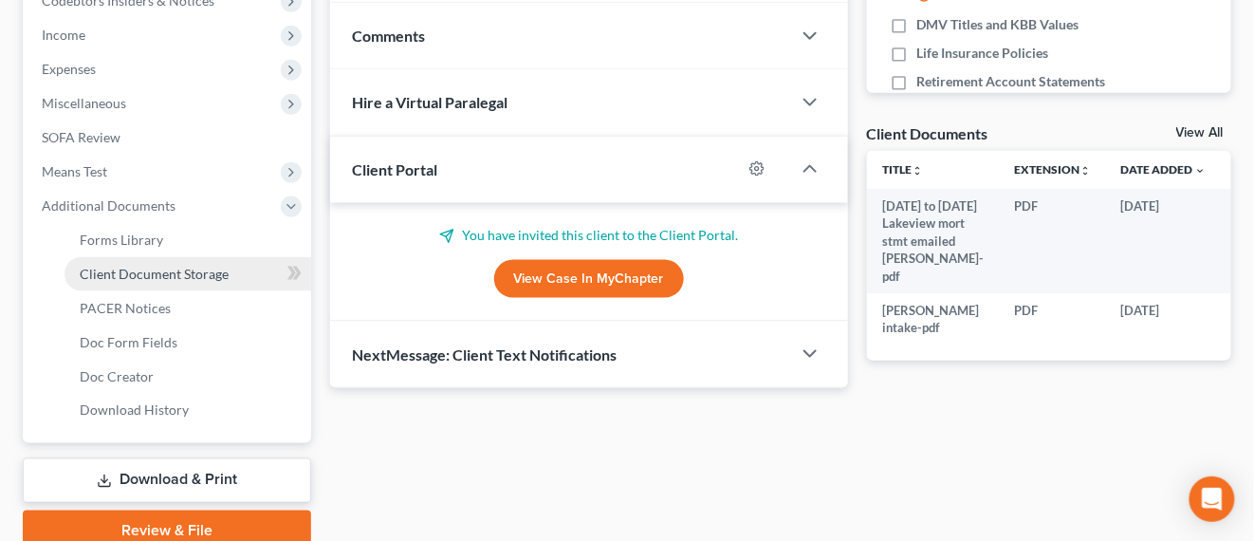
click at [177, 275] on span "Client Document Storage" at bounding box center [154, 274] width 149 height 16
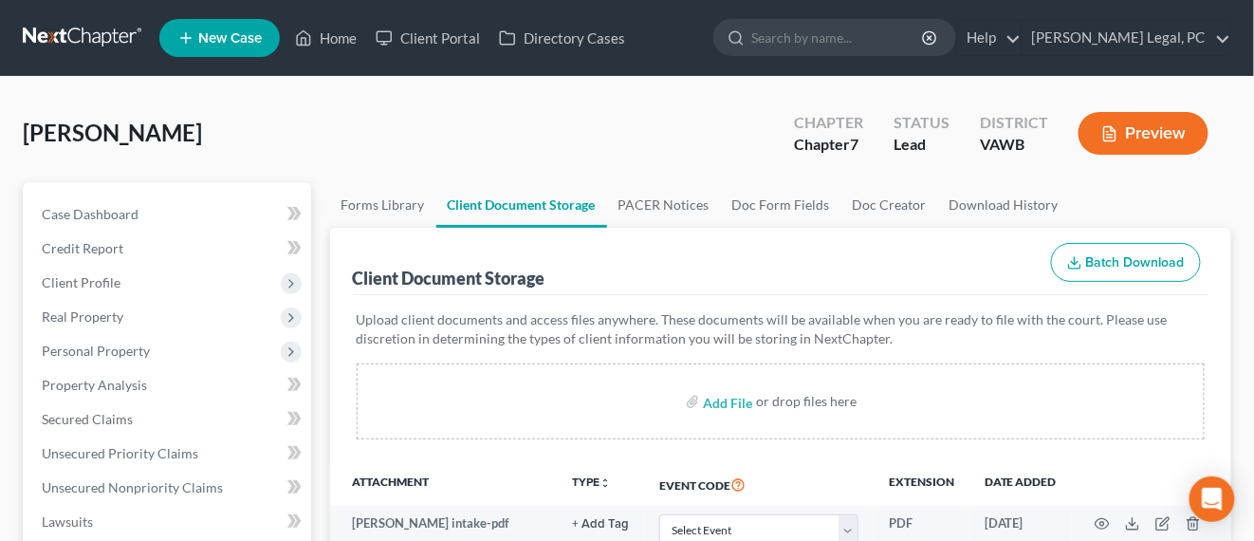
click at [92, 38] on link at bounding box center [83, 38] width 121 height 34
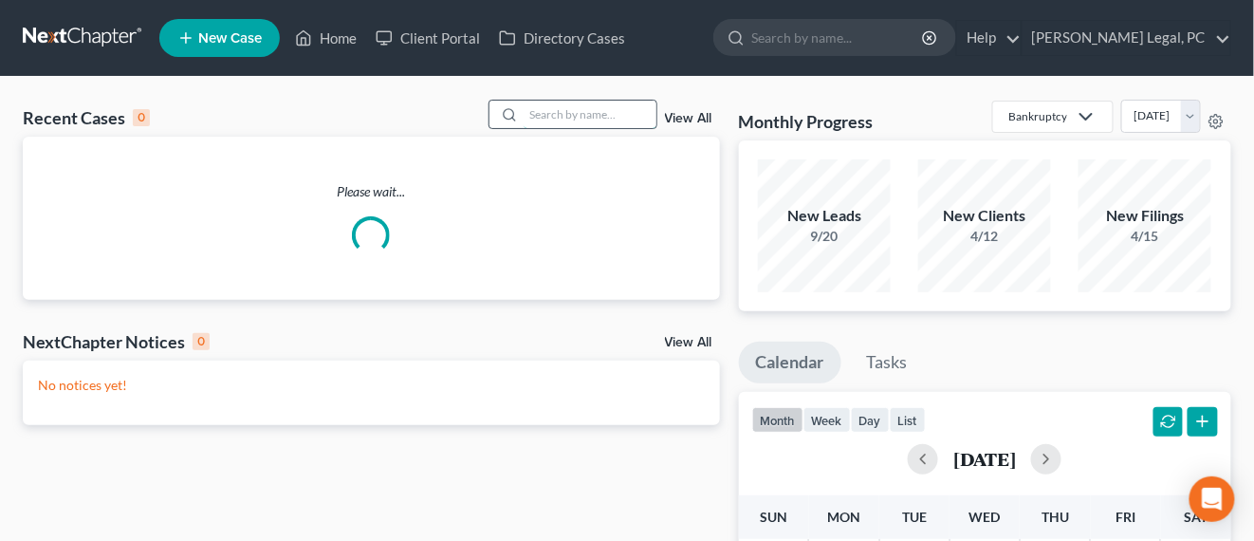
click at [586, 115] on input "search" at bounding box center [590, 115] width 133 height 28
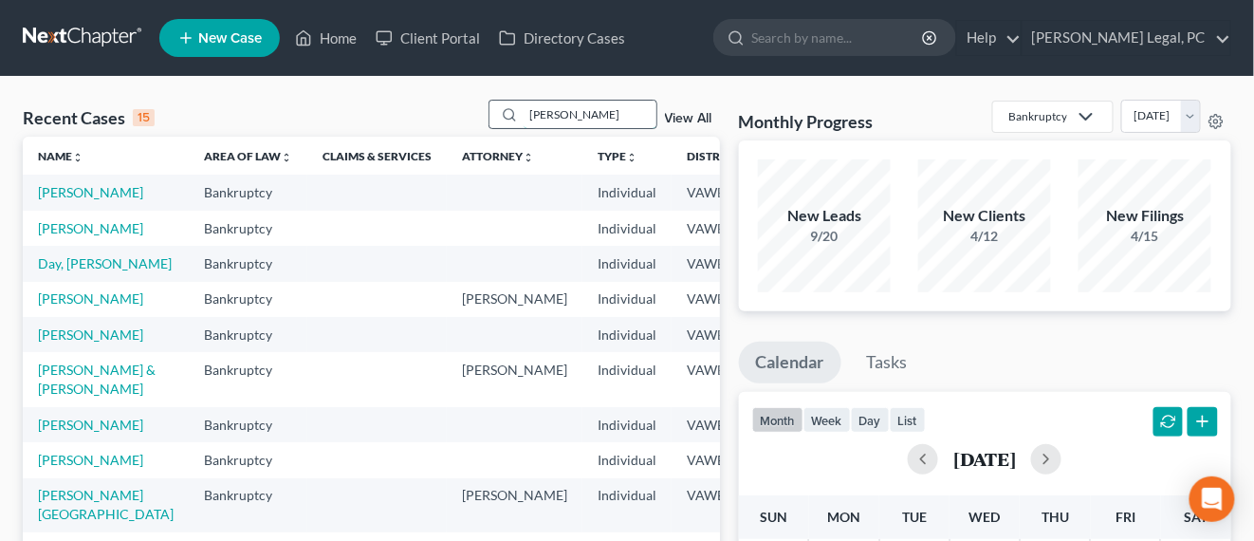
type input "[PERSON_NAME]"
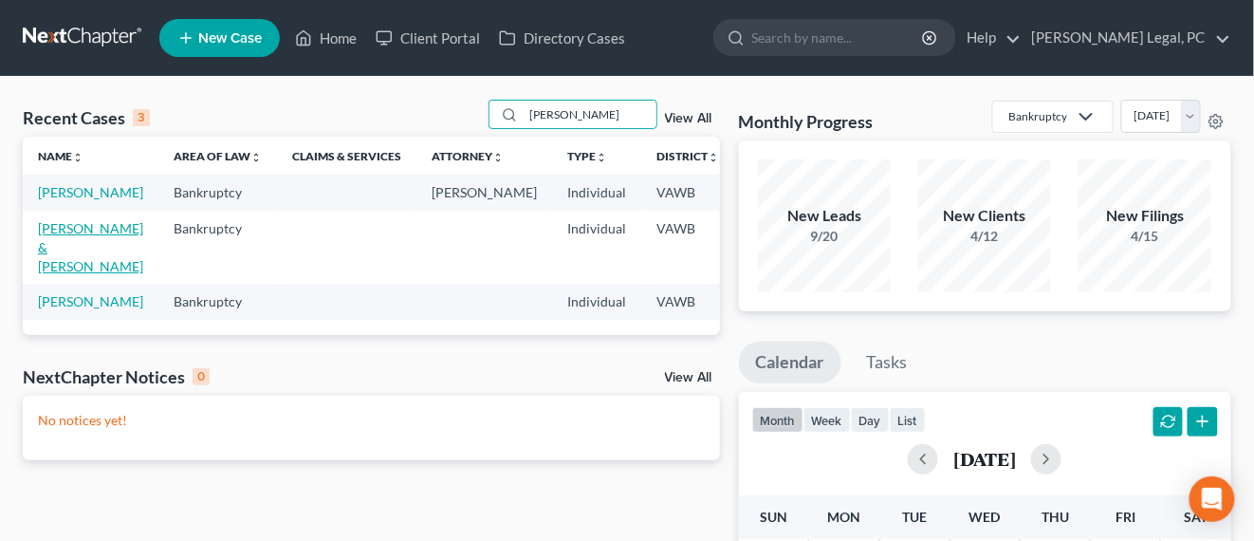
click at [57, 262] on link "[PERSON_NAME] & [PERSON_NAME]" at bounding box center [90, 247] width 105 height 54
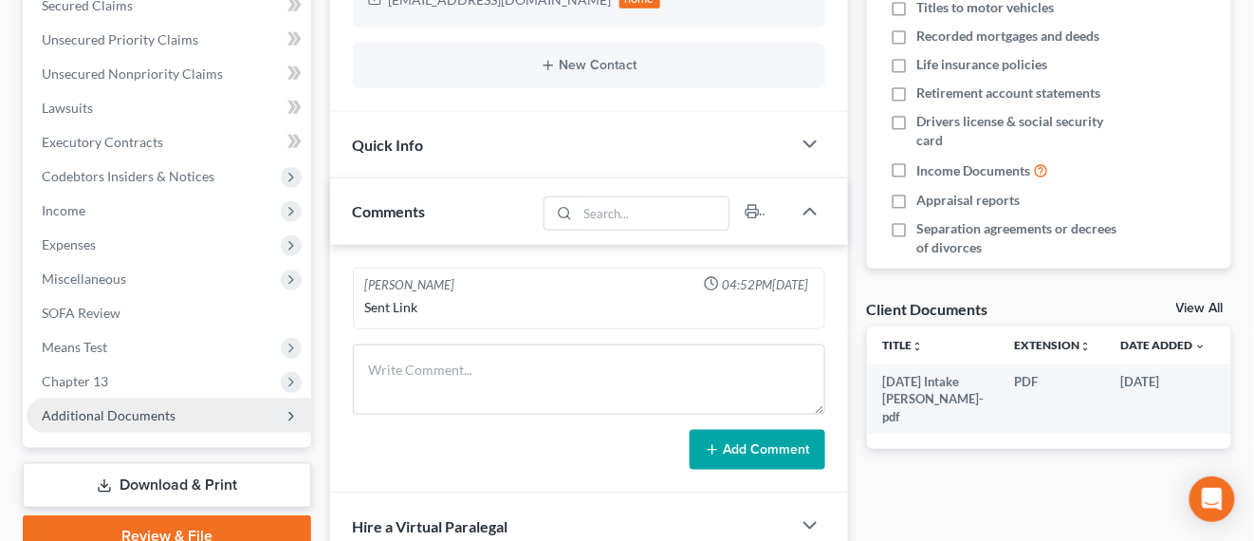
scroll to position [474, 0]
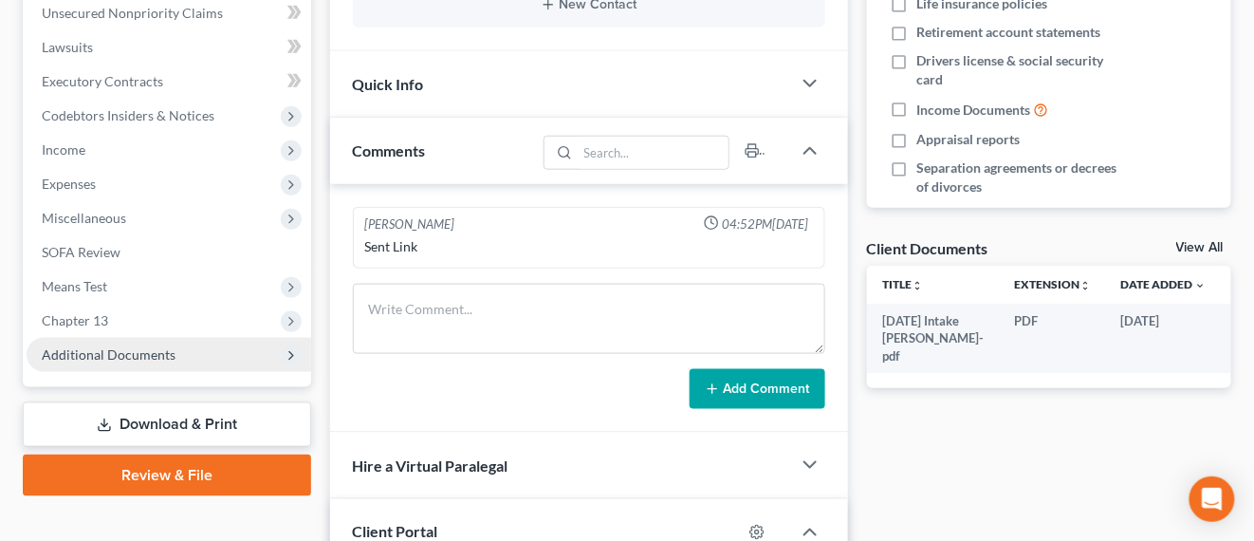
click at [176, 345] on span "Additional Documents" at bounding box center [169, 355] width 285 height 34
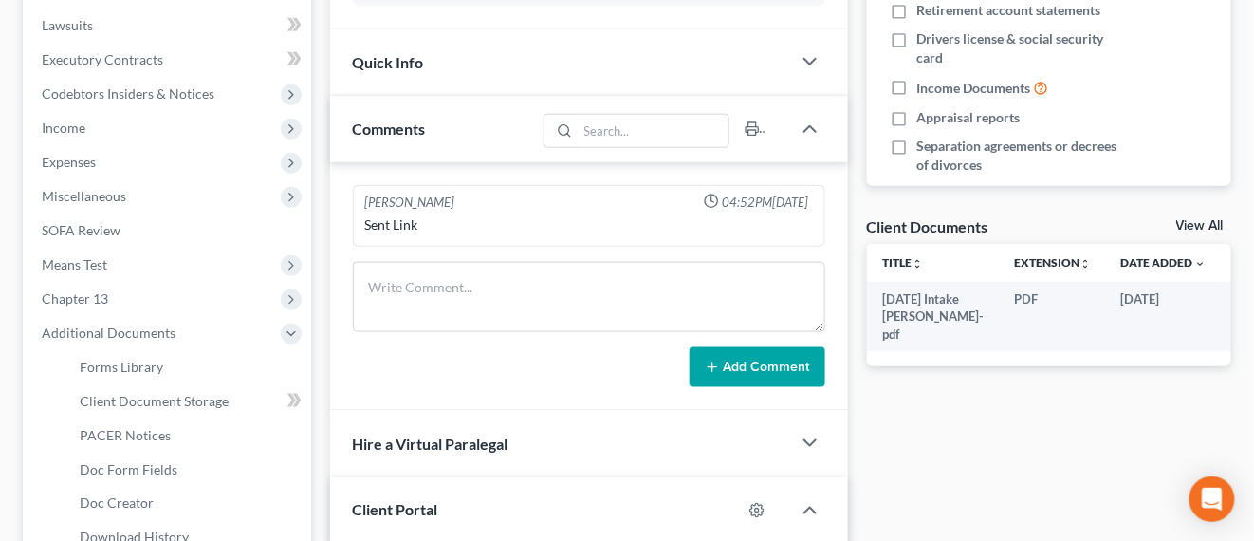
scroll to position [751, 0]
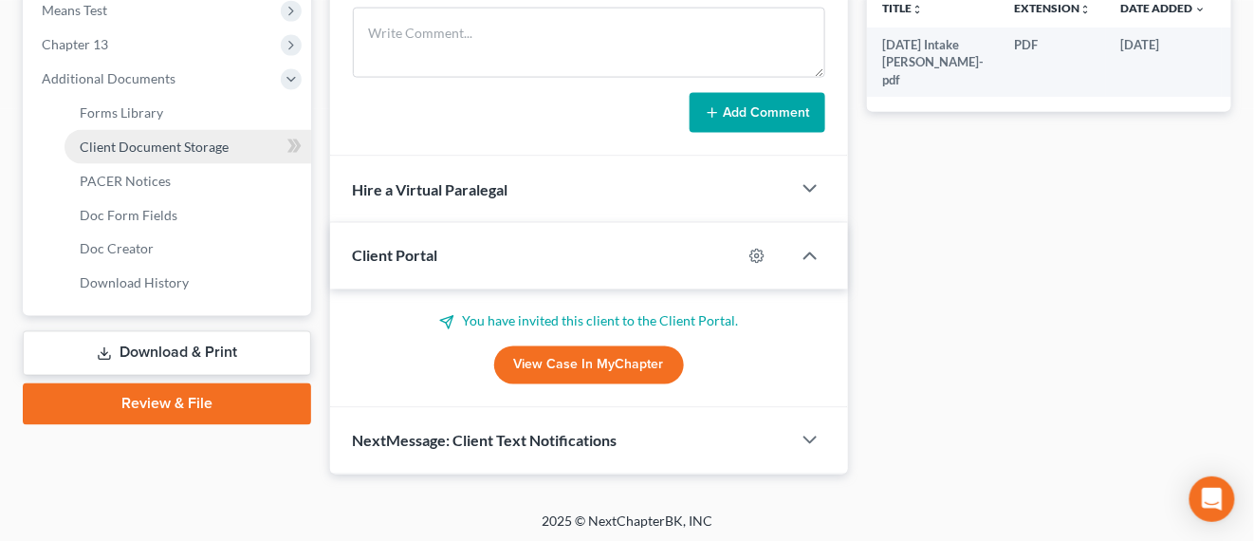
click at [135, 143] on span "Client Document Storage" at bounding box center [154, 147] width 149 height 16
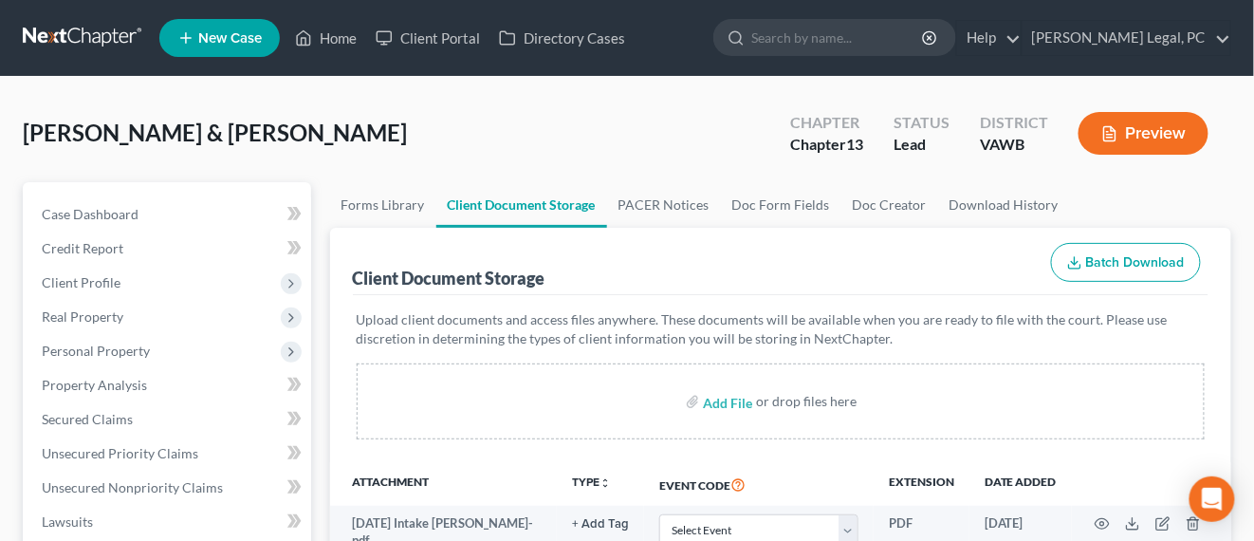
click at [59, 41] on link at bounding box center [83, 38] width 121 height 34
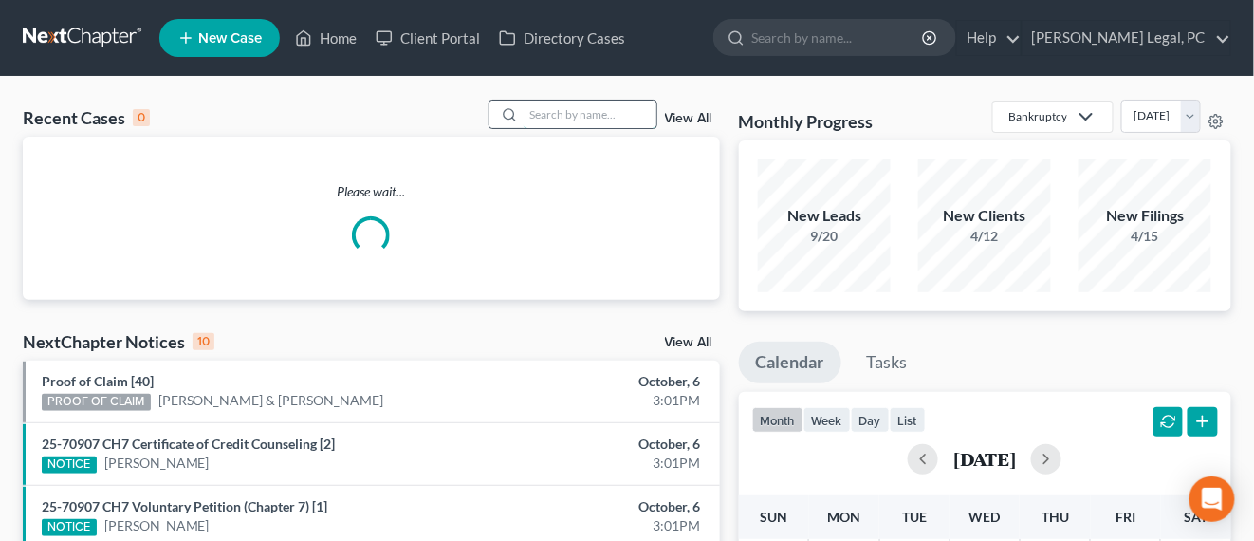
click at [588, 127] on div at bounding box center [573, 114] width 169 height 29
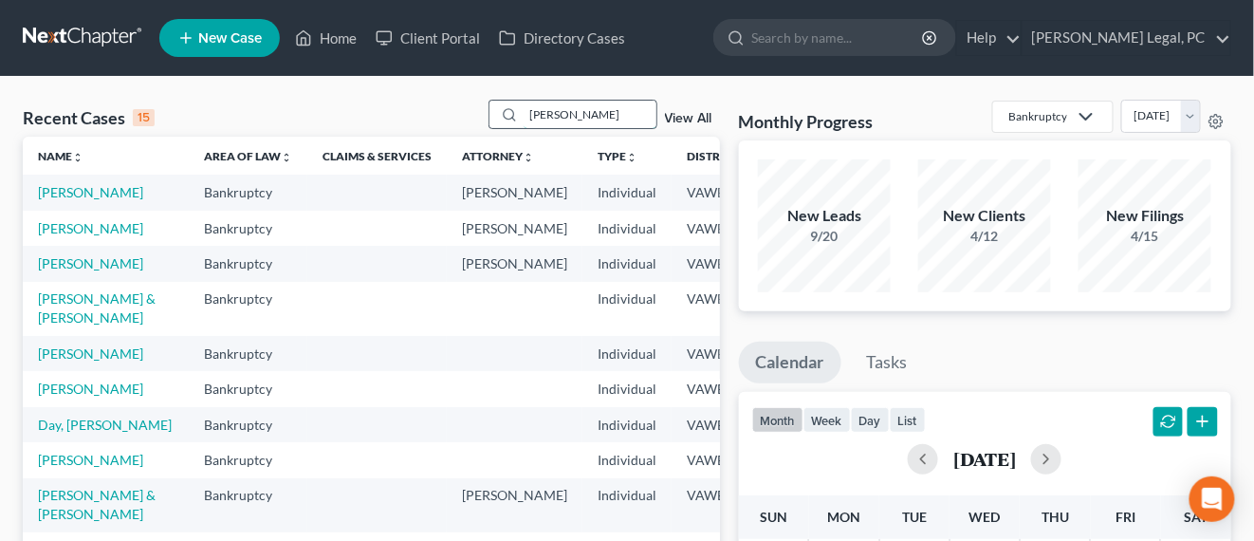
type input "[PERSON_NAME]"
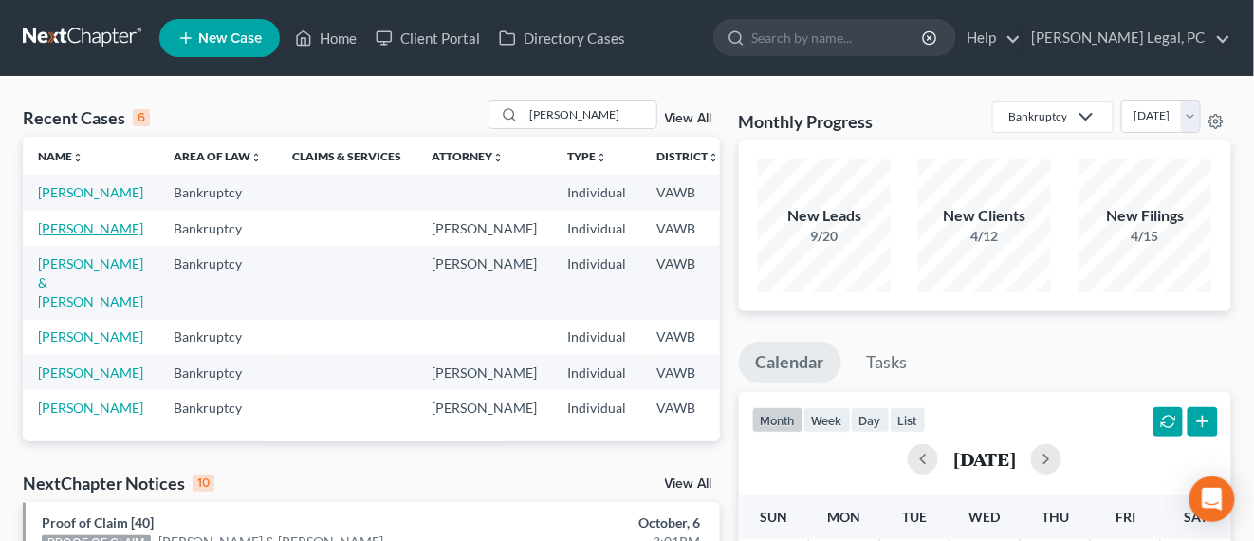
click at [86, 236] on link "[PERSON_NAME]" at bounding box center [90, 228] width 105 height 16
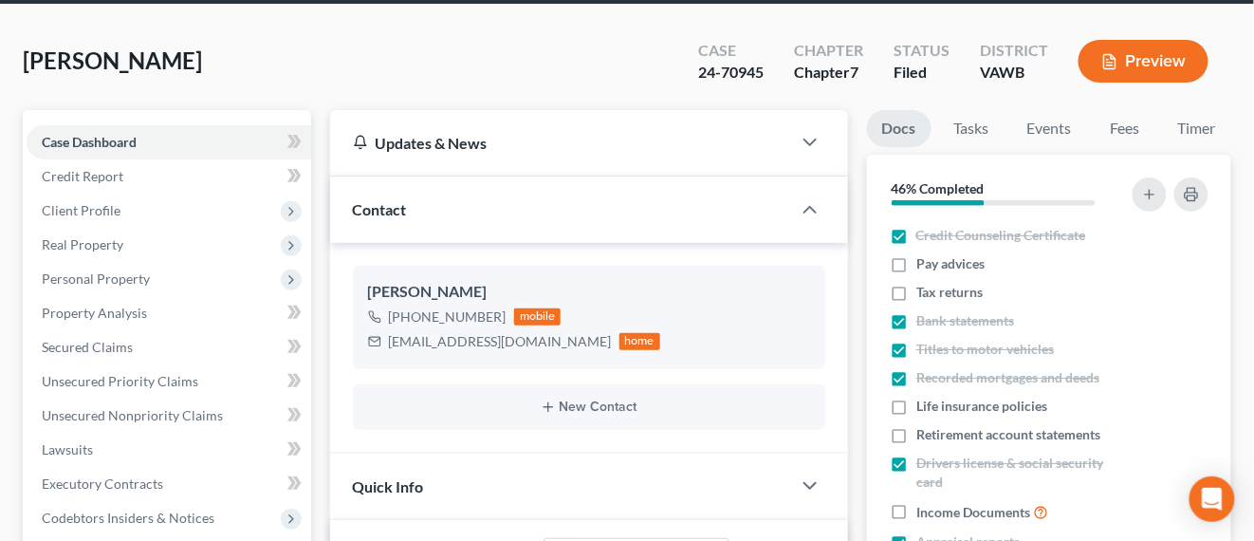
scroll to position [119, 0]
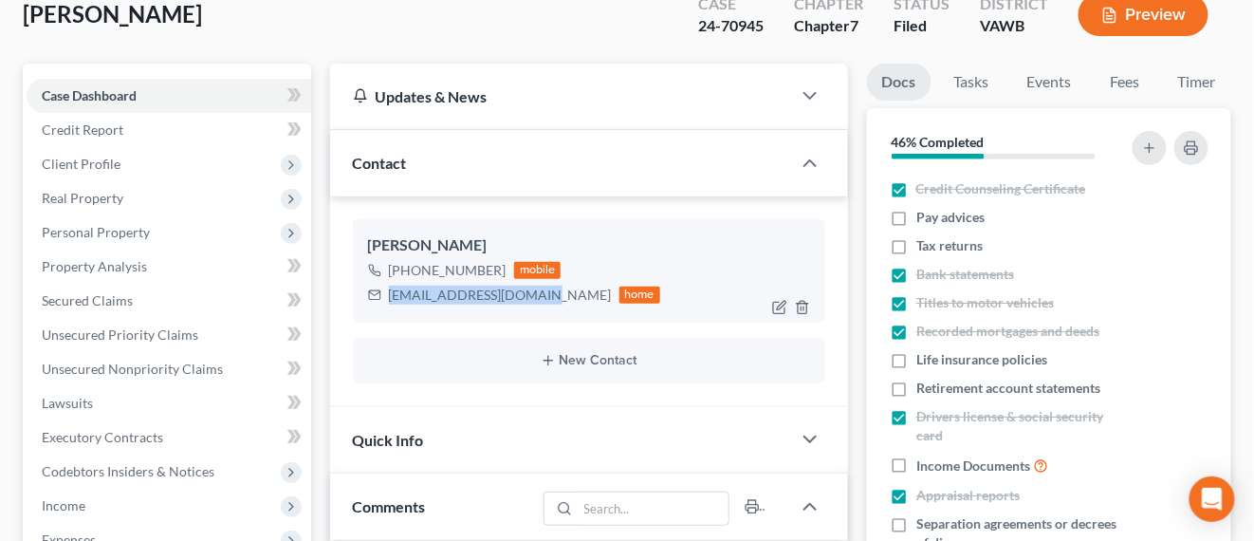
drag, startPoint x: 529, startPoint y: 299, endPoint x: 387, endPoint y: 303, distance: 141.4
click at [387, 303] on div "[EMAIL_ADDRESS][DOMAIN_NAME] home" at bounding box center [514, 295] width 293 height 25
copy div "[EMAIL_ADDRESS][DOMAIN_NAME]"
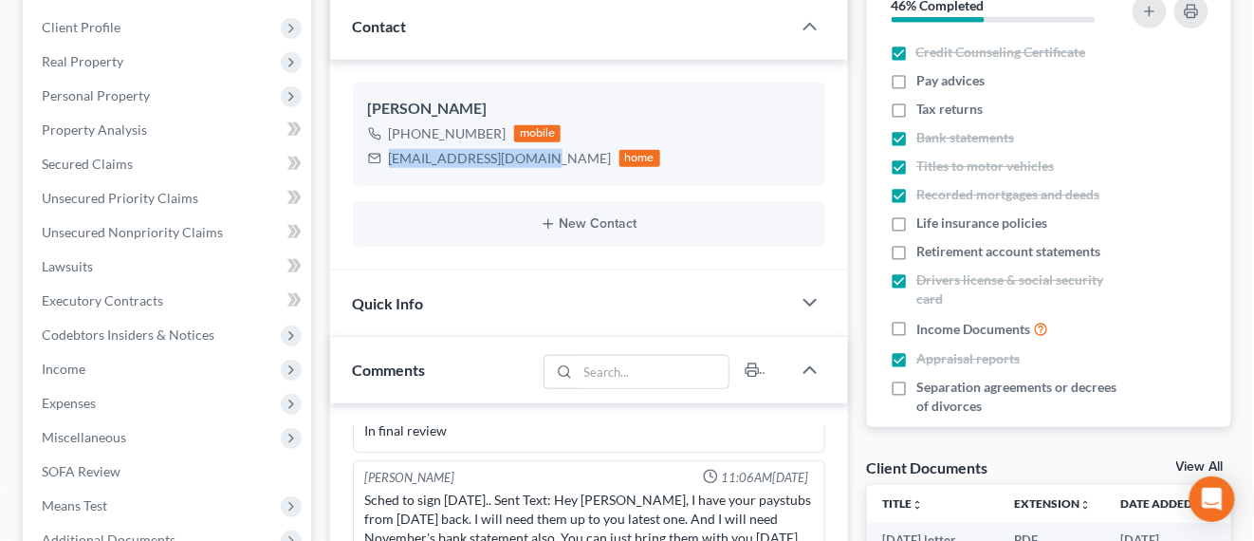
scroll to position [474, 0]
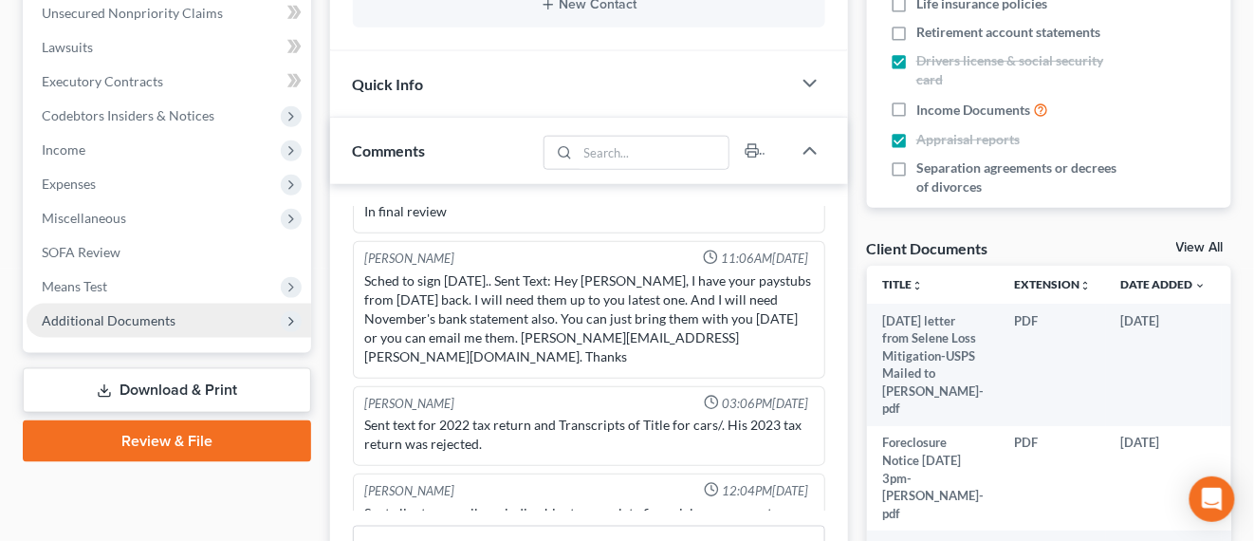
click at [126, 330] on span "Additional Documents" at bounding box center [169, 321] width 285 height 34
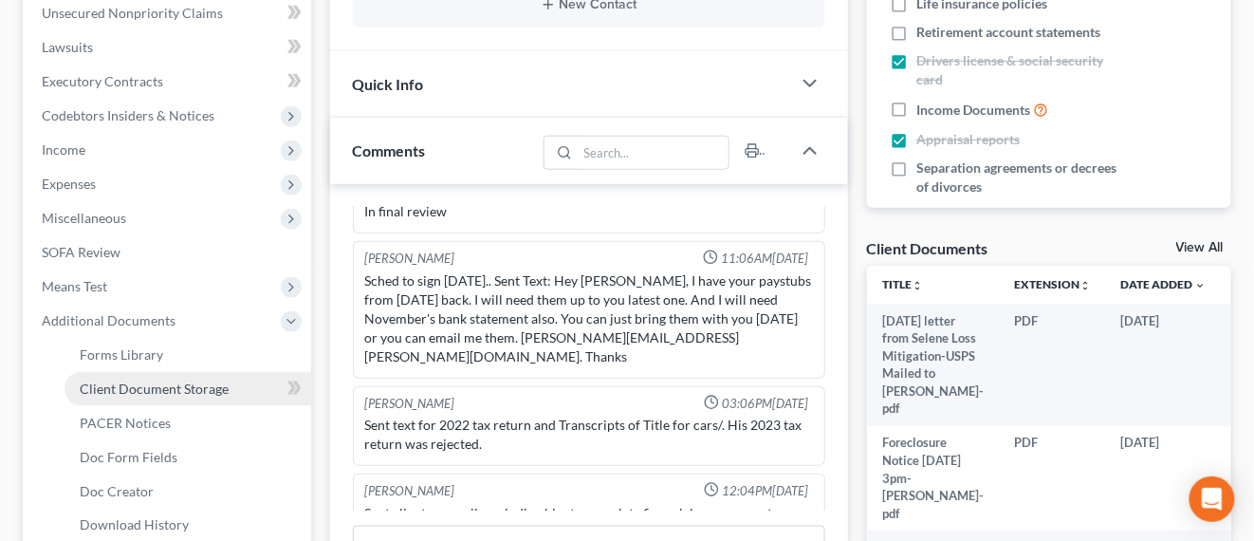
click at [148, 381] on span "Client Document Storage" at bounding box center [154, 389] width 149 height 16
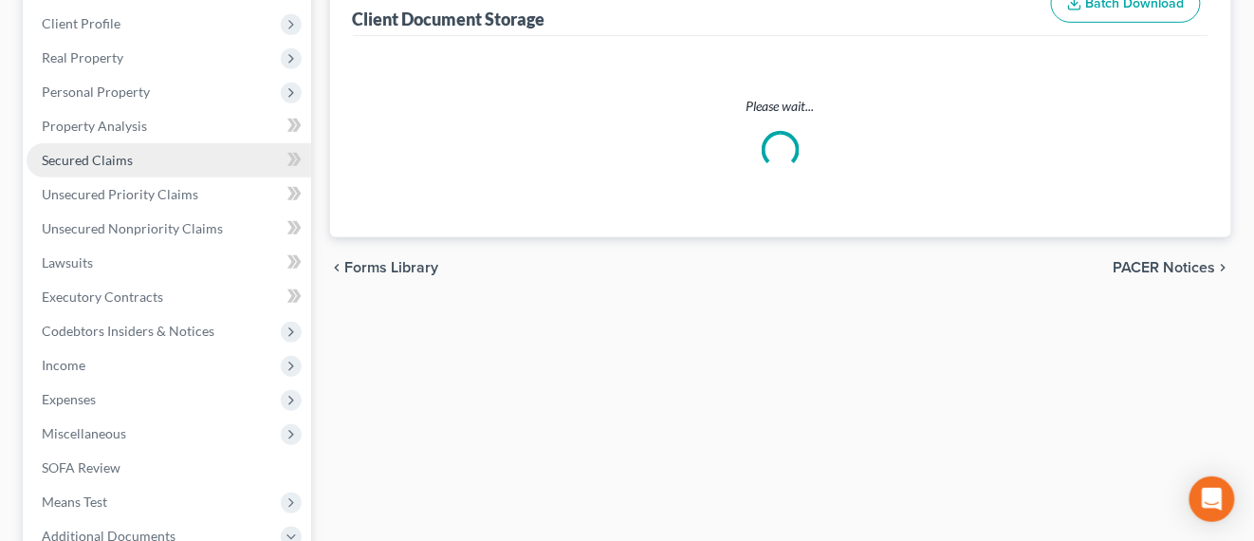
scroll to position [57, 0]
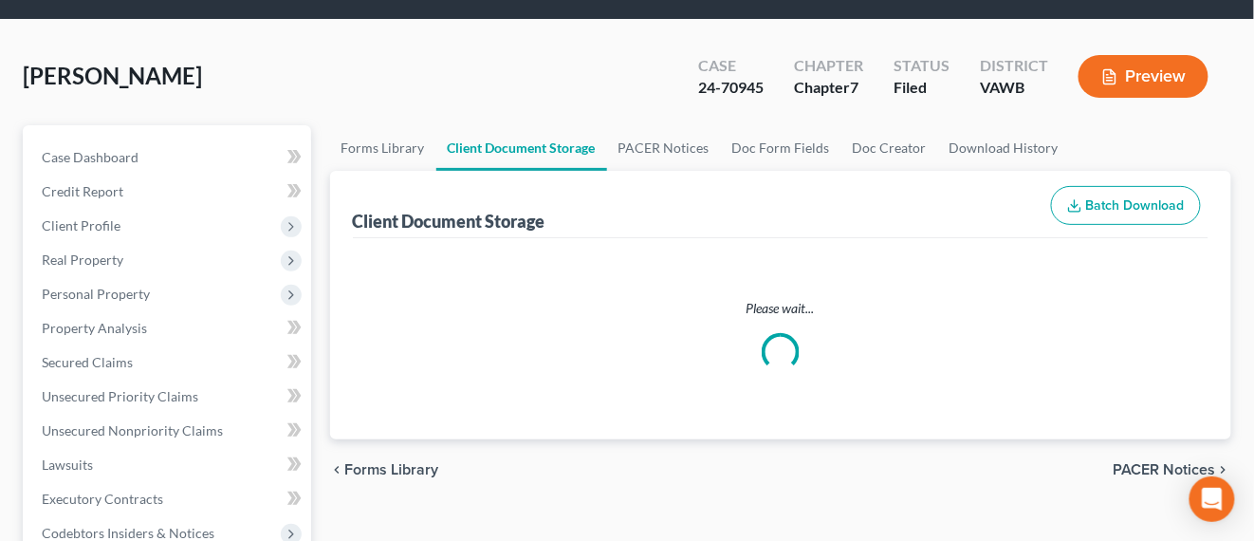
select select "0"
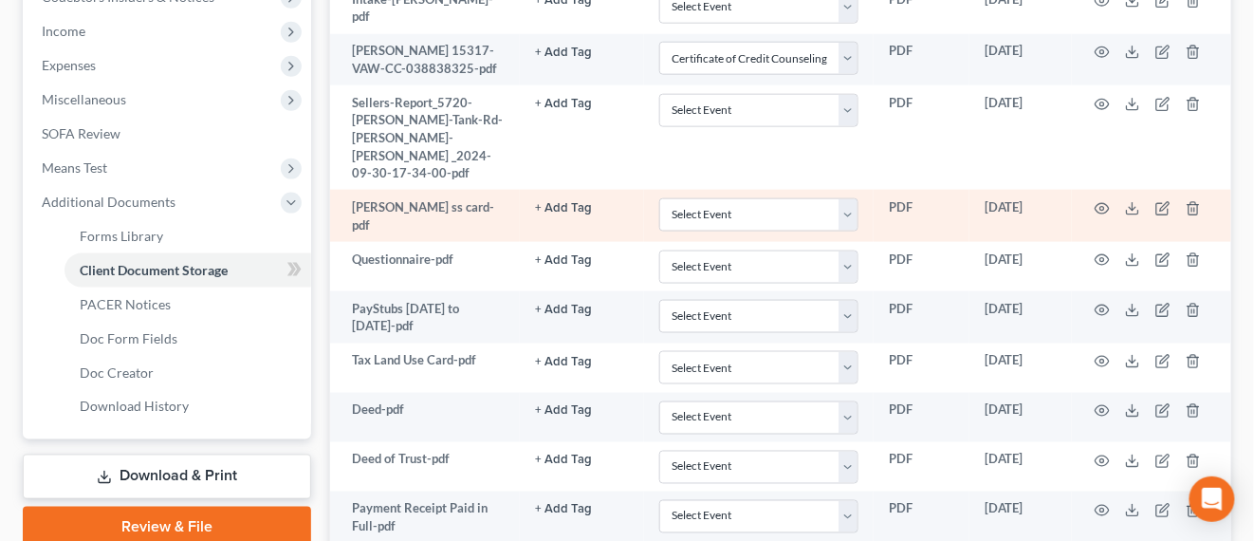
scroll to position [119, 0]
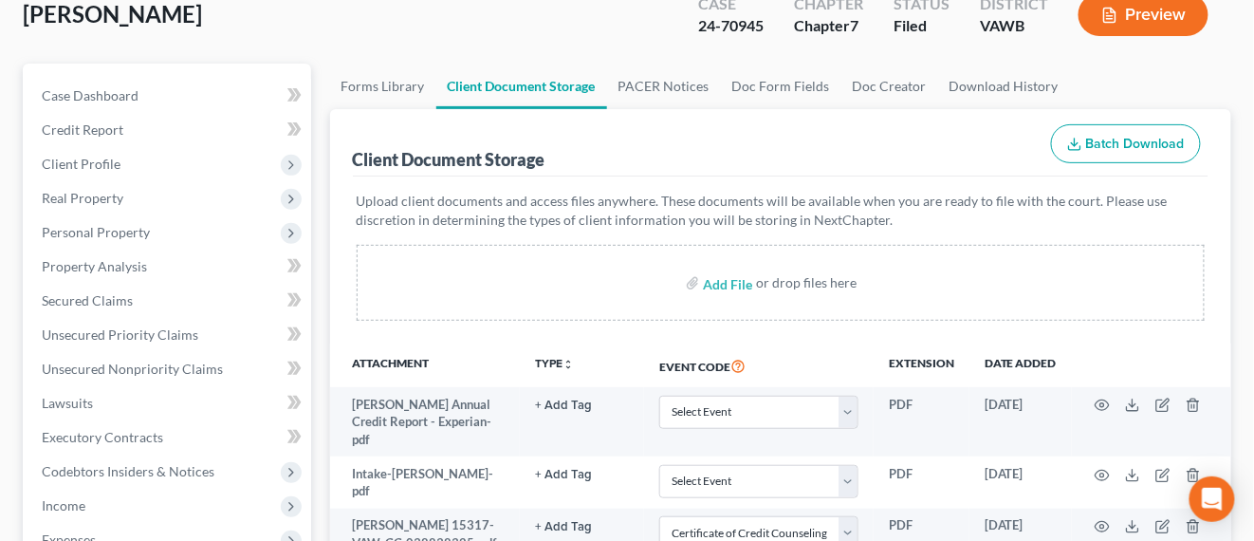
select select "0"
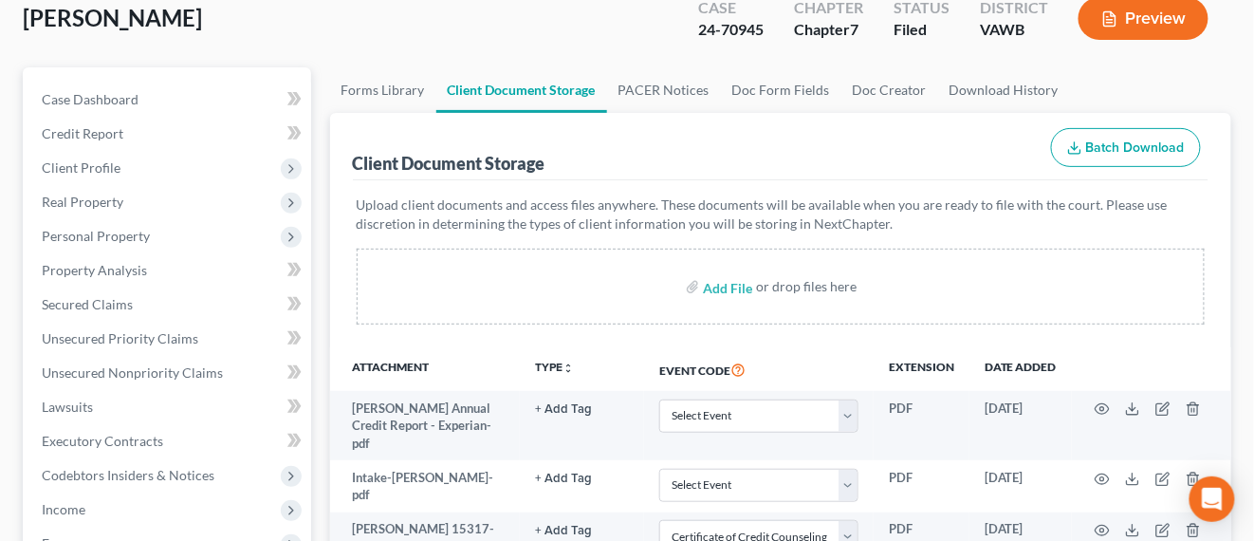
scroll to position [0, 0]
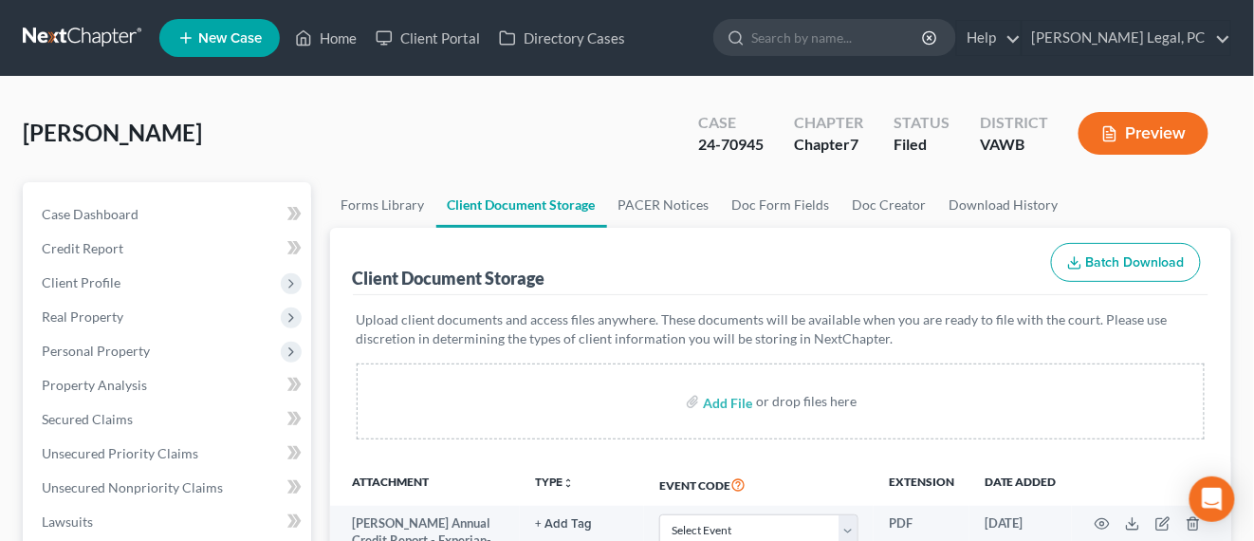
click at [64, 33] on link at bounding box center [83, 38] width 121 height 34
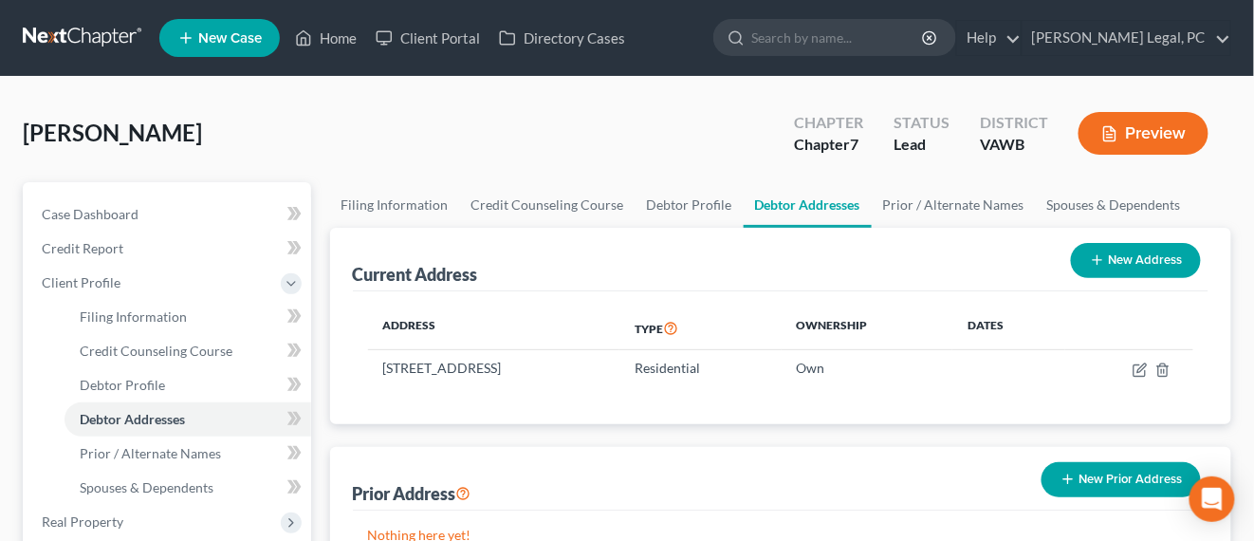
click at [252, 149] on div "Denton, Thomas Upgraded Chapter Chapter 7 Status Lead District VAWB Preview" at bounding box center [627, 141] width 1209 height 83
click at [243, 153] on div "Denton, Thomas Upgraded Chapter Chapter 7 Status Lead District VAWB Preview" at bounding box center [627, 141] width 1209 height 83
click at [832, 42] on input "search" at bounding box center [839, 37] width 174 height 35
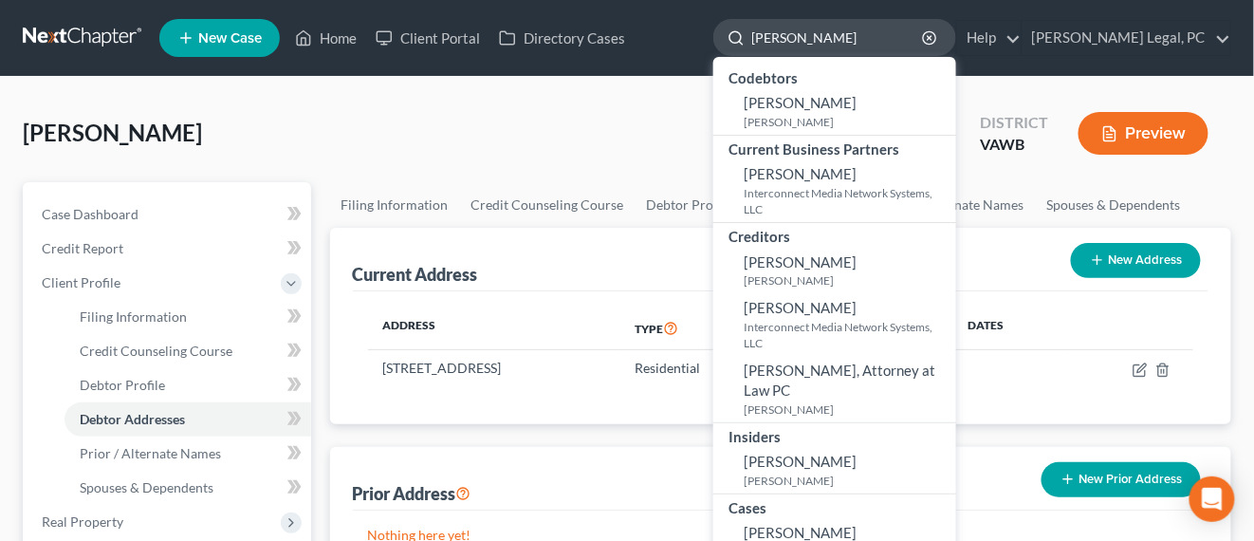
type input "edwards"
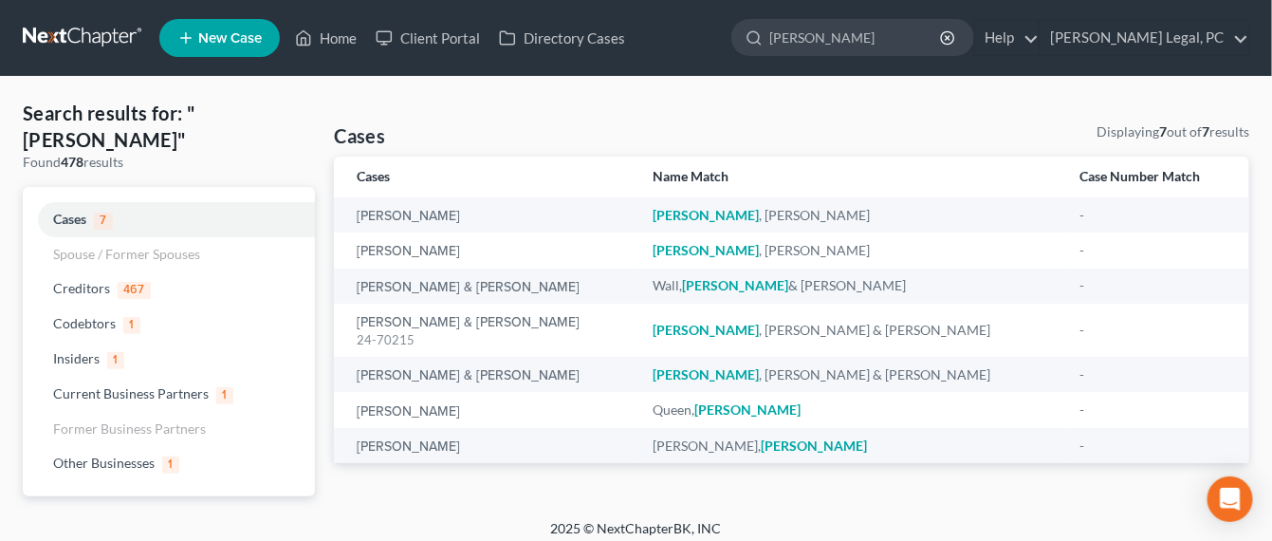
click at [70, 37] on link at bounding box center [83, 38] width 121 height 34
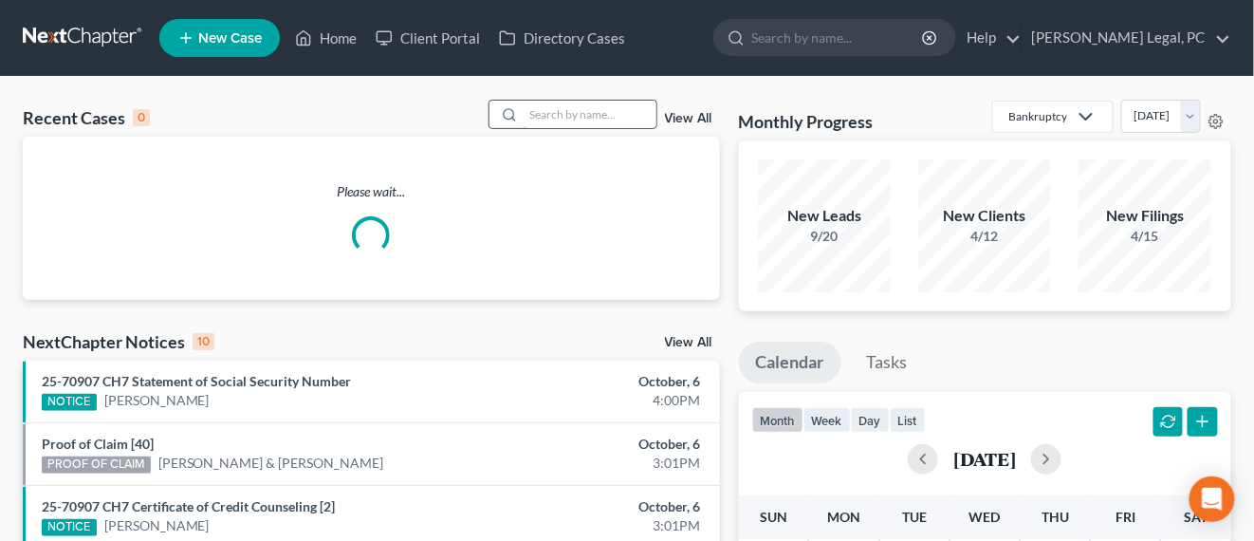
click at [623, 115] on input "search" at bounding box center [590, 115] width 133 height 28
type input "edwards"
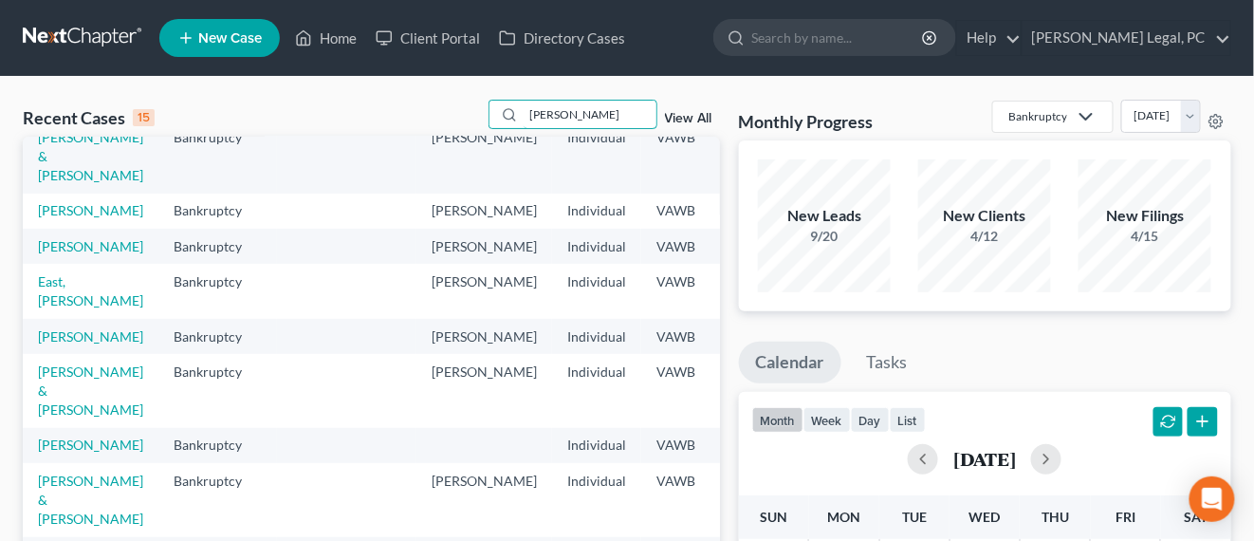
scroll to position [119, 0]
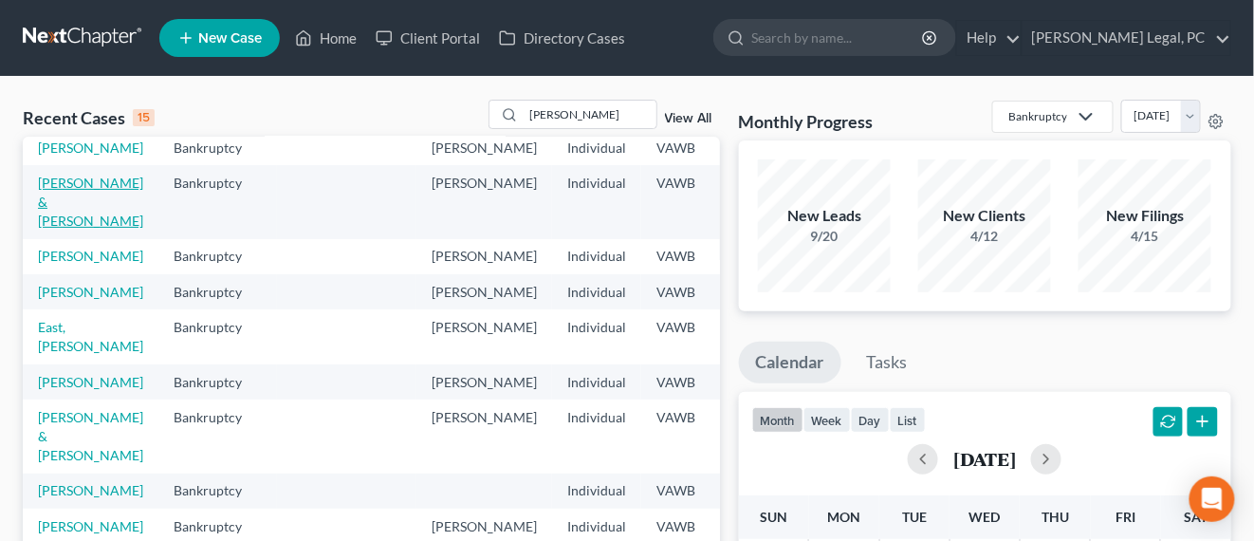
click at [69, 204] on link "Edwards, Leslie & Vanessa" at bounding box center [90, 202] width 105 height 54
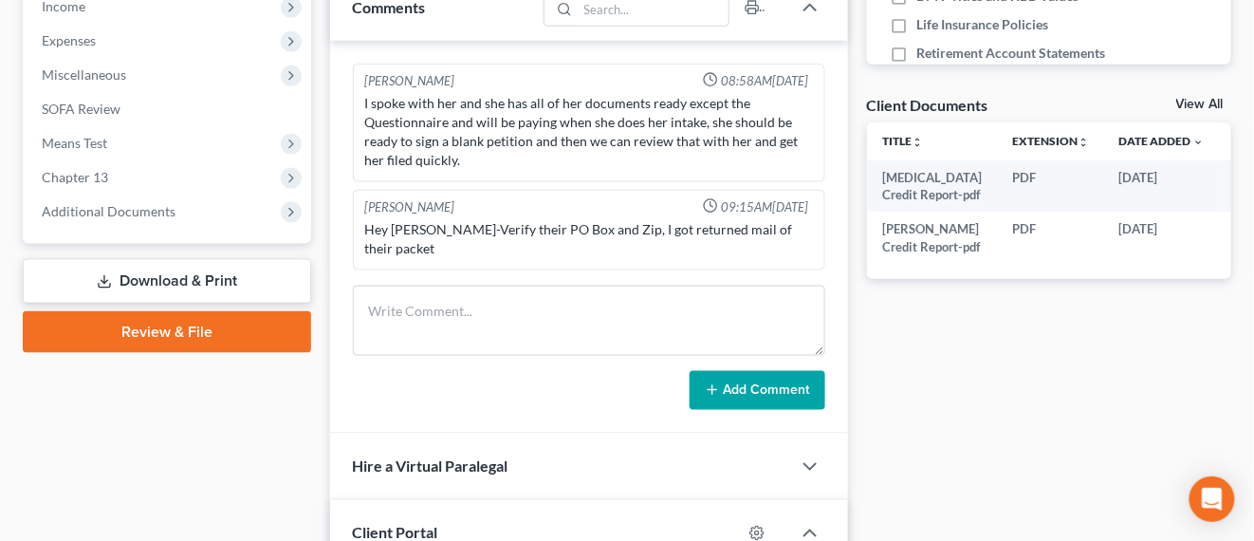
scroll to position [712, 0]
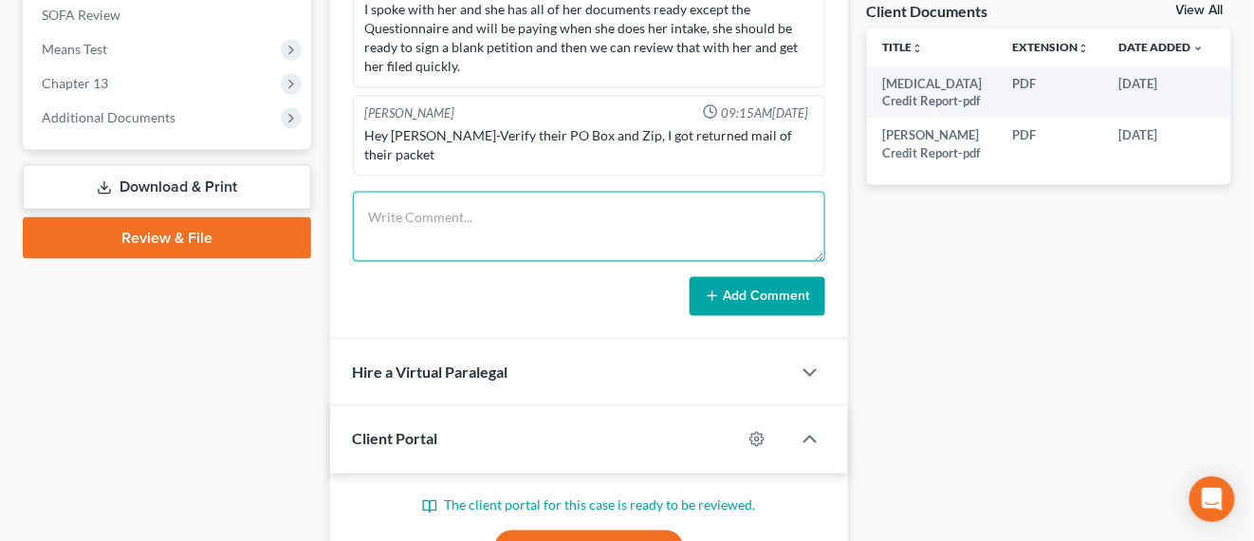
click at [438, 208] on textarea at bounding box center [589, 227] width 473 height 70
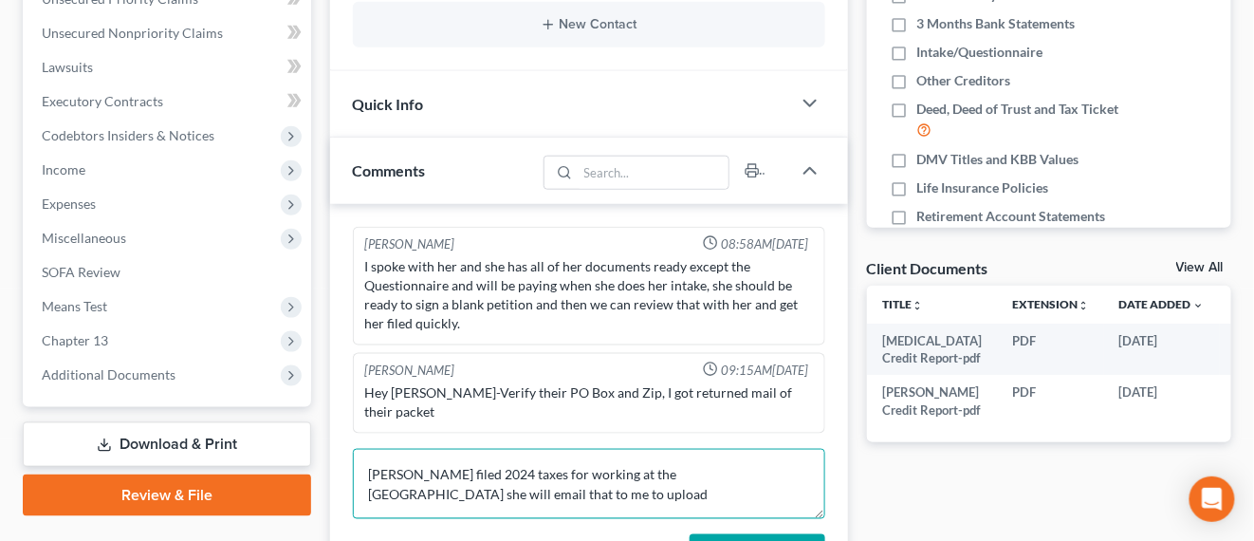
scroll to position [593, 0]
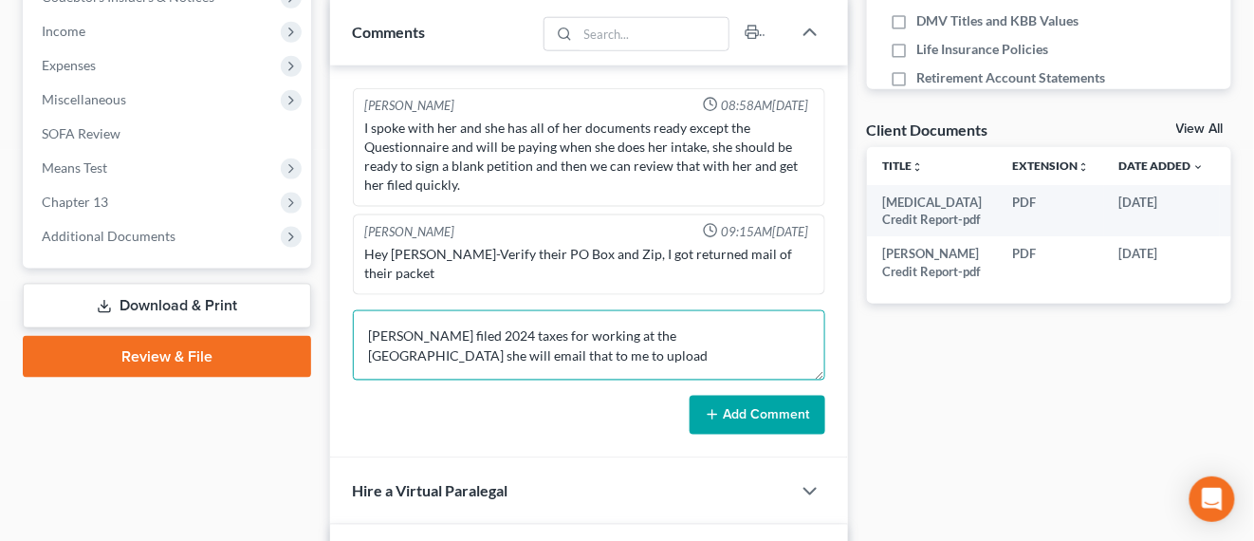
type textarea "Melissa filed 2024 taxes for working at the Dickenson County School she will em…"
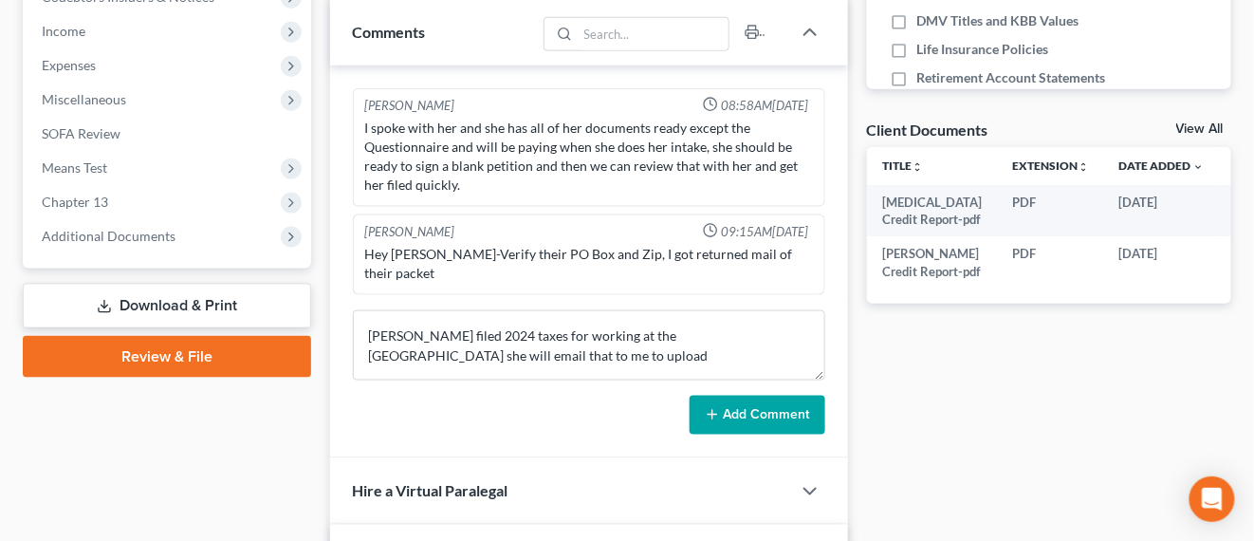
click at [760, 396] on button "Add Comment" at bounding box center [758, 416] width 136 height 40
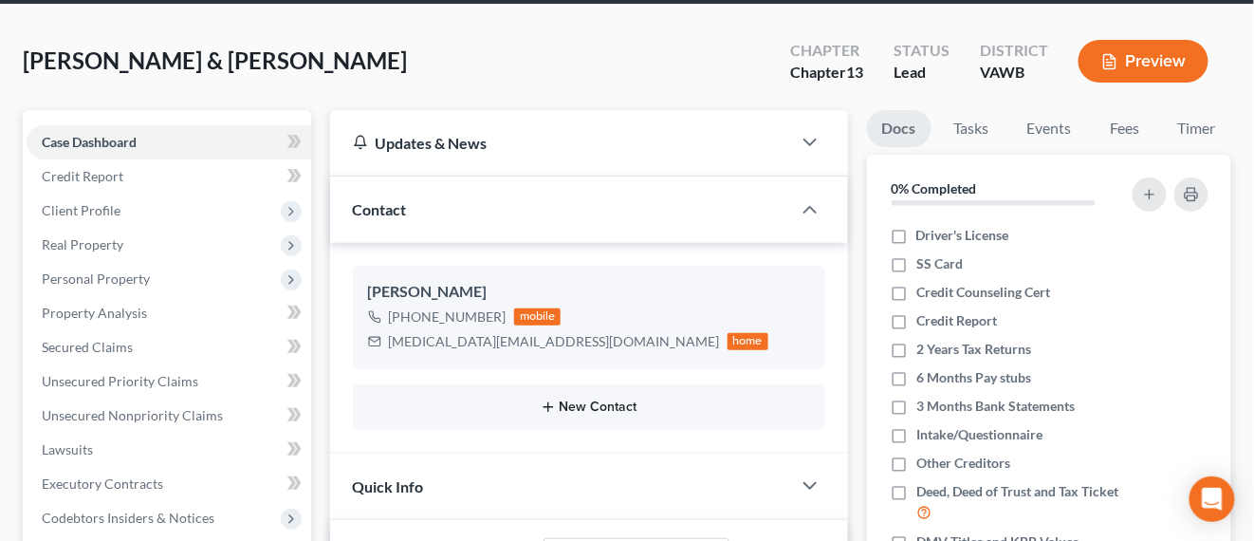
scroll to position [119, 0]
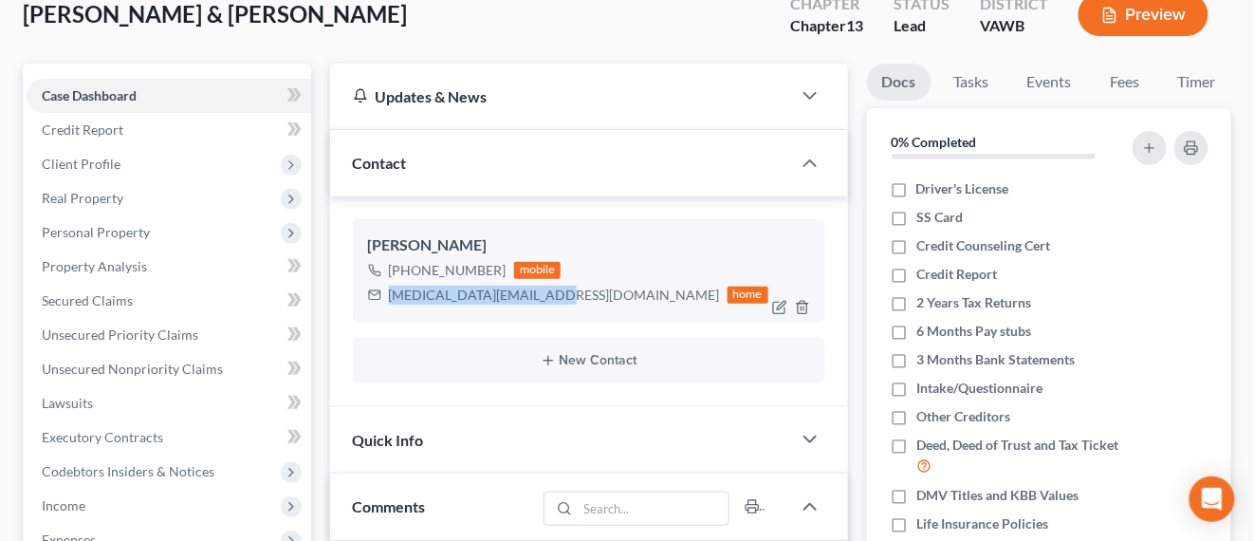
drag, startPoint x: 560, startPoint y: 299, endPoint x: 391, endPoint y: 290, distance: 169.1
click at [391, 290] on div "[MEDICAL_DATA][EMAIL_ADDRESS][DOMAIN_NAME] home" at bounding box center [568, 295] width 401 height 25
copy div "melena_edwards@yahoo.com"
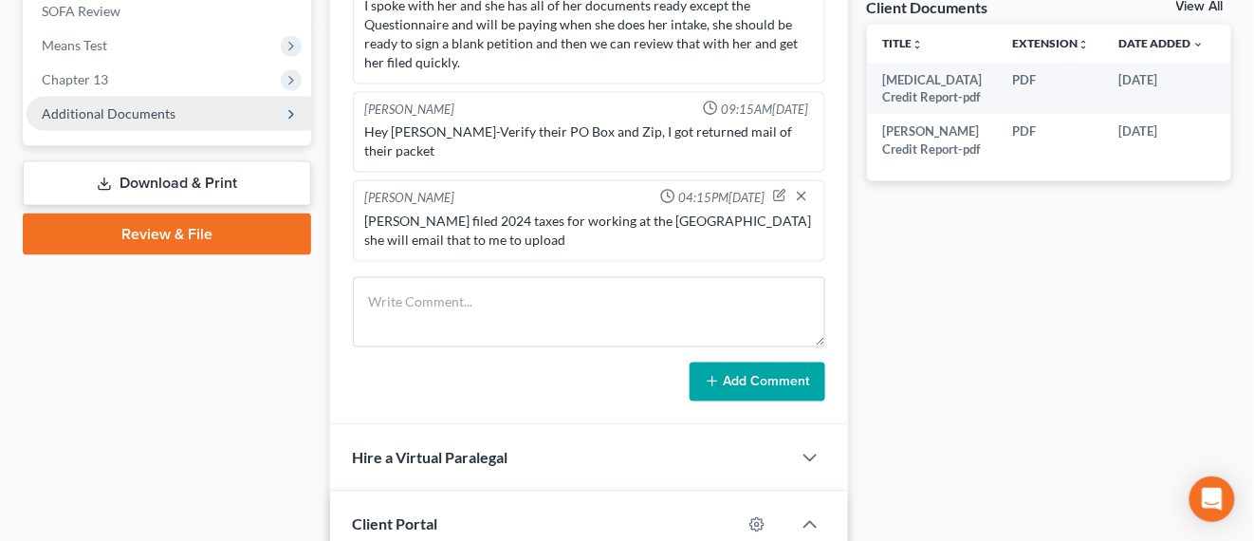
scroll to position [670, 0]
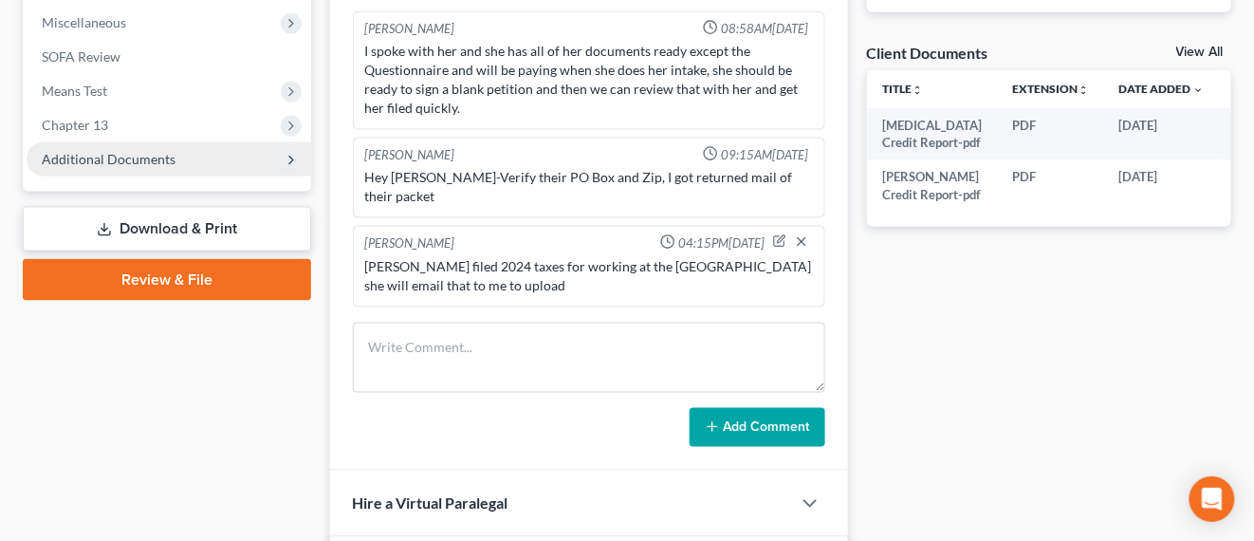
click at [179, 164] on span "Additional Documents" at bounding box center [169, 159] width 285 height 34
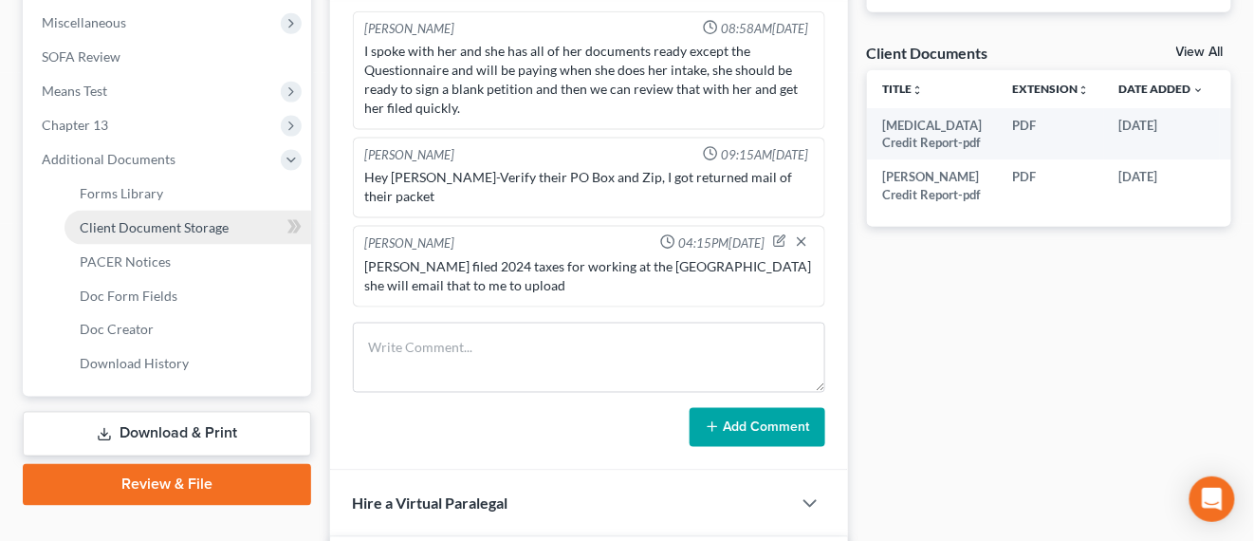
click at [202, 219] on span "Client Document Storage" at bounding box center [154, 227] width 149 height 16
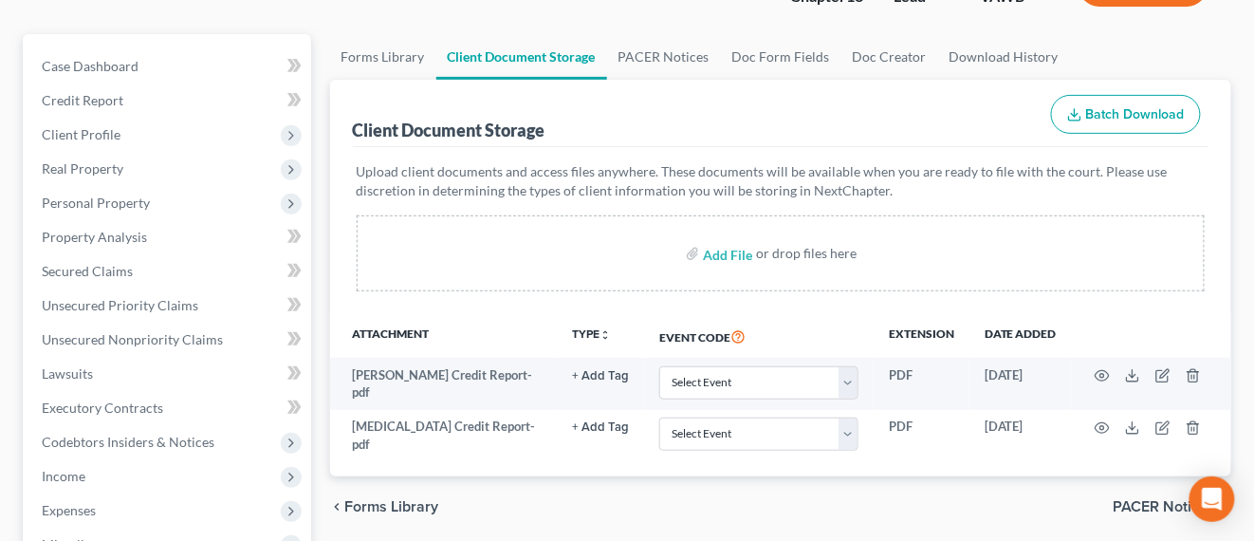
scroll to position [356, 0]
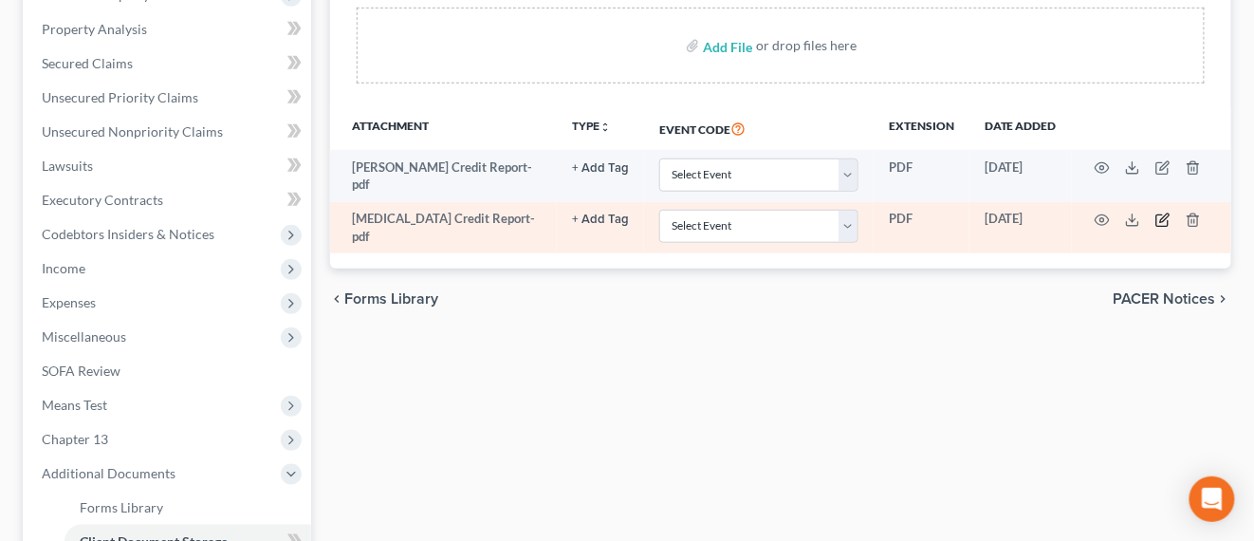
click at [1157, 218] on icon "button" at bounding box center [1162, 220] width 11 height 11
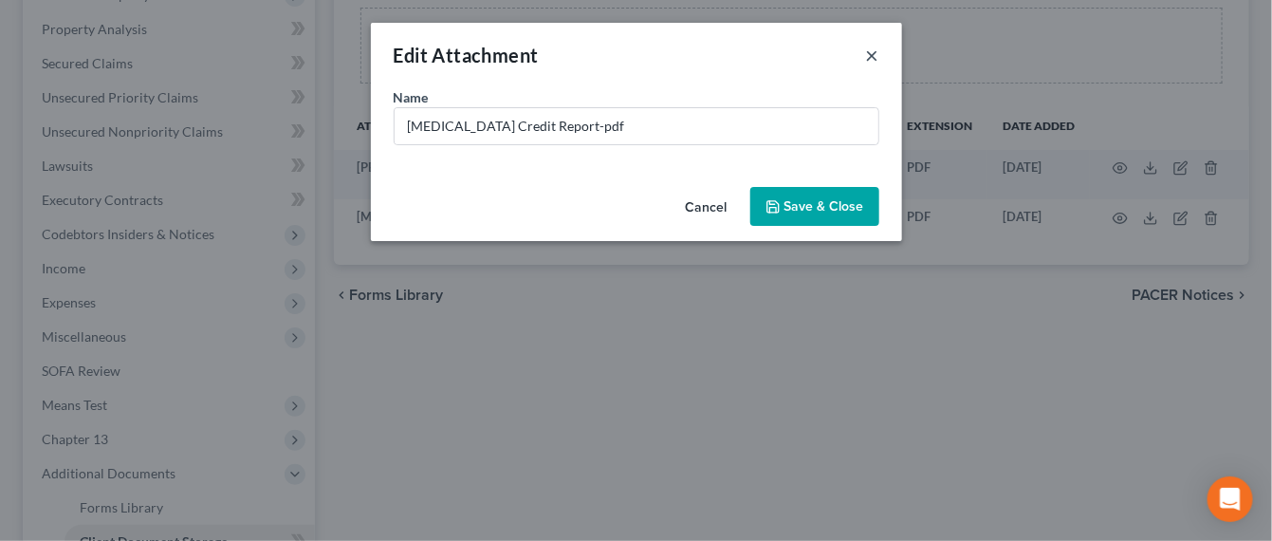
click at [867, 62] on button "×" at bounding box center [872, 55] width 13 height 23
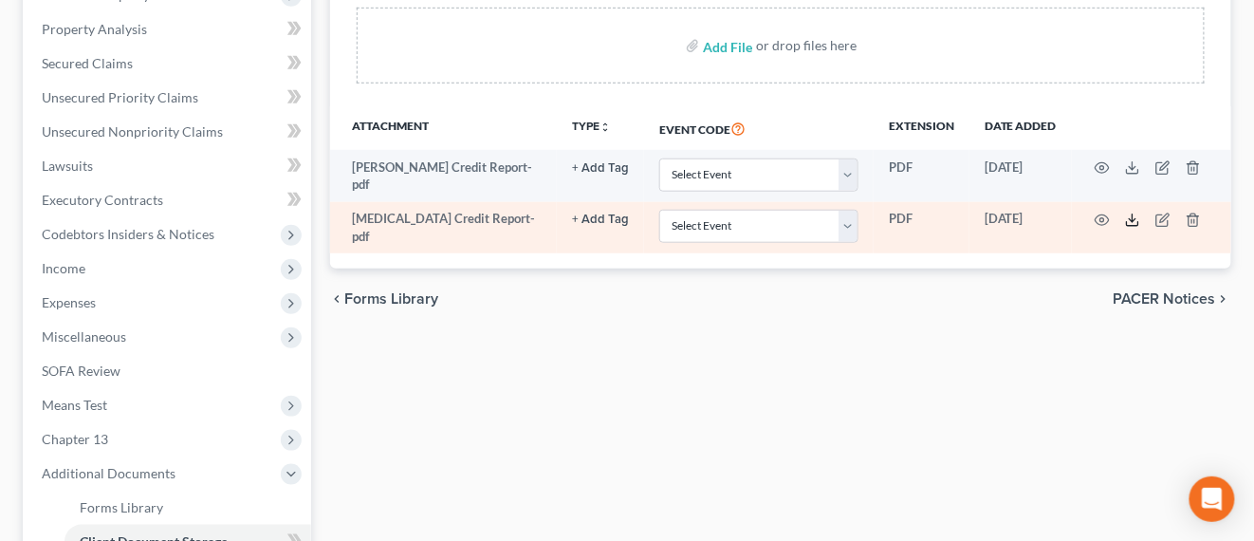
click at [1131, 213] on icon at bounding box center [1132, 220] width 15 height 15
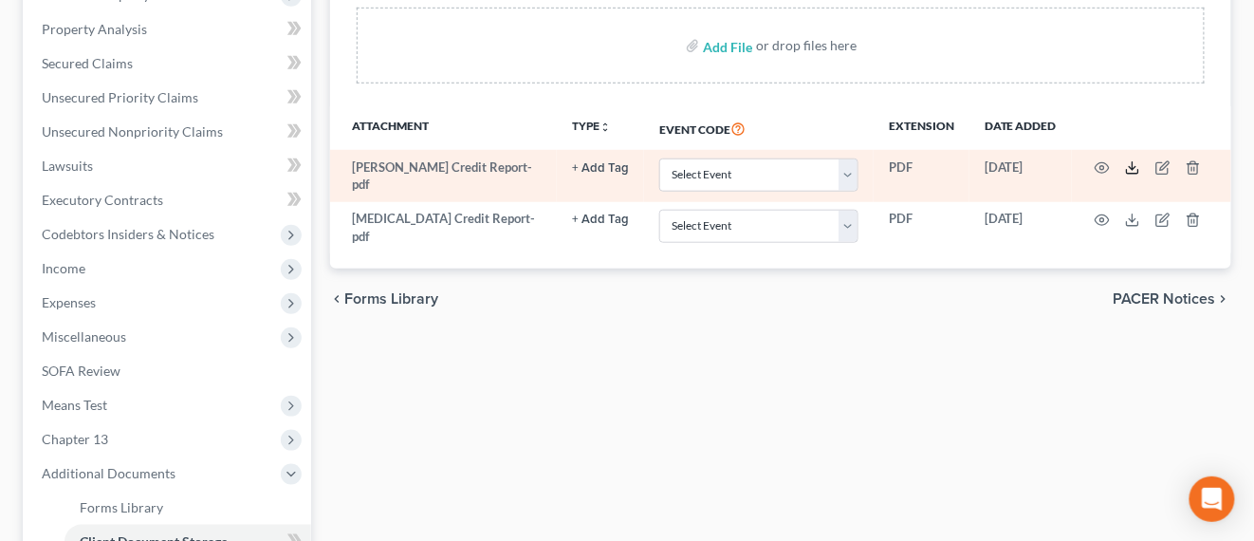
click at [1132, 167] on polyline at bounding box center [1133, 168] width 7 height 3
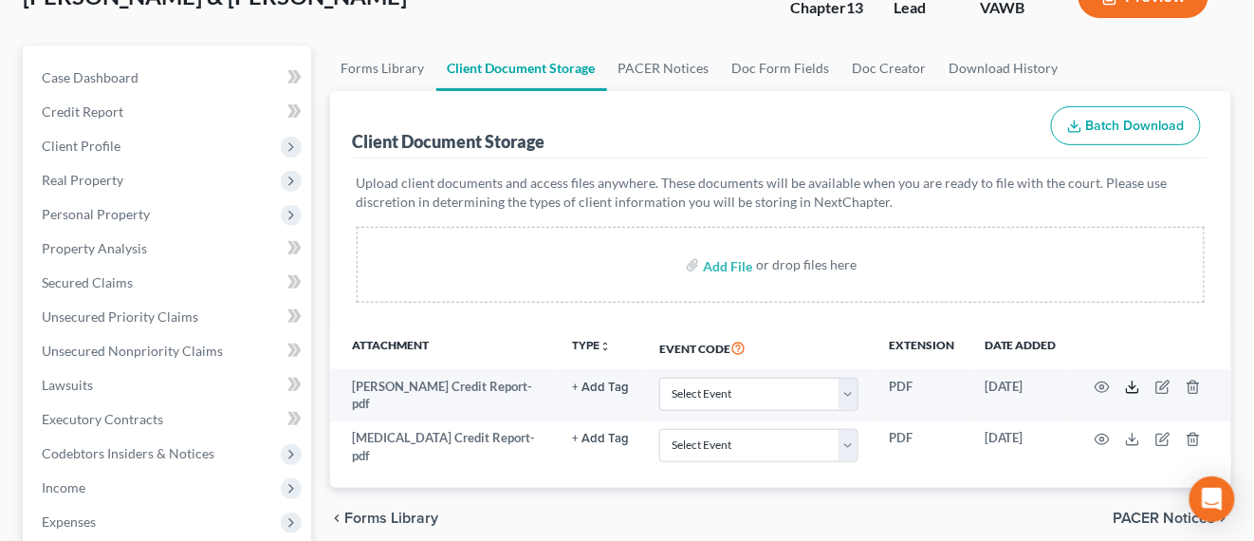
scroll to position [0, 0]
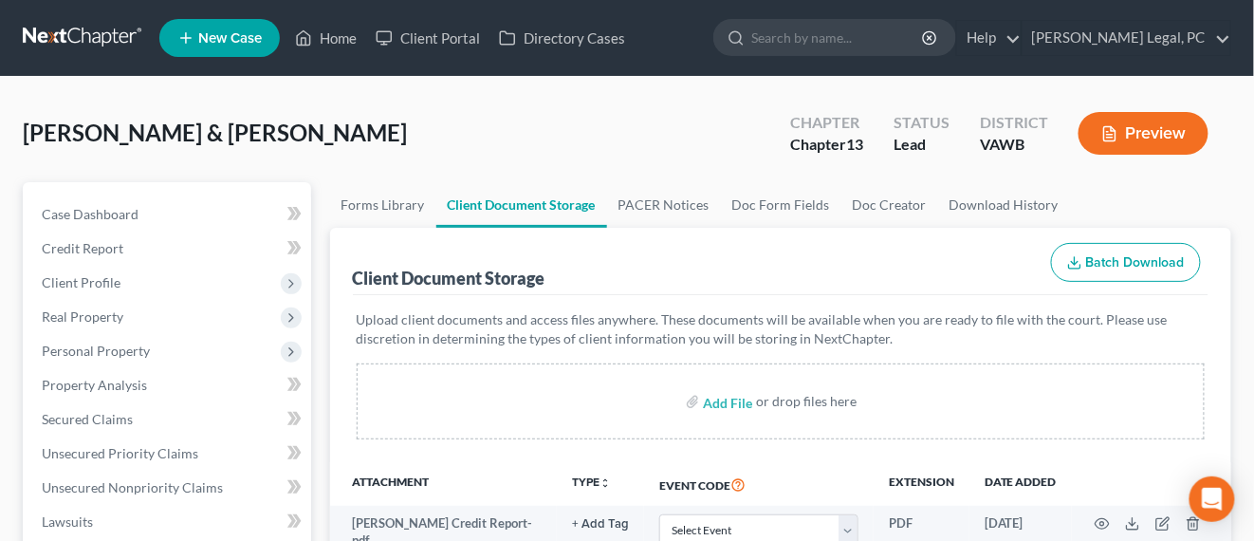
click at [85, 13] on nav "Home New Case Client Portal Directory Cases Farthing Legal, PC hope@farthing.le…" at bounding box center [627, 38] width 1254 height 76
click at [97, 39] on link at bounding box center [83, 38] width 121 height 34
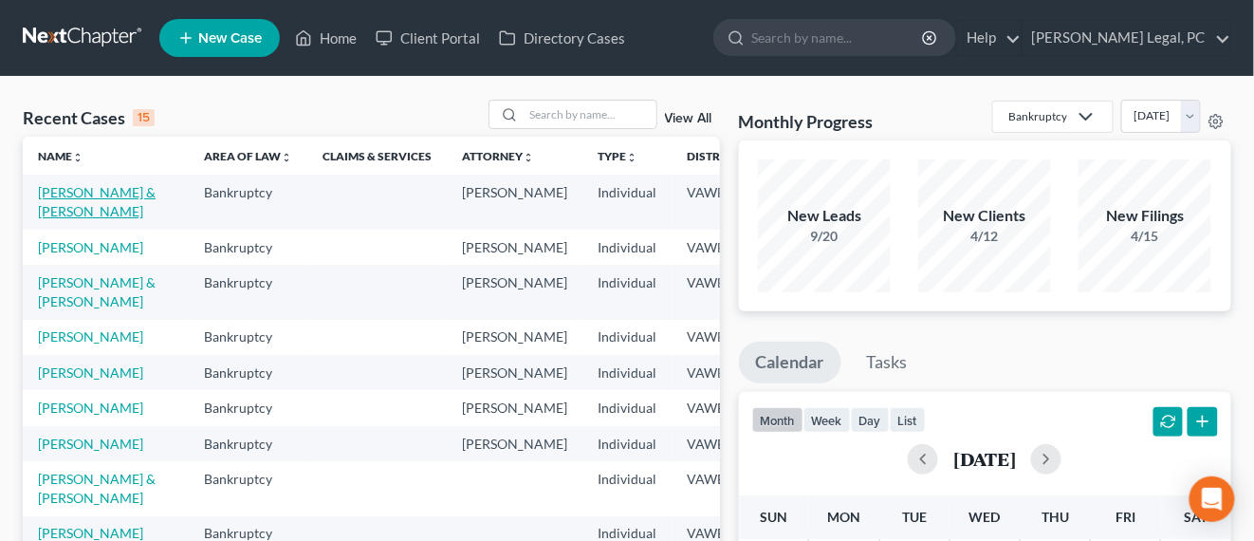
click at [46, 190] on link "[PERSON_NAME] & [PERSON_NAME]" at bounding box center [97, 201] width 118 height 35
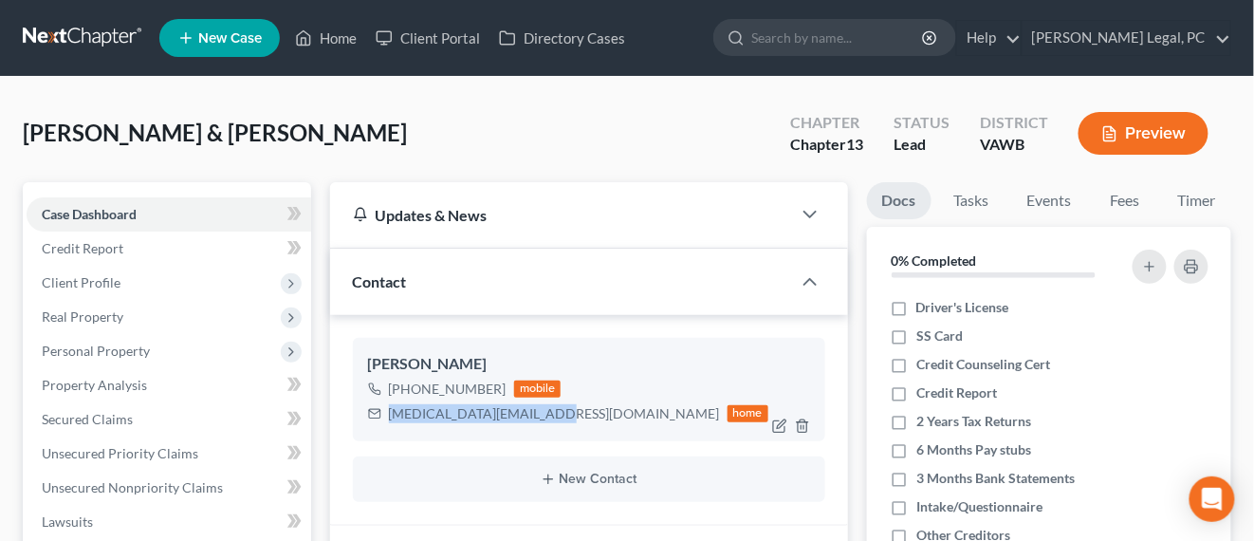
drag, startPoint x: 557, startPoint y: 420, endPoint x: 387, endPoint y: 411, distance: 170.1
click at [387, 411] on div "melena_edwards@yahoo.com home" at bounding box center [568, 413] width 401 height 25
copy div "melena_edwards@yahoo.com"
click at [93, 32] on link at bounding box center [83, 38] width 121 height 34
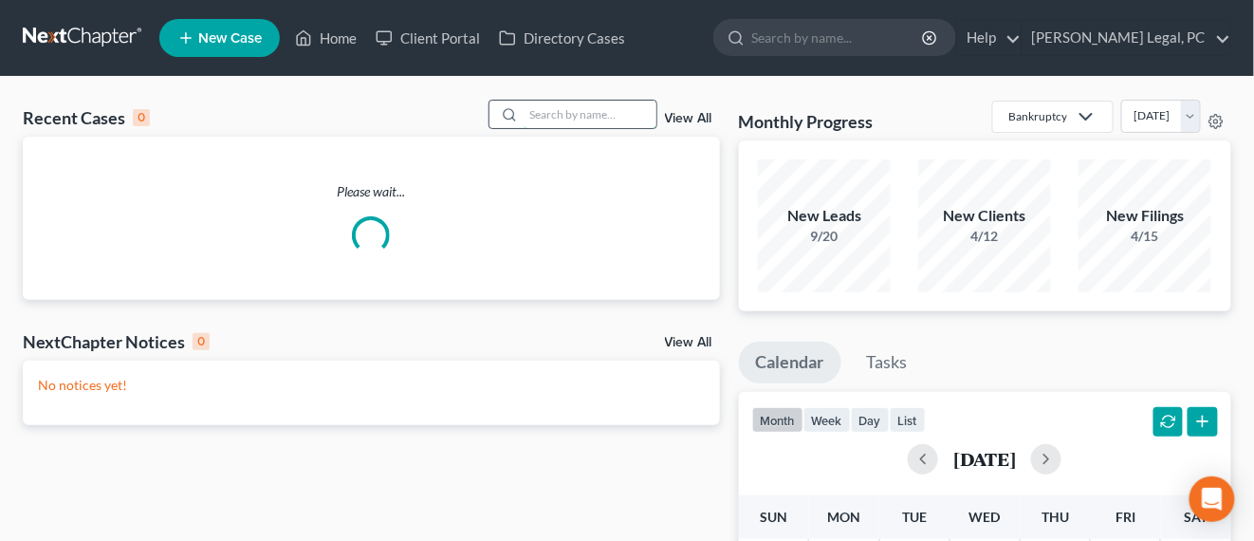
click at [570, 114] on input "search" at bounding box center [590, 115] width 133 height 28
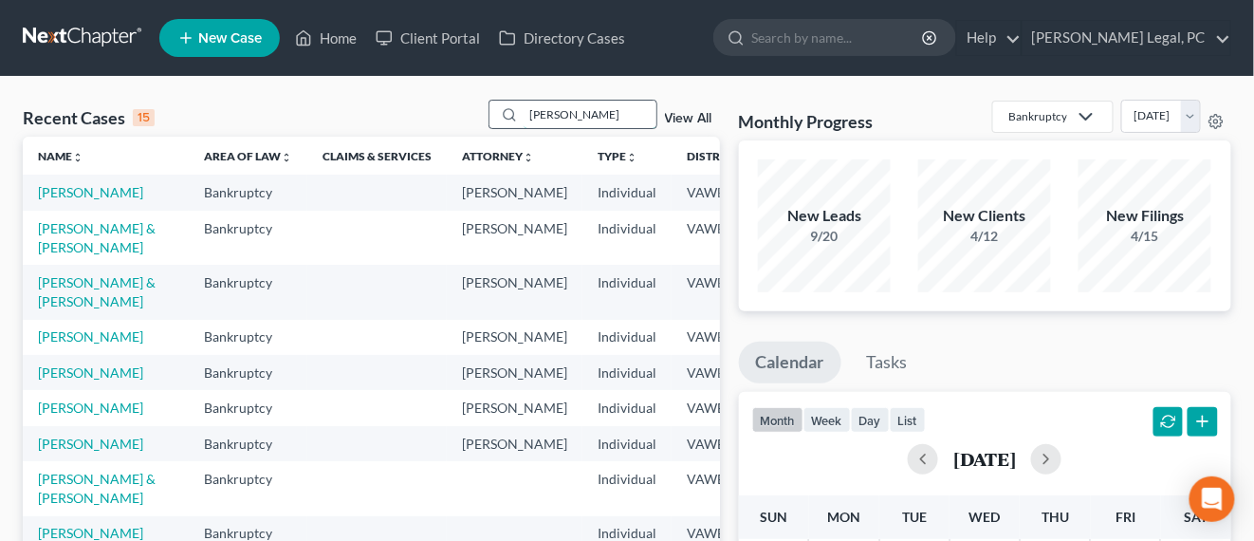
type input "[PERSON_NAME]"
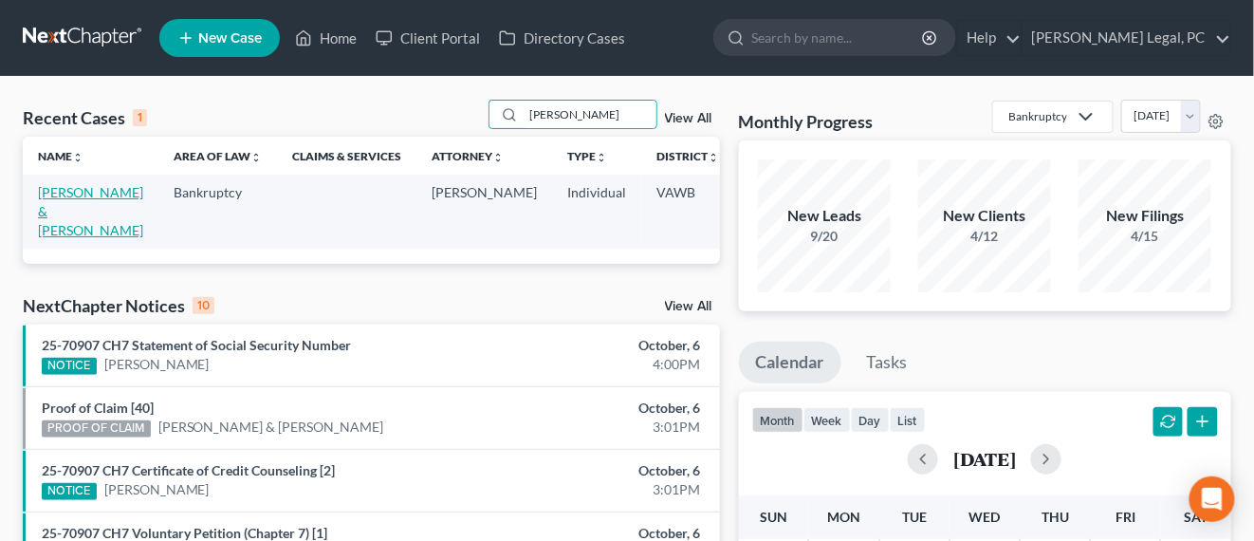
click at [64, 190] on link "[PERSON_NAME] & [PERSON_NAME]" at bounding box center [90, 211] width 105 height 54
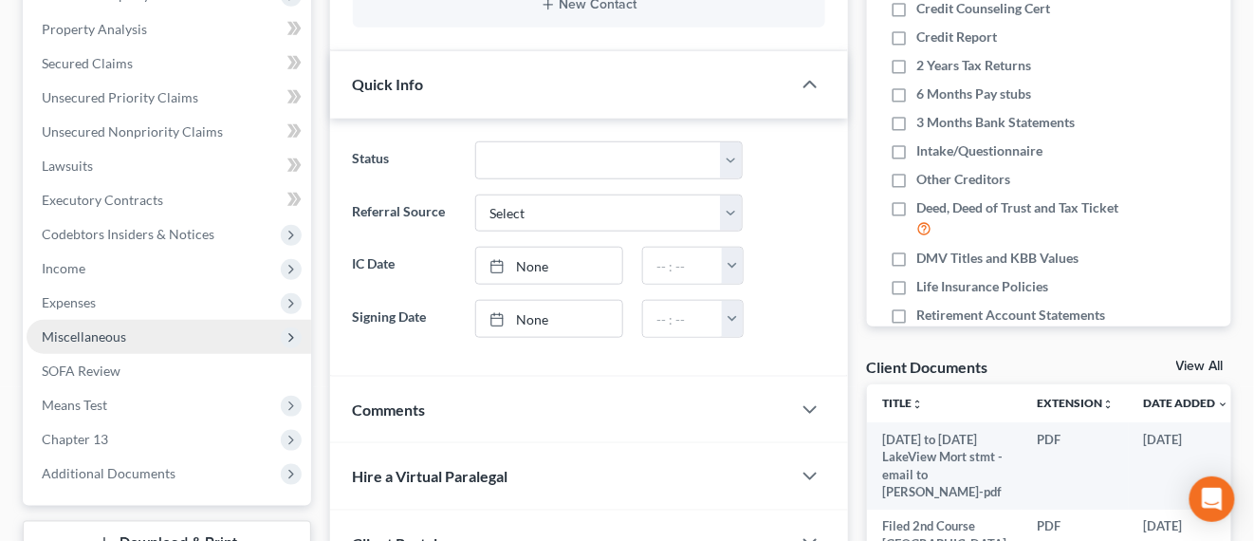
scroll to position [474, 0]
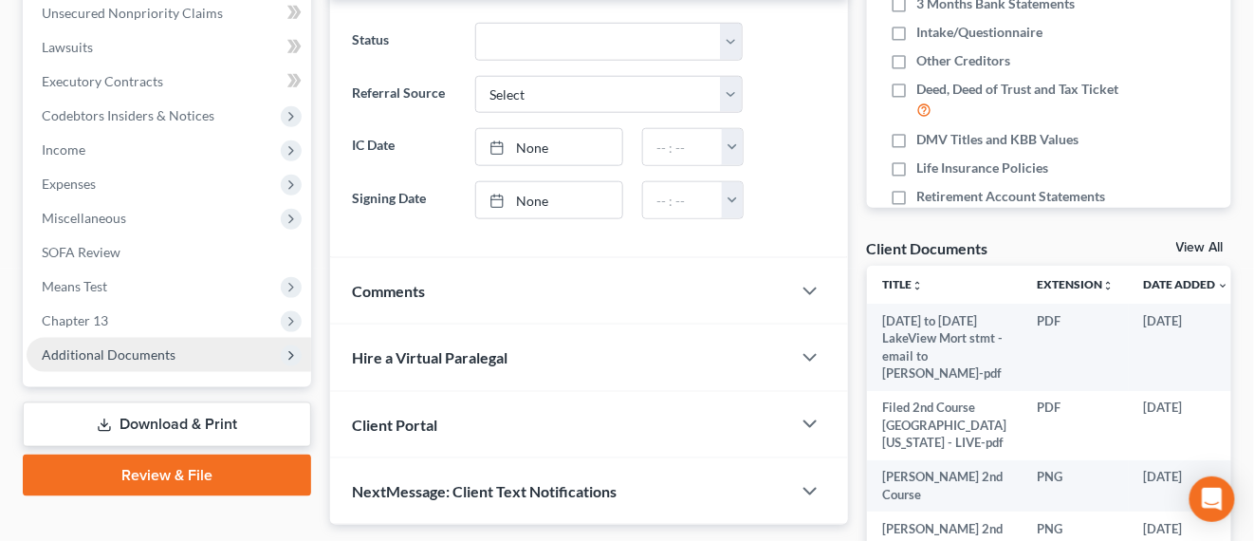
click at [171, 346] on span "Additional Documents" at bounding box center [109, 354] width 134 height 16
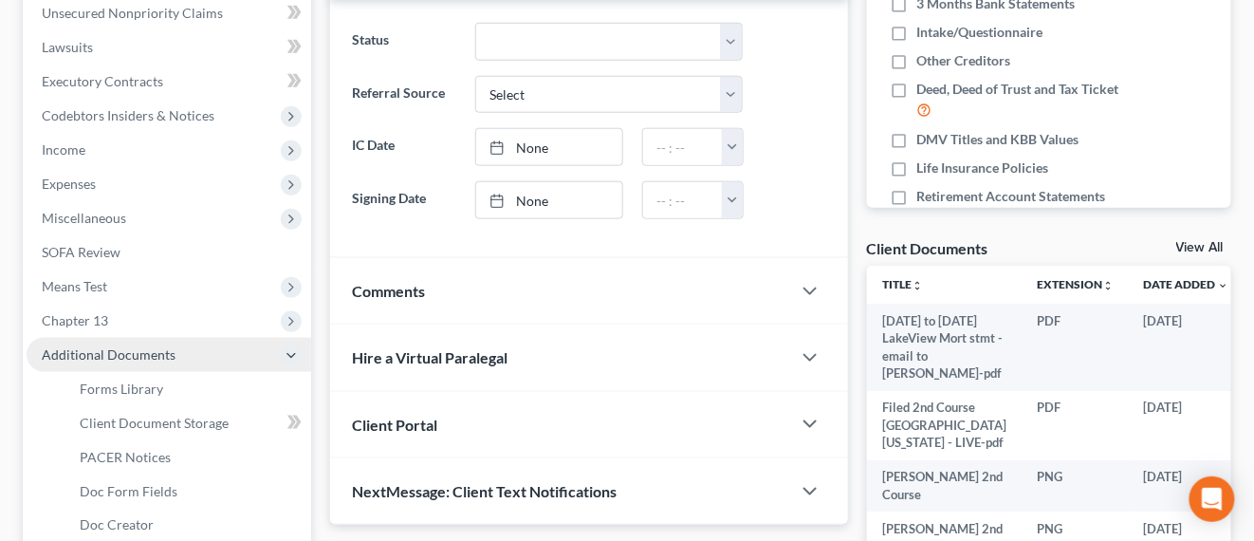
scroll to position [712, 0]
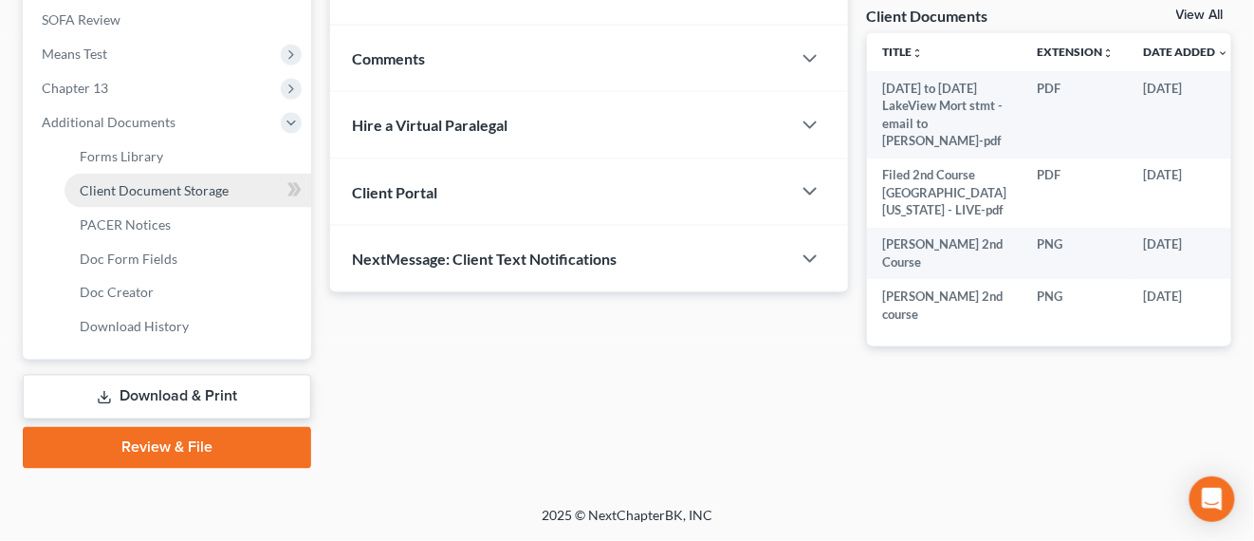
click at [227, 174] on link "Client Document Storage" at bounding box center [188, 191] width 247 height 34
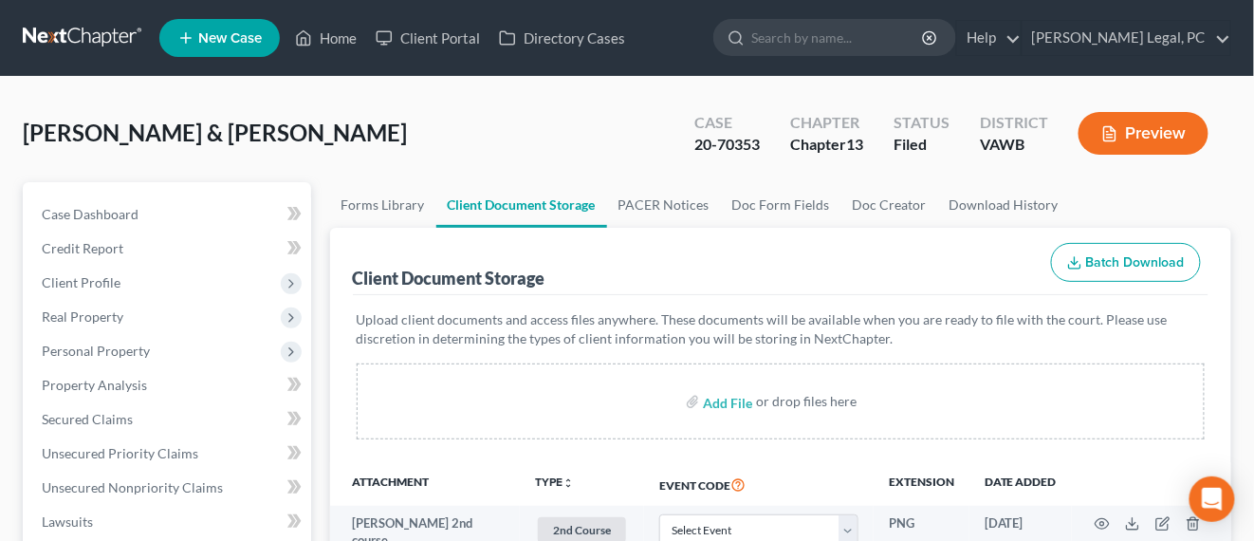
click at [47, 16] on nav "Home New Case Client Portal Directory Cases Farthing Legal, PC hope@farthing.le…" at bounding box center [627, 38] width 1254 height 76
click at [60, 33] on link at bounding box center [83, 38] width 121 height 34
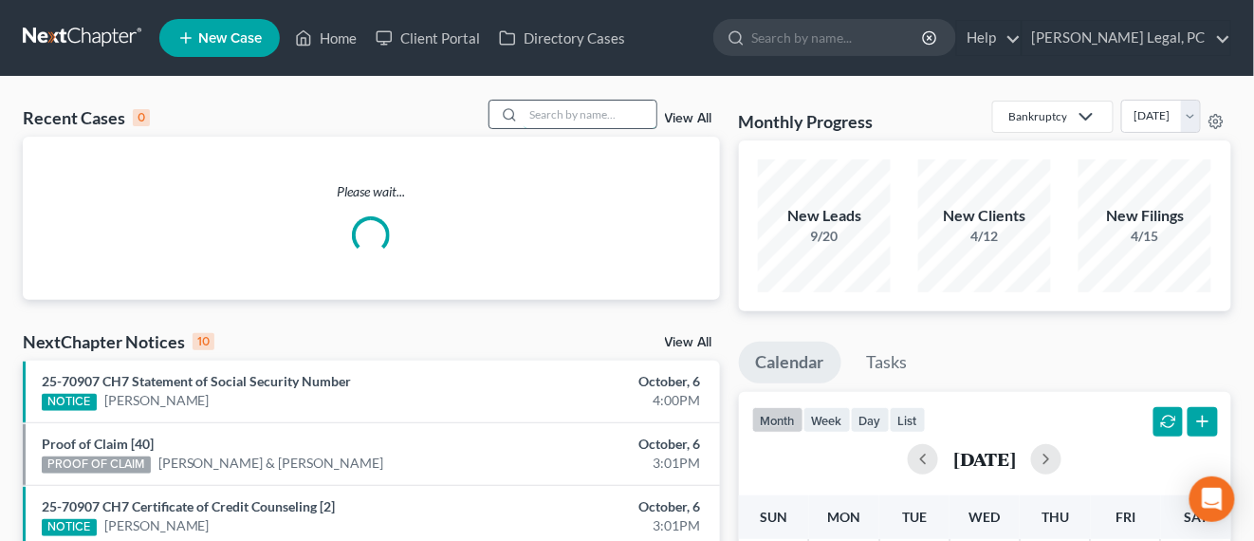
click at [571, 118] on input "search" at bounding box center [590, 115] width 133 height 28
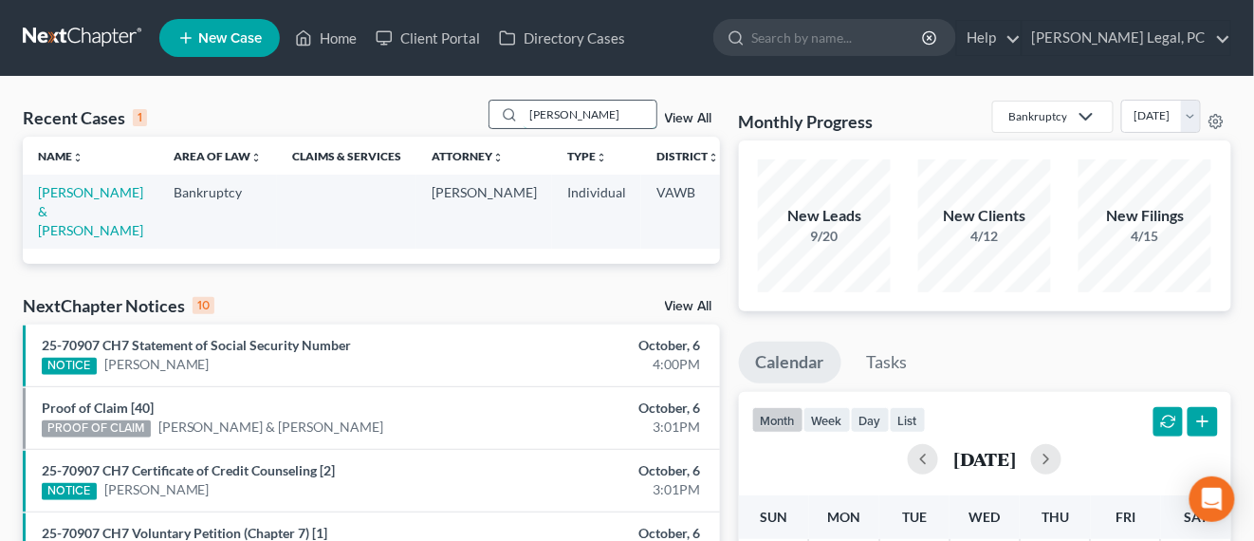
type input "[PERSON_NAME]"
click at [53, 198] on link "[PERSON_NAME] & [PERSON_NAME]" at bounding box center [90, 211] width 105 height 54
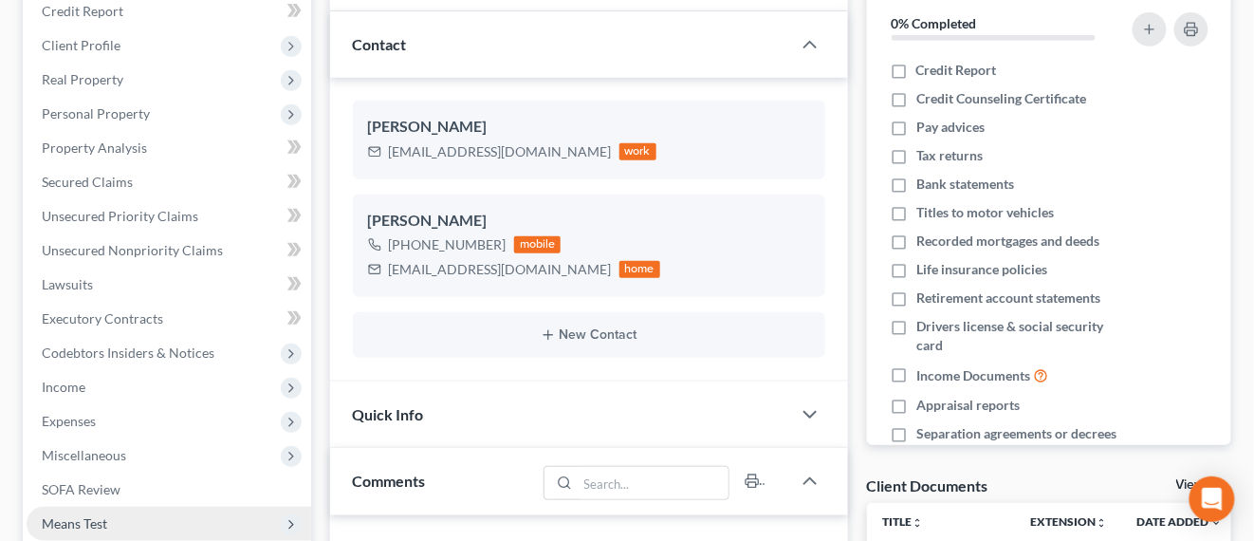
scroll to position [356, 0]
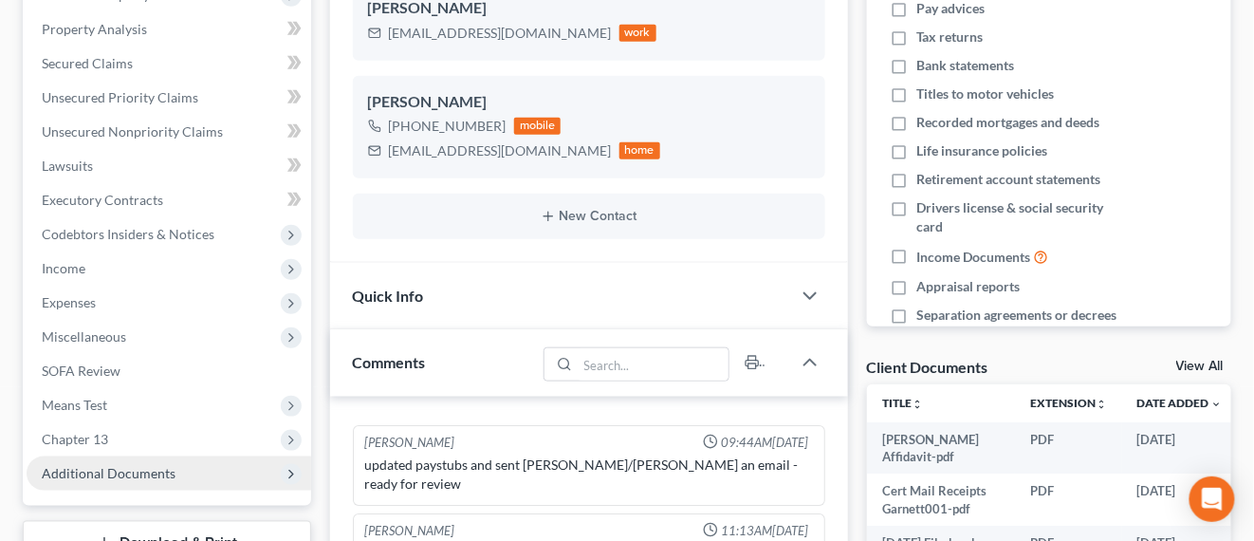
click at [121, 481] on span "Additional Documents" at bounding box center [169, 473] width 285 height 34
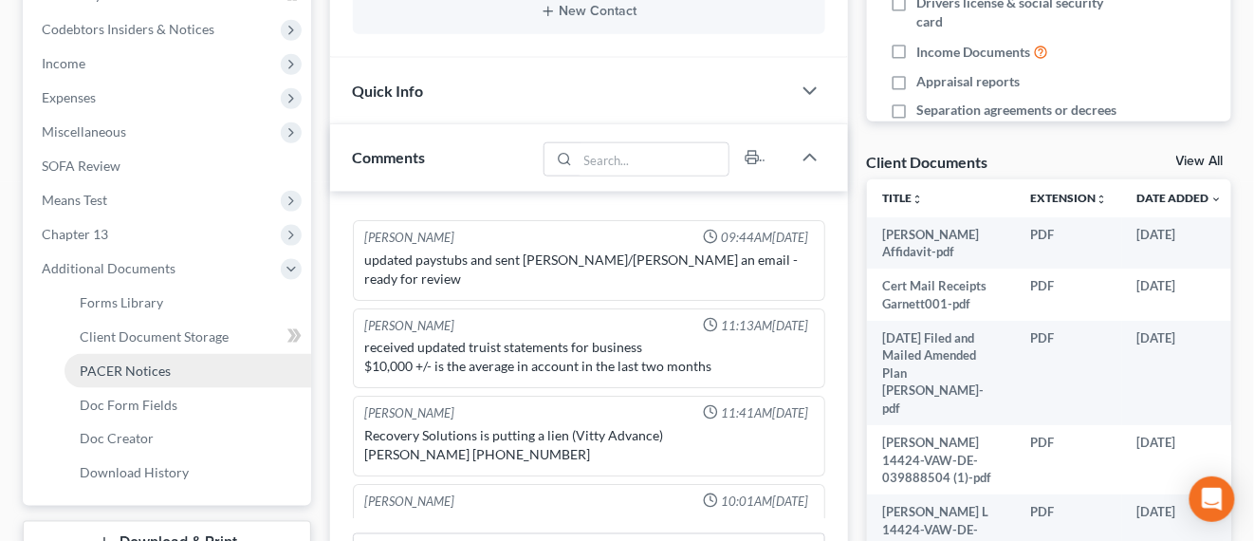
scroll to position [593, 0]
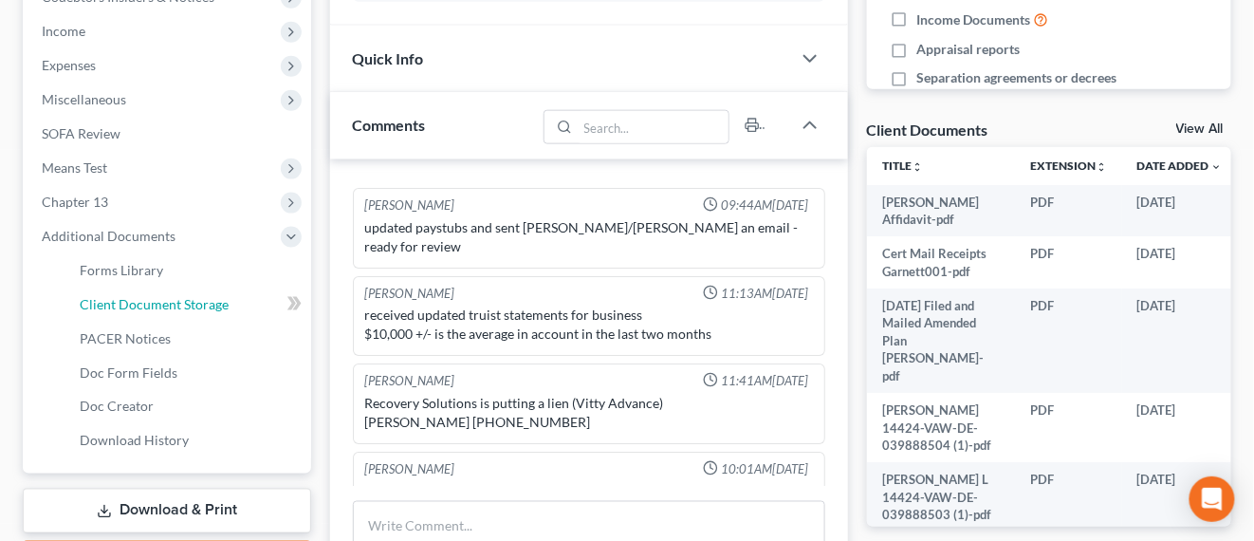
drag, startPoint x: 192, startPoint y: 304, endPoint x: 277, endPoint y: 307, distance: 85.5
click at [193, 304] on span "Client Document Storage" at bounding box center [154, 304] width 149 height 16
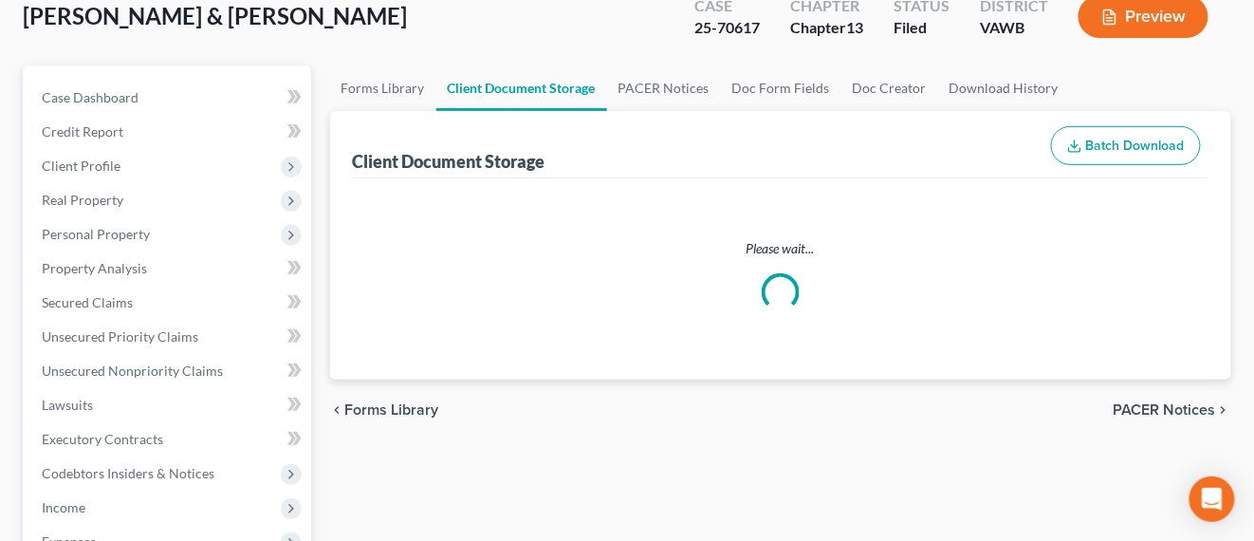
select select "0"
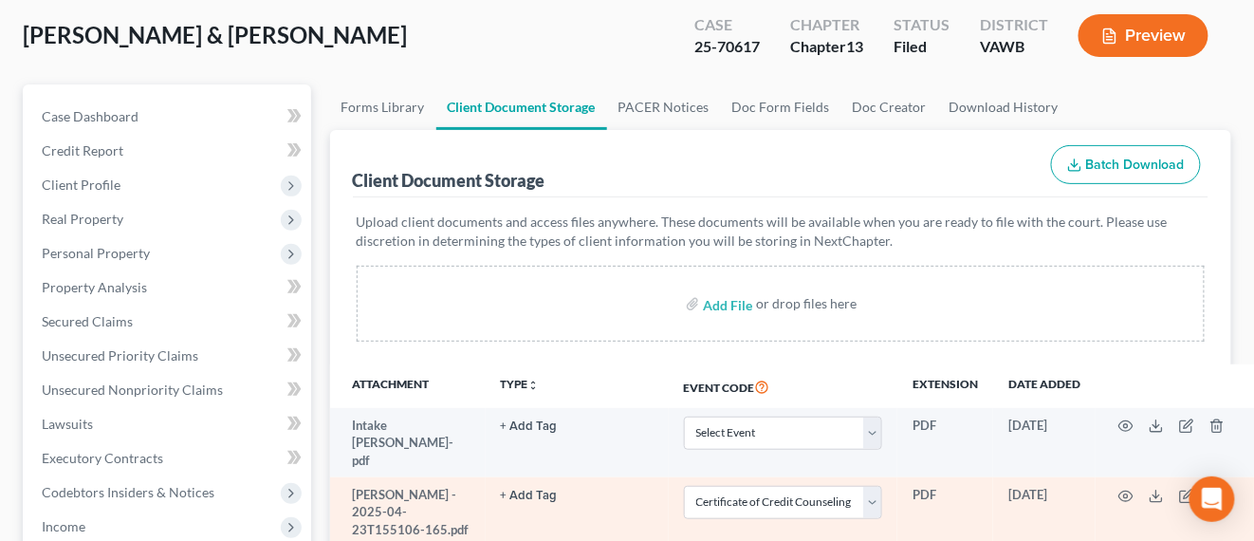
scroll to position [237, 0]
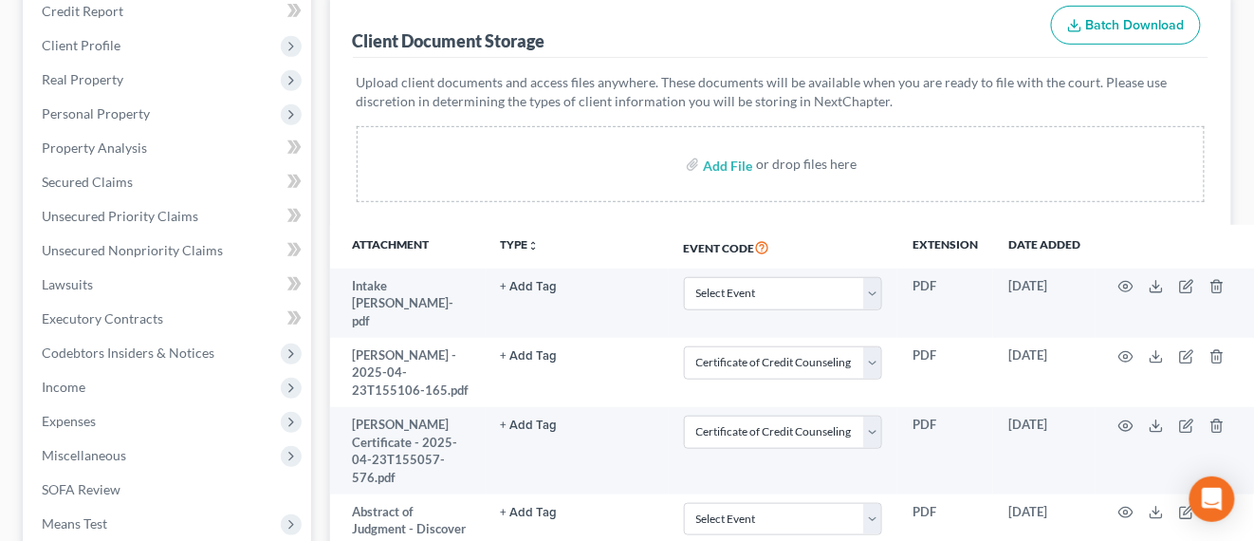
select select "0"
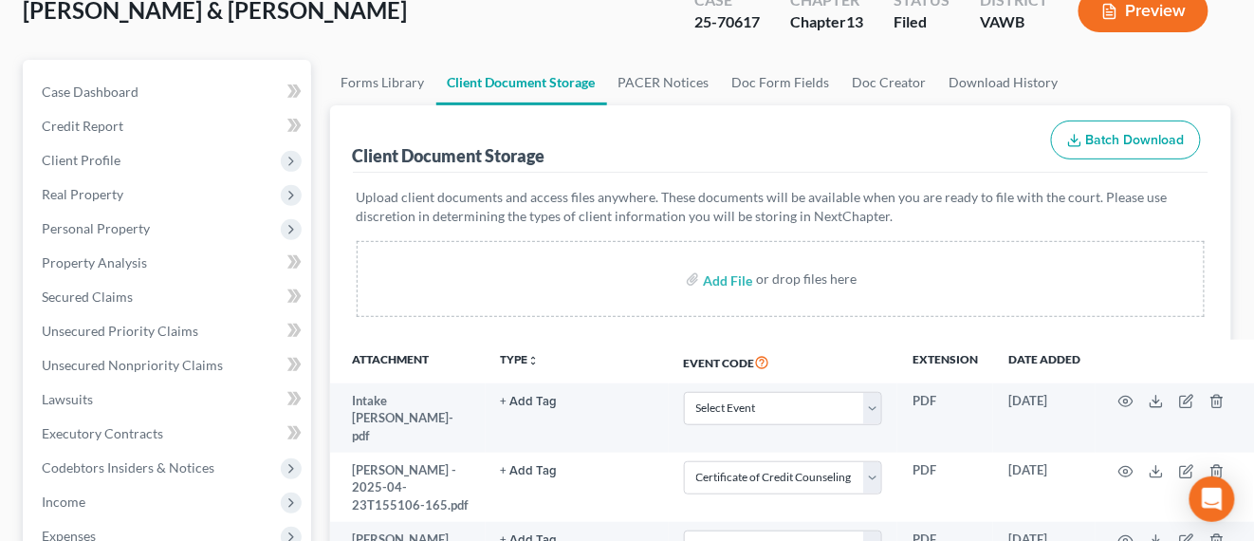
scroll to position [0, 0]
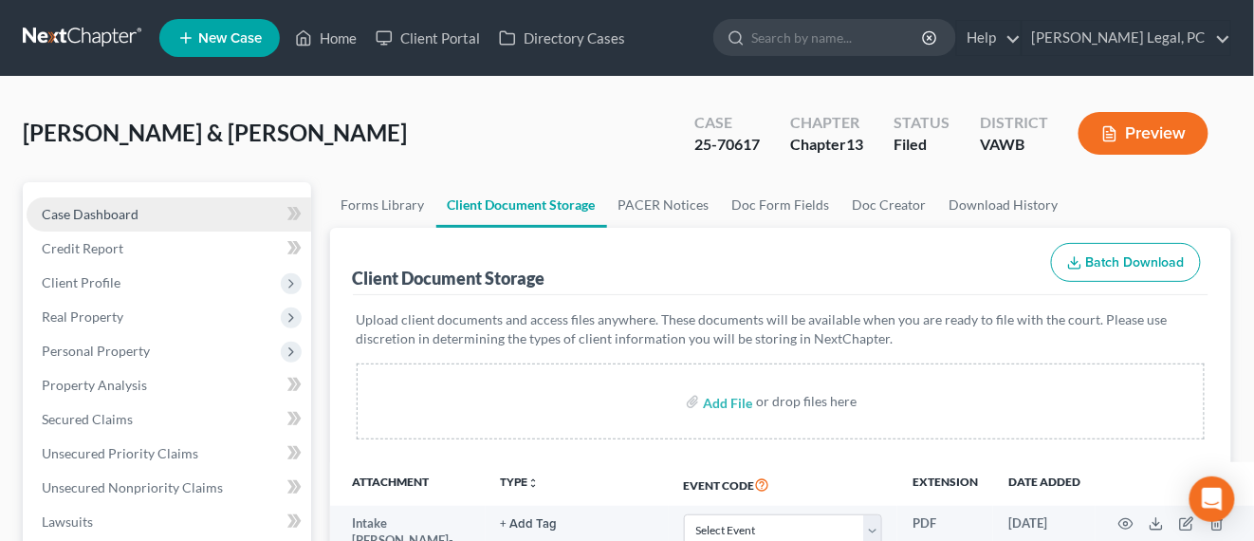
click at [106, 222] on link "Case Dashboard" at bounding box center [169, 214] width 285 height 34
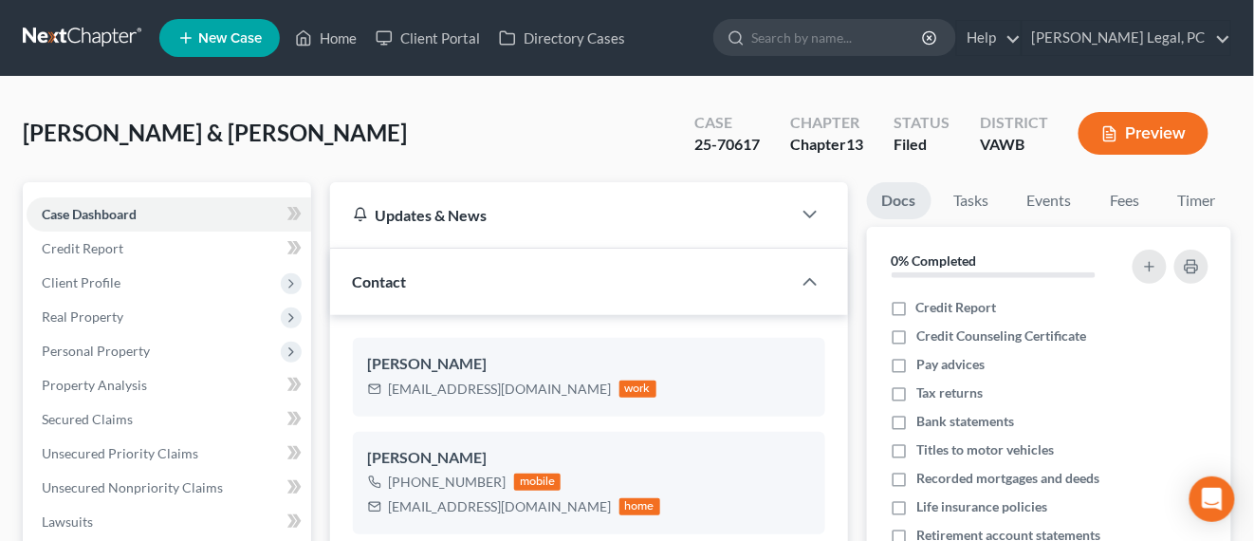
scroll to position [1835, 0]
drag, startPoint x: 520, startPoint y: 393, endPoint x: 388, endPoint y: 398, distance: 132.0
click at [388, 398] on div "jgarnett@actikare.com work" at bounding box center [512, 389] width 289 height 25
copy div "jgarnett@actikare.com"
click at [76, 31] on link at bounding box center [83, 38] width 121 height 34
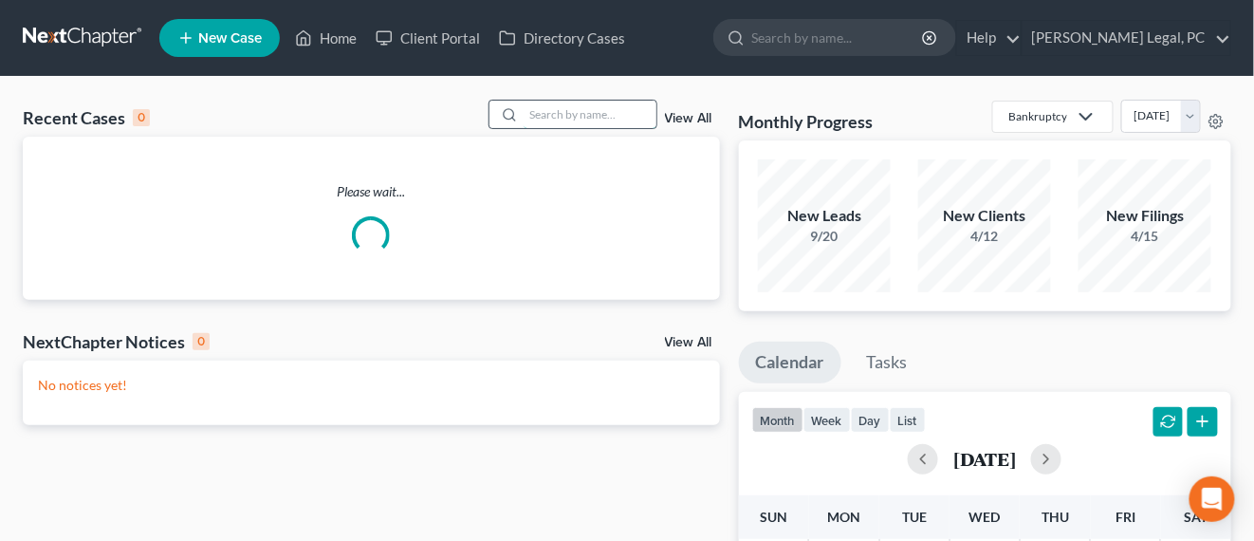
click at [566, 122] on input "search" at bounding box center [590, 115] width 133 height 28
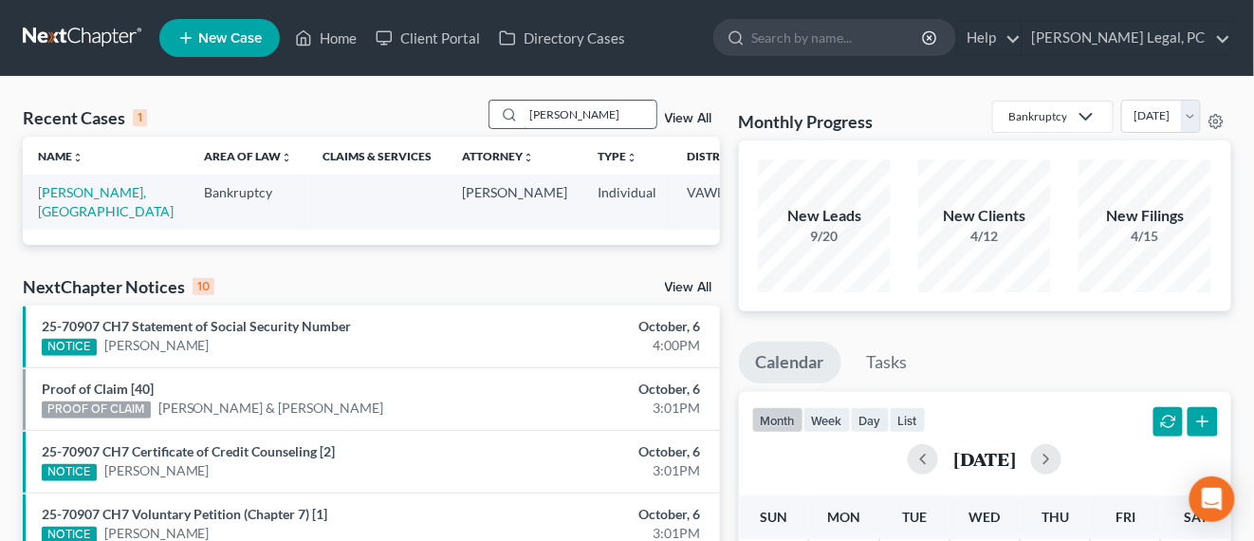
type input "[PERSON_NAME]"
click at [47, 195] on link "[PERSON_NAME], [GEOGRAPHIC_DATA]" at bounding box center [106, 201] width 136 height 35
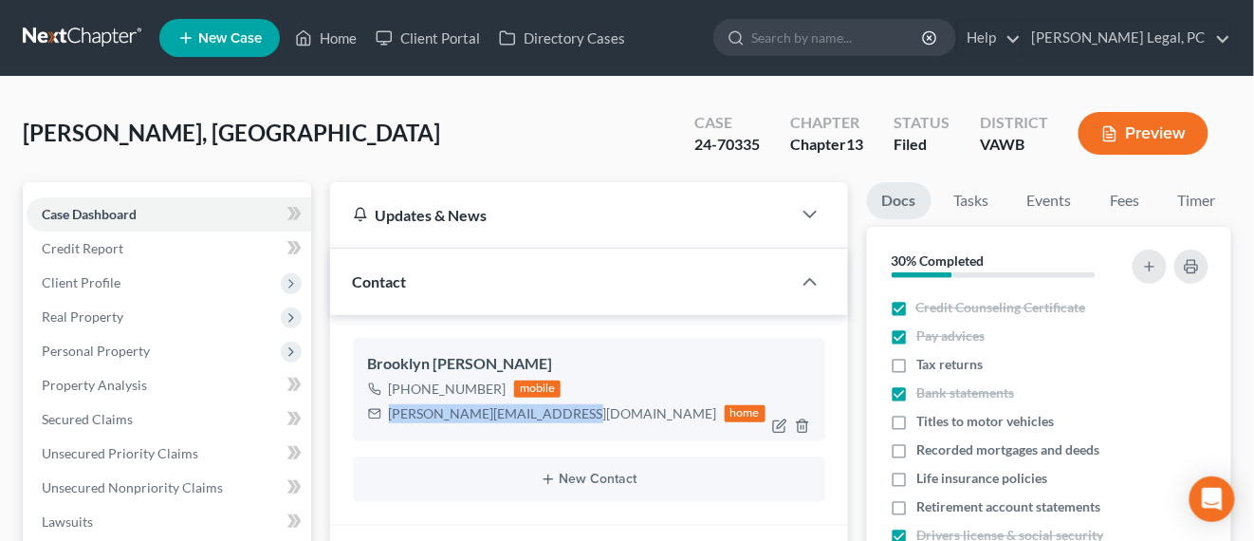
drag, startPoint x: 564, startPoint y: 417, endPoint x: 381, endPoint y: 429, distance: 183.6
click at [381, 429] on div "Brooklyn Brinkley +1 (276) 613-2755 mobile brinkley.brooklyn@yahoo.com home" at bounding box center [589, 389] width 473 height 102
copy div "brinkley.brooklyn@yahoo.com"
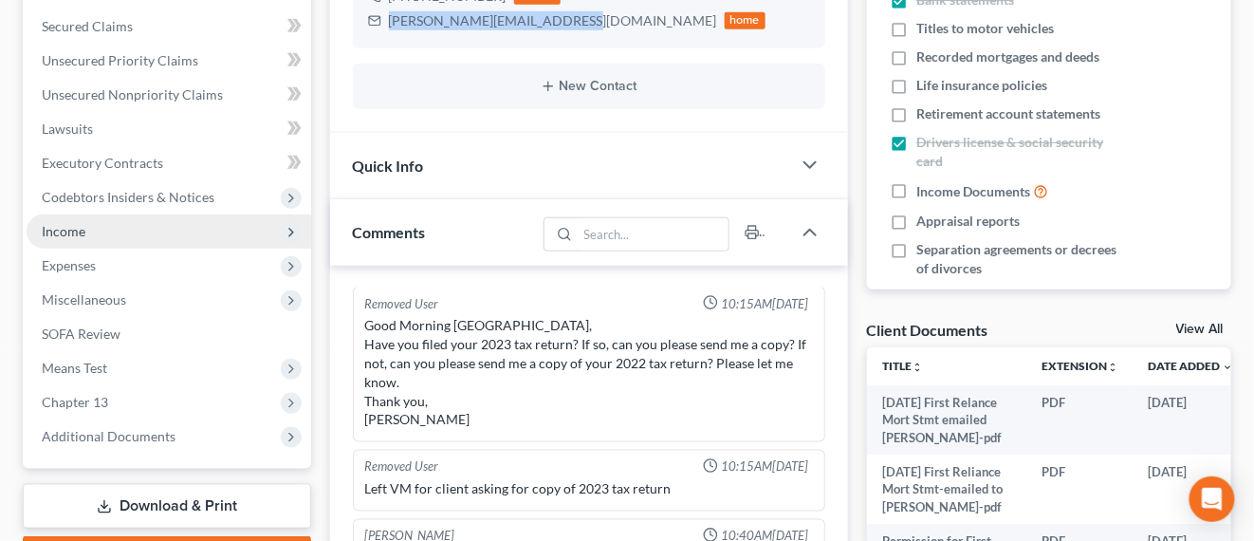
scroll to position [474, 0]
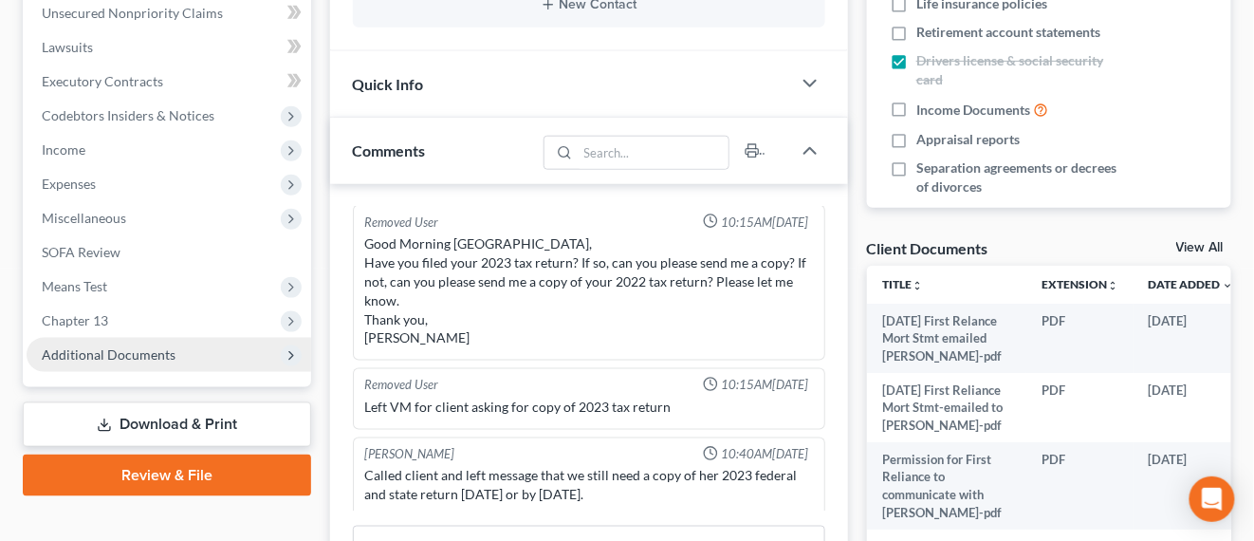
click at [110, 354] on span "Additional Documents" at bounding box center [109, 354] width 134 height 16
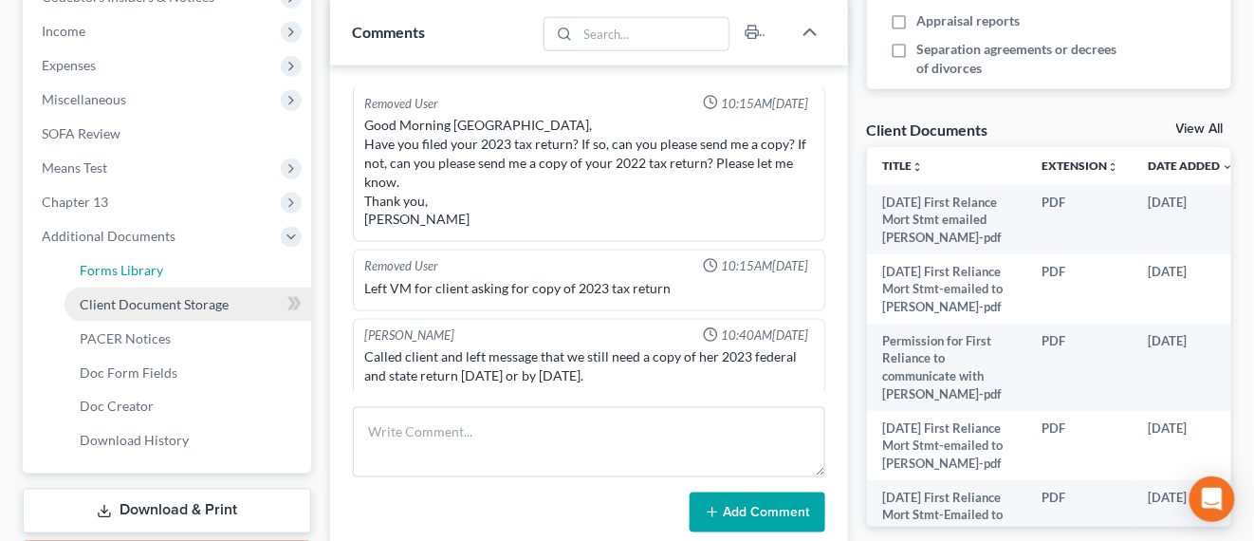
click at [165, 285] on link "Forms Library" at bounding box center [188, 270] width 247 height 34
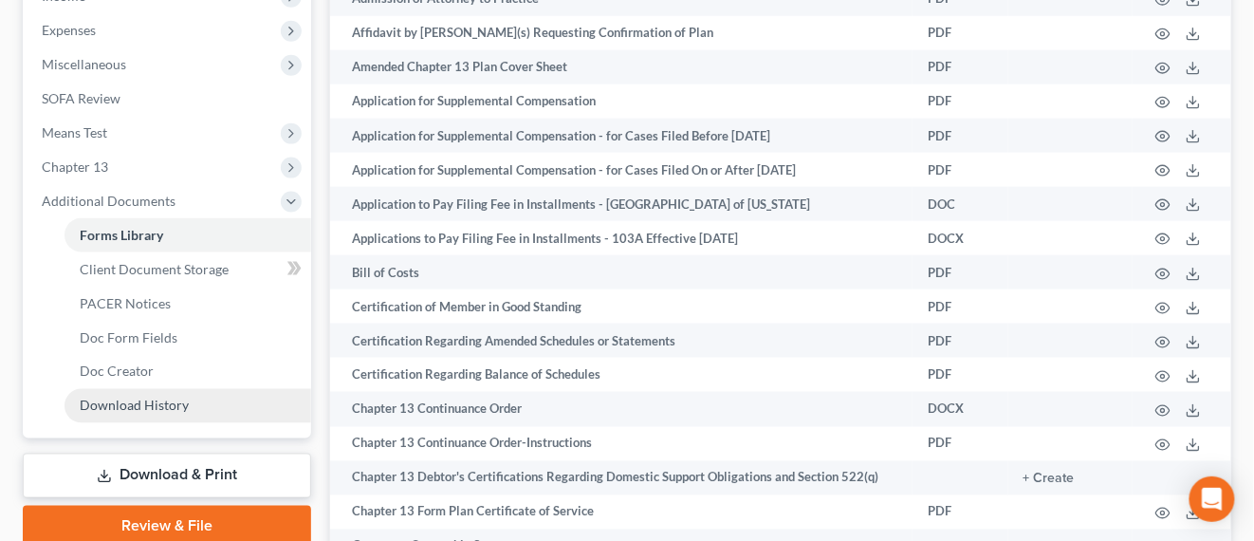
scroll to position [712, 0]
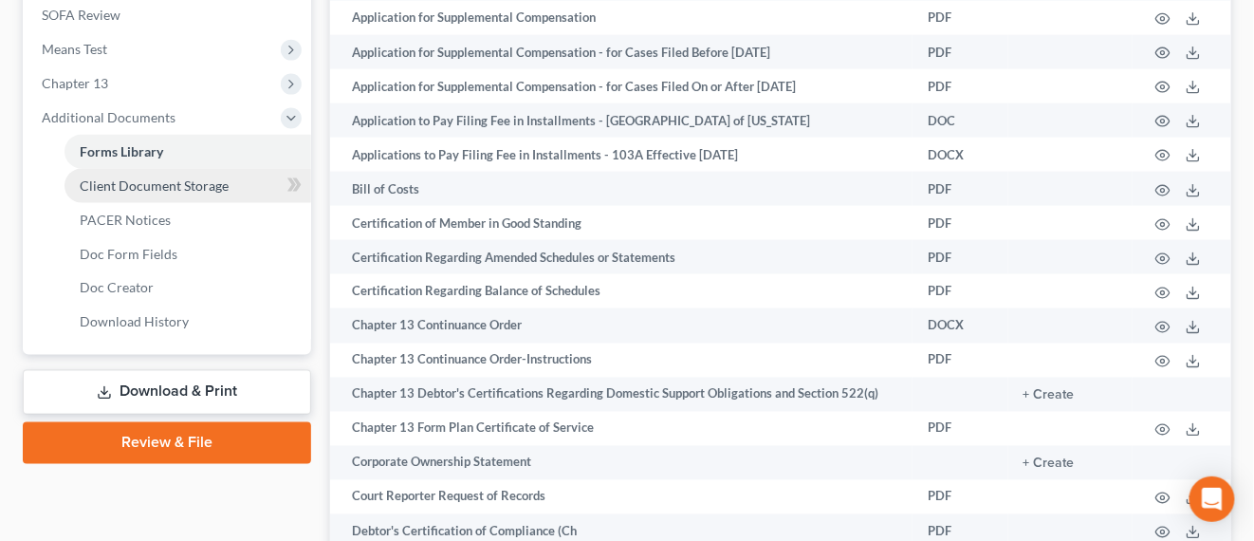
click at [159, 195] on link "Client Document Storage" at bounding box center [188, 186] width 247 height 34
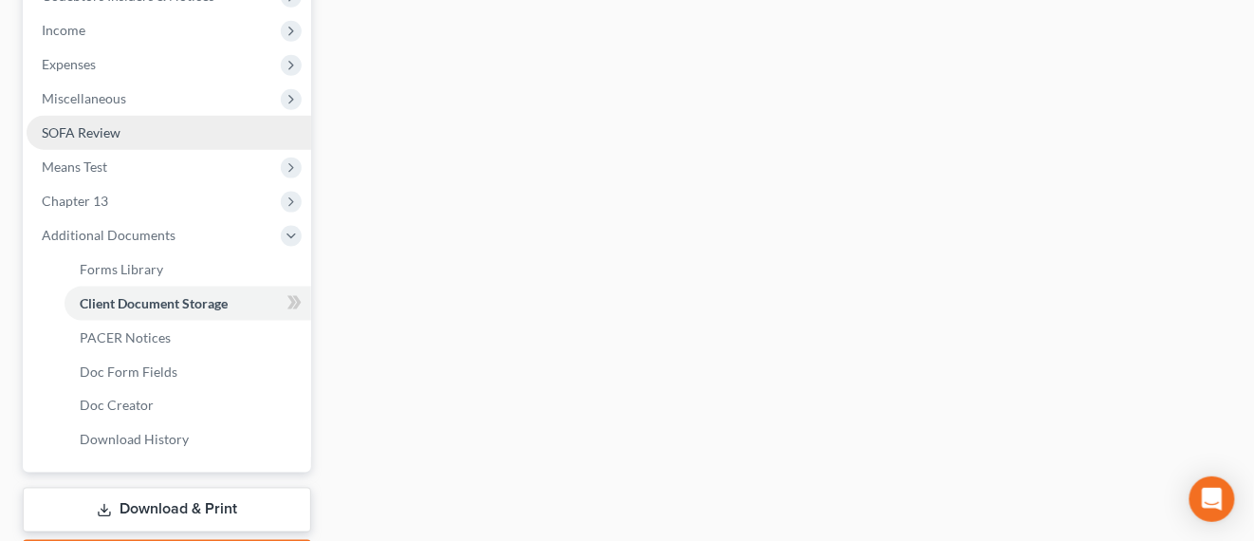
select select "0"
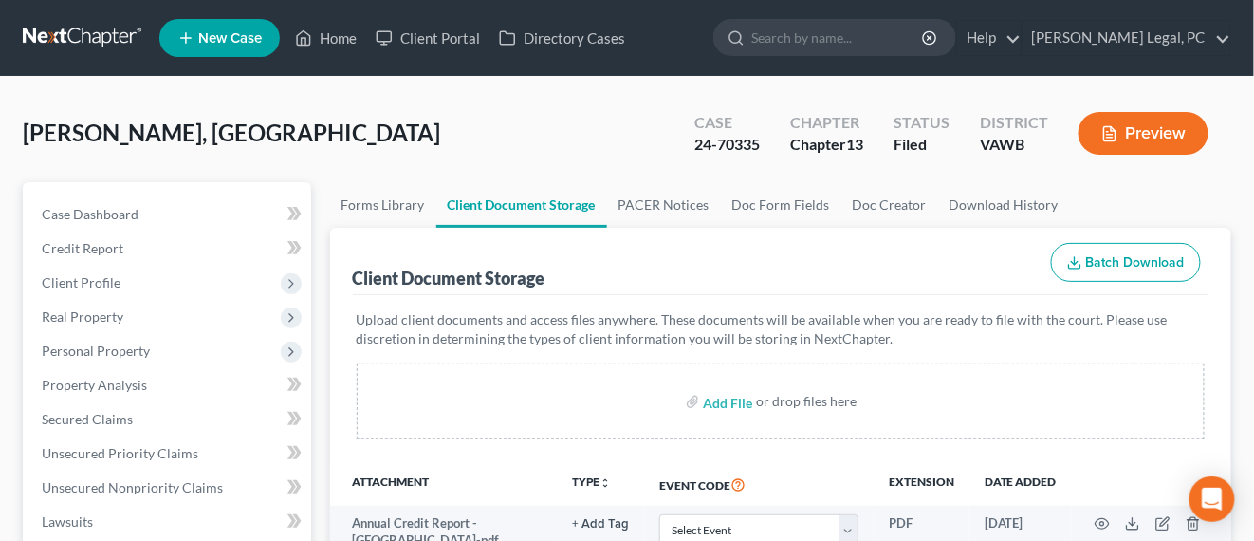
scroll to position [237, 0]
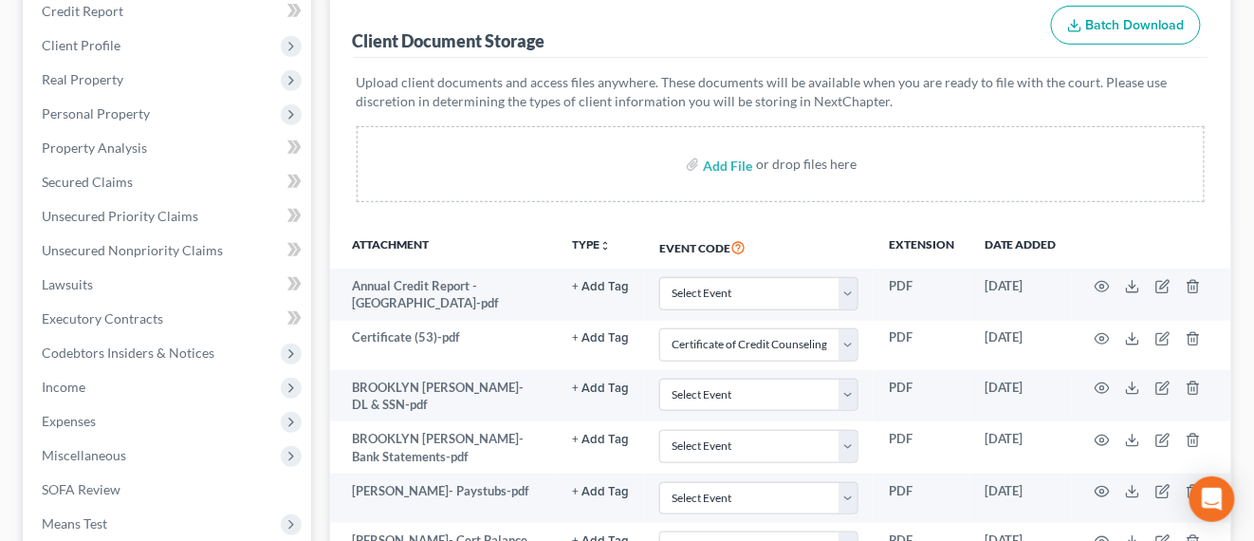
select select "0"
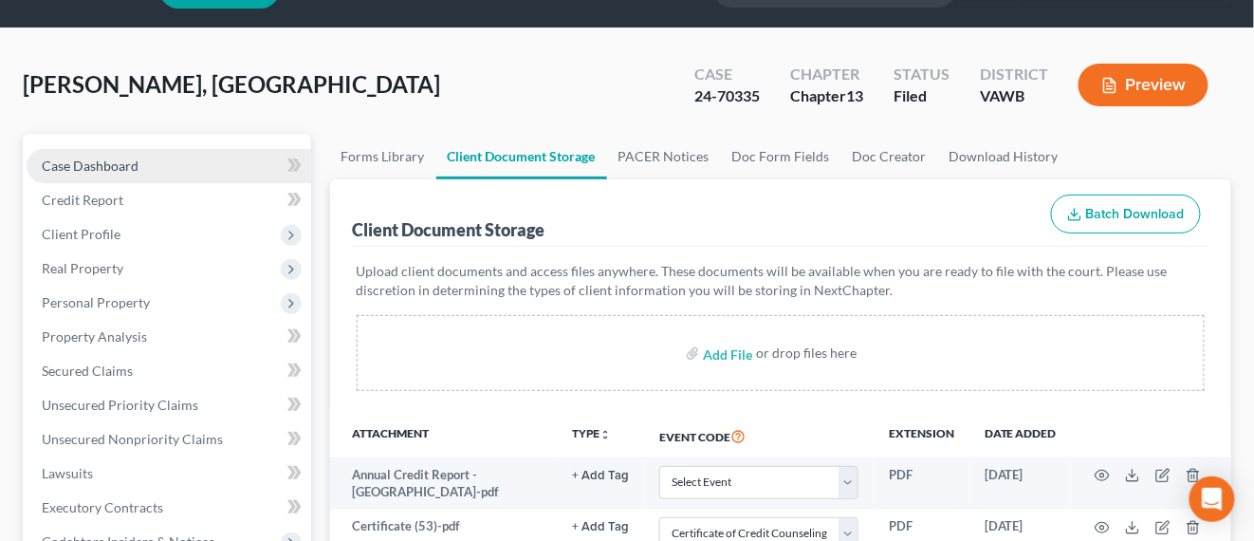
scroll to position [0, 0]
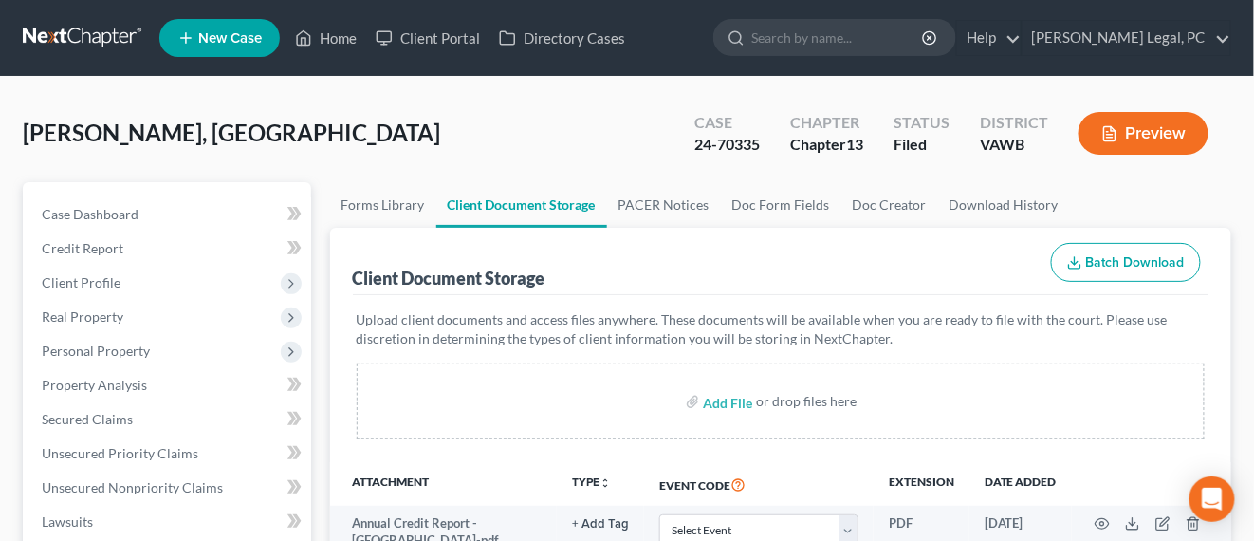
click at [81, 41] on link at bounding box center [83, 38] width 121 height 34
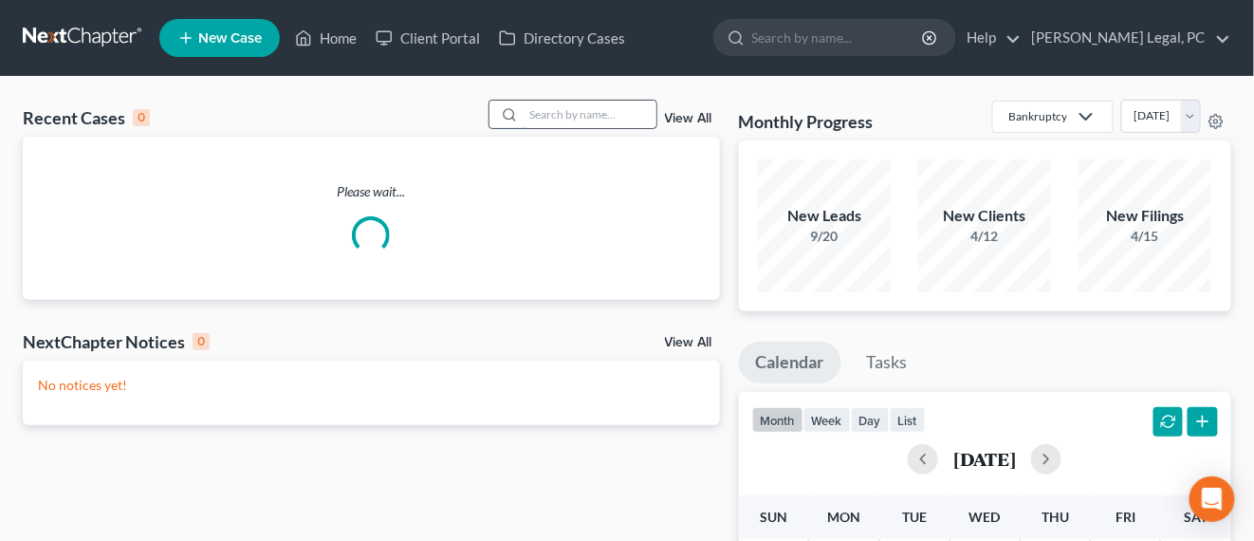
click at [595, 111] on input "search" at bounding box center [590, 115] width 133 height 28
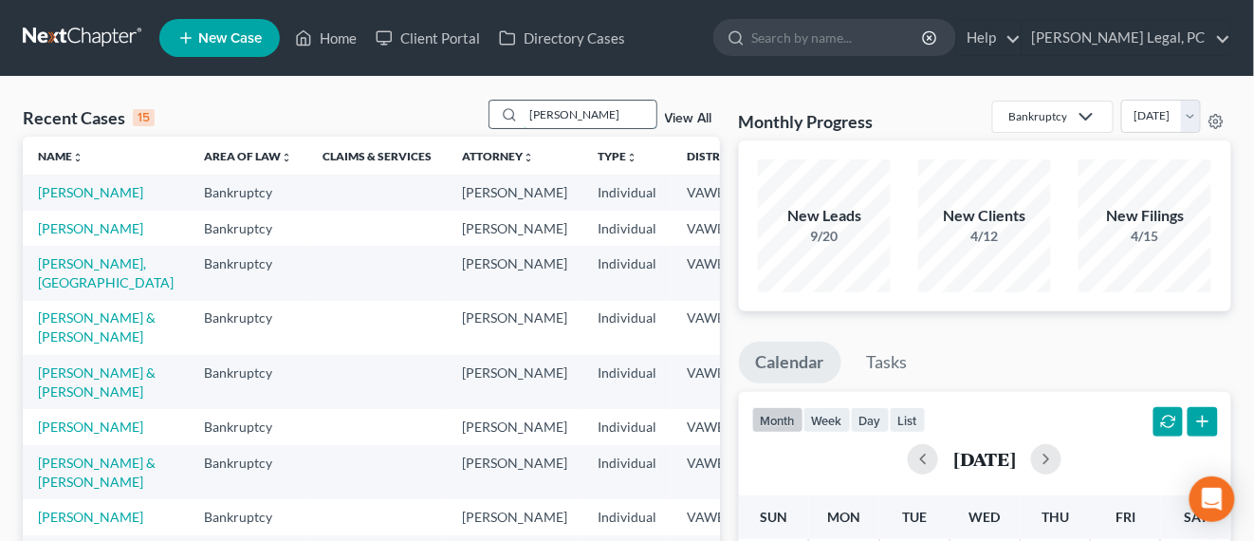
type input "[PERSON_NAME]"
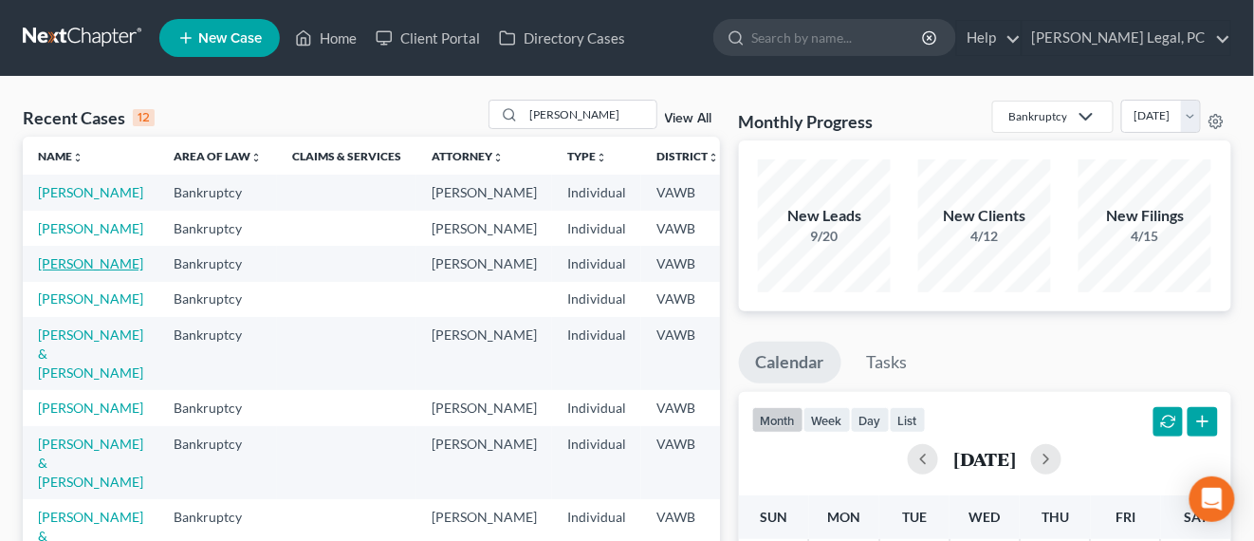
click at [91, 271] on link "[PERSON_NAME]" at bounding box center [90, 263] width 105 height 16
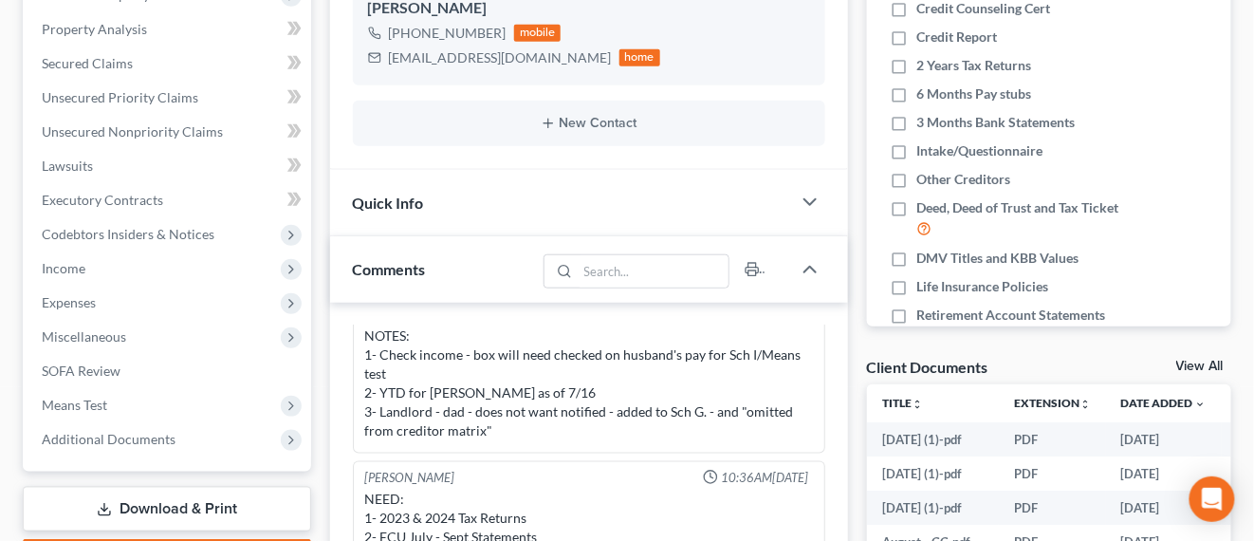
scroll to position [474, 0]
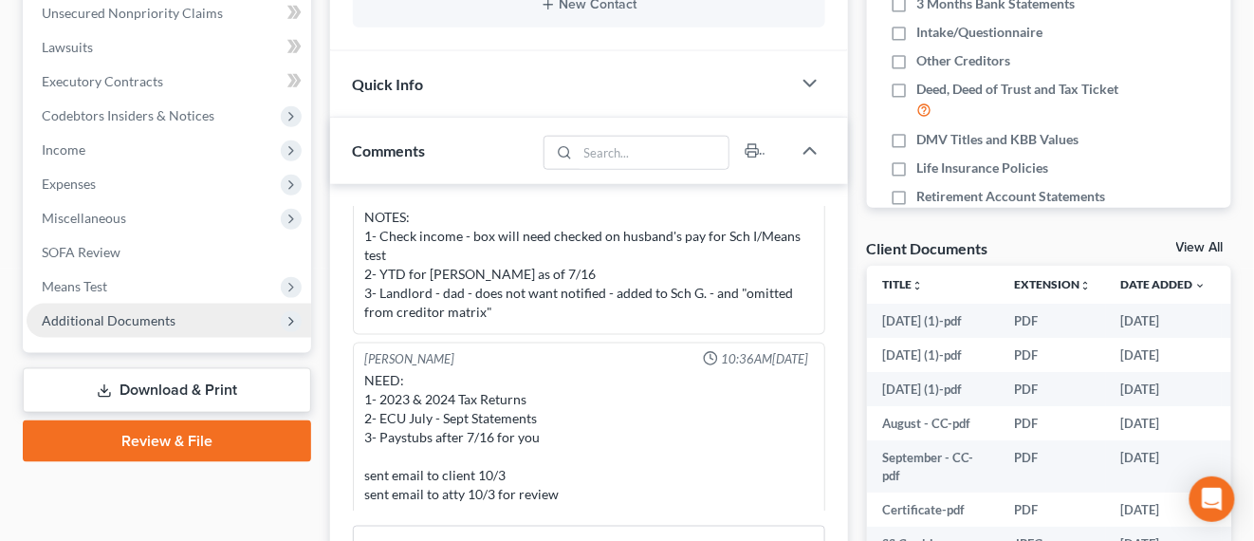
click at [129, 321] on span "Additional Documents" at bounding box center [109, 320] width 134 height 16
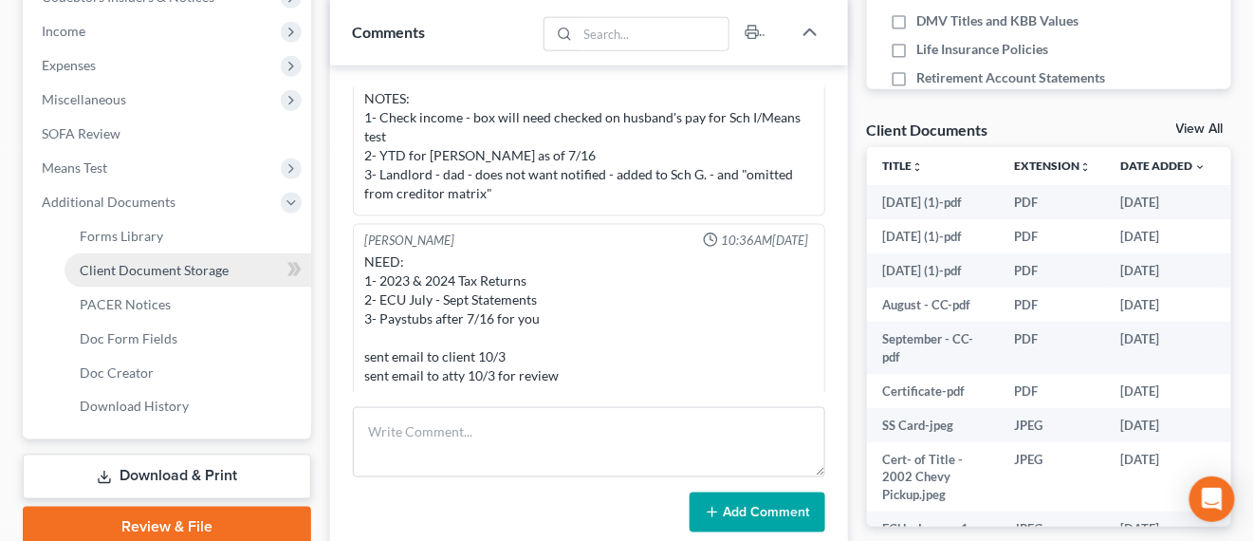
click at [191, 269] on span "Client Document Storage" at bounding box center [154, 270] width 149 height 16
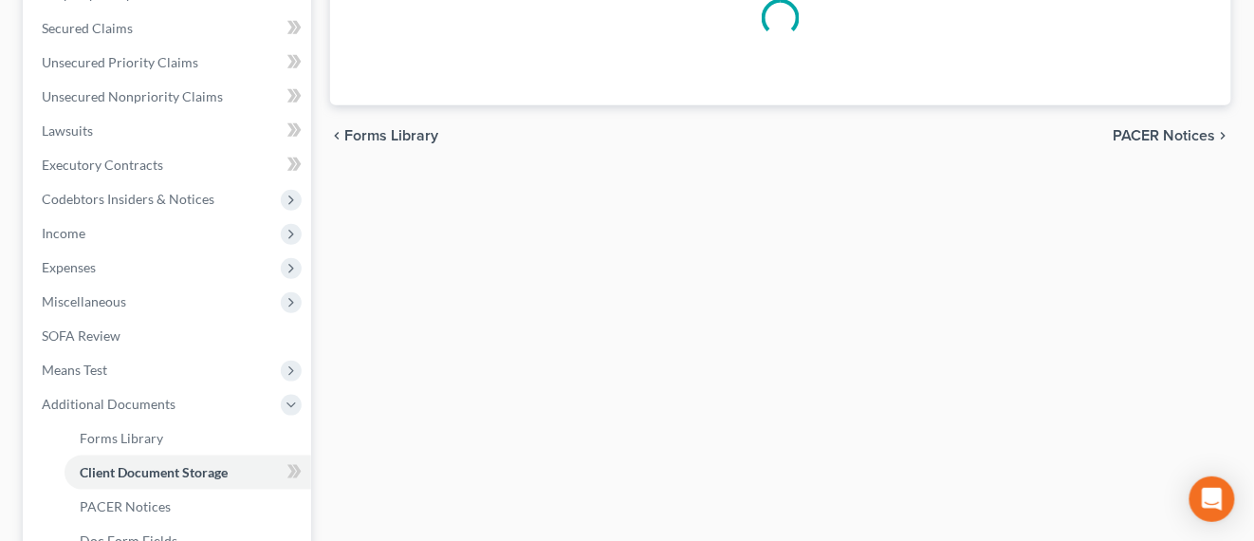
select select "0"
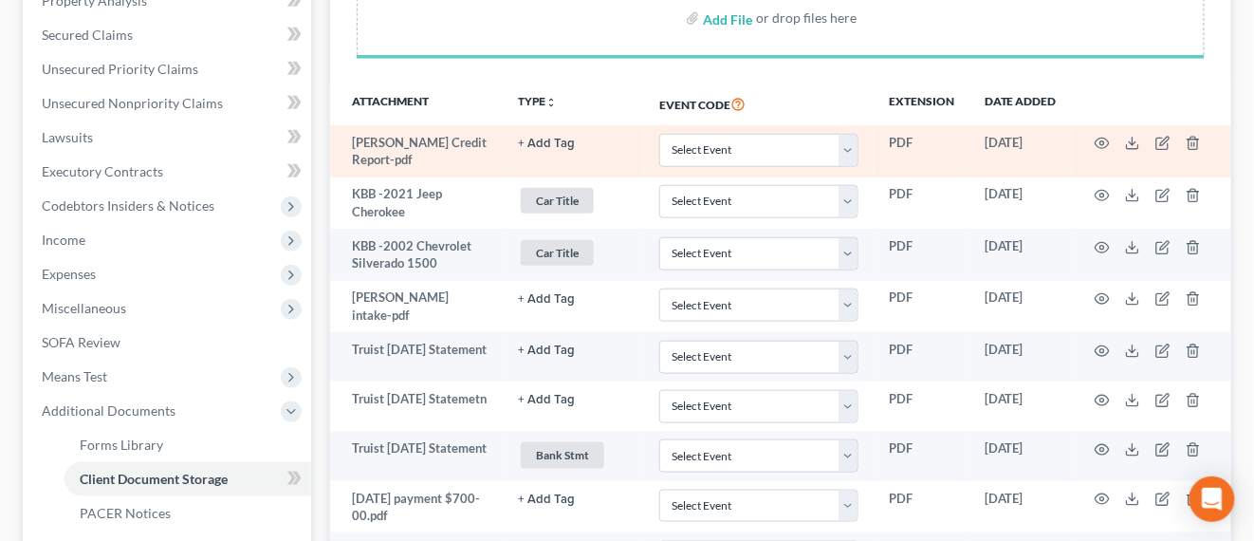
scroll to position [474, 0]
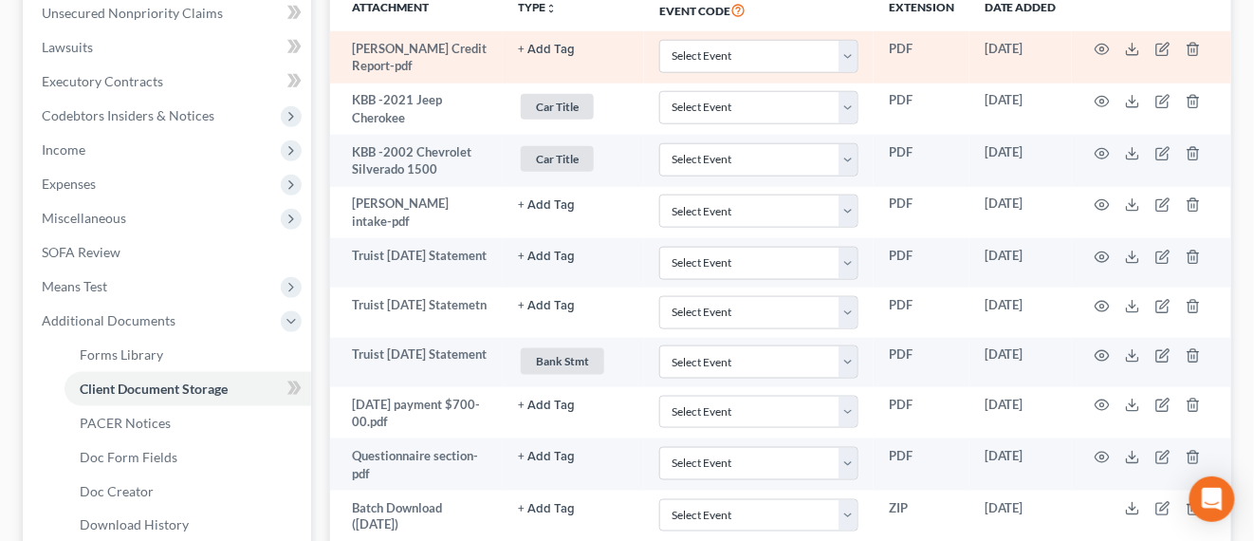
select select "0"
